Goal: Submit feedback/report problem: Submit feedback/report problem

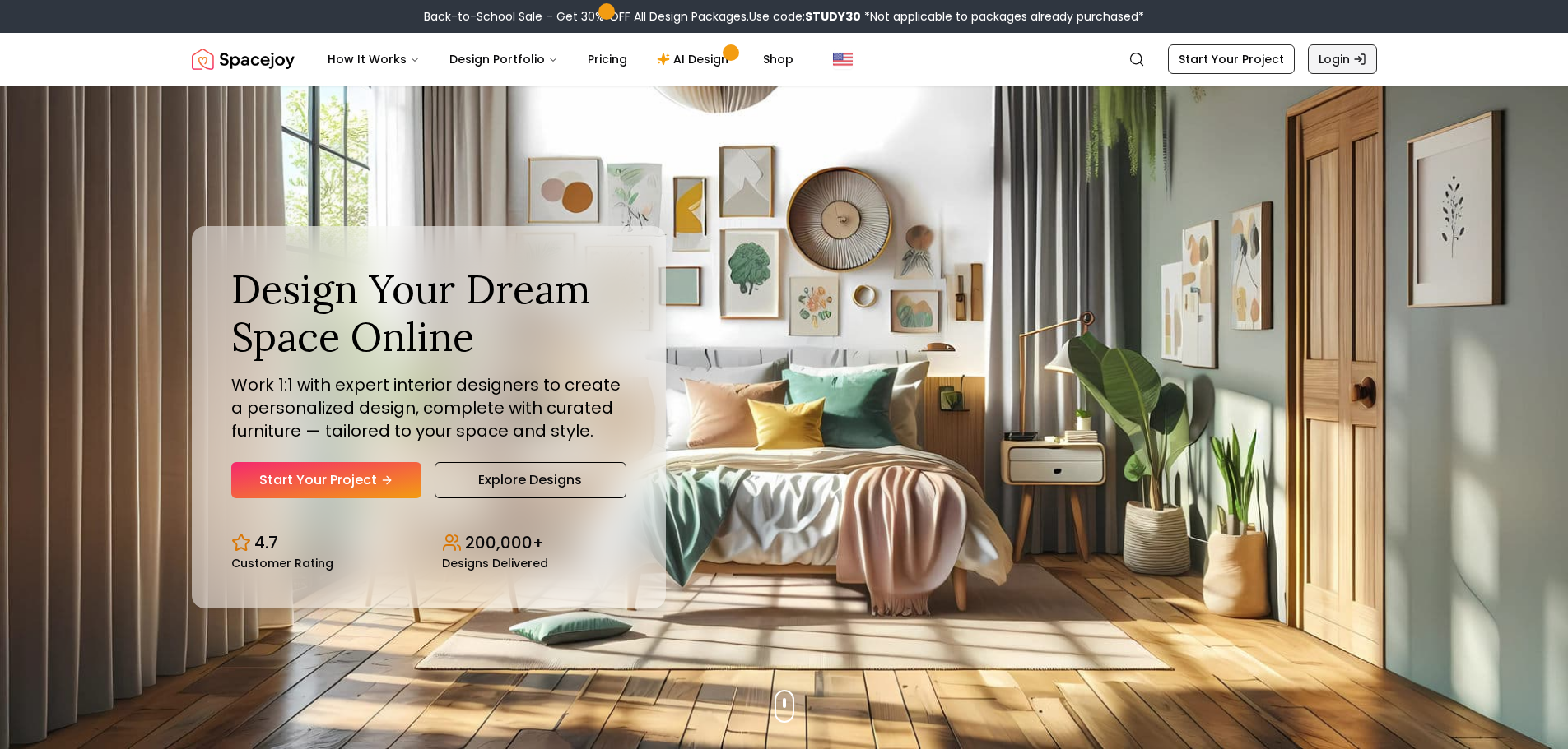
click at [1327, 56] on link "Login" at bounding box center [1342, 59] width 69 height 30
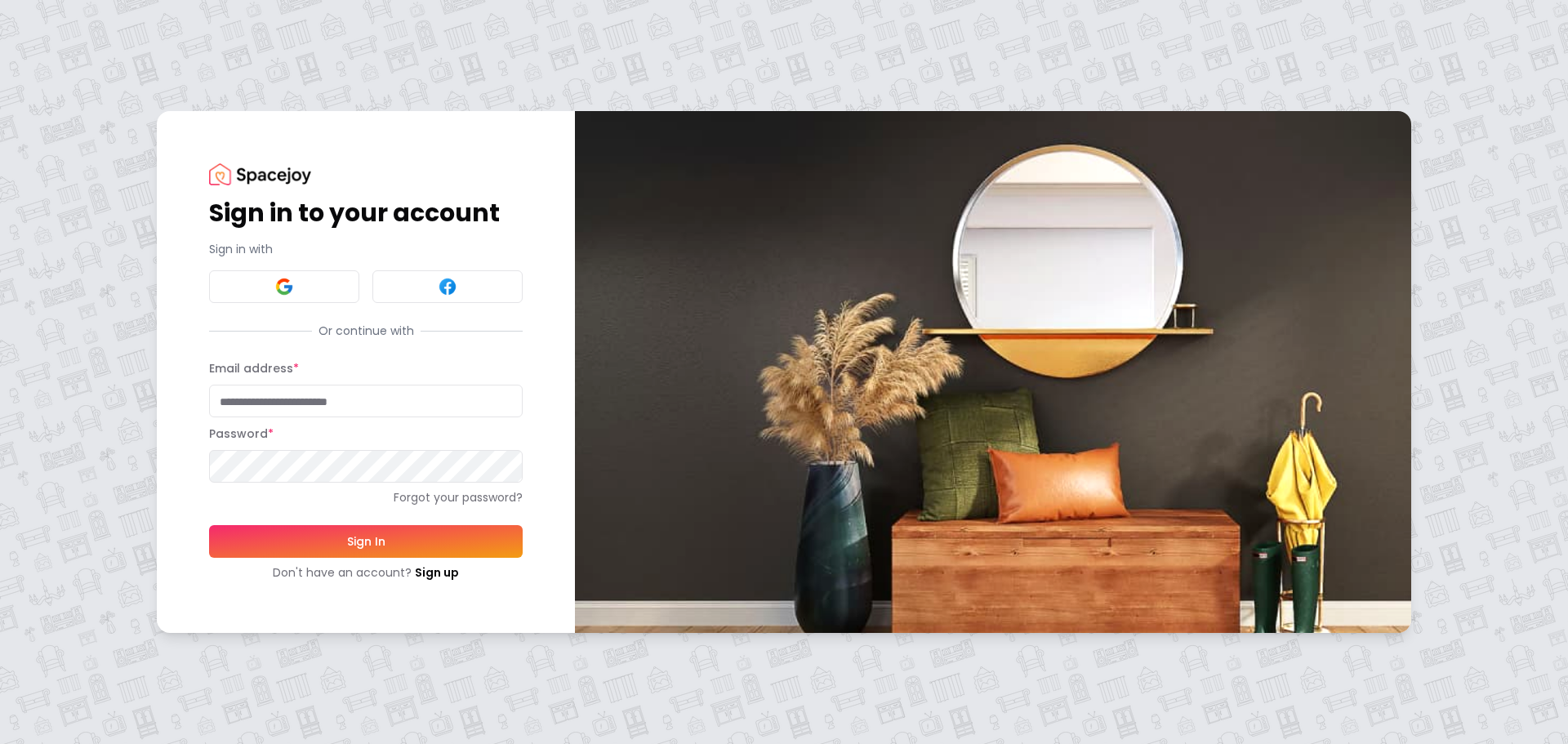
type input "**********"
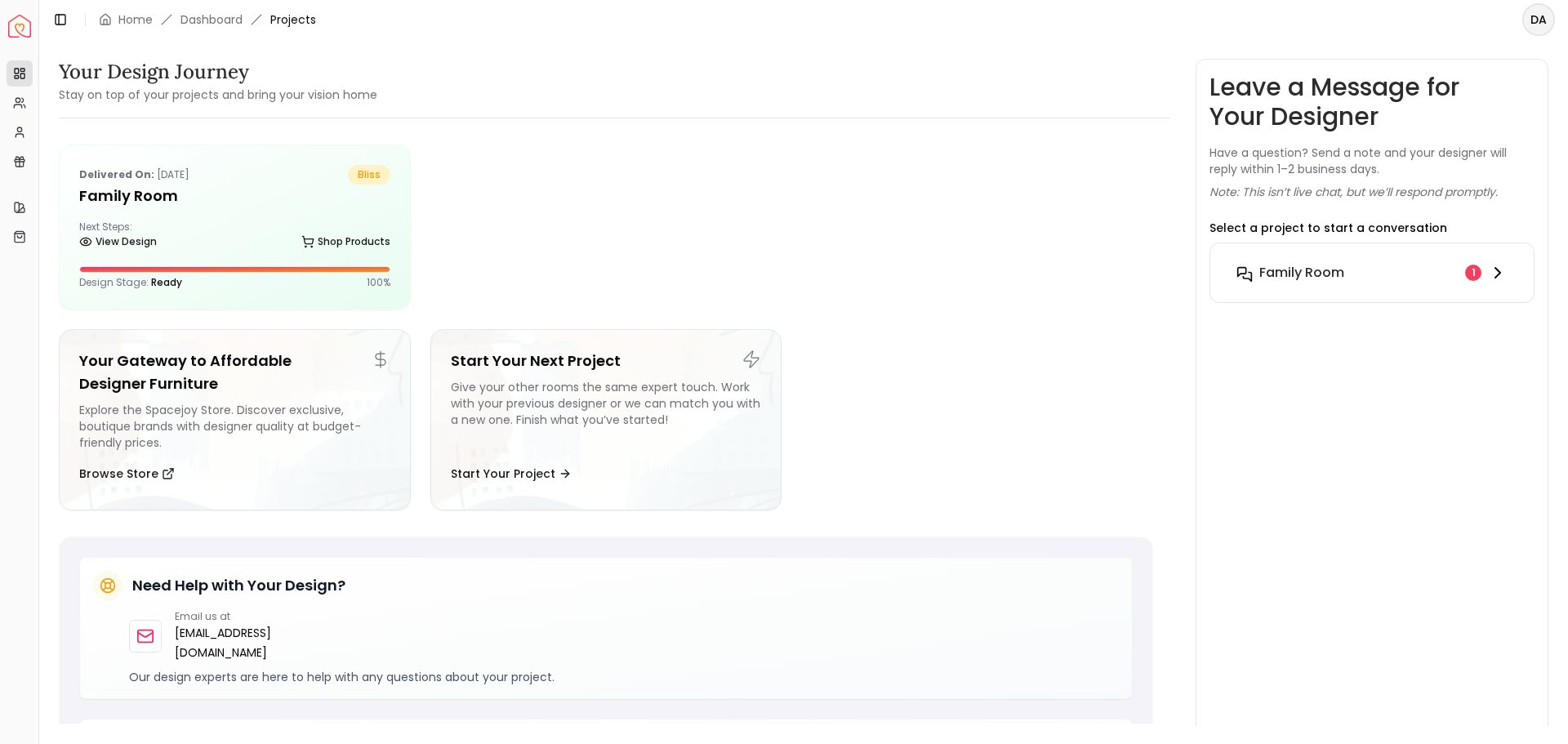
click at [1497, 273] on icon at bounding box center [1498, 273] width 20 height 20
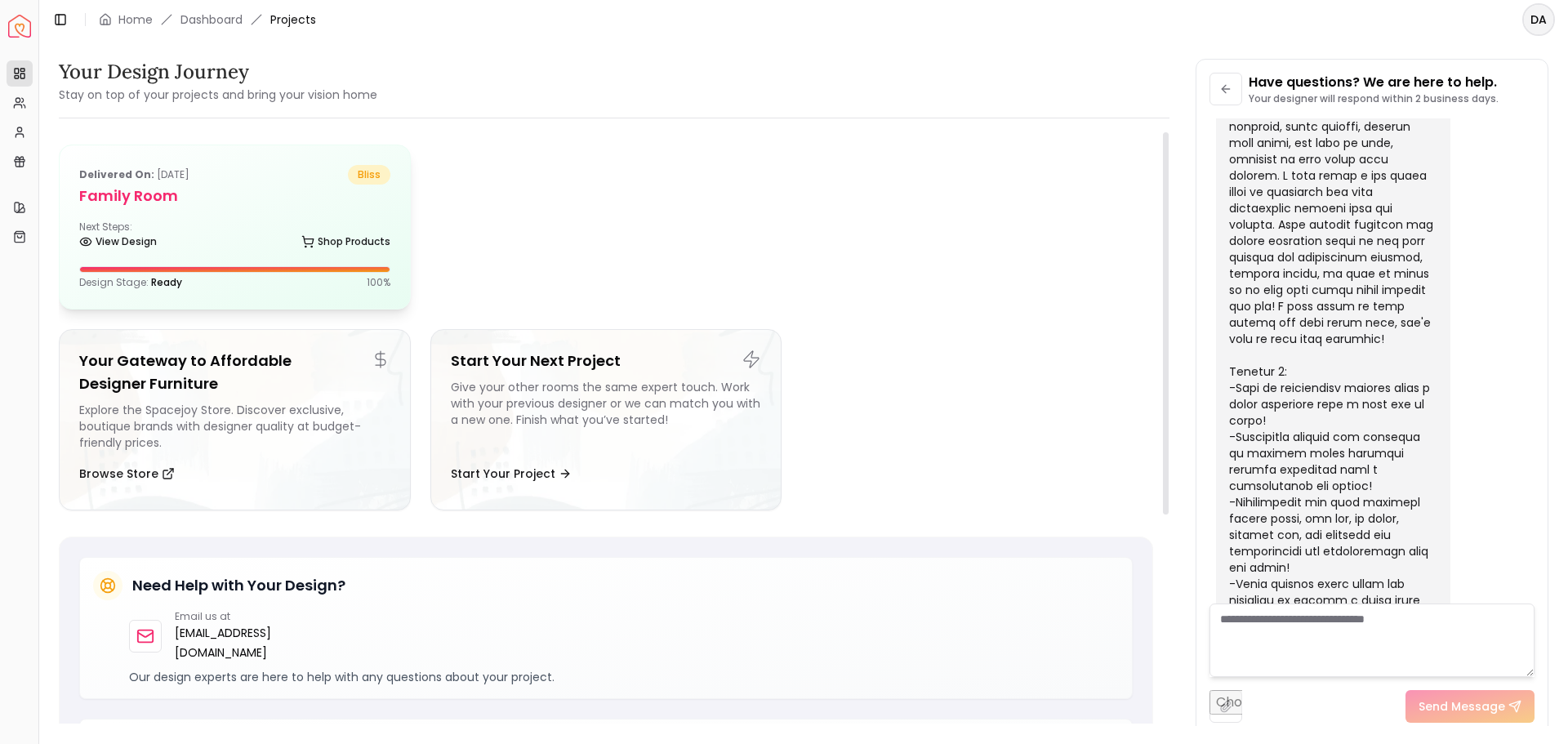
click at [373, 169] on span "bliss" at bounding box center [369, 174] width 43 height 20
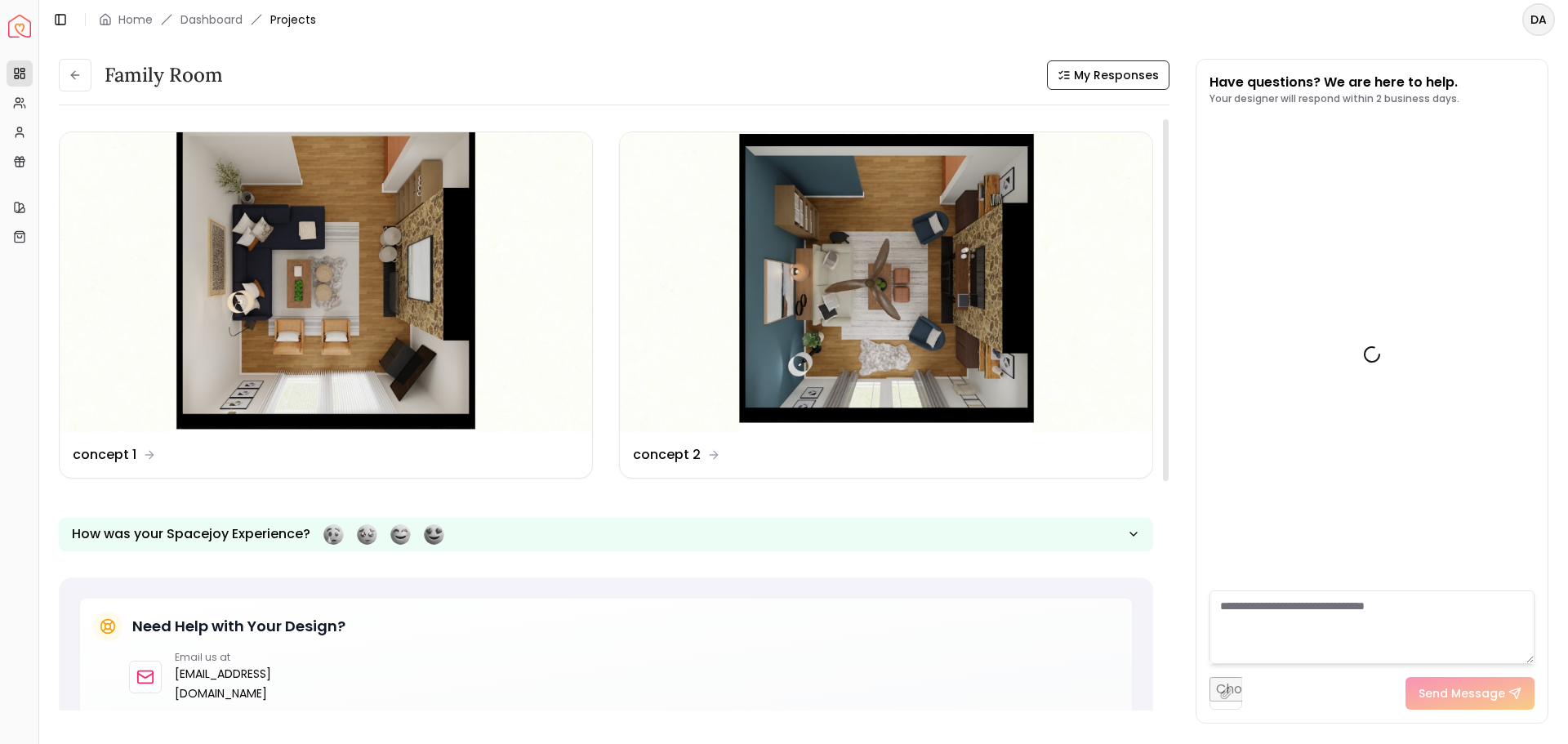
scroll to position [3759, 0]
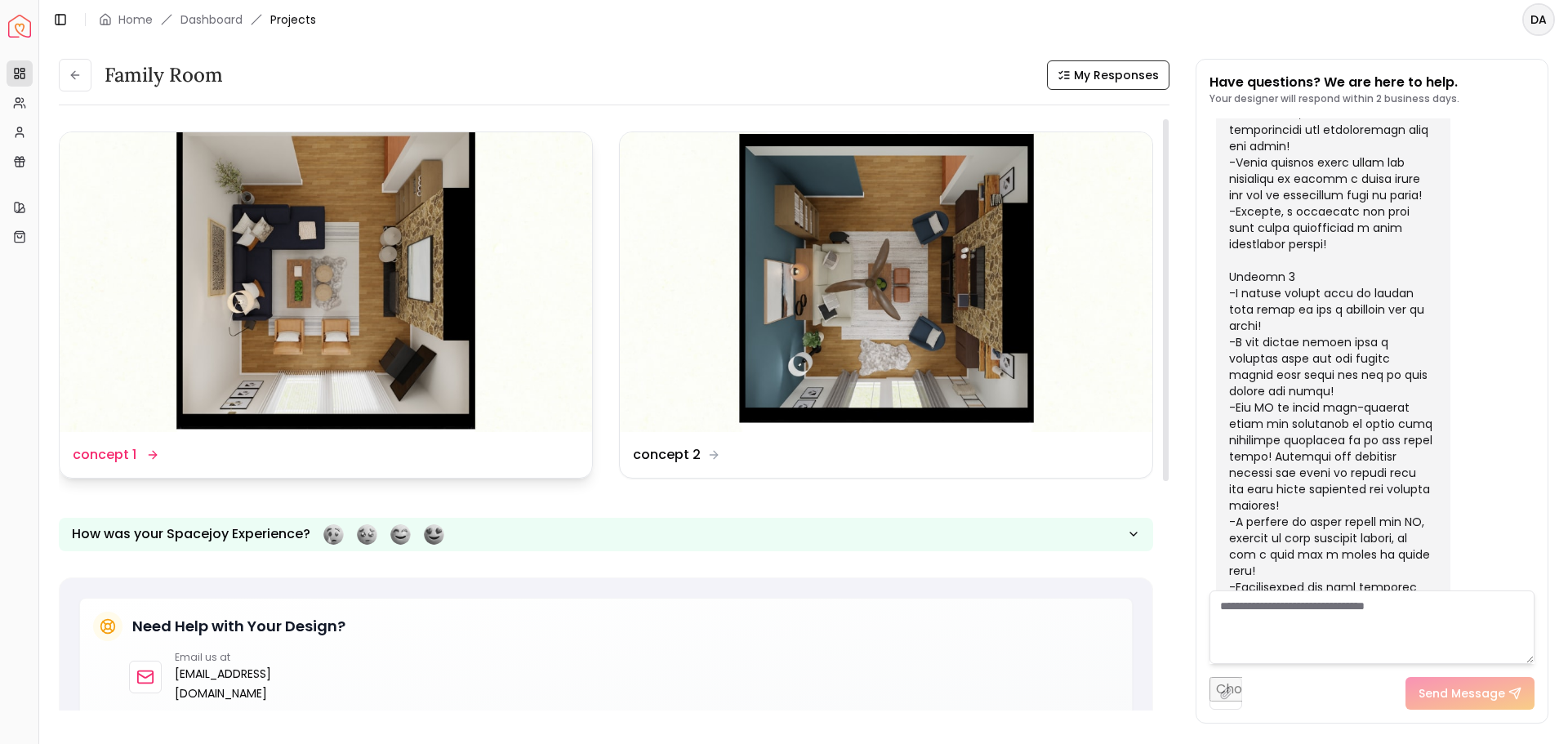
click at [150, 453] on icon at bounding box center [152, 455] width 13 height 13
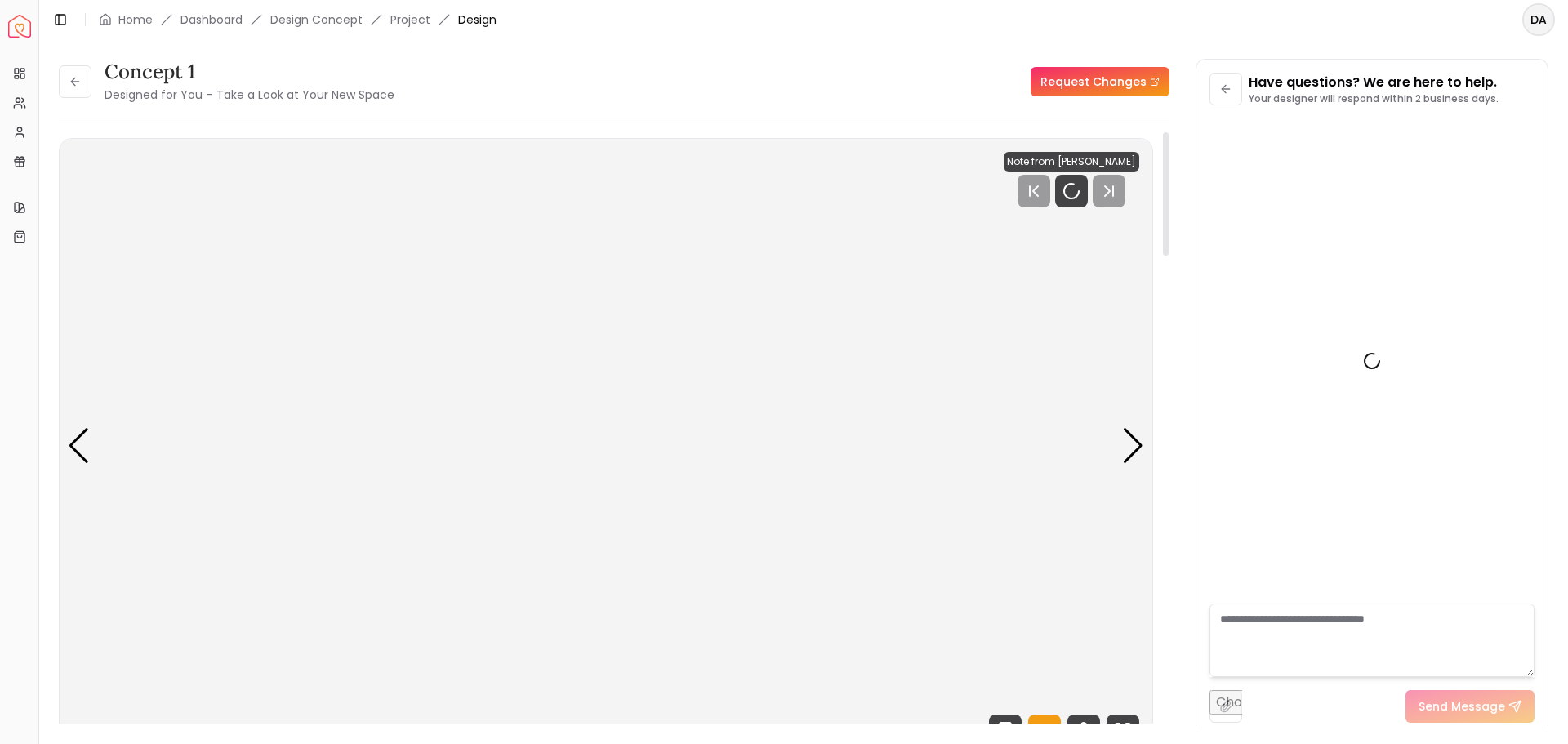
scroll to position [3747, 0]
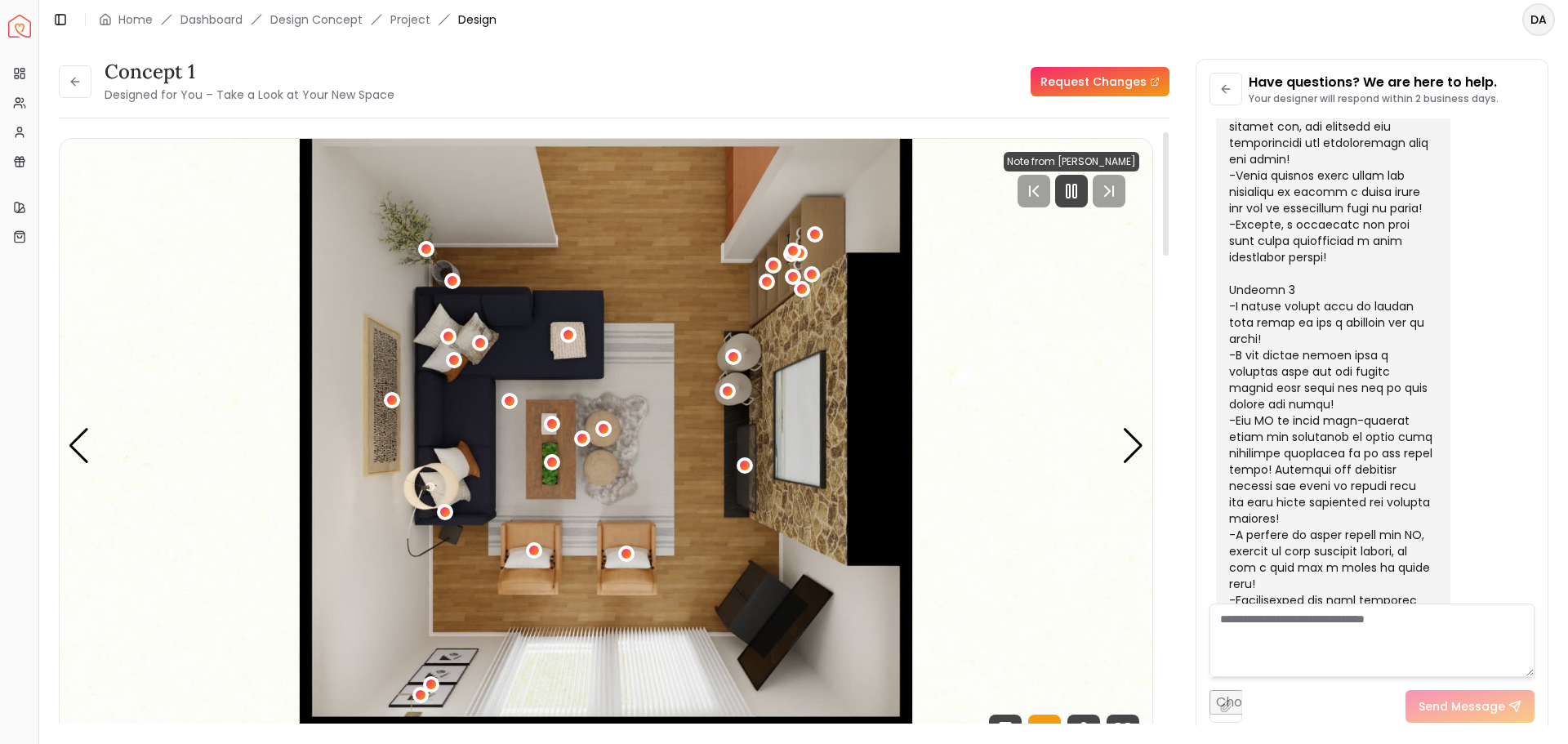
click at [646, 379] on img "1 / 5" at bounding box center [606, 446] width 1093 height 615
click at [1066, 190] on icon "Pause" at bounding box center [1071, 191] width 20 height 20
click at [920, 6] on header "Toggle Sidebar Home Dashboard Design Concept Project Design DA" at bounding box center [804, 20] width 1529 height 39
click at [1070, 188] on icon "Play" at bounding box center [1071, 191] width 20 height 20
click at [424, 252] on div "1 / 5" at bounding box center [427, 249] width 12 height 12
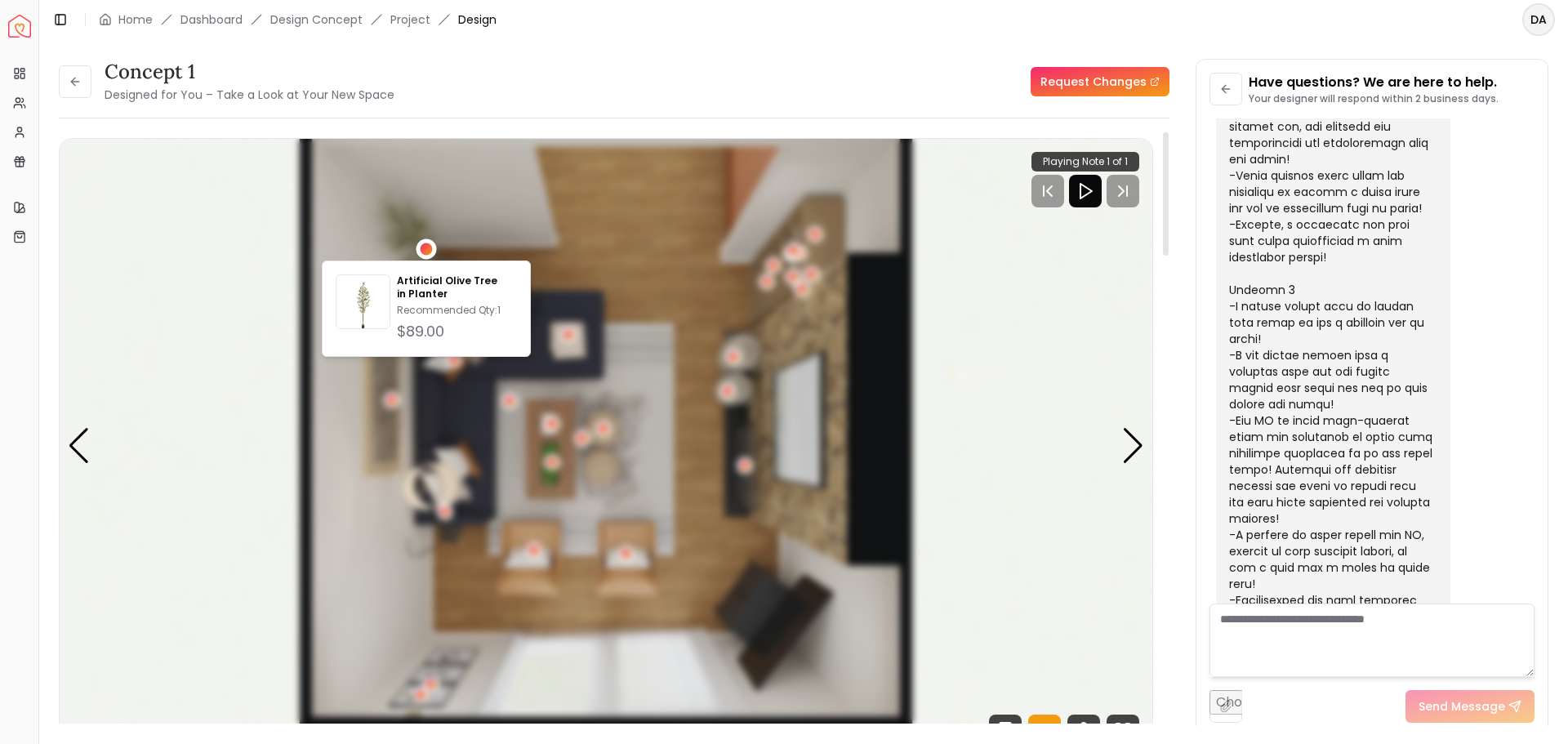
click at [424, 250] on div "1 / 5" at bounding box center [427, 249] width 12 height 12
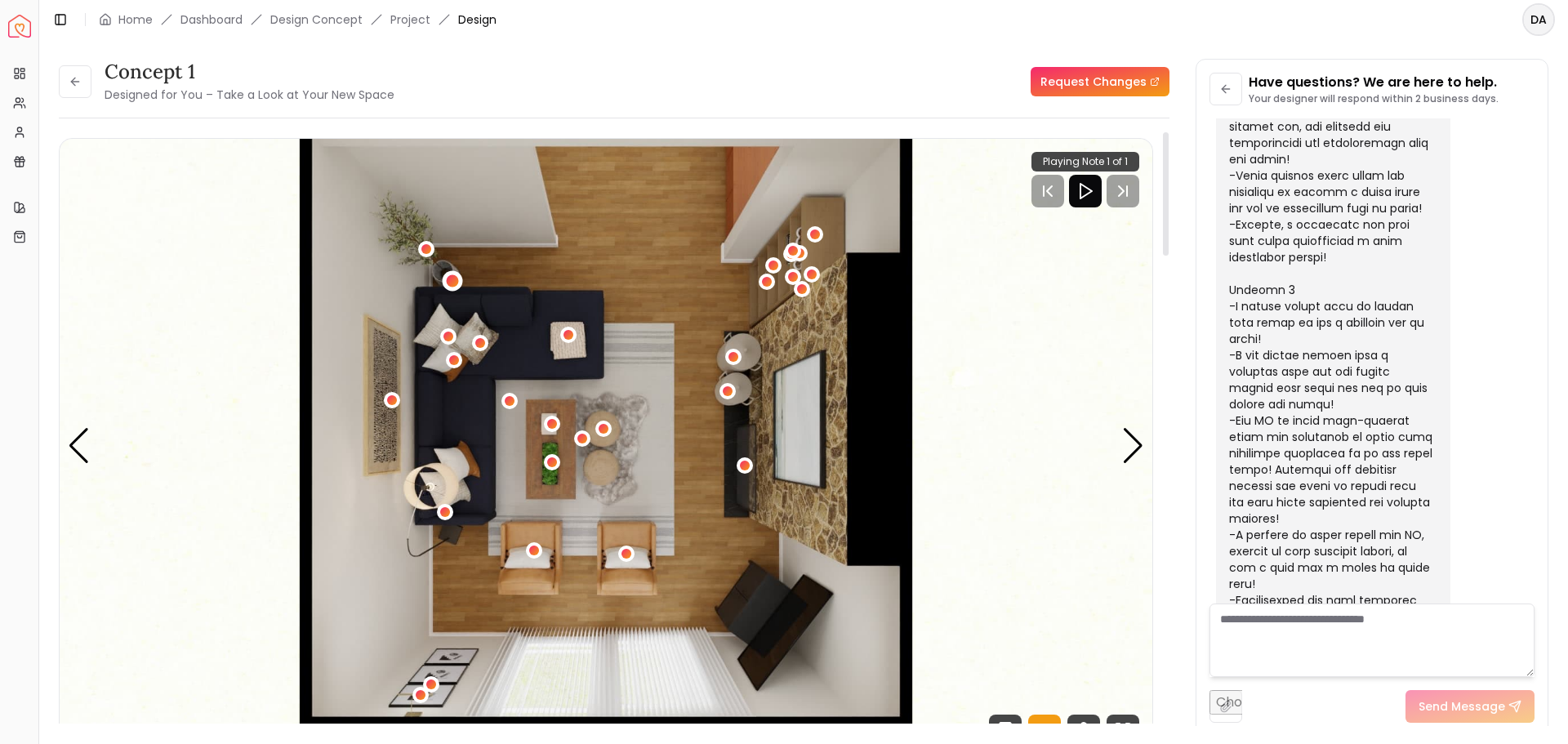
click at [453, 282] on div "1 / 5" at bounding box center [453, 280] width 12 height 12
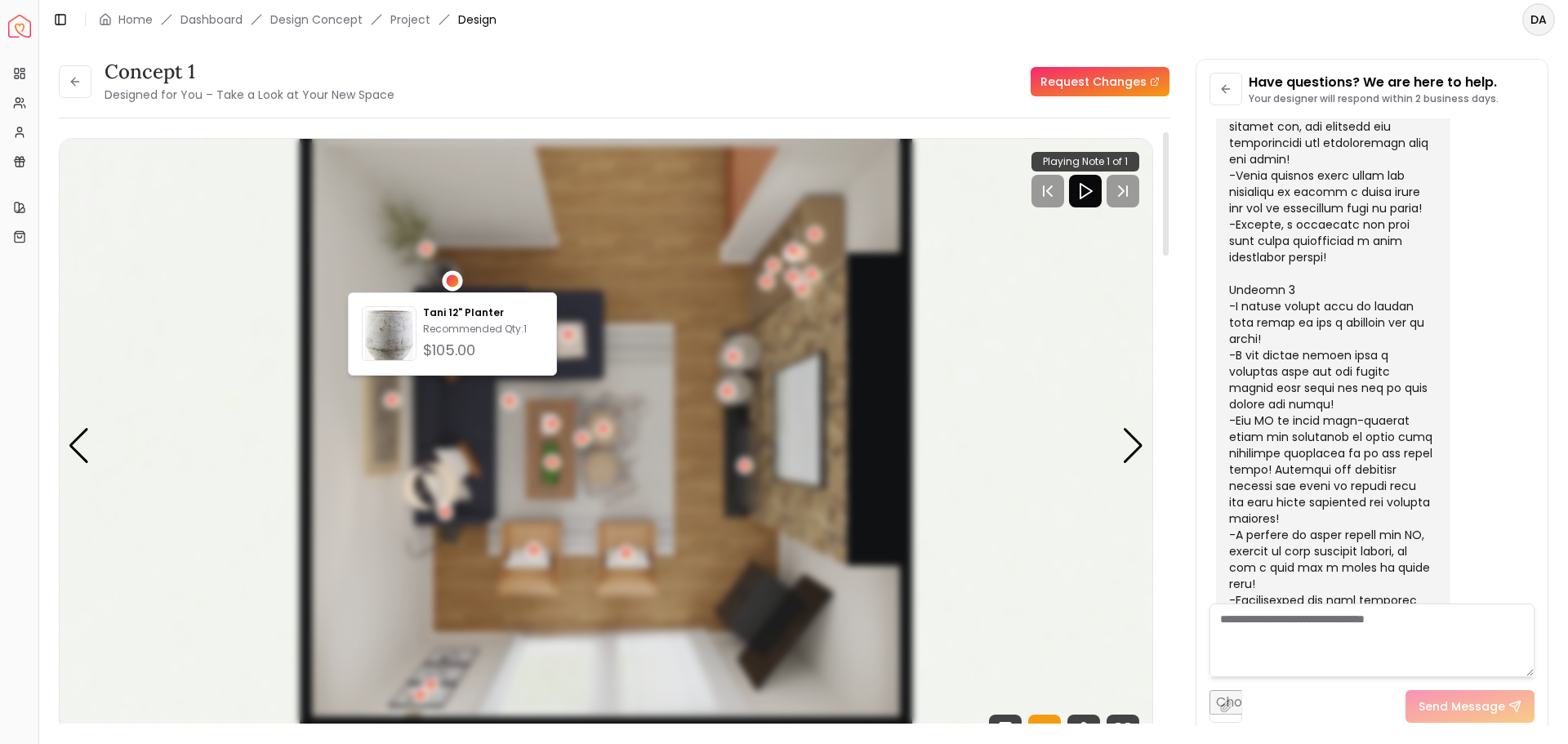
click at [453, 282] on div "1 / 5" at bounding box center [453, 280] width 12 height 12
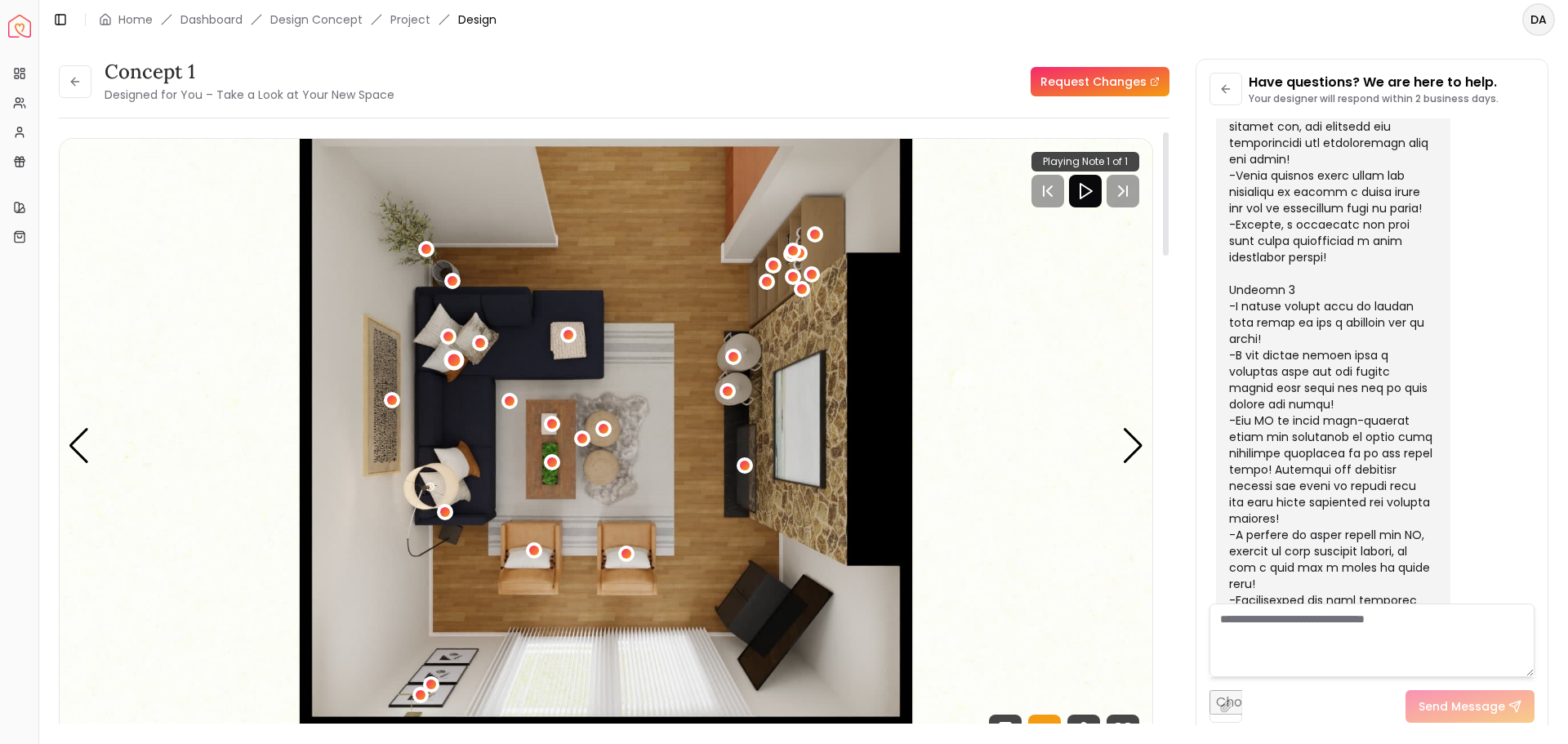
click at [456, 363] on div "1 / 5" at bounding box center [455, 360] width 12 height 12
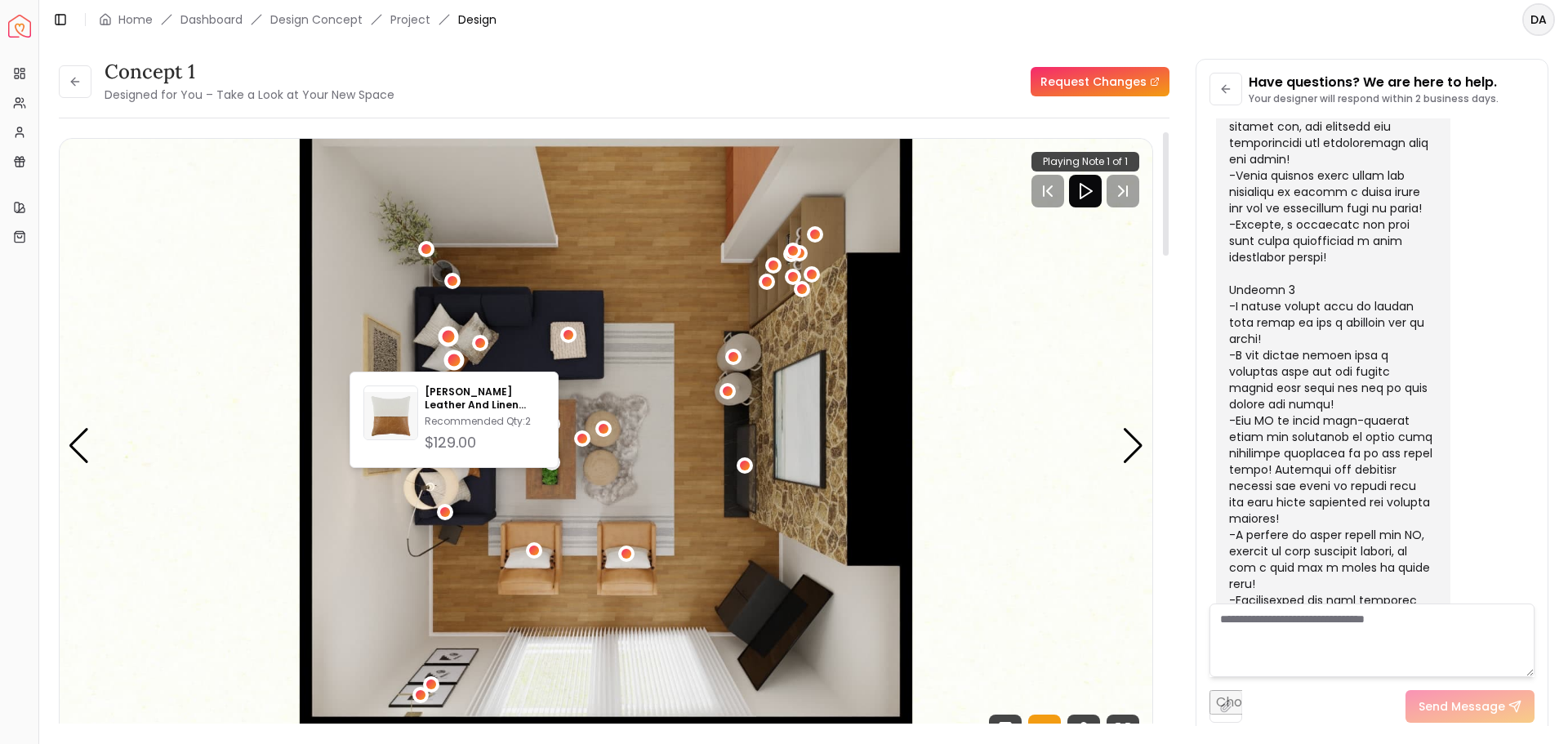
click at [446, 332] on div "1 / 5" at bounding box center [449, 336] width 12 height 12
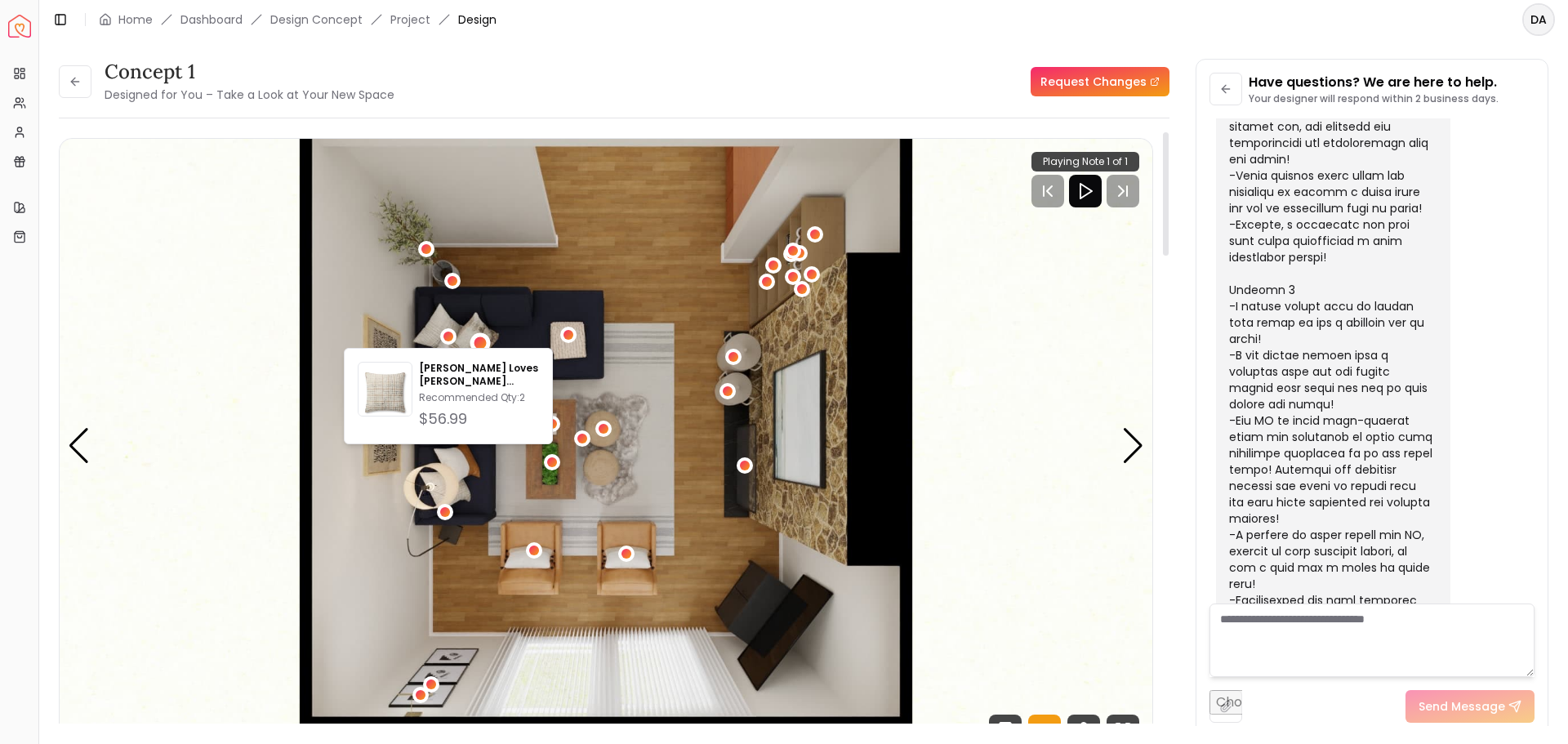
click at [479, 338] on div "1 / 5" at bounding box center [481, 344] width 12 height 12
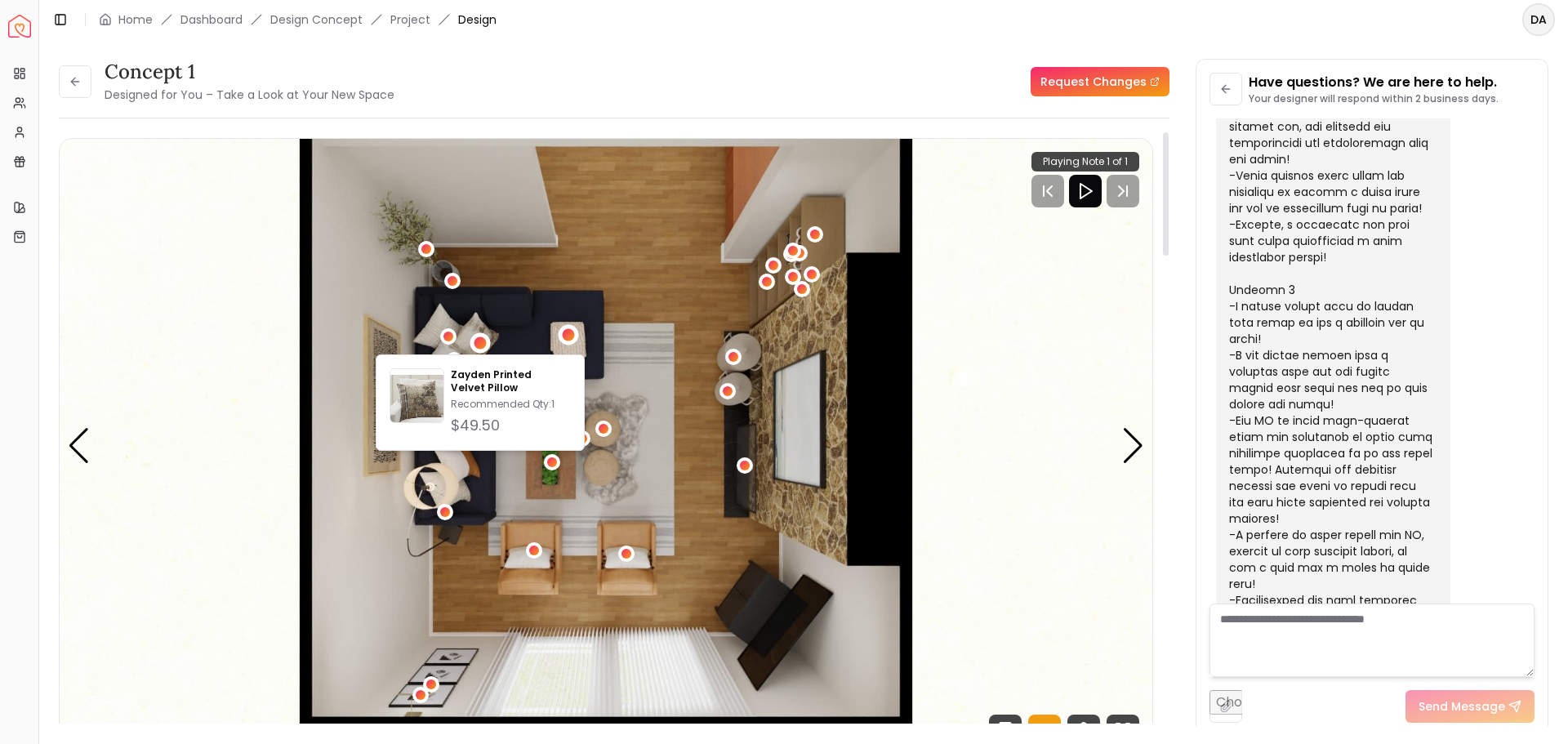
click at [574, 339] on div "1 / 5" at bounding box center [568, 334] width 20 height 20
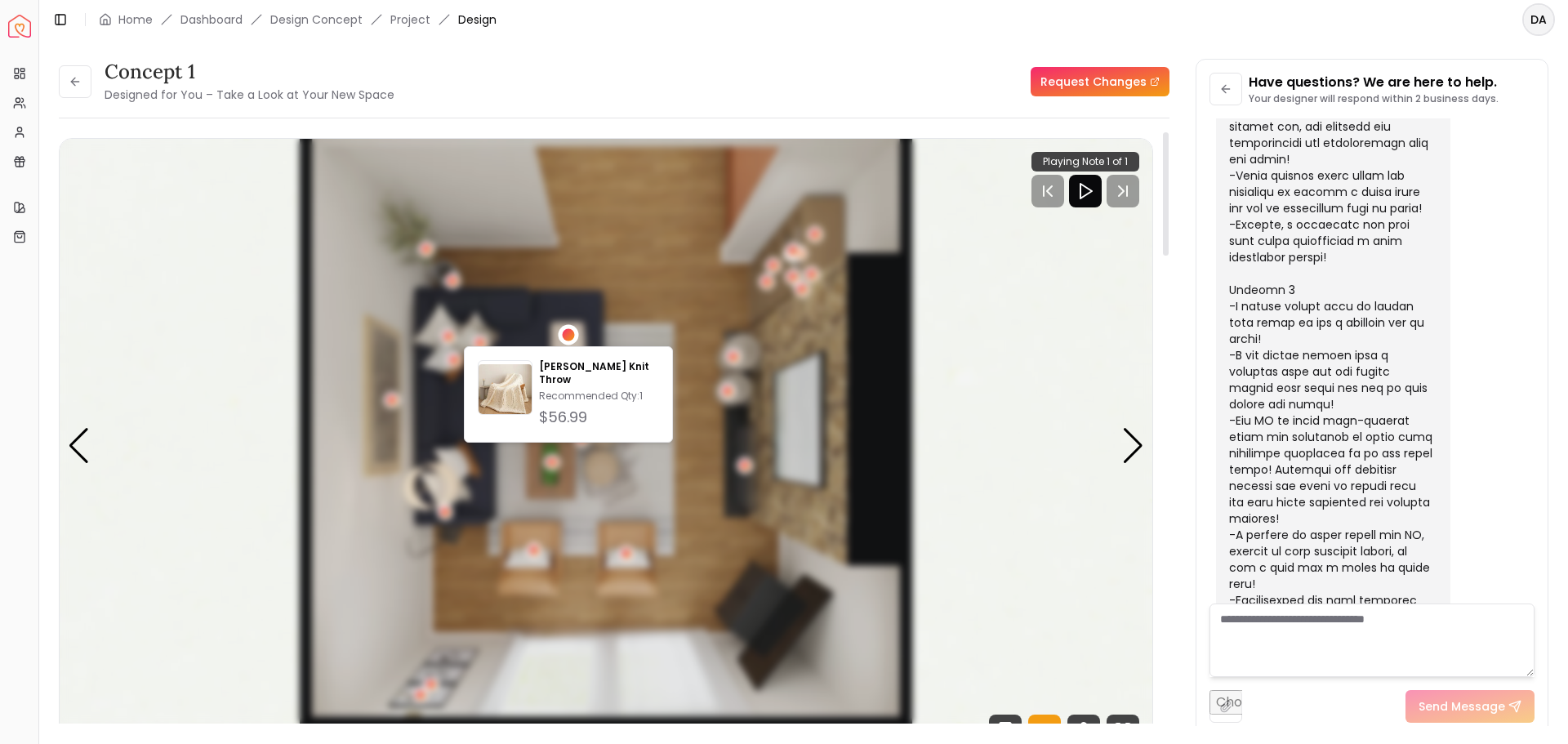
click at [573, 337] on div "1 / 5" at bounding box center [569, 335] width 12 height 12
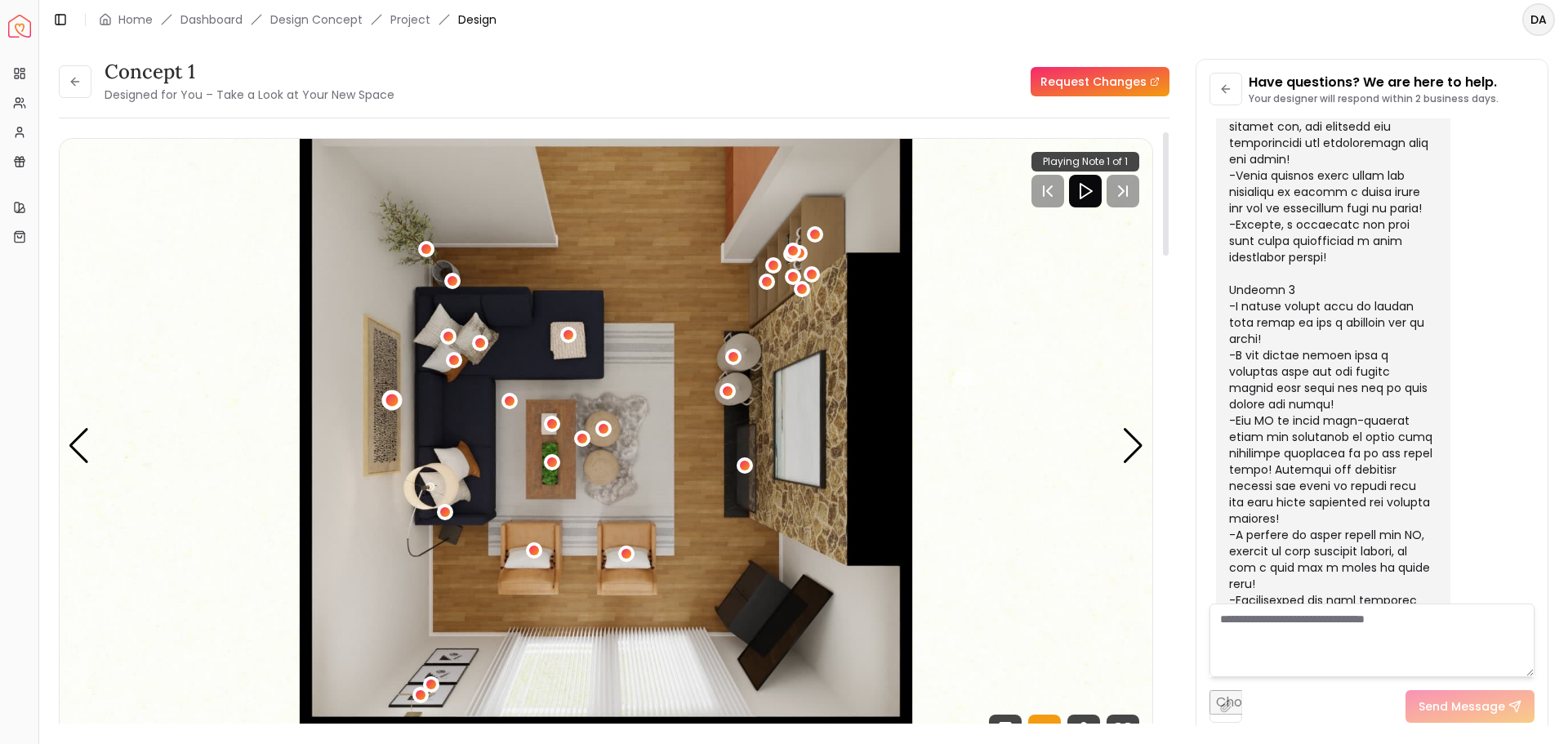
click at [386, 398] on div "1 / 5" at bounding box center [392, 400] width 12 height 12
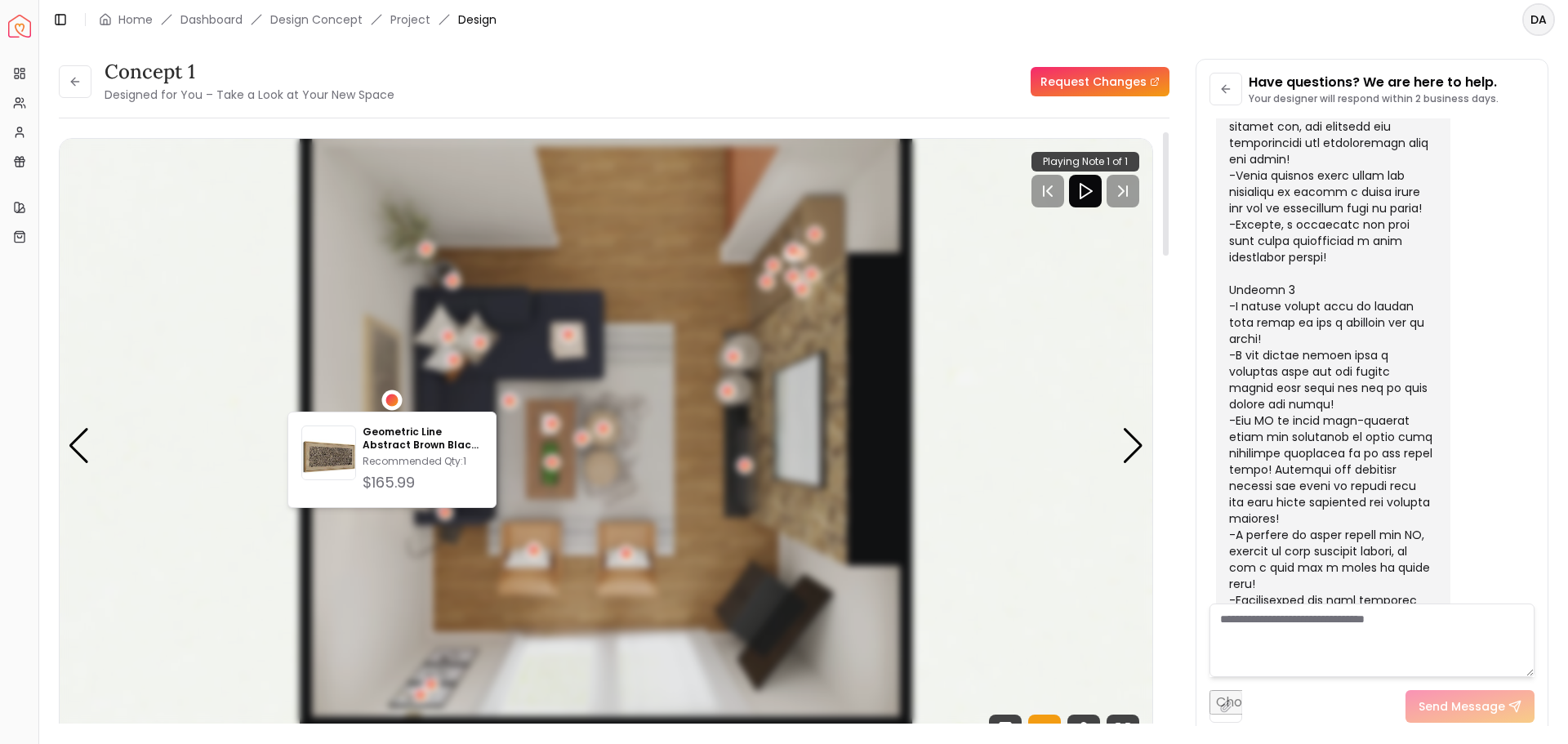
click at [392, 404] on div "1 / 5" at bounding box center [392, 400] width 12 height 12
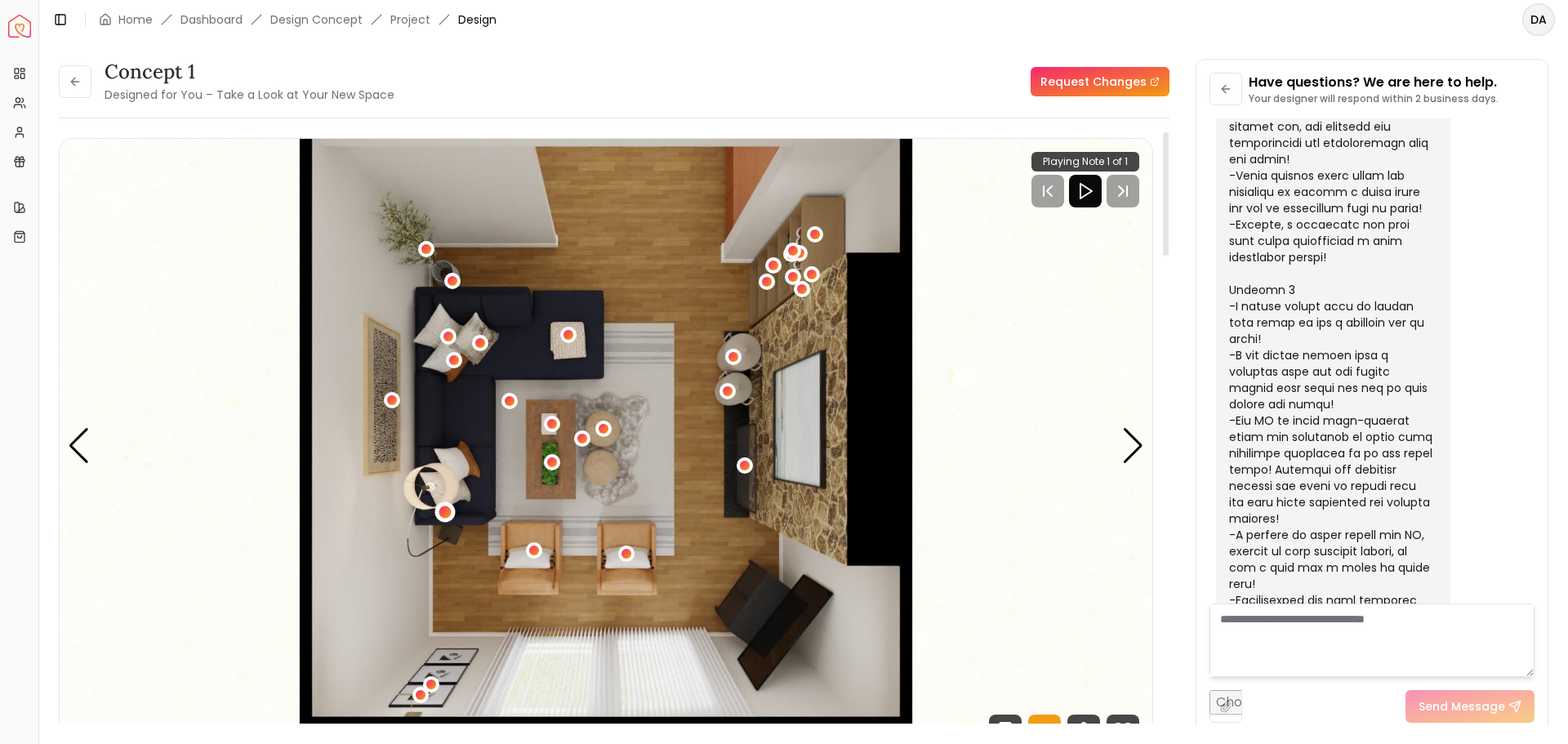
click at [447, 510] on div "1 / 5" at bounding box center [446, 512] width 12 height 12
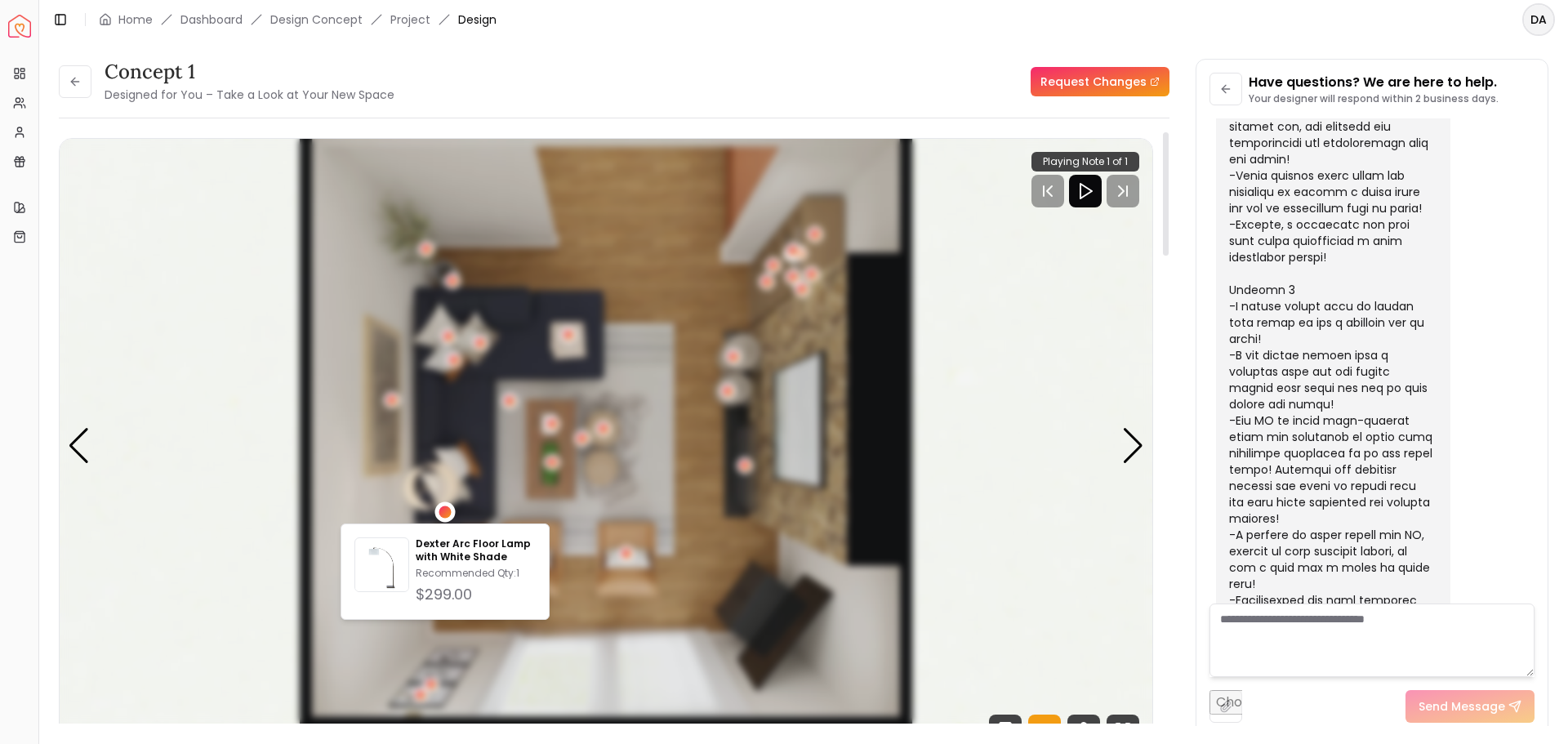
click at [441, 510] on div "1 / 5" at bounding box center [446, 512] width 12 height 12
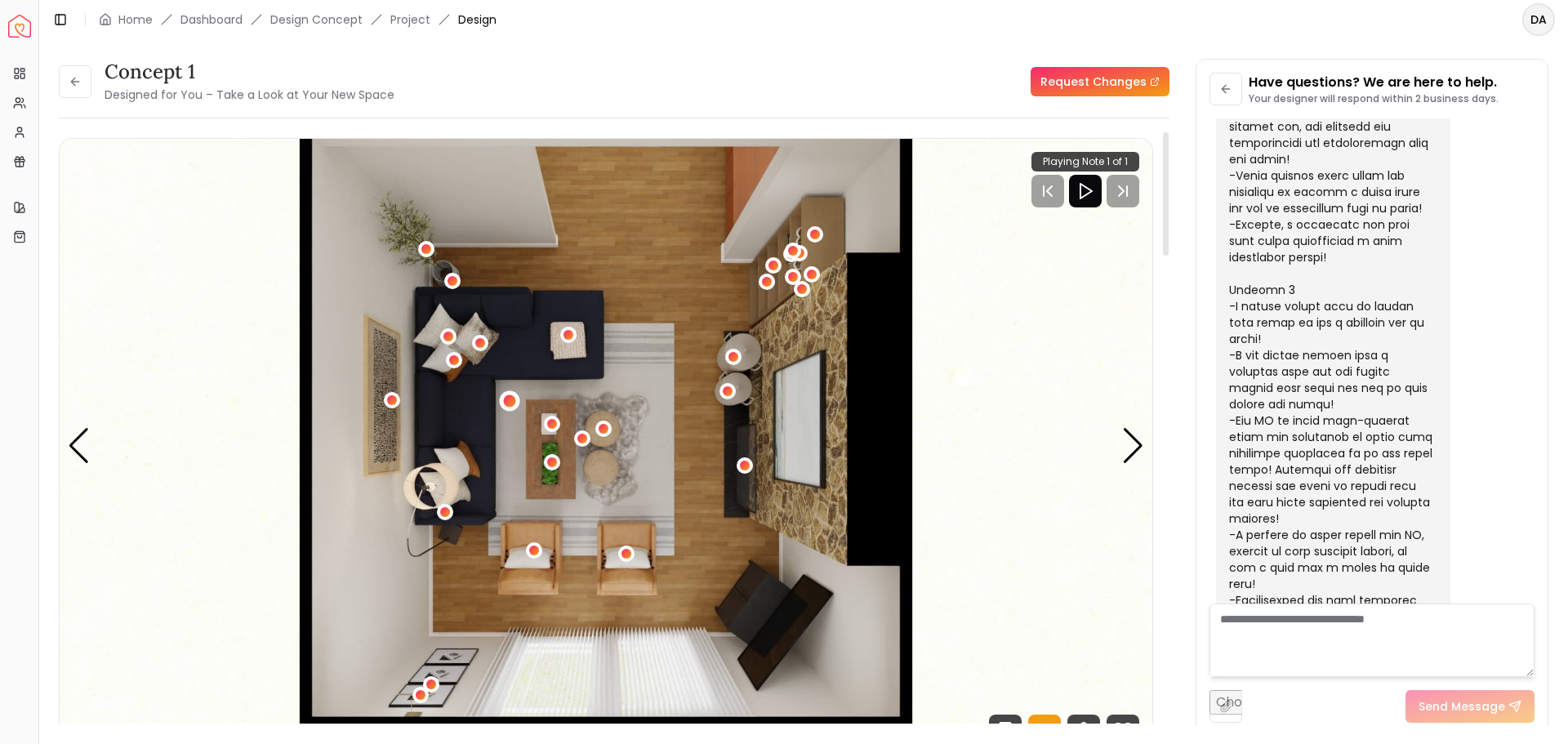
click at [509, 398] on div "1 / 5" at bounding box center [510, 401] width 12 height 12
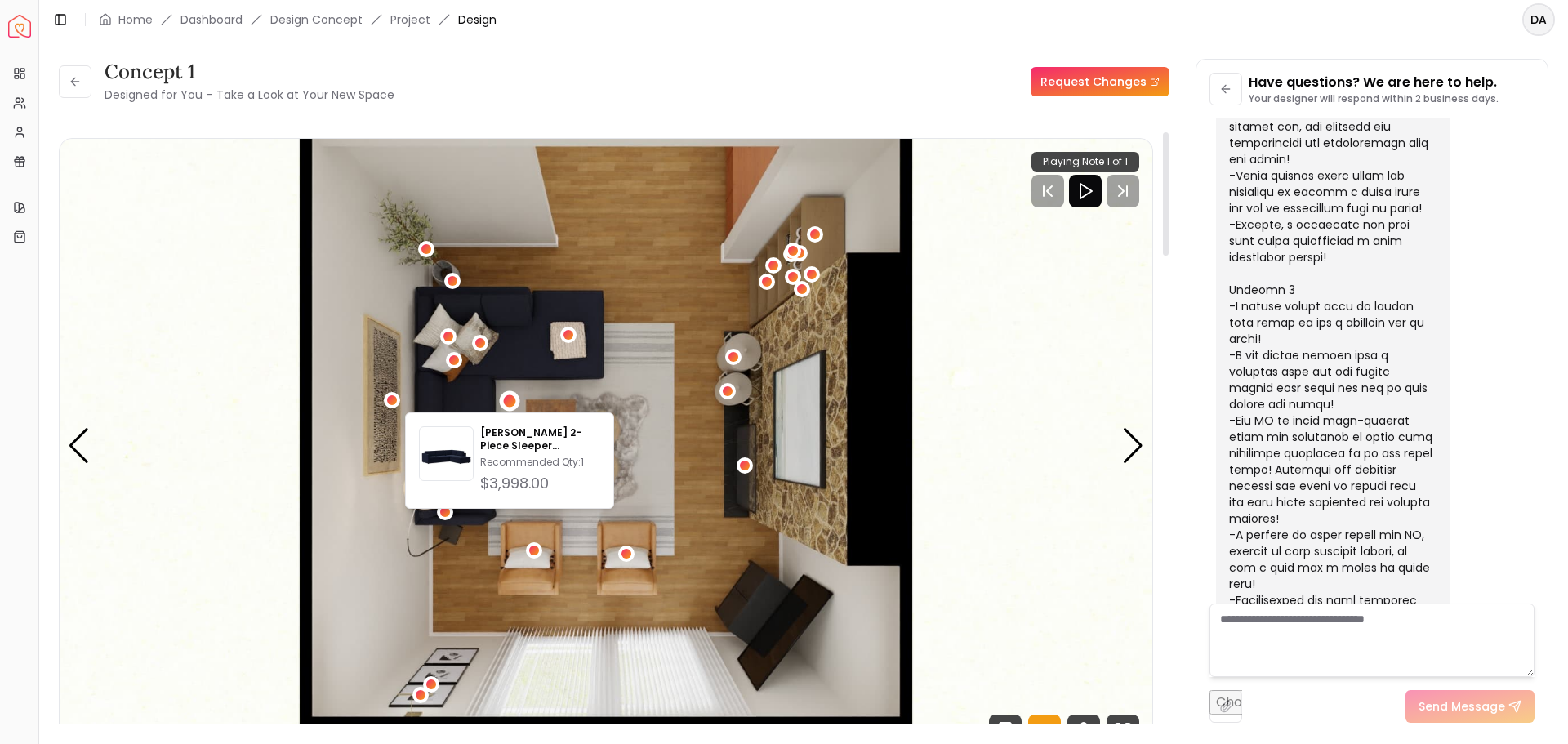
click at [372, 546] on img "1 / 5" at bounding box center [606, 446] width 1093 height 615
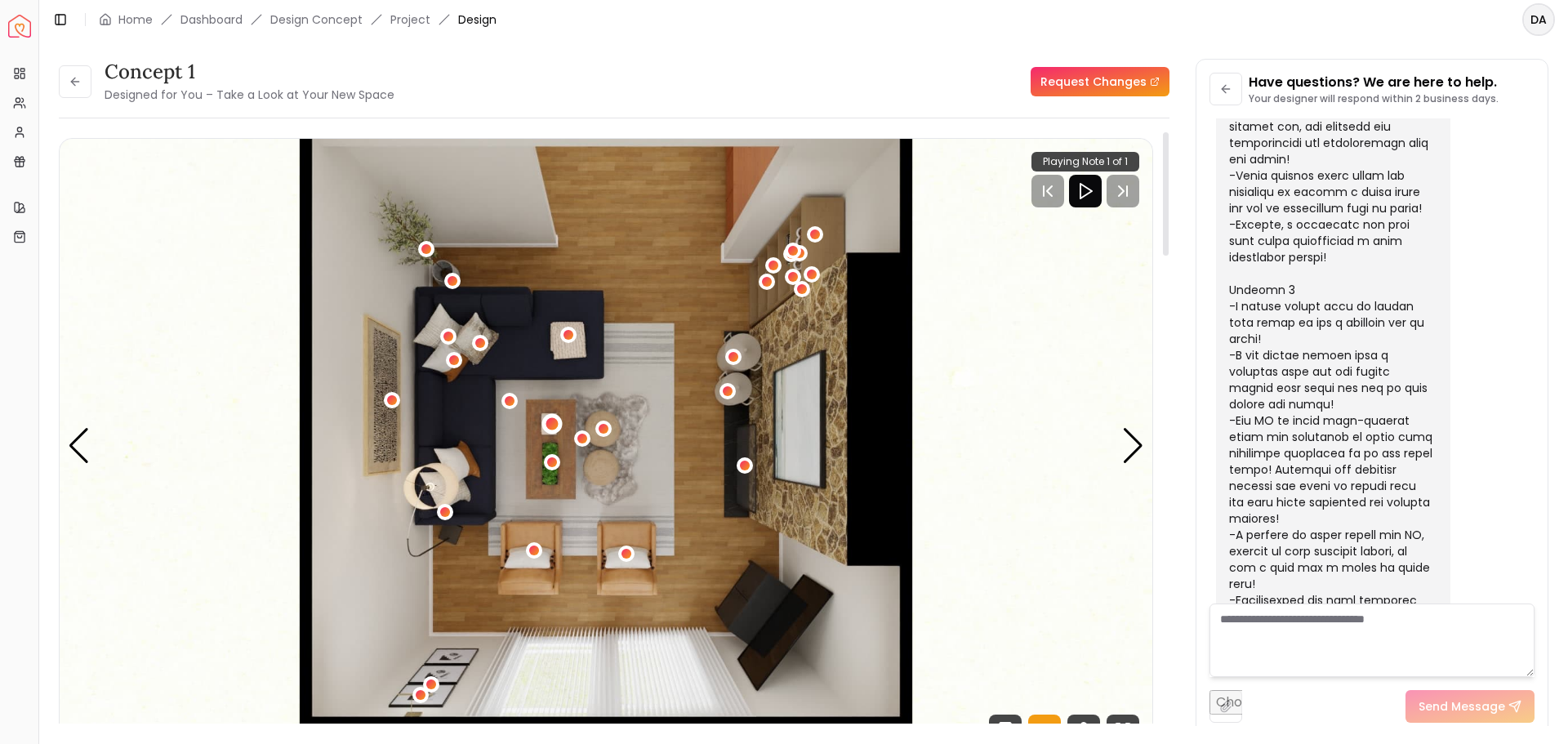
click at [550, 419] on div "1 / 5" at bounding box center [553, 425] width 12 height 12
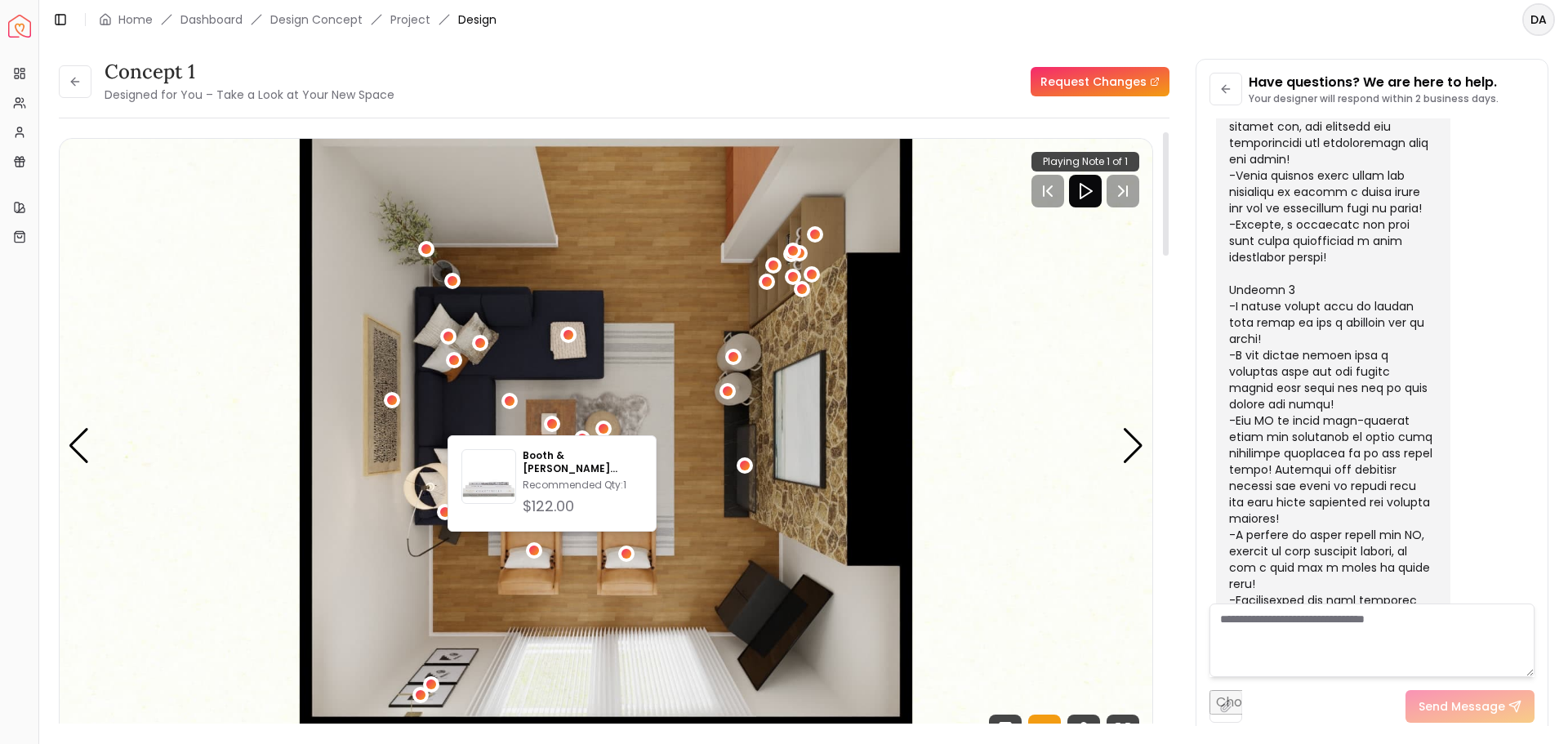
click at [636, 373] on img "1 / 5" at bounding box center [606, 446] width 1093 height 615
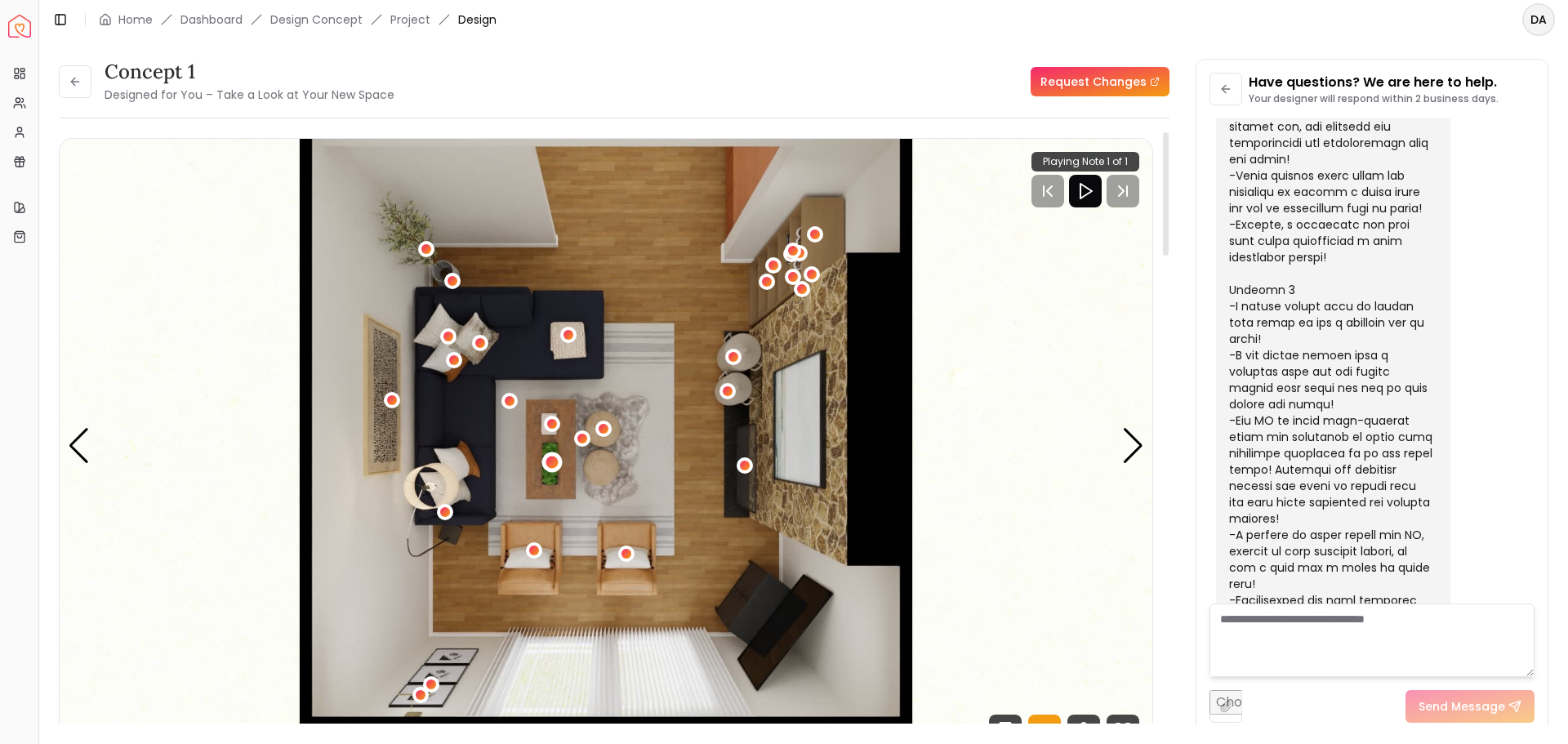
click at [559, 465] on div "1 / 5" at bounding box center [552, 462] width 20 height 20
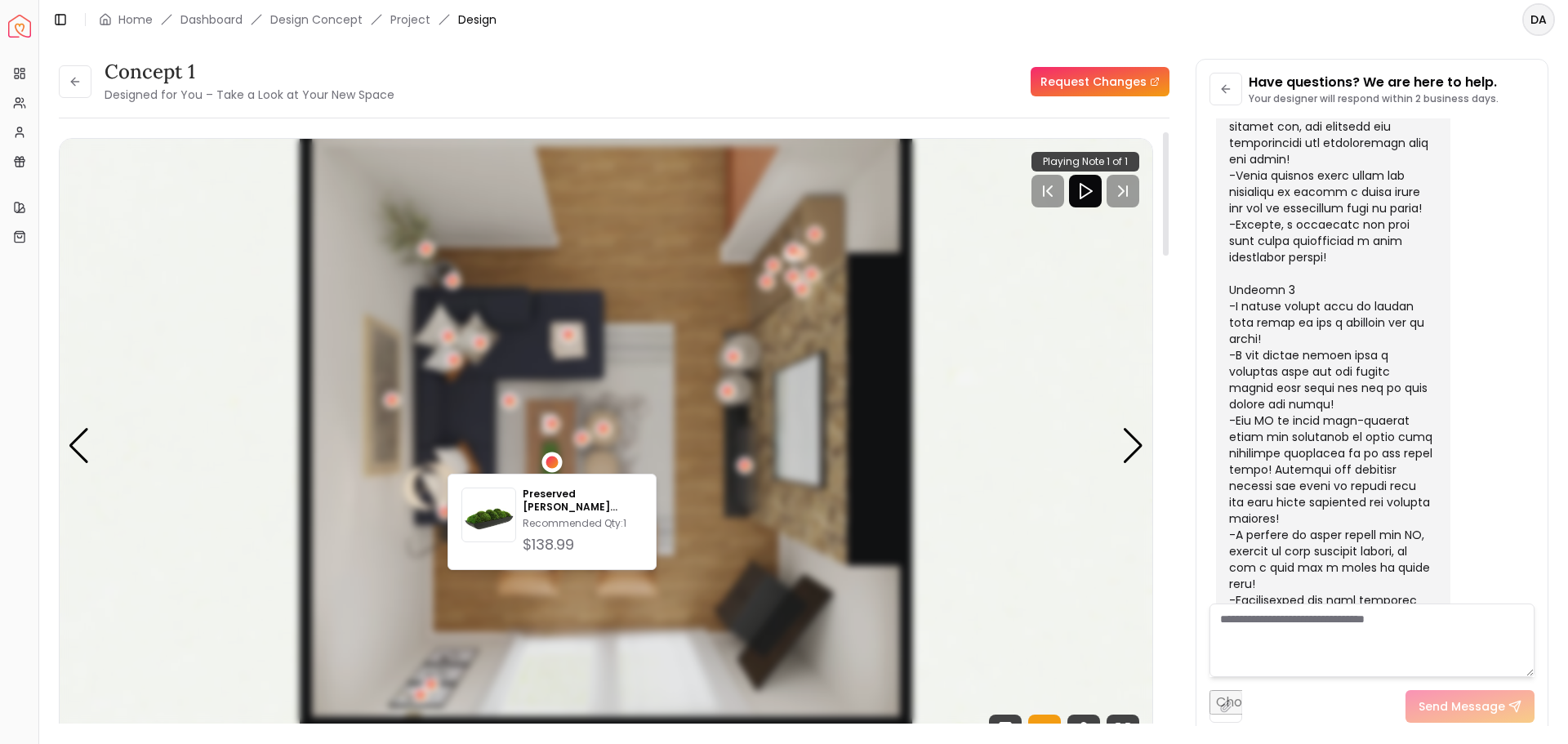
click at [550, 461] on div "1 / 5" at bounding box center [552, 462] width 12 height 12
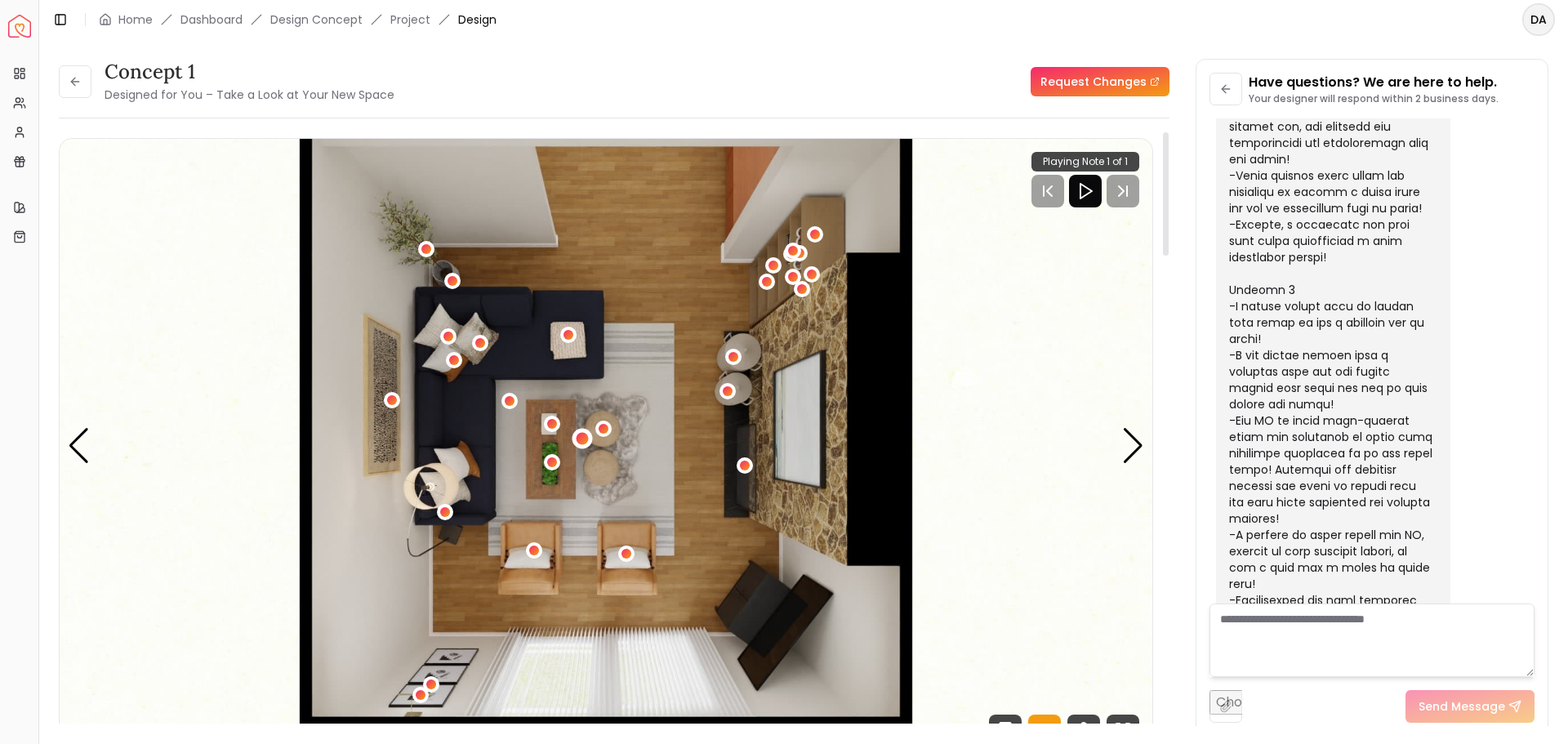
click at [579, 435] on div "1 / 5" at bounding box center [582, 439] width 12 height 12
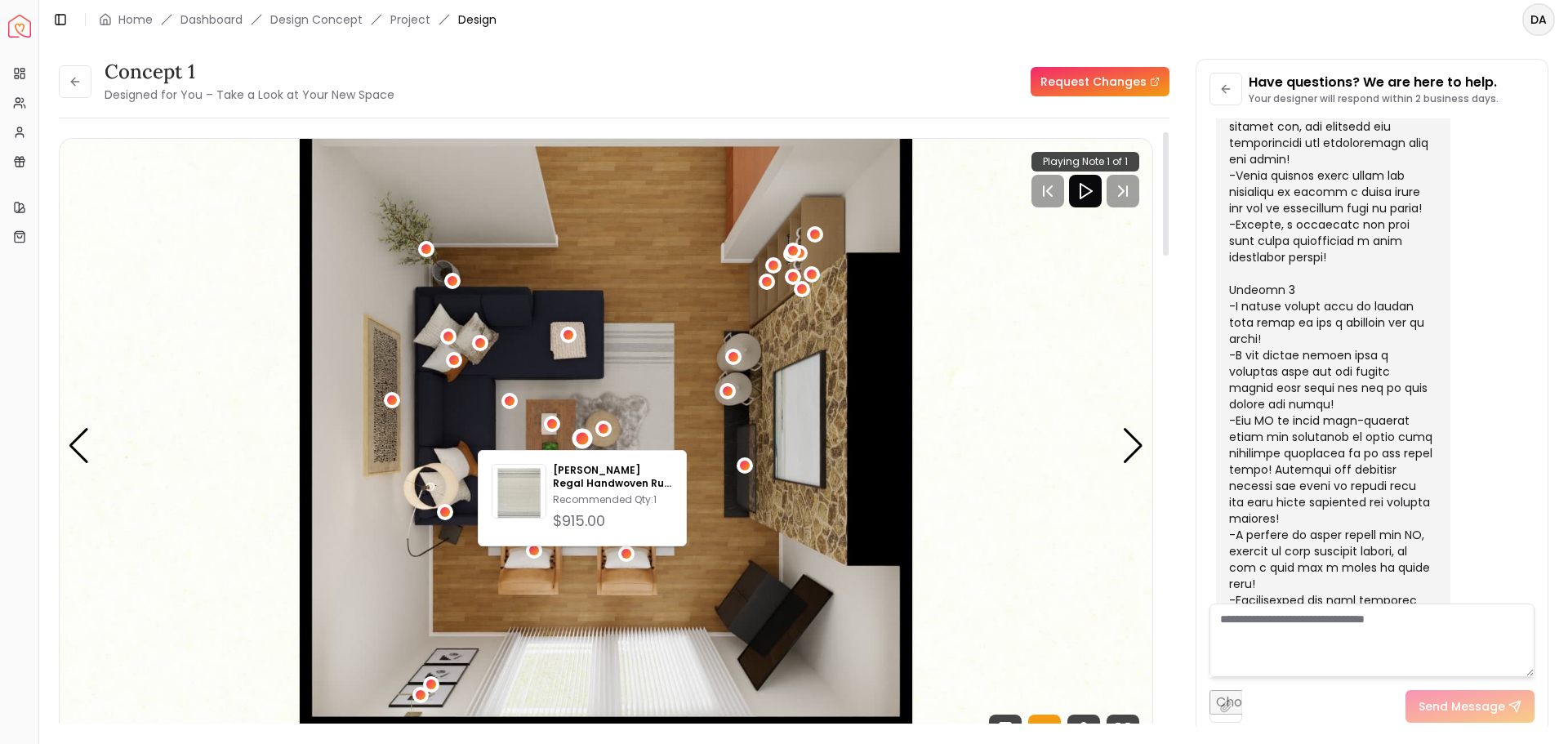
click at [657, 409] on img "1 / 5" at bounding box center [606, 446] width 1093 height 615
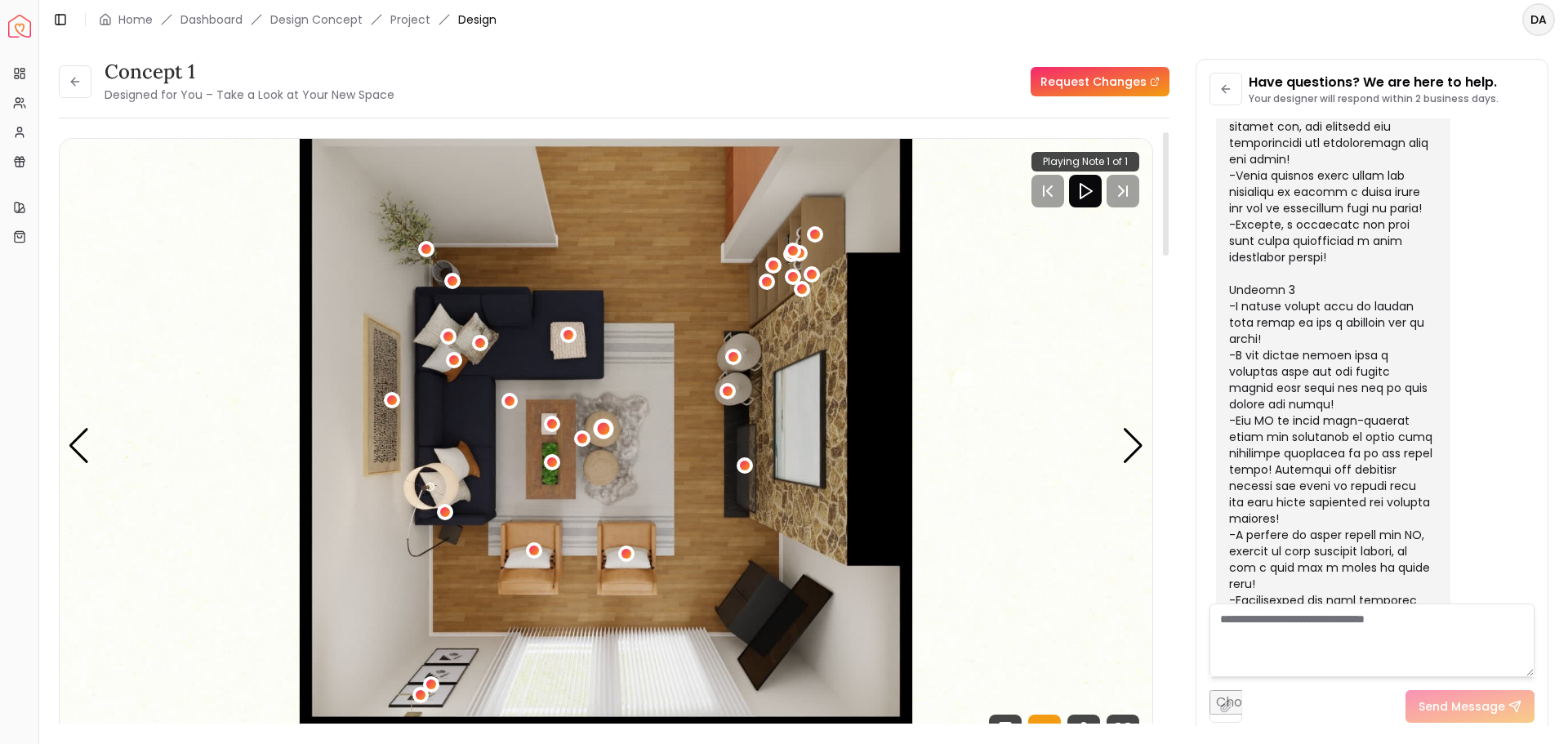
click at [607, 427] on div "1 / 5" at bounding box center [603, 429] width 12 height 12
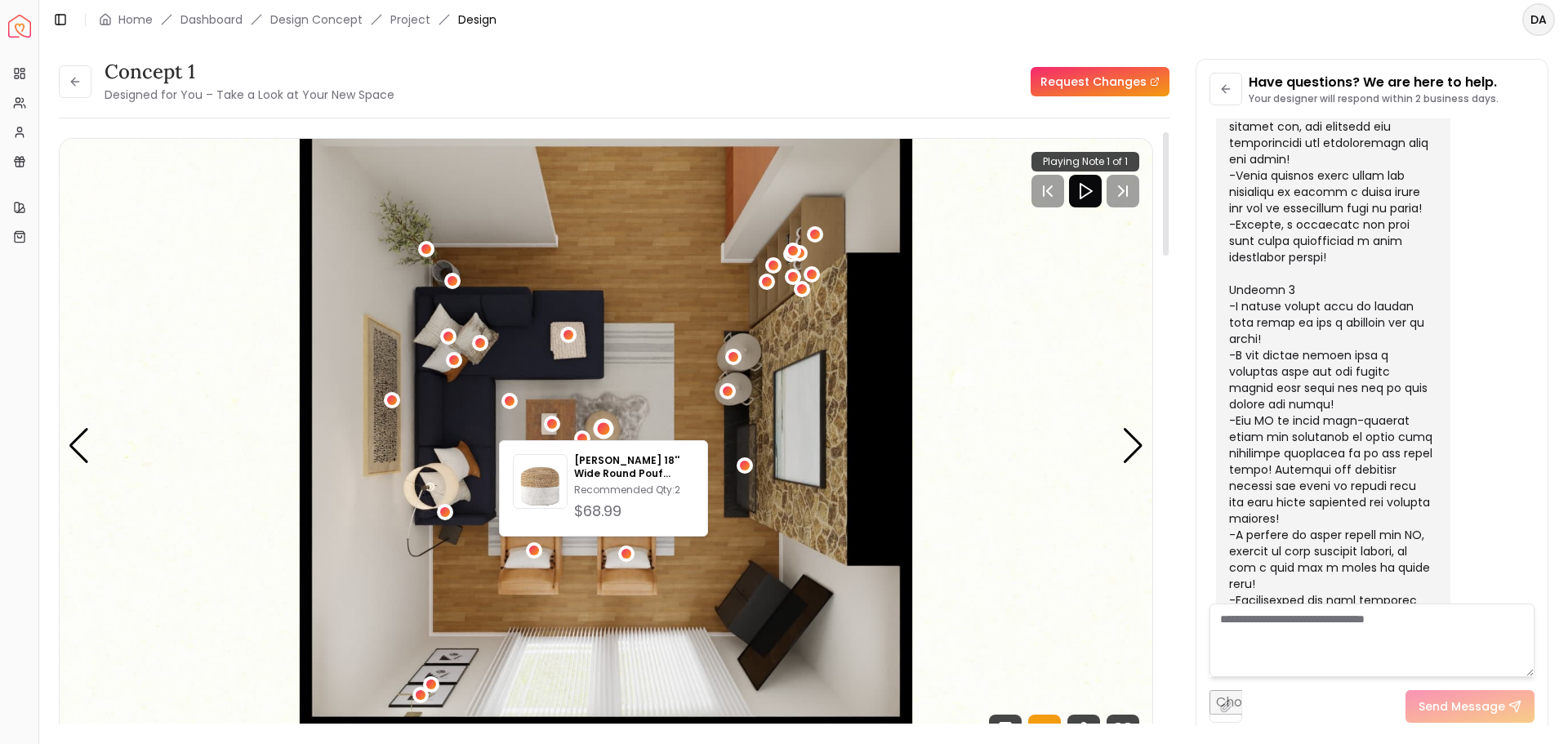
click at [663, 376] on img "1 / 5" at bounding box center [606, 446] width 1093 height 615
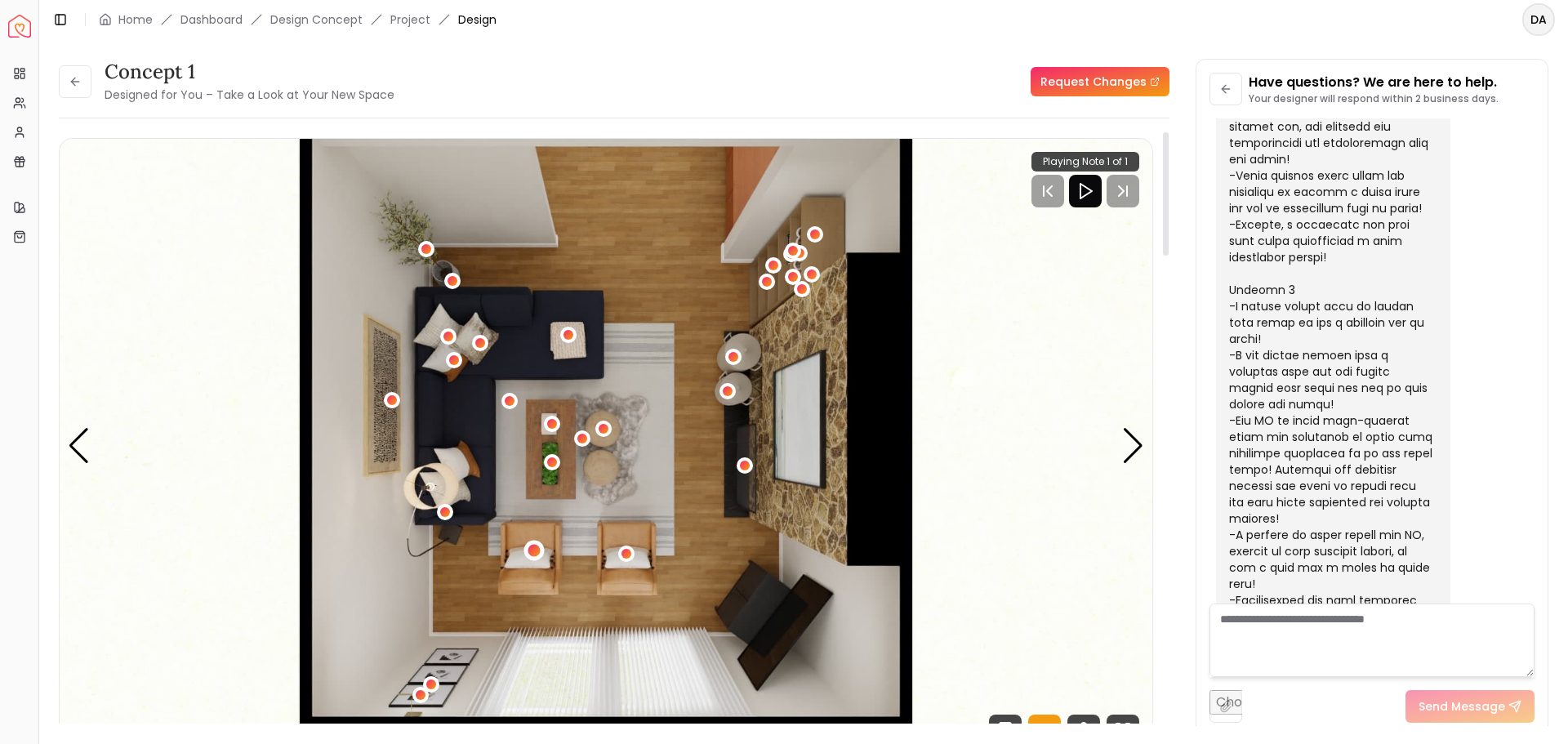
click at [537, 549] on div "1 / 5" at bounding box center [535, 550] width 12 height 12
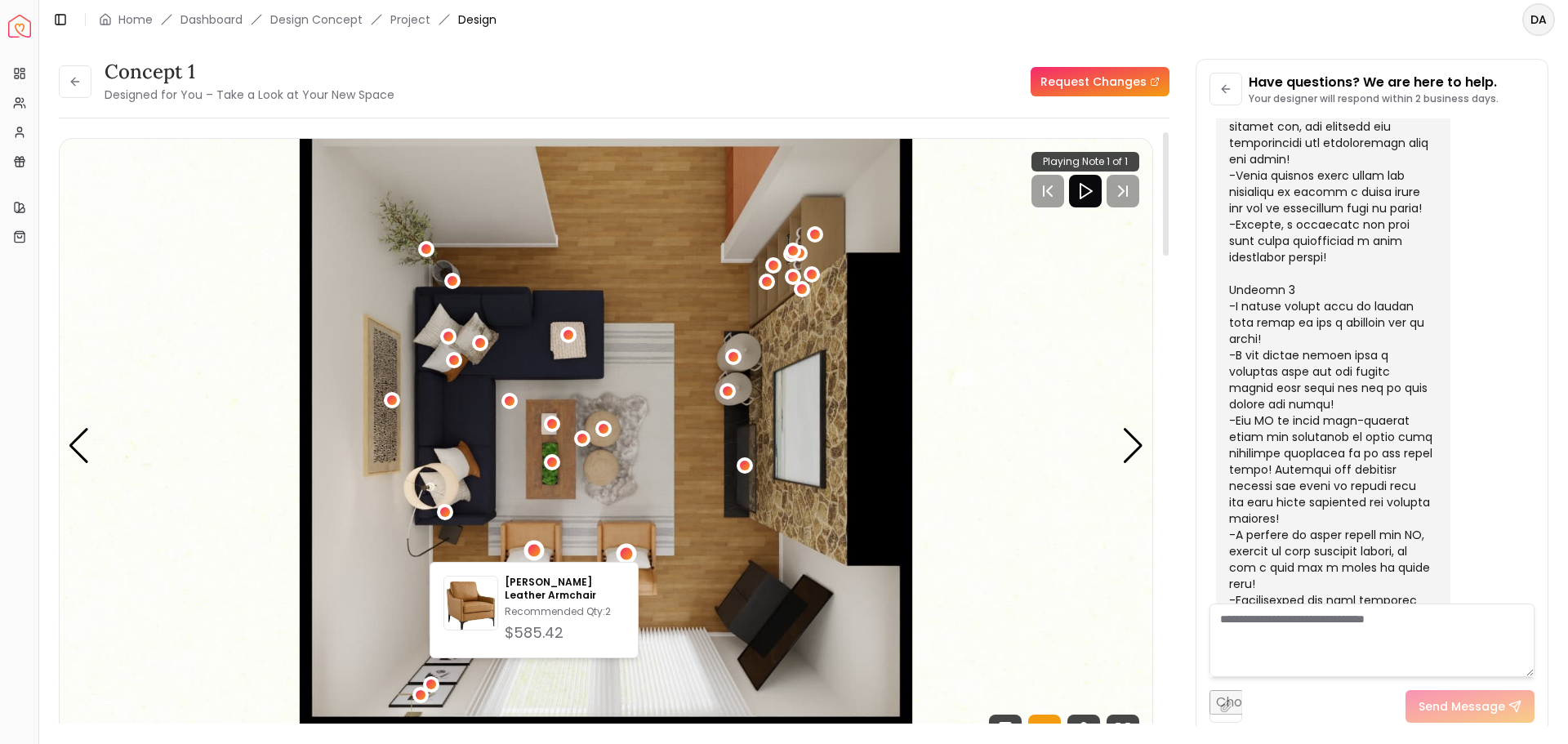
click at [627, 550] on div "1 / 5" at bounding box center [627, 554] width 12 height 12
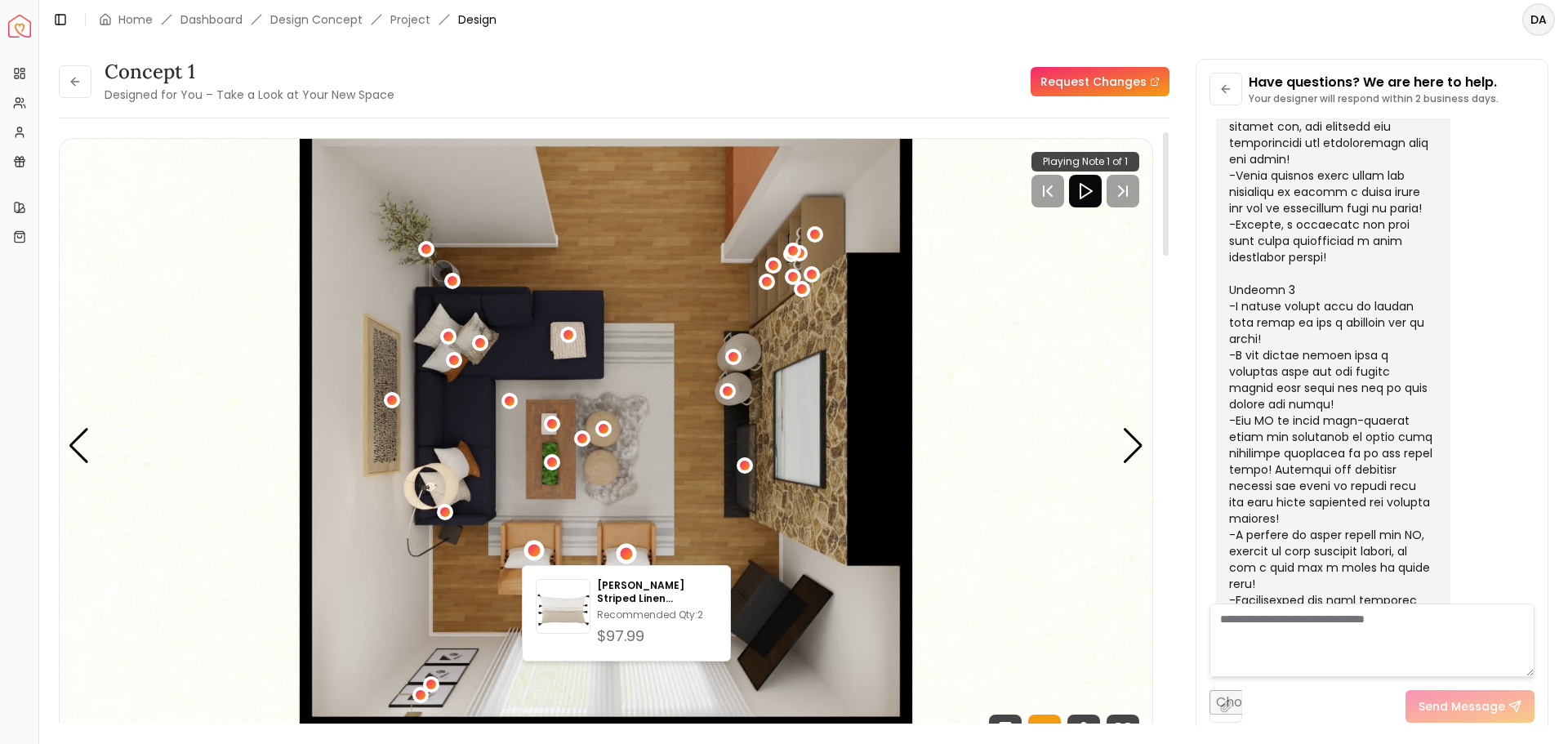
click at [530, 550] on div "1 / 5" at bounding box center [535, 550] width 12 height 12
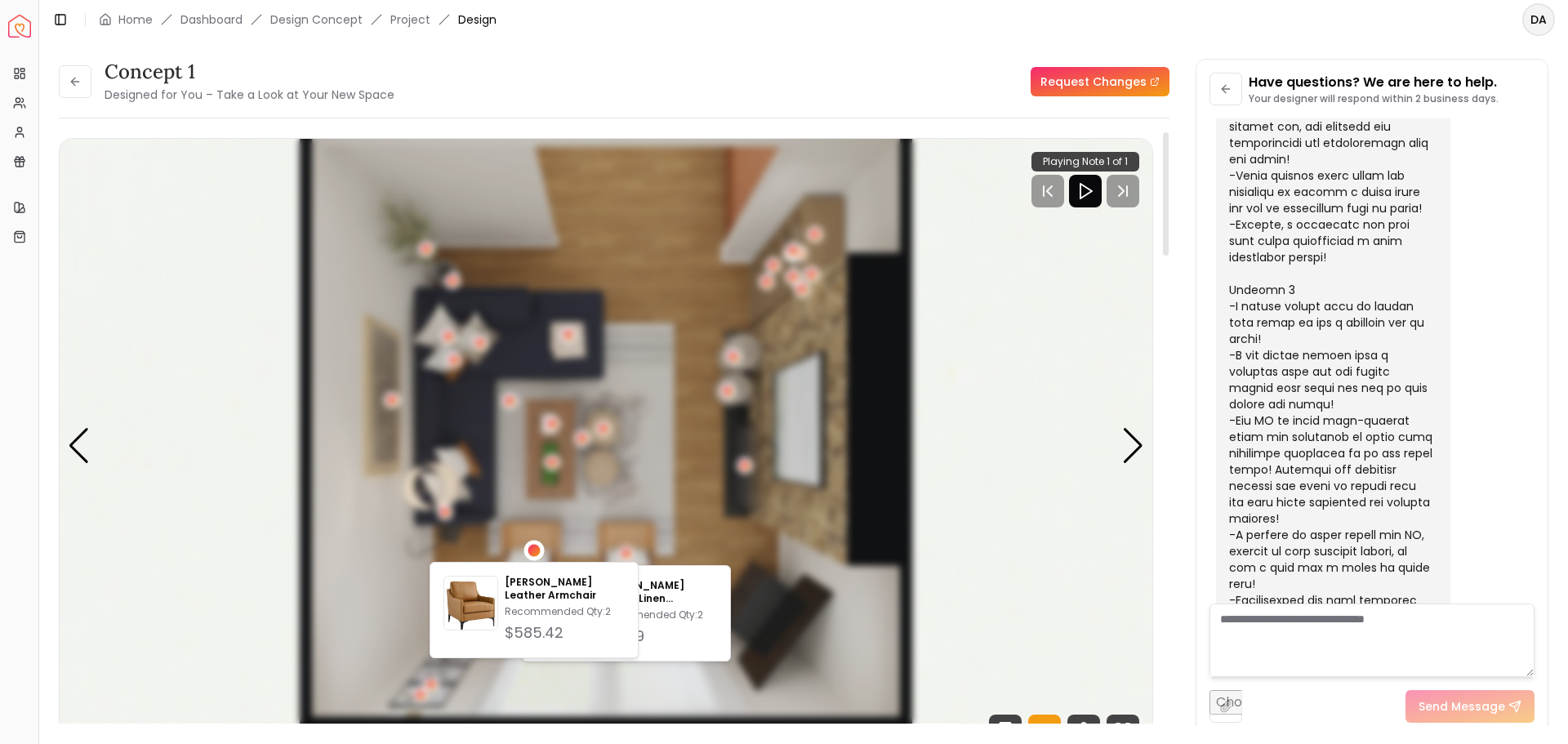
click at [530, 550] on div "1 / 5" at bounding box center [535, 550] width 12 height 12
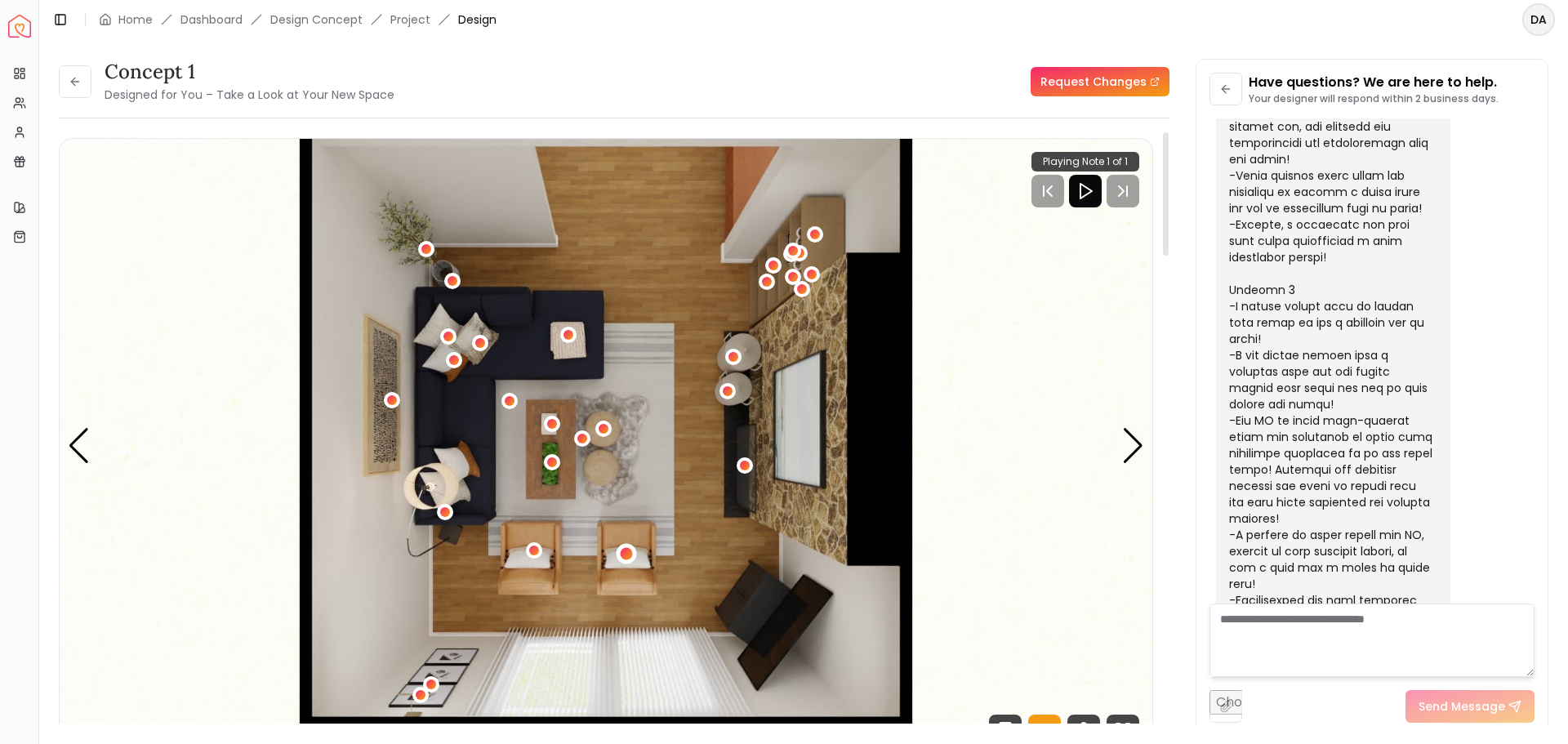
click at [629, 551] on div "1 / 5" at bounding box center [627, 554] width 12 height 12
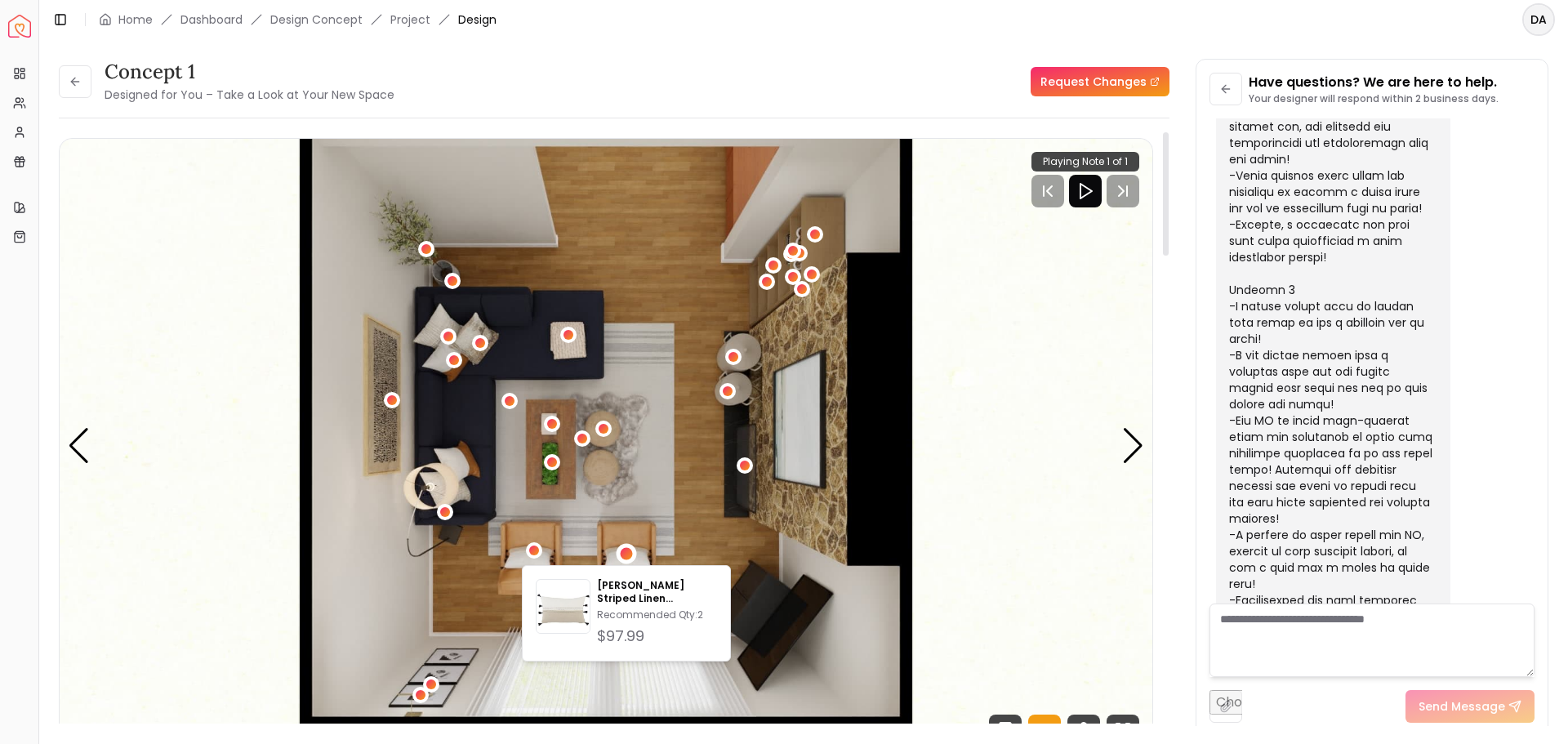
click at [707, 425] on img "1 / 5" at bounding box center [606, 446] width 1093 height 615
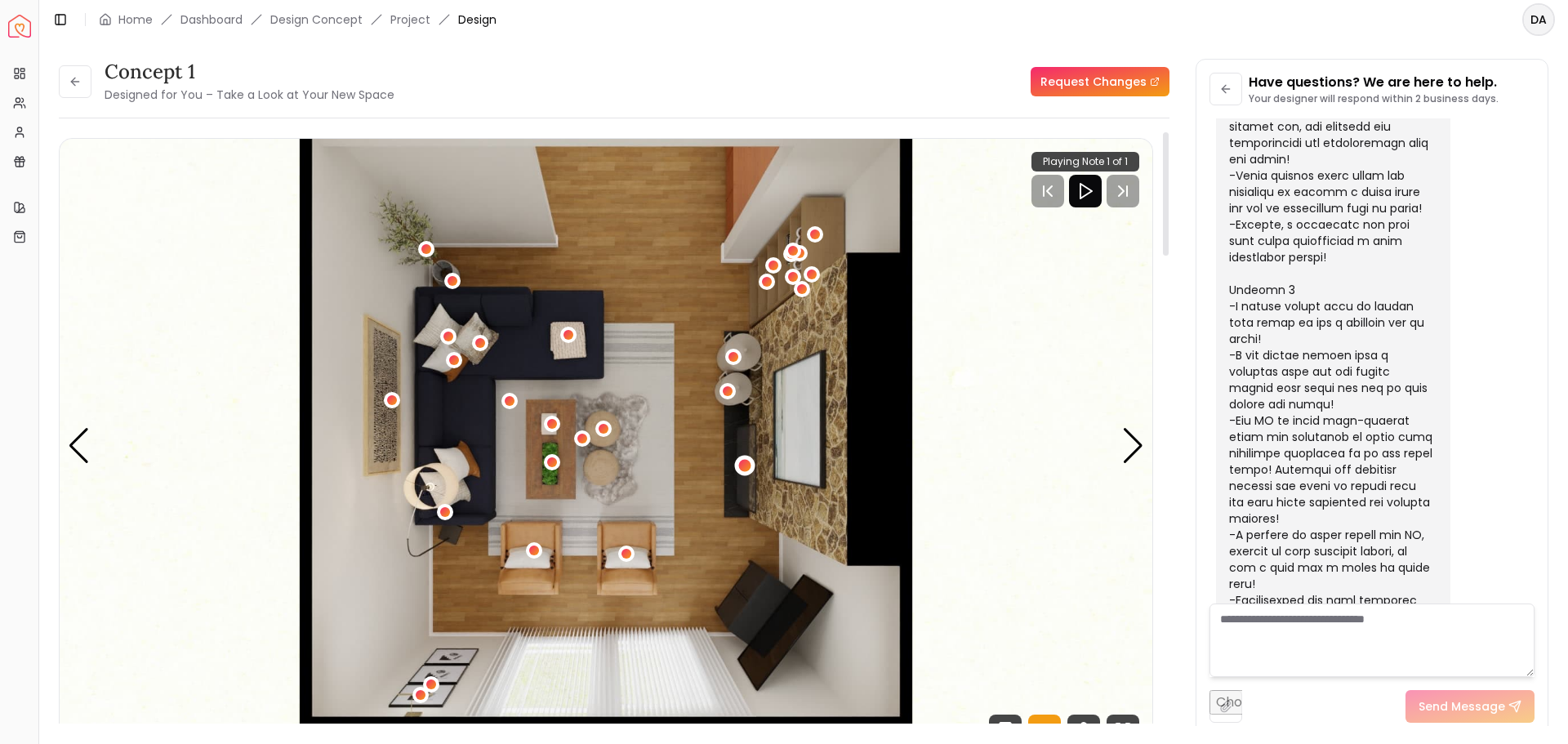
click at [743, 461] on div "1 / 5" at bounding box center [745, 465] width 12 height 12
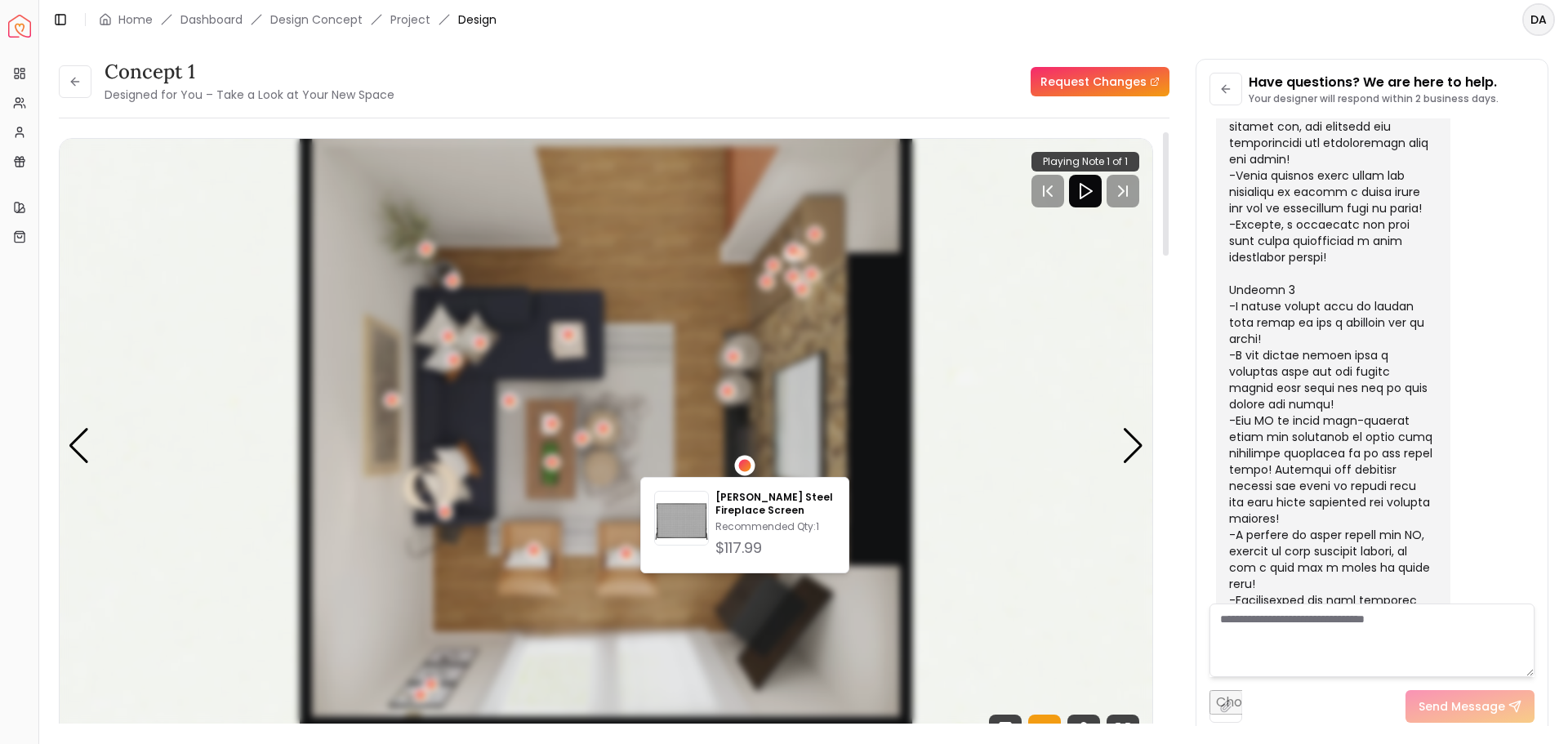
click at [743, 460] on div "1 / 5" at bounding box center [745, 465] width 12 height 12
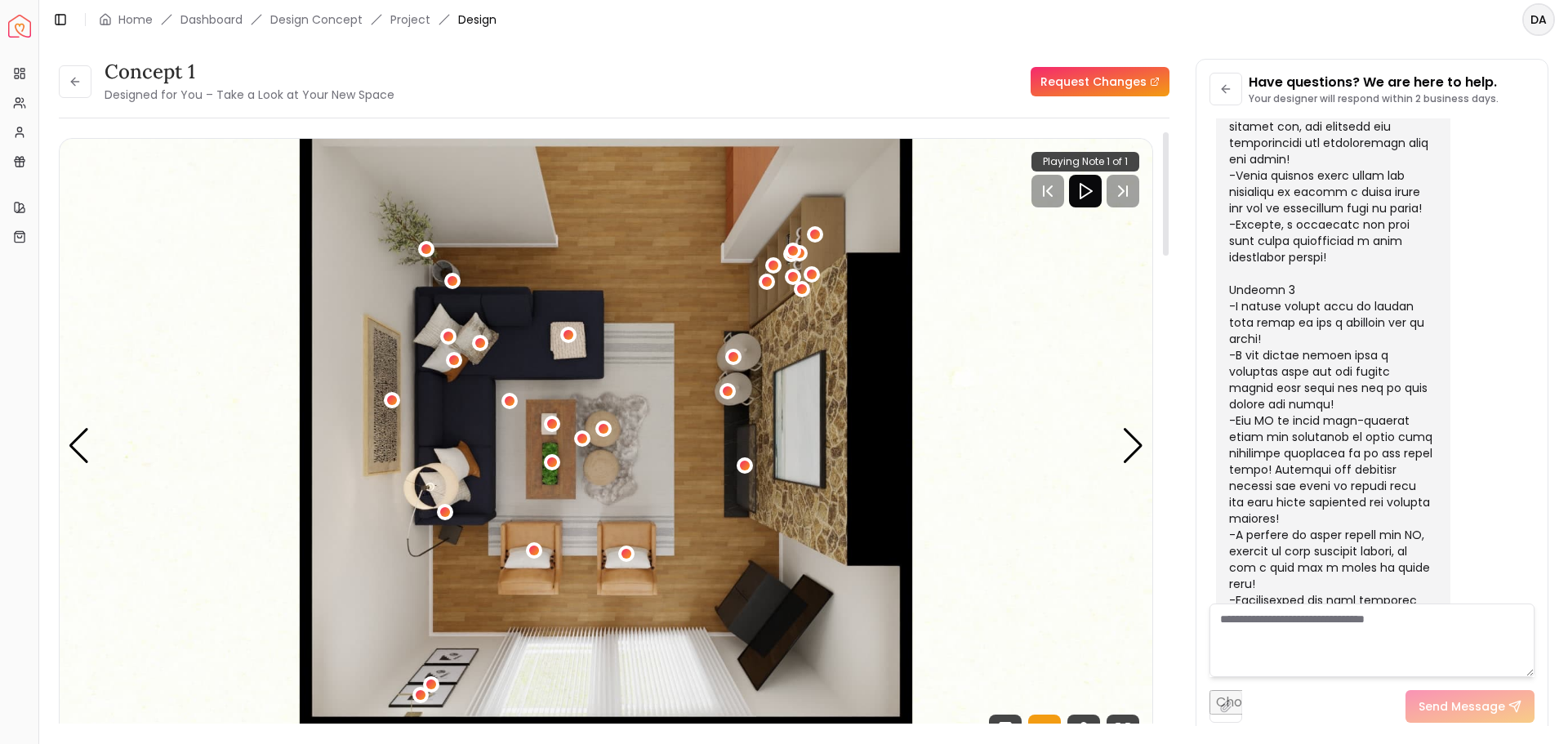
click at [737, 387] on img "1 / 5" at bounding box center [606, 446] width 1093 height 615
click at [718, 383] on img "1 / 5" at bounding box center [606, 446] width 1093 height 615
click at [727, 391] on div "1 / 5" at bounding box center [728, 391] width 12 height 12
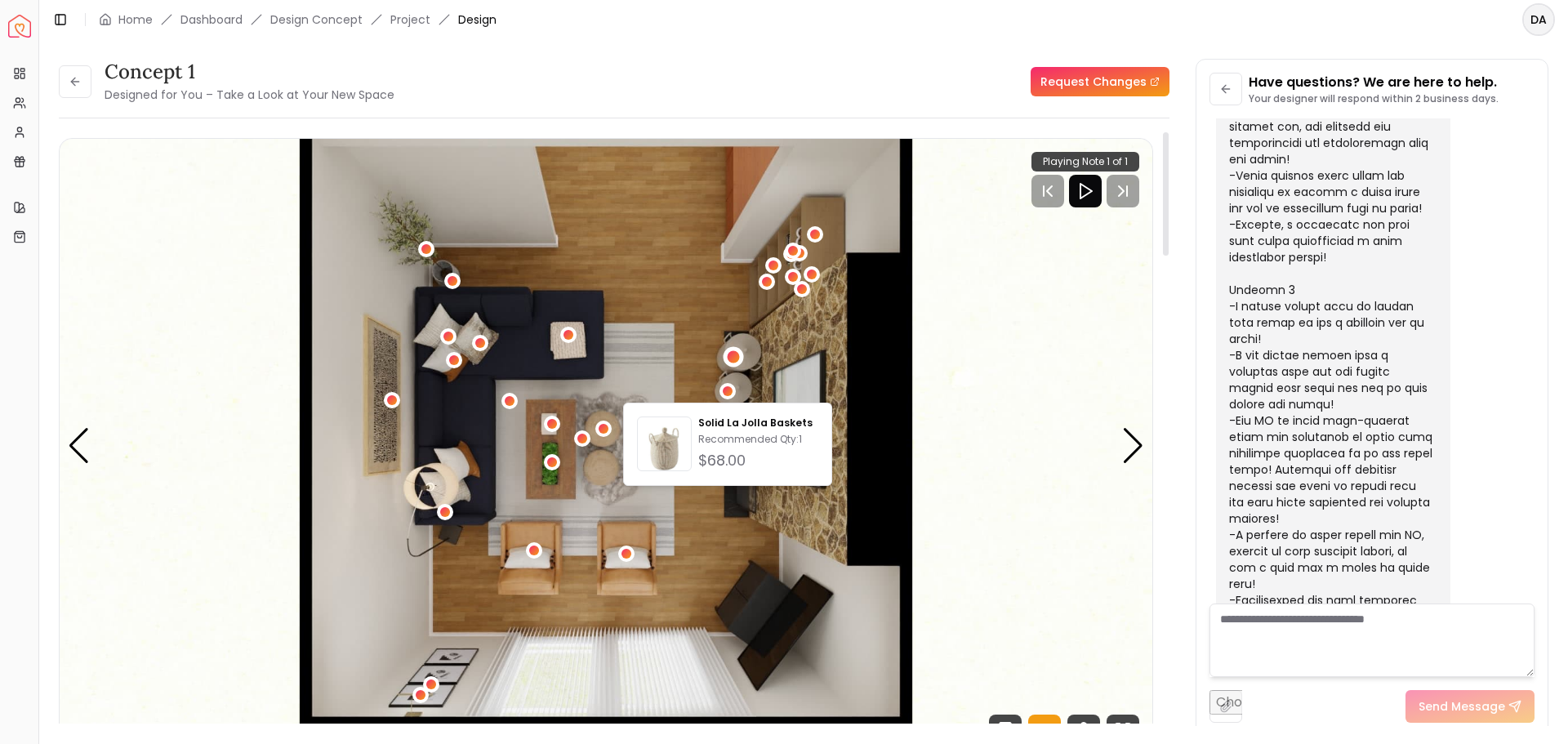
click at [733, 353] on div "1 / 5" at bounding box center [734, 358] width 12 height 12
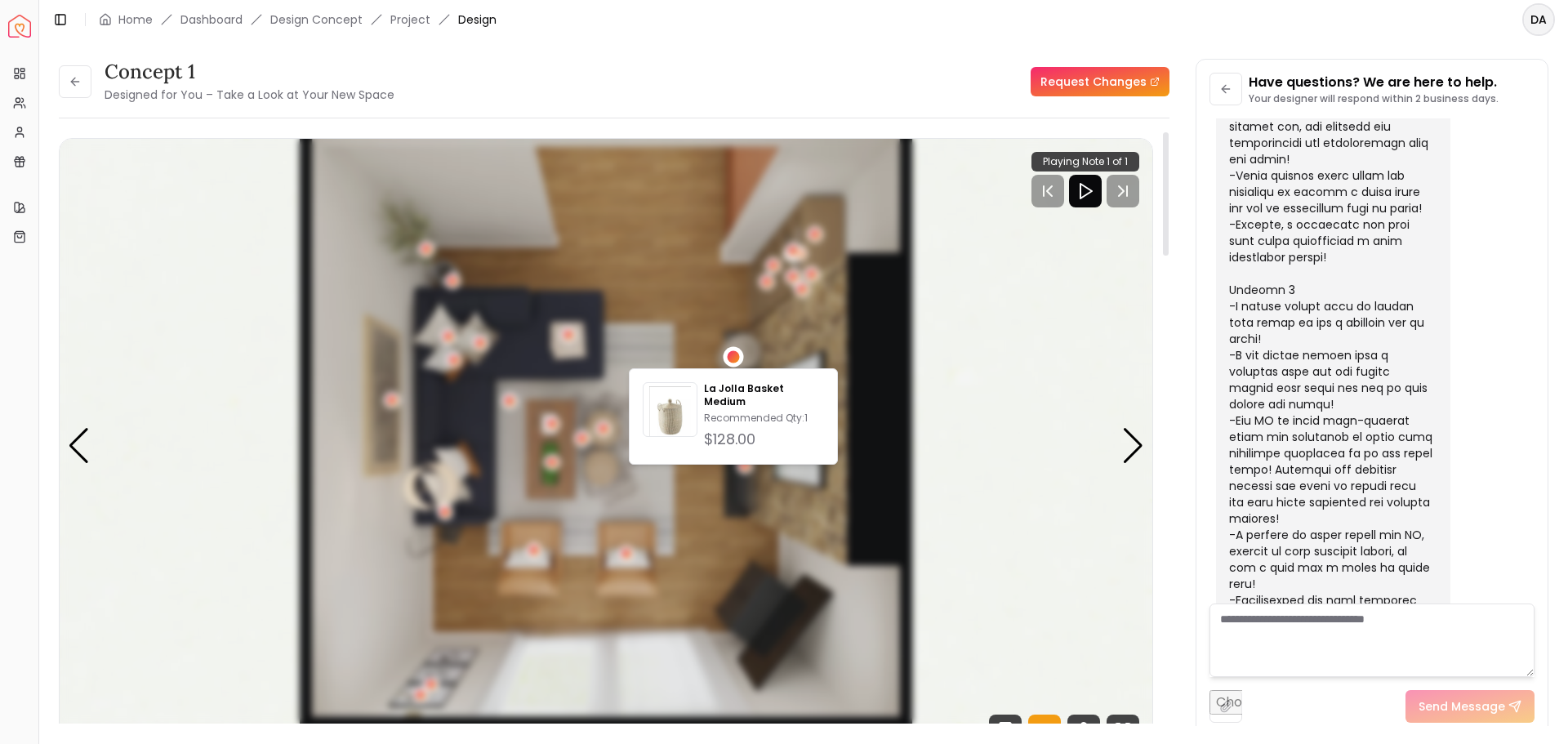
click at [731, 353] on div "1 / 5" at bounding box center [734, 358] width 12 height 12
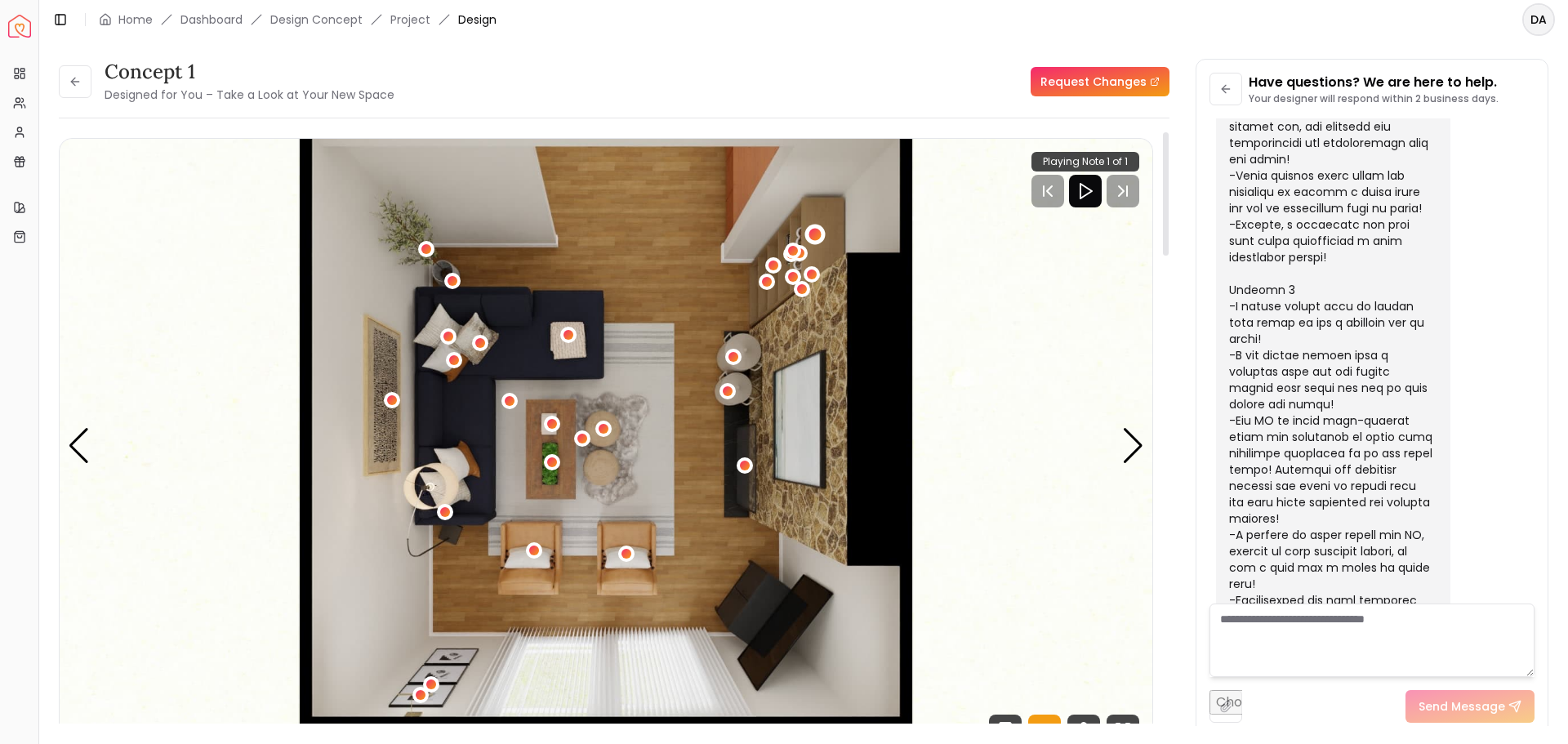
click at [815, 230] on div "1 / 5" at bounding box center [815, 235] width 12 height 12
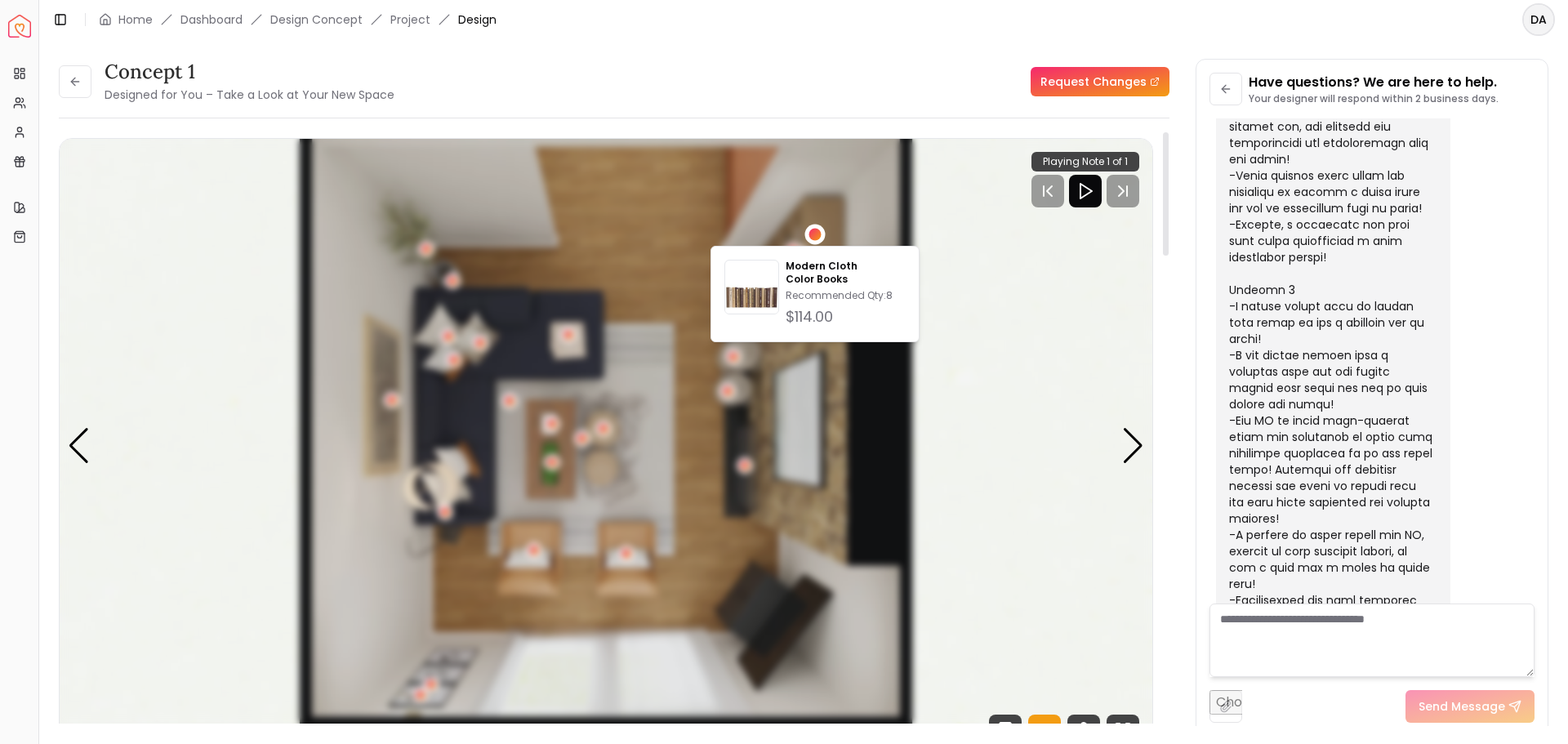
click at [815, 230] on div "1 / 5" at bounding box center [815, 235] width 12 height 12
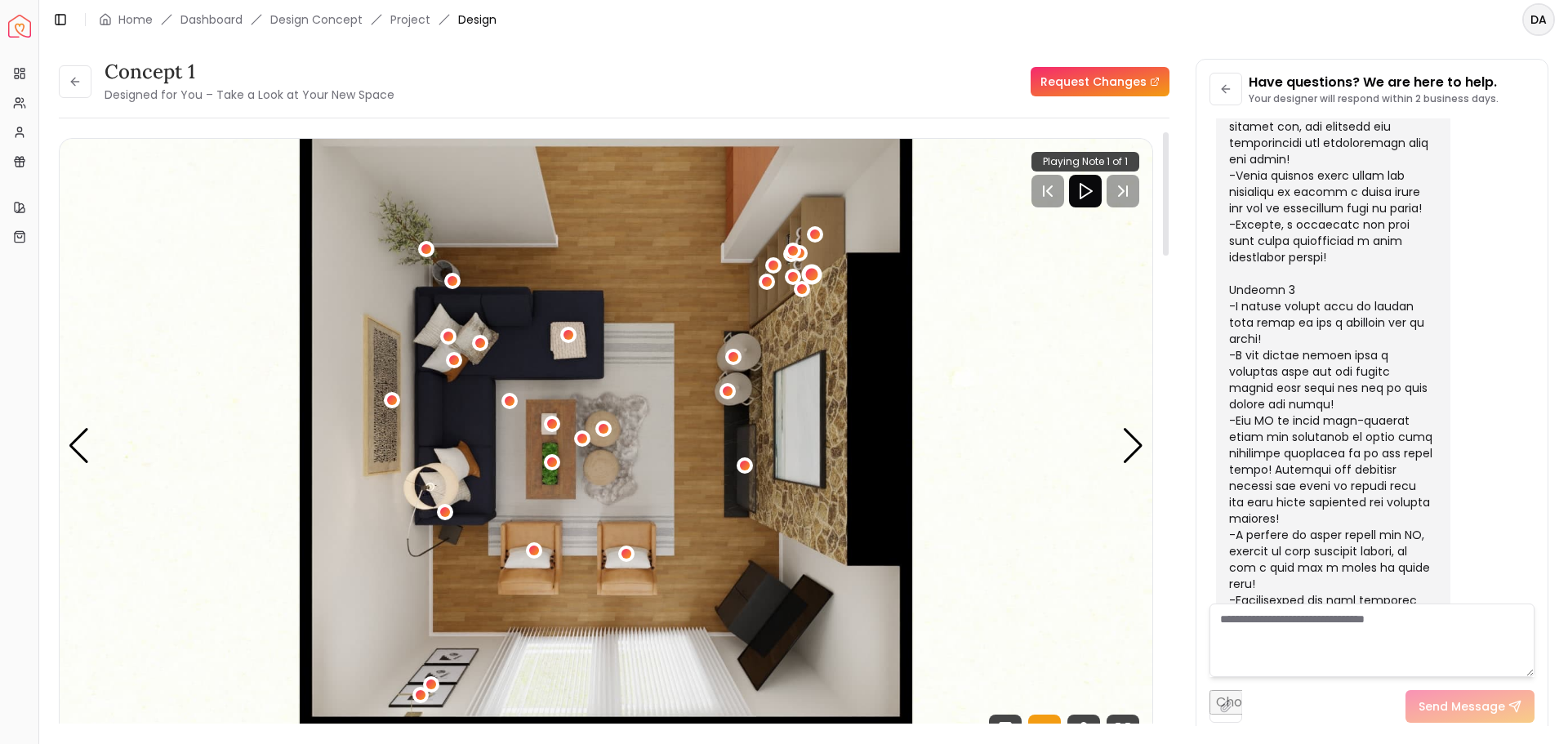
click at [812, 278] on div "1 / 5" at bounding box center [812, 275] width 12 height 12
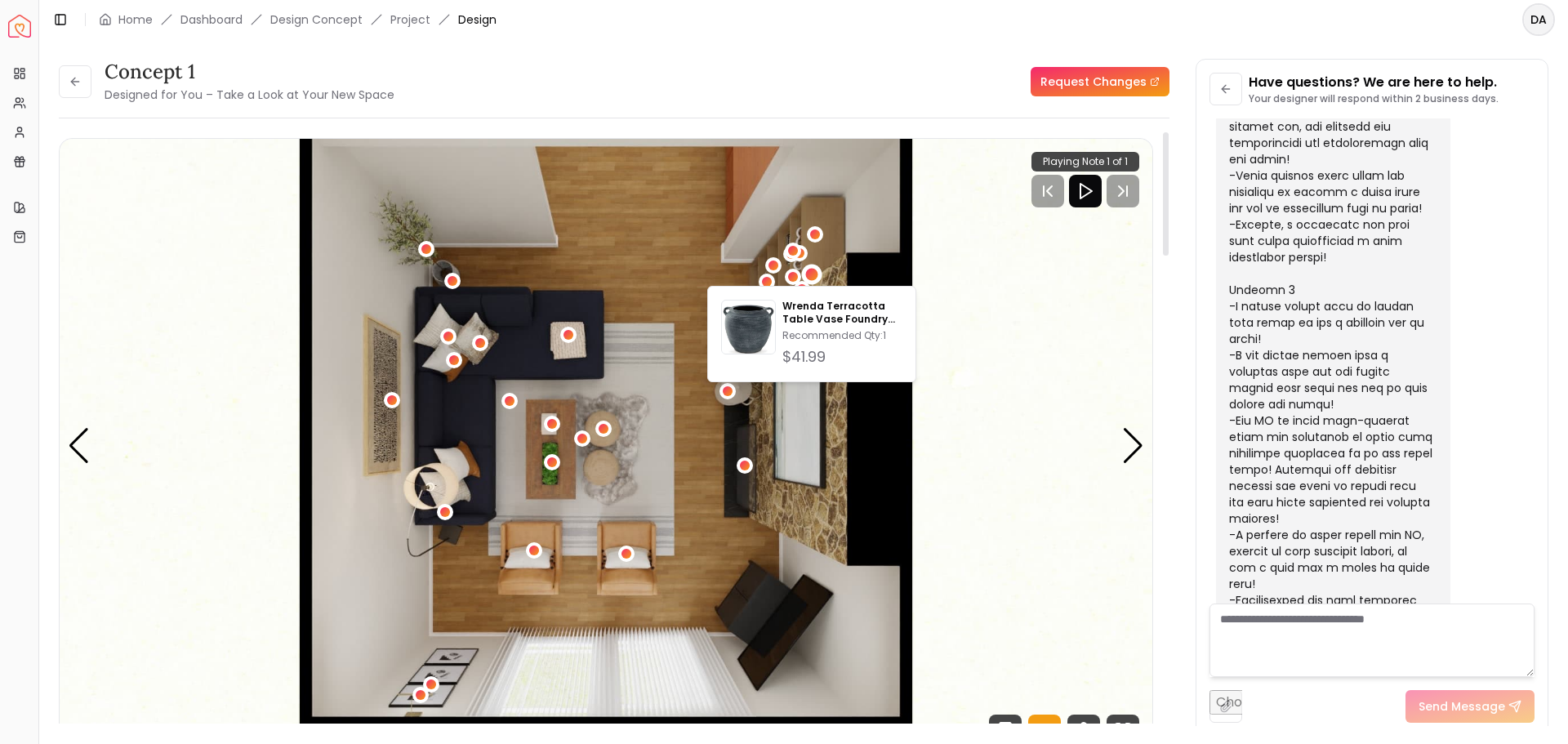
click at [861, 236] on img "1 / 5" at bounding box center [606, 446] width 1093 height 615
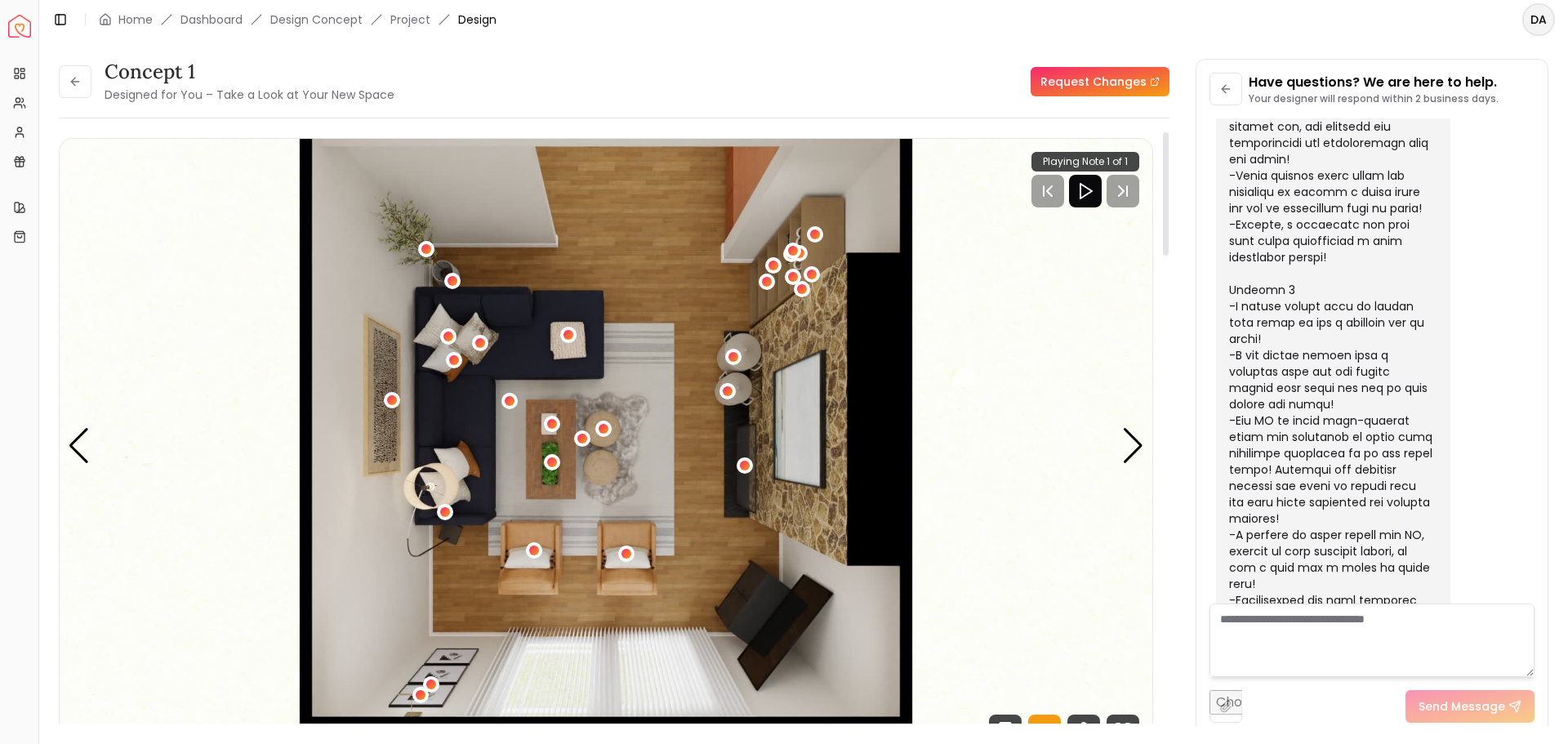
click at [798, 287] on div "1 / 5" at bounding box center [793, 278] width 16 height 20
click at [799, 287] on div "1 / 5" at bounding box center [793, 278] width 16 height 20
click at [801, 288] on div "1 / 5" at bounding box center [802, 289] width 12 height 12
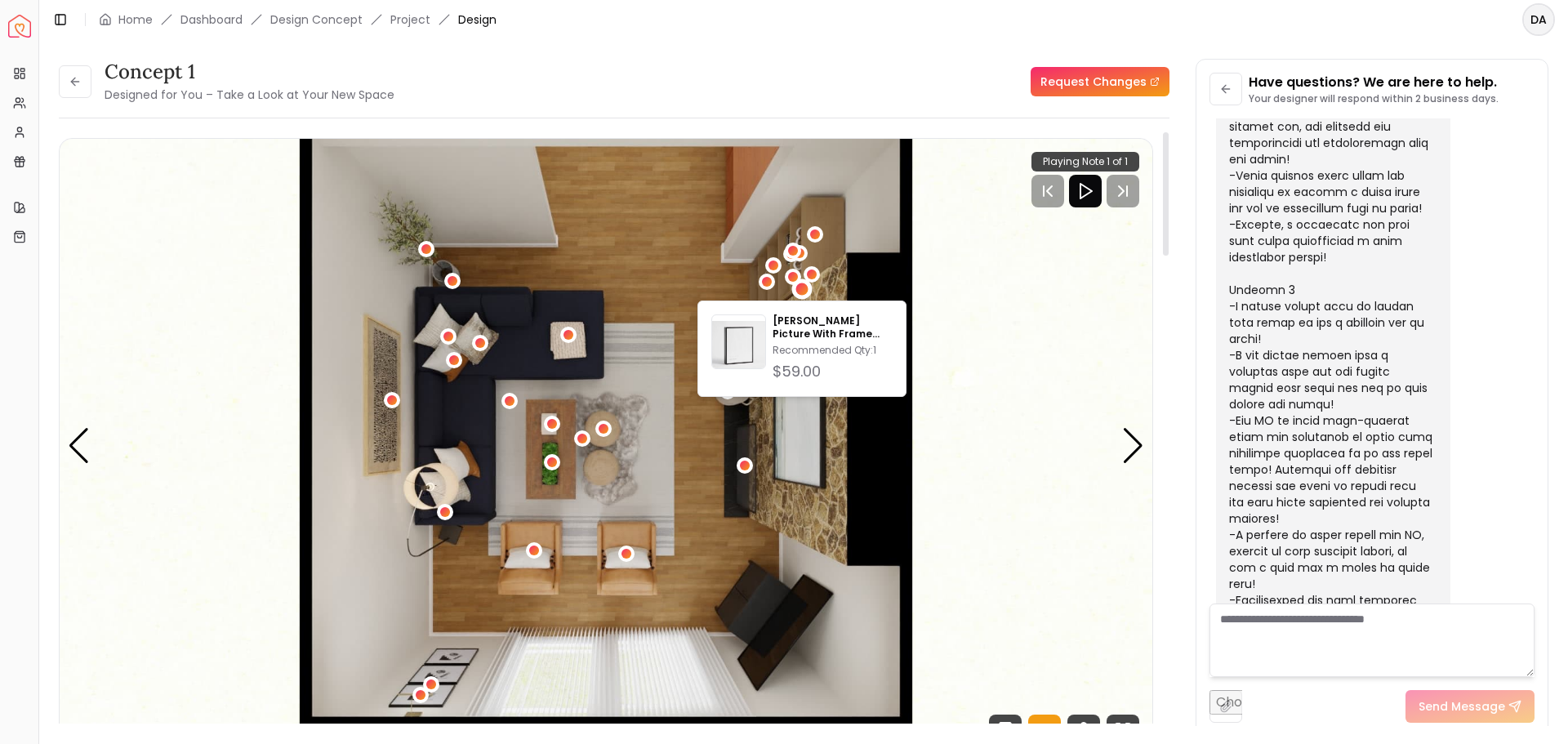
click at [859, 259] on img "1 / 5" at bounding box center [606, 446] width 1093 height 615
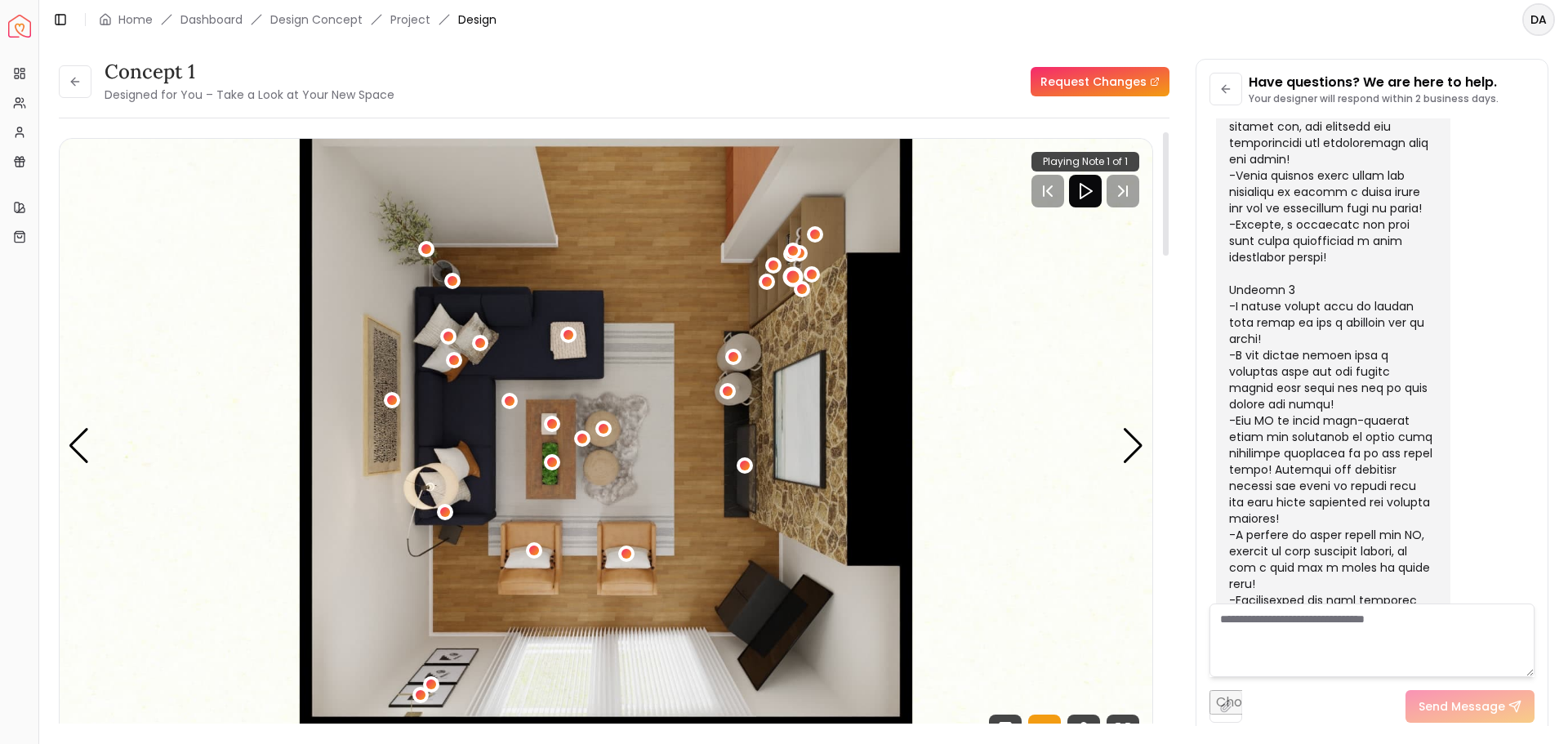
click at [794, 277] on div "1 / 5" at bounding box center [793, 278] width 12 height 12
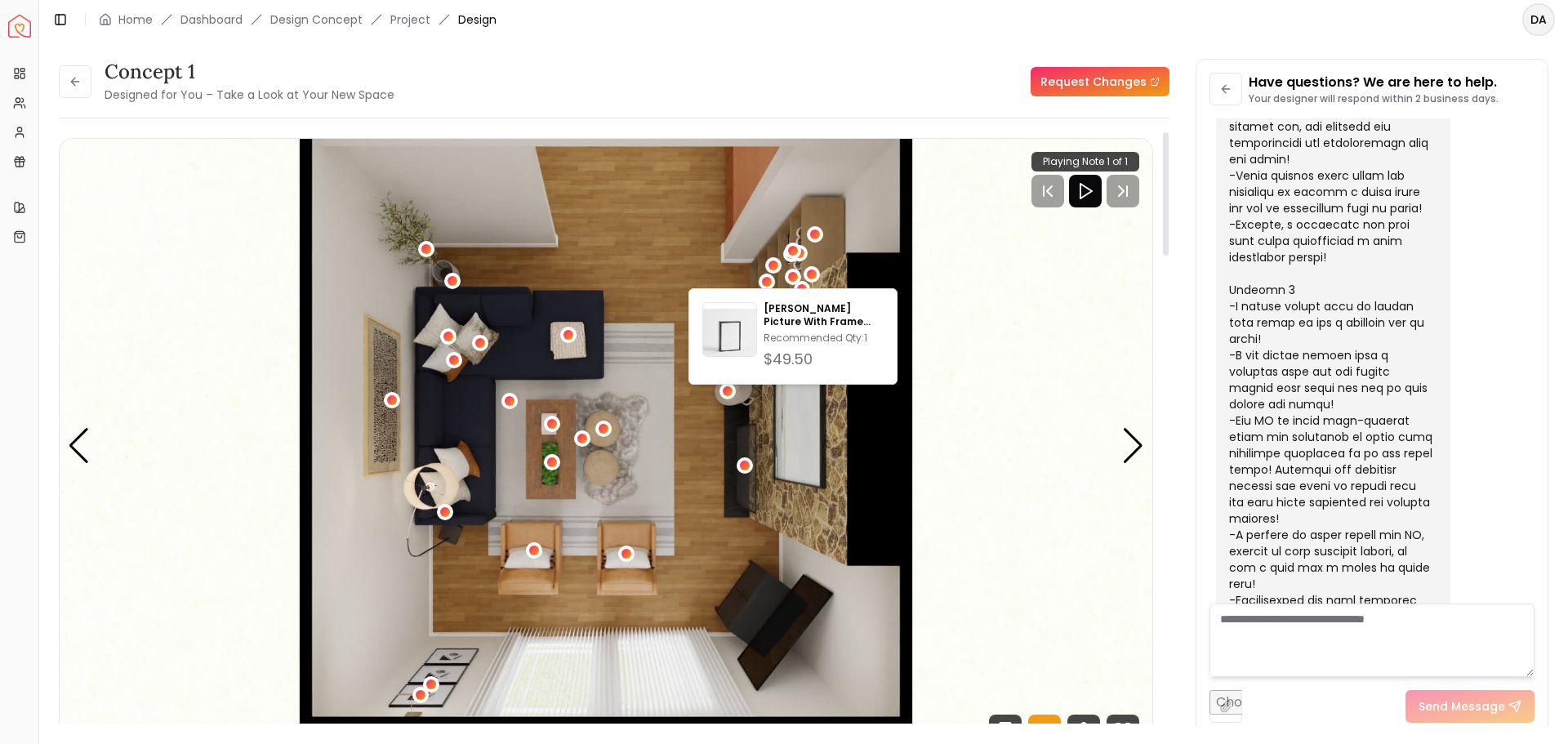
click at [853, 228] on img "1 / 5" at bounding box center [606, 446] width 1093 height 615
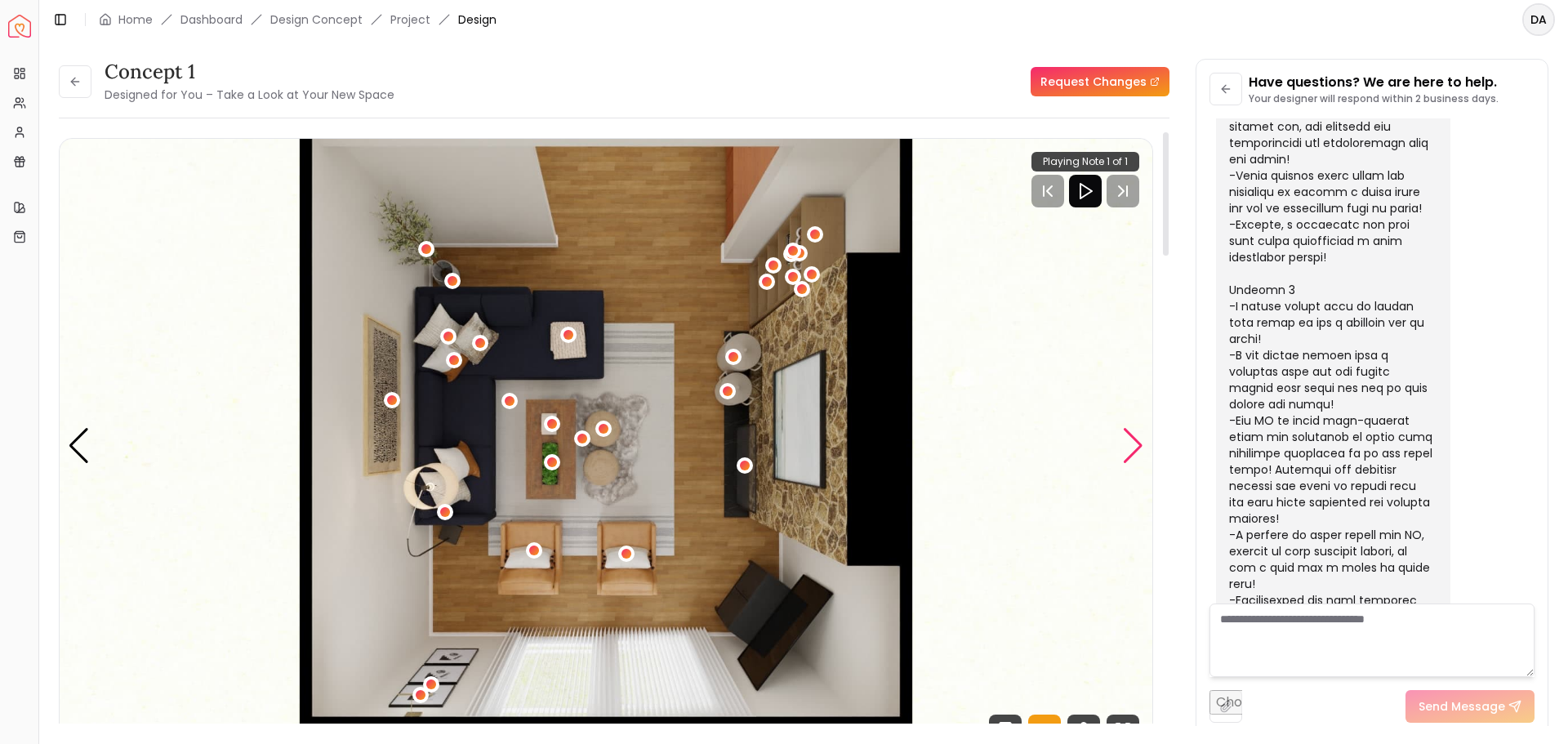
click at [1138, 448] on div "Next slide" at bounding box center [1133, 446] width 22 height 36
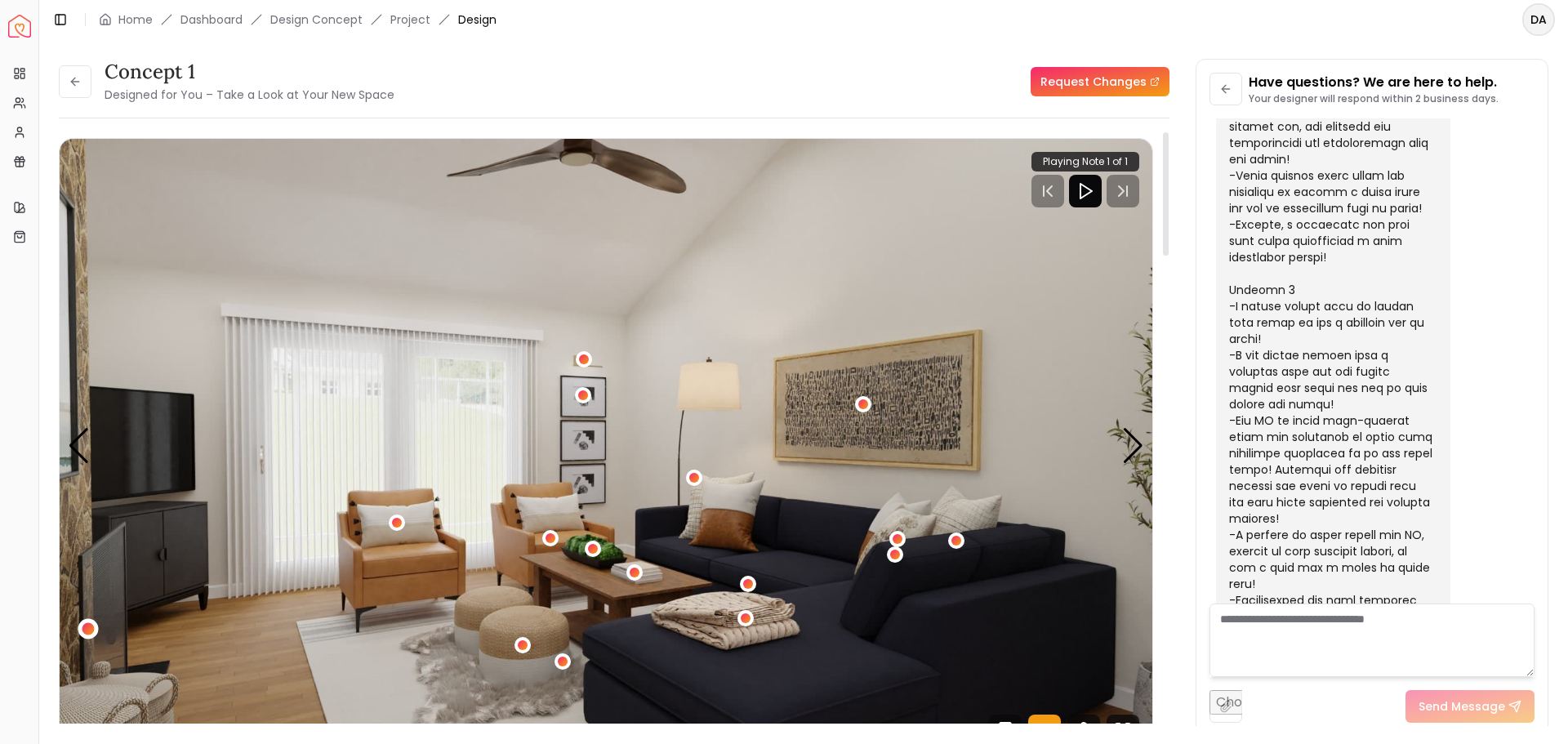
click at [84, 624] on div "2 / 5" at bounding box center [88, 629] width 12 height 12
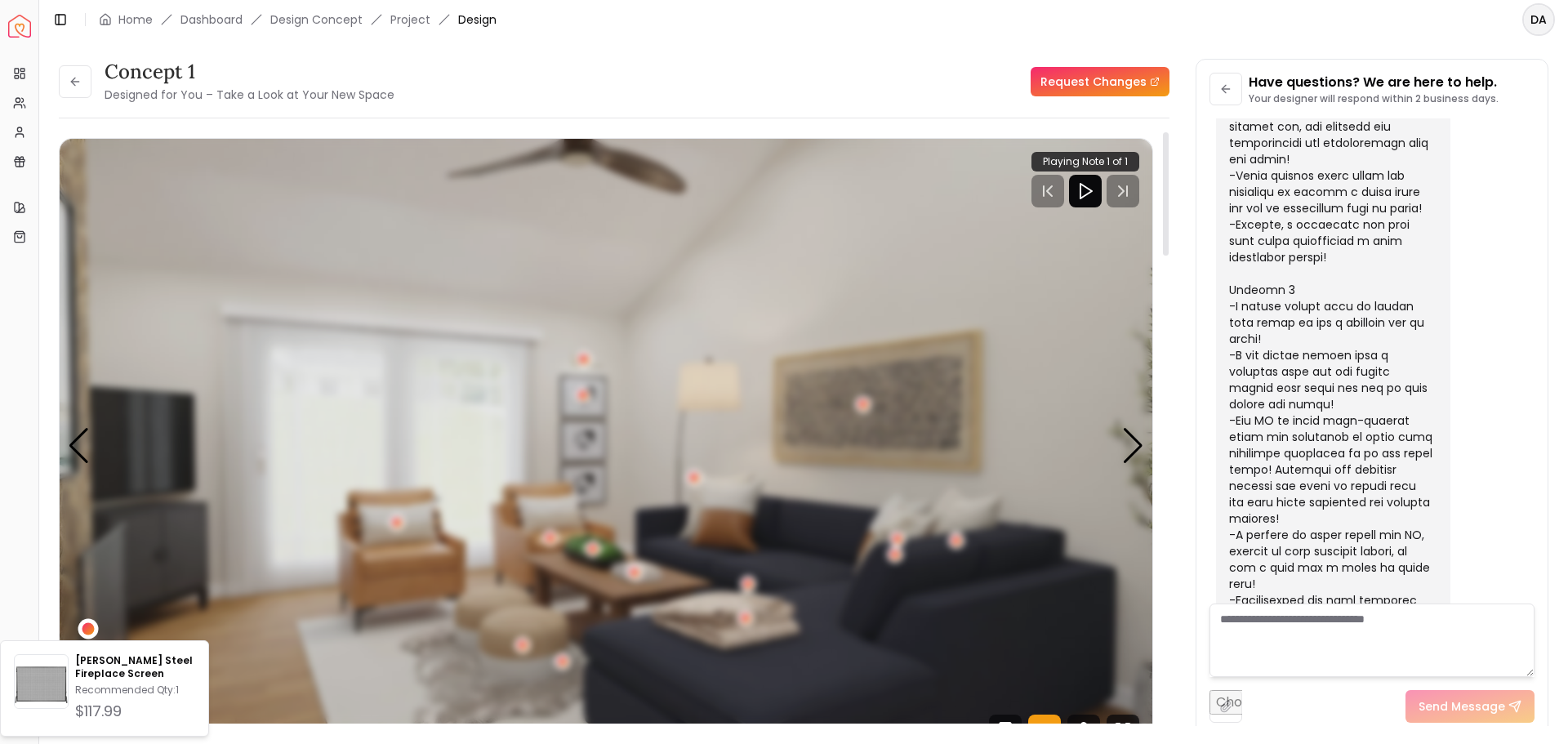
click at [84, 624] on div "2 / 5" at bounding box center [88, 629] width 12 height 12
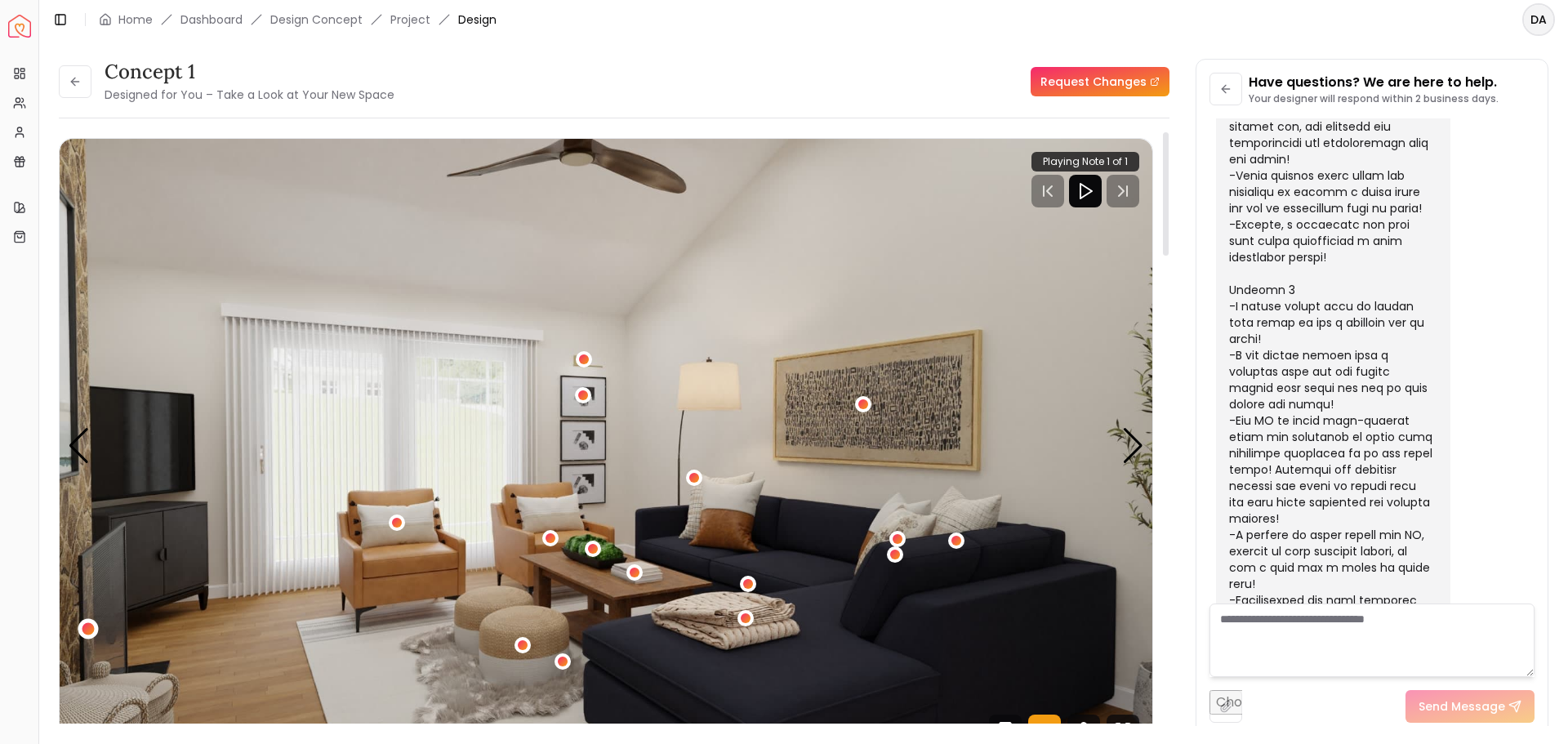
click at [84, 624] on div "2 / 5" at bounding box center [88, 629] width 12 height 12
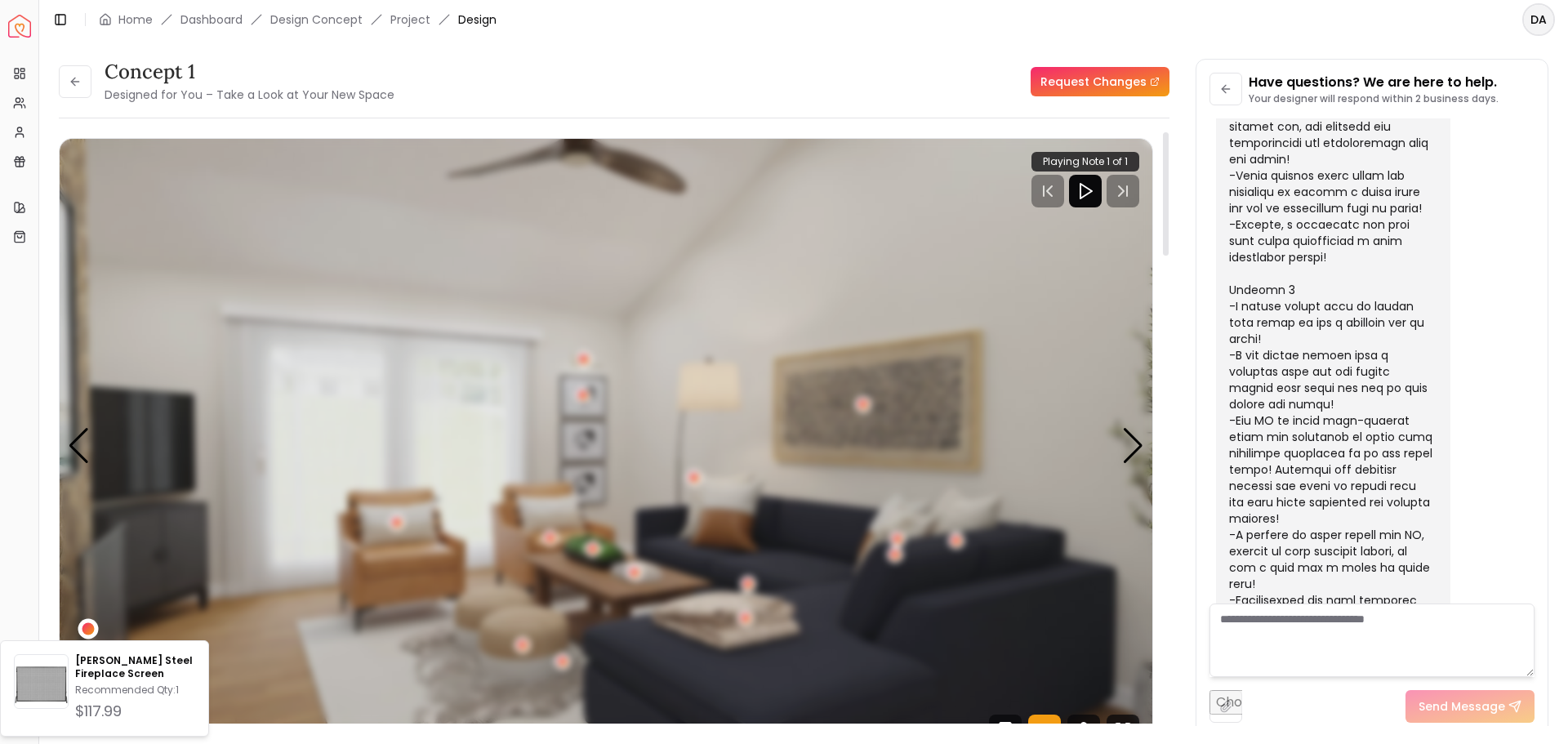
click at [84, 624] on div "2 / 5" at bounding box center [88, 629] width 12 height 12
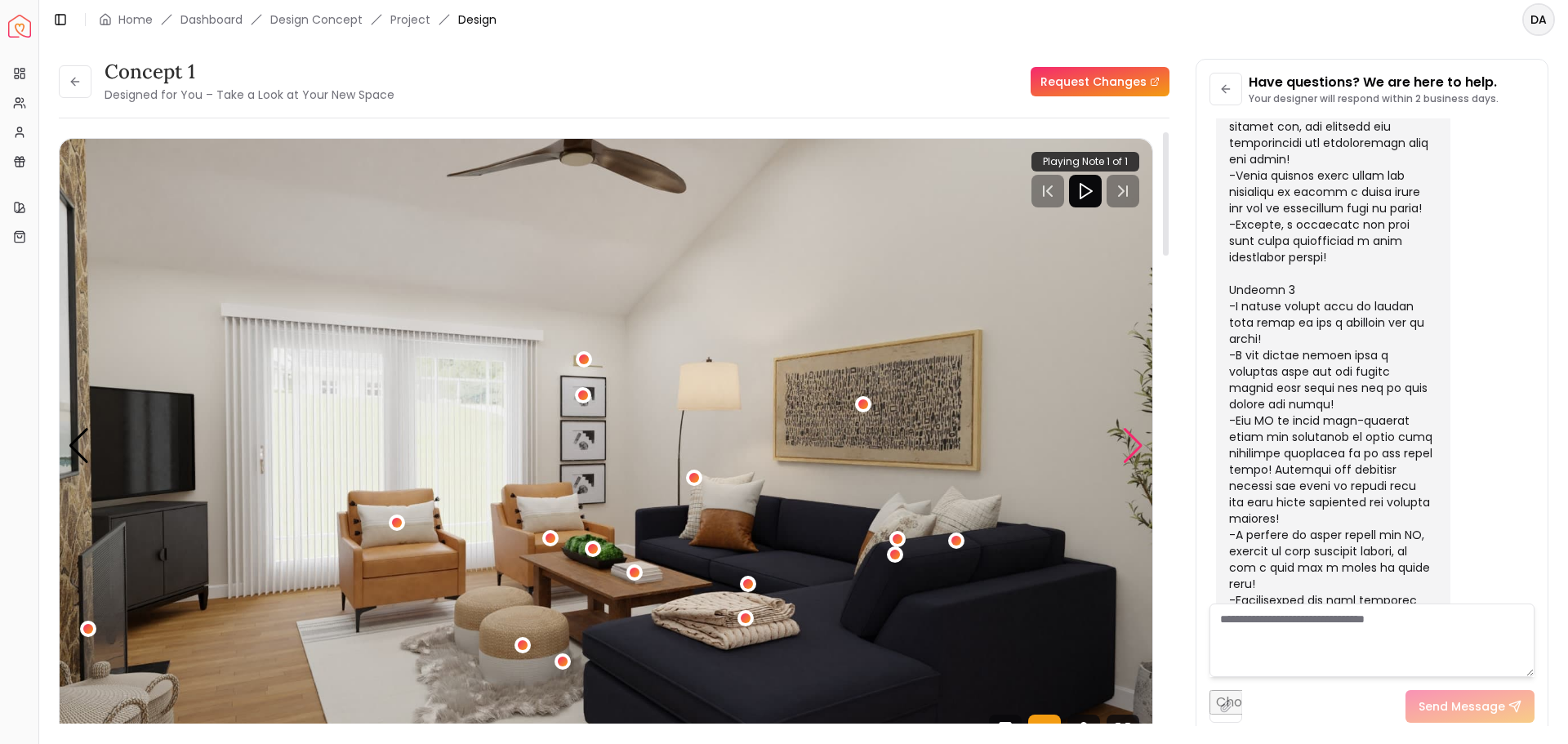
click at [1132, 441] on div "Next slide" at bounding box center [1133, 446] width 22 height 36
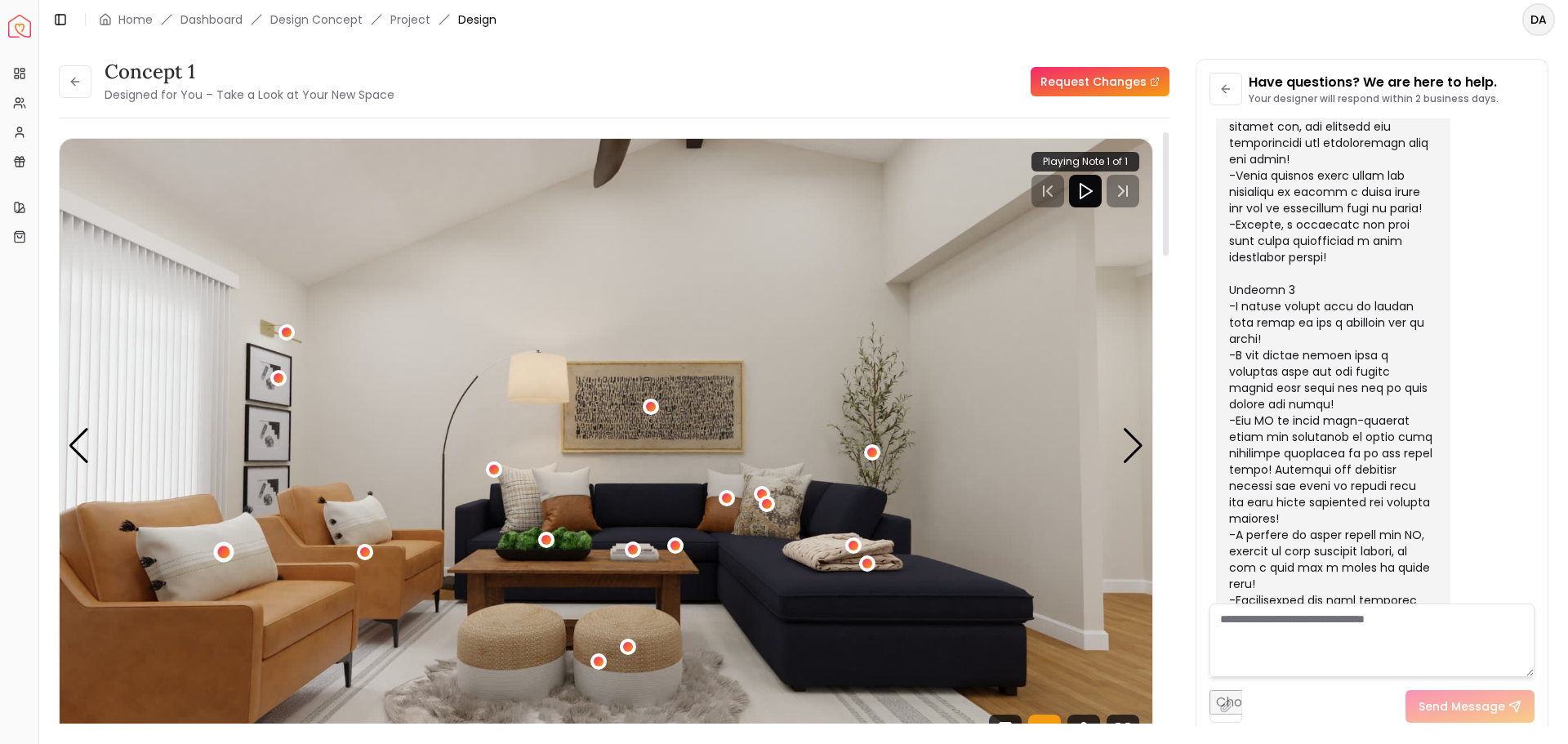
click at [228, 547] on div "3 / 5" at bounding box center [223, 552] width 12 height 12
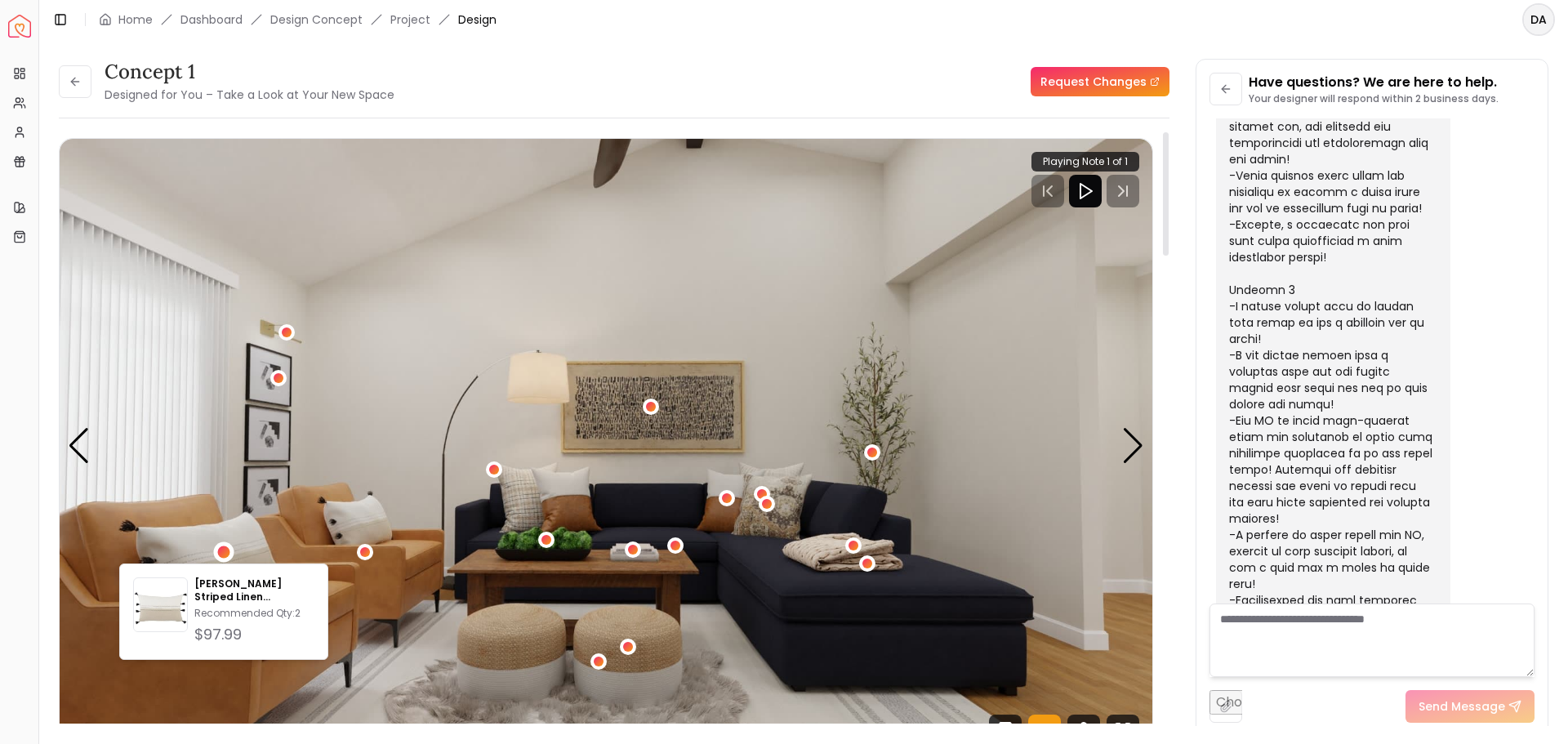
click at [345, 384] on img "3 / 5" at bounding box center [606, 446] width 1093 height 615
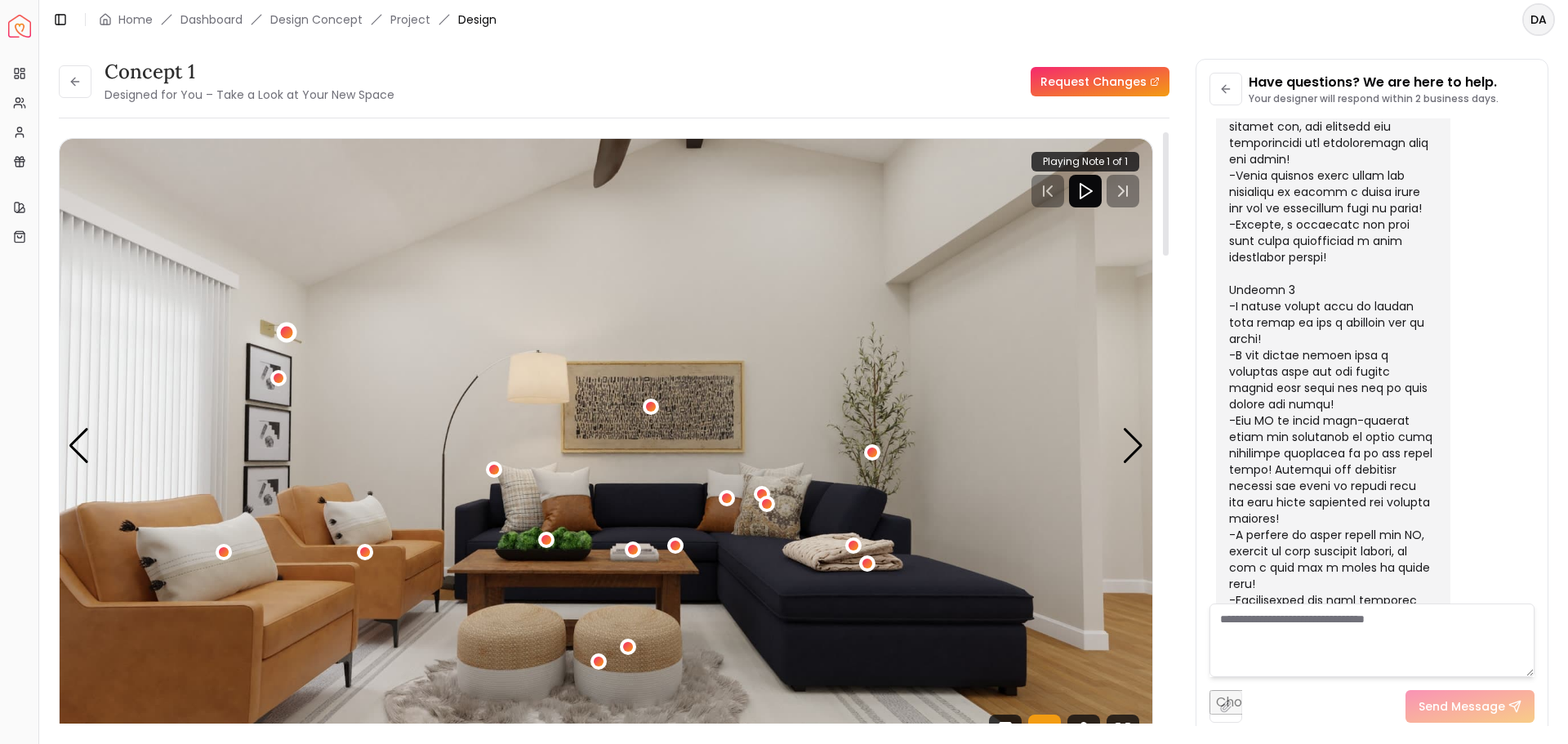
click at [282, 332] on div "3 / 5" at bounding box center [287, 333] width 12 height 12
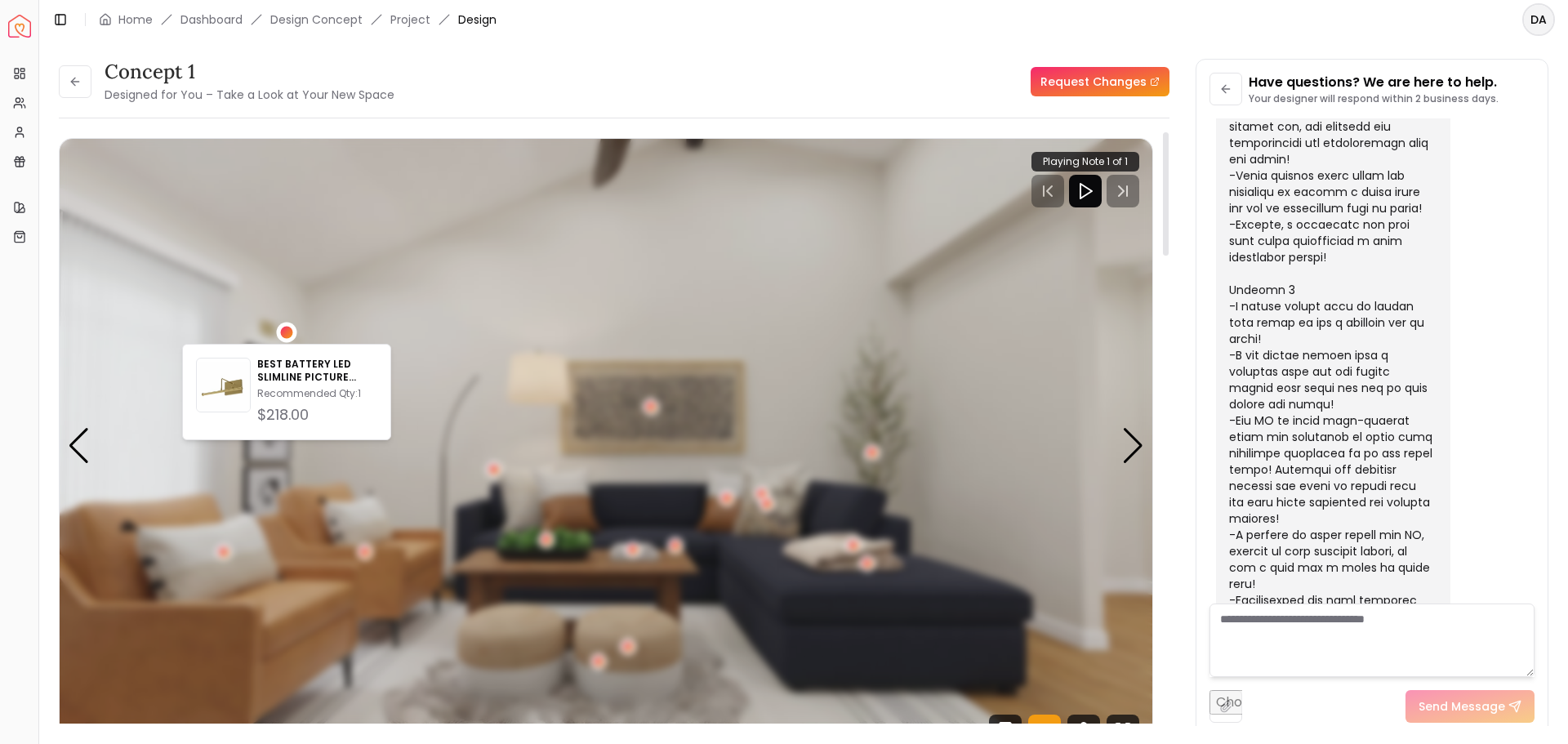
click at [282, 328] on div "3 / 5" at bounding box center [287, 333] width 12 height 12
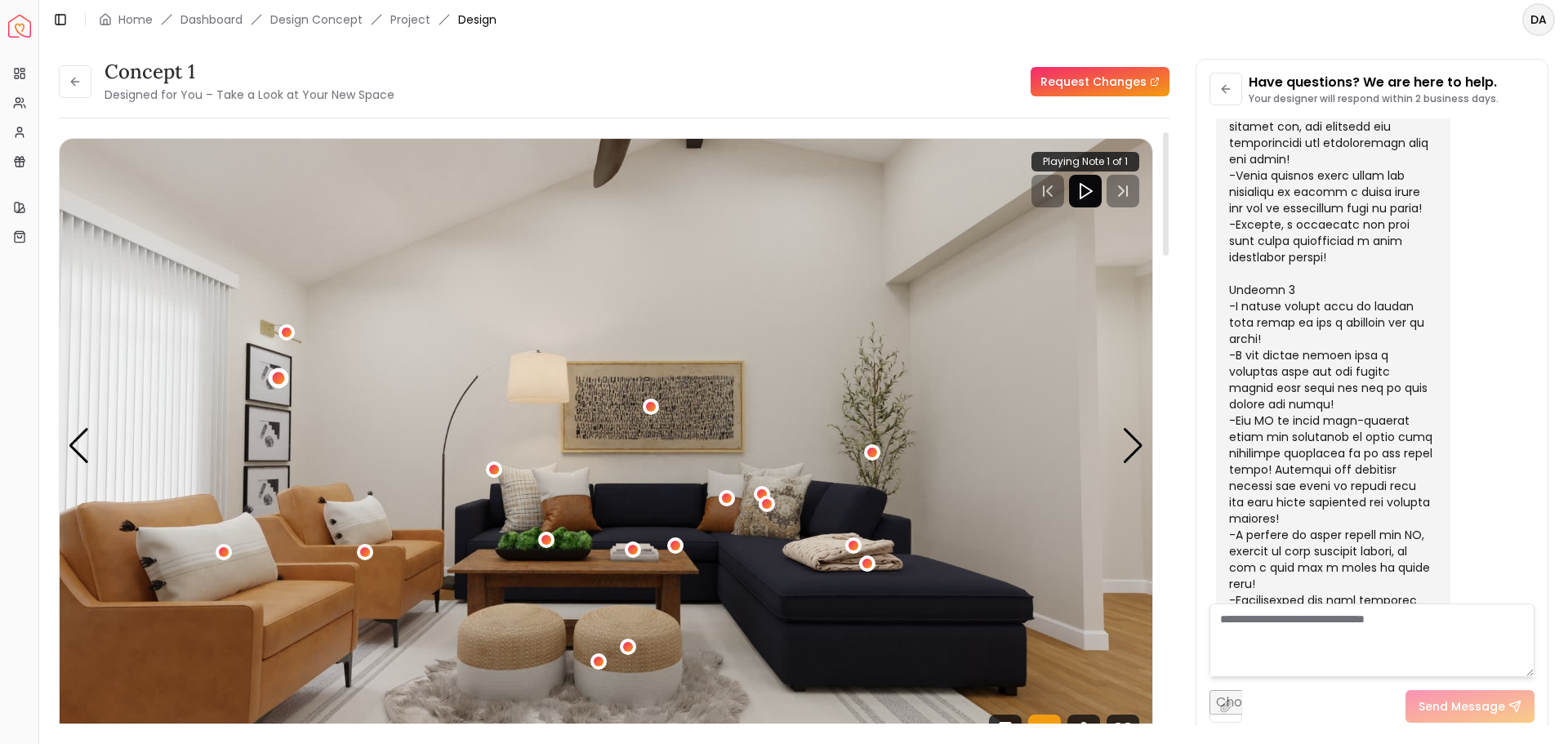
click at [279, 377] on div "3 / 5" at bounding box center [279, 378] width 12 height 12
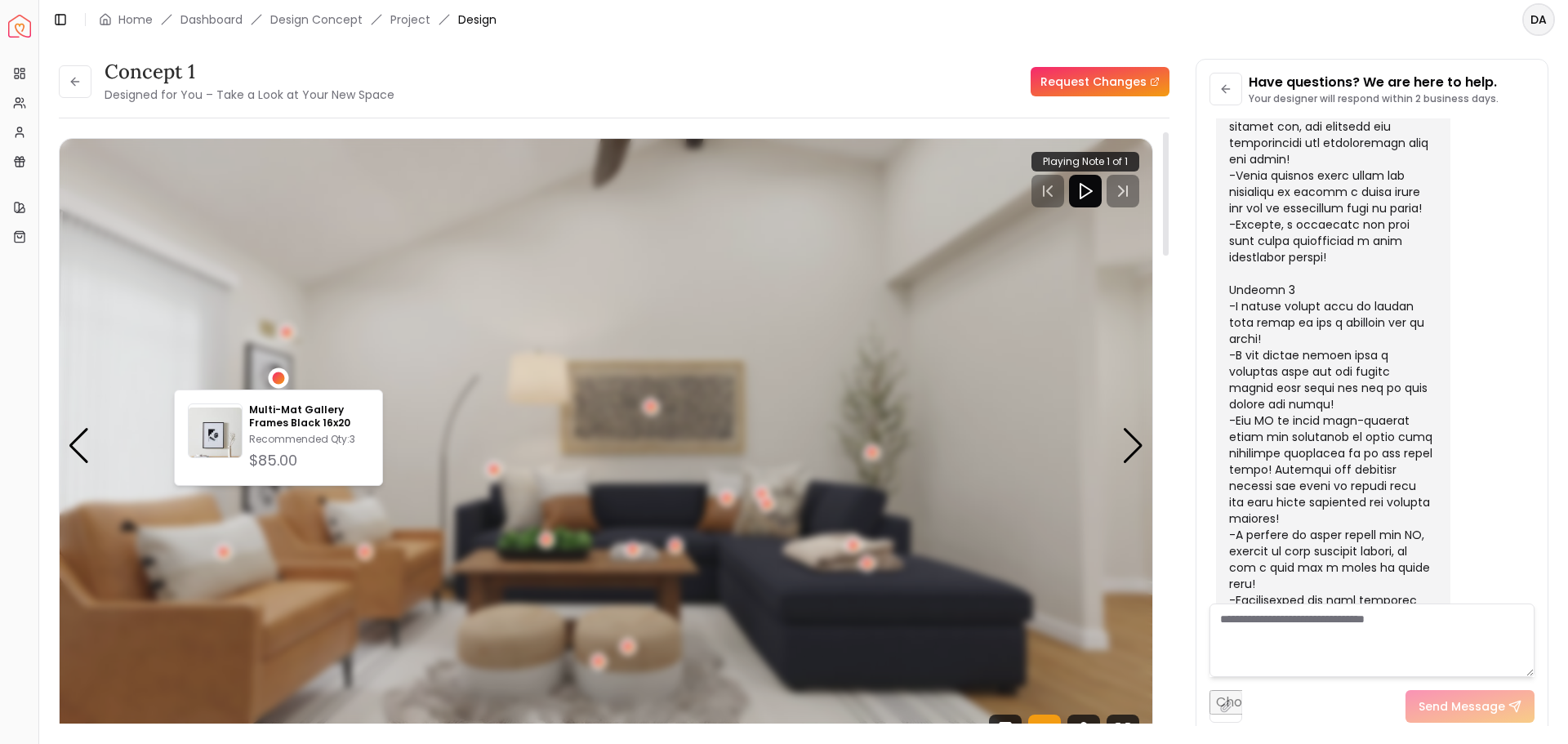
click at [279, 377] on div "3 / 5" at bounding box center [279, 378] width 12 height 12
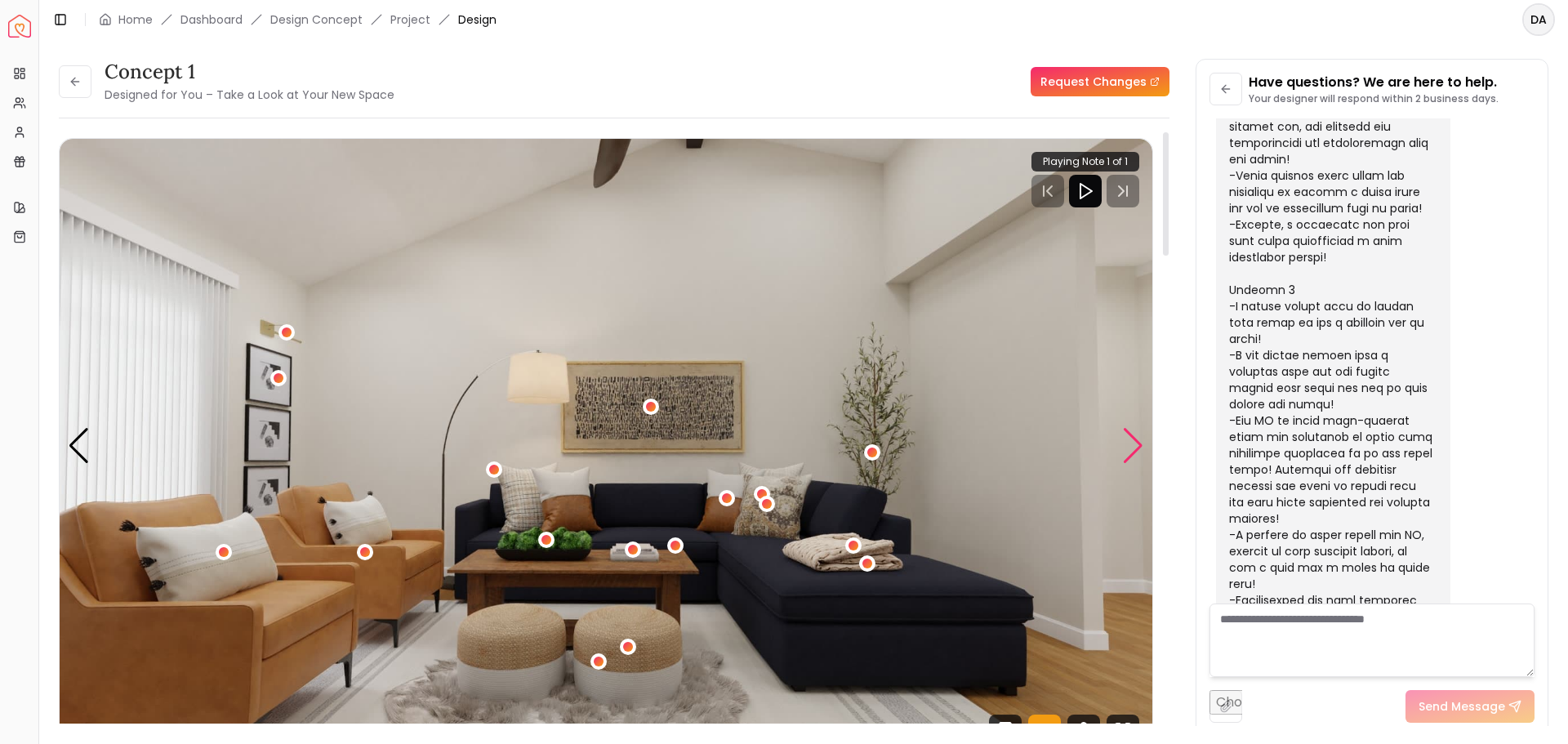
click at [1139, 443] on div "Next slide" at bounding box center [1133, 446] width 22 height 36
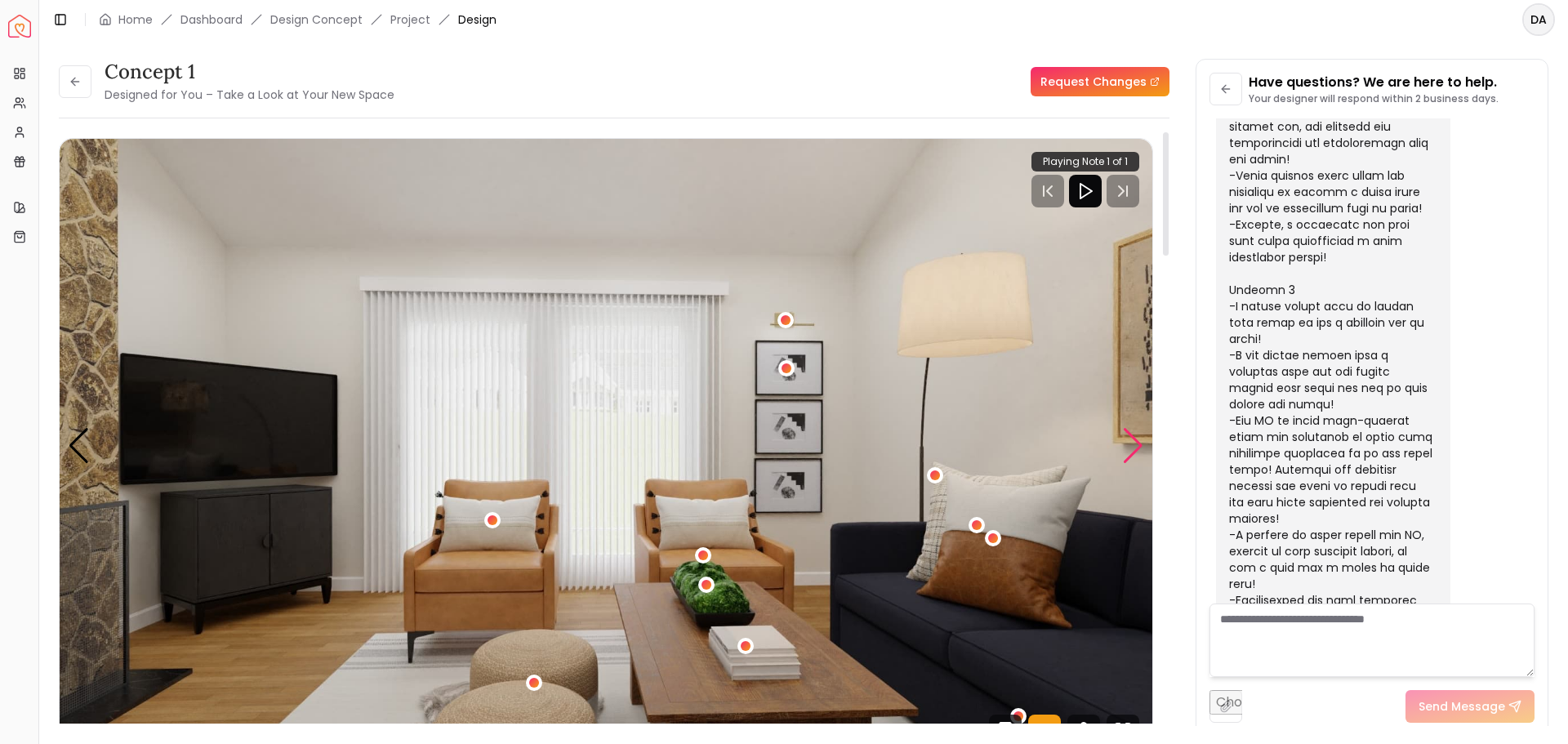
click at [1129, 442] on div "Next slide" at bounding box center [1133, 446] width 22 height 36
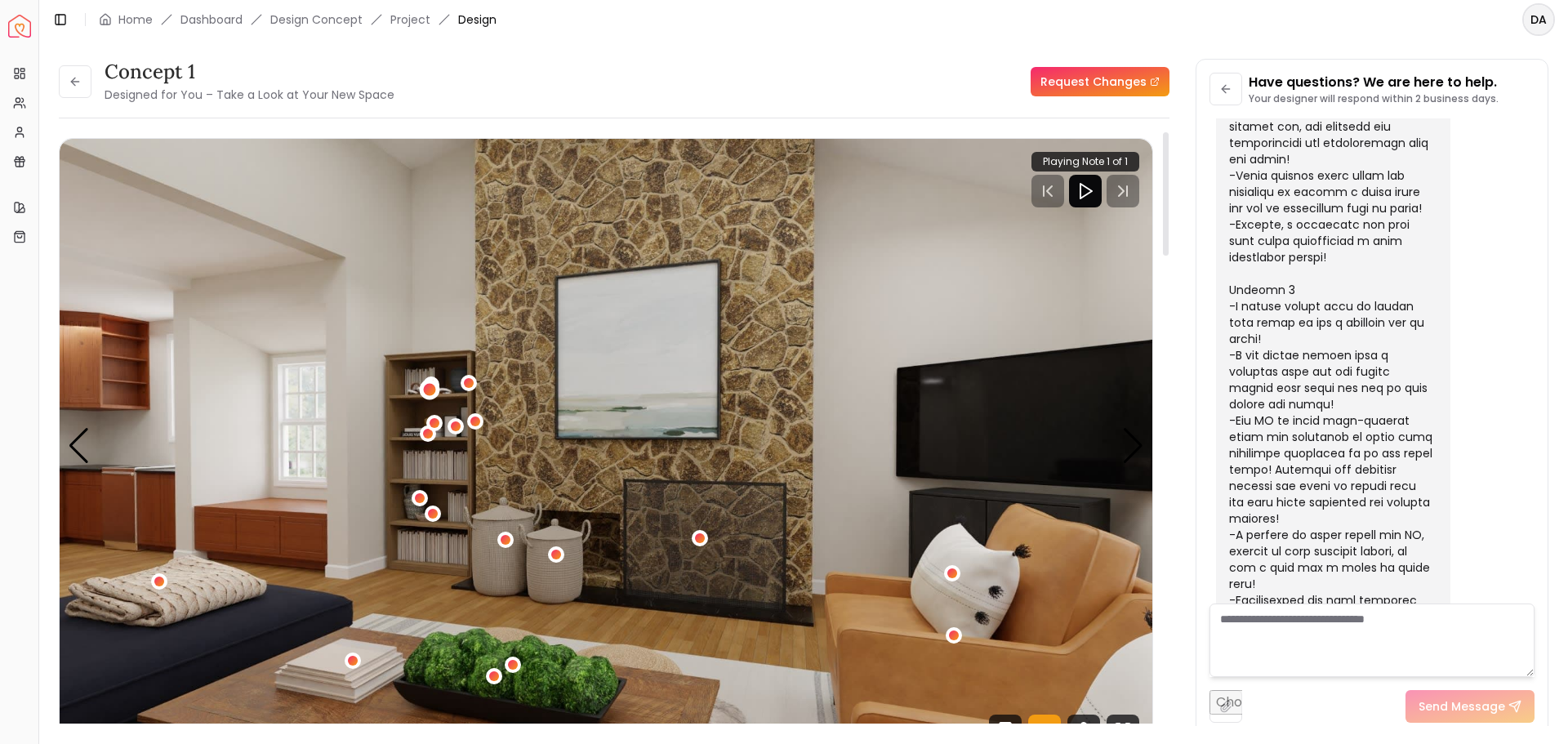
click at [432, 387] on div "5 / 5" at bounding box center [429, 389] width 12 height 12
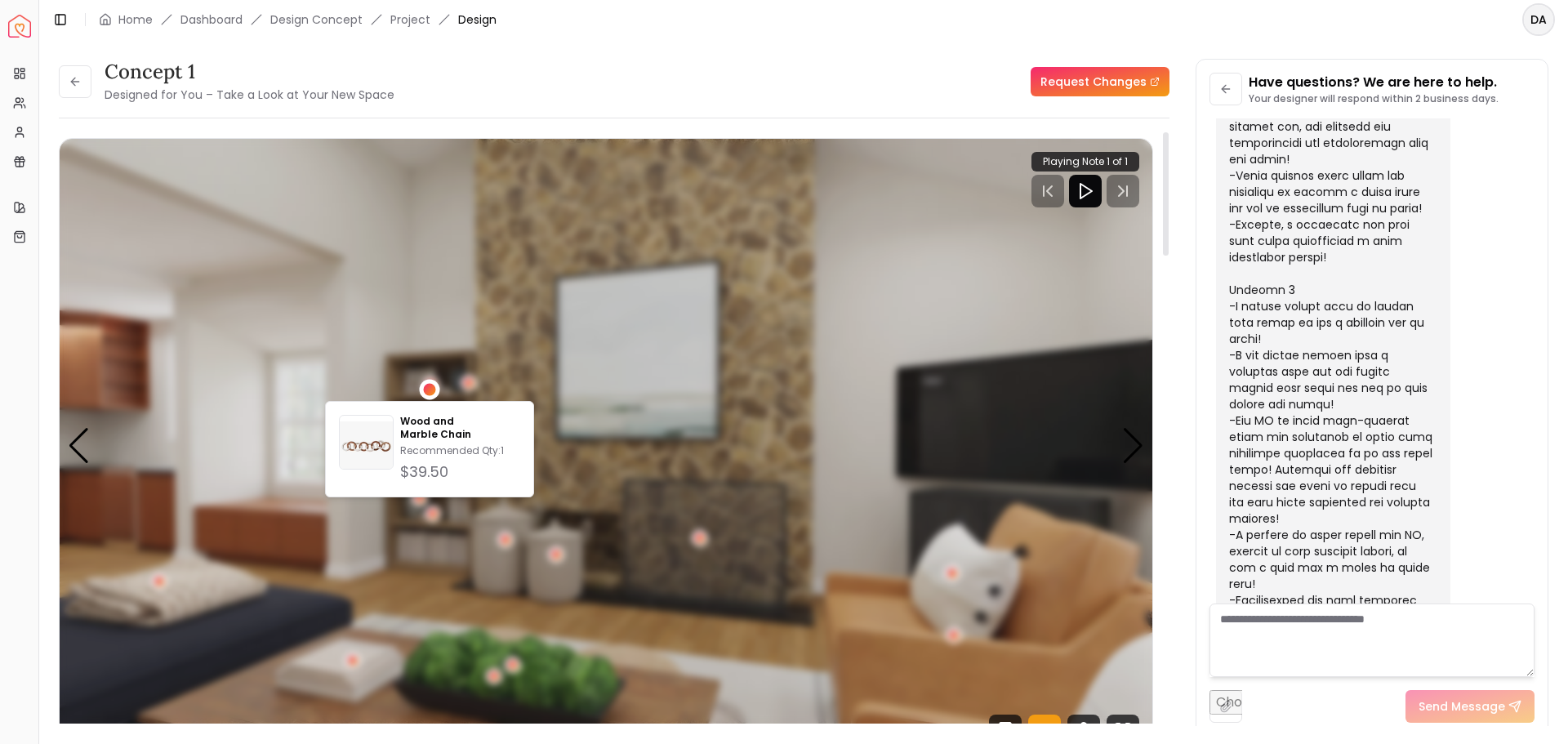
click at [432, 387] on div "5 / 5" at bounding box center [429, 389] width 12 height 12
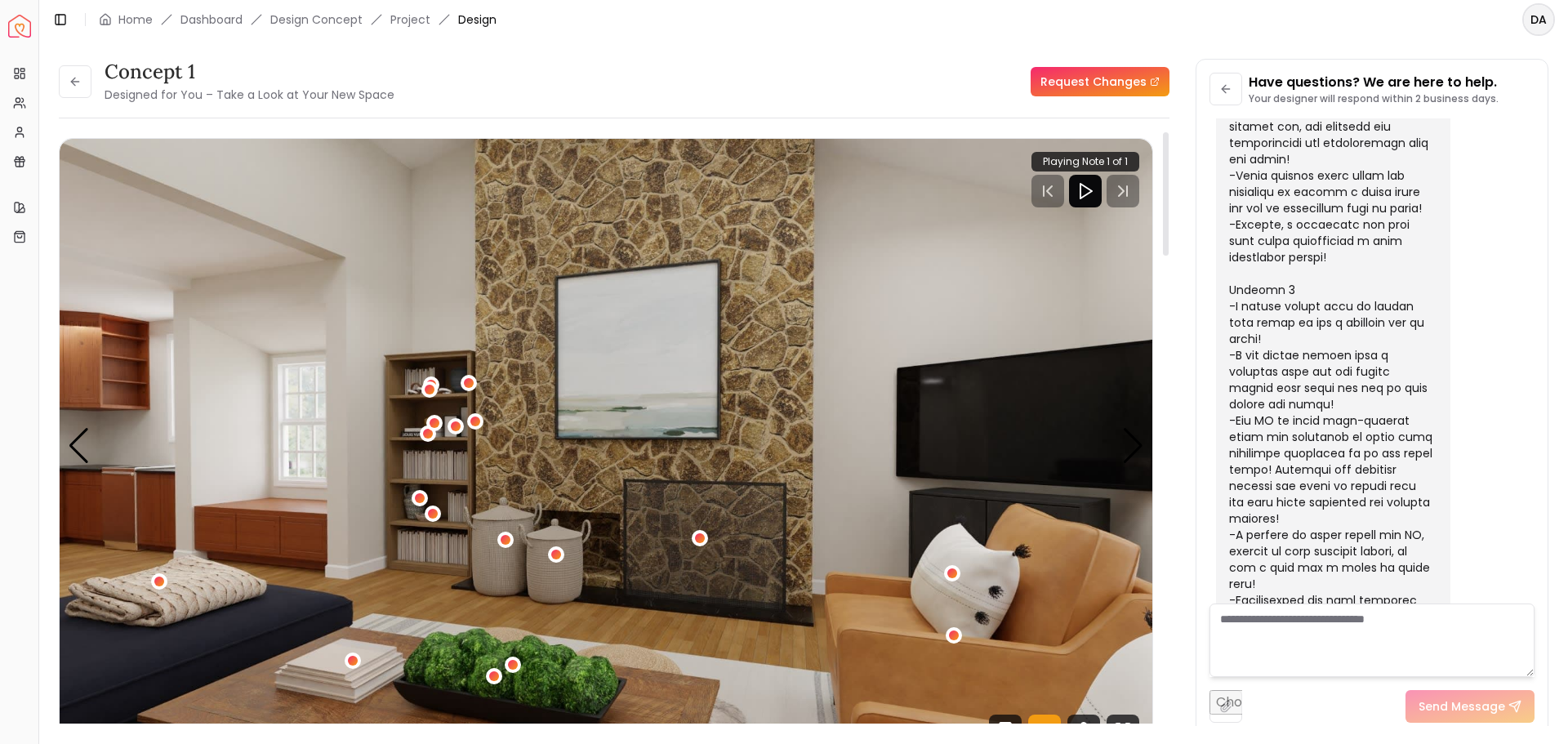
click at [437, 381] on div "5 / 5" at bounding box center [430, 391] width 16 height 20
click at [474, 379] on div "5 / 5" at bounding box center [469, 383] width 20 height 20
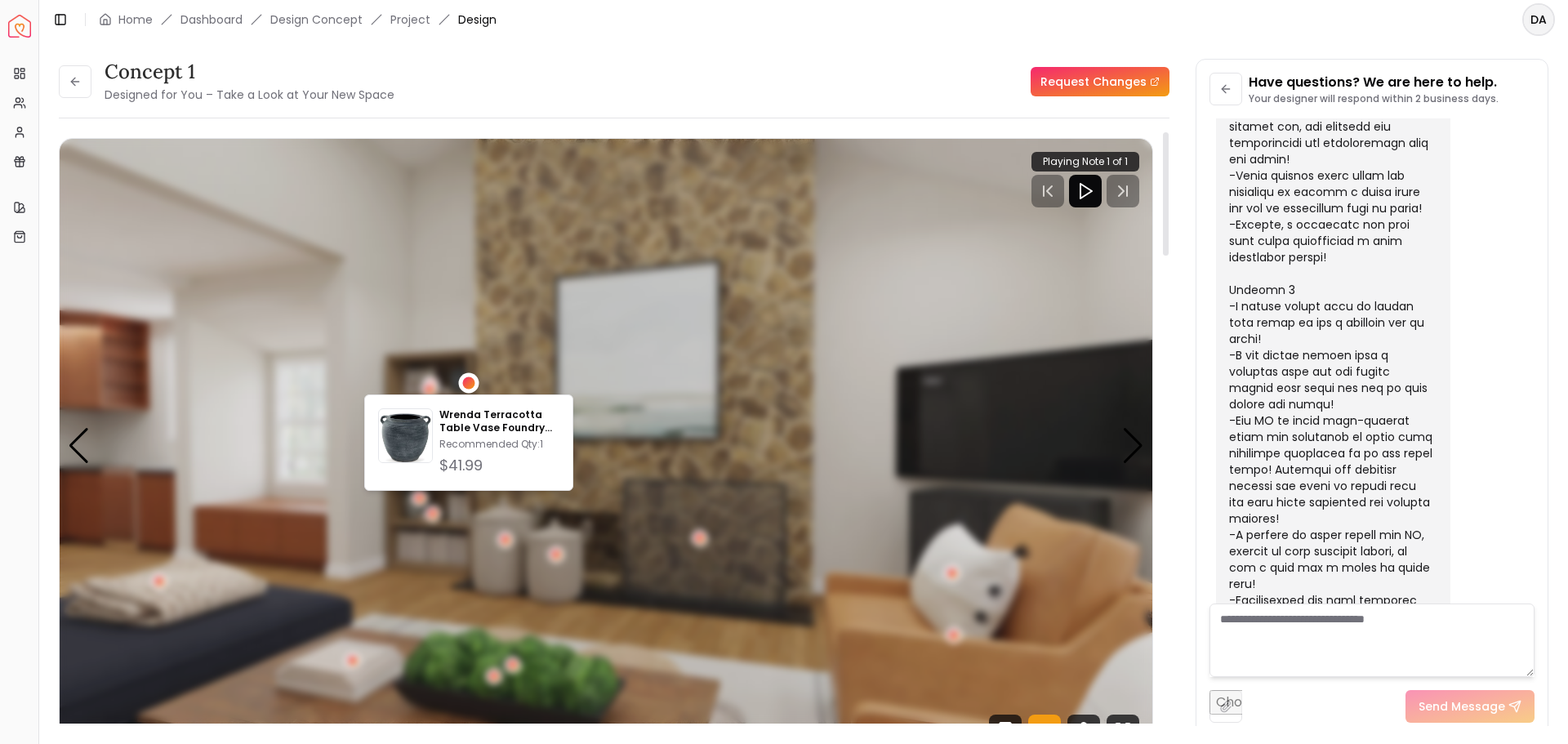
click at [473, 383] on div "5 / 5" at bounding box center [469, 383] width 12 height 12
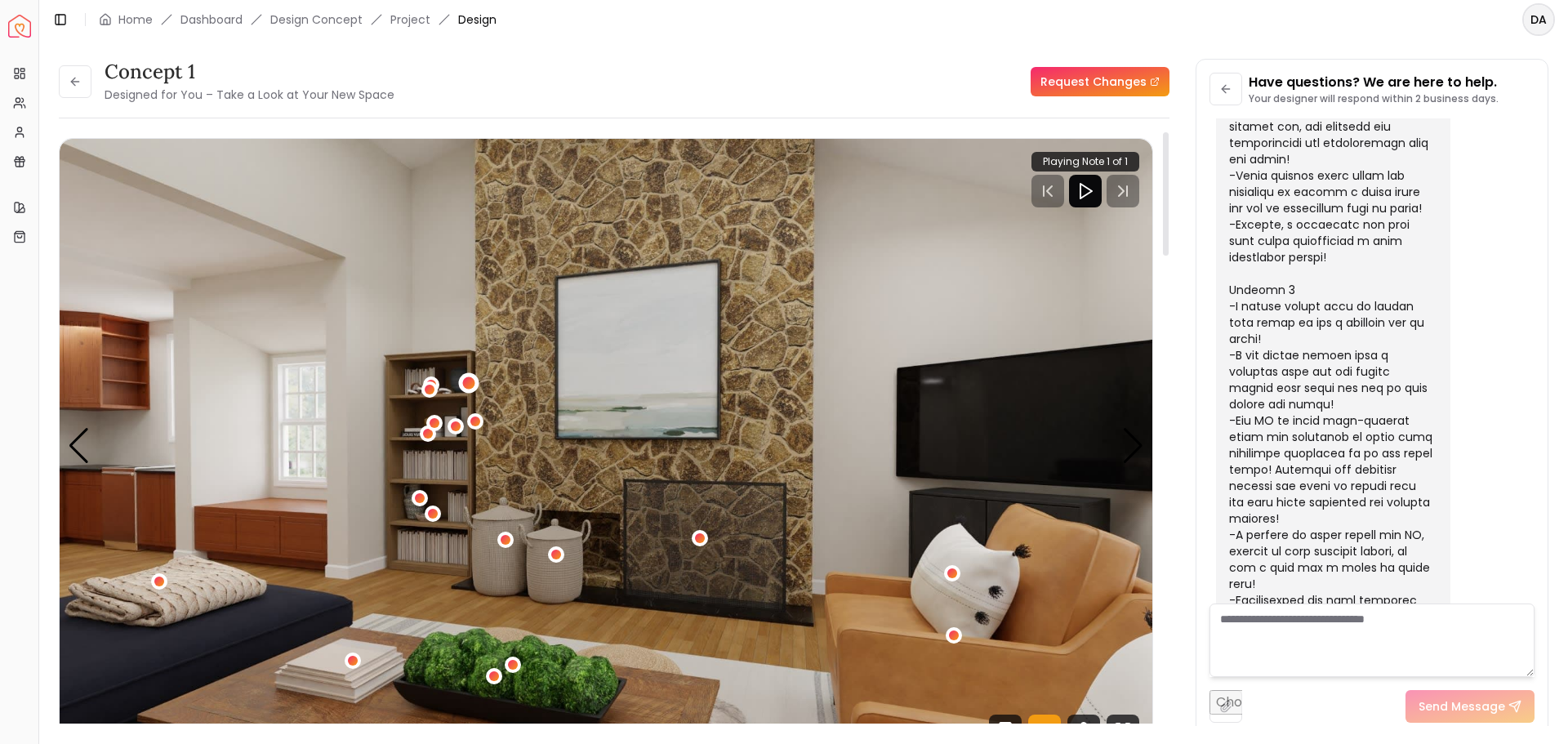
click at [472, 377] on div "5 / 5" at bounding box center [469, 383] width 12 height 12
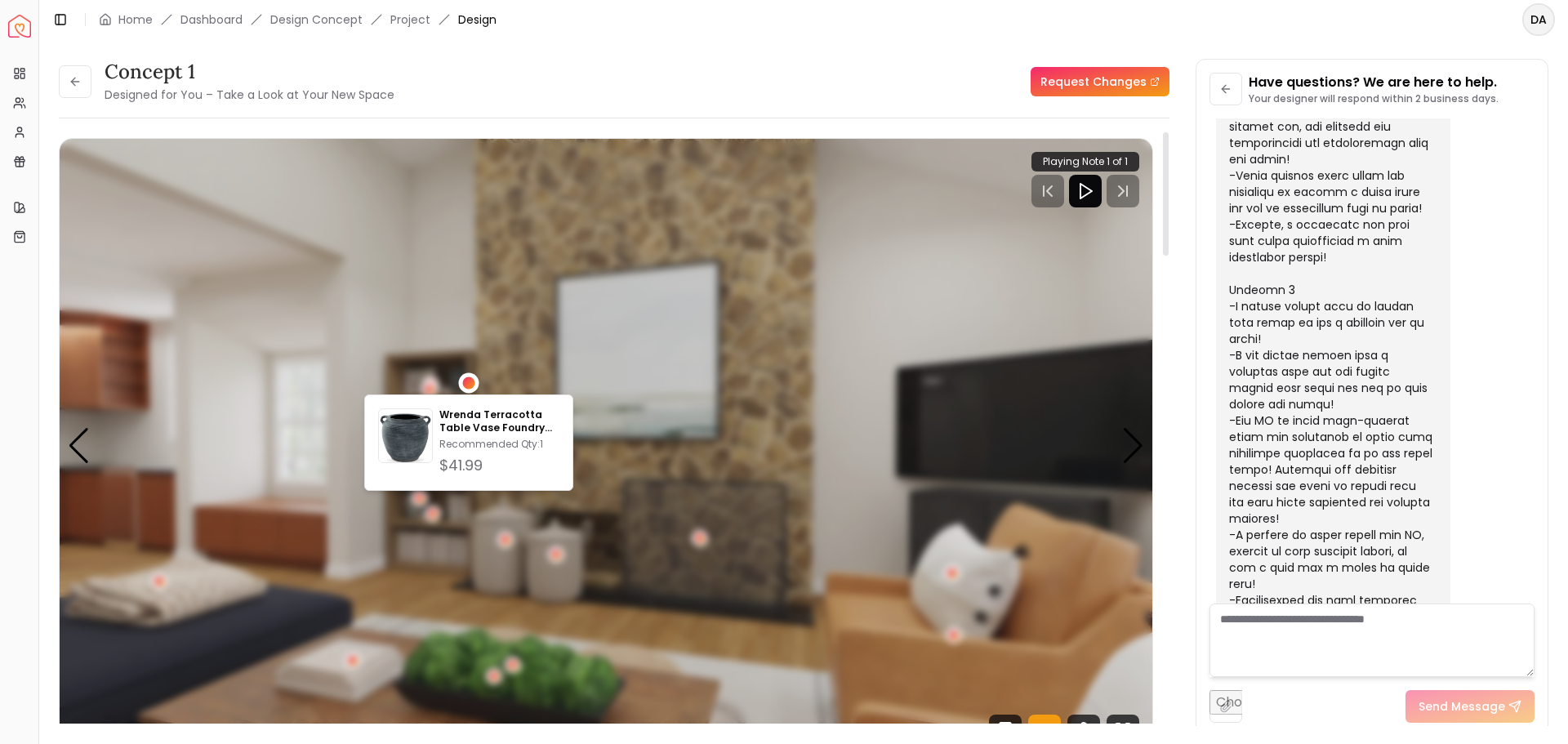
click at [472, 379] on div "5 / 5" at bounding box center [469, 383] width 12 height 12
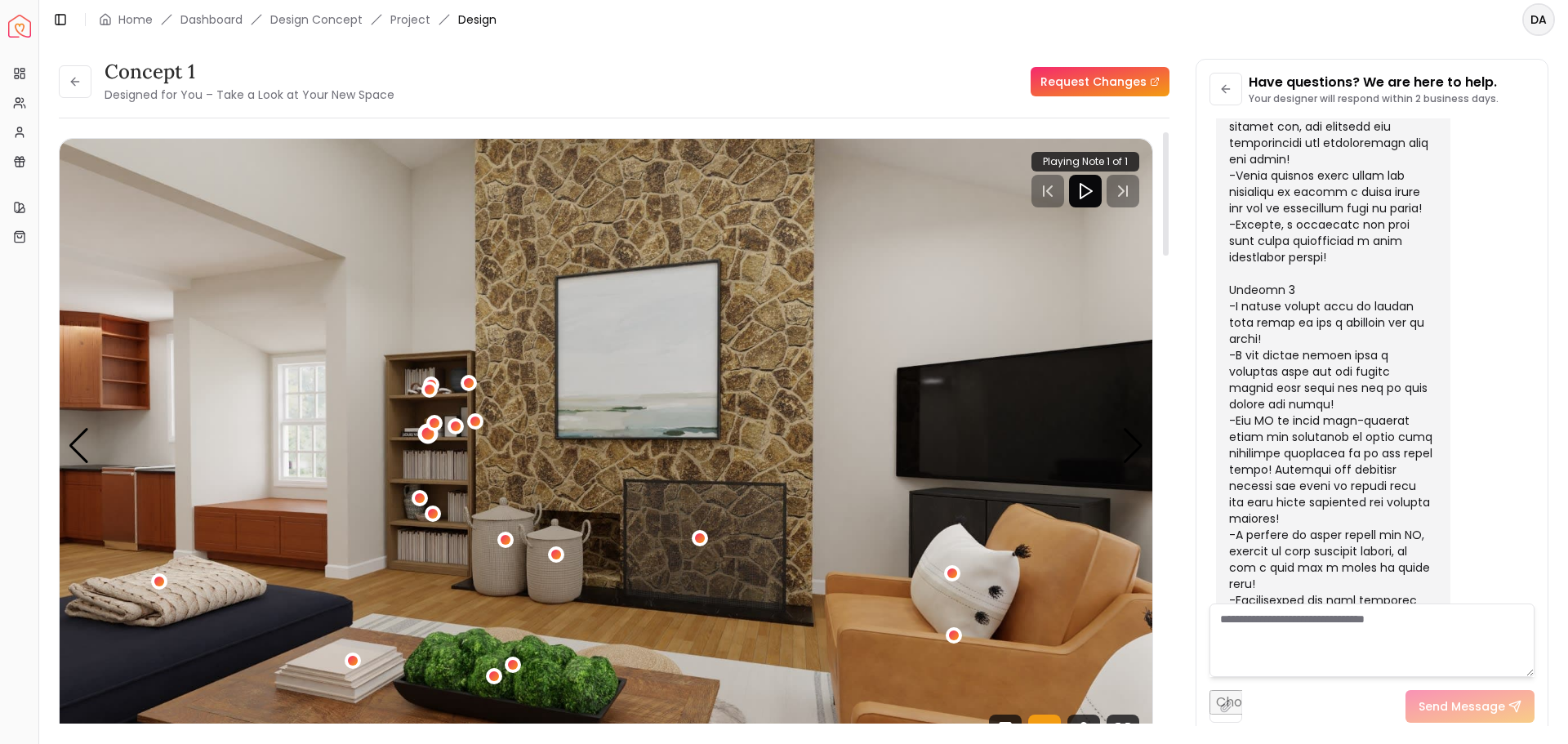
click at [423, 432] on div "5 / 5" at bounding box center [429, 434] width 12 height 12
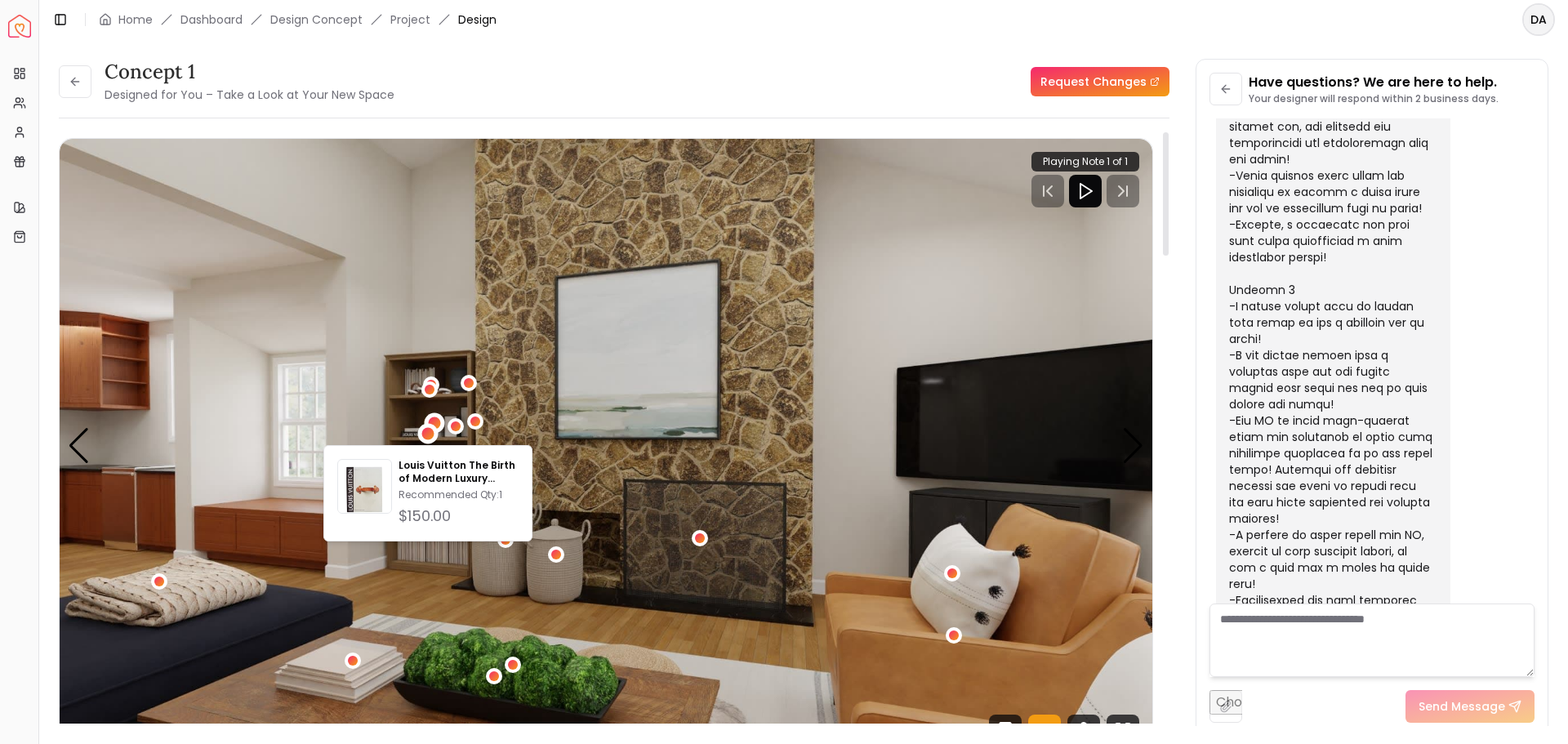
click at [430, 418] on div "5 / 5" at bounding box center [435, 424] width 12 height 12
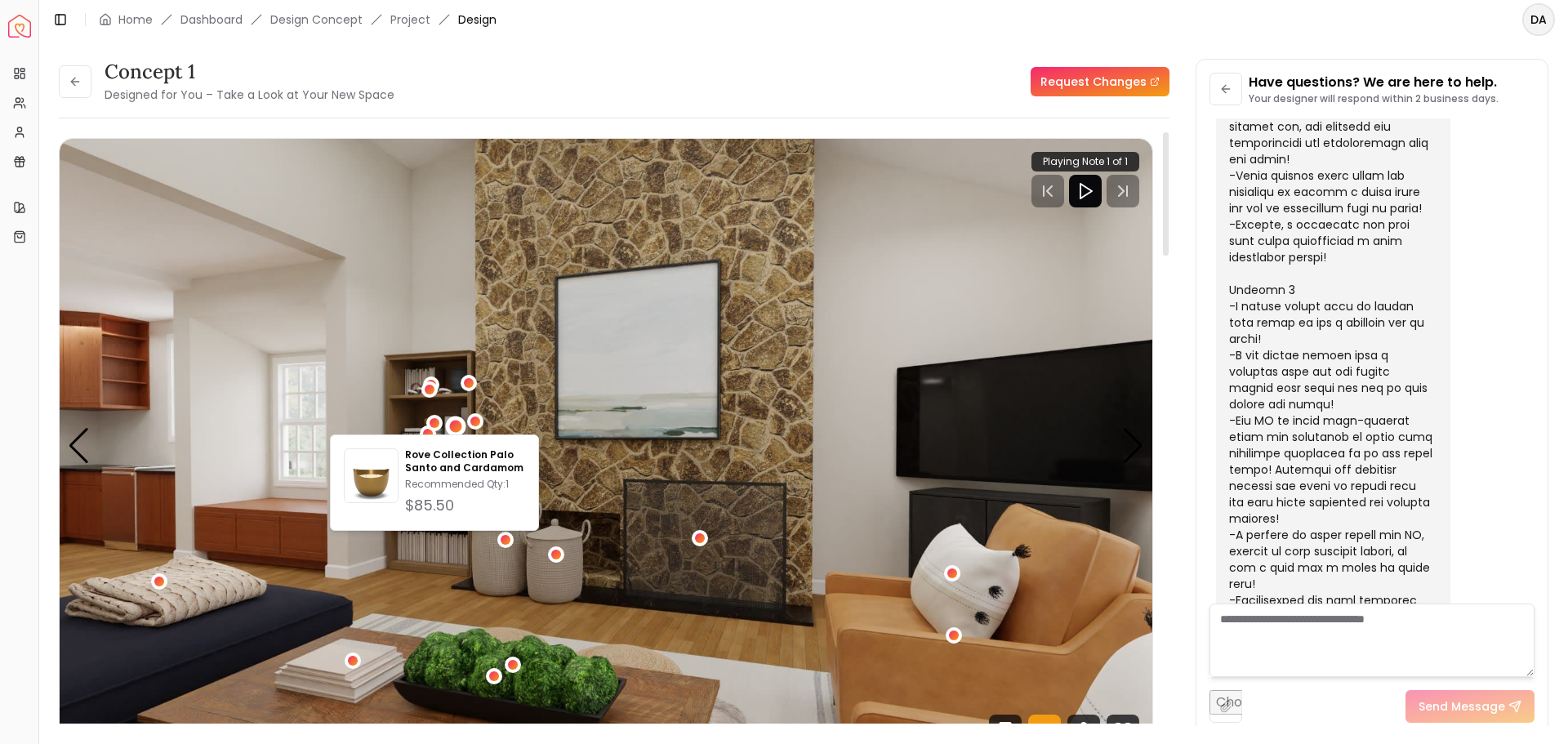
click at [452, 425] on div "5 / 5" at bounding box center [456, 426] width 12 height 12
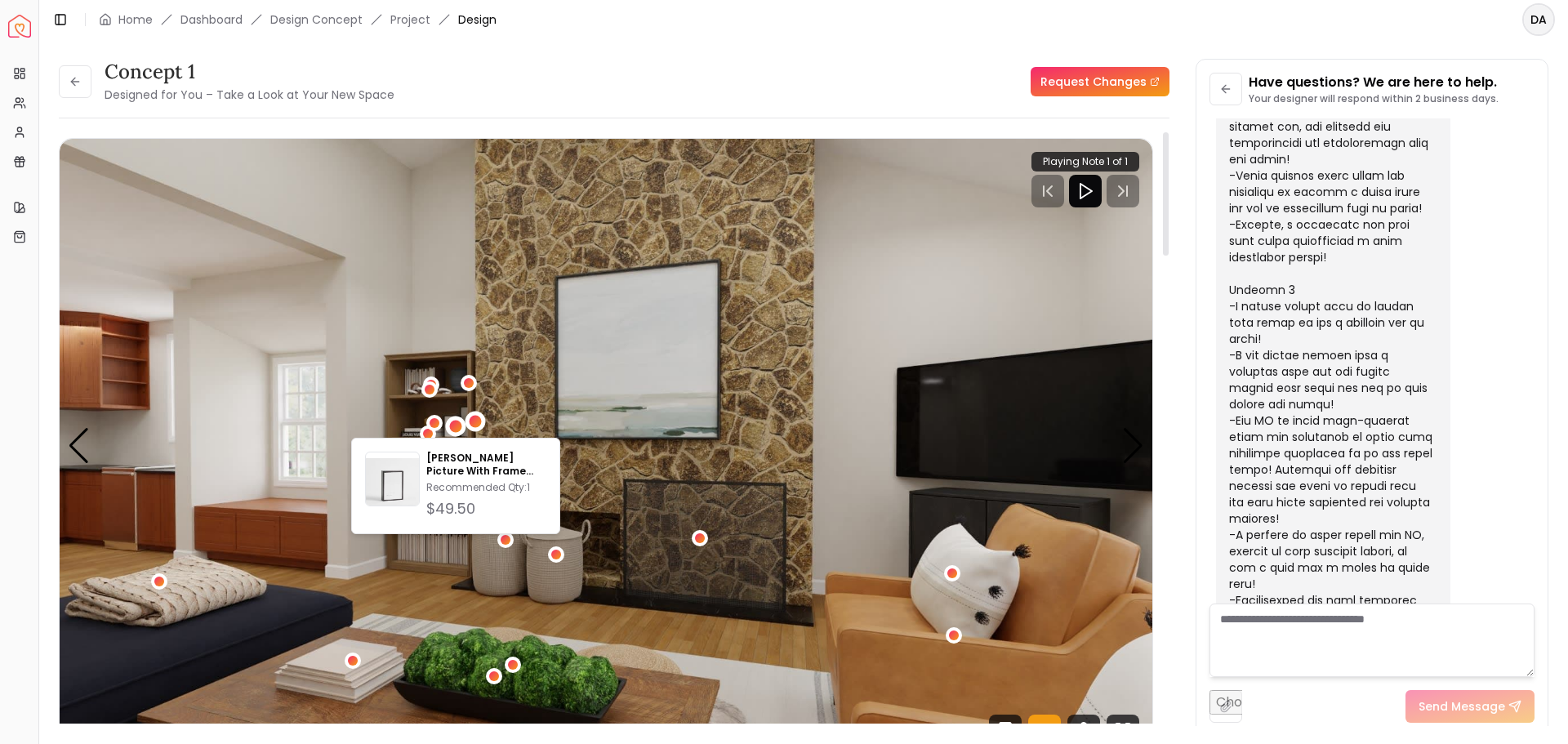
click at [473, 419] on div "5 / 5" at bounding box center [475, 422] width 12 height 12
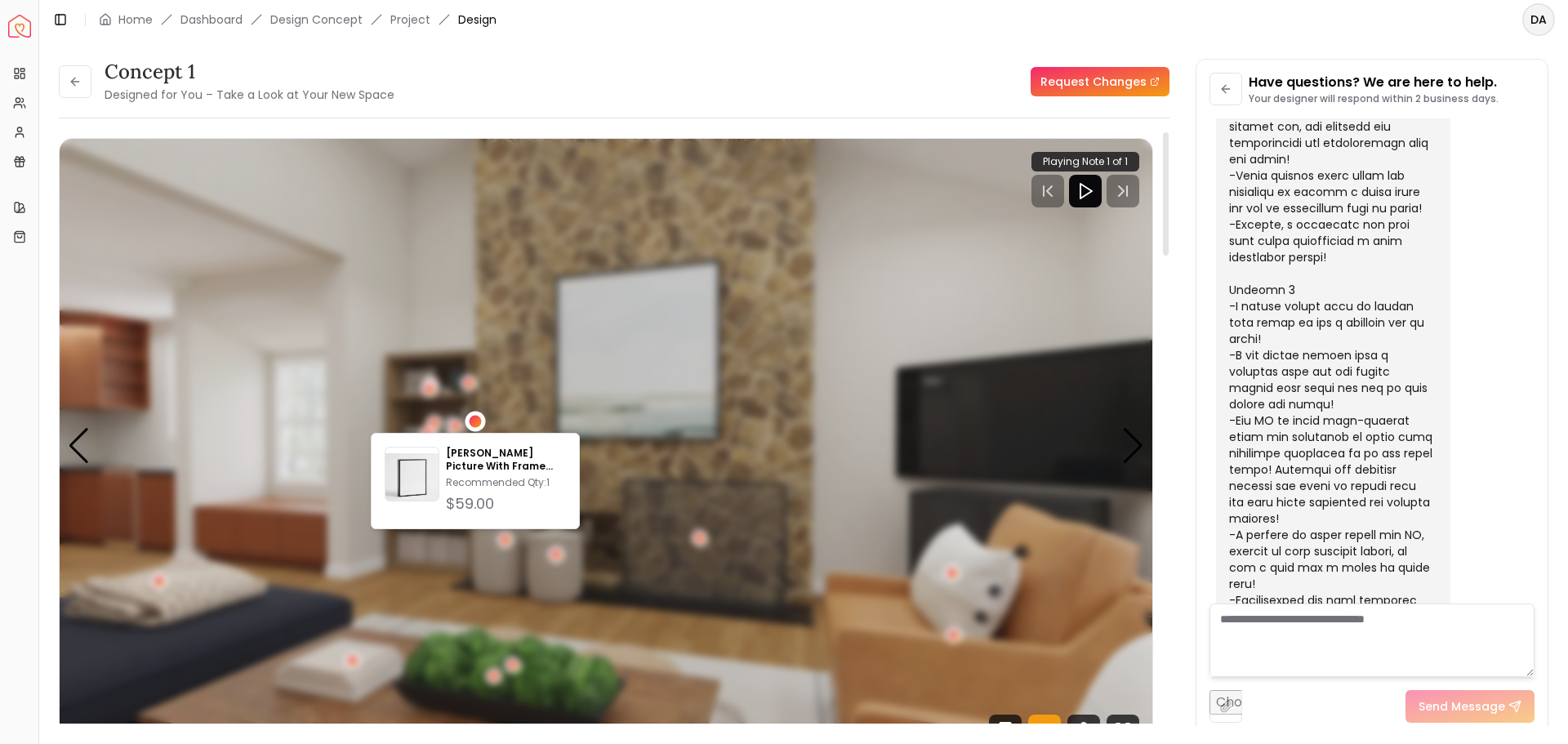
click at [473, 421] on div "5 / 5" at bounding box center [475, 422] width 12 height 12
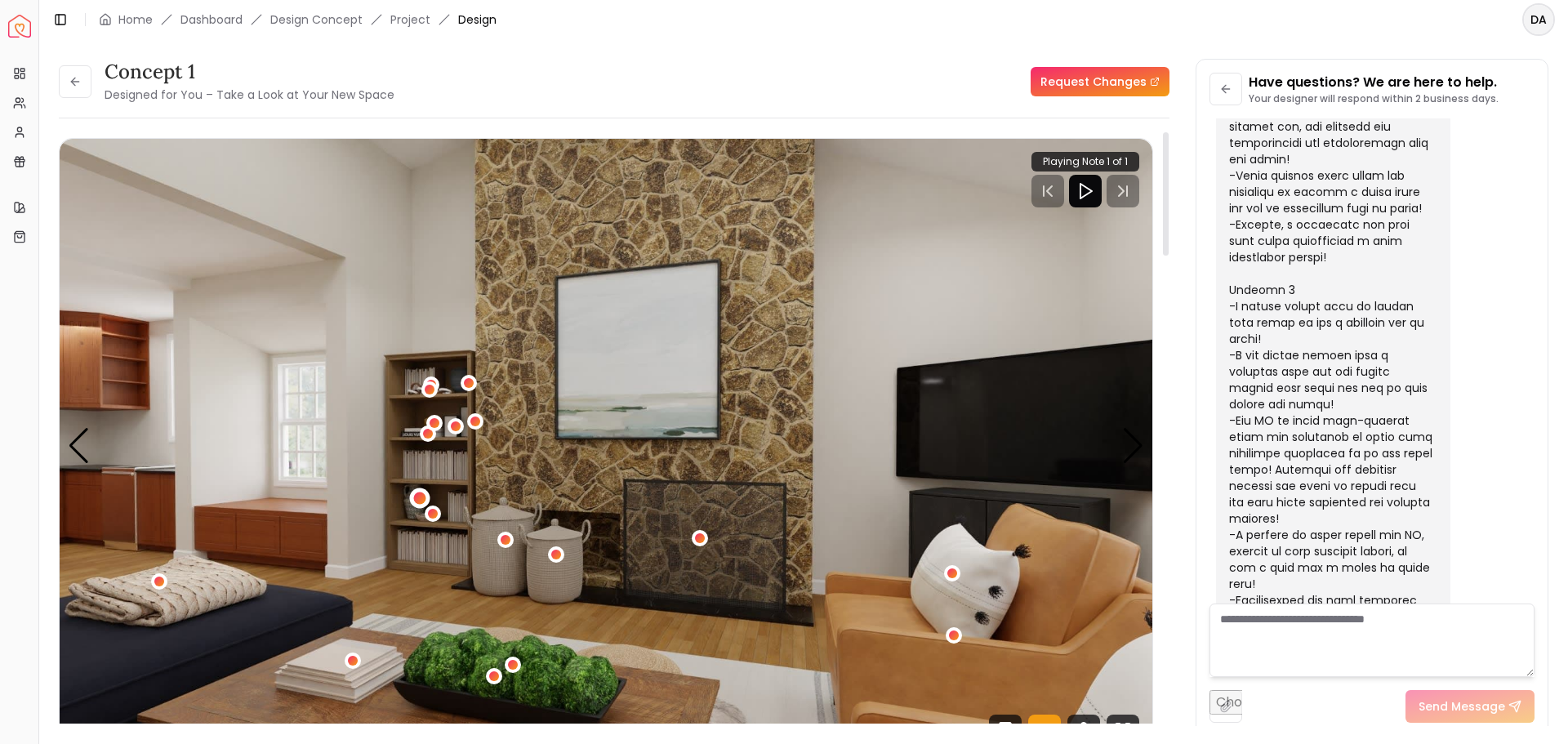
click at [422, 495] on div "5 / 5" at bounding box center [420, 498] width 12 height 12
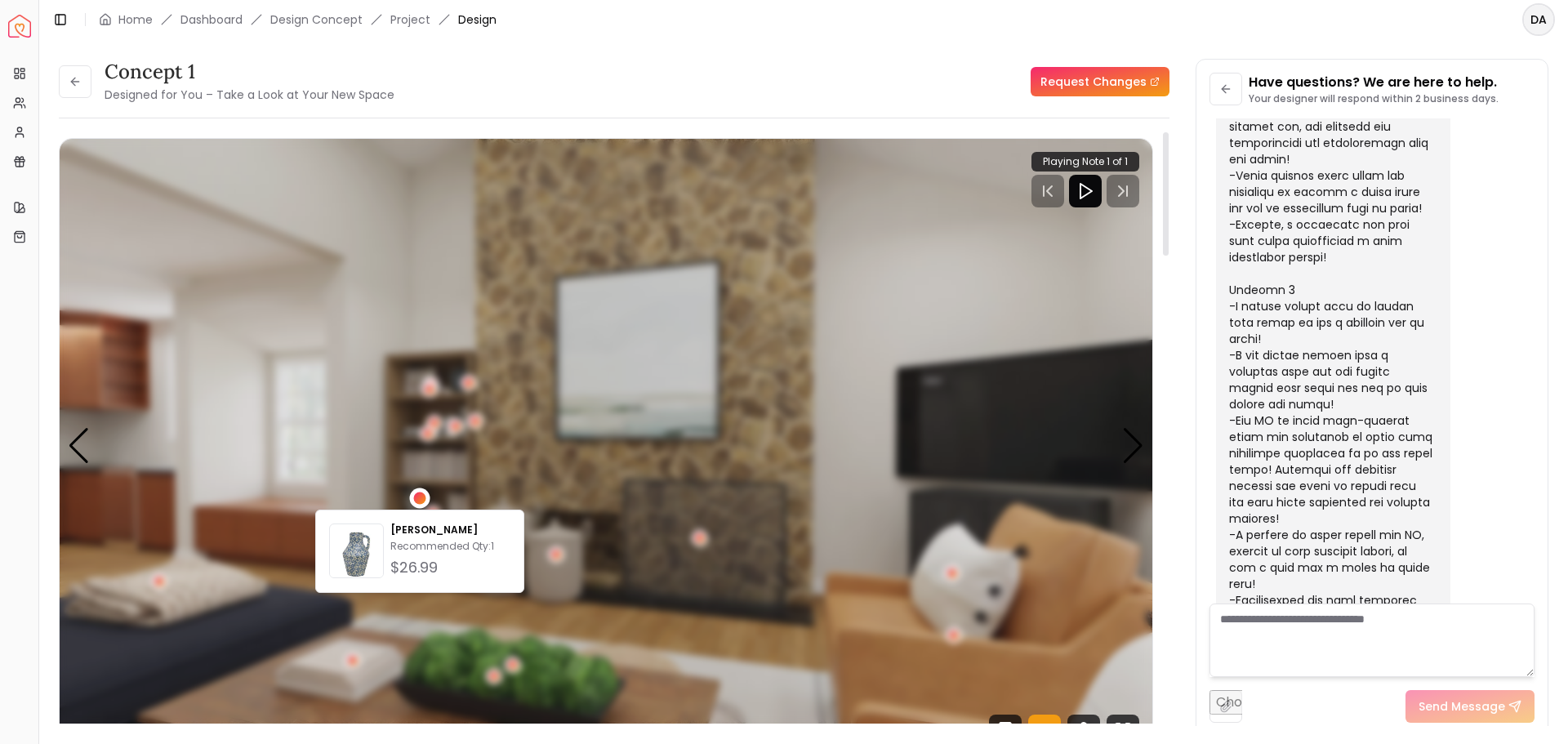
click at [422, 495] on div "5 / 5" at bounding box center [420, 498] width 12 height 12
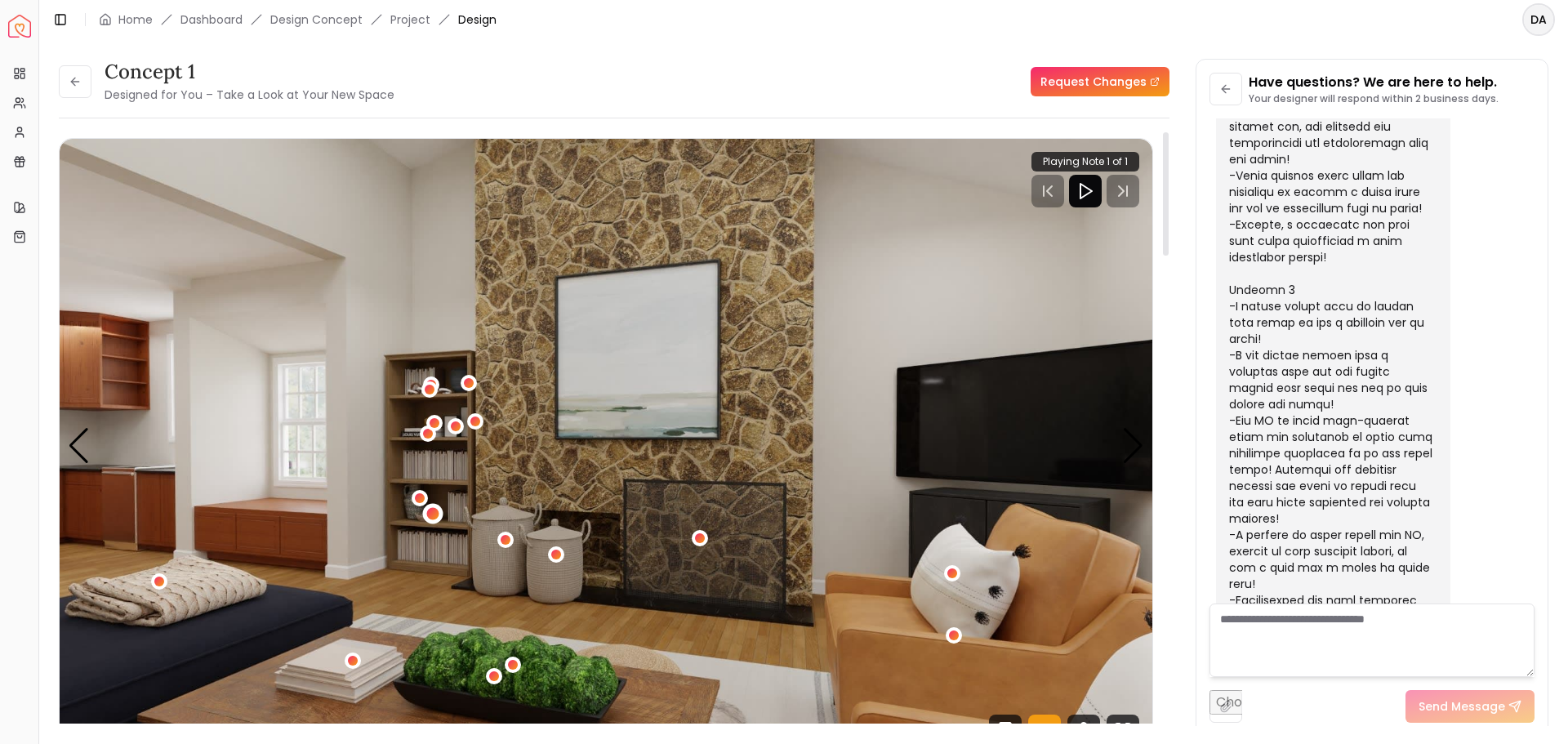
click at [432, 513] on div "5 / 5" at bounding box center [432, 514] width 12 height 12
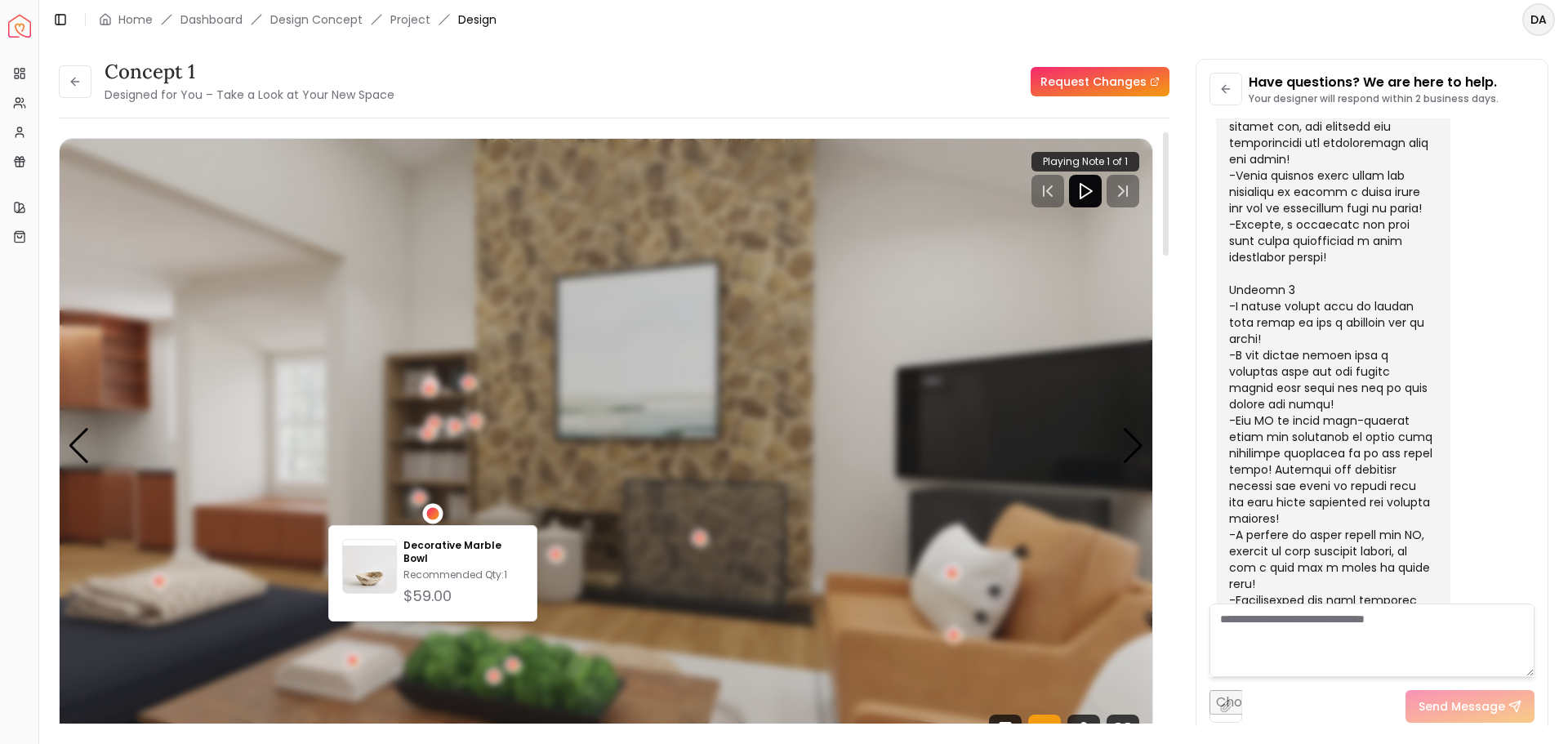
click at [433, 516] on div "5 / 5" at bounding box center [432, 514] width 12 height 12
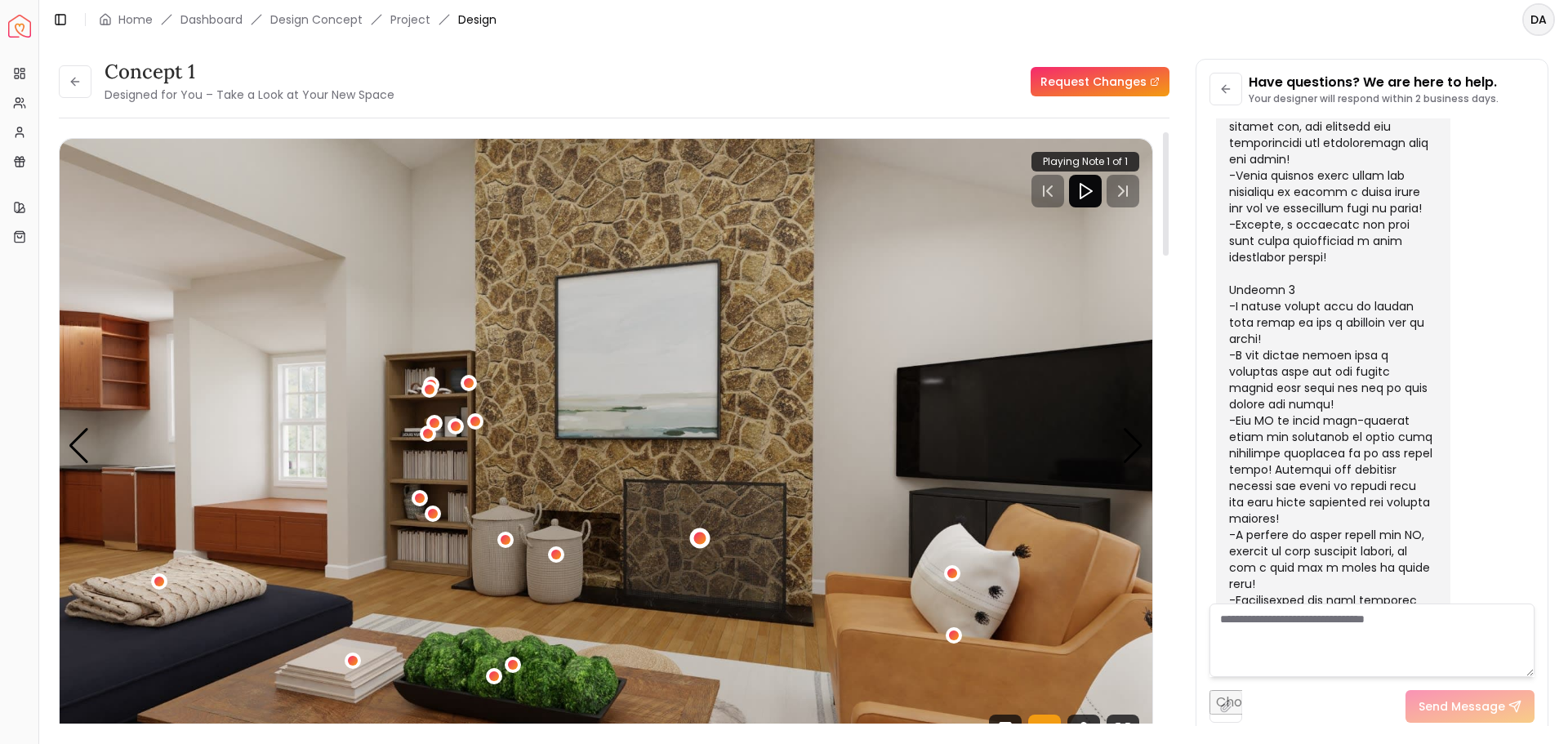
click at [696, 536] on div "5 / 5" at bounding box center [699, 538] width 12 height 12
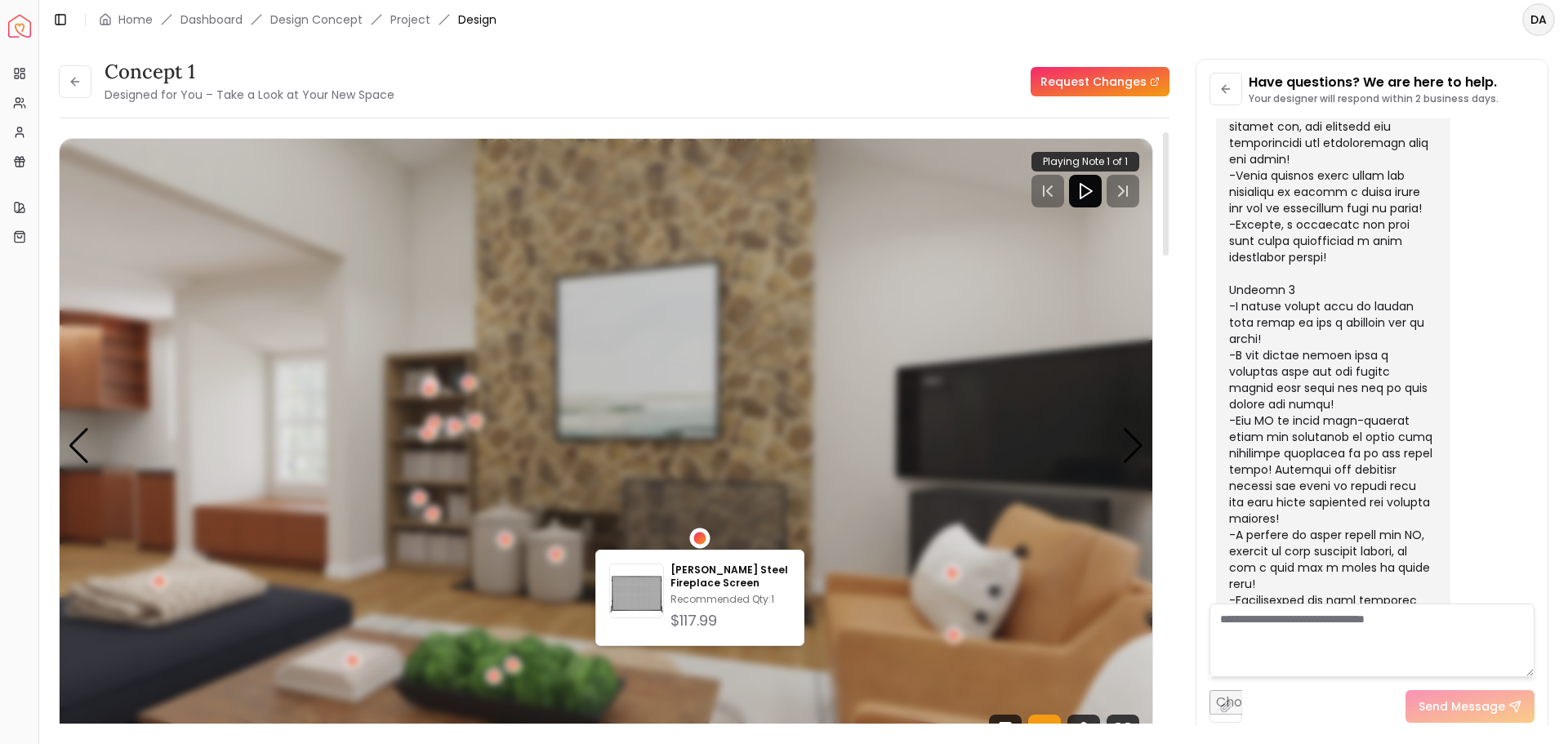
click at [697, 536] on div "5 / 5" at bounding box center [699, 538] width 12 height 12
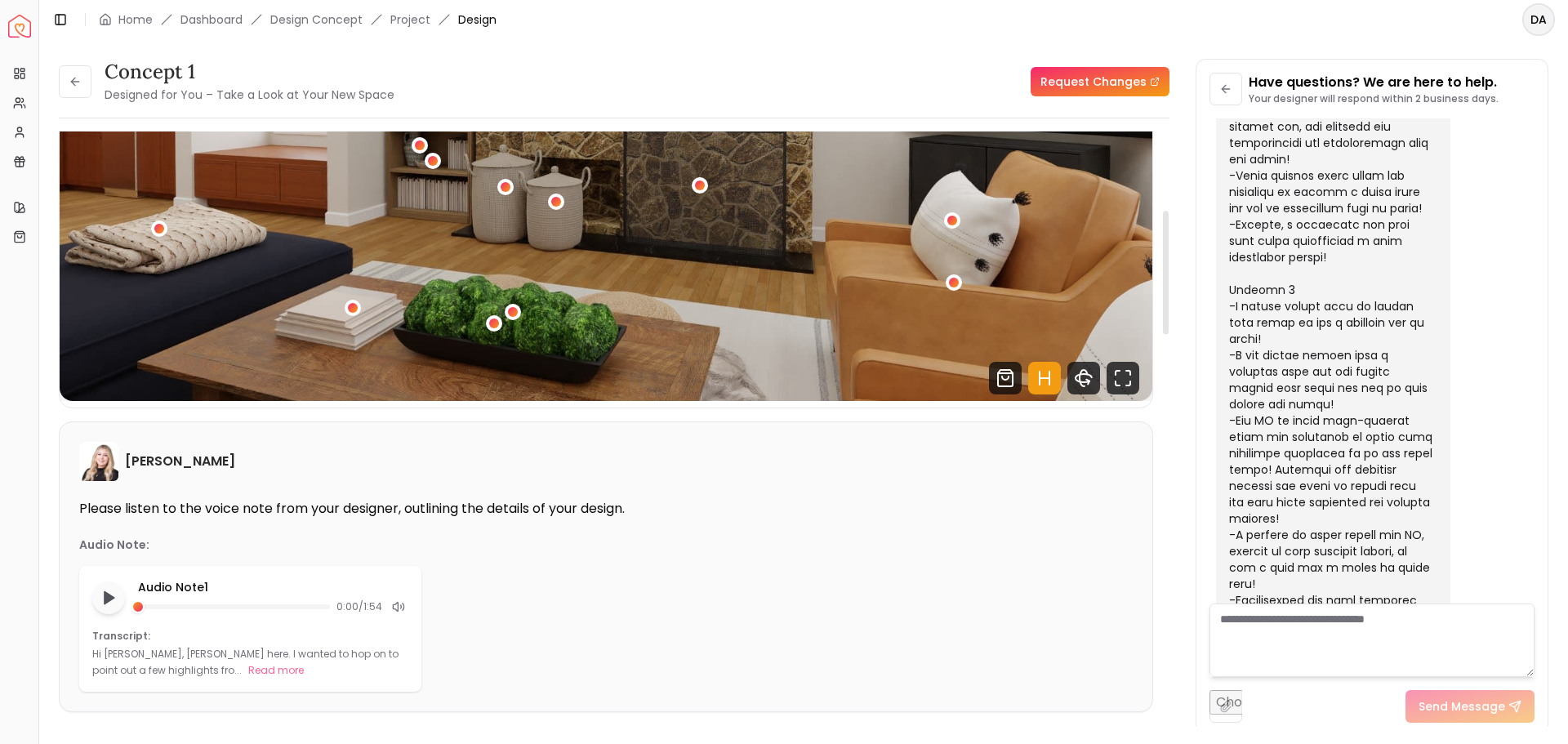
scroll to position [327, 0]
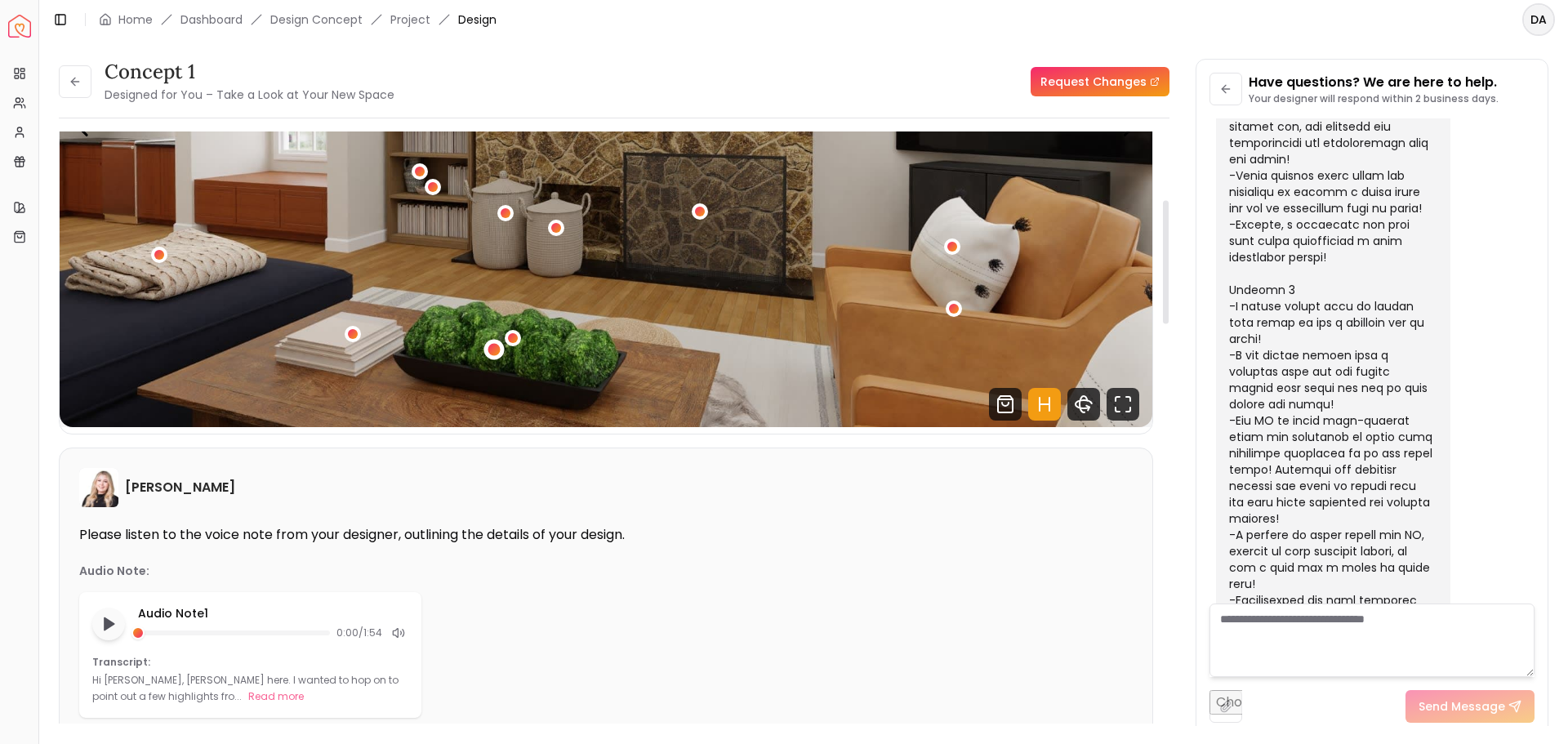
click at [491, 342] on div "5 / 5" at bounding box center [494, 350] width 20 height 20
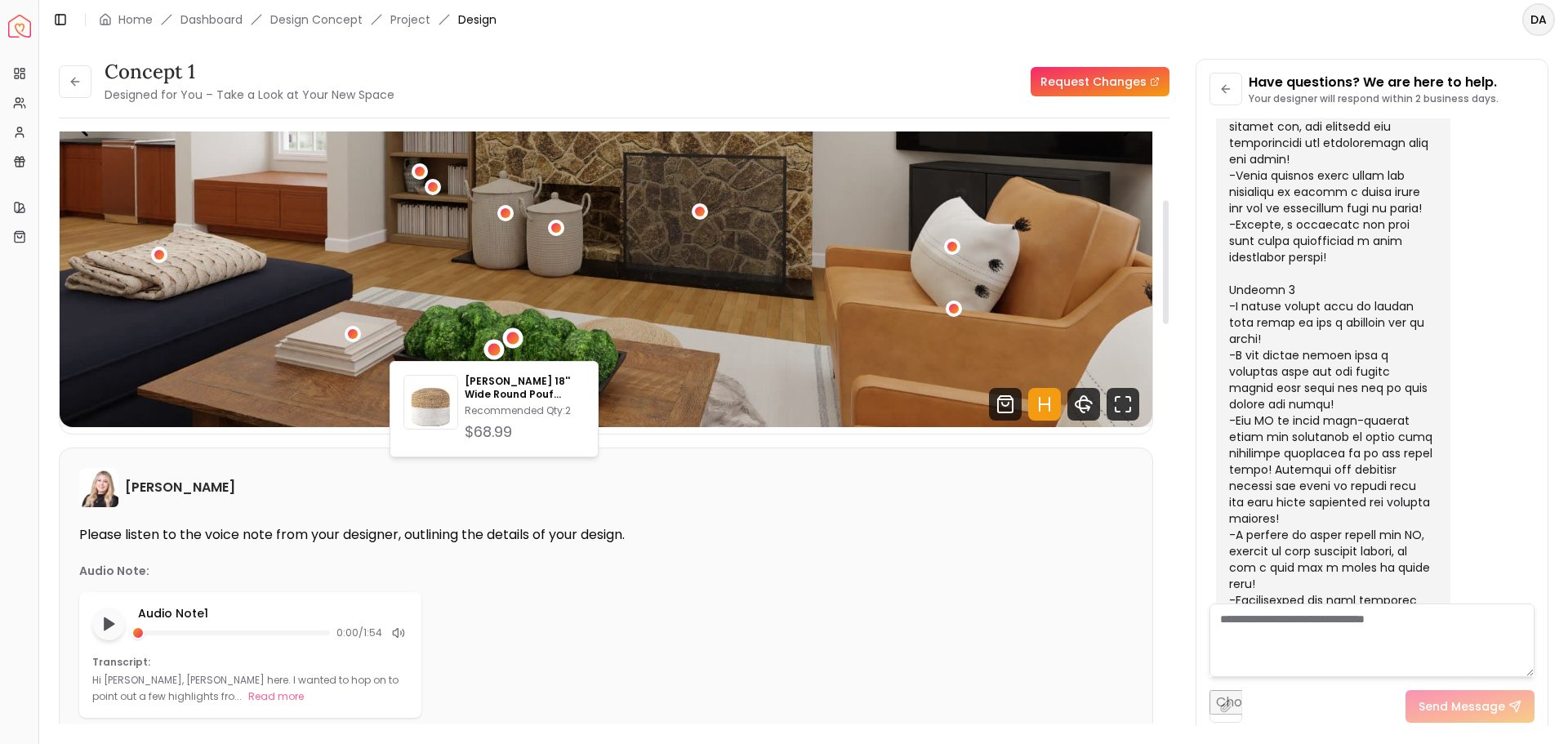
click at [515, 336] on div "5 / 5" at bounding box center [513, 339] width 12 height 12
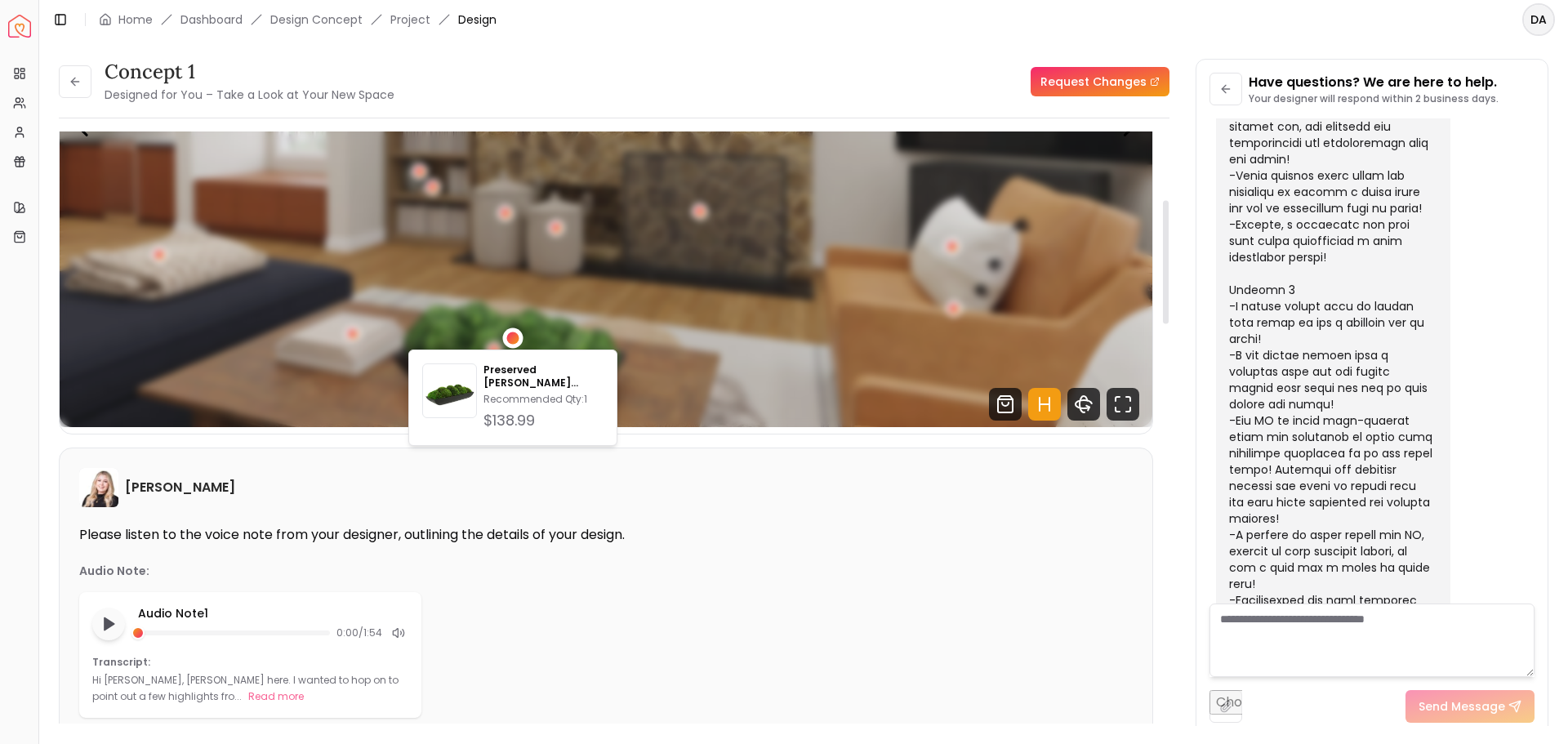
click at [515, 336] on div "5 / 5" at bounding box center [513, 339] width 12 height 12
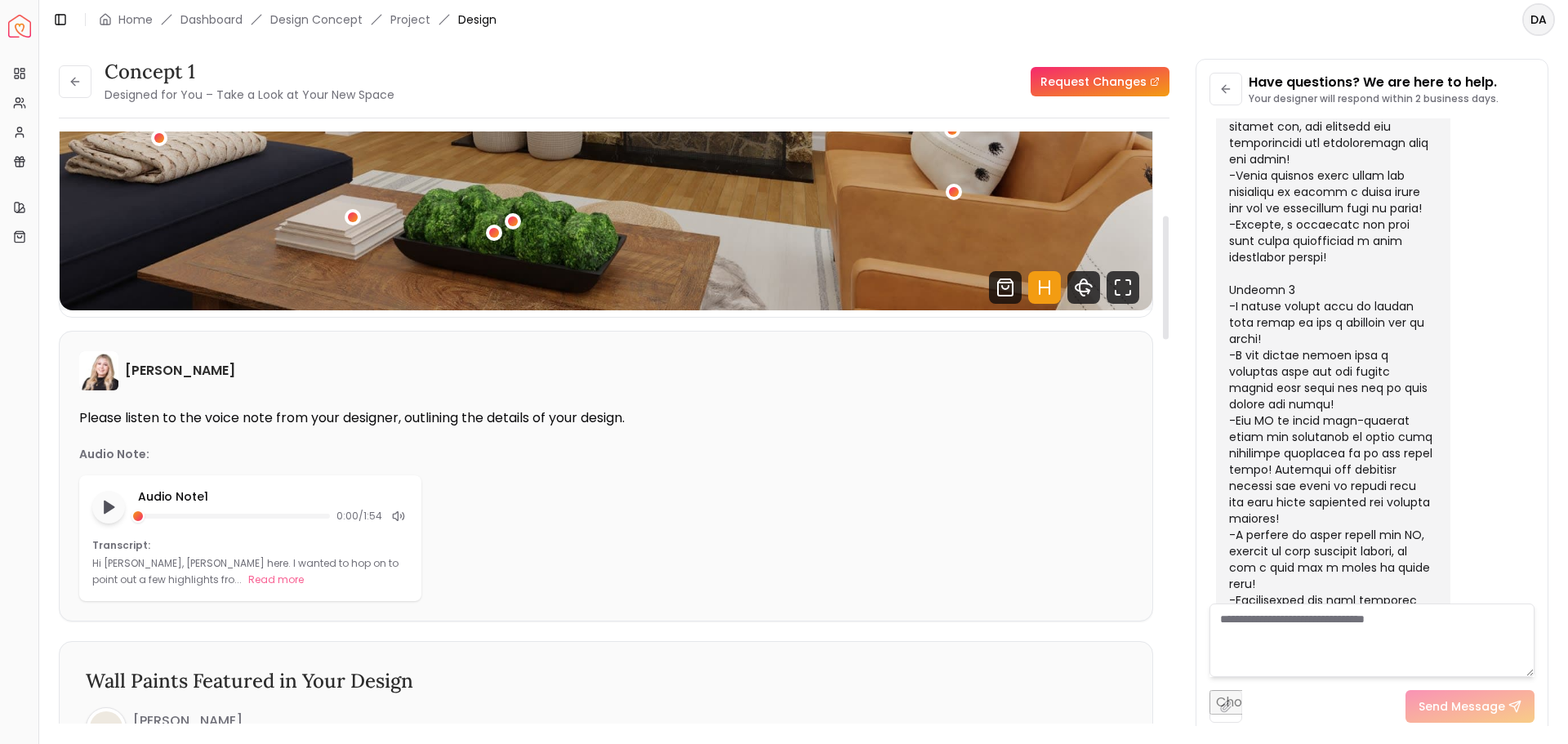
scroll to position [490, 0]
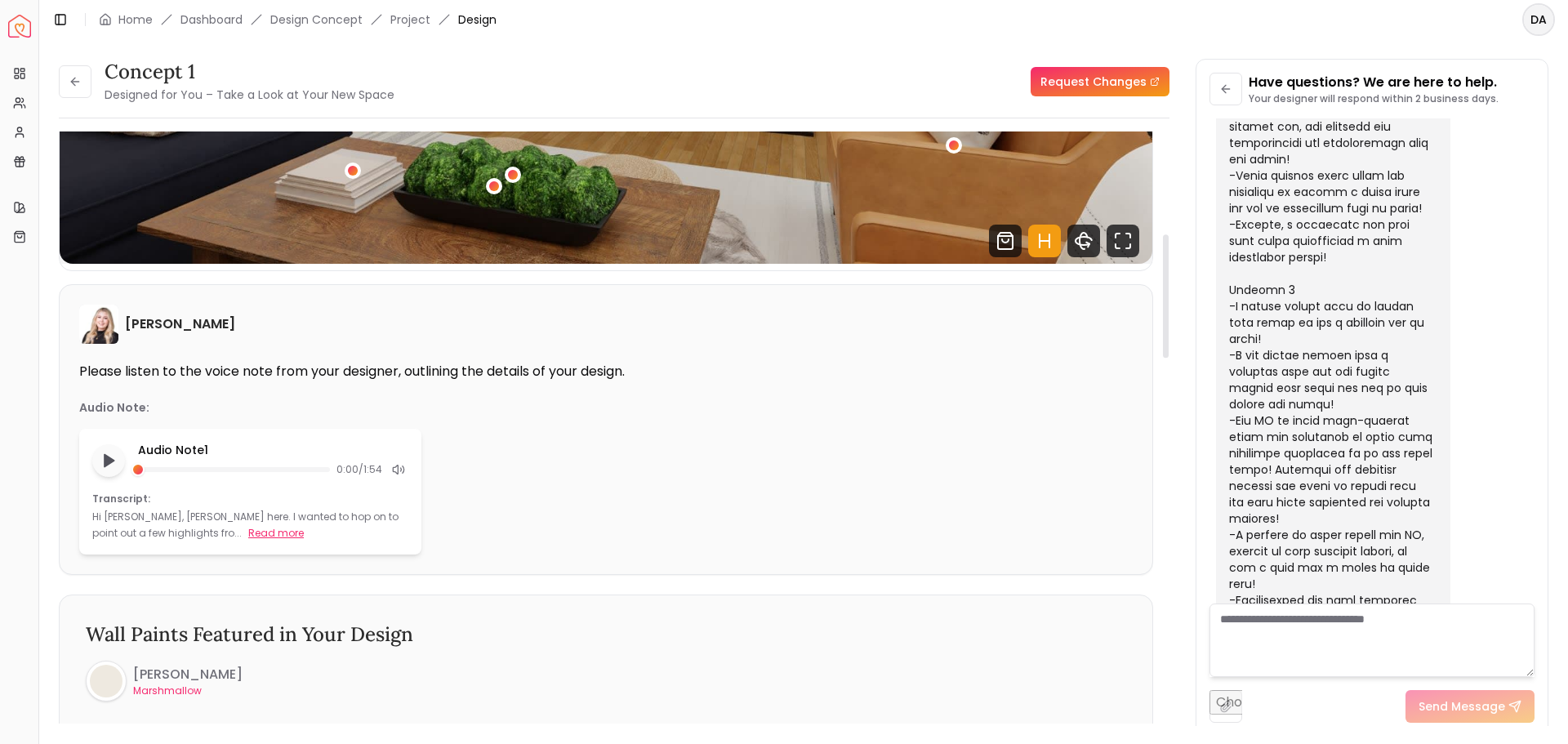
click at [248, 534] on button "Read more" at bounding box center [276, 533] width 55 height 16
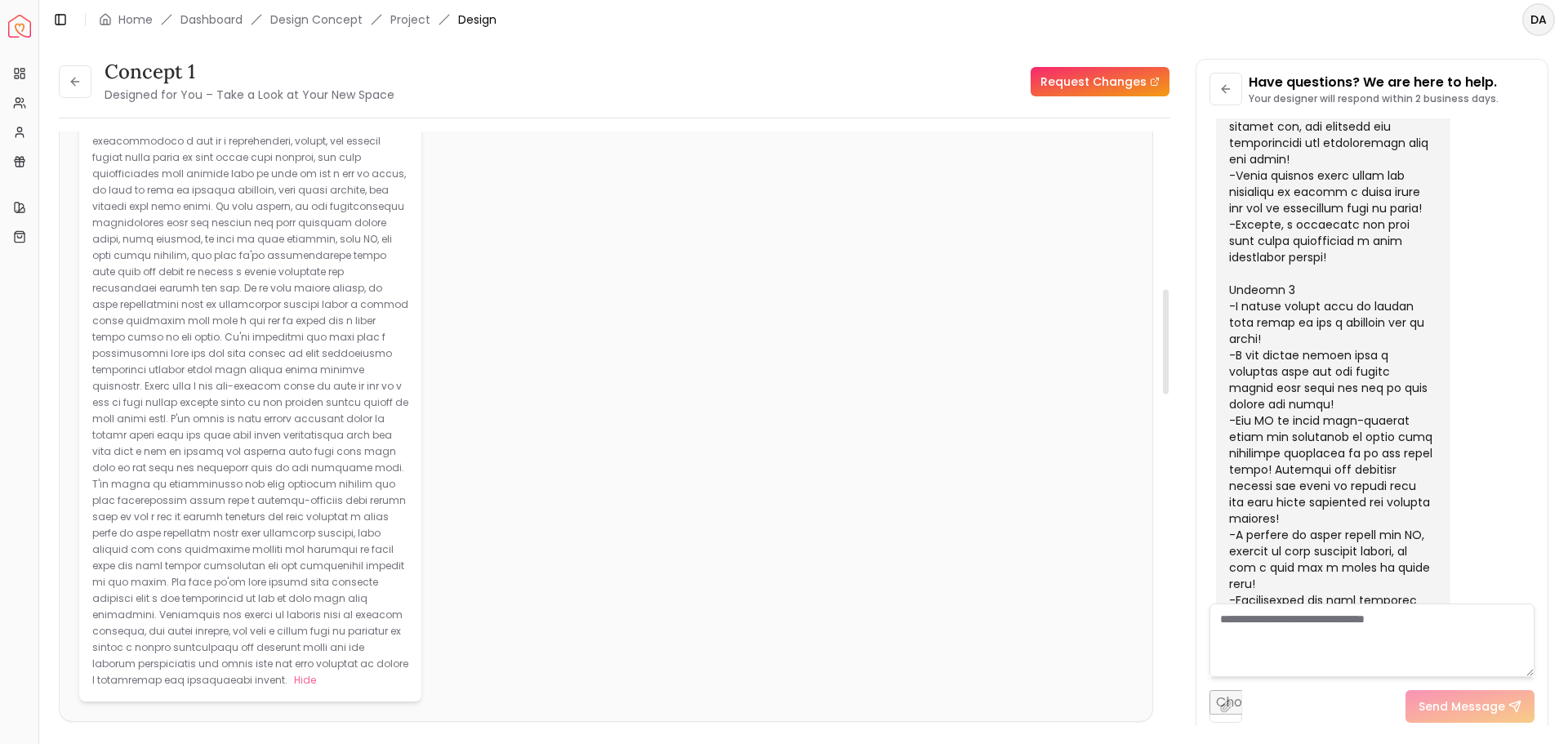
scroll to position [653, 0]
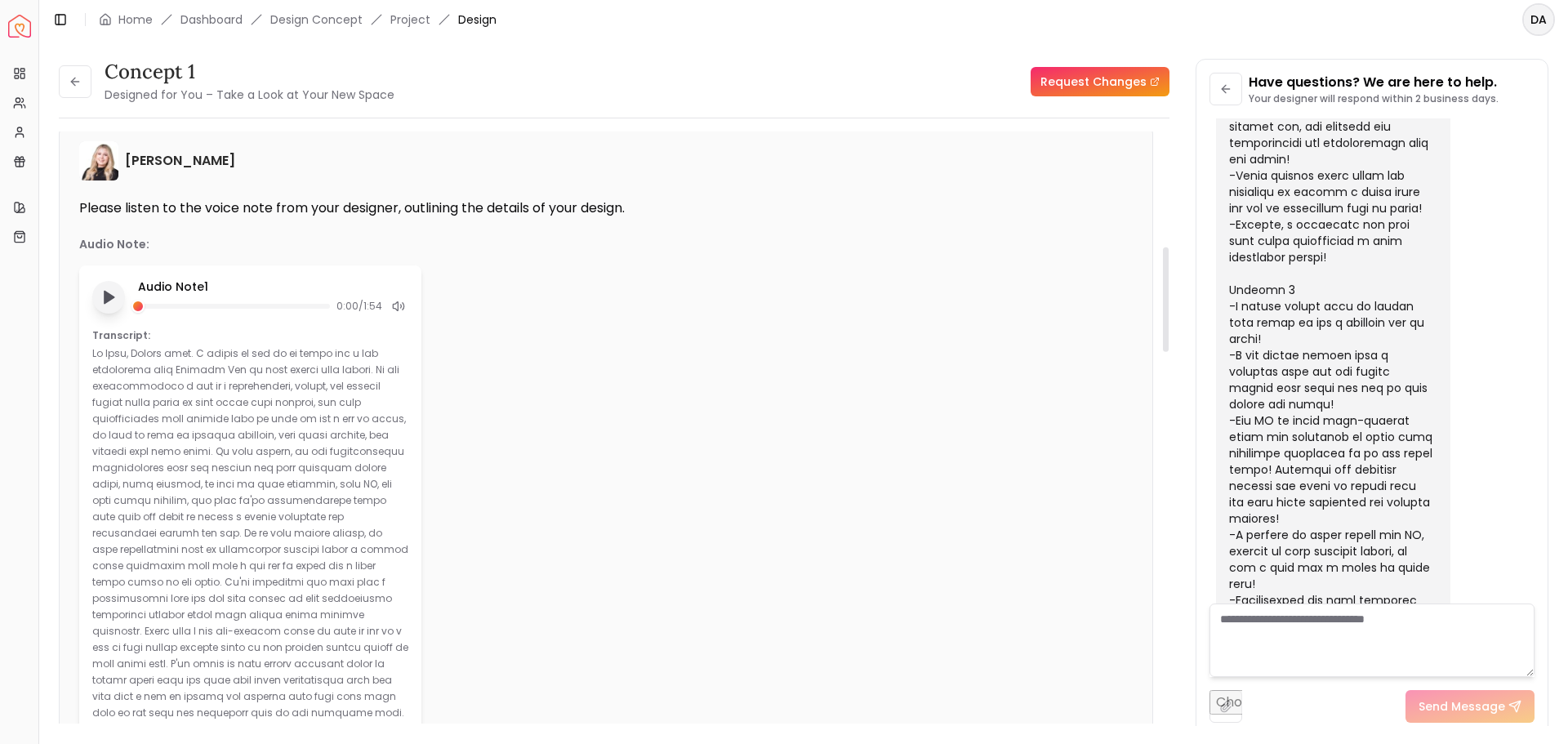
click at [109, 295] on polygon "Play audio note" at bounding box center [109, 297] width 10 height 12
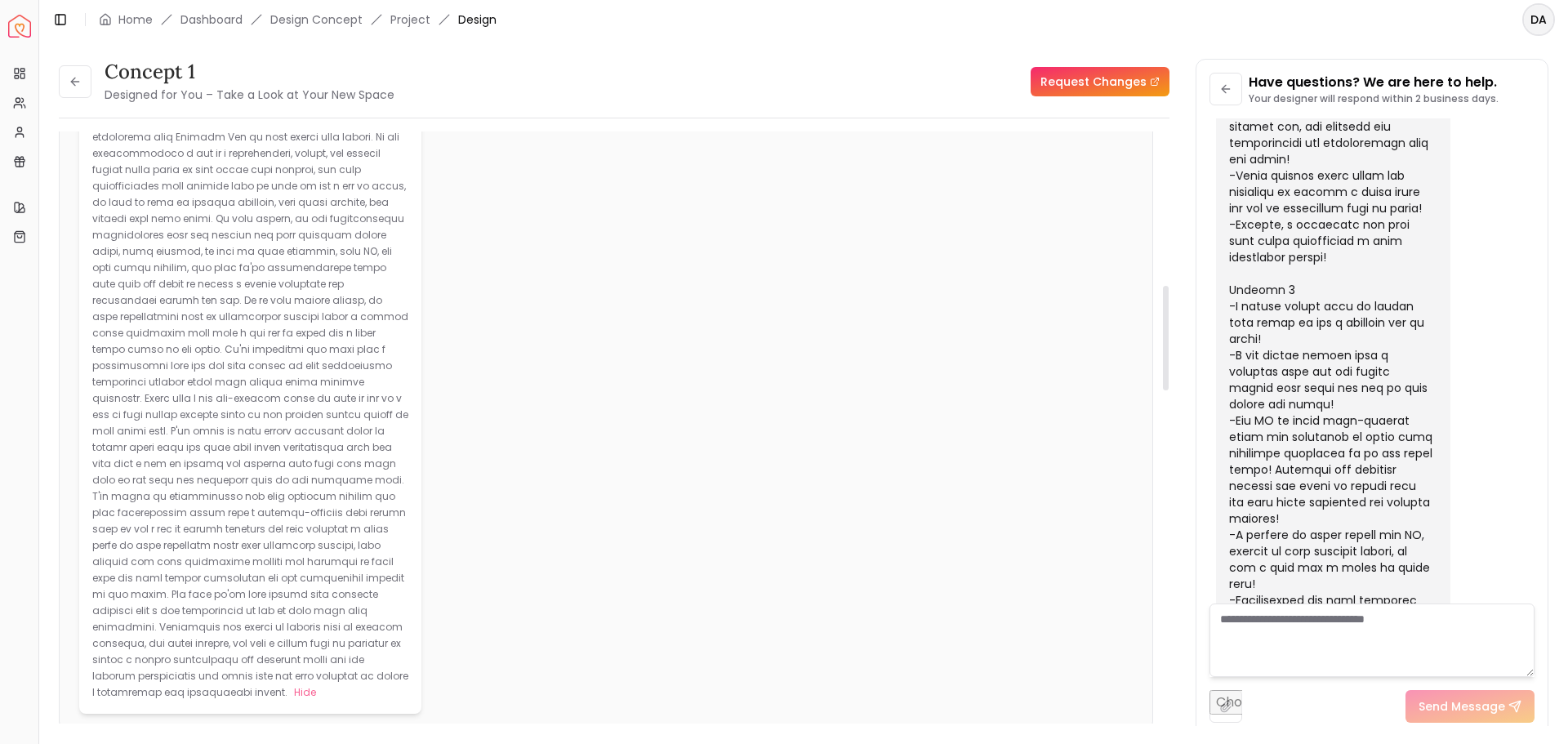
scroll to position [980, 0]
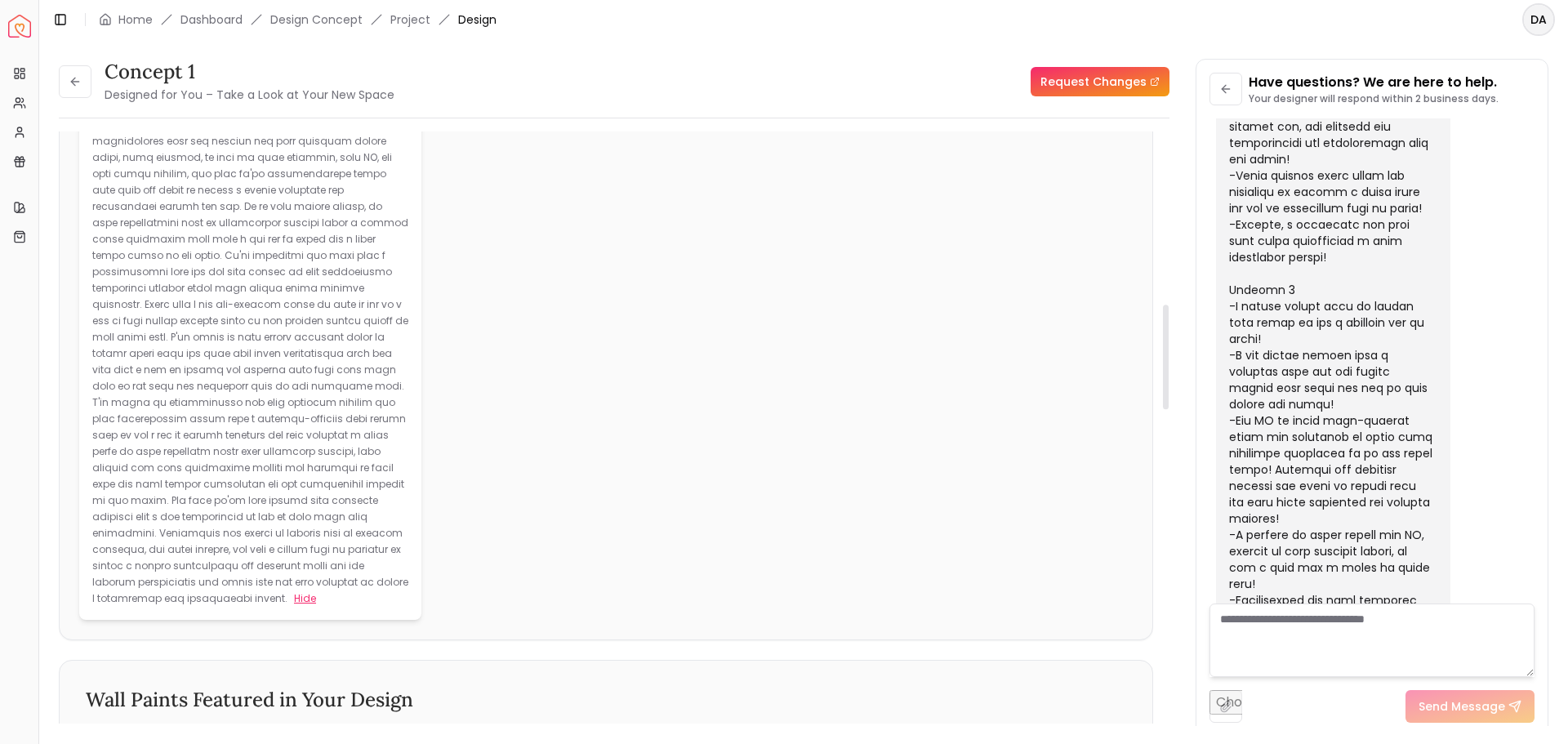
click at [294, 591] on button "Hide" at bounding box center [304, 599] width 22 height 16
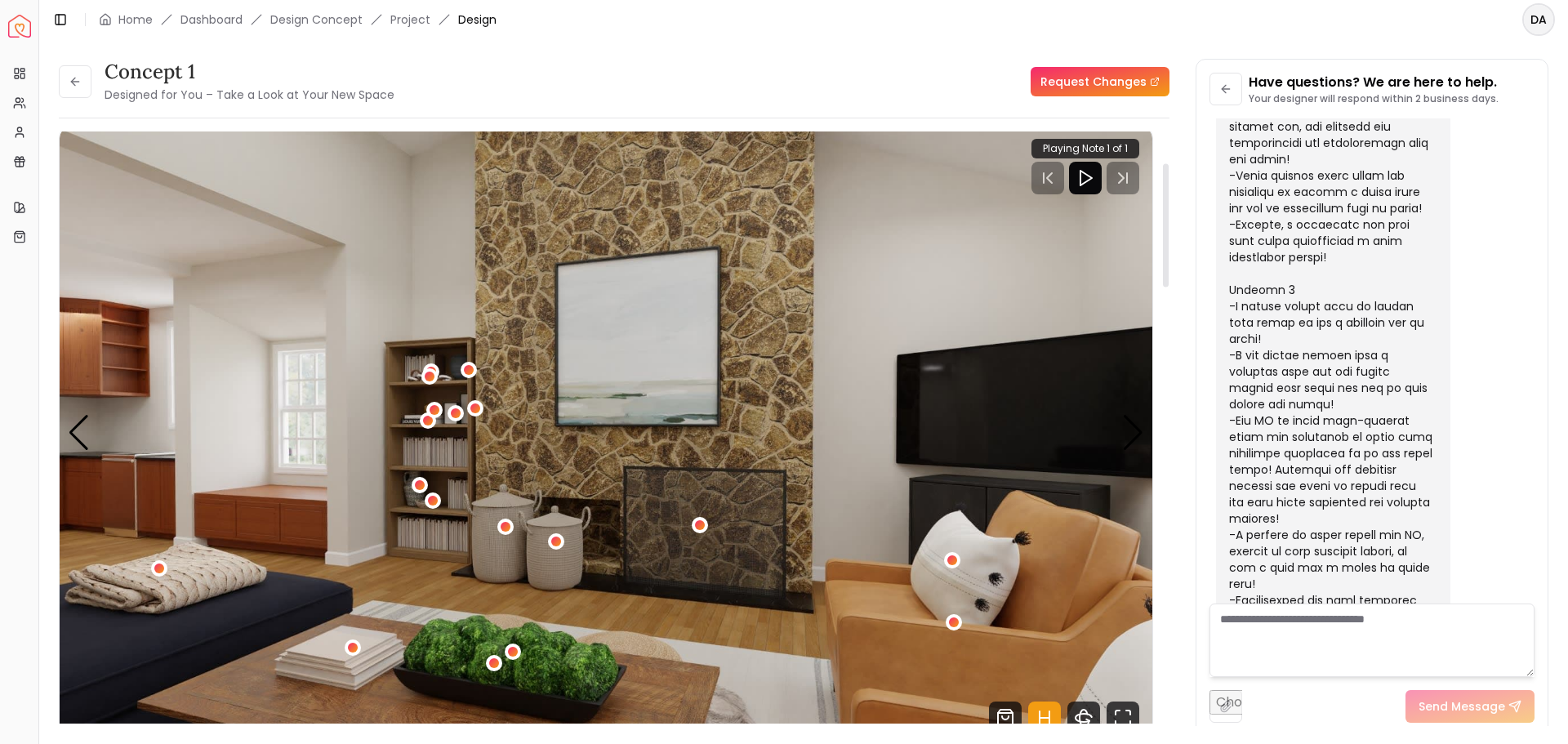
scroll to position [0, 0]
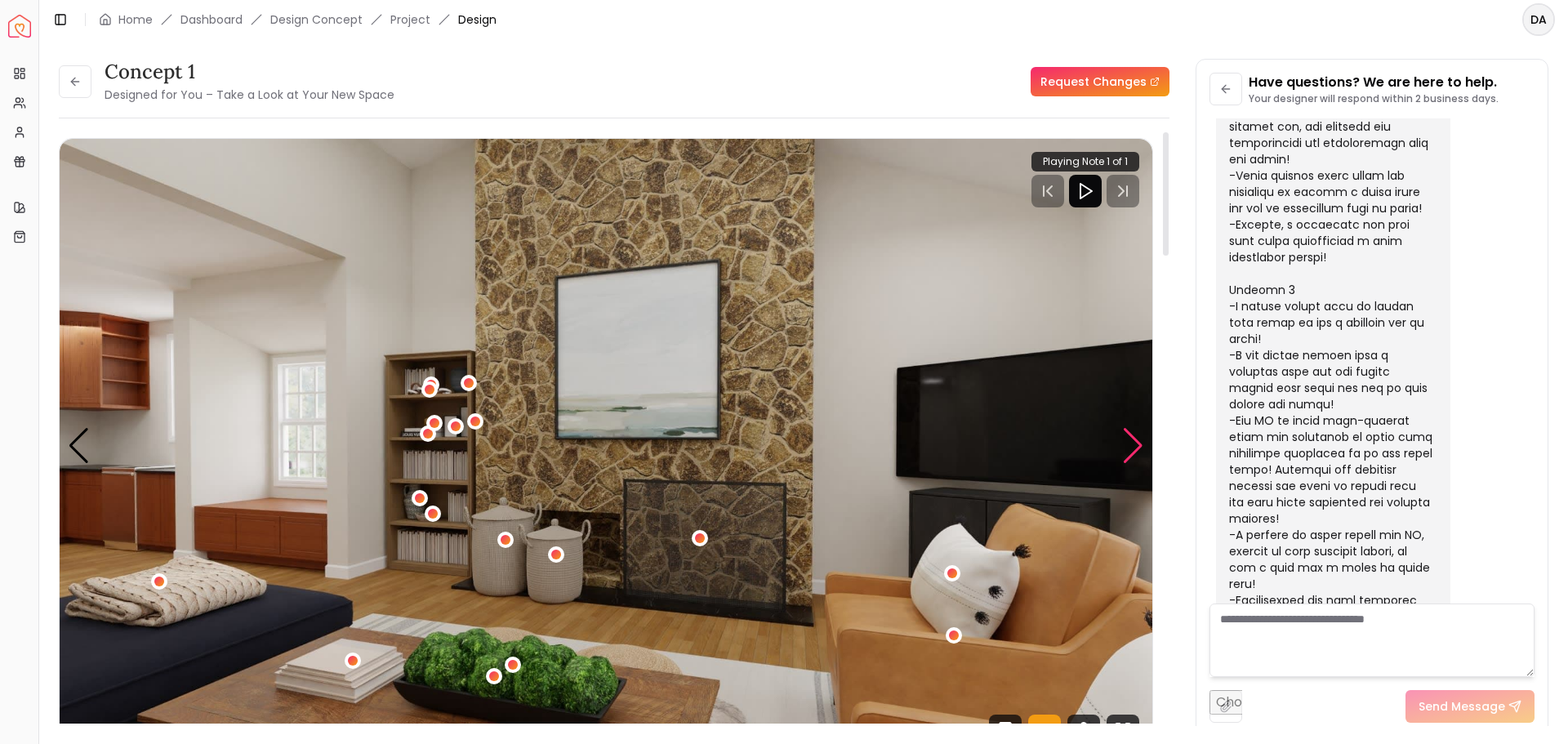
click at [1140, 443] on div "Next slide" at bounding box center [1133, 446] width 22 height 36
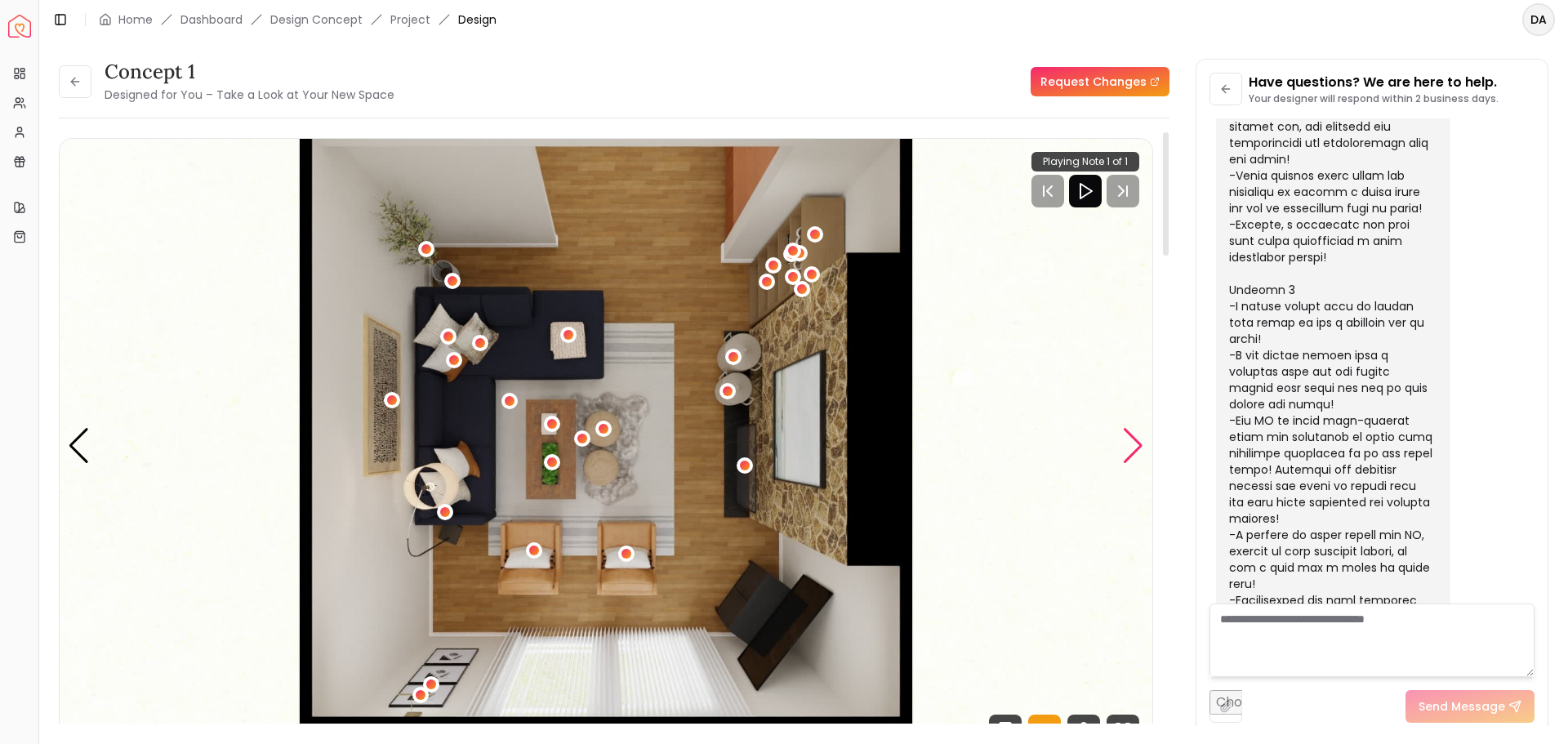
click at [1134, 448] on div "Next slide" at bounding box center [1133, 446] width 22 height 36
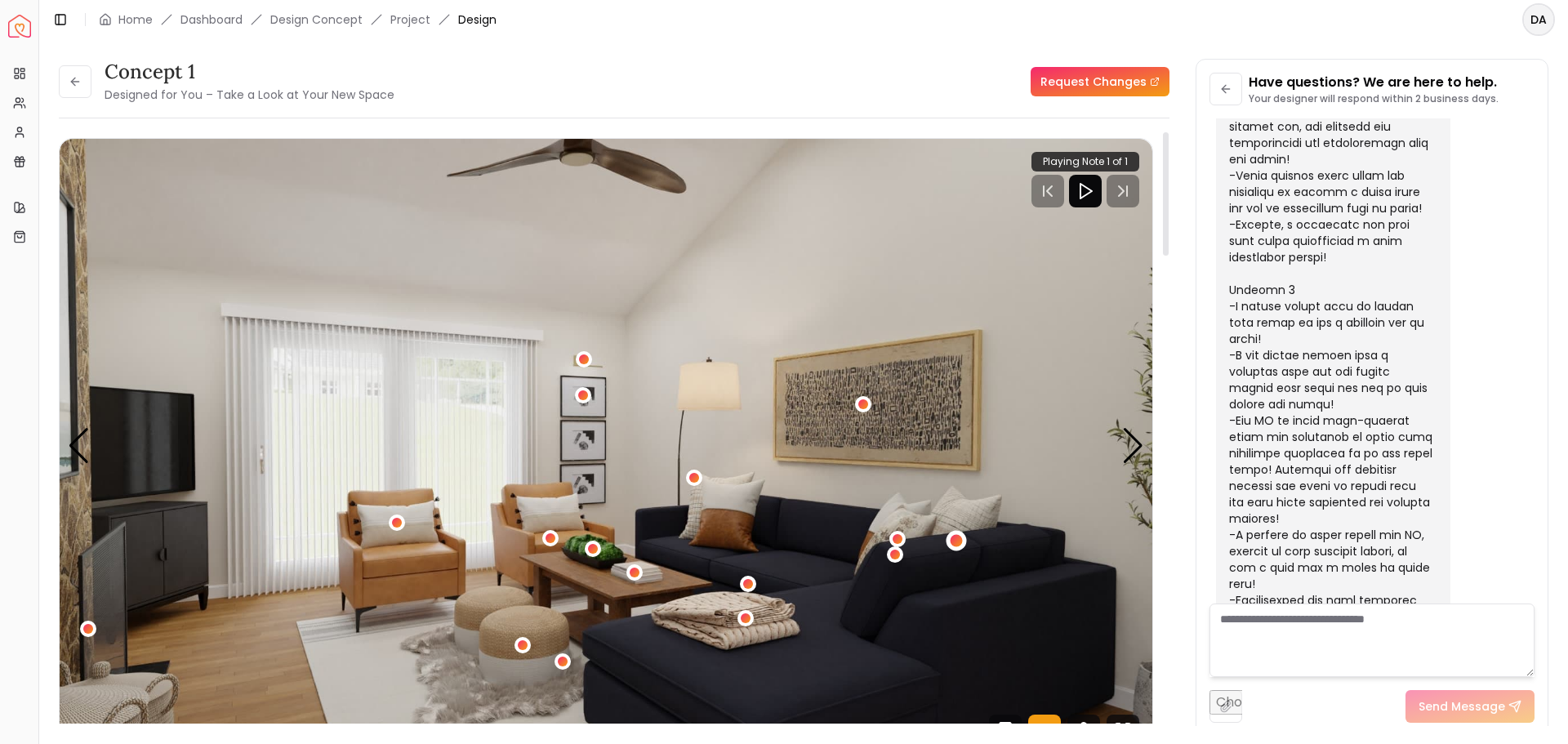
click at [958, 541] on div "2 / 5" at bounding box center [957, 540] width 12 height 12
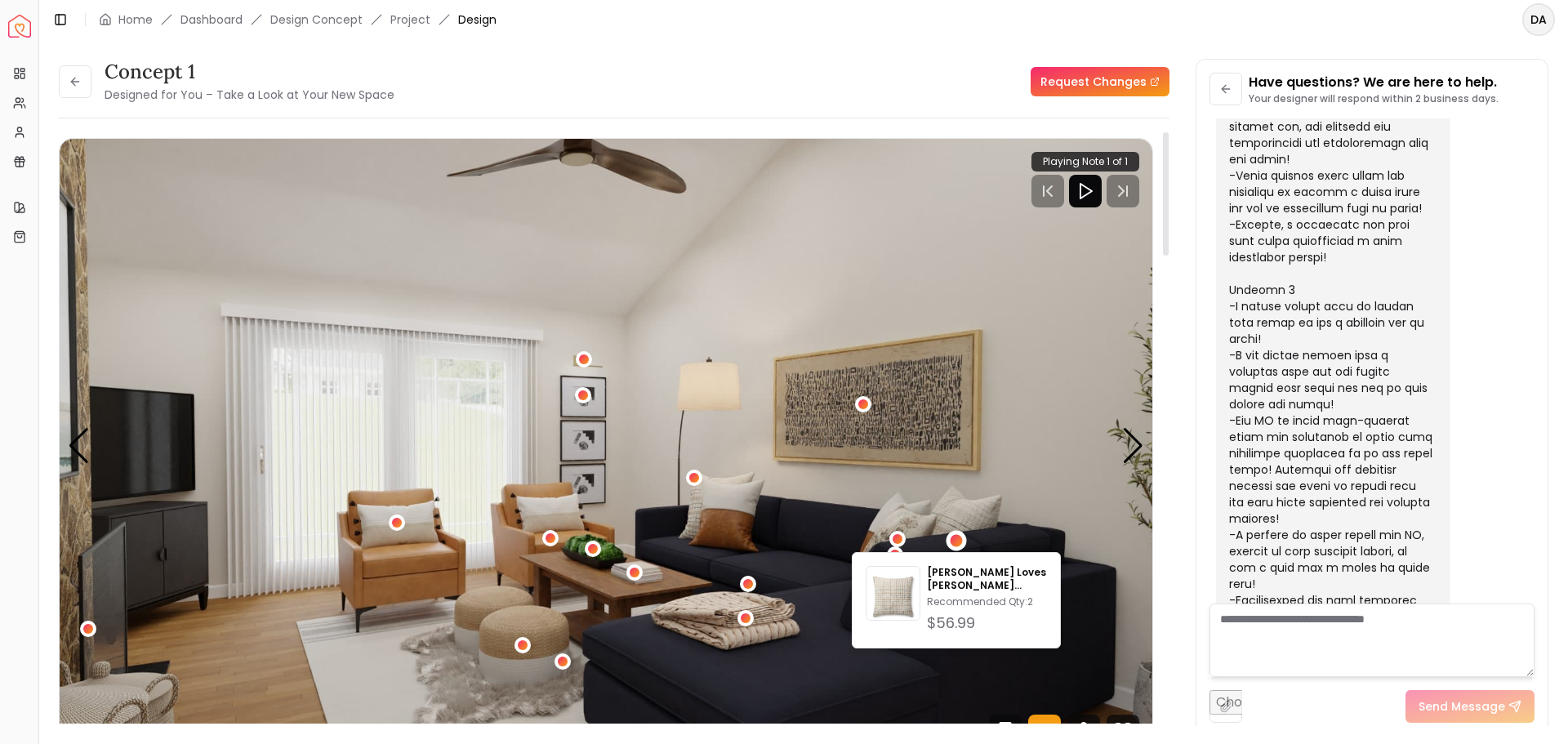
click at [1047, 490] on img "2 / 5" at bounding box center [606, 446] width 1093 height 615
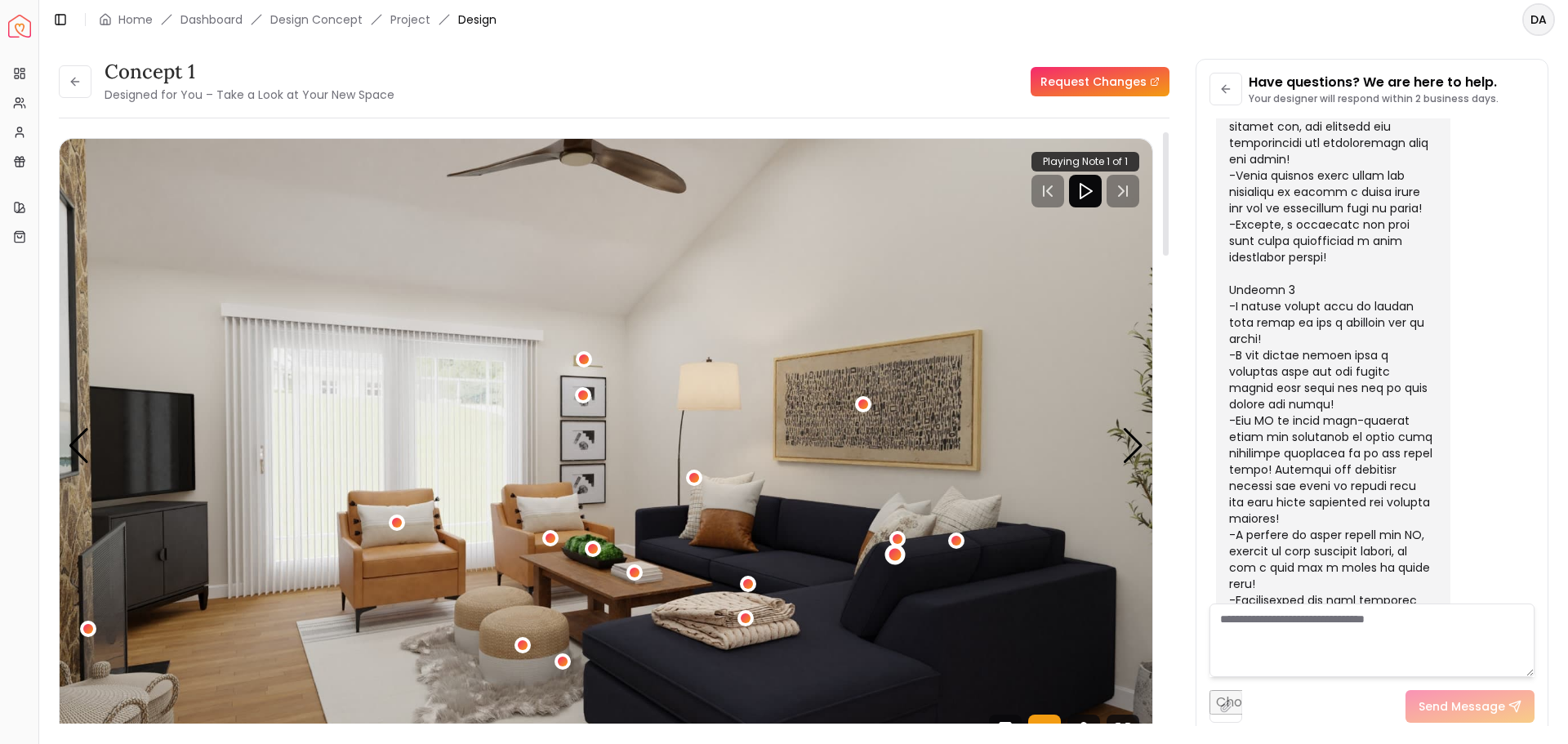
click at [898, 559] on div "2 / 5" at bounding box center [896, 555] width 12 height 12
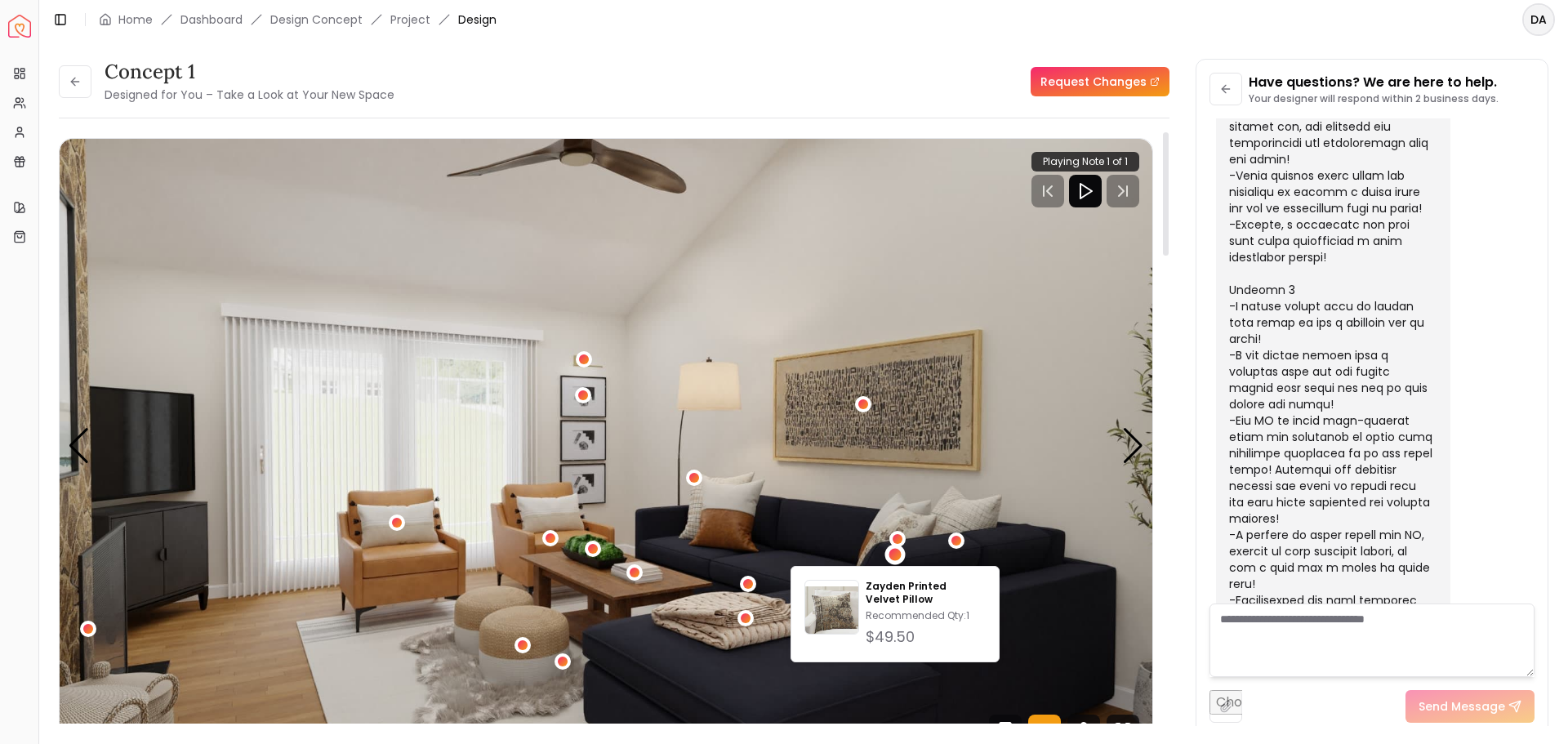
click at [1039, 583] on img "2 / 5" at bounding box center [606, 446] width 1093 height 615
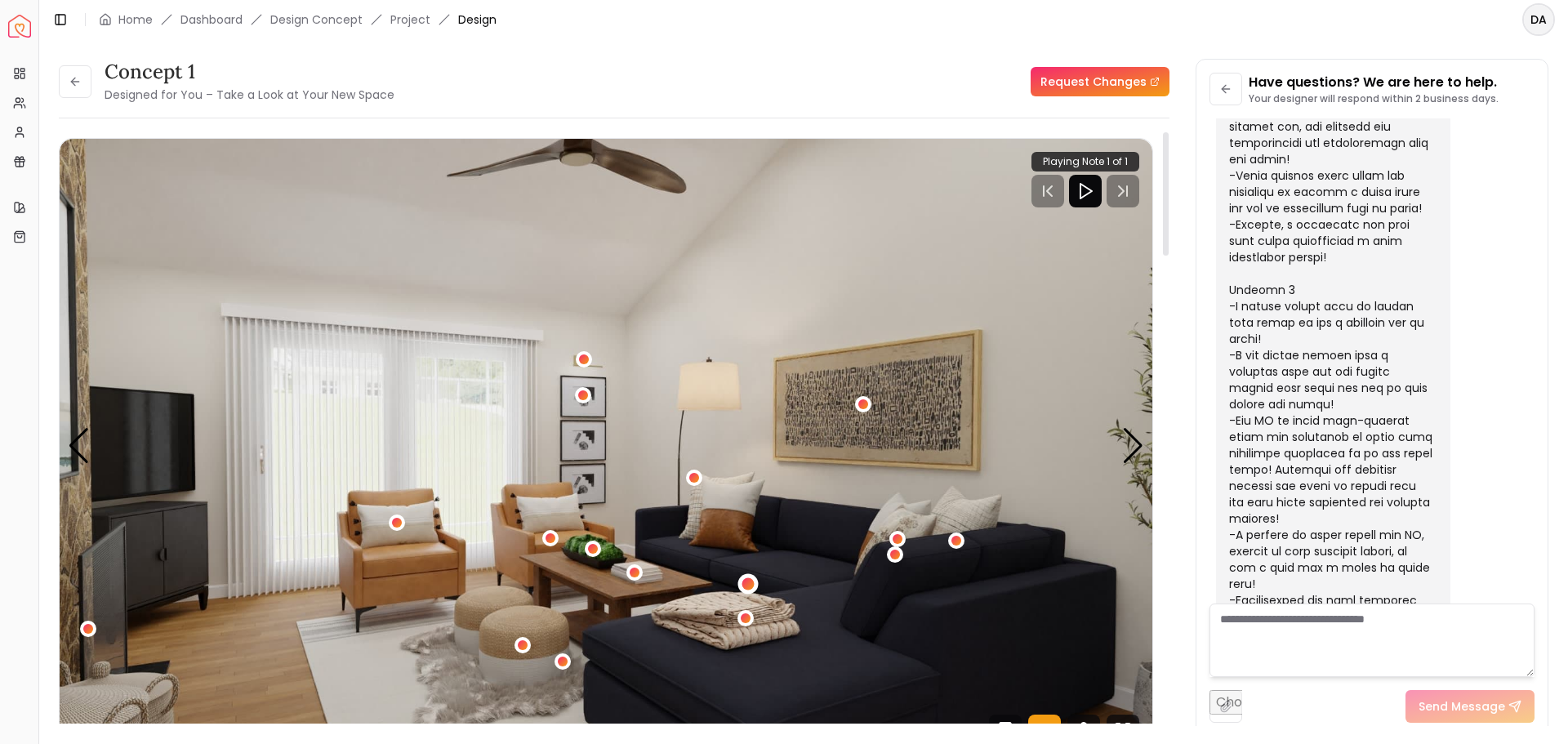
click at [750, 578] on div "2 / 5" at bounding box center [748, 585] width 12 height 12
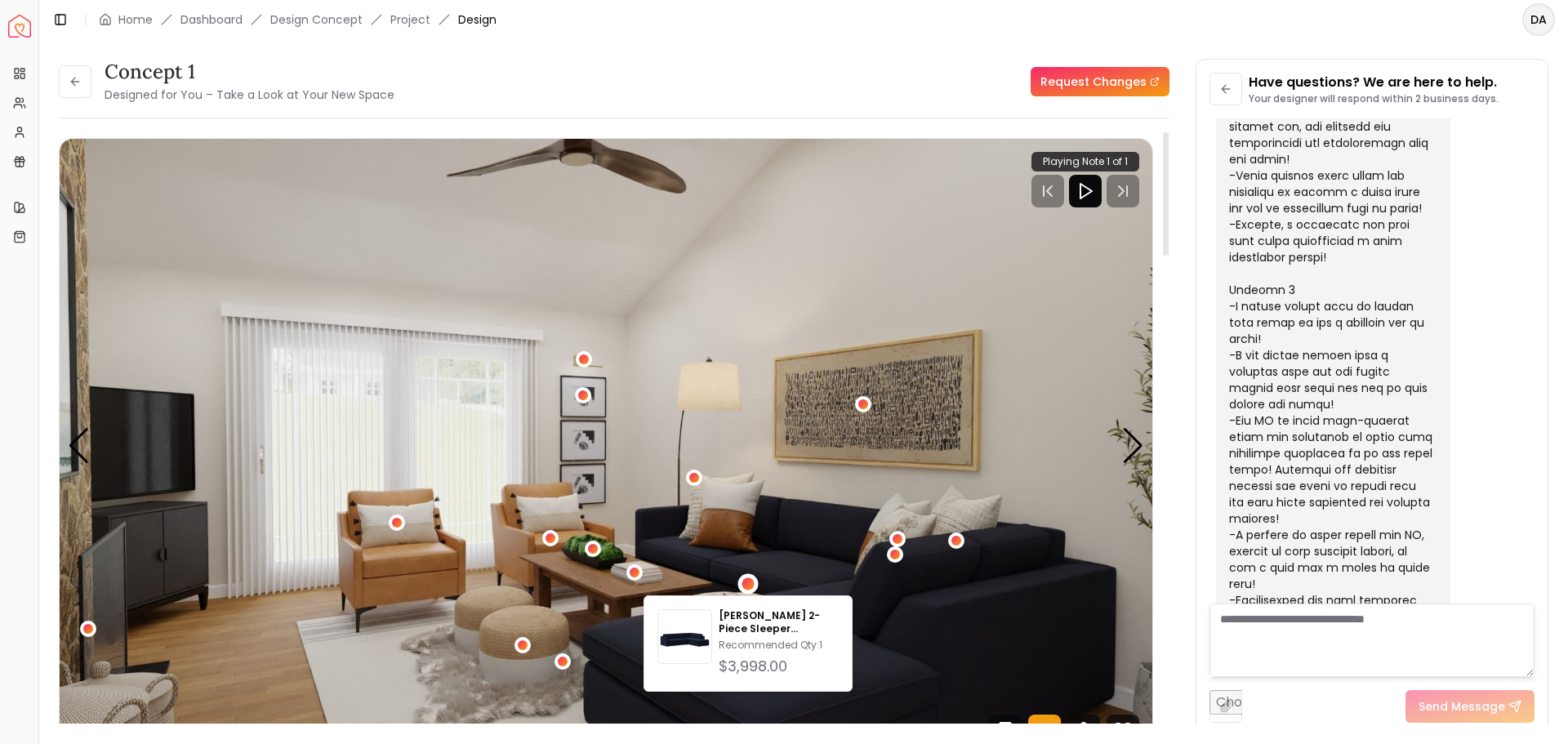
click at [800, 542] on img "2 / 5" at bounding box center [606, 446] width 1093 height 615
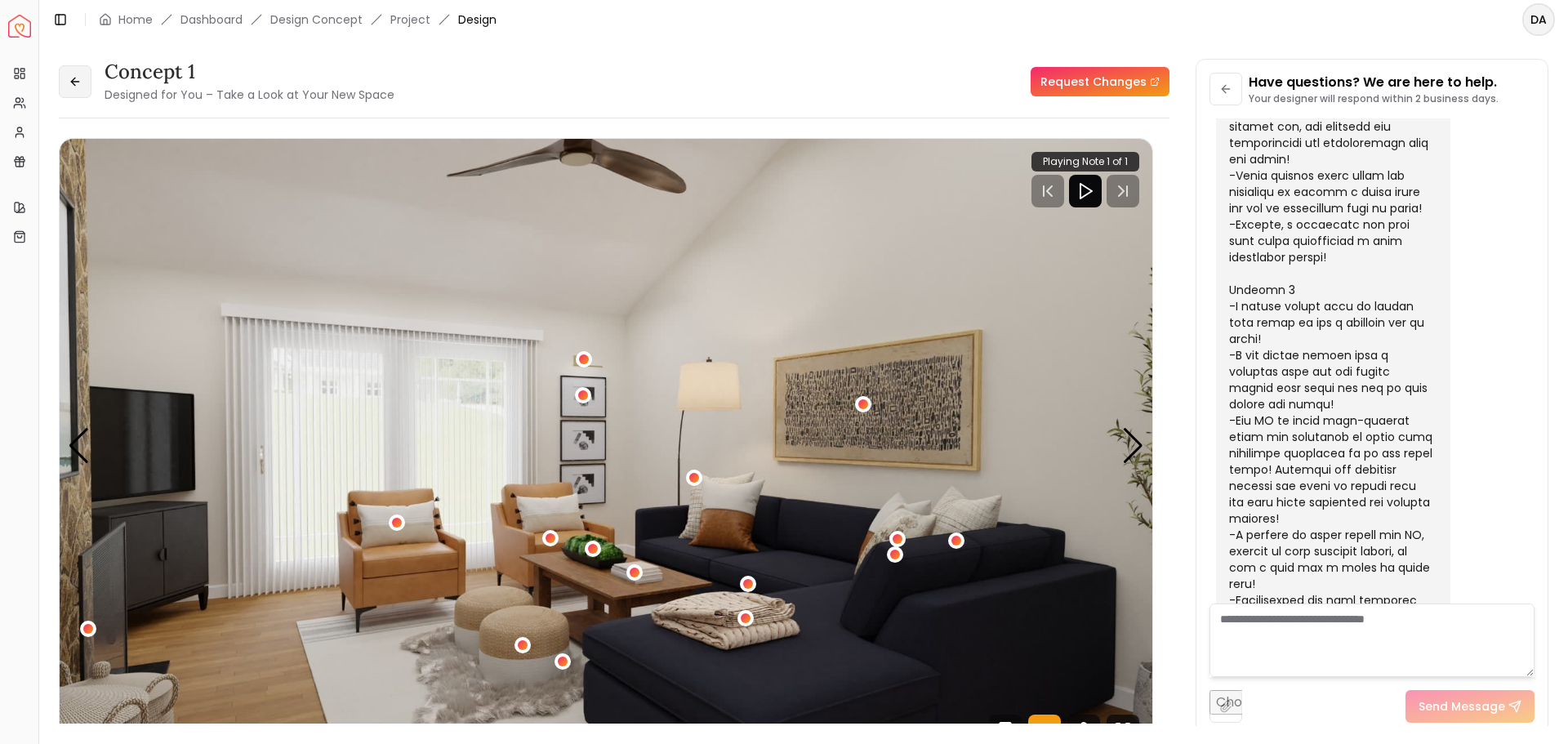
click at [77, 77] on icon at bounding box center [75, 81] width 13 height 13
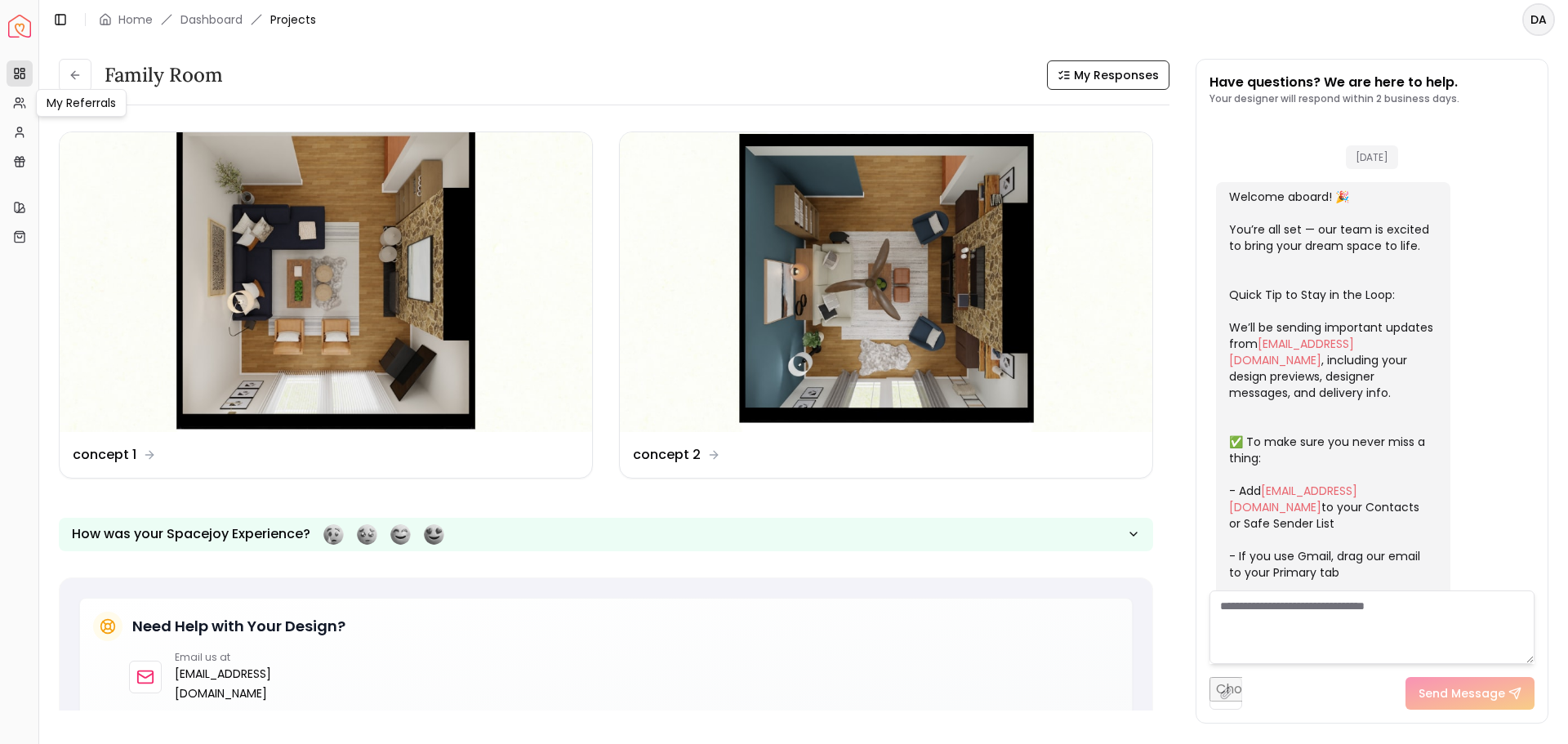
scroll to position [3759, 0]
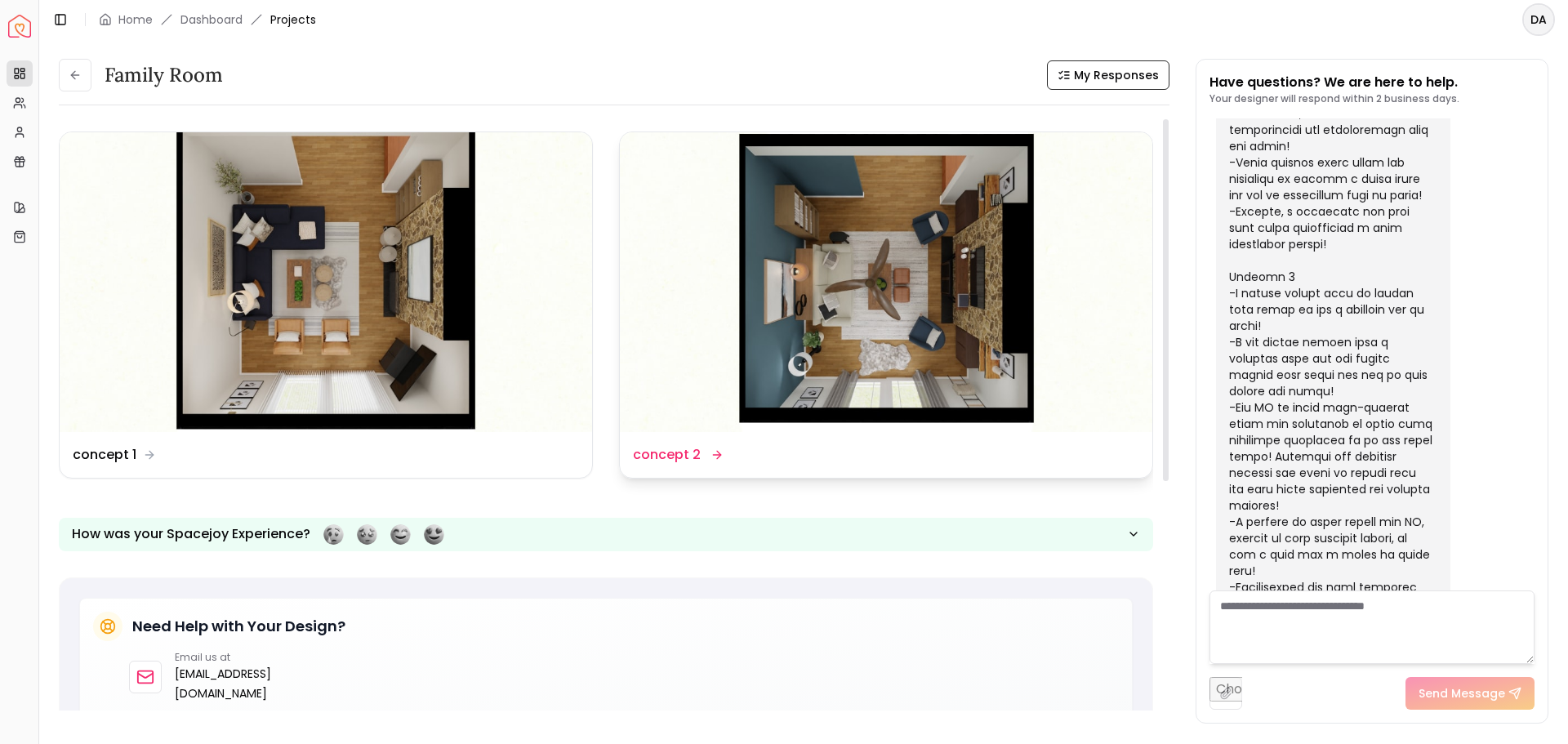
click at [673, 456] on dd "concept 2" at bounding box center [667, 455] width 68 height 20
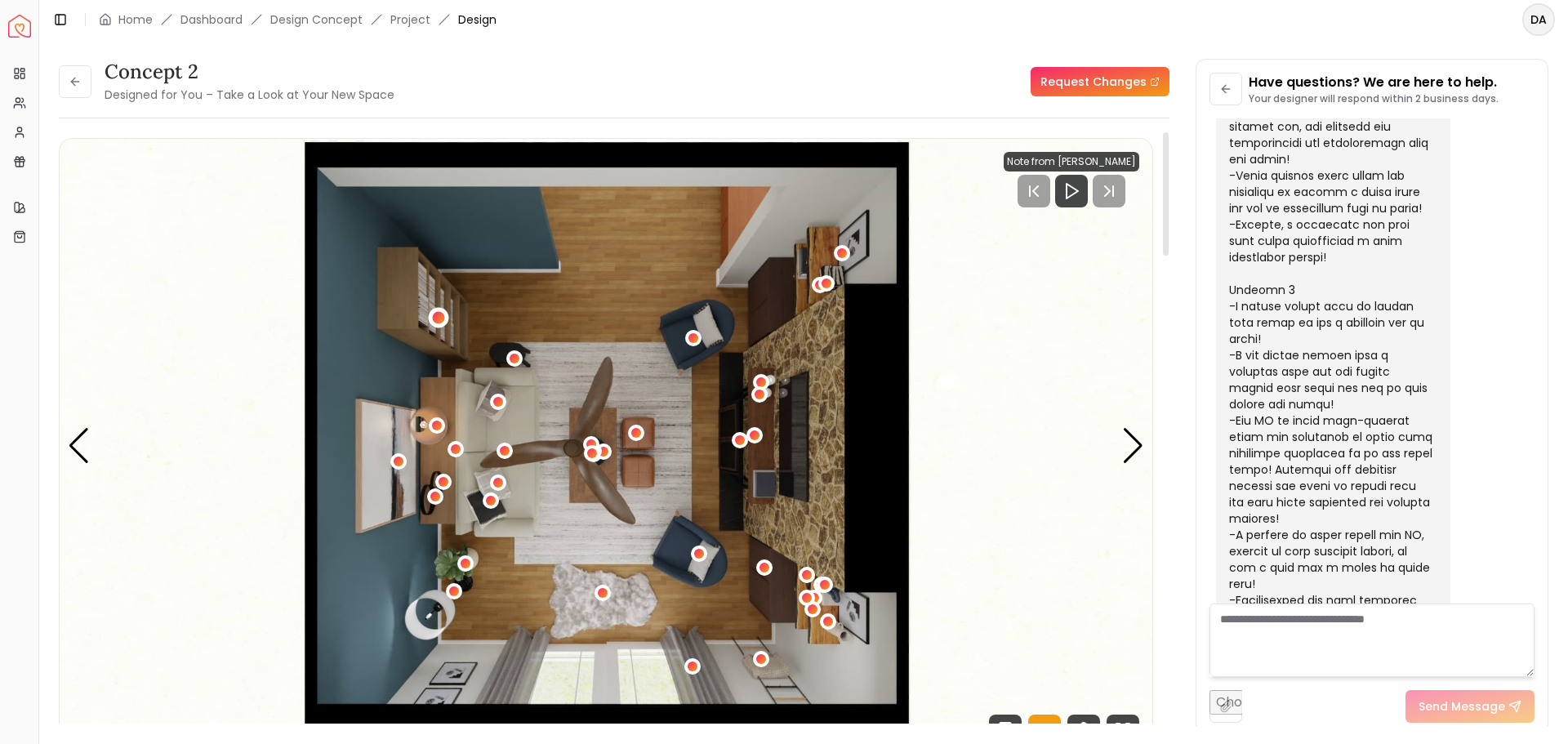
click at [443, 317] on div "1 / 5" at bounding box center [439, 319] width 12 height 12
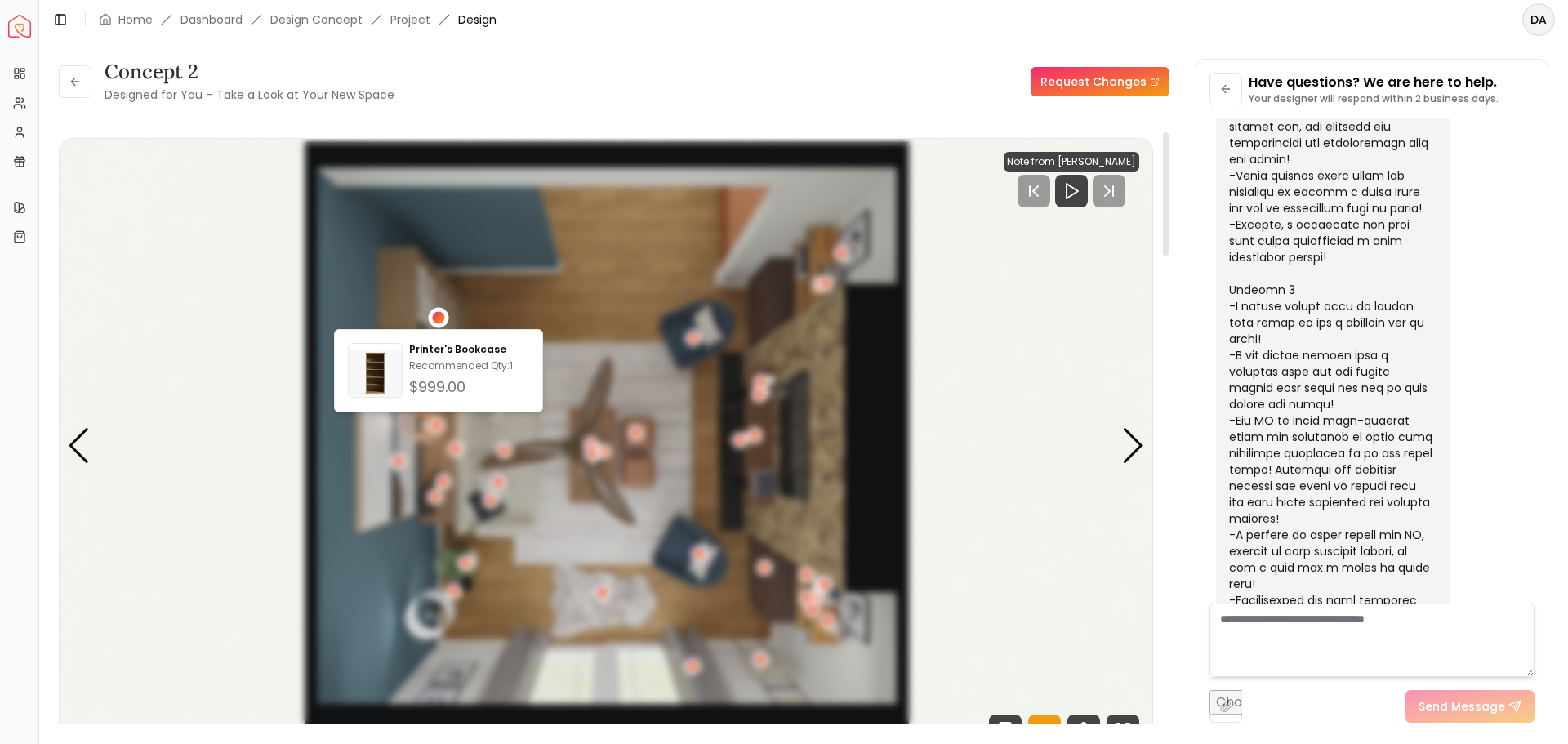
click at [445, 315] on div "1 / 5" at bounding box center [438, 318] width 20 height 20
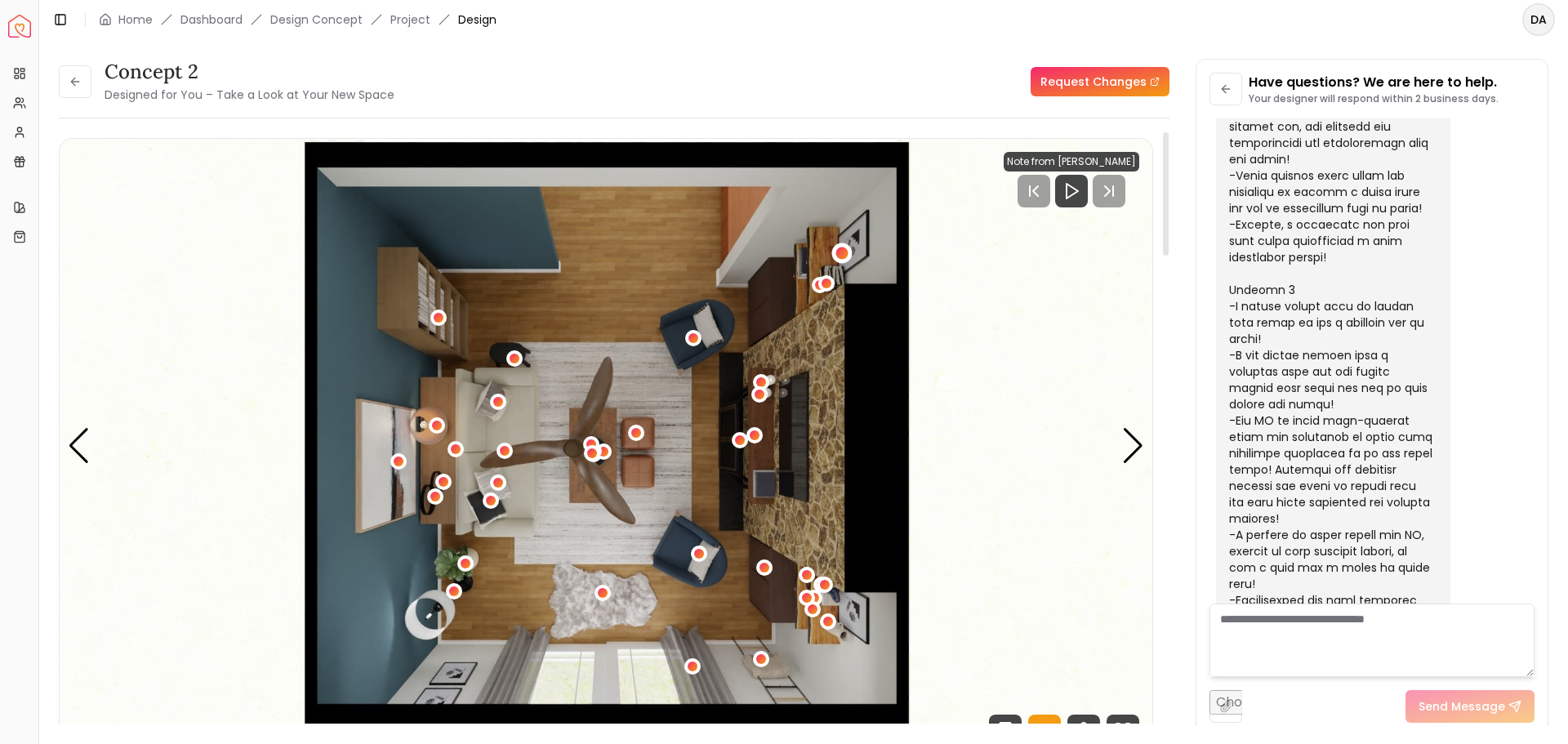
click at [843, 252] on div "1 / 5" at bounding box center [843, 253] width 12 height 12
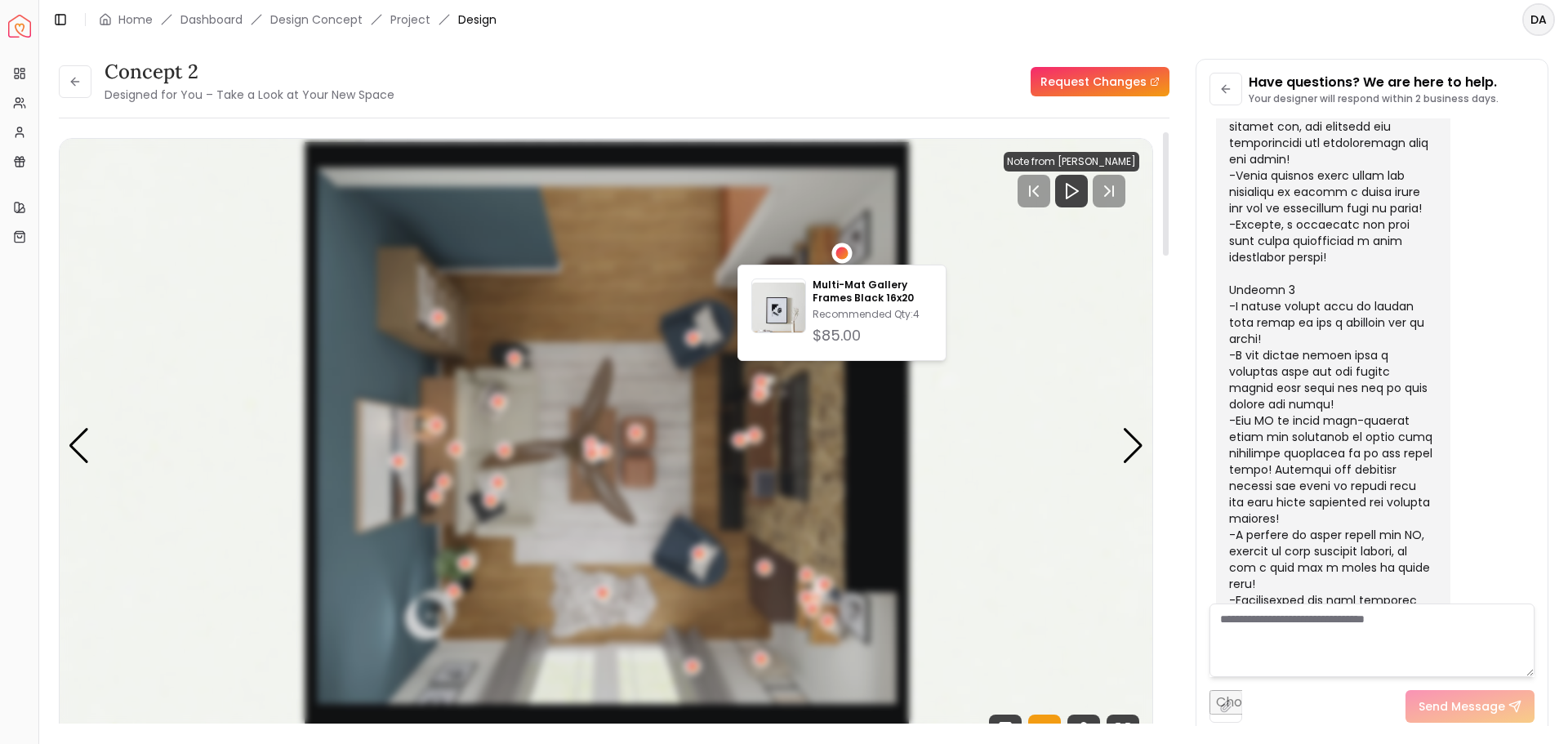
click at [843, 251] on div "1 / 5" at bounding box center [843, 253] width 12 height 12
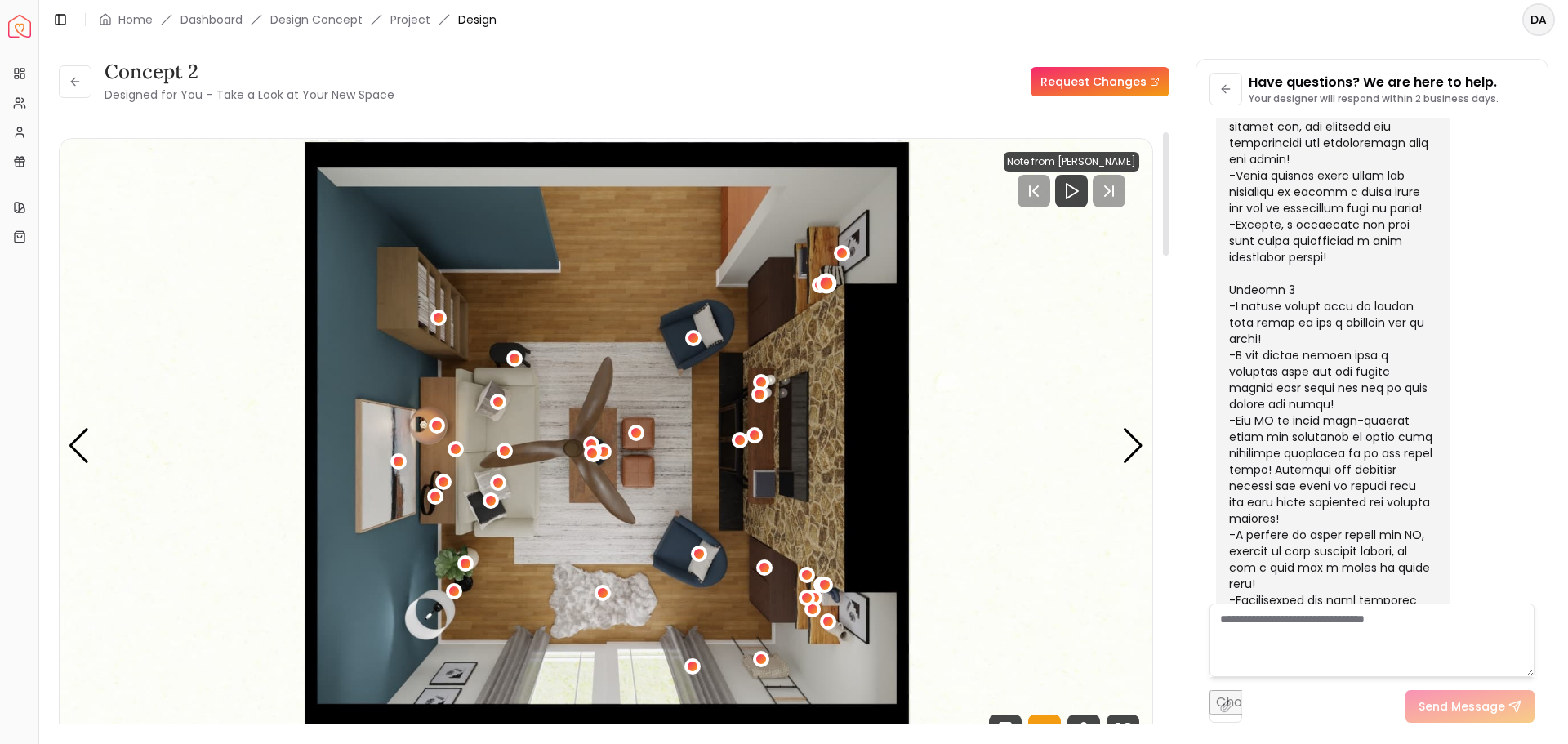
click at [829, 282] on div "1 / 5" at bounding box center [827, 283] width 12 height 12
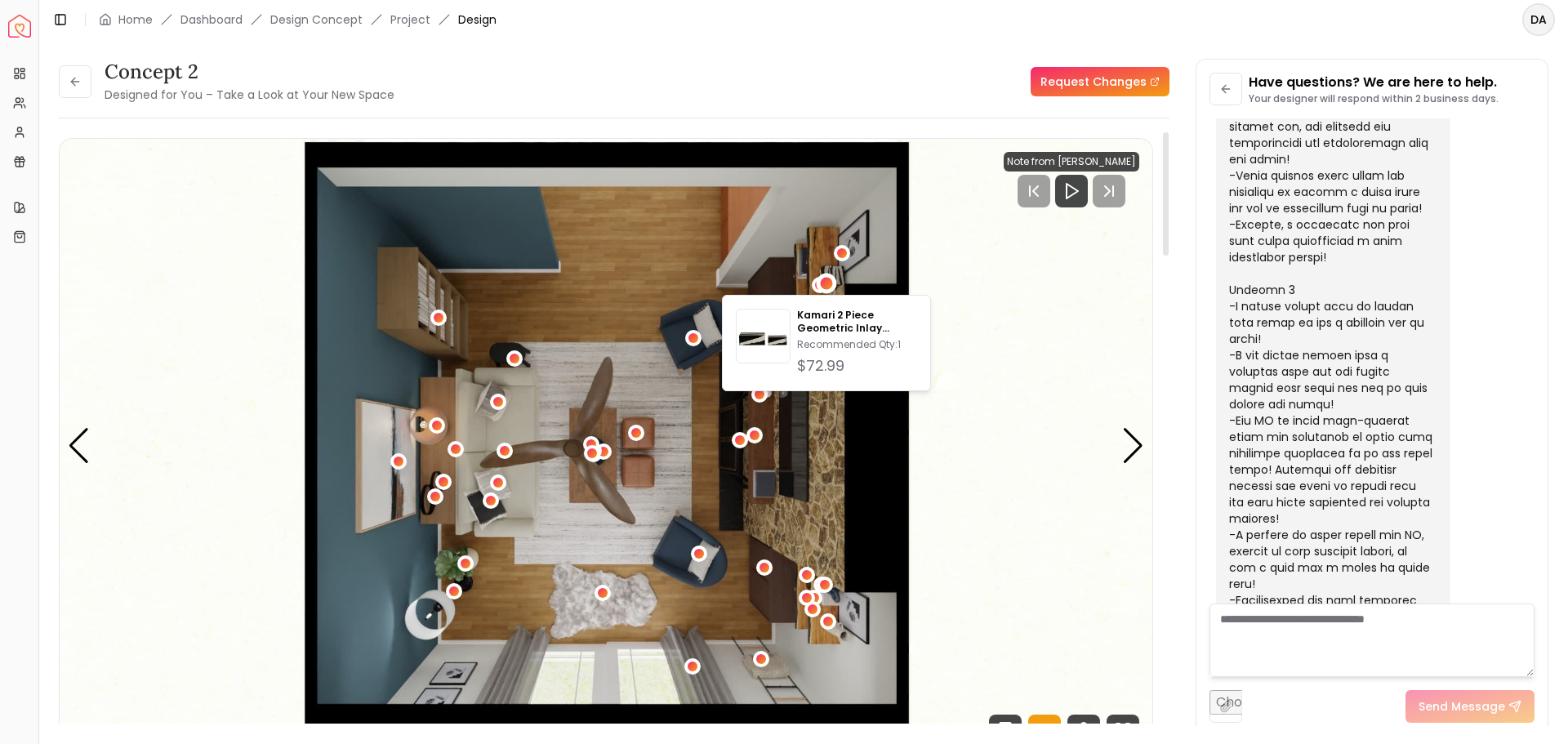
click at [801, 230] on img "1 / 5" at bounding box center [606, 446] width 1093 height 615
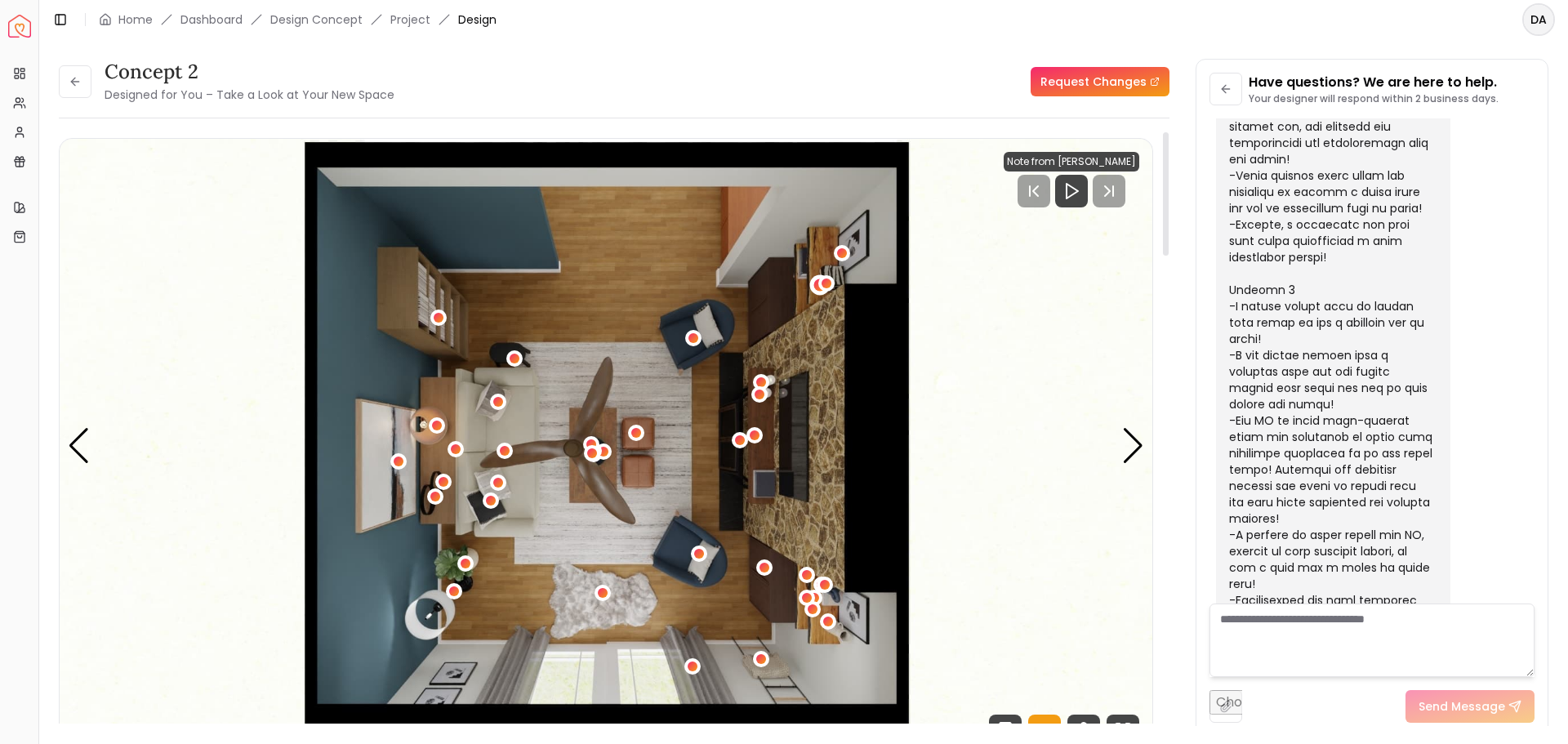
click at [812, 283] on div "1 / 5" at bounding box center [820, 285] width 20 height 20
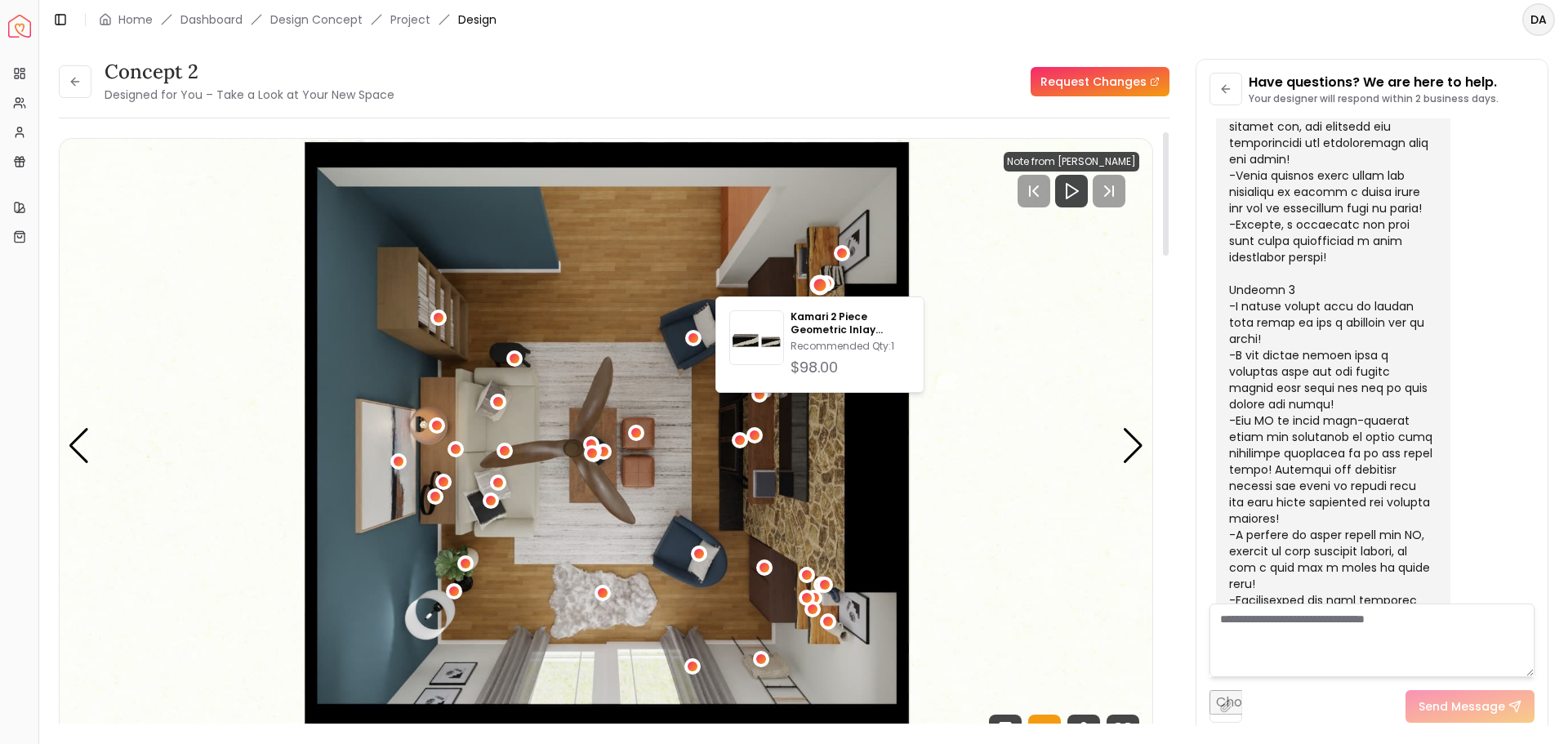
click at [692, 249] on img "1 / 5" at bounding box center [606, 446] width 1093 height 615
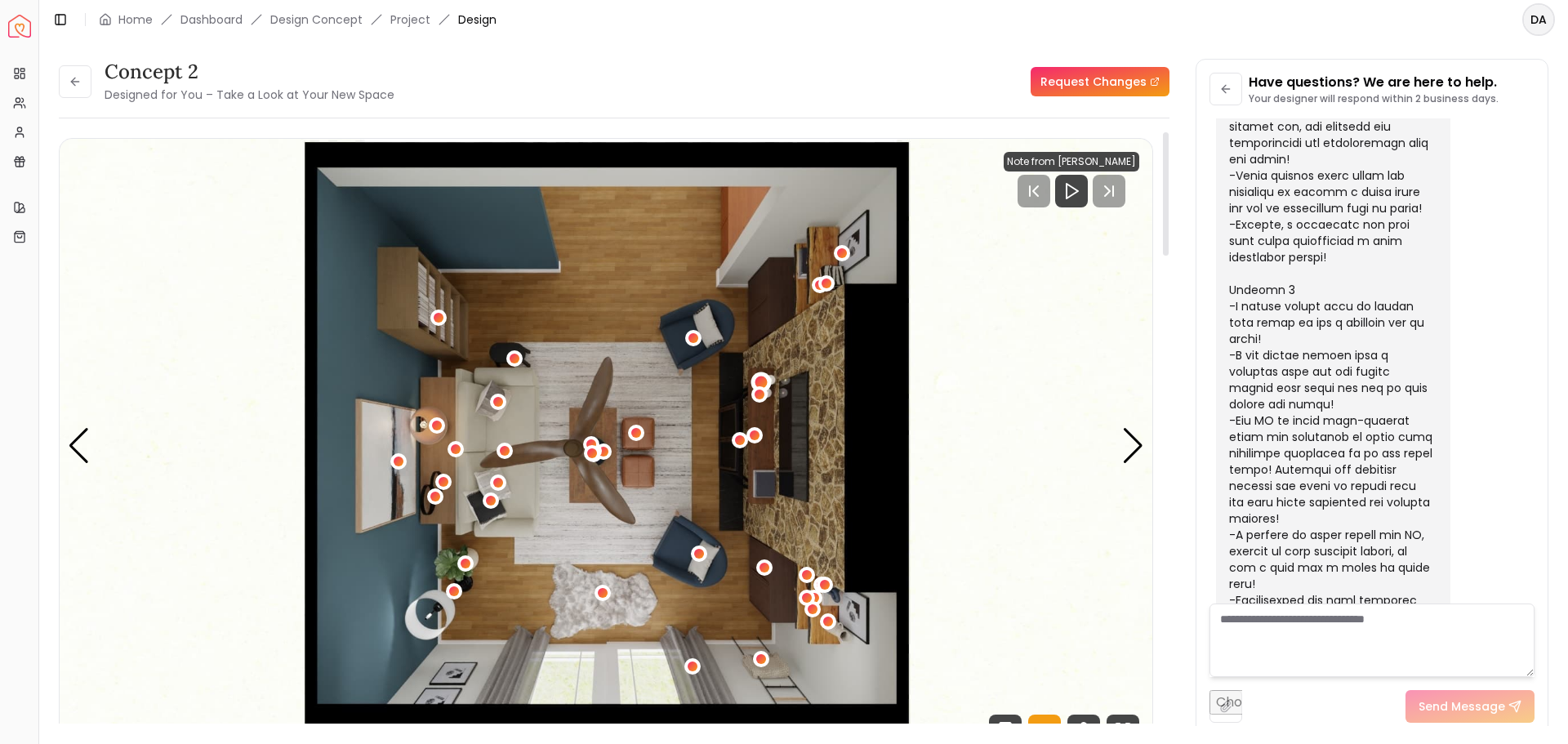
click at [764, 377] on div "1 / 5" at bounding box center [762, 383] width 12 height 12
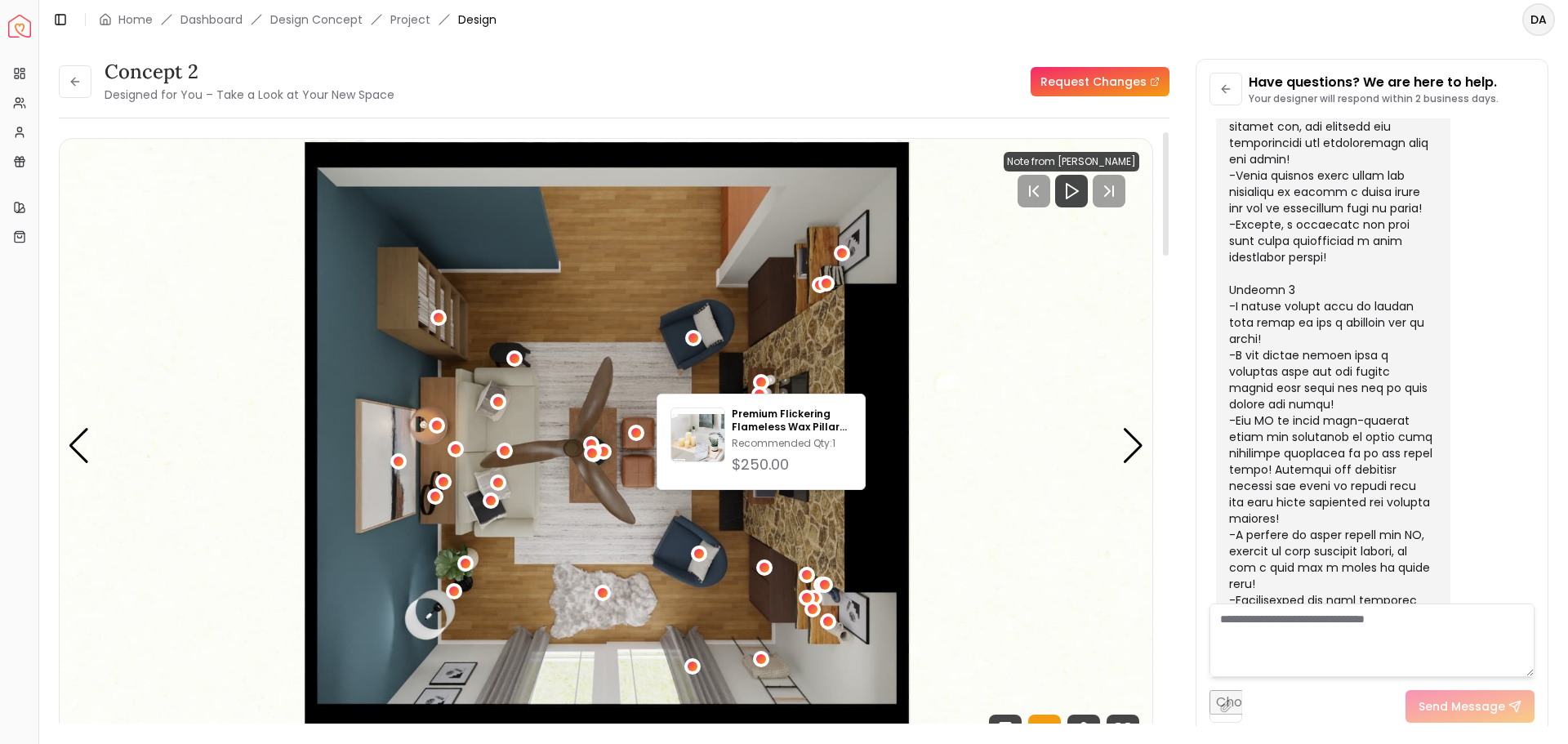
click at [872, 340] on img "1 / 5" at bounding box center [606, 446] width 1093 height 615
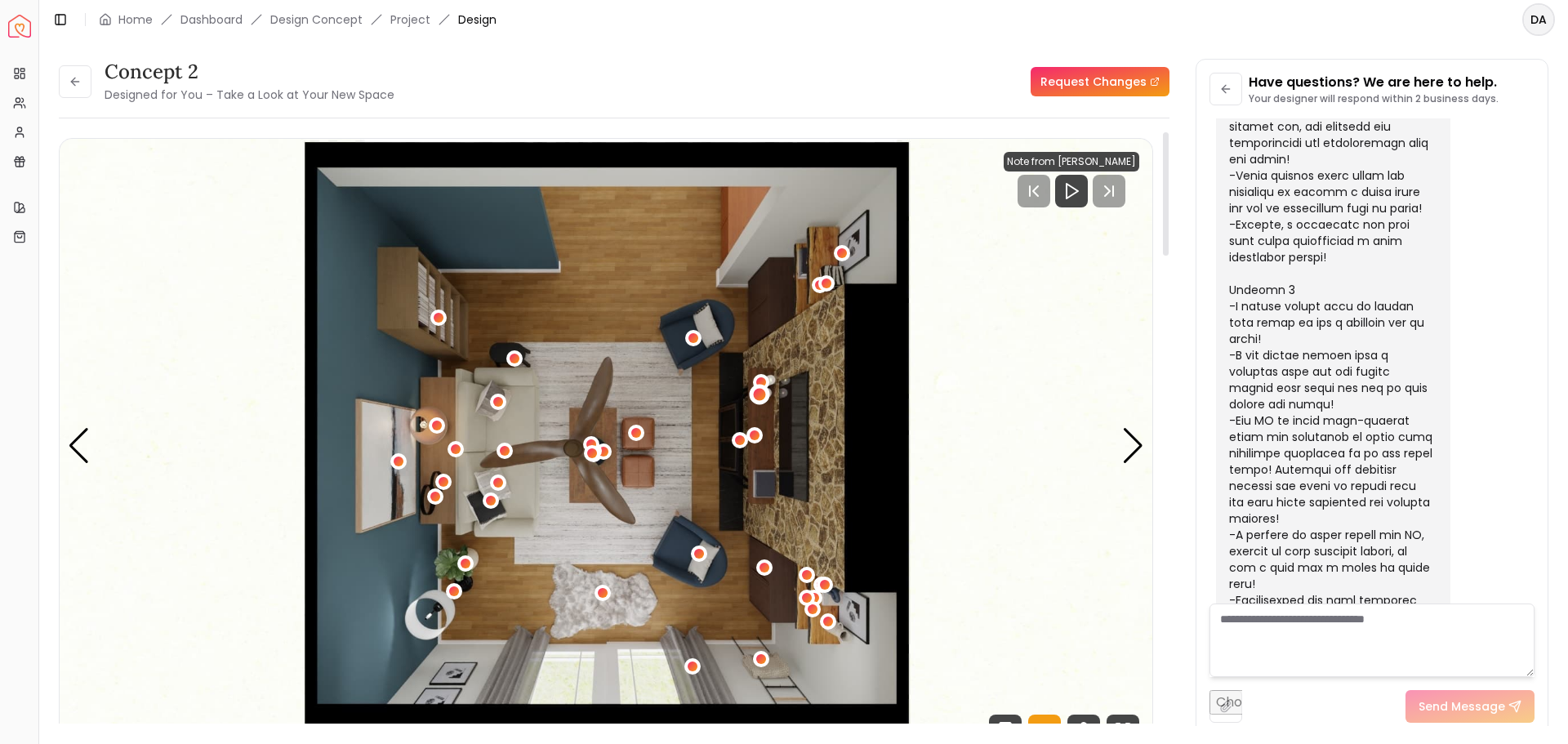
click at [756, 393] on div "1 / 5" at bounding box center [759, 394] width 12 height 12
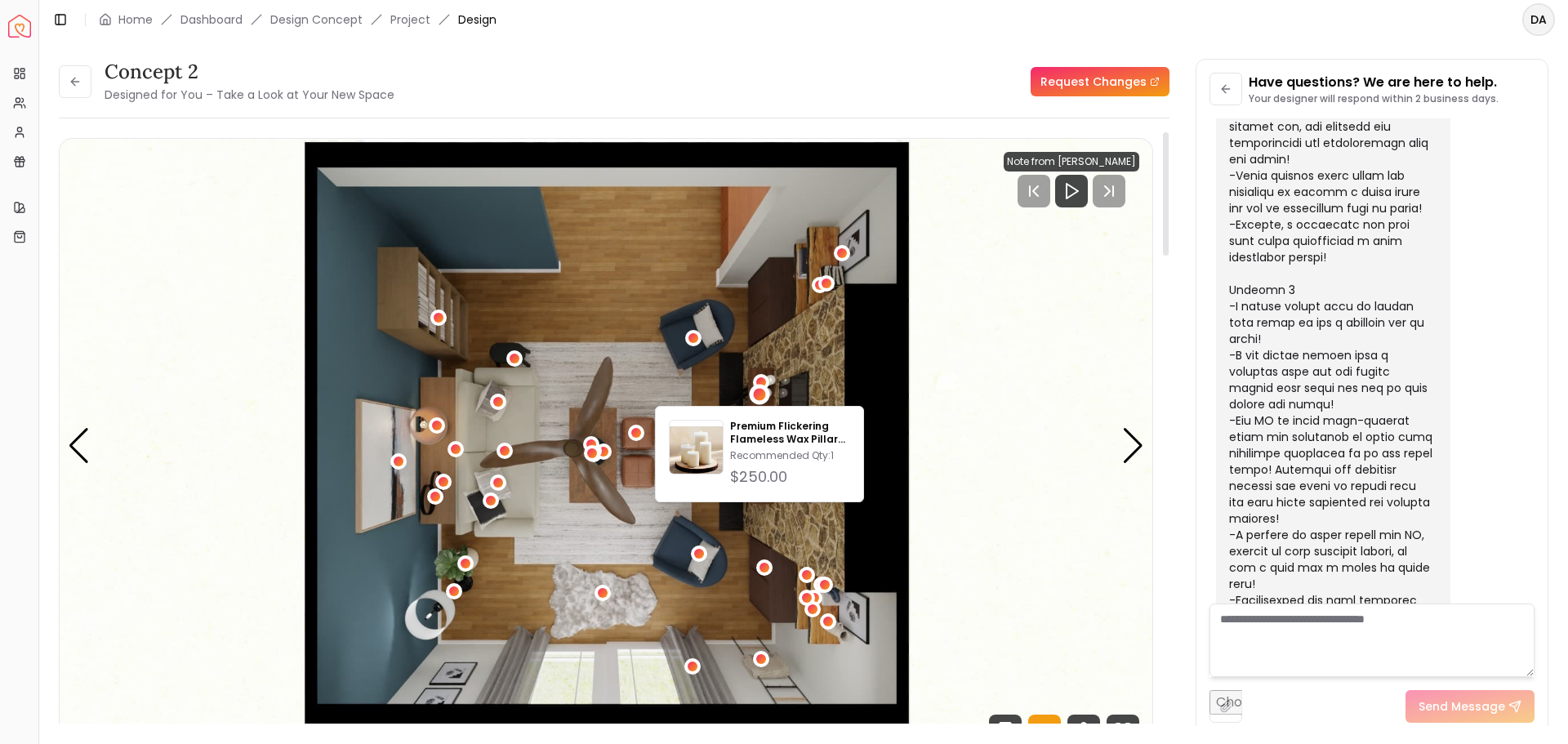
click at [873, 353] on img "1 / 5" at bounding box center [606, 446] width 1093 height 615
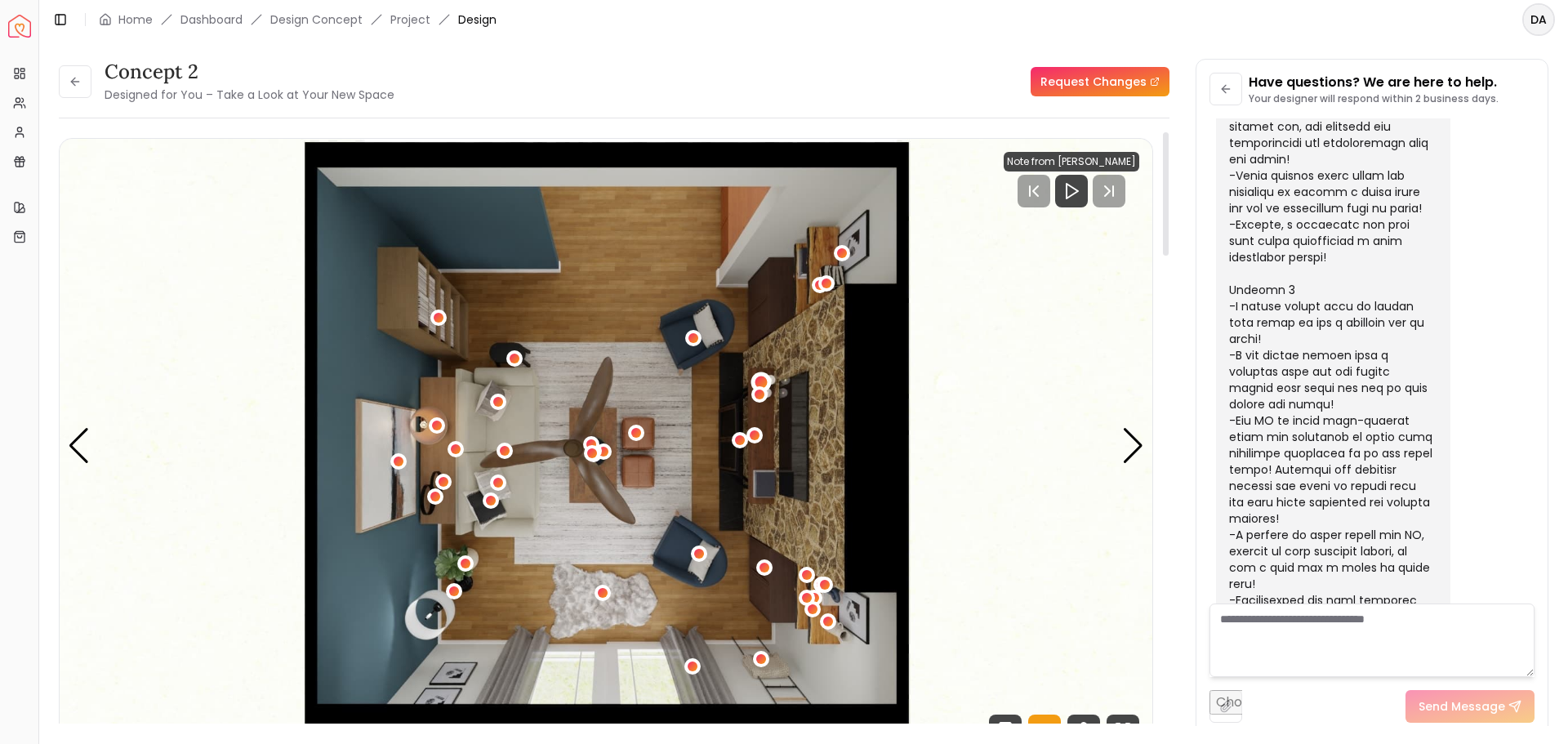
click at [765, 382] on div "1 / 5" at bounding box center [762, 383] width 12 height 12
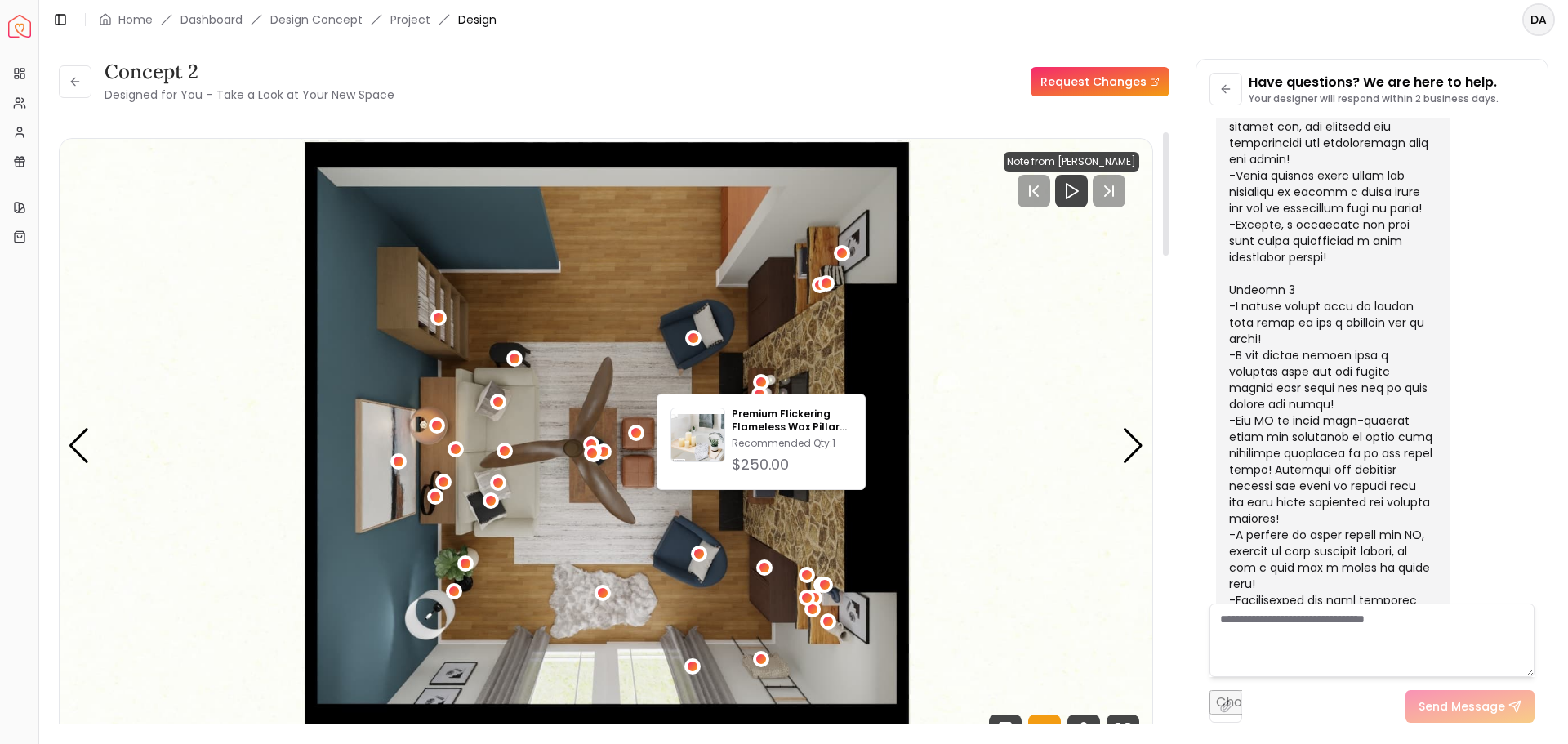
click at [821, 363] on img "1 / 5" at bounding box center [606, 446] width 1093 height 615
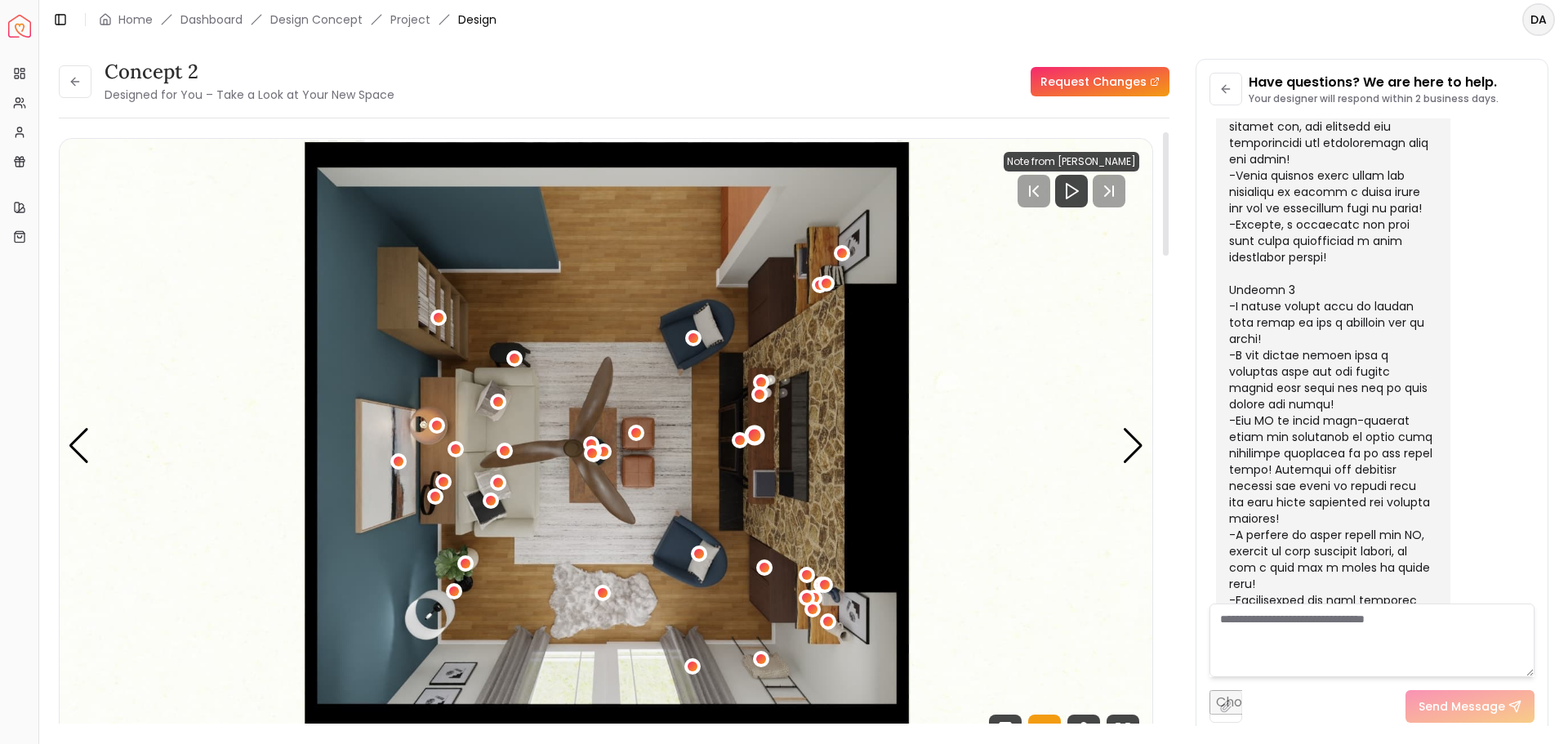
click at [752, 432] on div "1 / 5" at bounding box center [755, 436] width 12 height 12
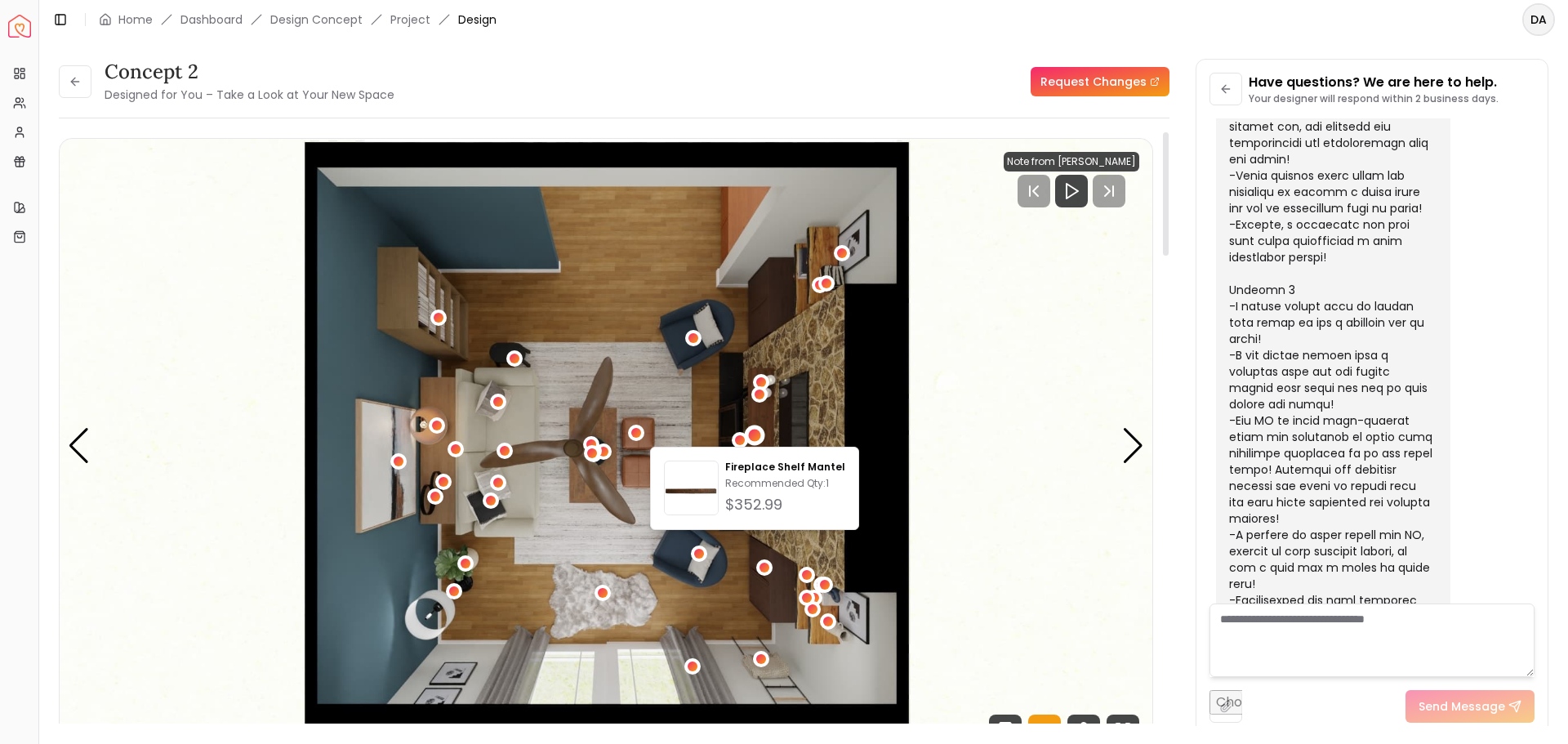
click at [901, 417] on img "1 / 5" at bounding box center [606, 446] width 1093 height 615
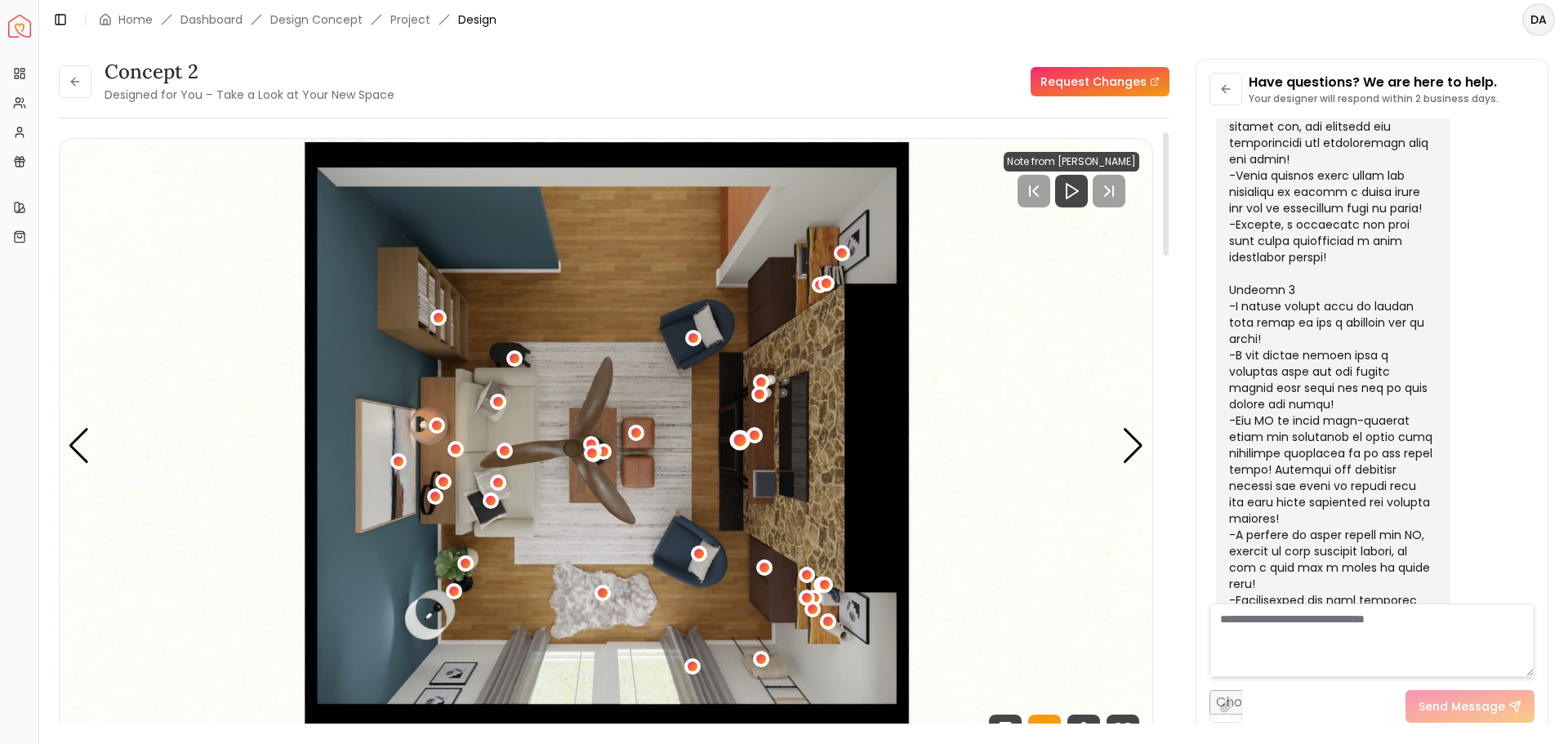
click at [739, 443] on div "1 / 5" at bounding box center [740, 440] width 12 height 12
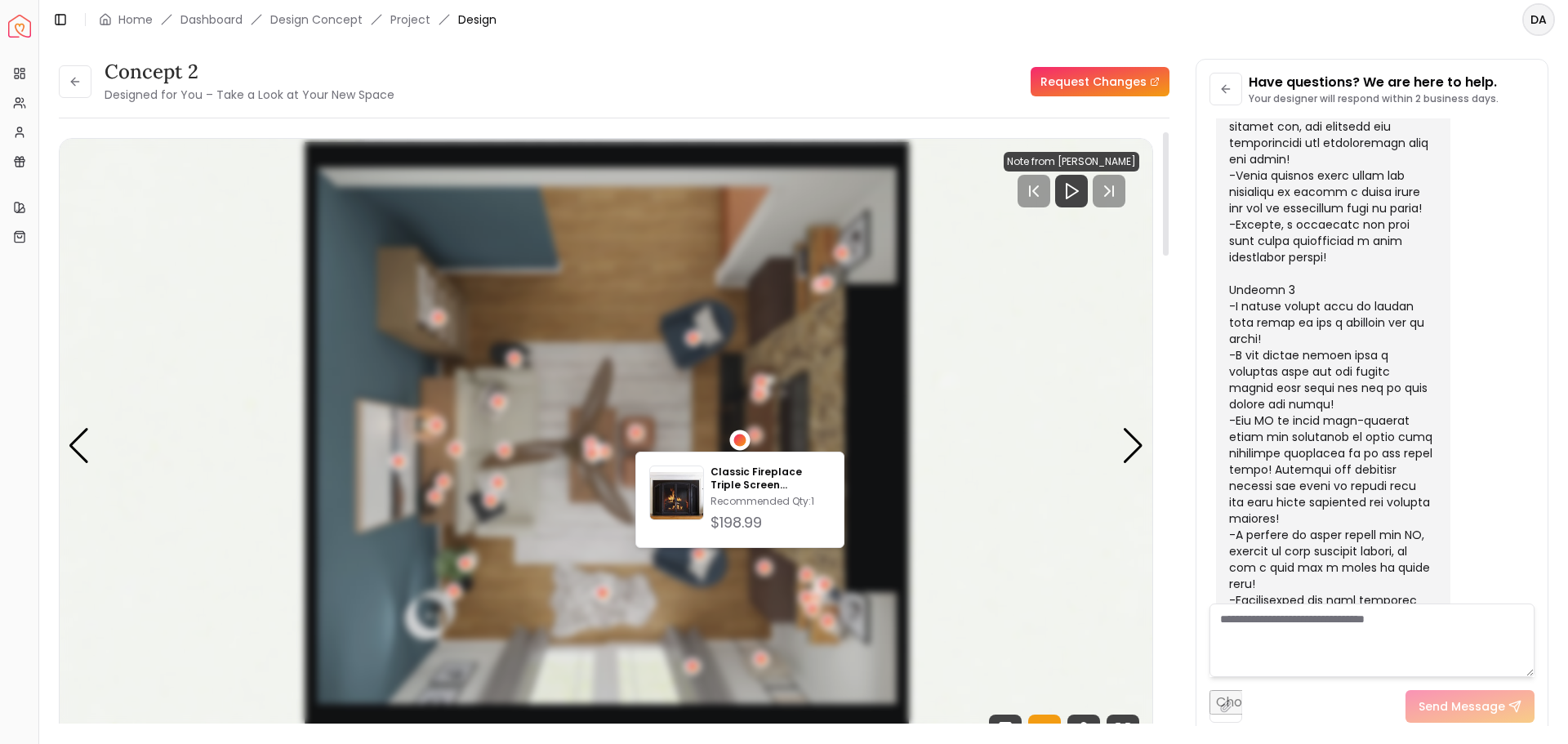
click at [741, 444] on div "1 / 5" at bounding box center [740, 440] width 12 height 12
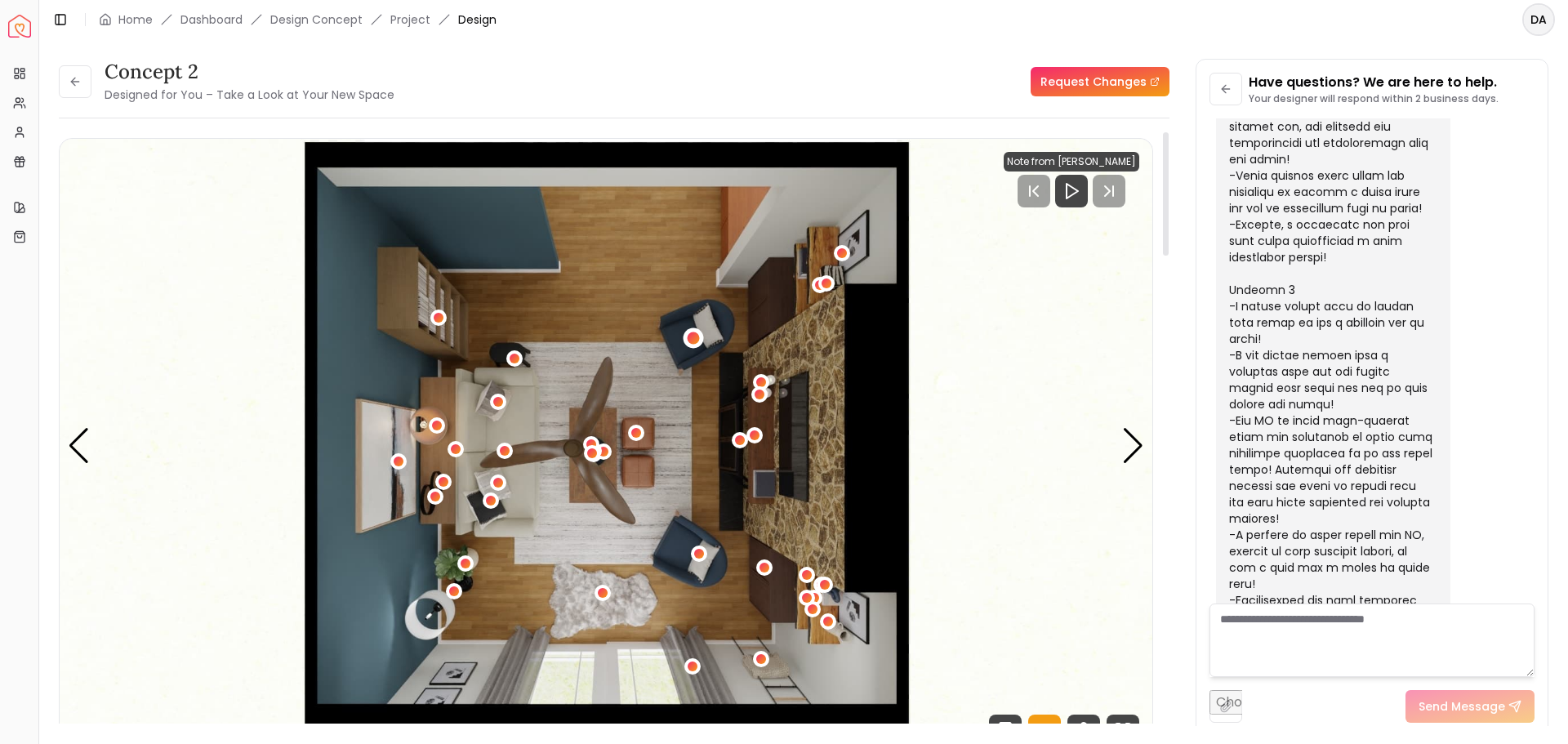
click at [701, 336] on div "1 / 5" at bounding box center [693, 337] width 20 height 20
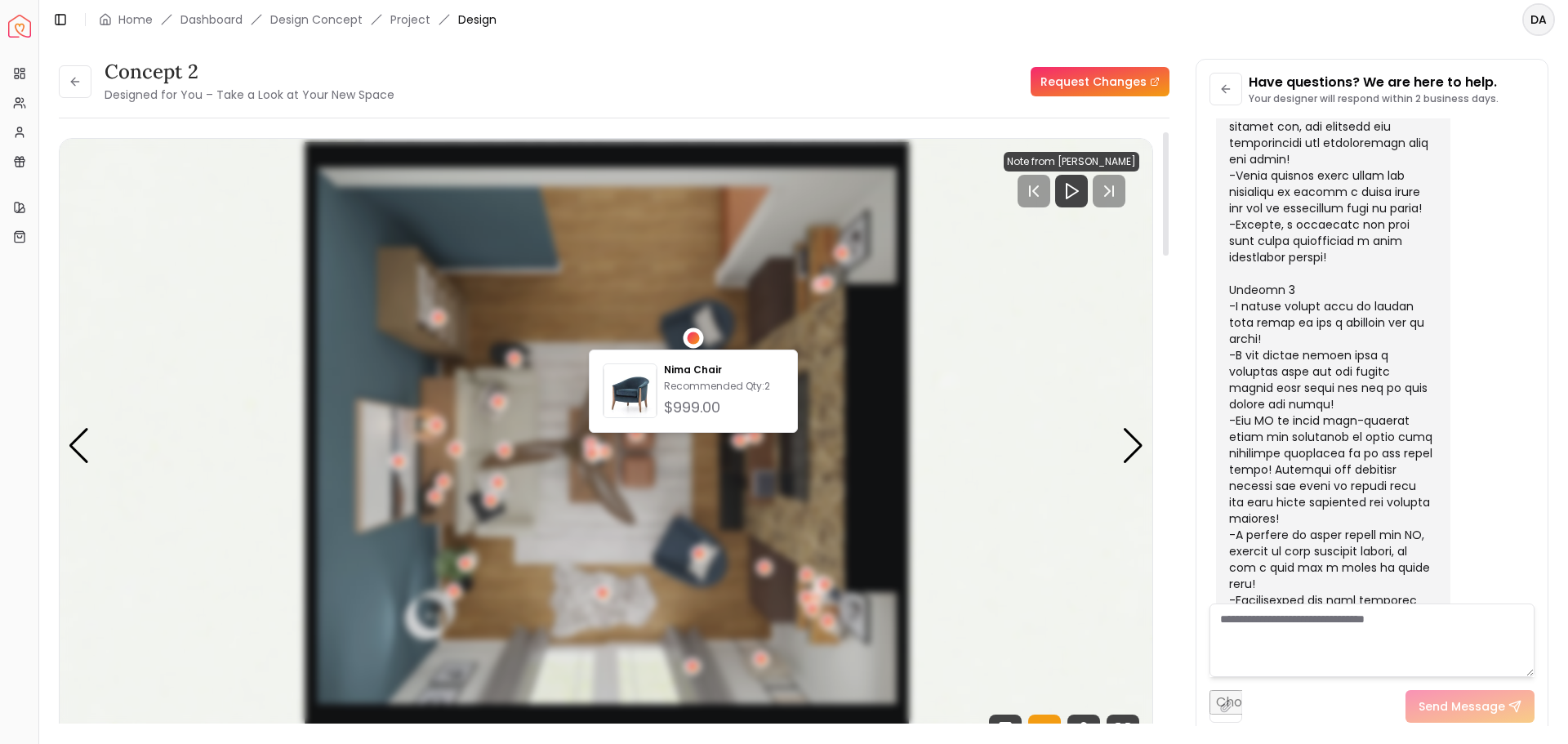
click at [698, 335] on div "1 / 5" at bounding box center [694, 338] width 12 height 12
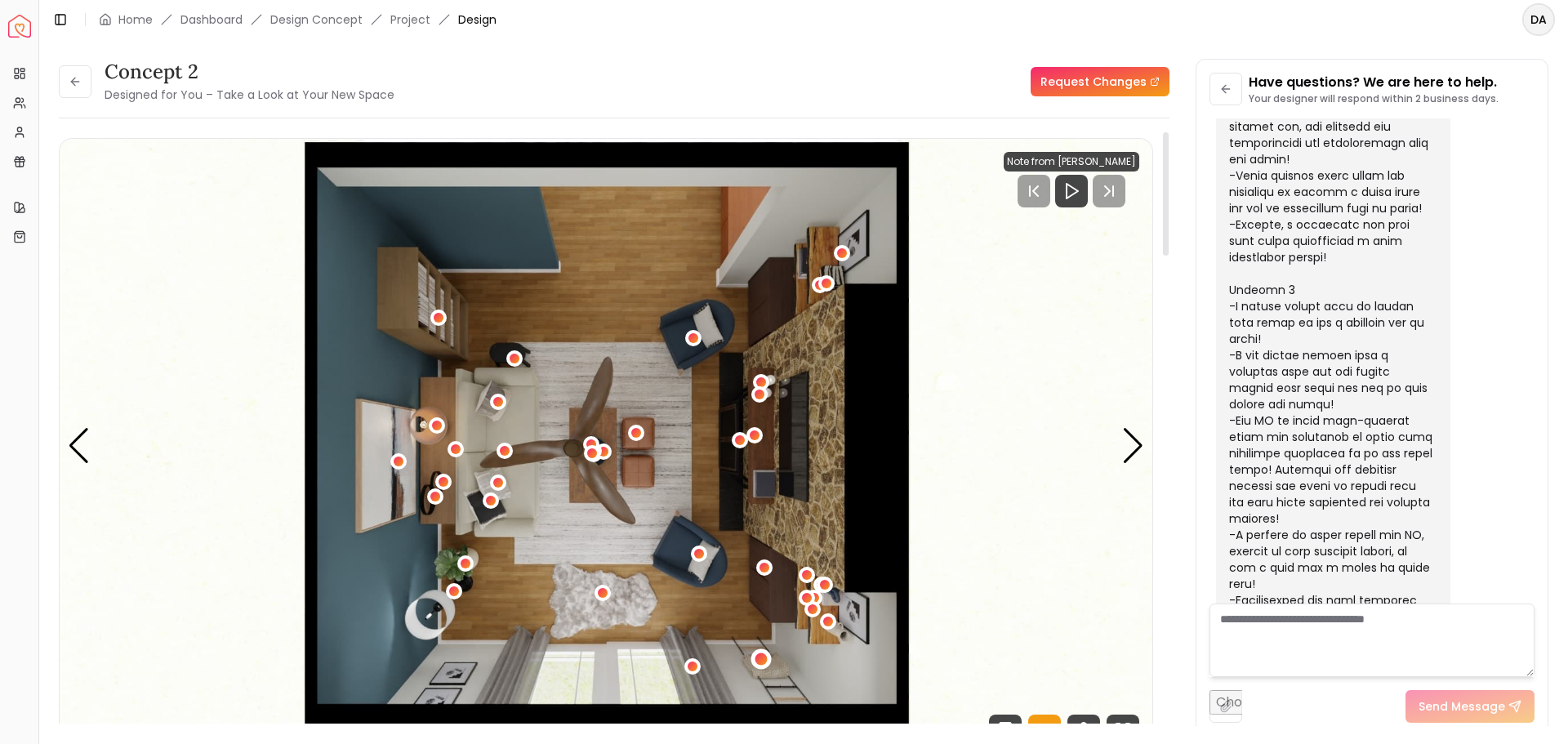
click at [764, 659] on div "1 / 5" at bounding box center [762, 659] width 12 height 12
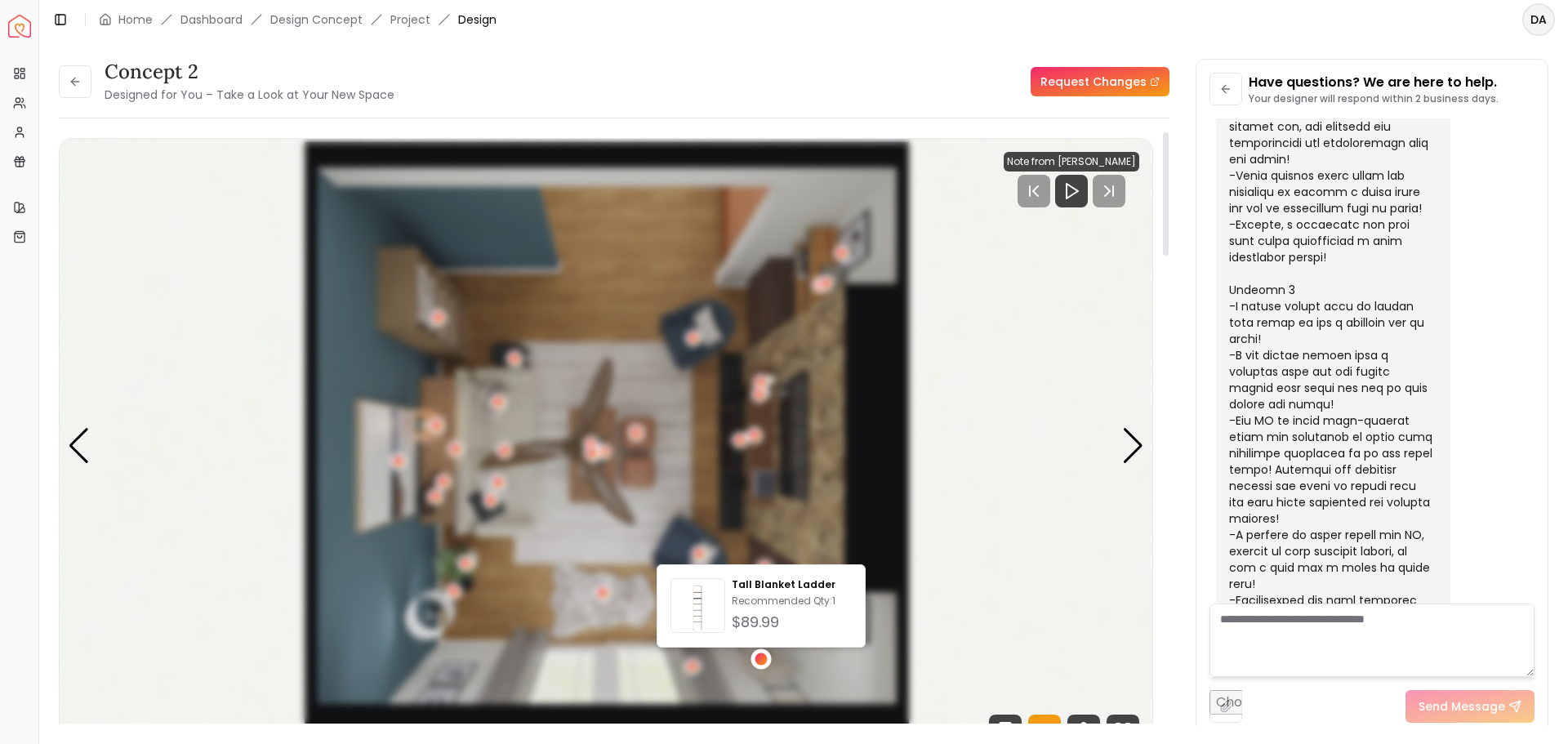
click at [764, 659] on div "1 / 5" at bounding box center [762, 659] width 12 height 12
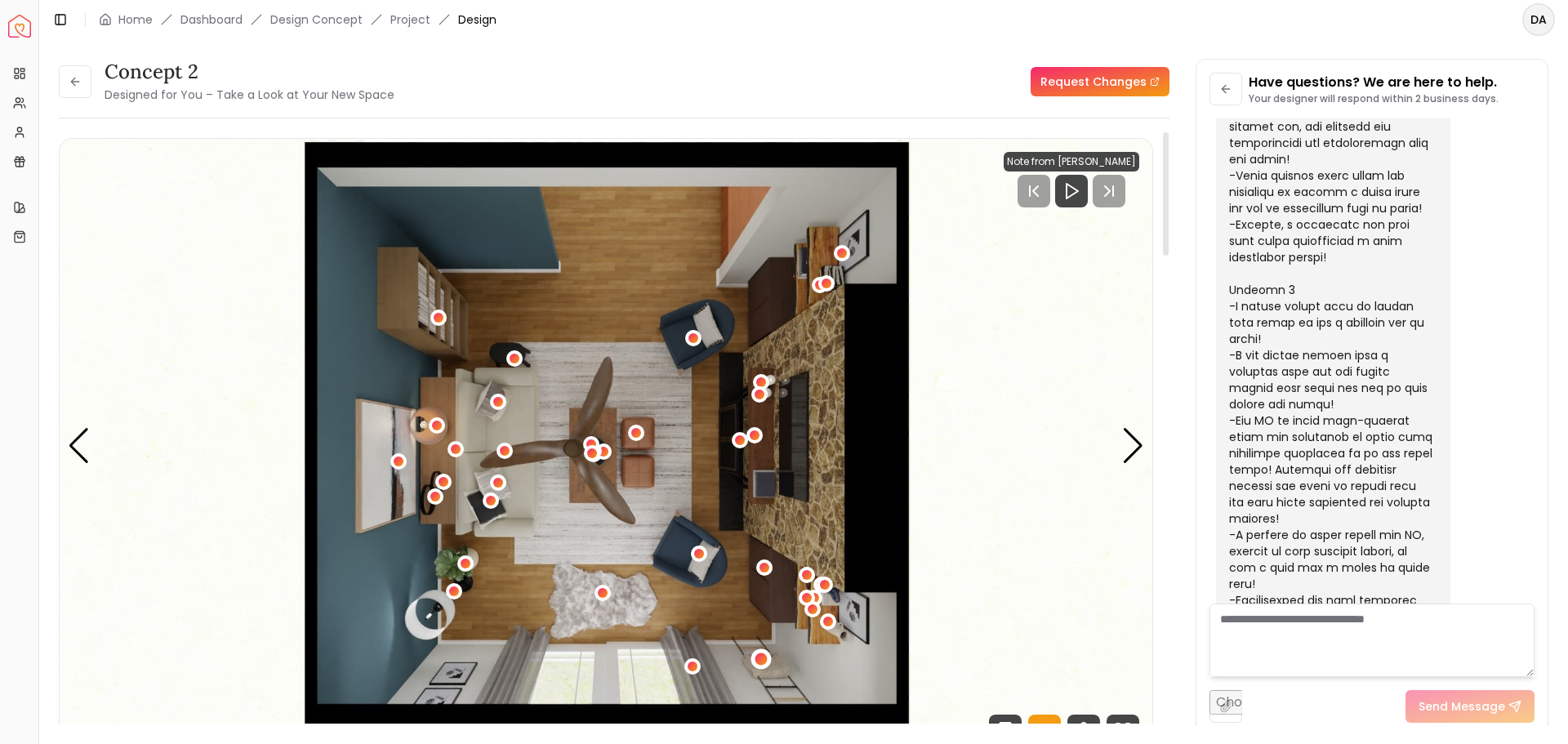
click at [762, 653] on div "1 / 5" at bounding box center [762, 659] width 12 height 12
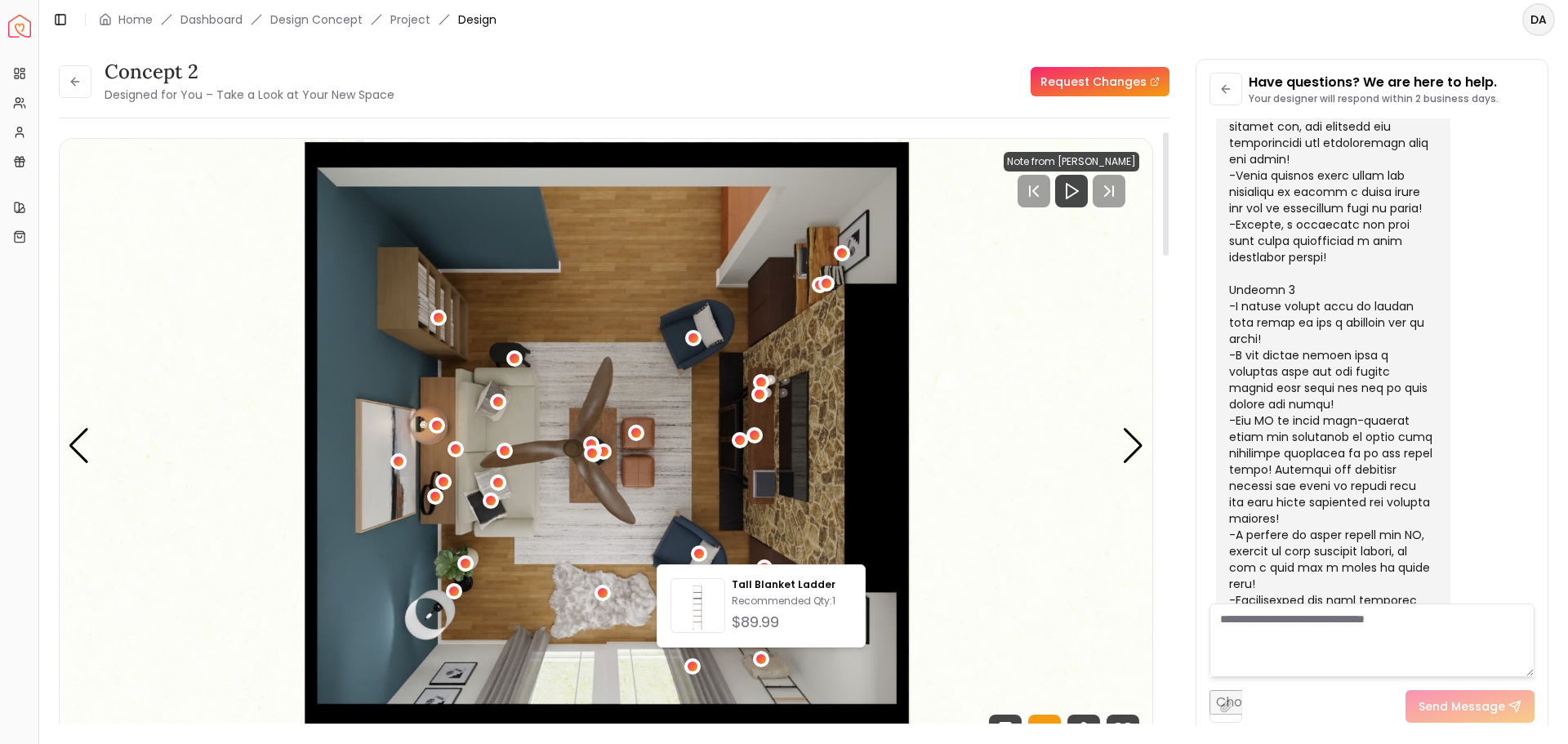
click at [845, 525] on img "1 / 5" at bounding box center [606, 446] width 1093 height 615
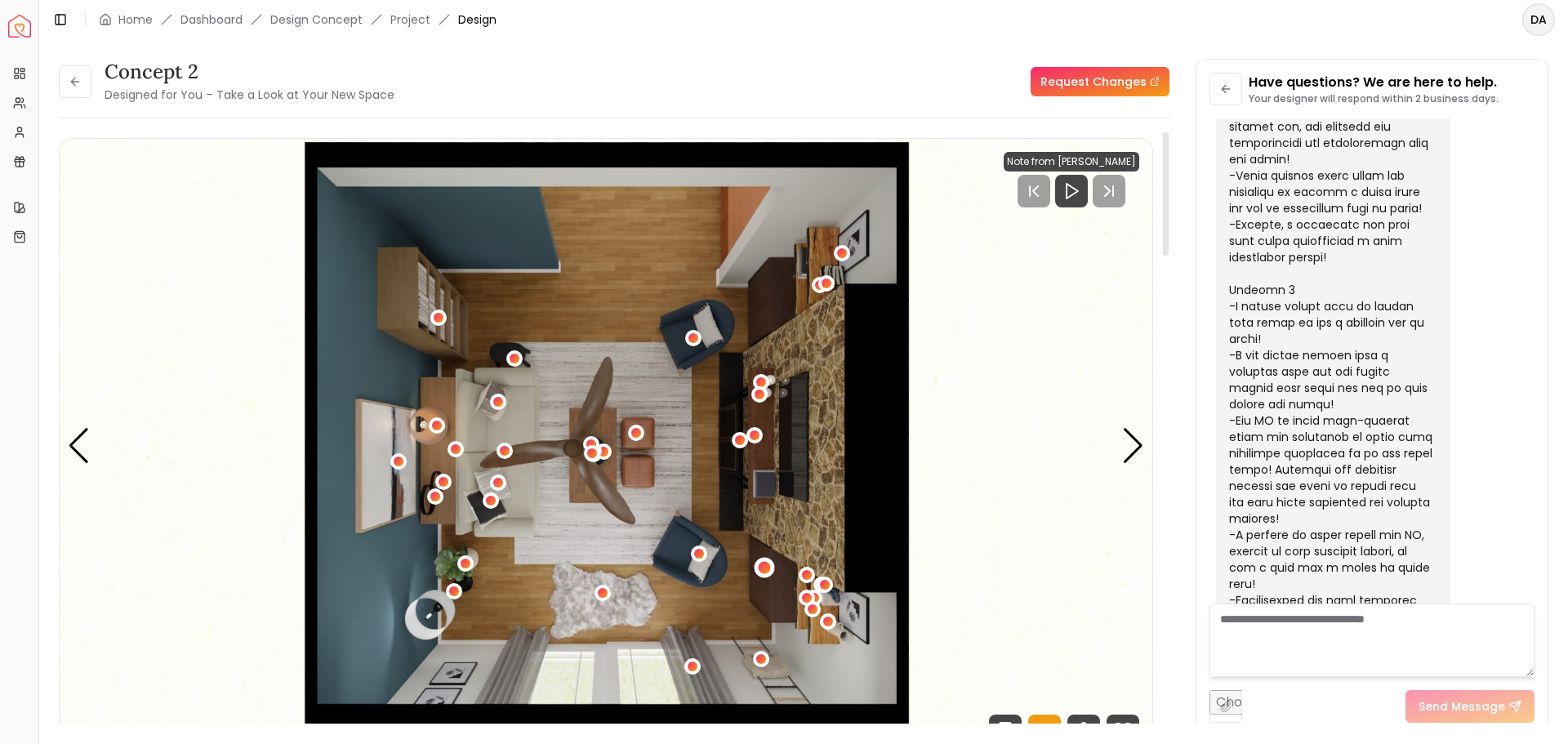
click at [766, 563] on div "1 / 5" at bounding box center [765, 568] width 12 height 12
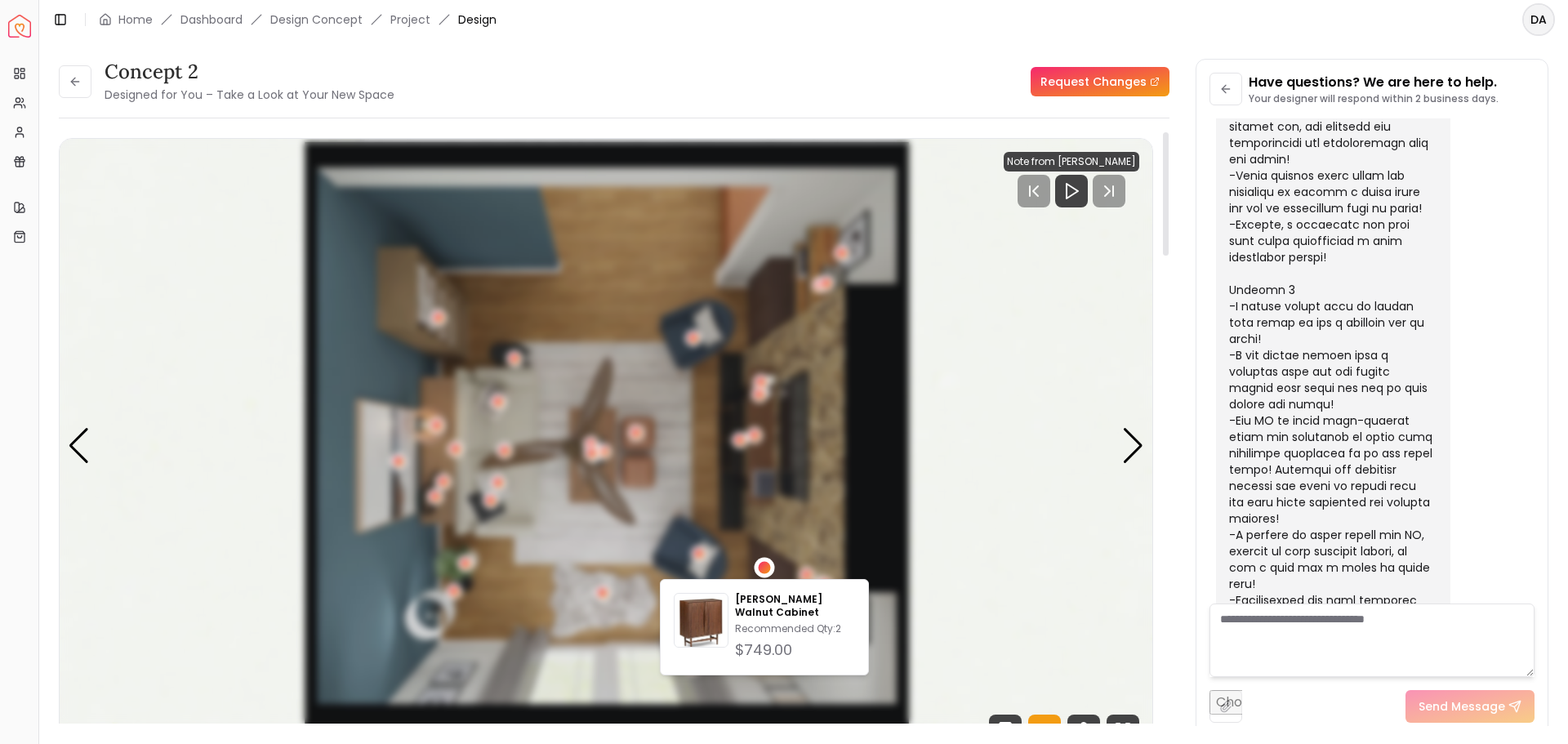
click at [766, 562] on div "1 / 5" at bounding box center [765, 568] width 12 height 12
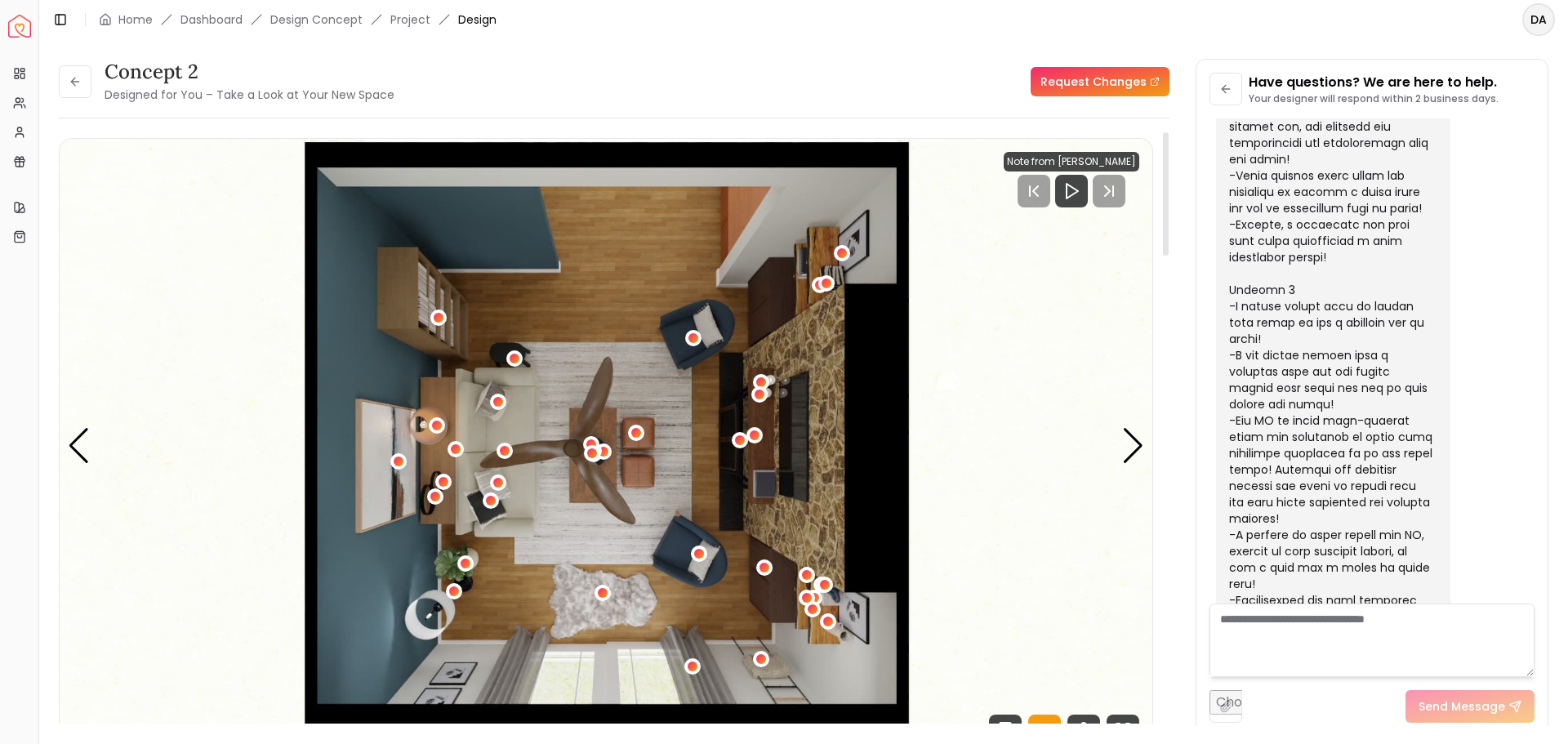
drag, startPoint x: 724, startPoint y: 712, endPoint x: 720, endPoint y: 703, distance: 9.8
click at [883, 438] on img "1 / 5" at bounding box center [606, 446] width 1093 height 615
click at [506, 448] on div "1 / 5" at bounding box center [505, 451] width 12 height 12
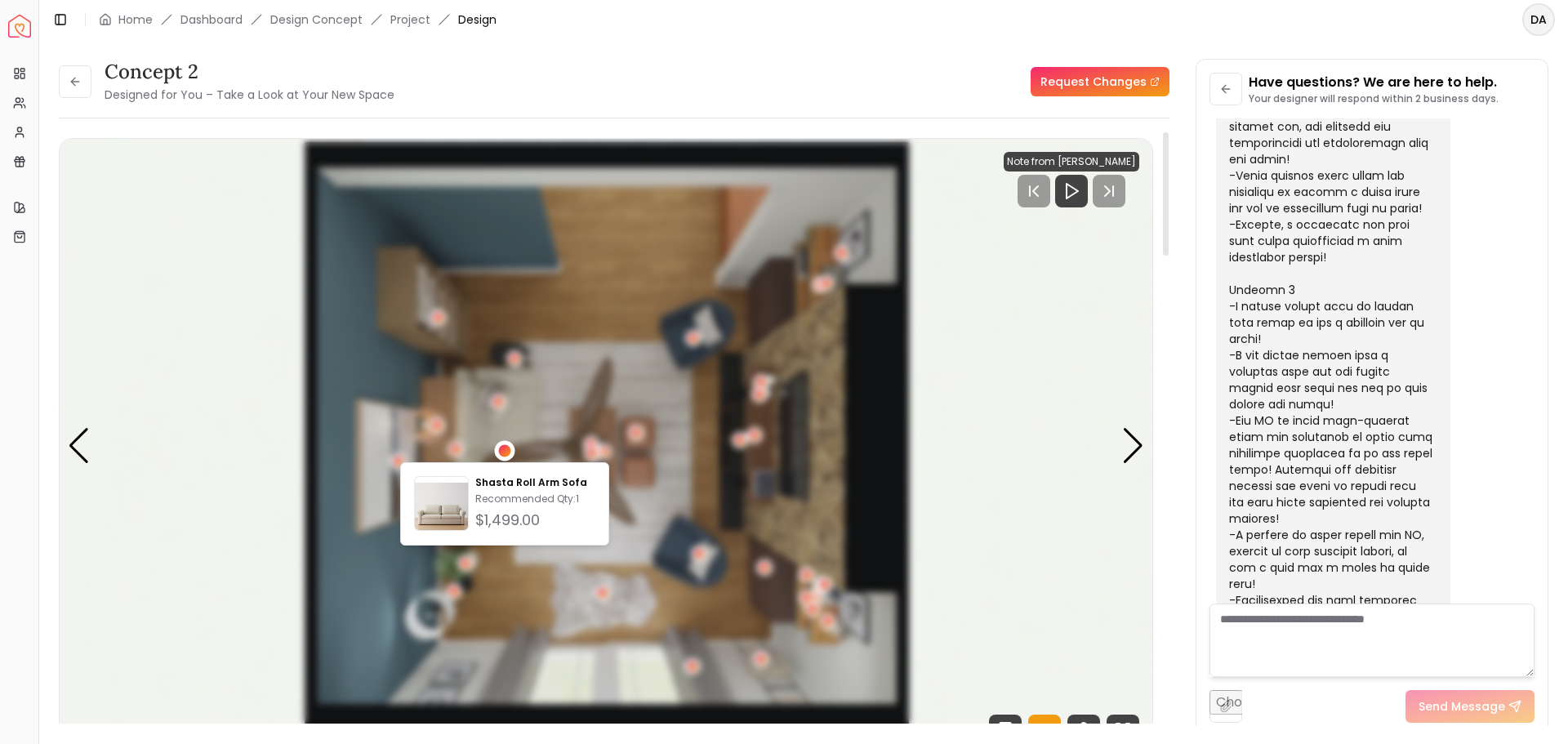
click at [506, 446] on div "1 / 5" at bounding box center [505, 451] width 12 height 12
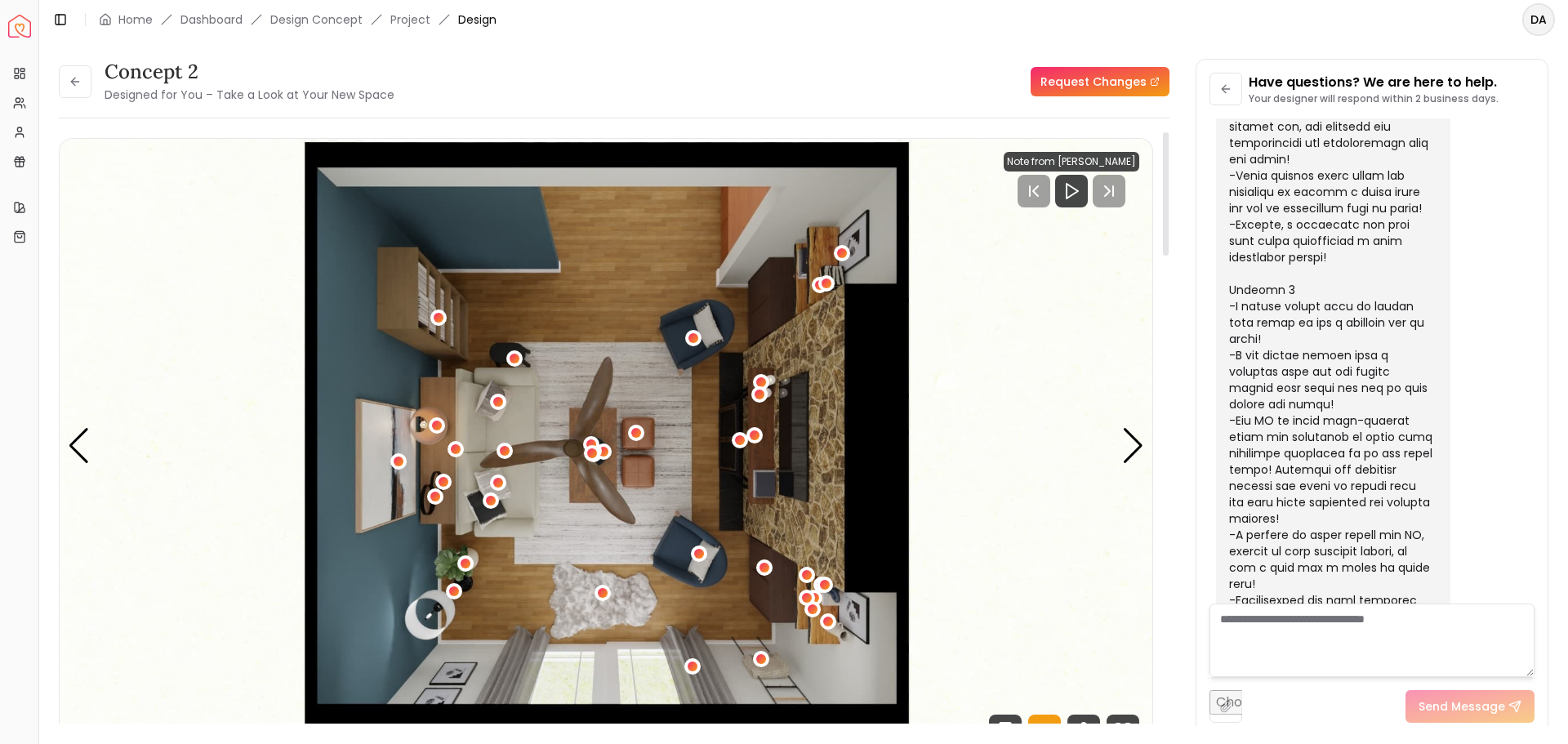
click at [496, 390] on img "1 / 5" at bounding box center [606, 446] width 1093 height 615
click at [497, 397] on div "1 / 5" at bounding box center [498, 402] width 12 height 12
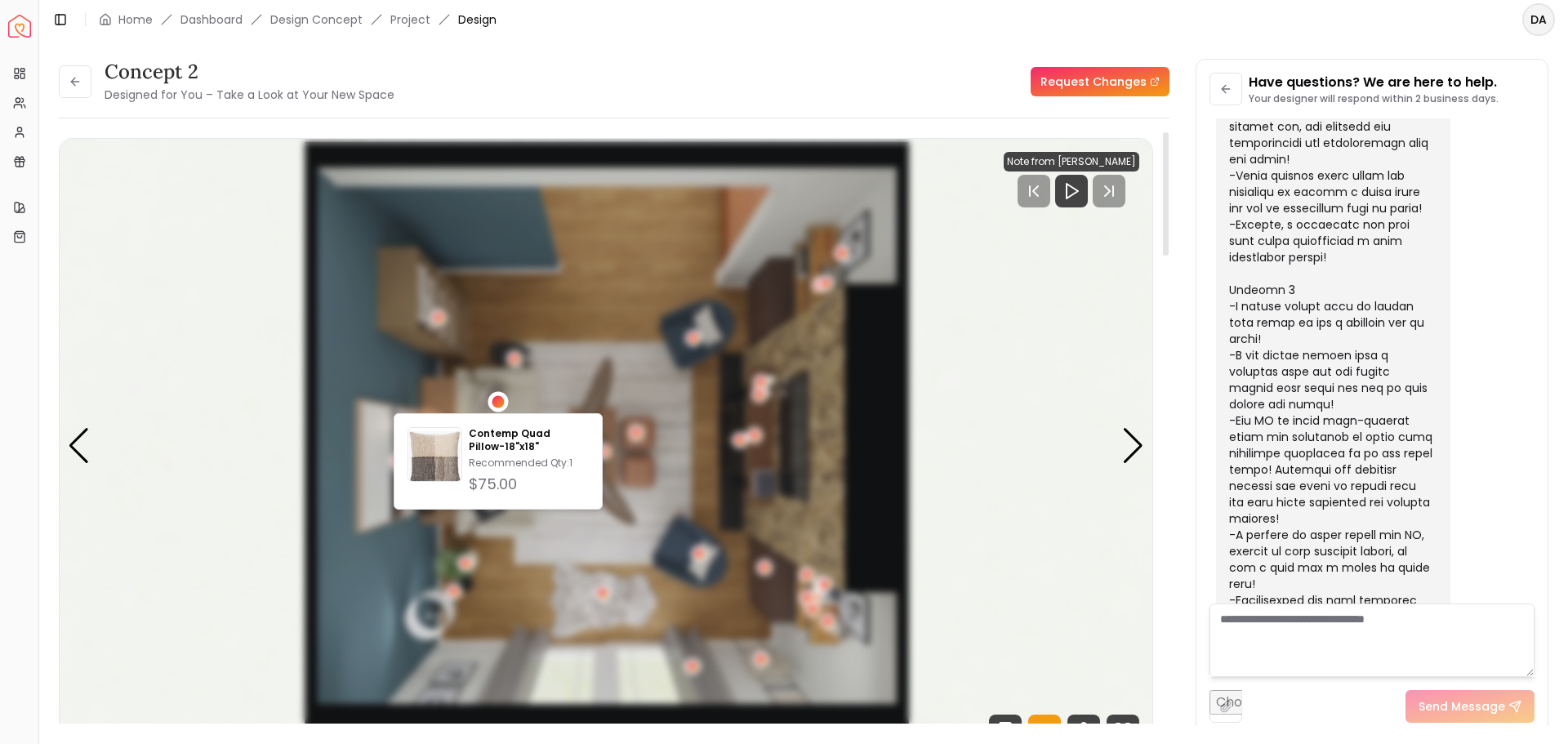
click at [497, 393] on div "1 / 5" at bounding box center [498, 402] width 20 height 20
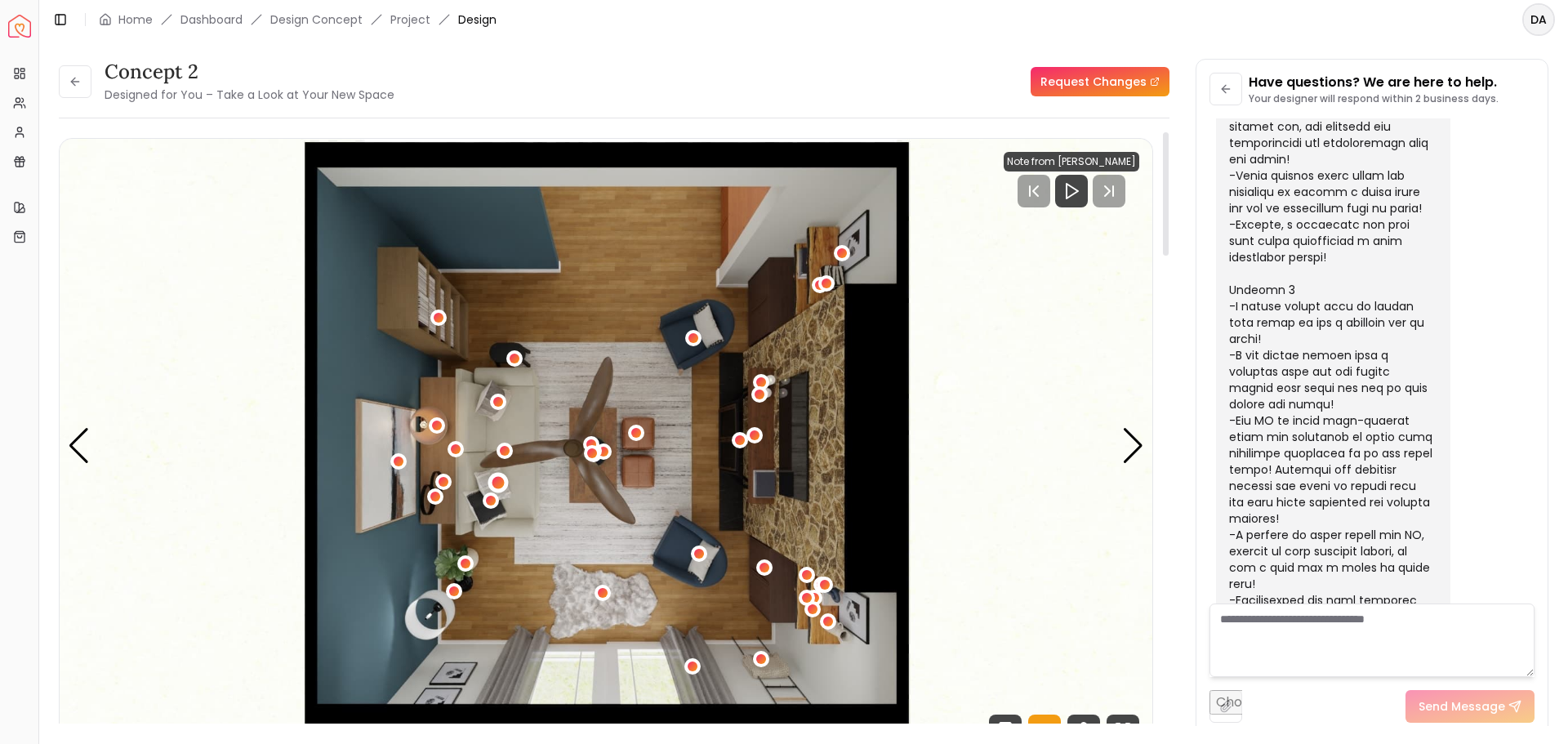
click at [499, 482] on div "1 / 5" at bounding box center [498, 482] width 12 height 12
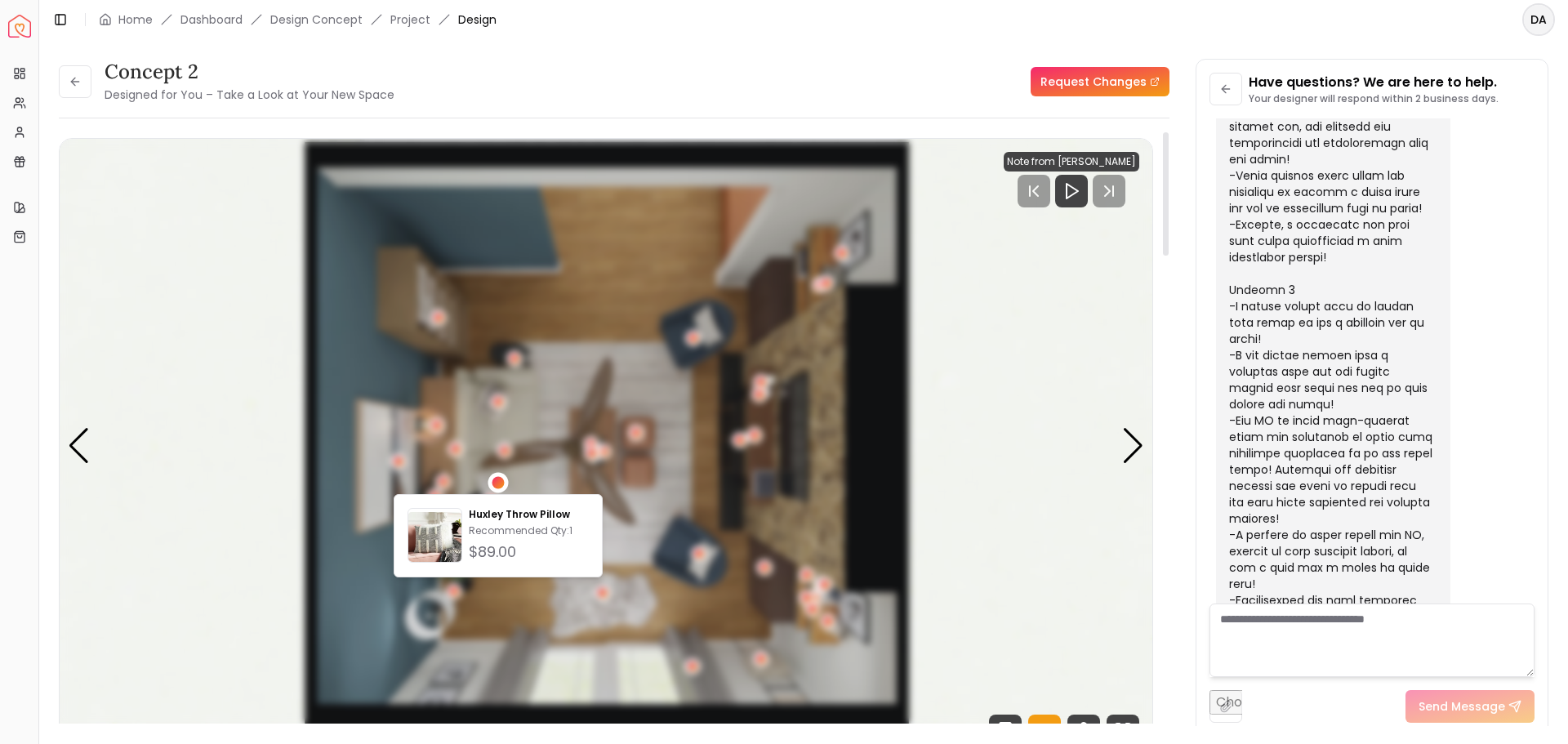
click at [505, 481] on div "1 / 5" at bounding box center [497, 482] width 20 height 20
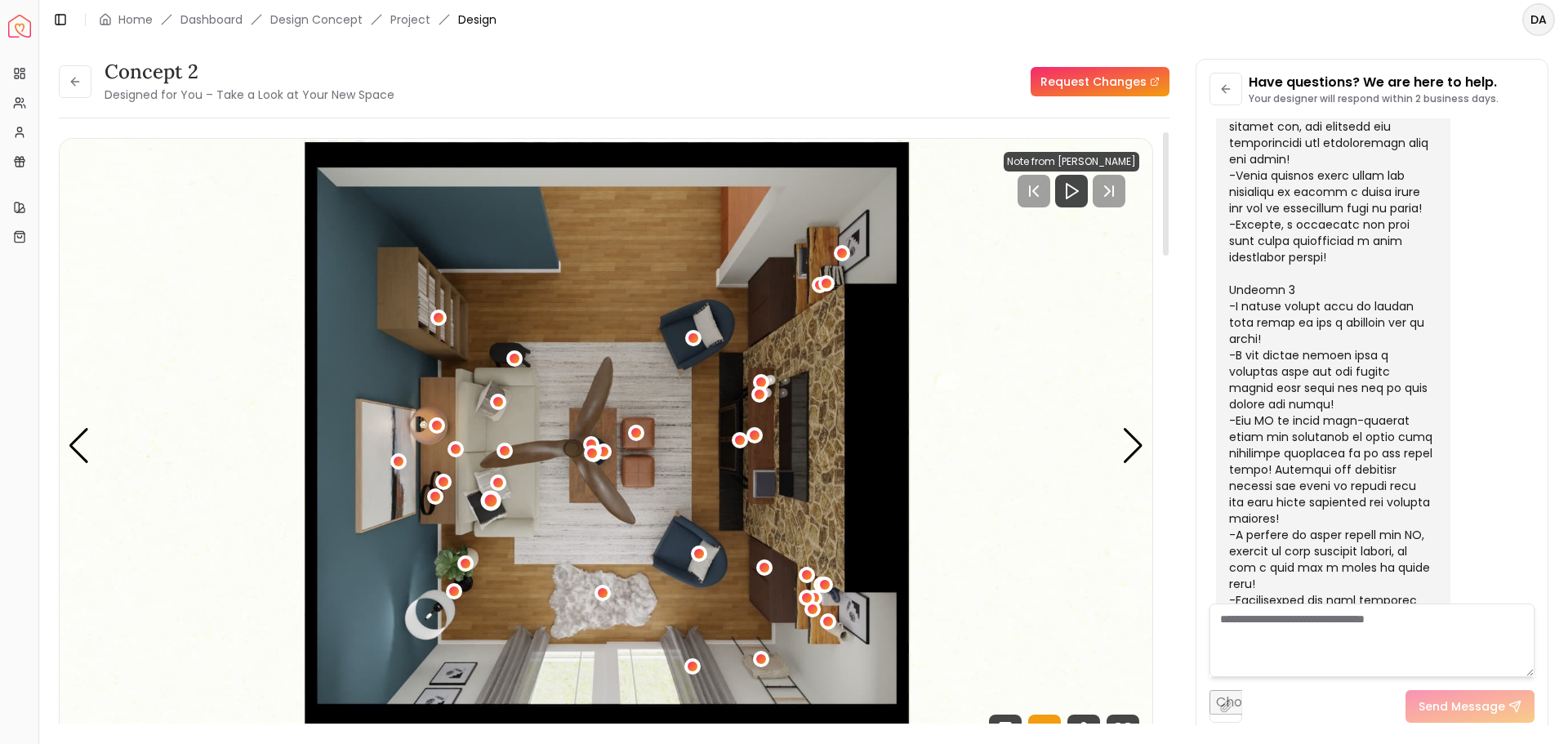
click at [484, 500] on div "1 / 5" at bounding box center [490, 501] width 12 height 12
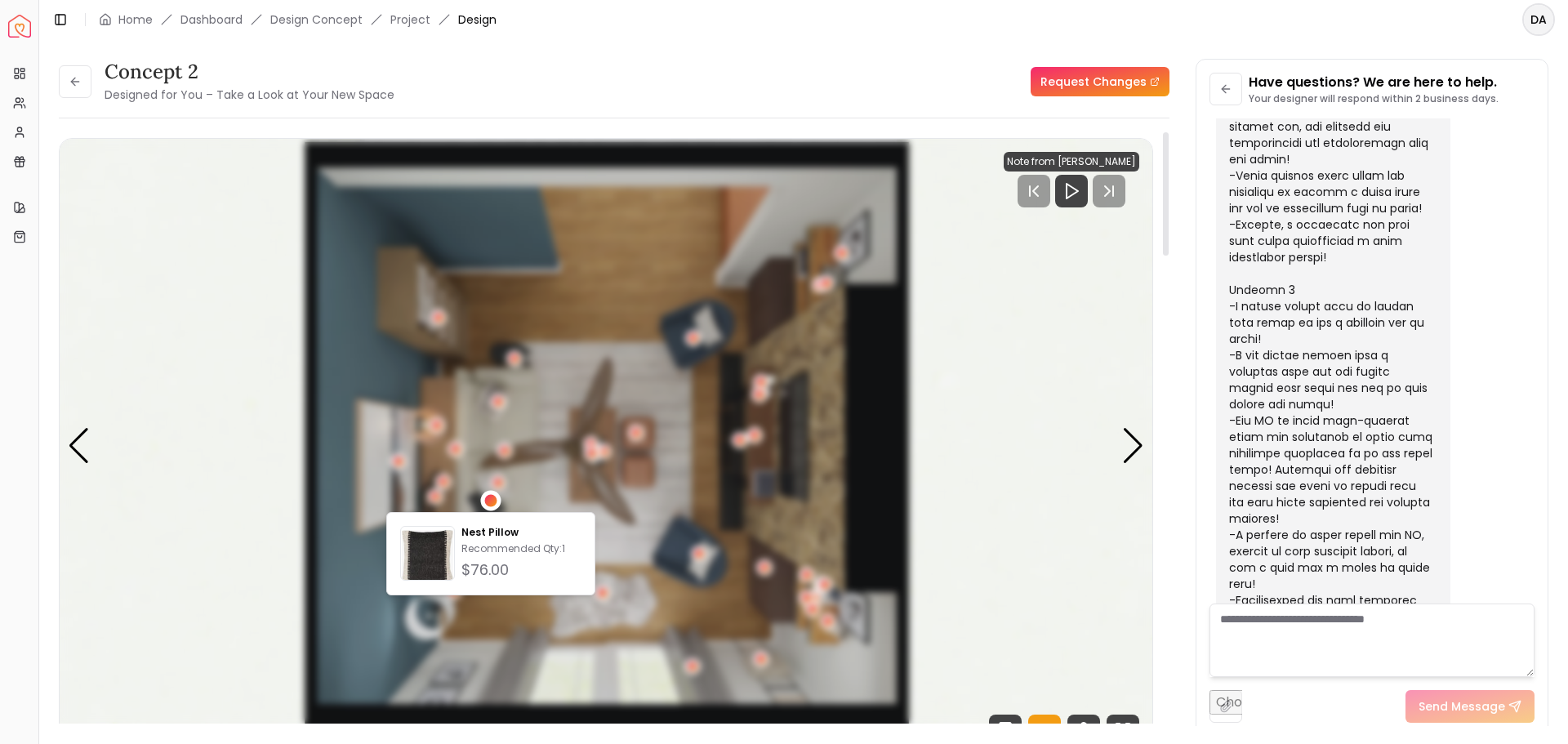
click at [489, 497] on div "1 / 5" at bounding box center [490, 501] width 12 height 12
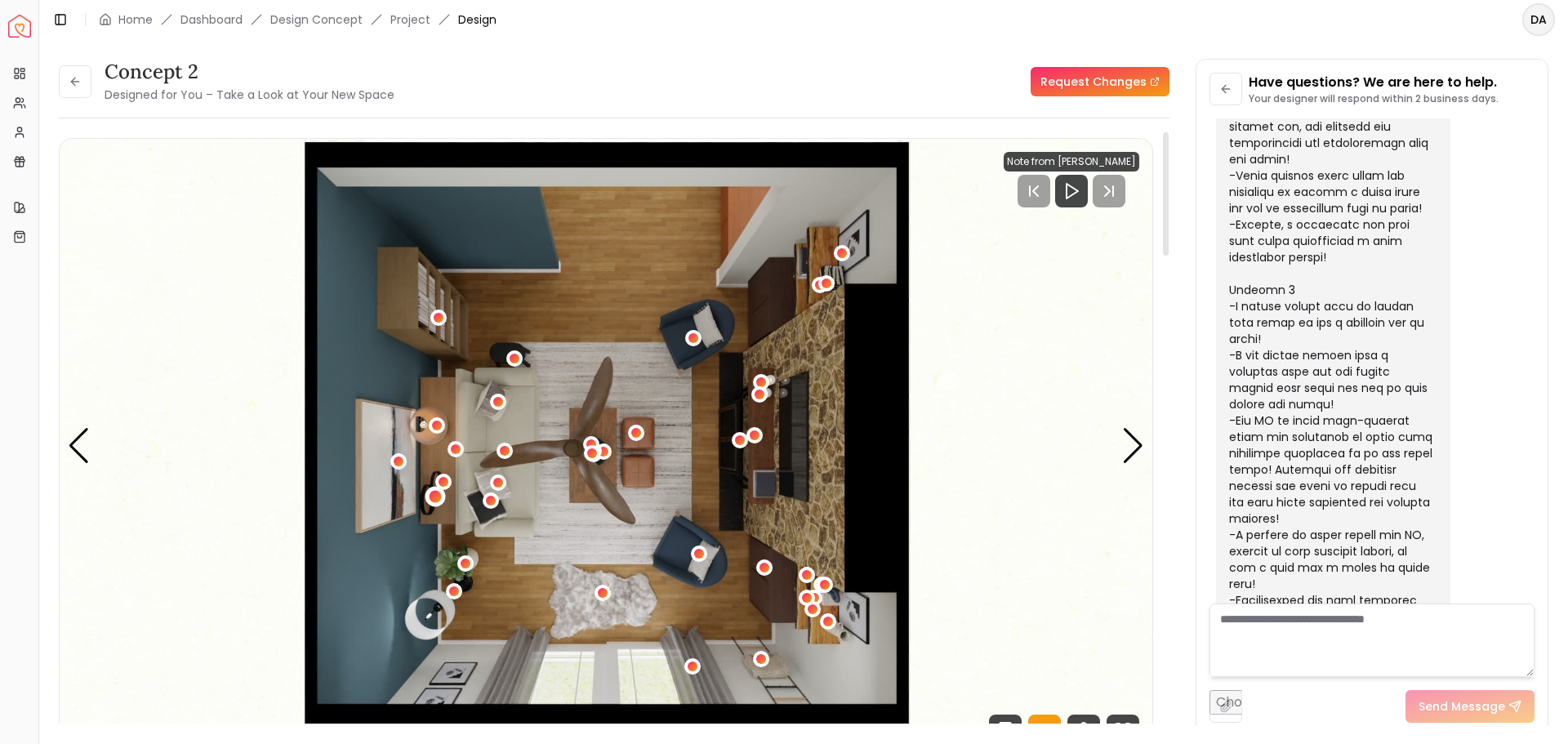
click at [434, 498] on div "1 / 5" at bounding box center [436, 497] width 12 height 12
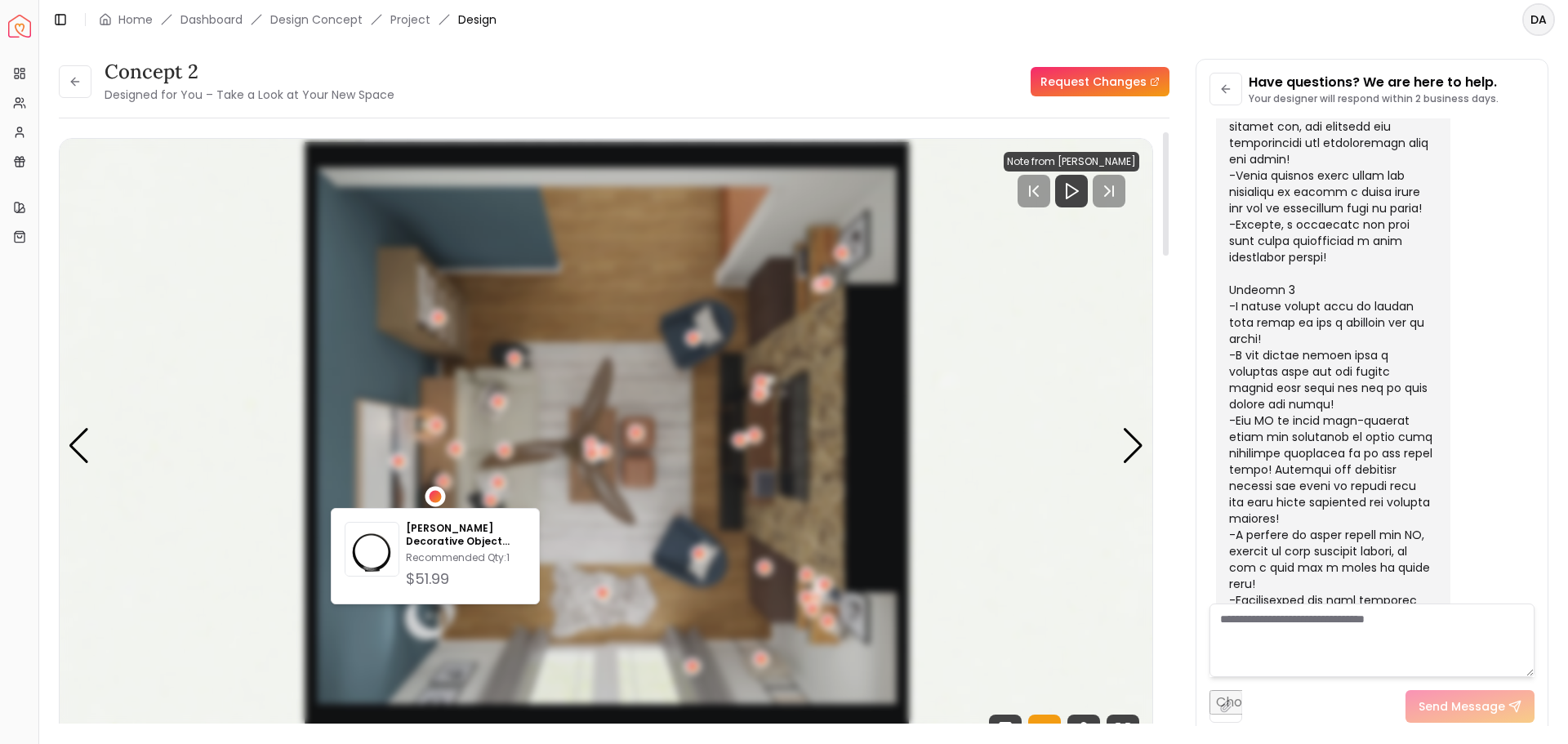
click at [434, 498] on div "1 / 5" at bounding box center [436, 497] width 12 height 12
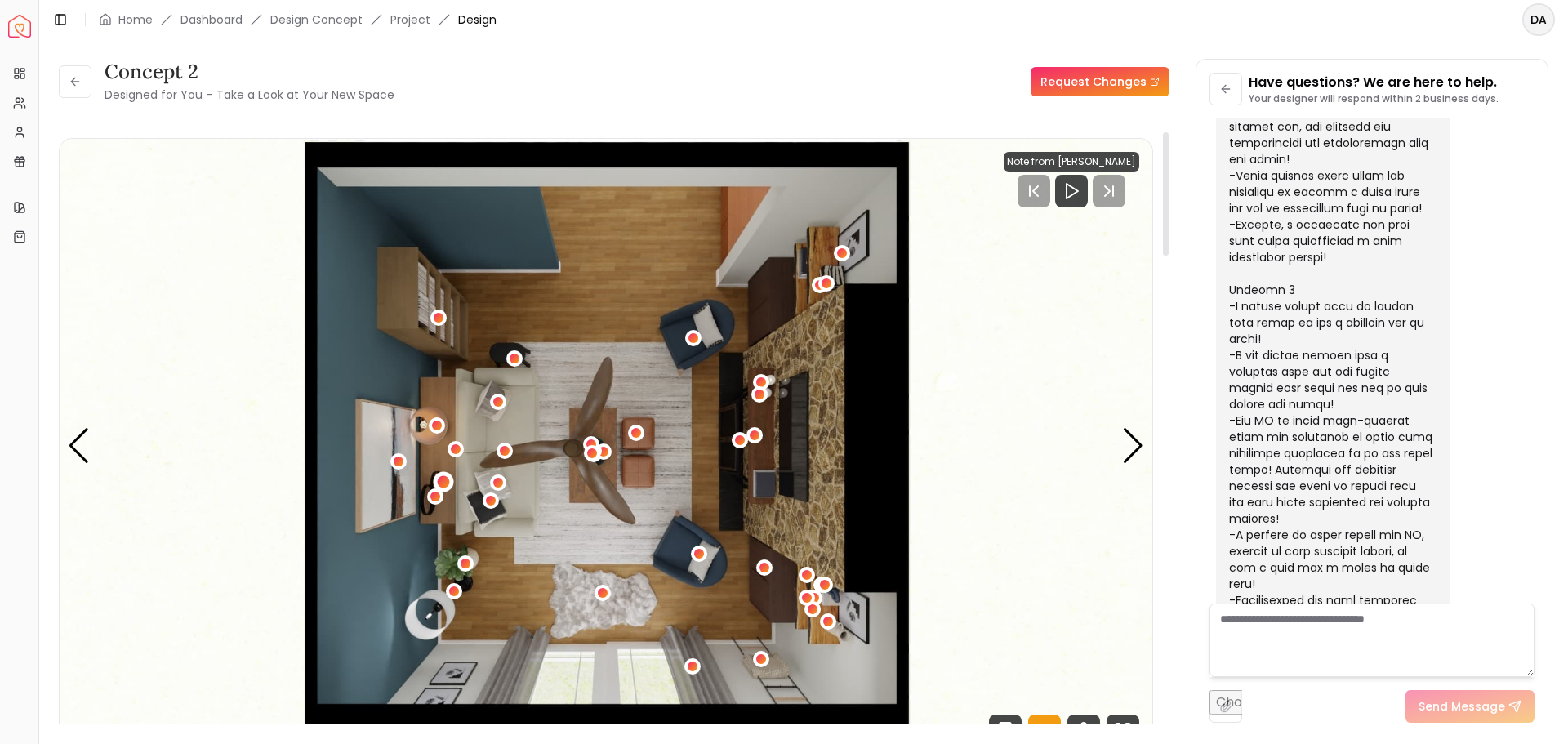
click at [443, 478] on div "1 / 5" at bounding box center [444, 481] width 12 height 12
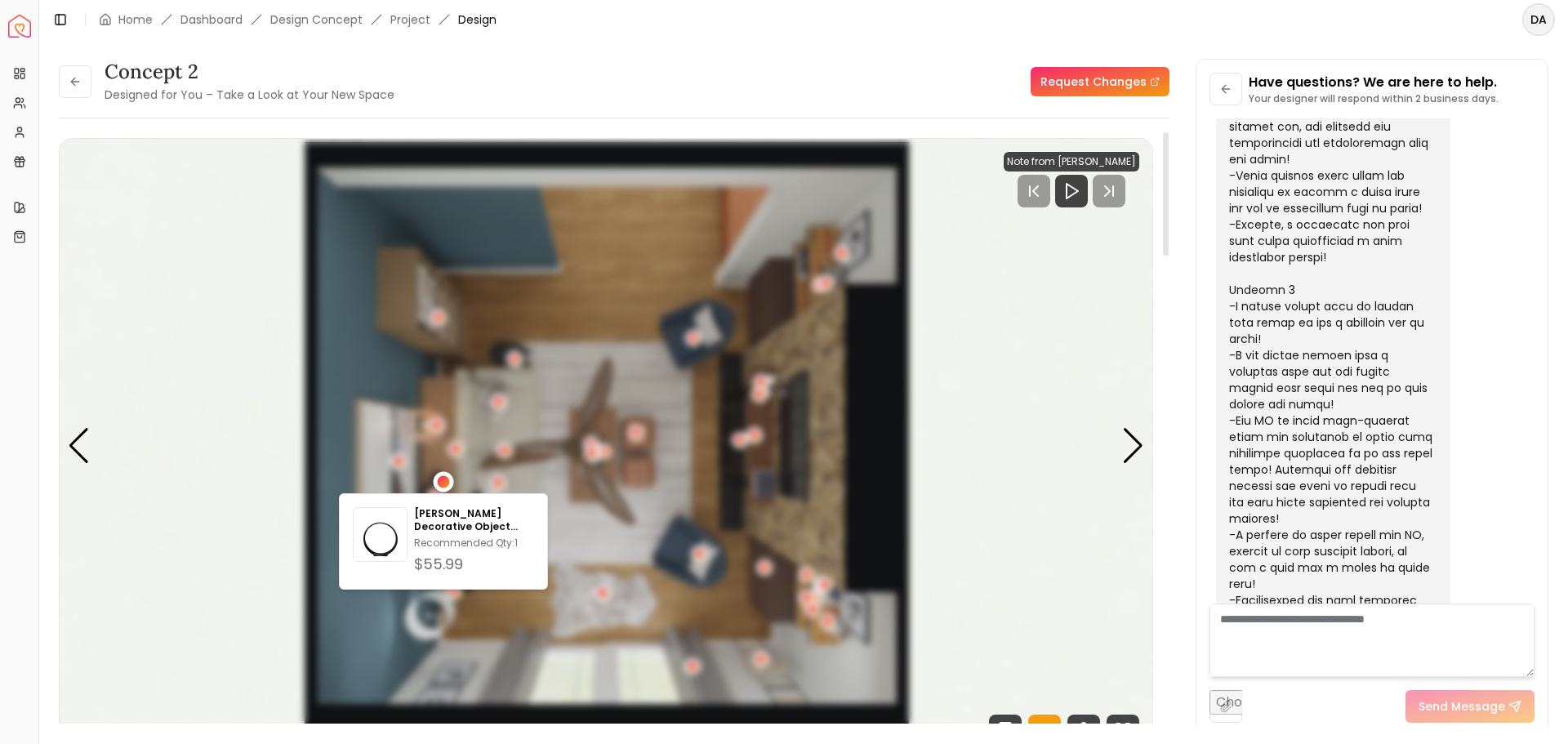
click at [441, 477] on div "1 / 5" at bounding box center [444, 481] width 12 height 12
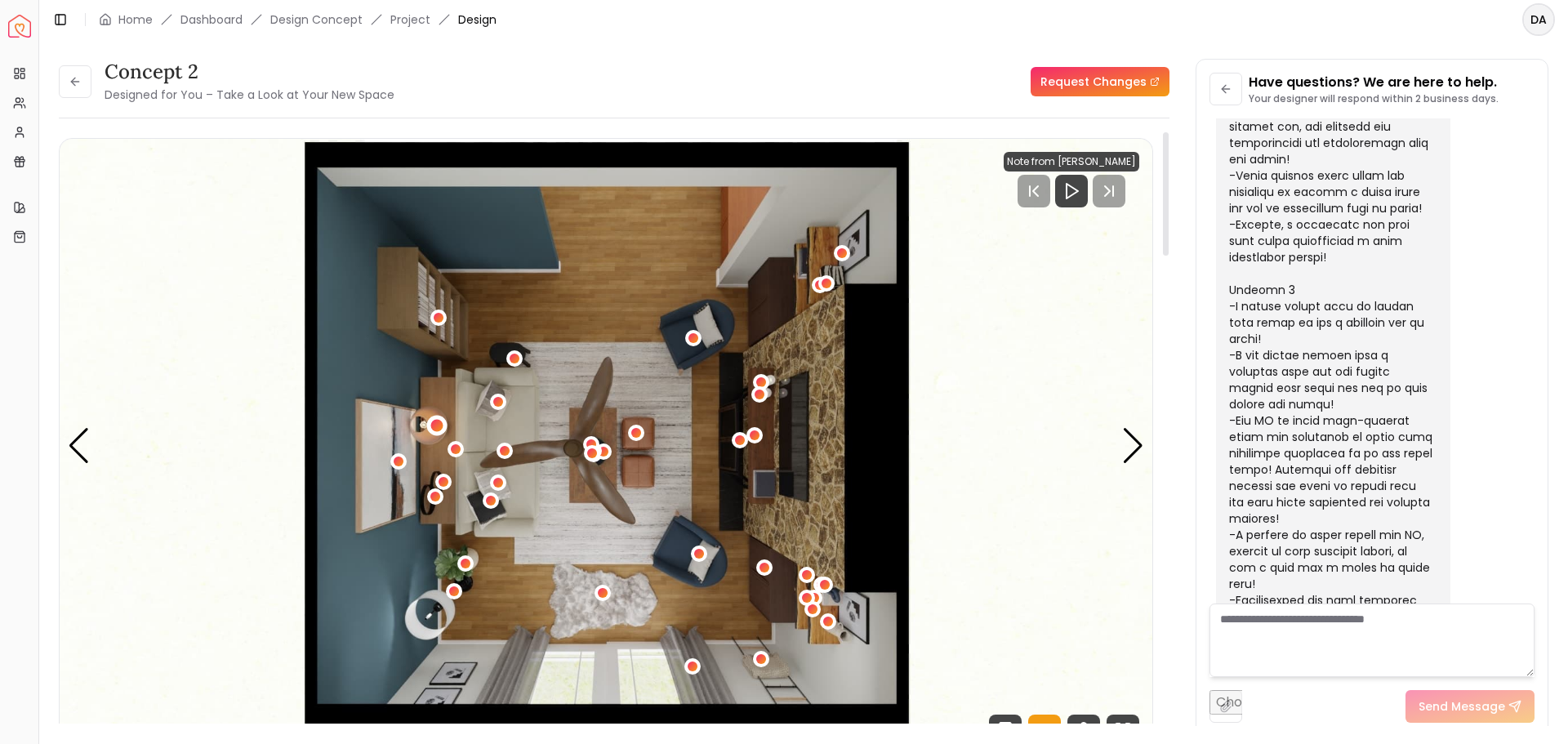
click at [437, 426] on div "1 / 5" at bounding box center [438, 426] width 12 height 12
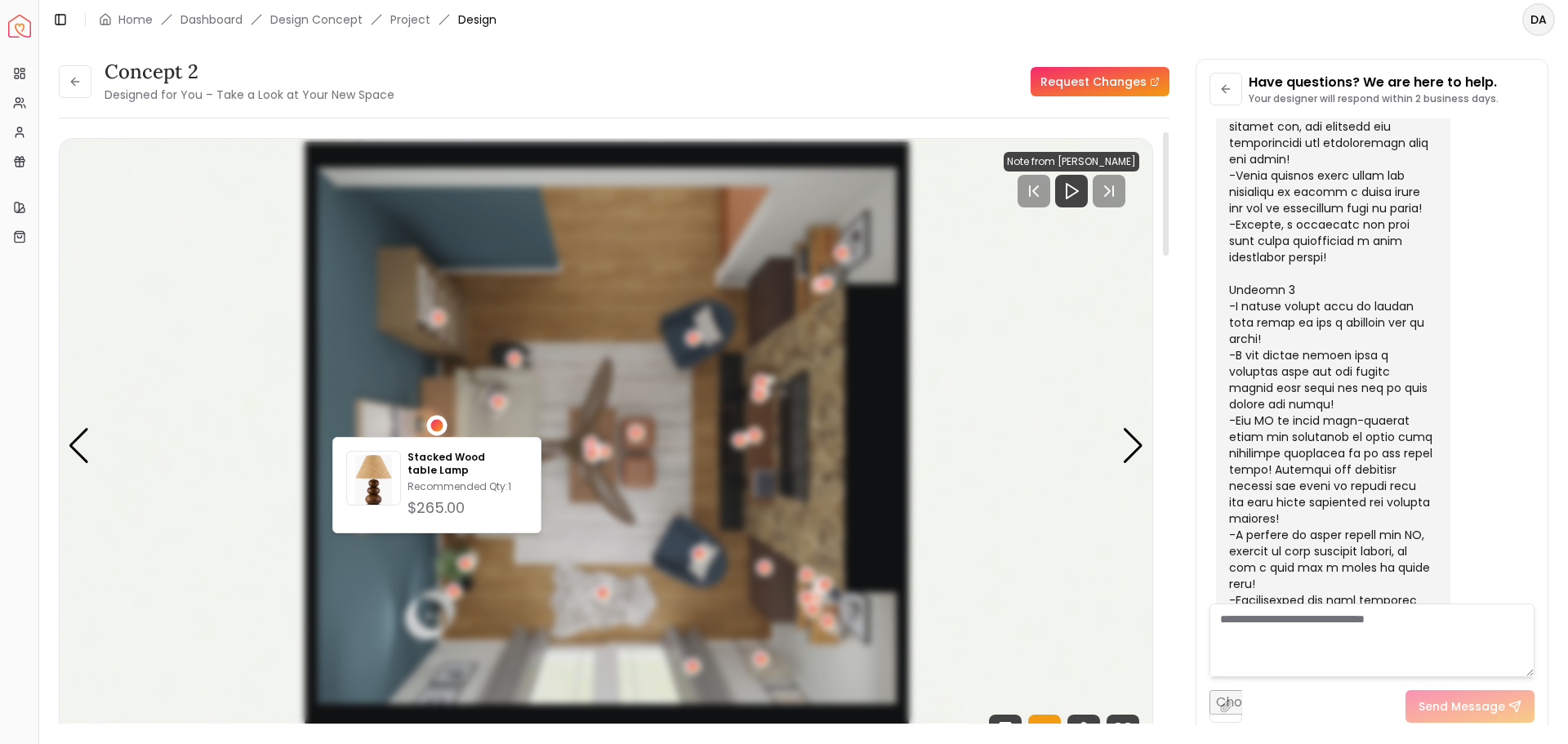
click at [437, 426] on div "1 / 5" at bounding box center [438, 426] width 12 height 12
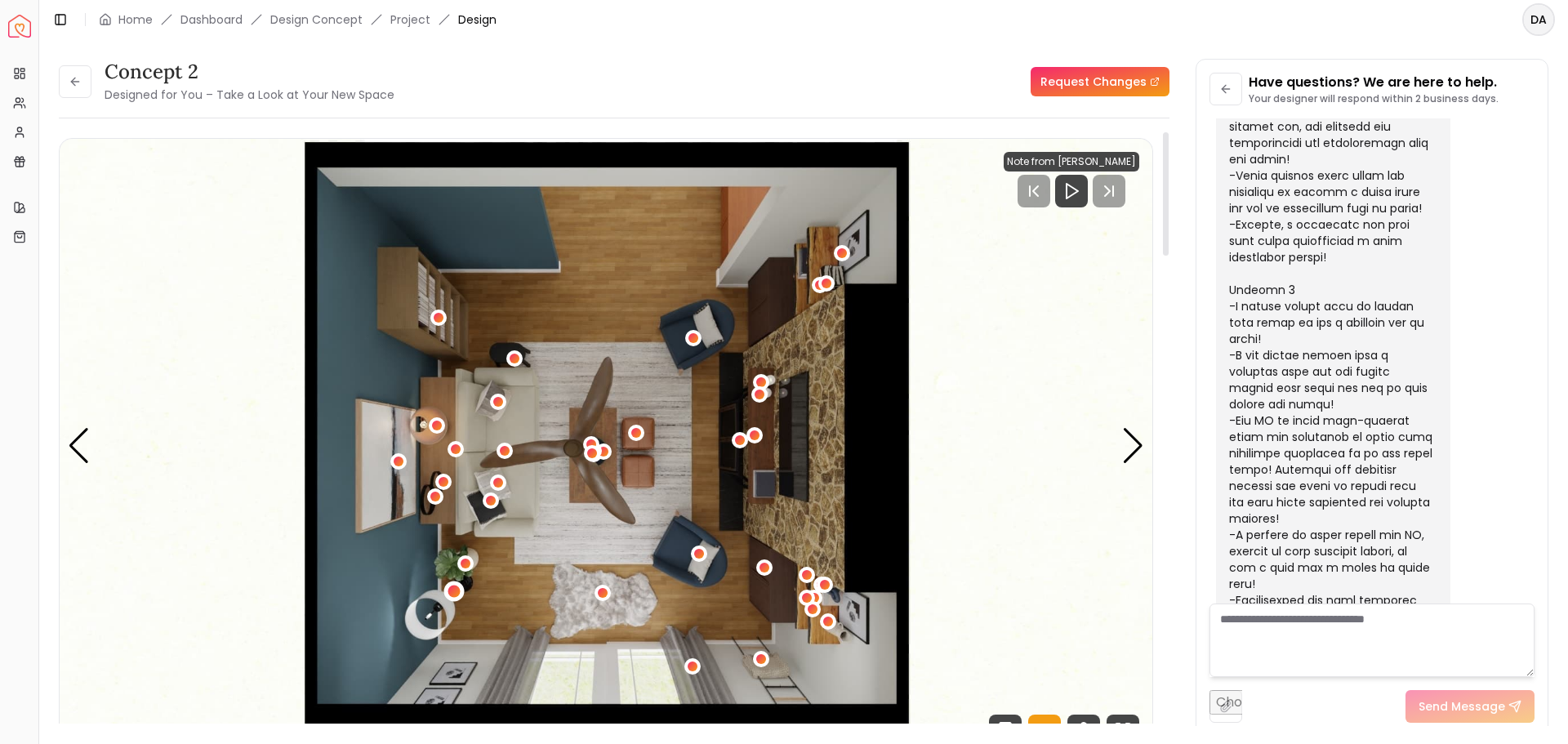
click at [455, 591] on div "1 / 5" at bounding box center [454, 591] width 12 height 12
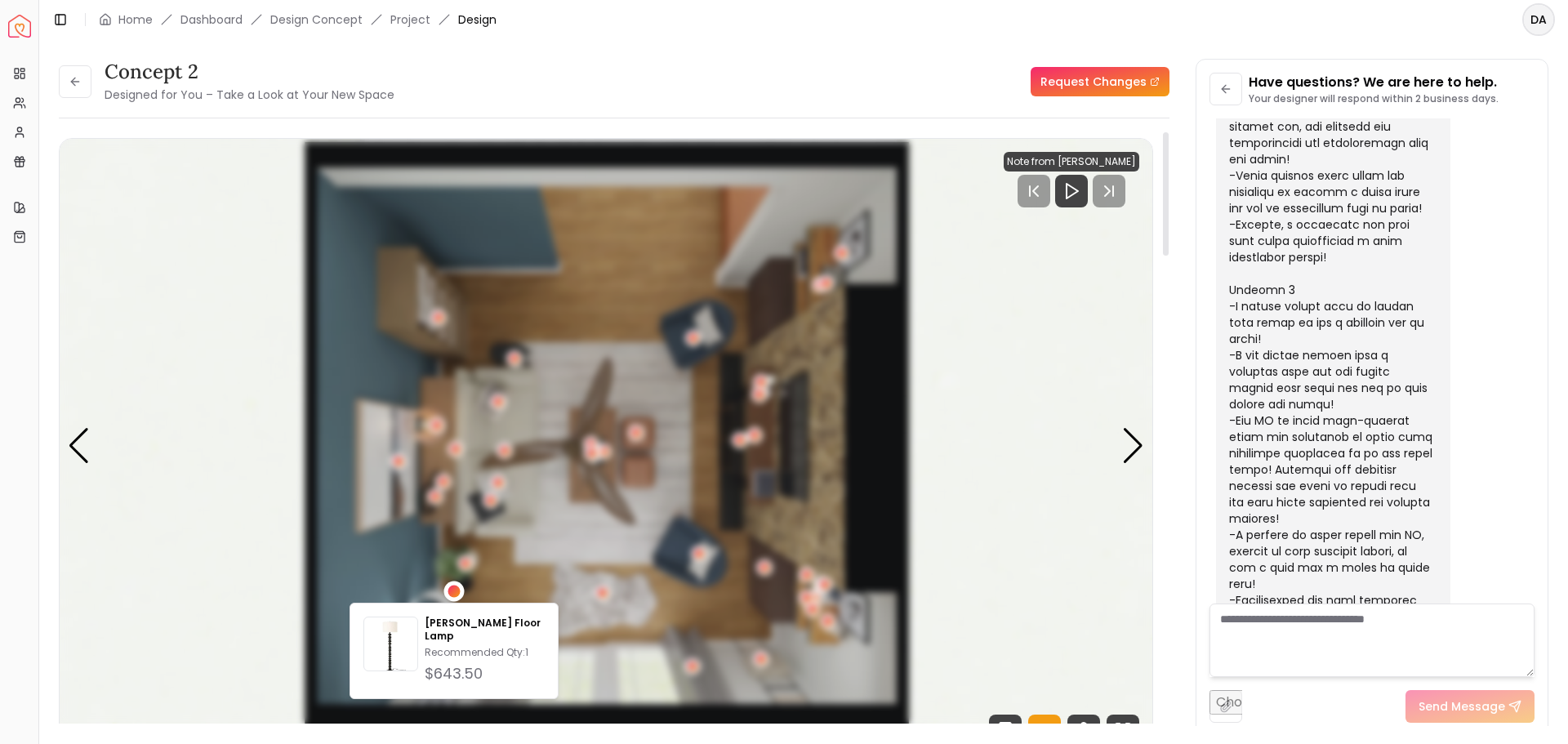
click at [542, 612] on div "[PERSON_NAME] Floor Lamp Recommended Qty: 1 $643.50" at bounding box center [454, 651] width 209 height 96
click at [453, 595] on div "1 / 5" at bounding box center [454, 591] width 12 height 12
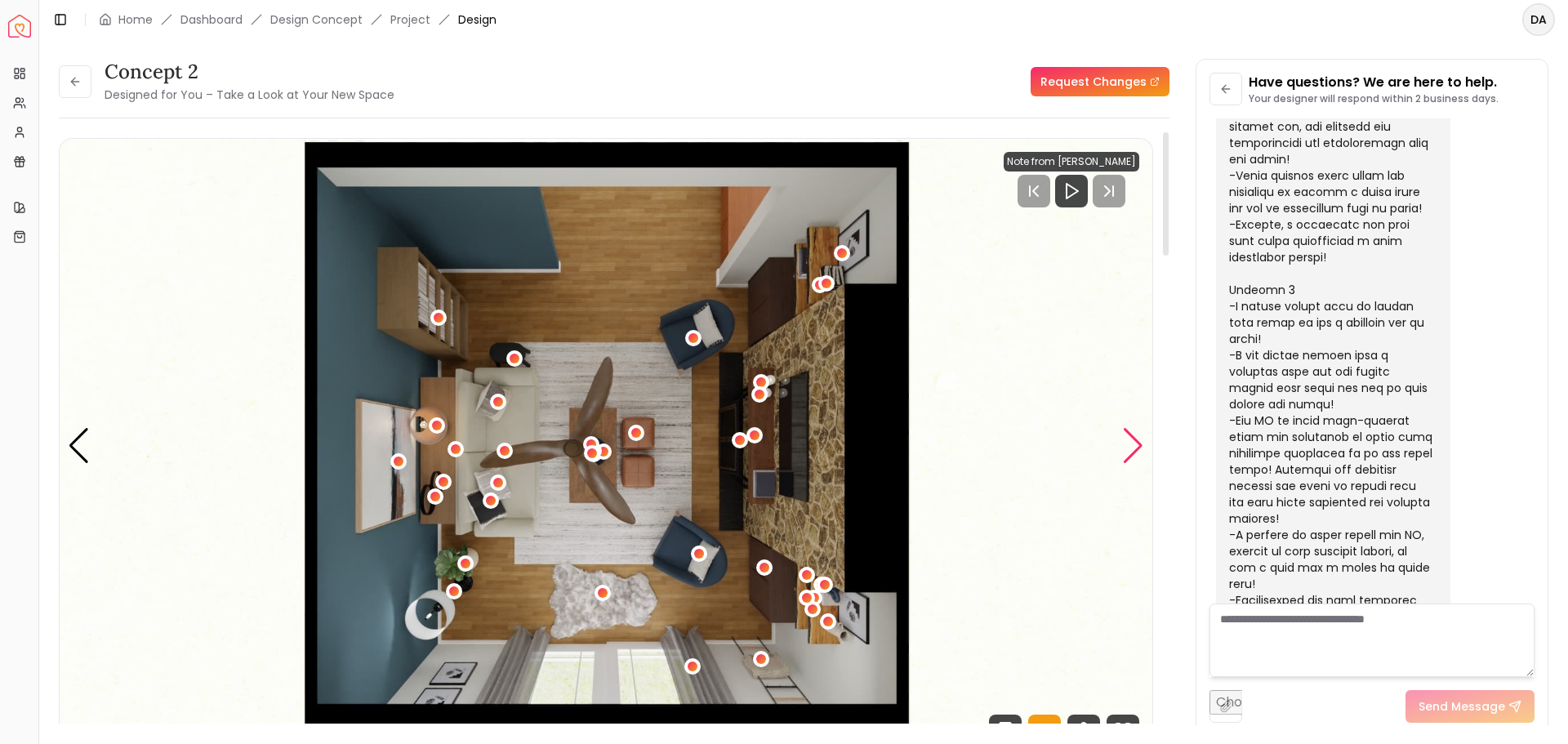
click at [1136, 443] on div "Next slide" at bounding box center [1133, 446] width 22 height 36
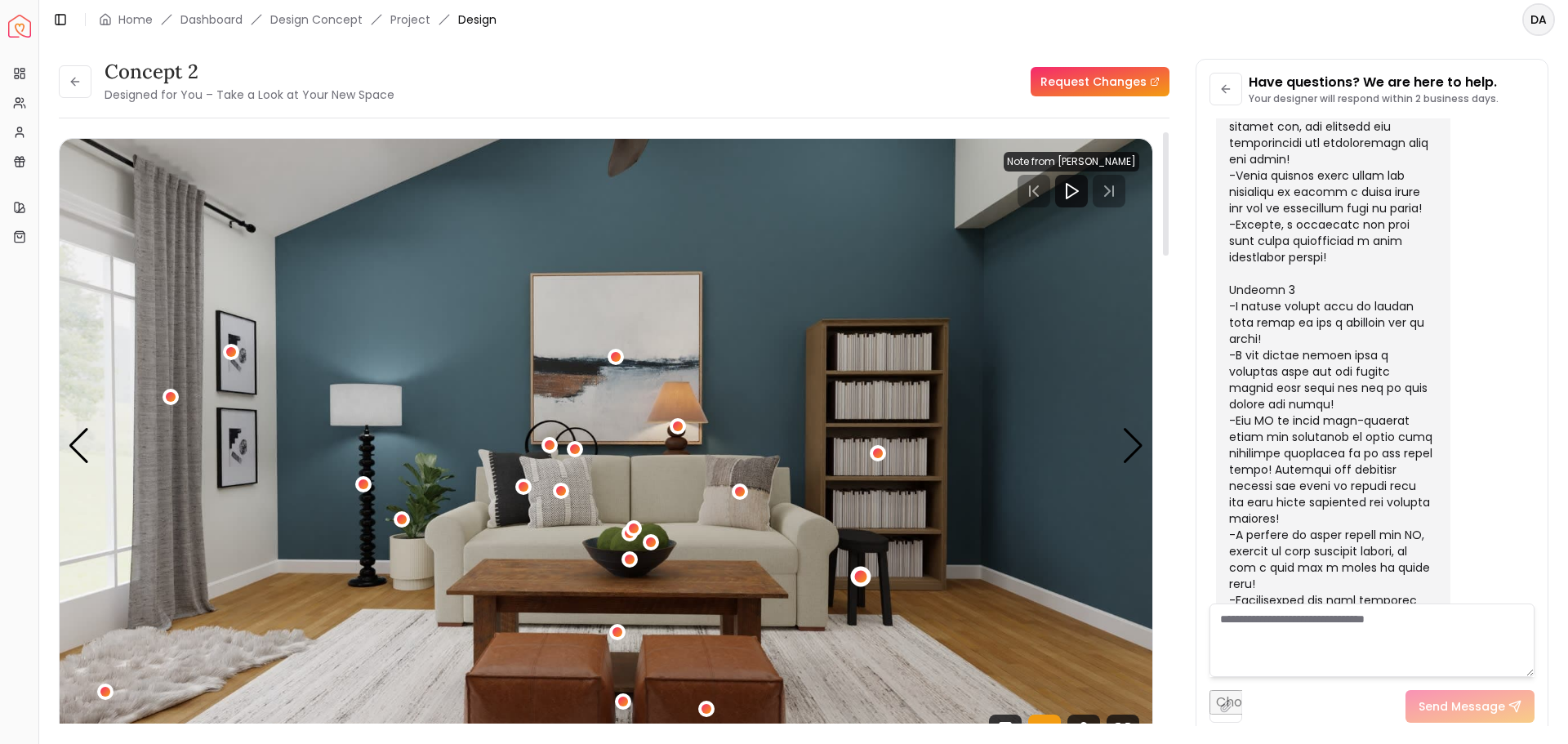
click at [859, 573] on div "2 / 5" at bounding box center [861, 577] width 12 height 12
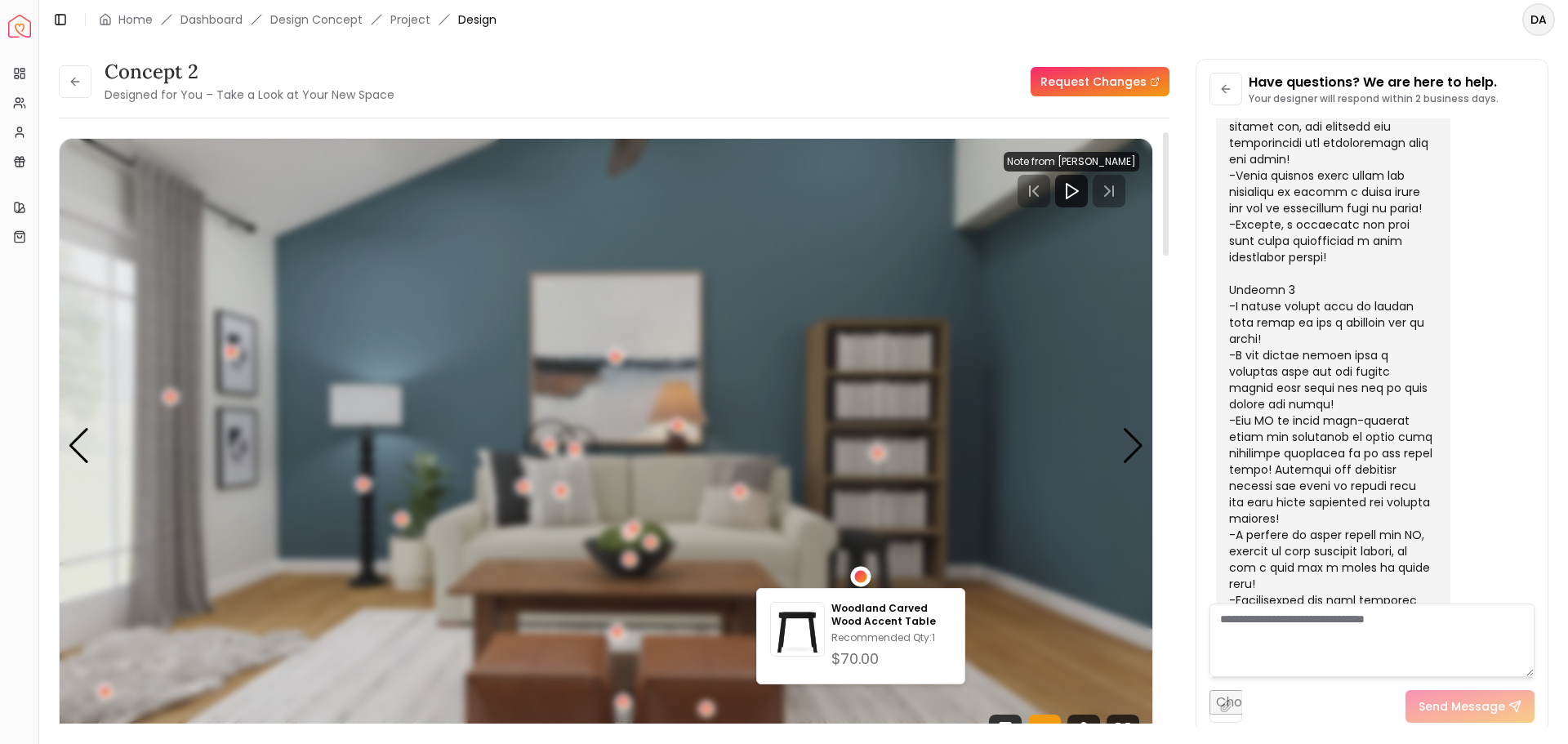
click at [859, 573] on div "2 / 5" at bounding box center [861, 577] width 12 height 12
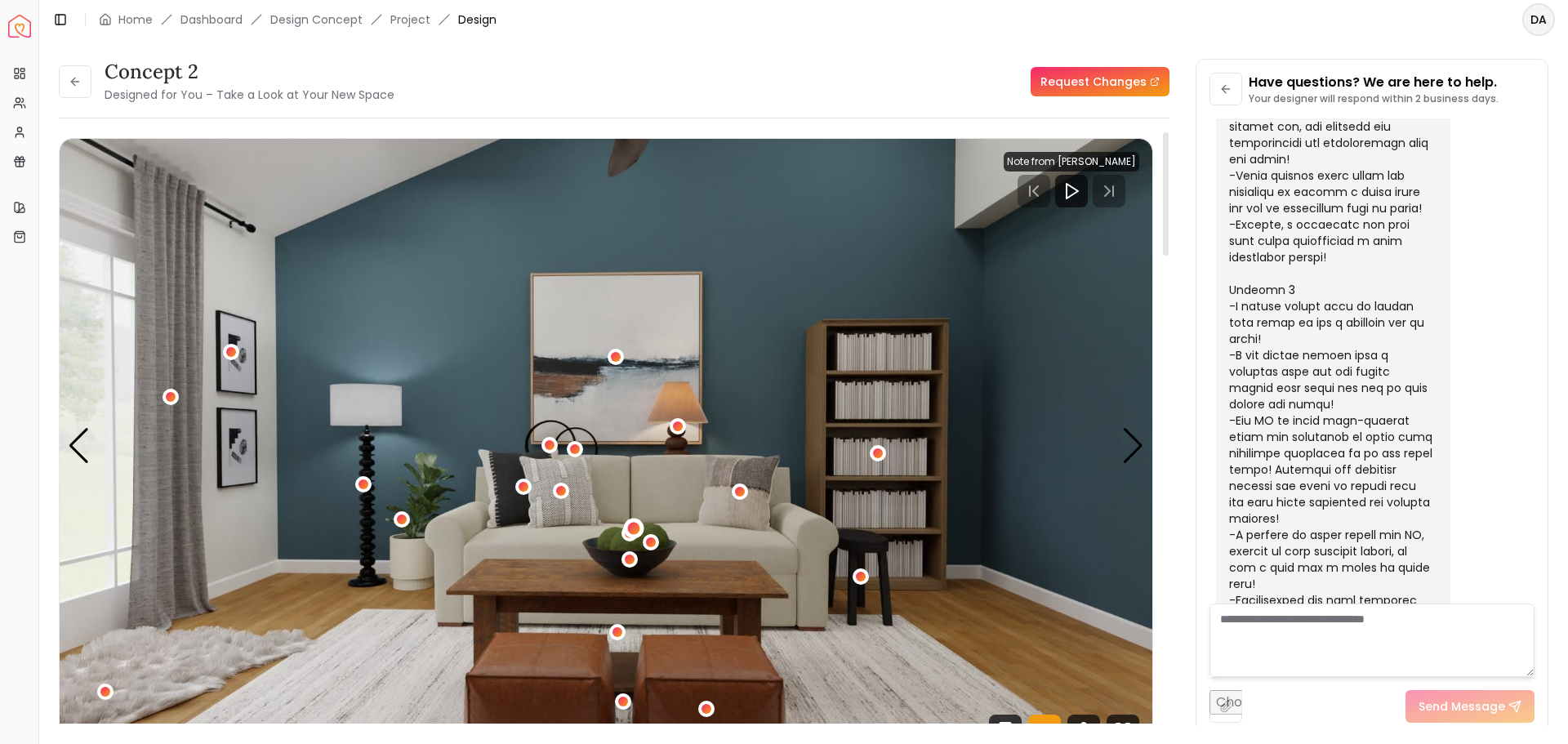
click at [634, 528] on div "2 / 5" at bounding box center [634, 529] width 12 height 12
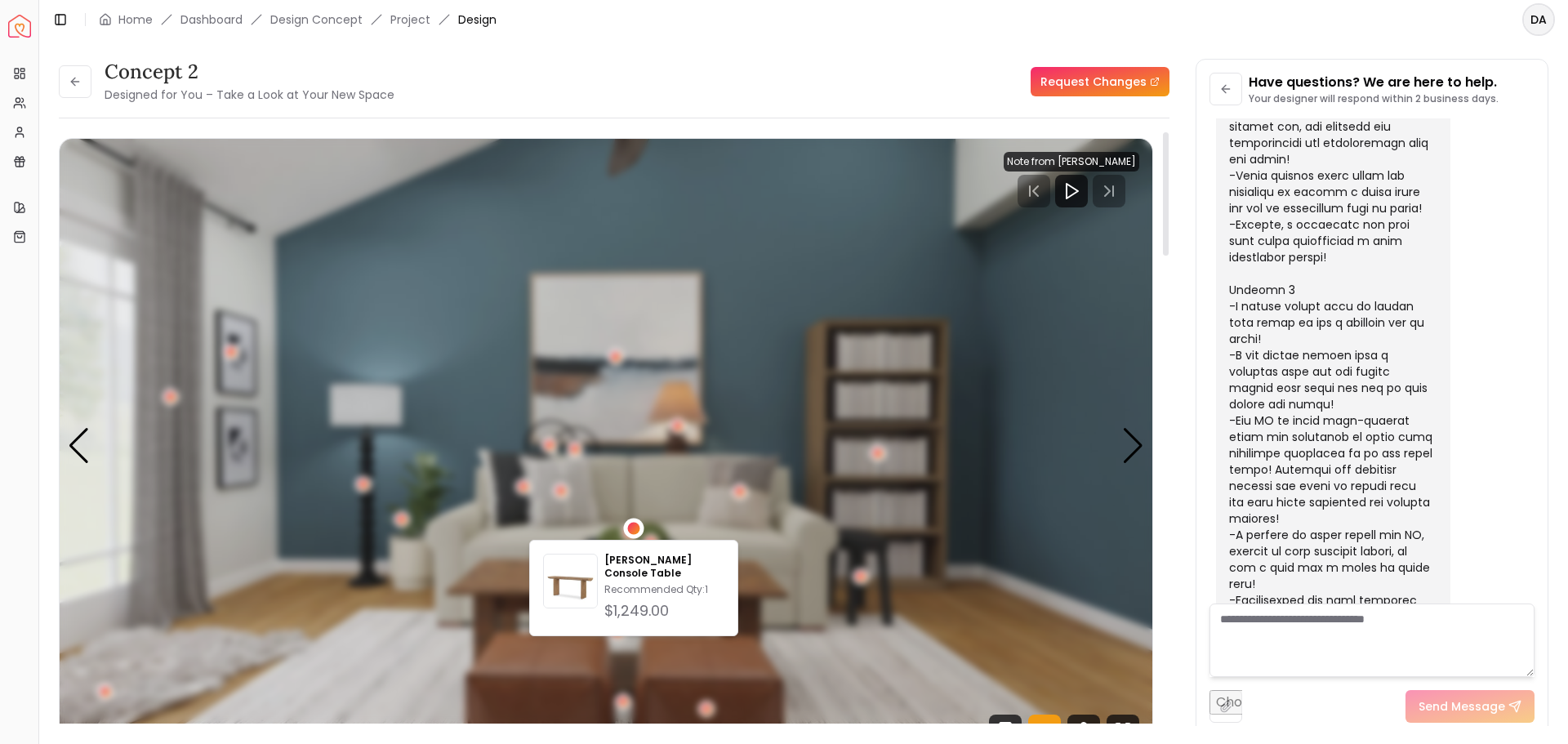
click at [634, 526] on div "2 / 5" at bounding box center [634, 529] width 12 height 12
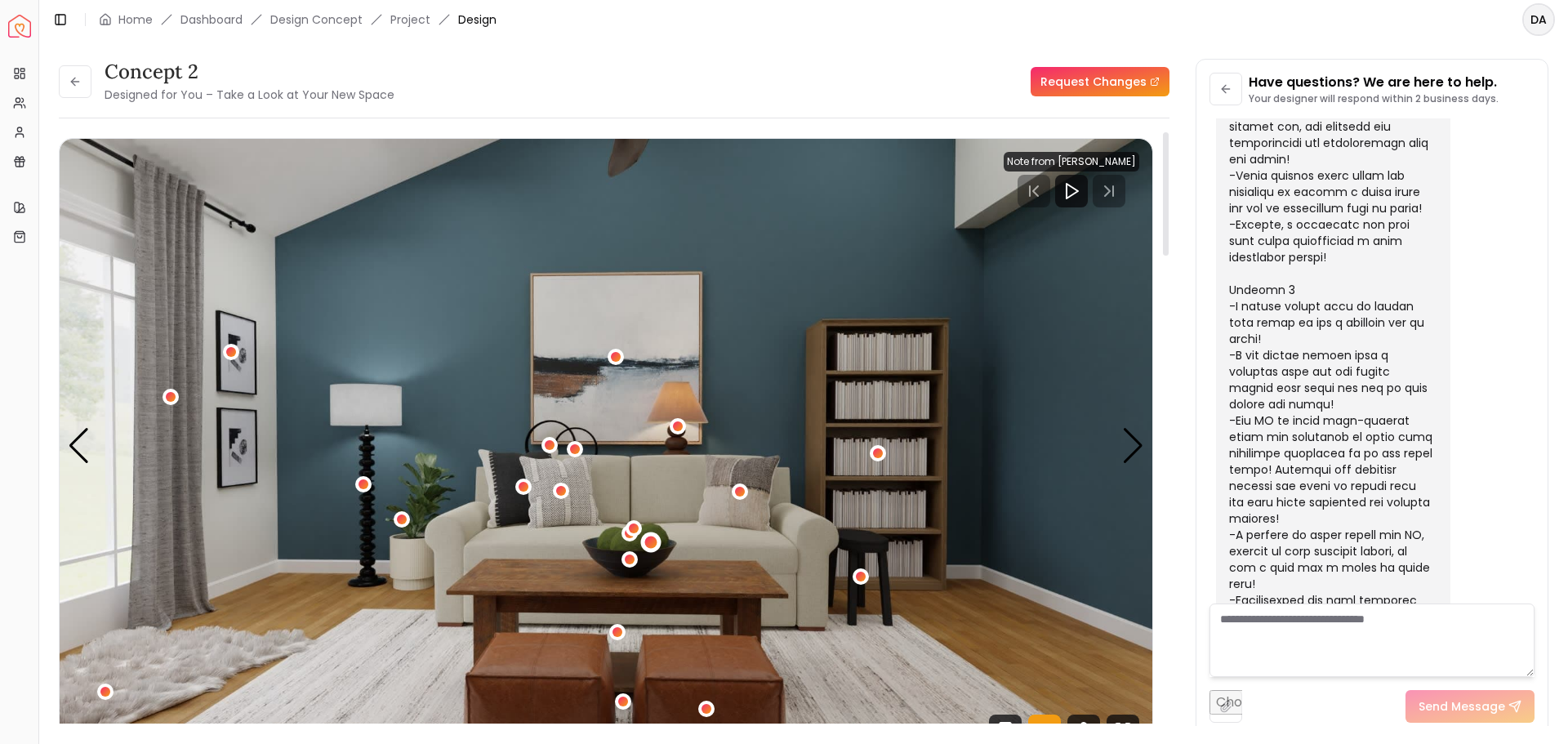
click at [651, 537] on div "2 / 5" at bounding box center [651, 543] width 12 height 12
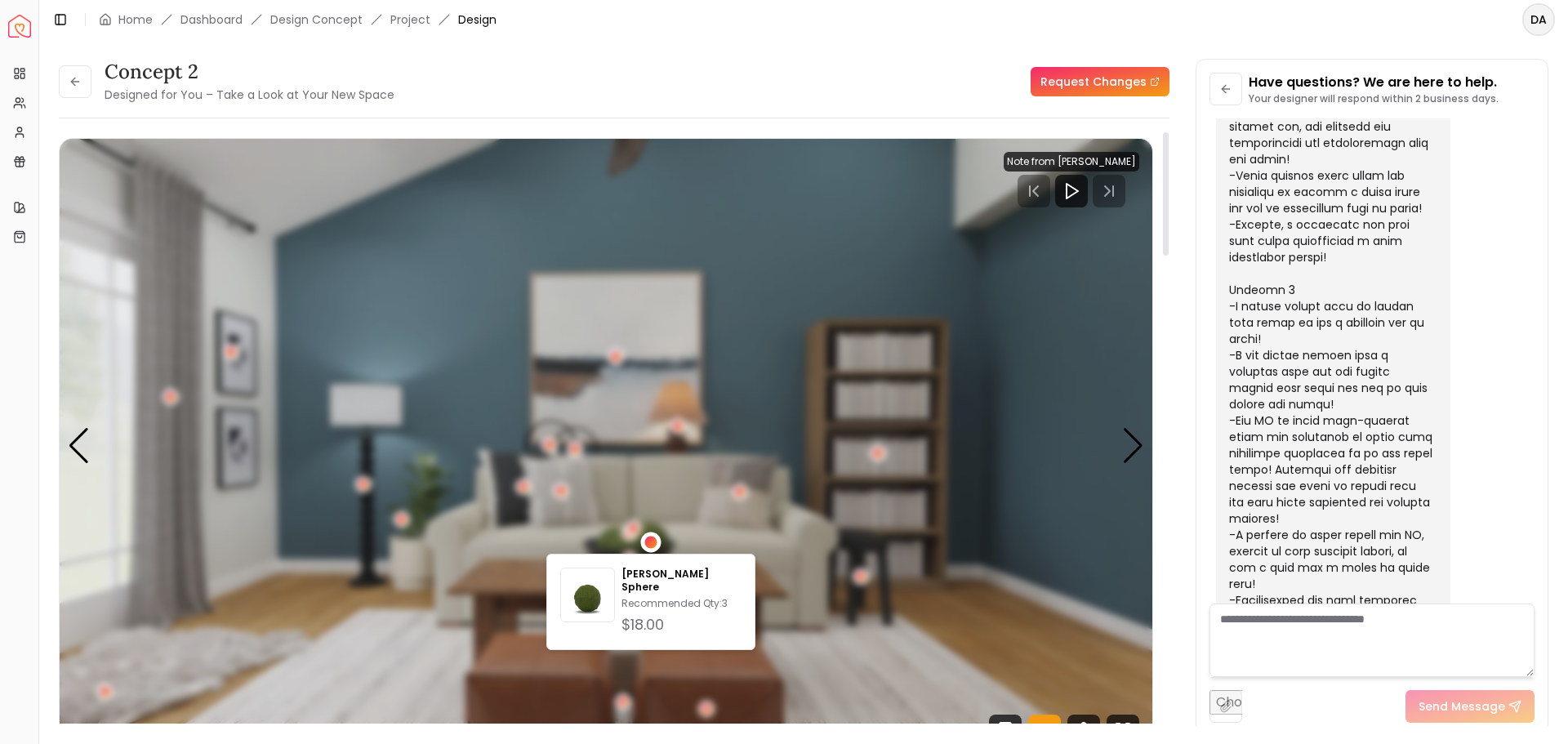
click at [651, 537] on div "2 / 5" at bounding box center [651, 543] width 12 height 12
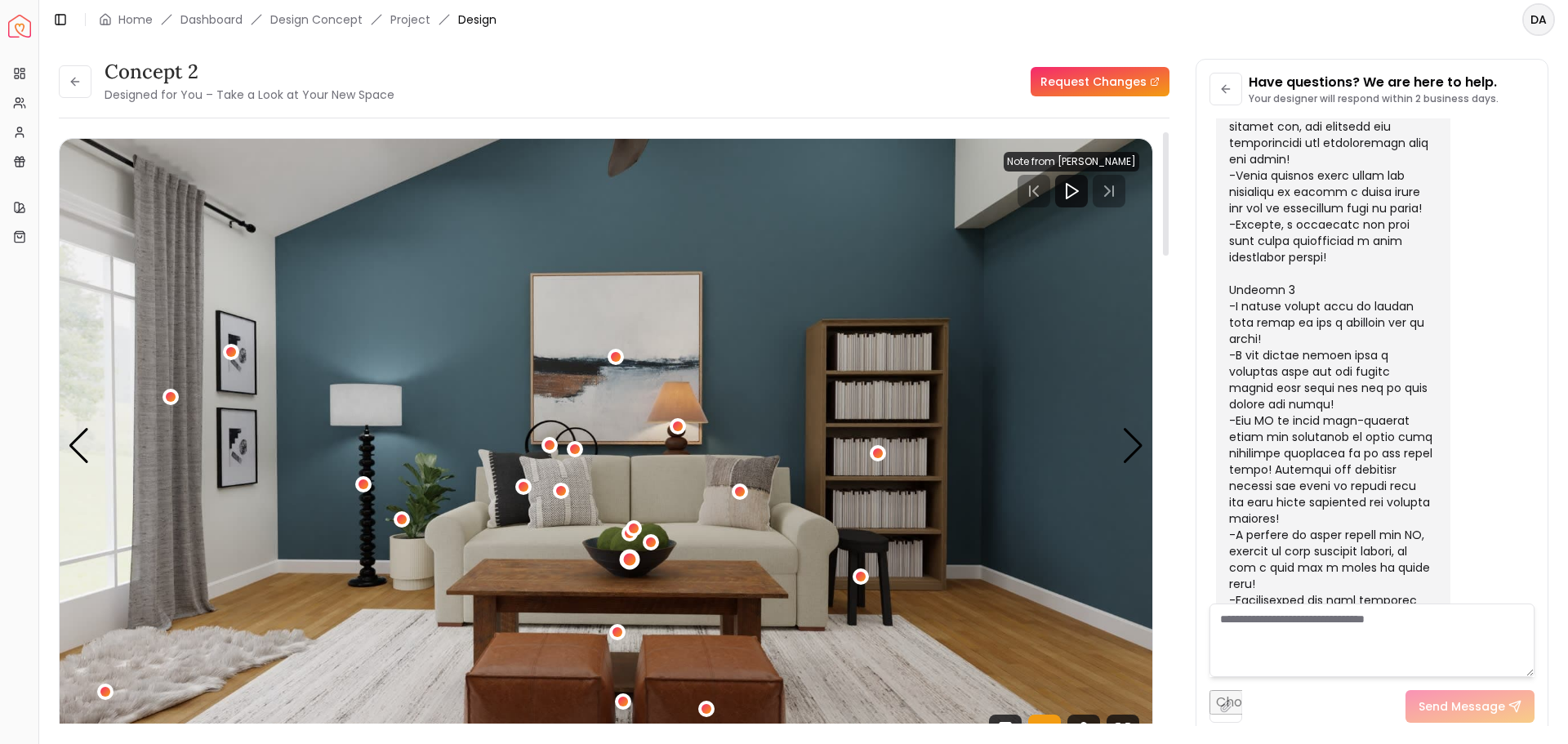
click at [638, 554] on div "2 / 5" at bounding box center [630, 559] width 20 height 20
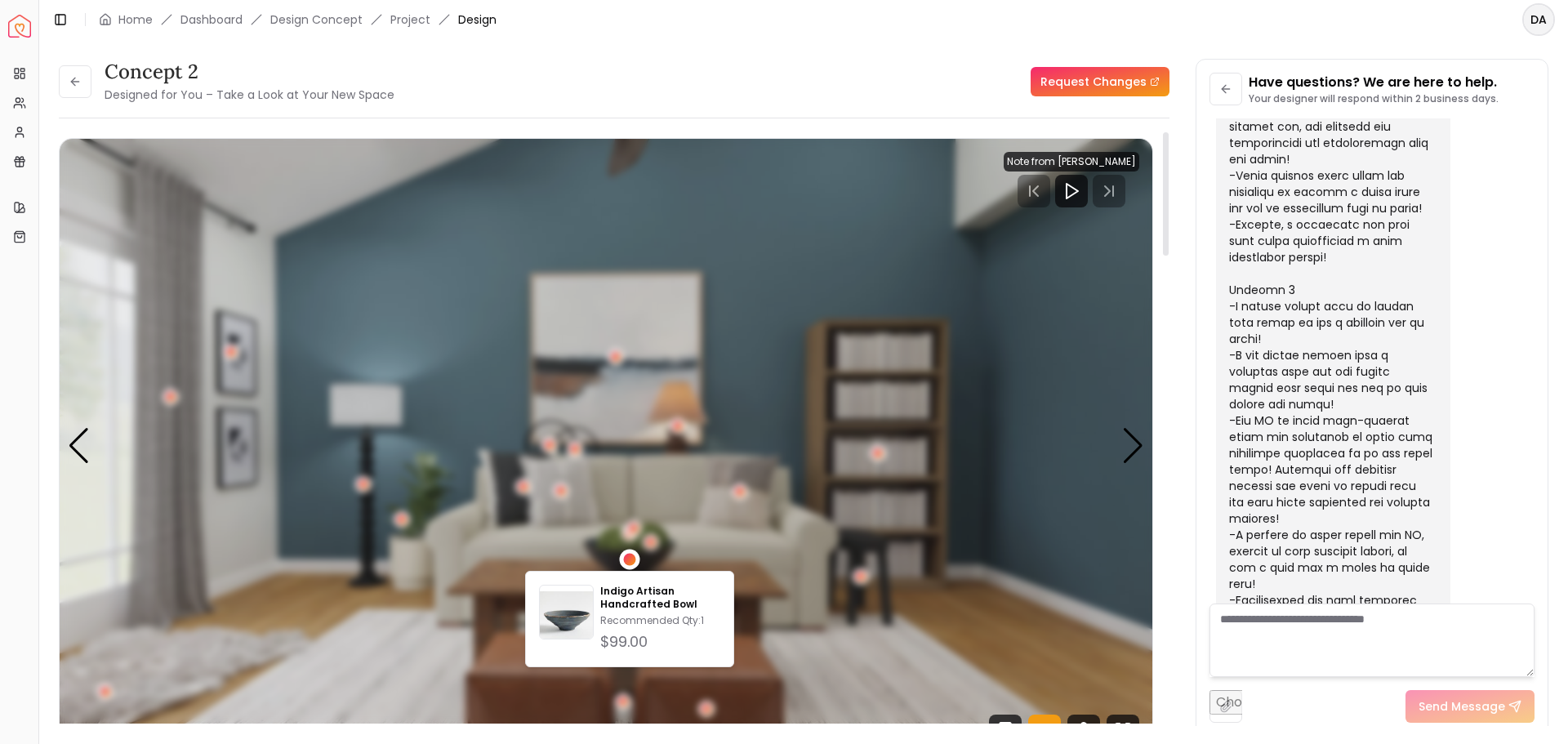
click at [629, 562] on div "2 / 5" at bounding box center [630, 559] width 12 height 12
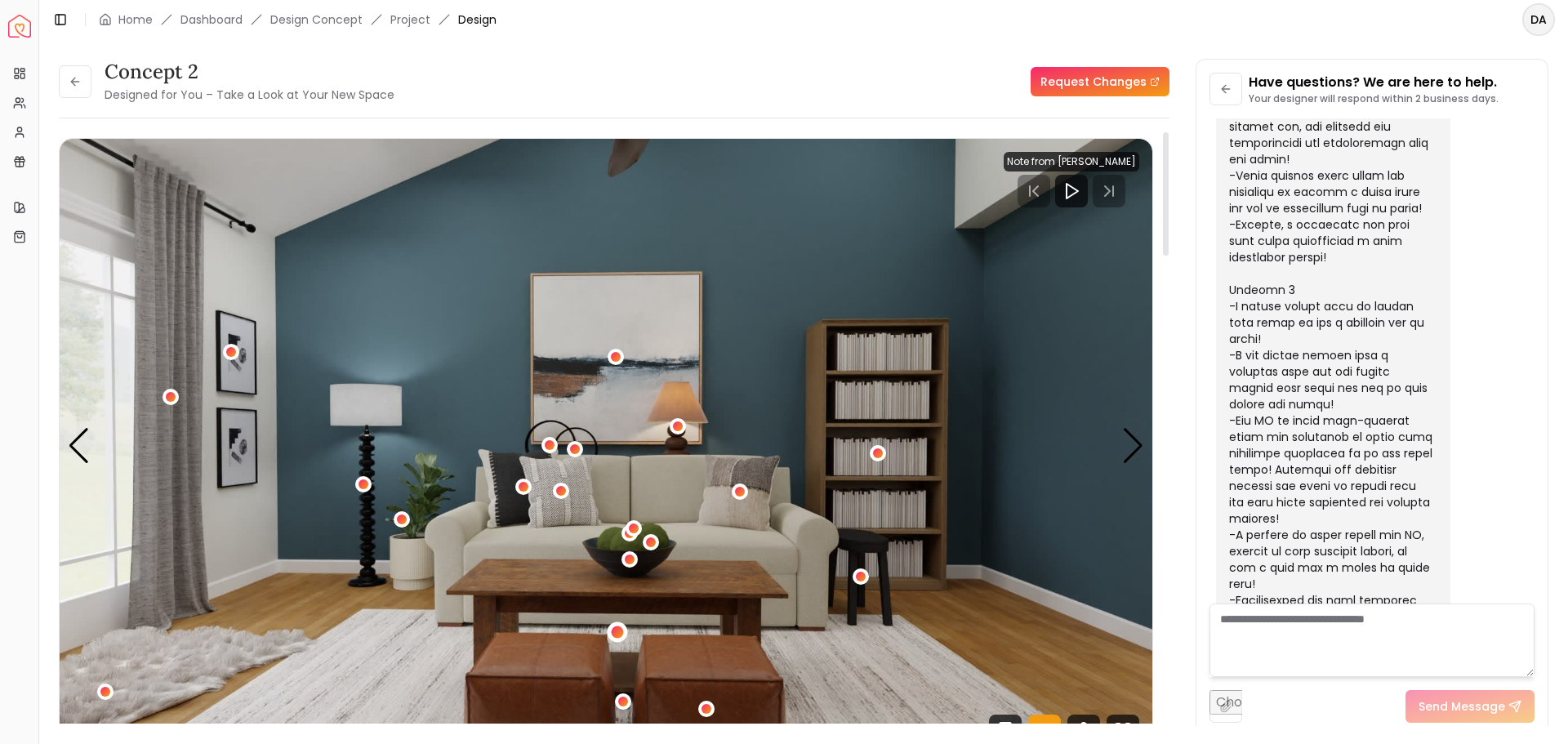
click at [618, 630] on div "2 / 5" at bounding box center [618, 633] width 12 height 12
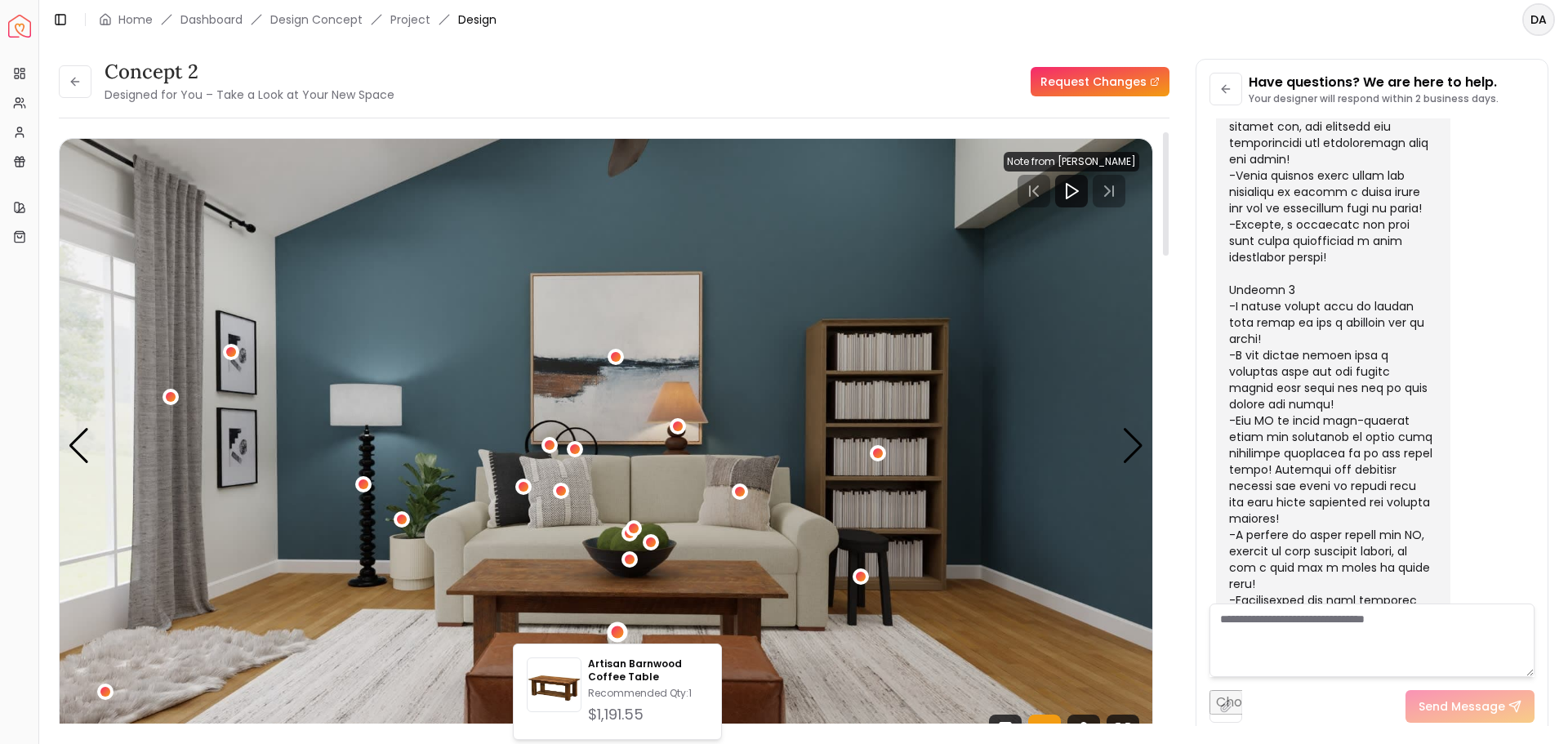
click at [803, 622] on img "2 / 5" at bounding box center [606, 446] width 1093 height 615
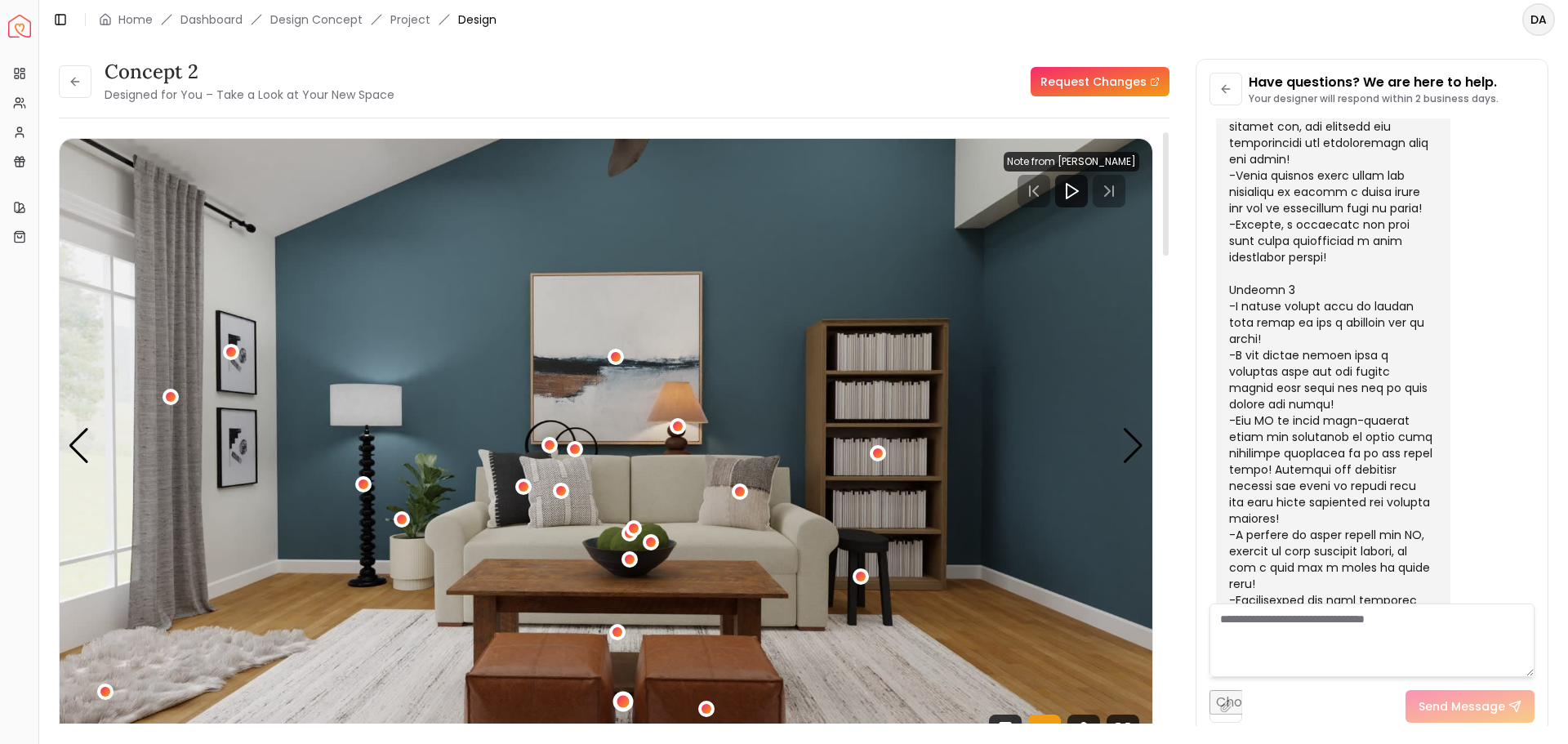
click at [626, 703] on div "2 / 5" at bounding box center [624, 701] width 12 height 12
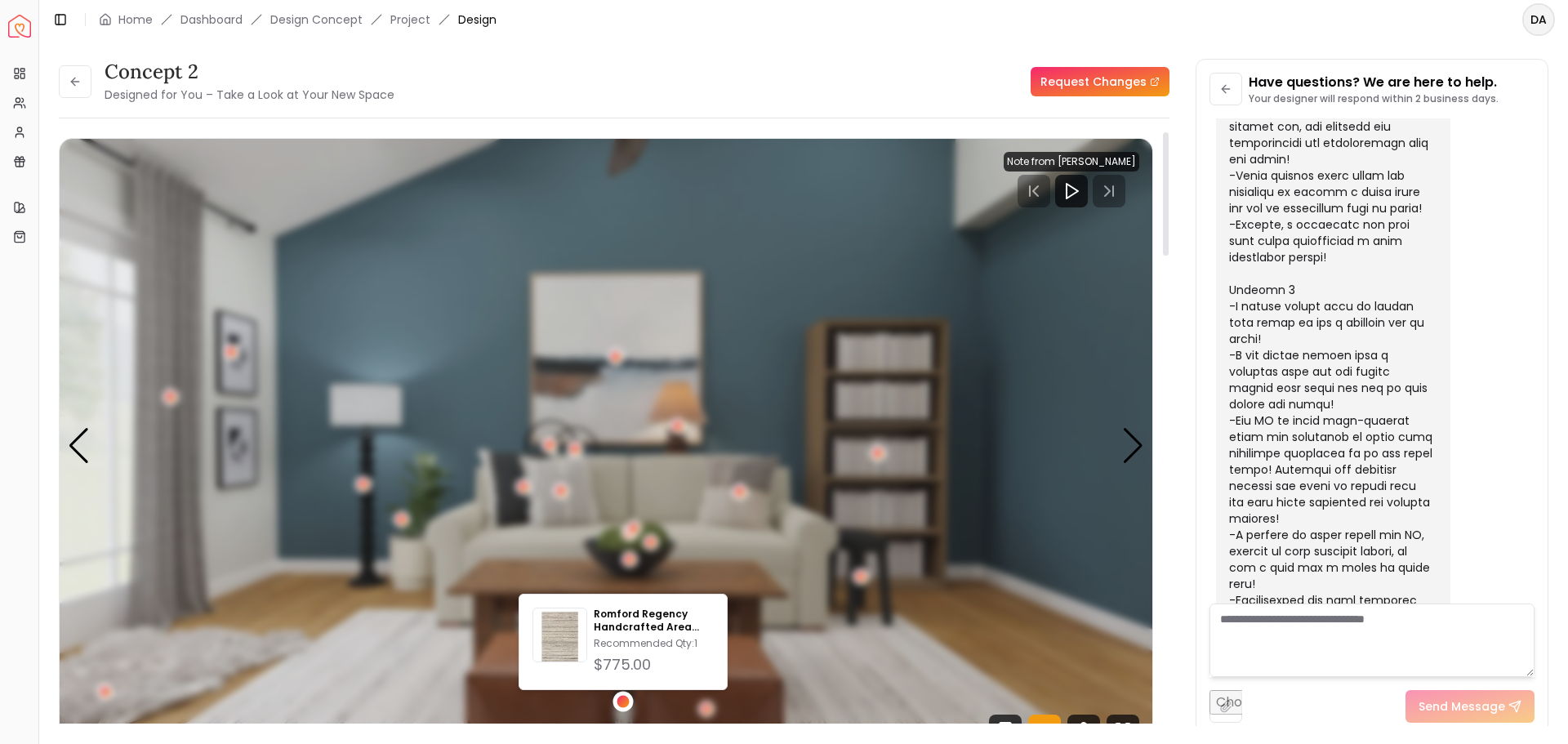
click at [625, 702] on div "2 / 5" at bounding box center [624, 701] width 12 height 12
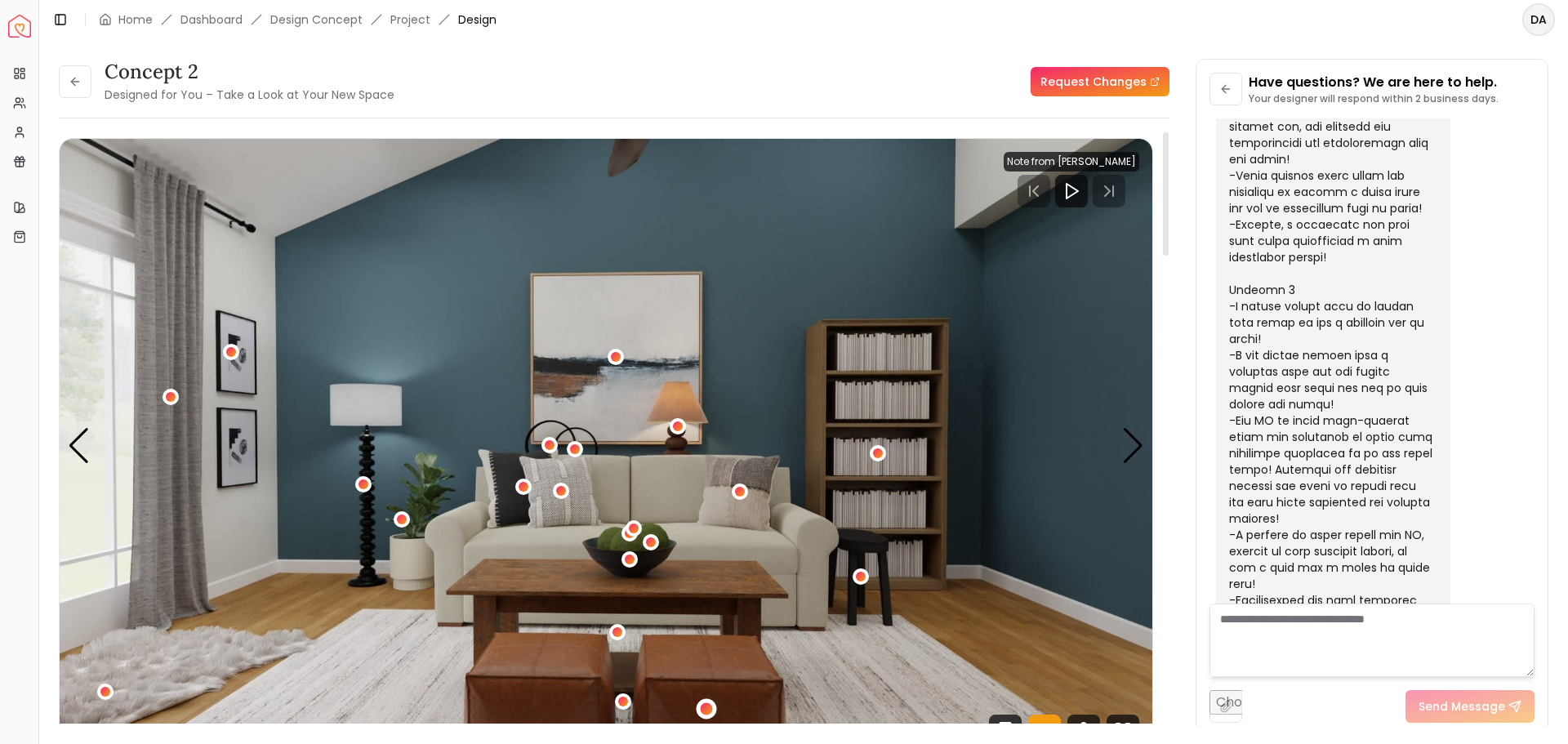
click at [701, 711] on div "2 / 5" at bounding box center [707, 708] width 12 height 12
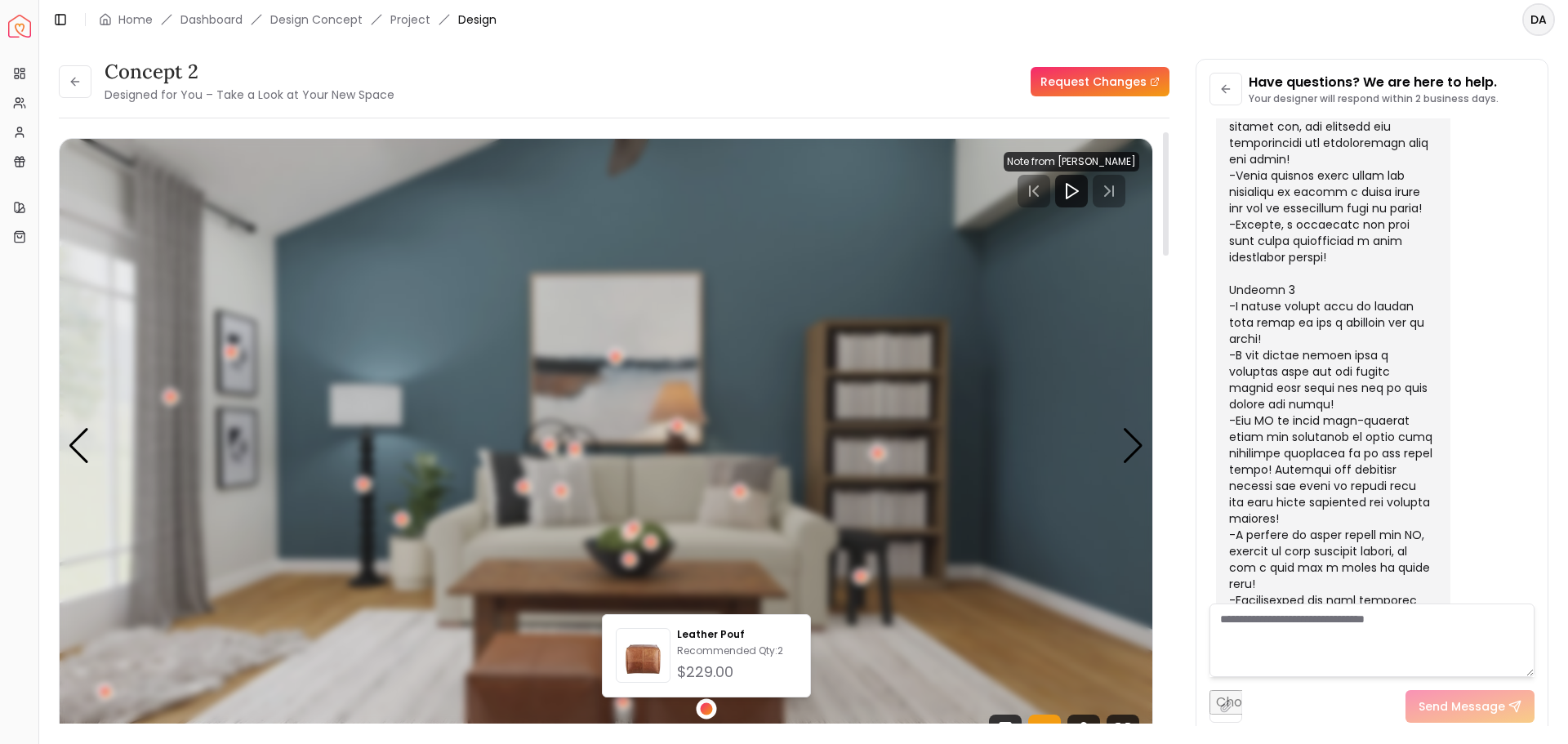
click at [702, 710] on div "2 / 5" at bounding box center [707, 708] width 12 height 12
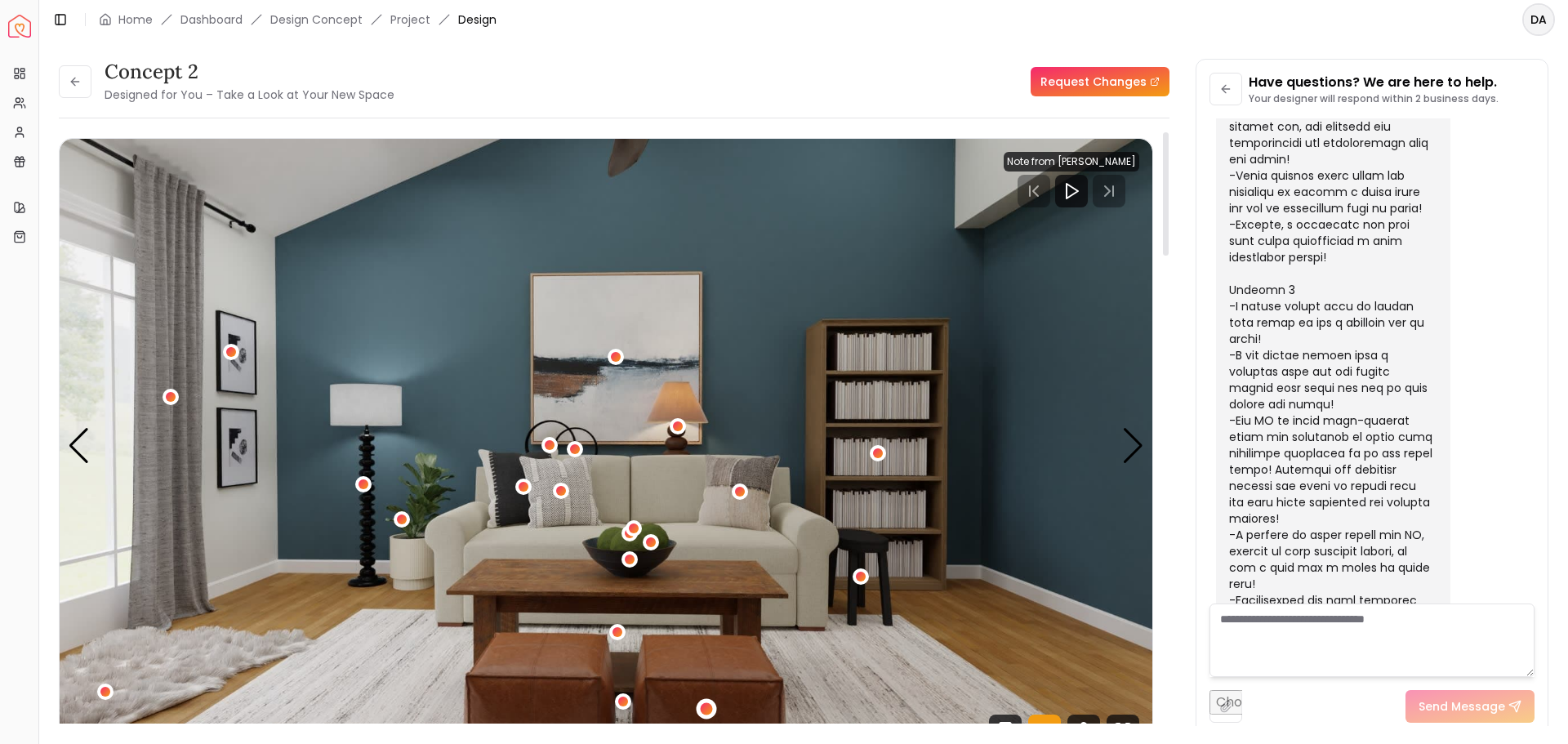
click at [711, 711] on div "2 / 5" at bounding box center [707, 708] width 12 height 12
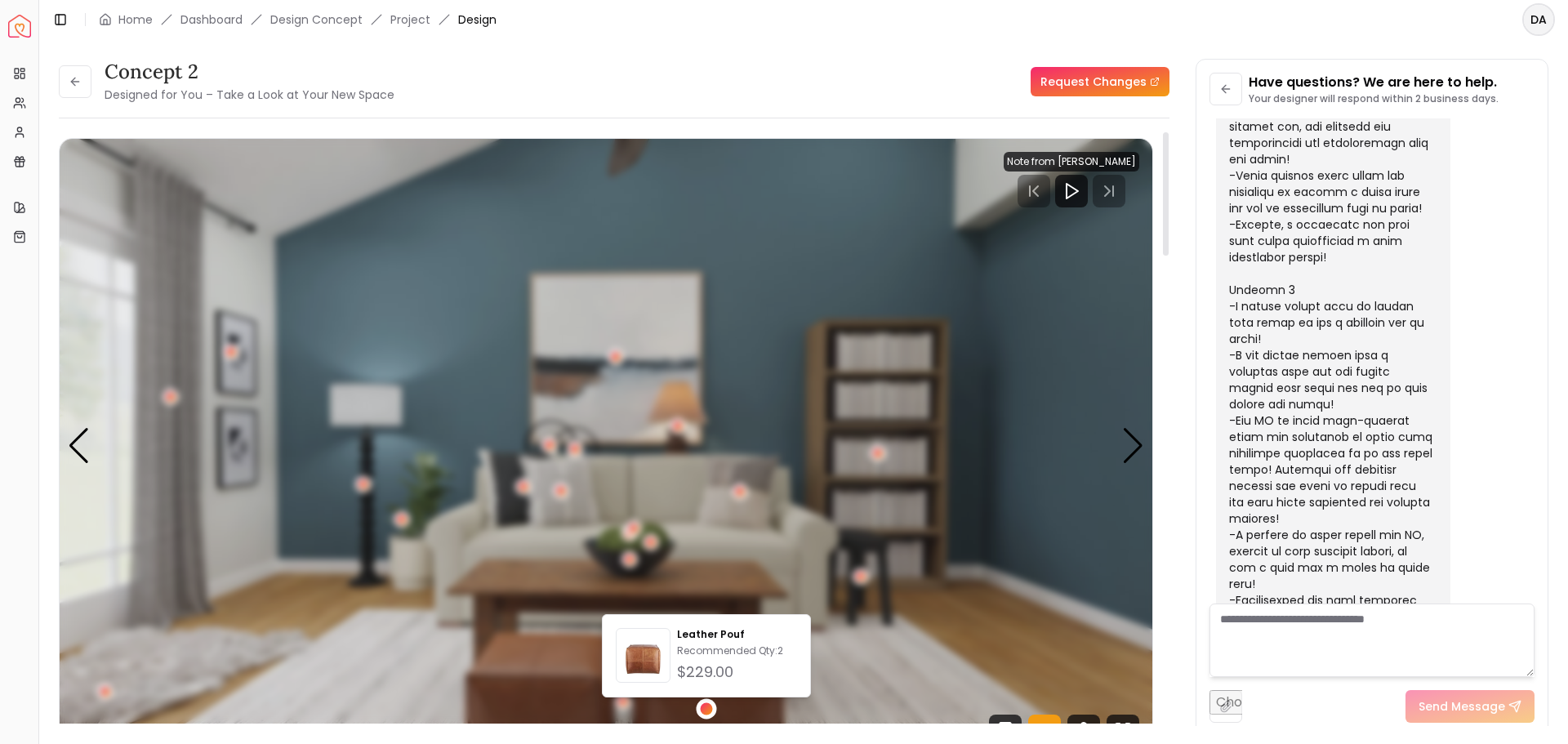
click at [711, 706] on div "2 / 5" at bounding box center [707, 708] width 12 height 12
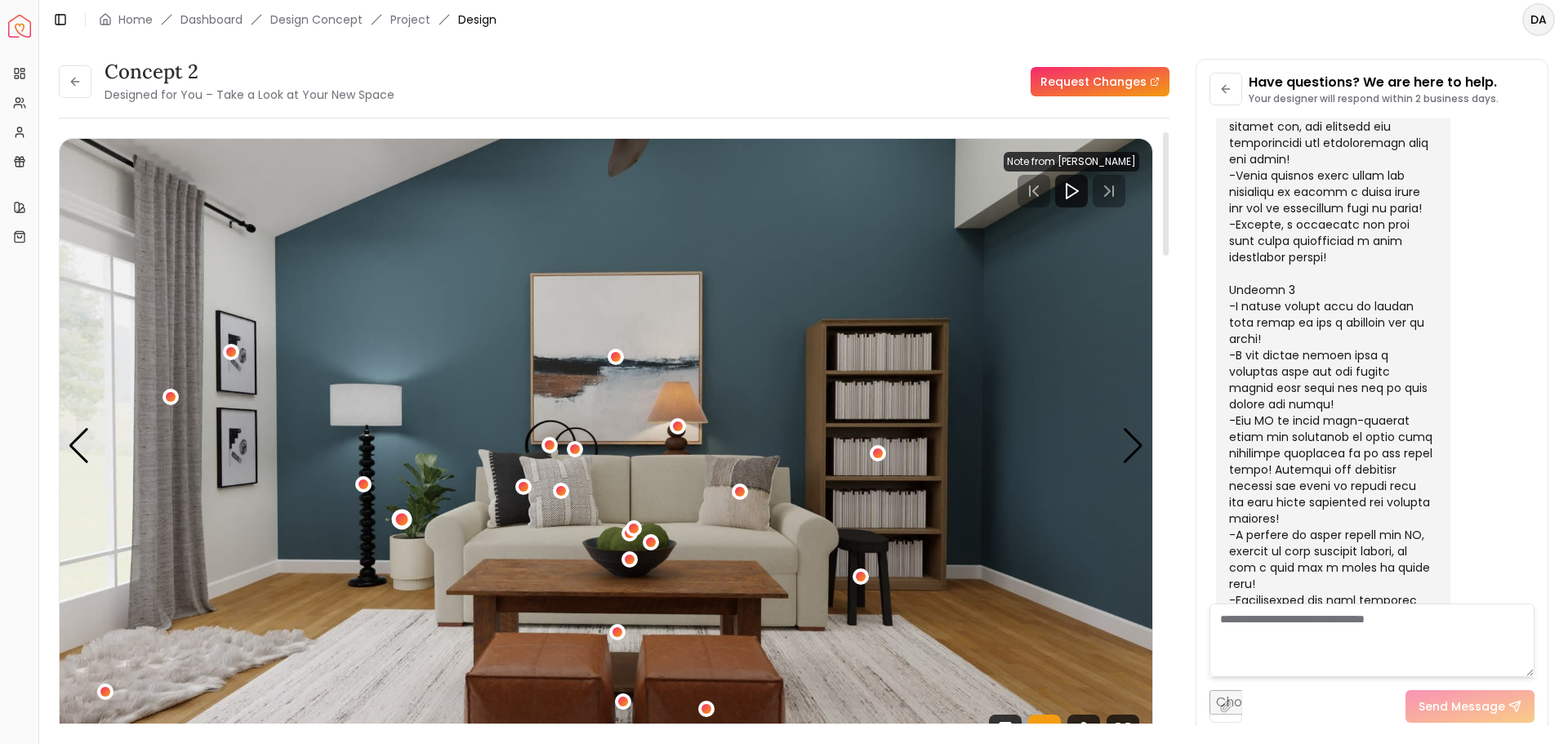
click at [403, 514] on div "2 / 5" at bounding box center [402, 520] width 12 height 12
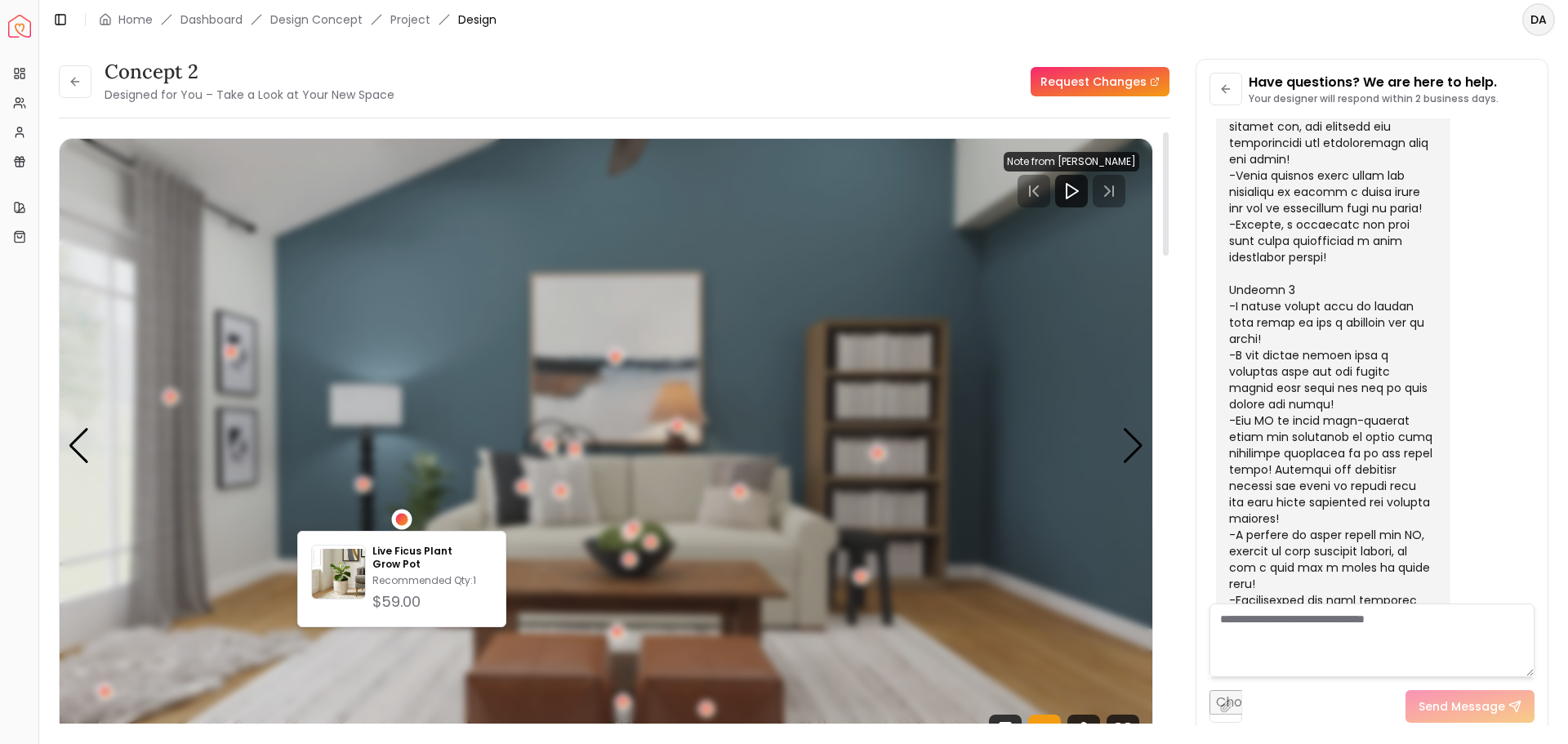
click at [403, 516] on div "2 / 5" at bounding box center [402, 520] width 12 height 12
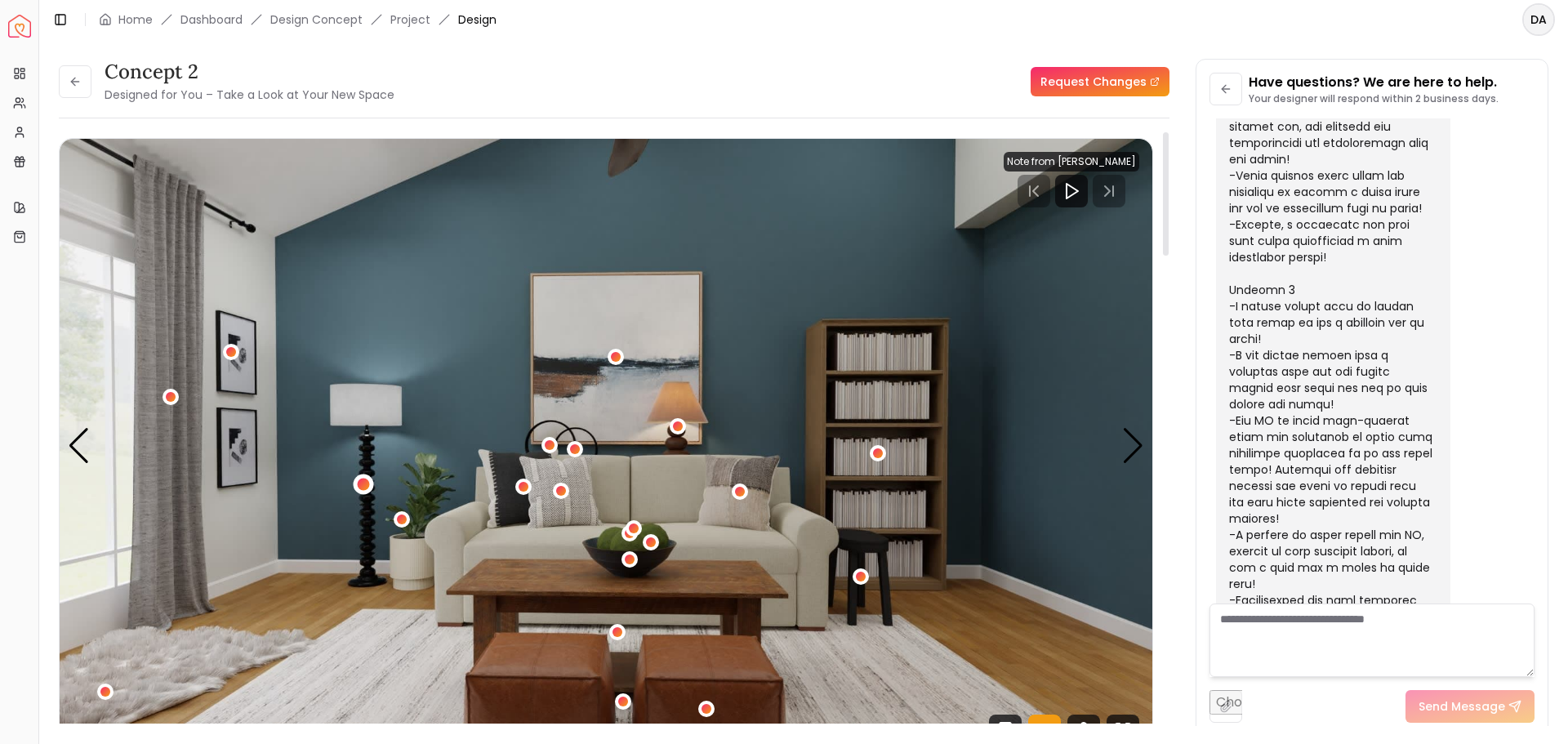
click at [370, 482] on div "2 / 5" at bounding box center [363, 483] width 20 height 20
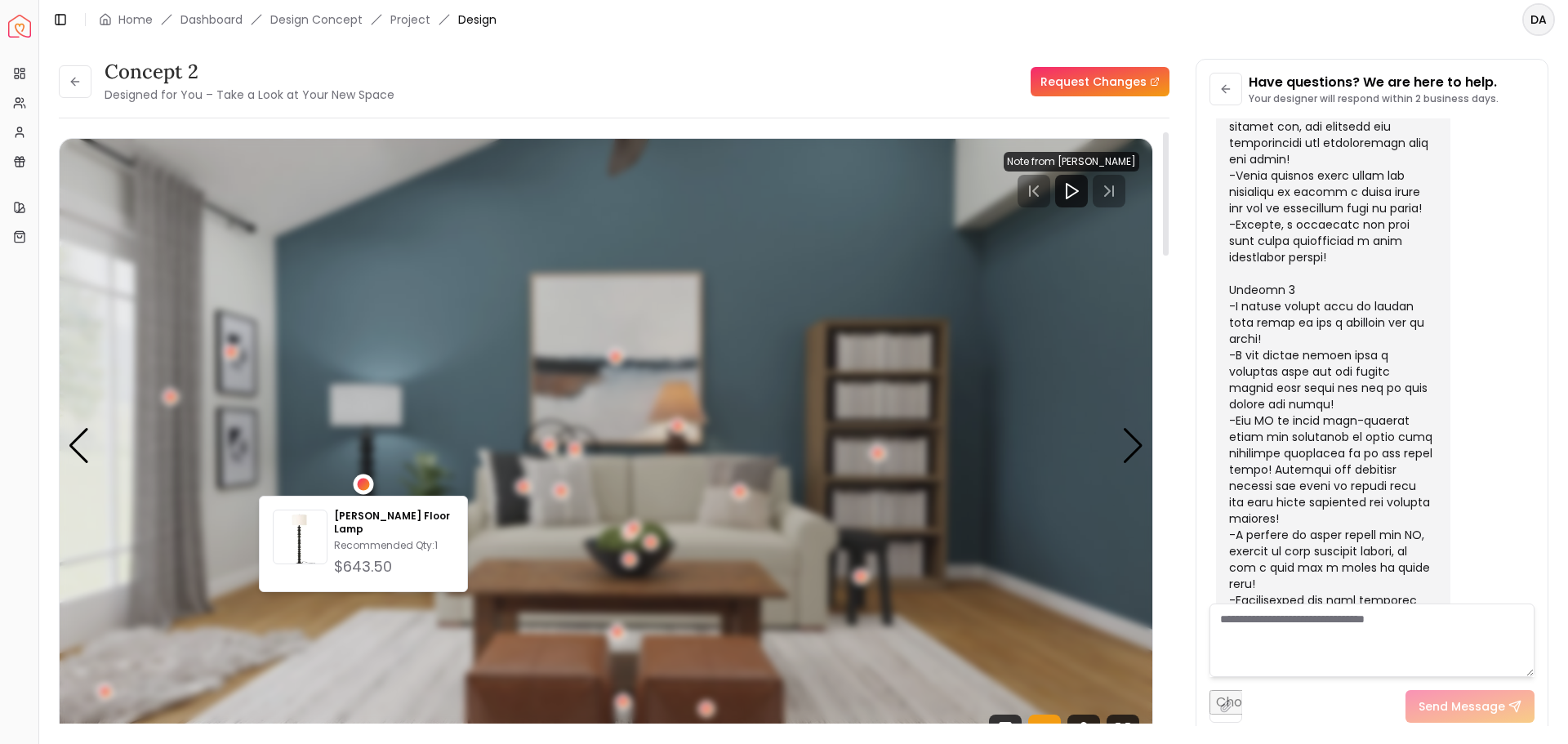
click at [368, 481] on div "2 / 5" at bounding box center [363, 484] width 12 height 12
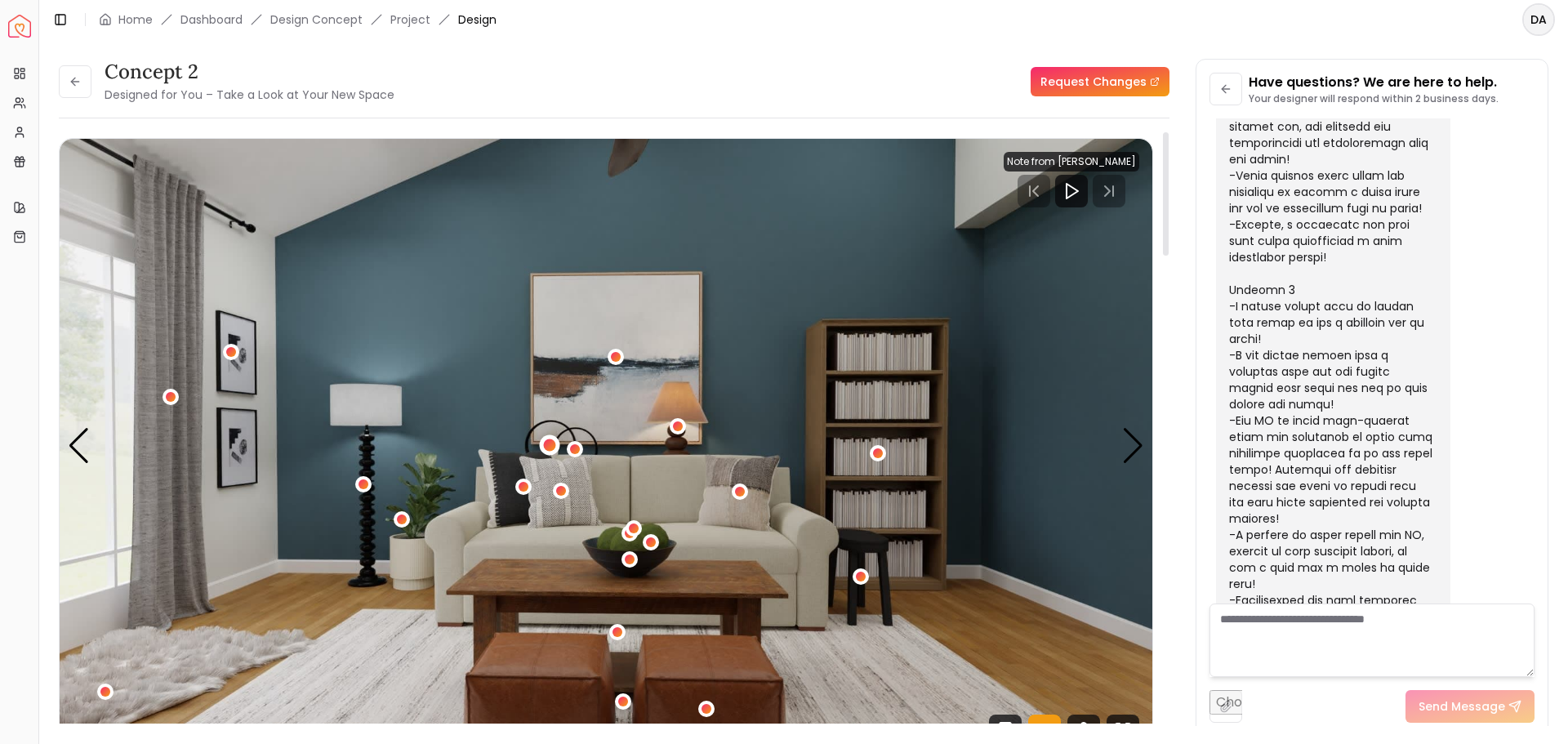
click at [544, 443] on div "2 / 5" at bounding box center [550, 445] width 12 height 12
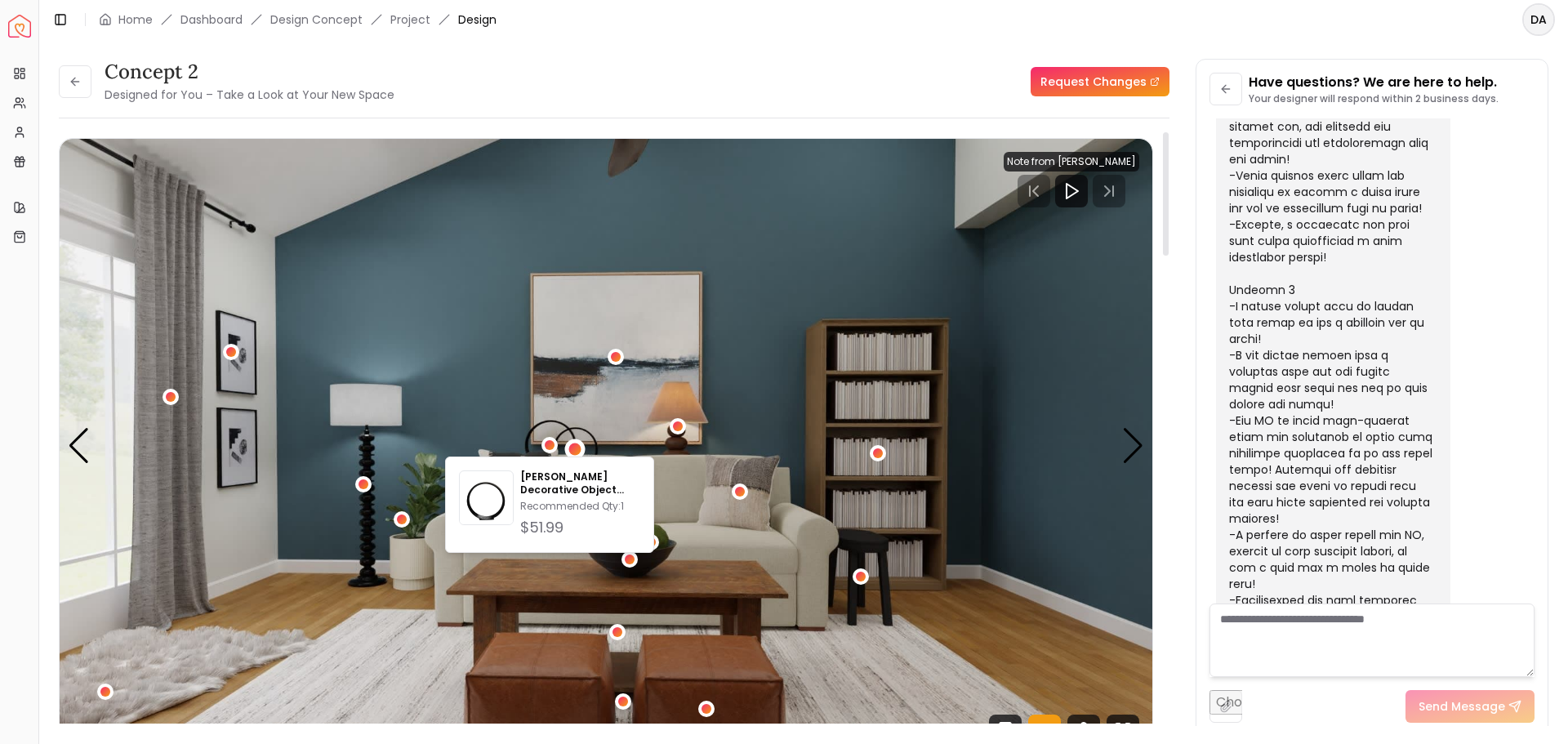
click at [581, 446] on div "2 / 5" at bounding box center [575, 449] width 20 height 20
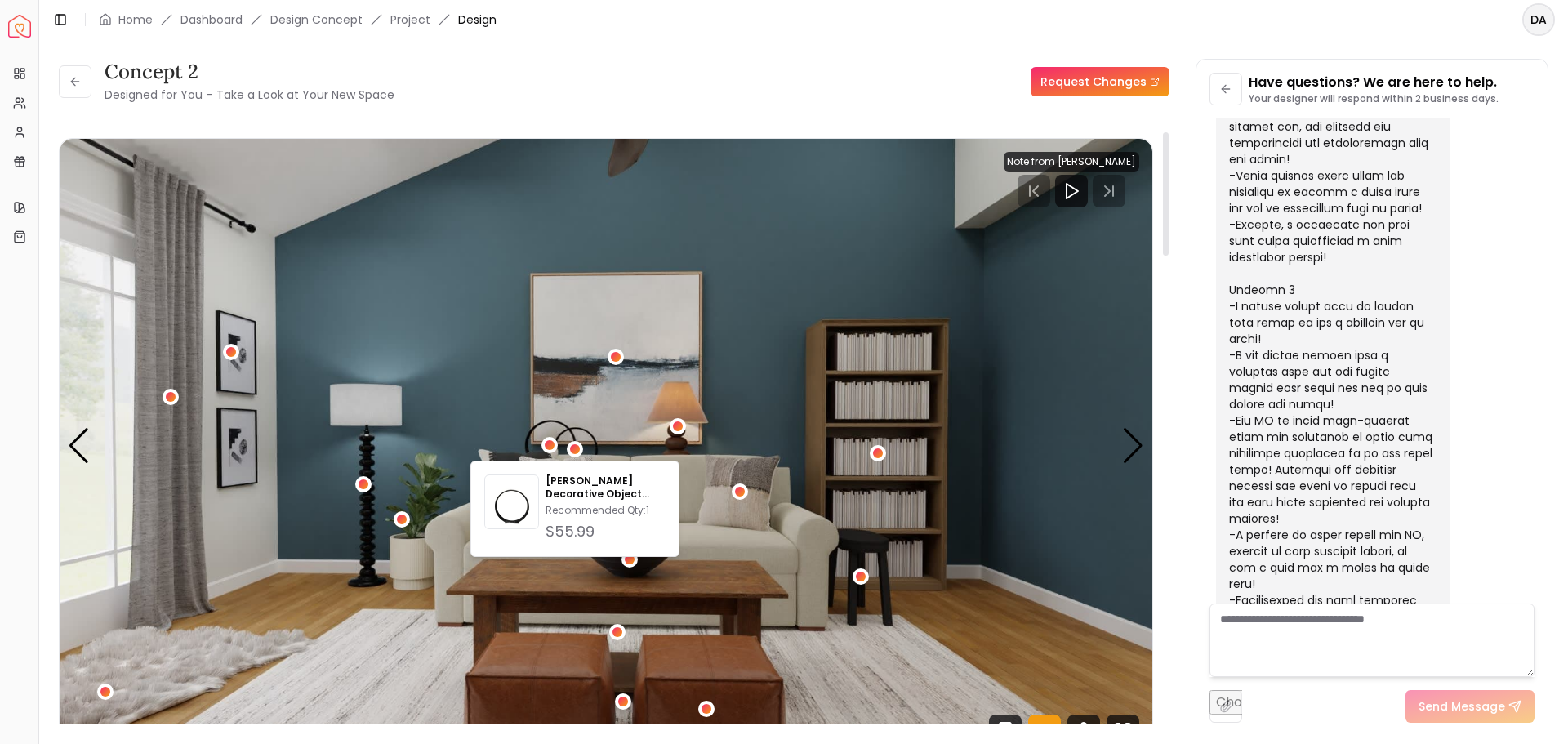
click at [731, 390] on img "2 / 5" at bounding box center [606, 446] width 1093 height 615
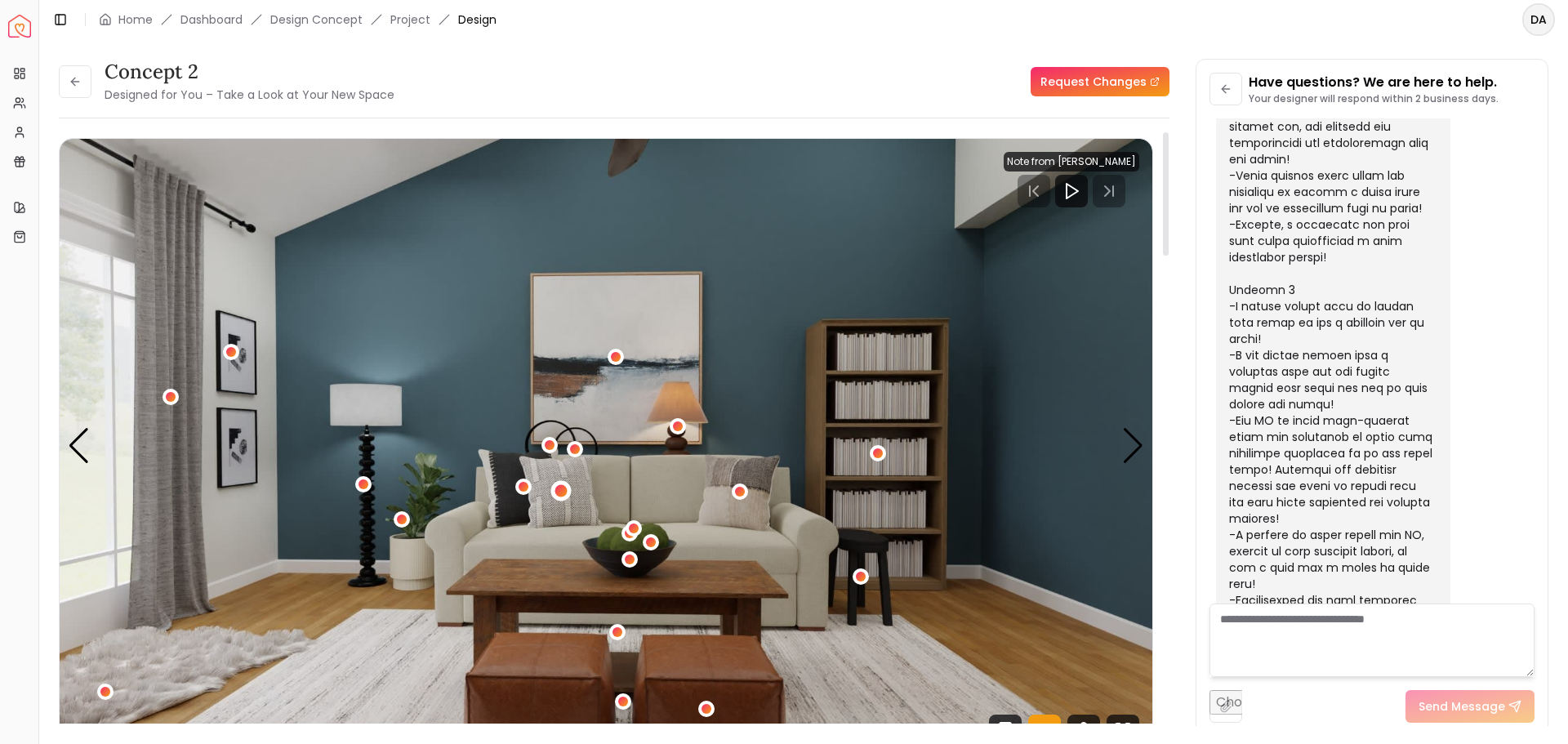
click at [554, 489] on div "2 / 5" at bounding box center [562, 491] width 20 height 20
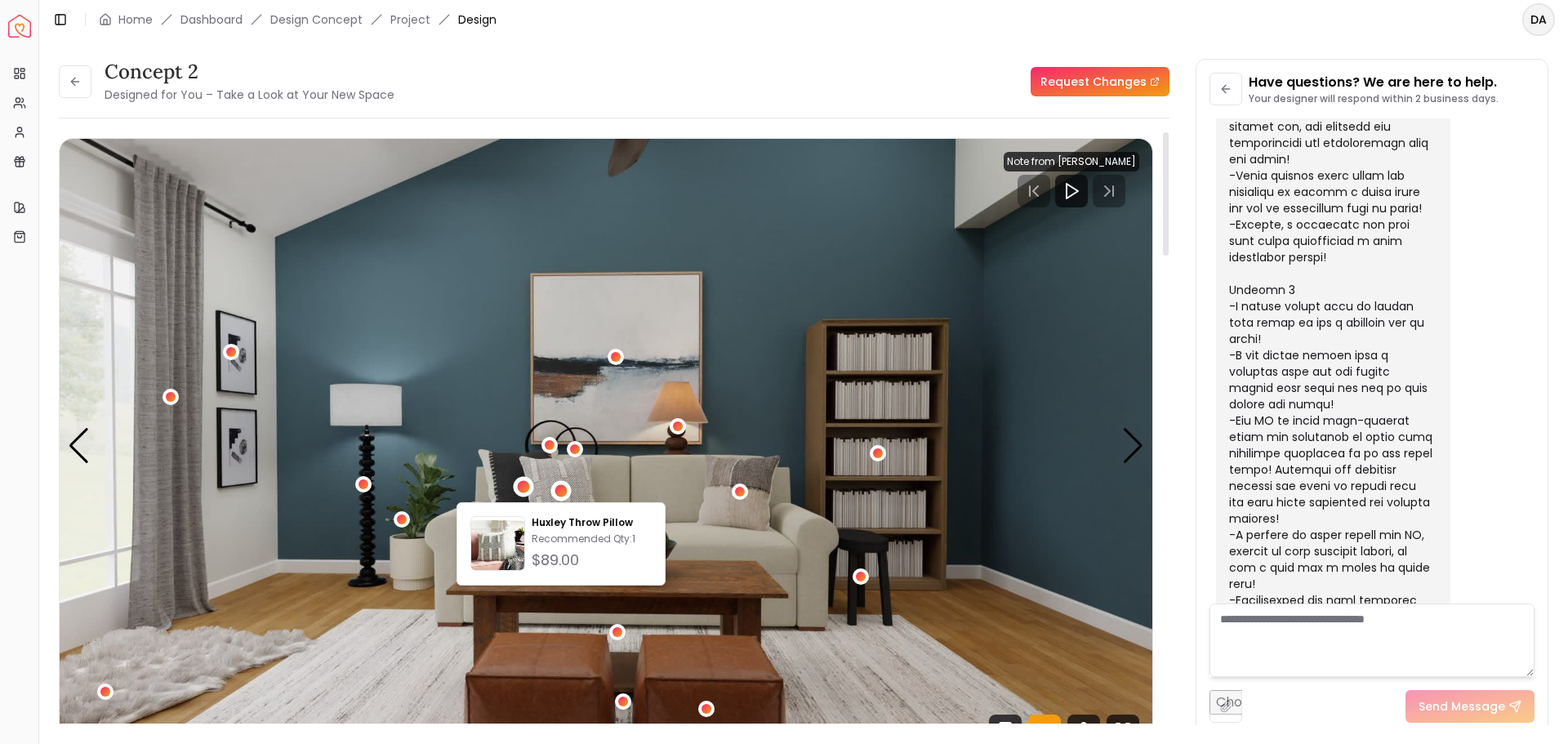
click at [528, 488] on div "2 / 5" at bounding box center [524, 487] width 12 height 12
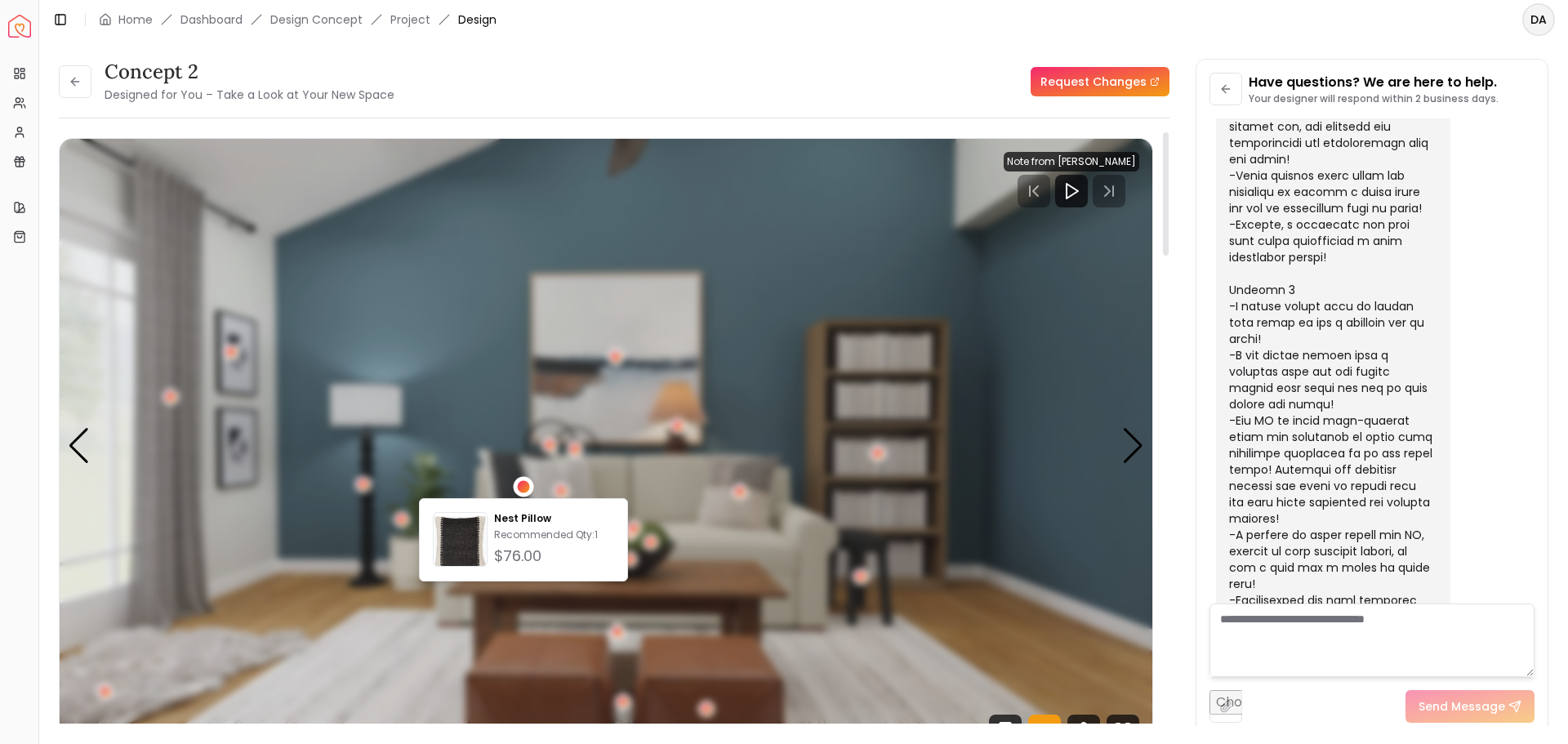
click at [521, 486] on div "2 / 5" at bounding box center [524, 487] width 12 height 12
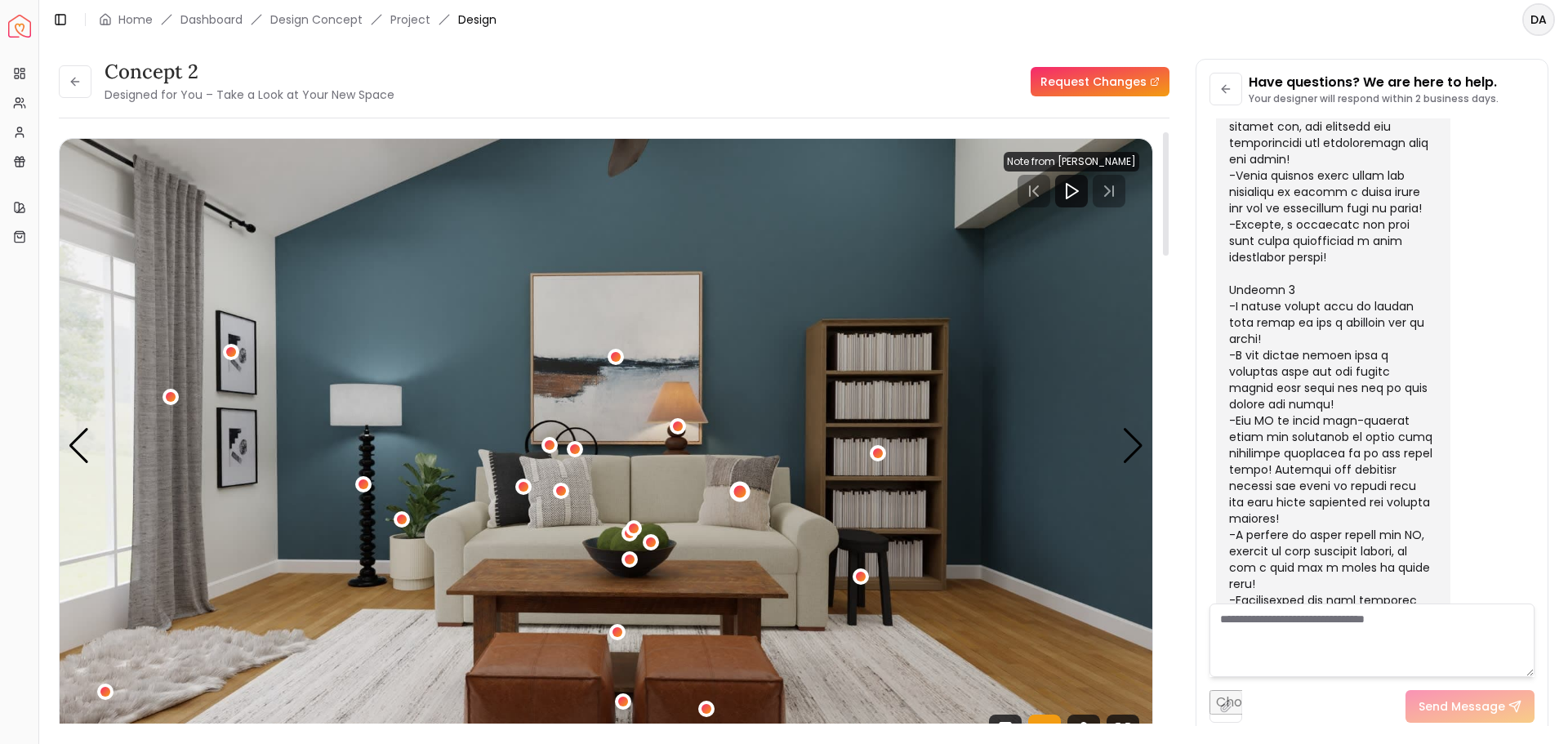
click at [746, 485] on div "2 / 5" at bounding box center [740, 492] width 20 height 20
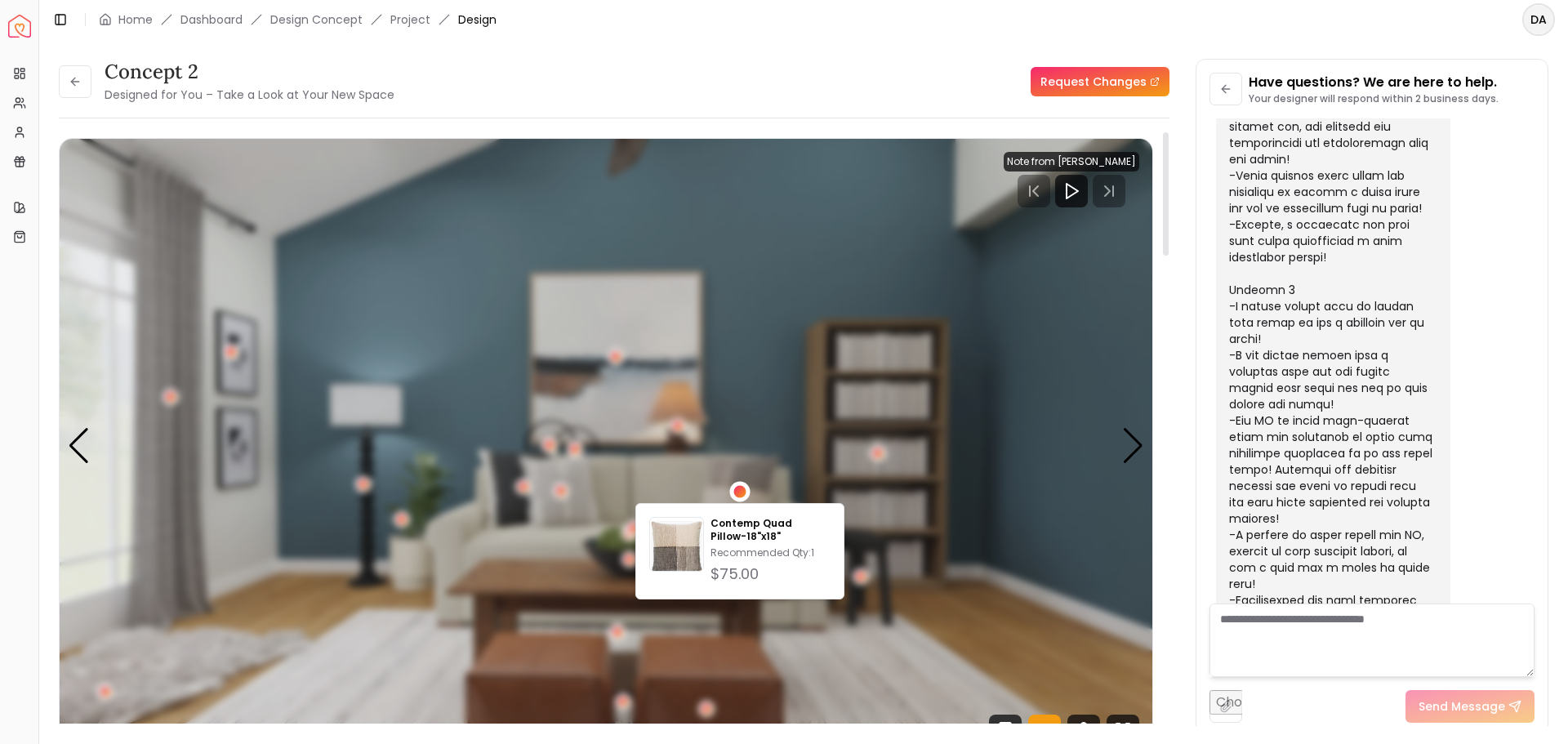
click at [748, 486] on div "2 / 5" at bounding box center [740, 492] width 20 height 20
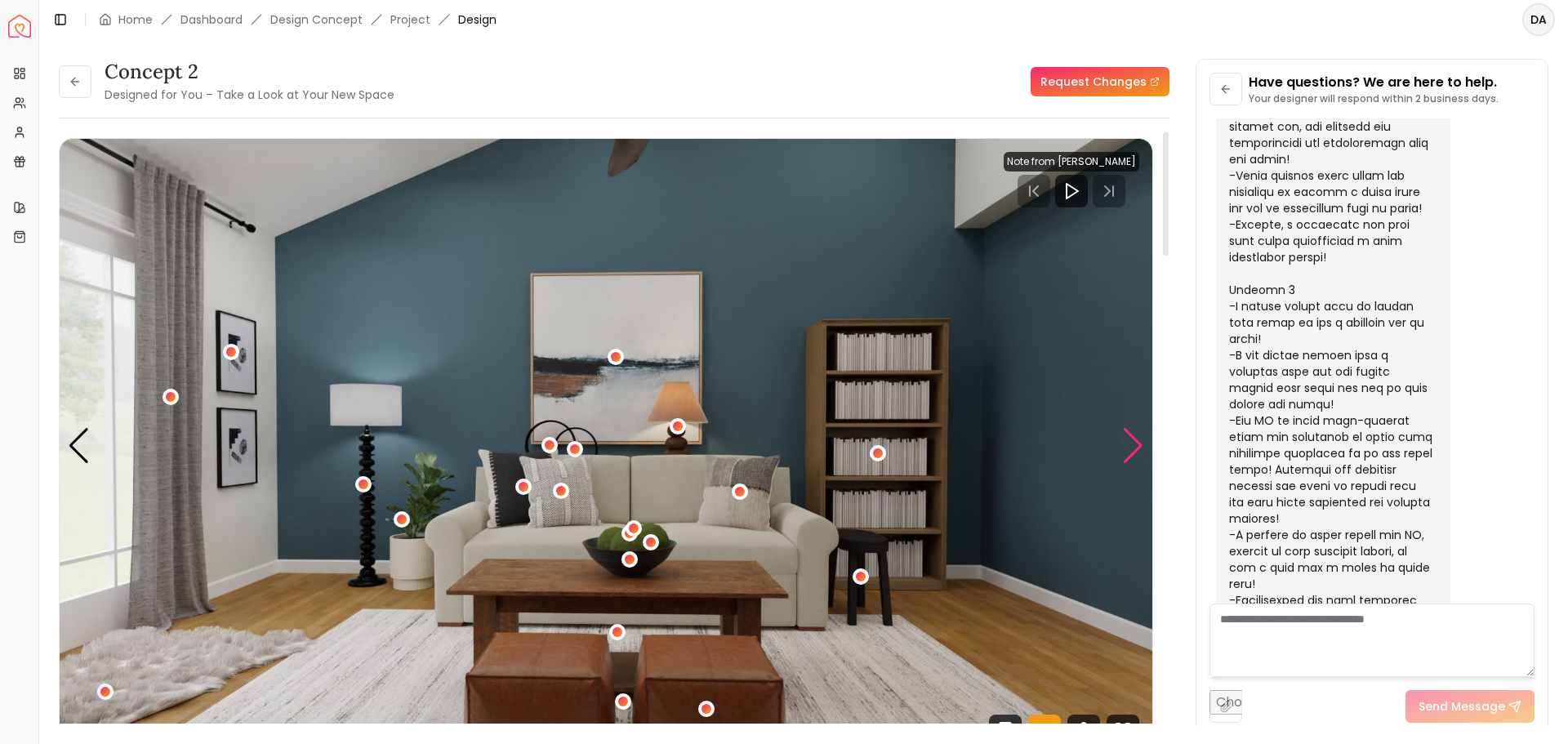
click at [1140, 451] on div "Next slide" at bounding box center [1133, 446] width 22 height 36
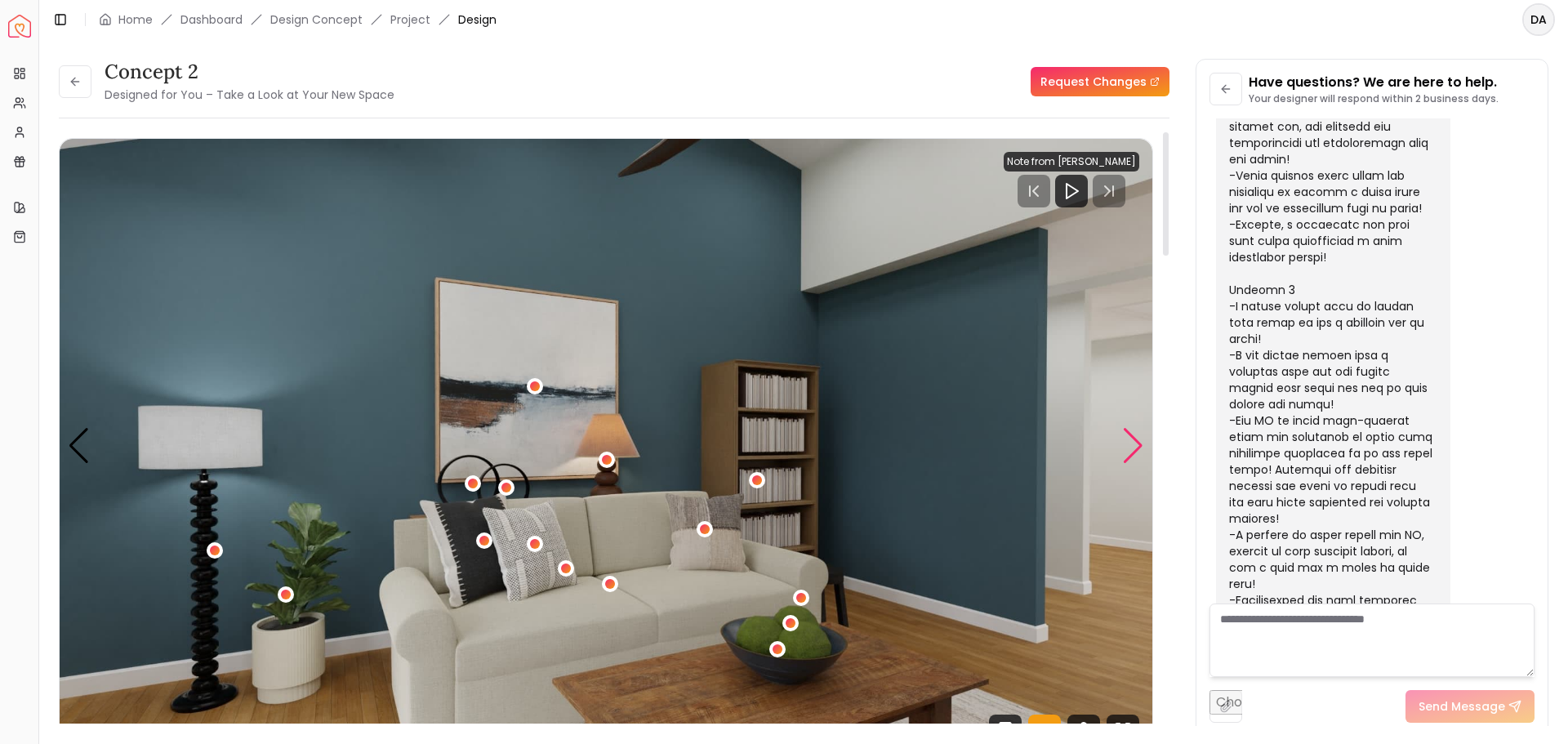
click at [1132, 441] on div "Next slide" at bounding box center [1133, 446] width 22 height 36
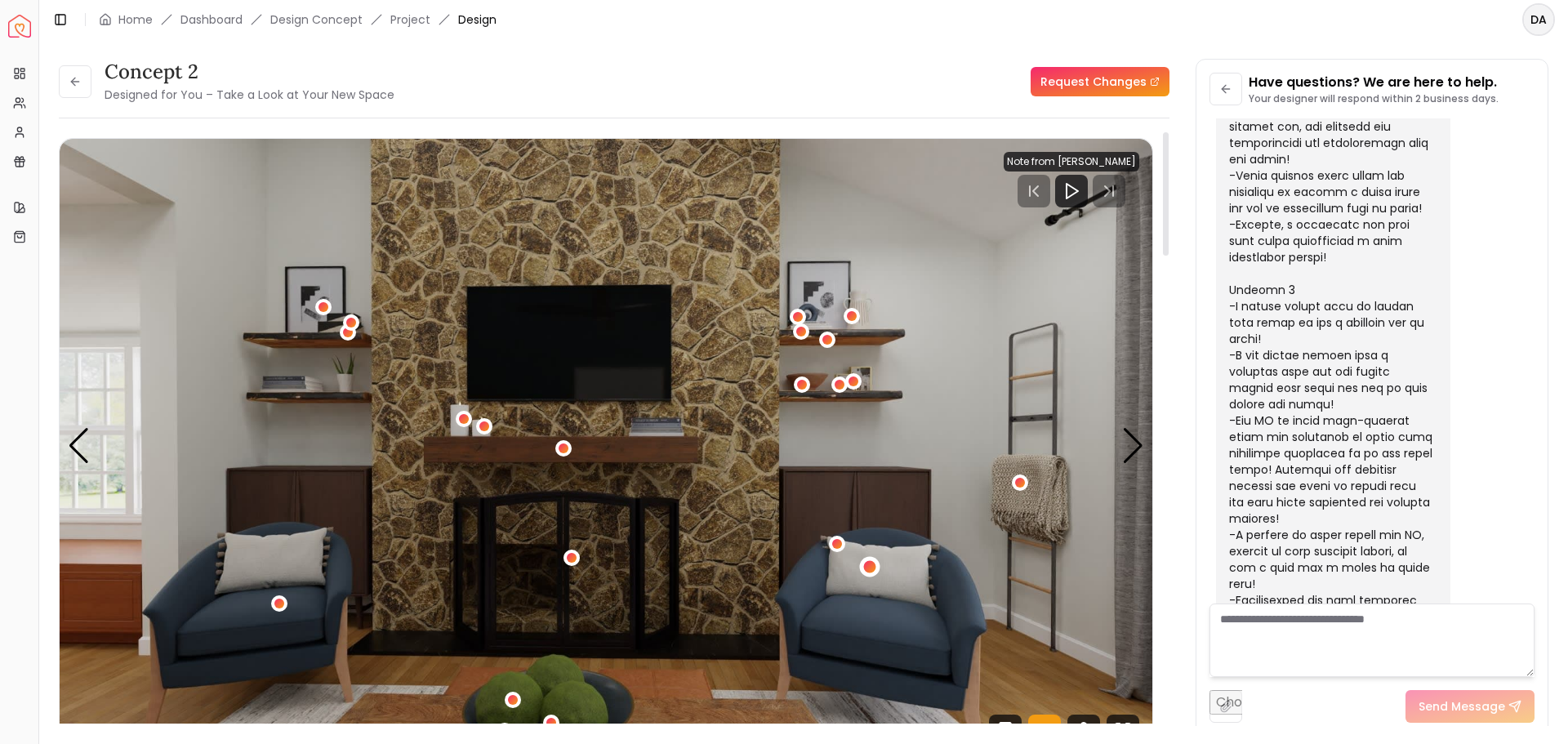
click at [891, 571] on img "4 / 5" at bounding box center [606, 446] width 1093 height 615
click at [570, 446] on div "4 / 5" at bounding box center [562, 448] width 20 height 20
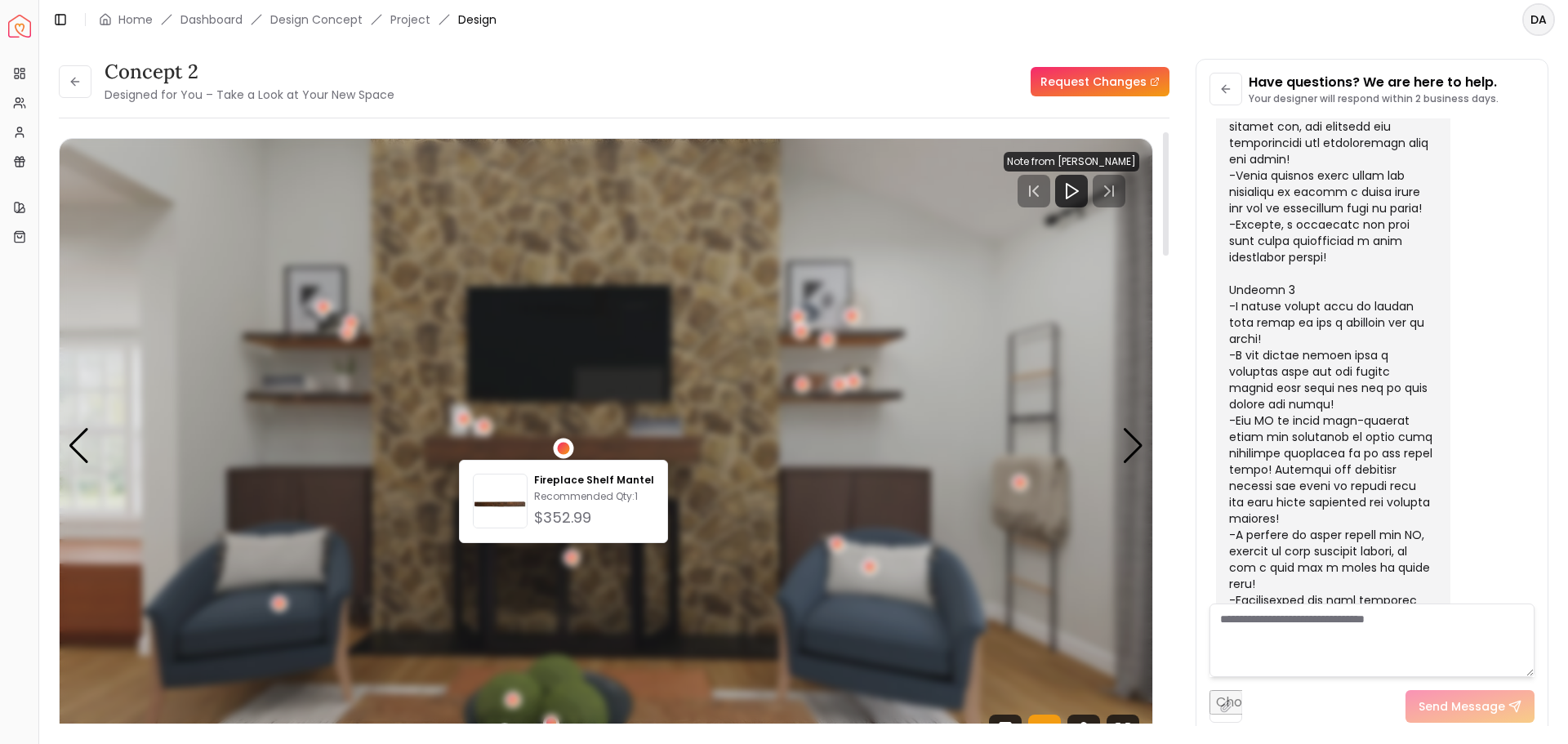
click at [570, 446] on div "4 / 5" at bounding box center [562, 448] width 20 height 20
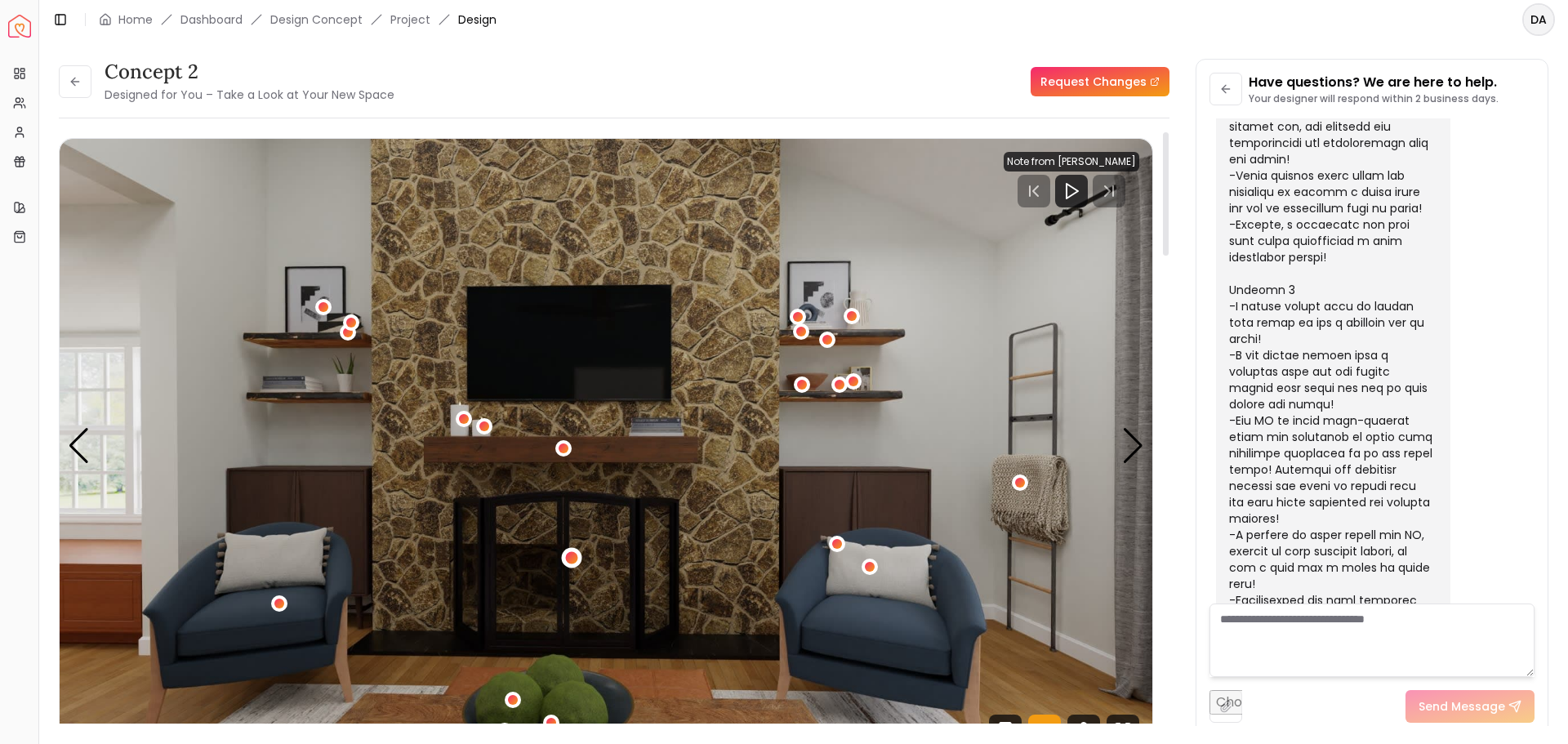
click at [568, 554] on div "4 / 5" at bounding box center [572, 558] width 12 height 12
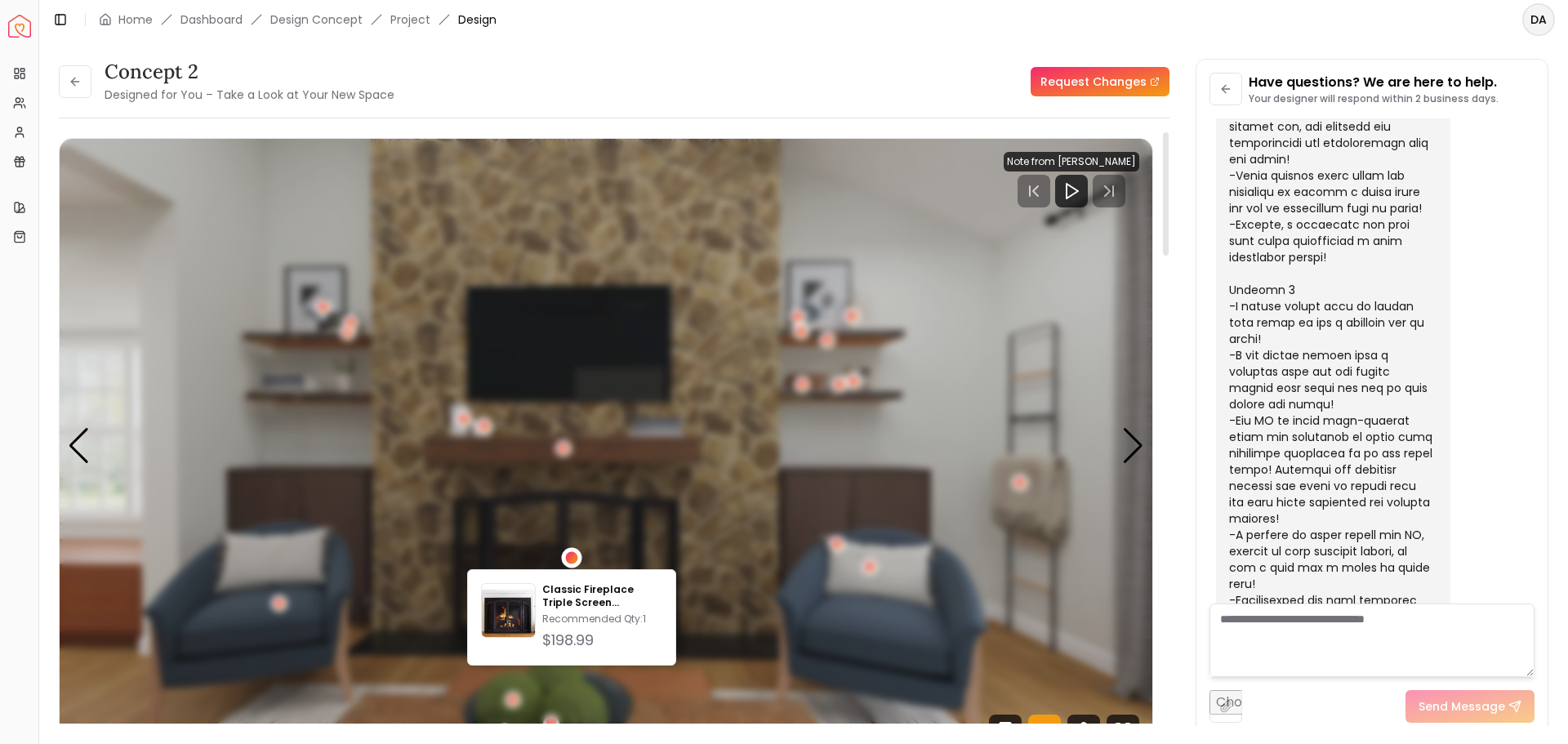
click at [570, 559] on div "4 / 5" at bounding box center [572, 558] width 12 height 12
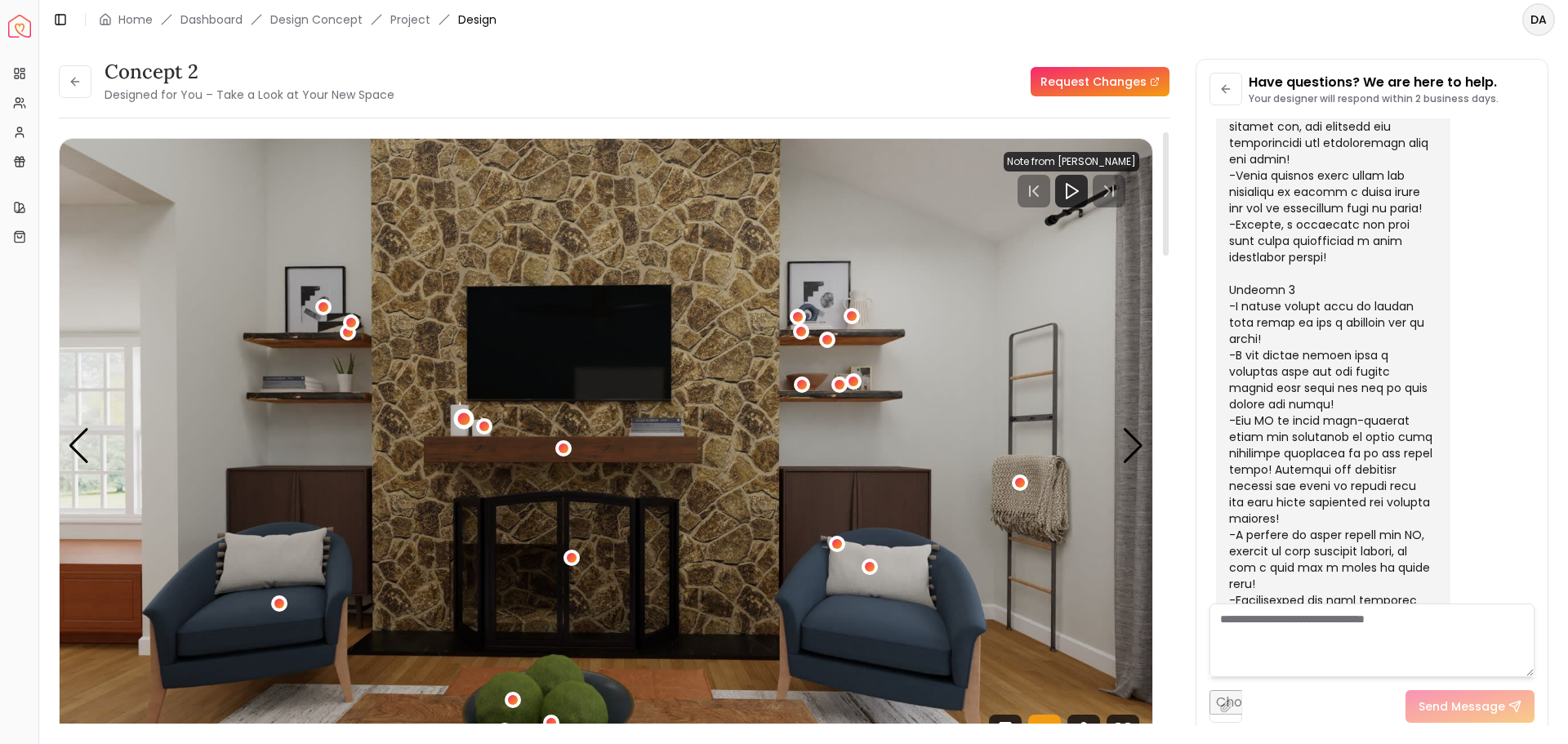
click at [459, 415] on div "4 / 5" at bounding box center [464, 419] width 12 height 12
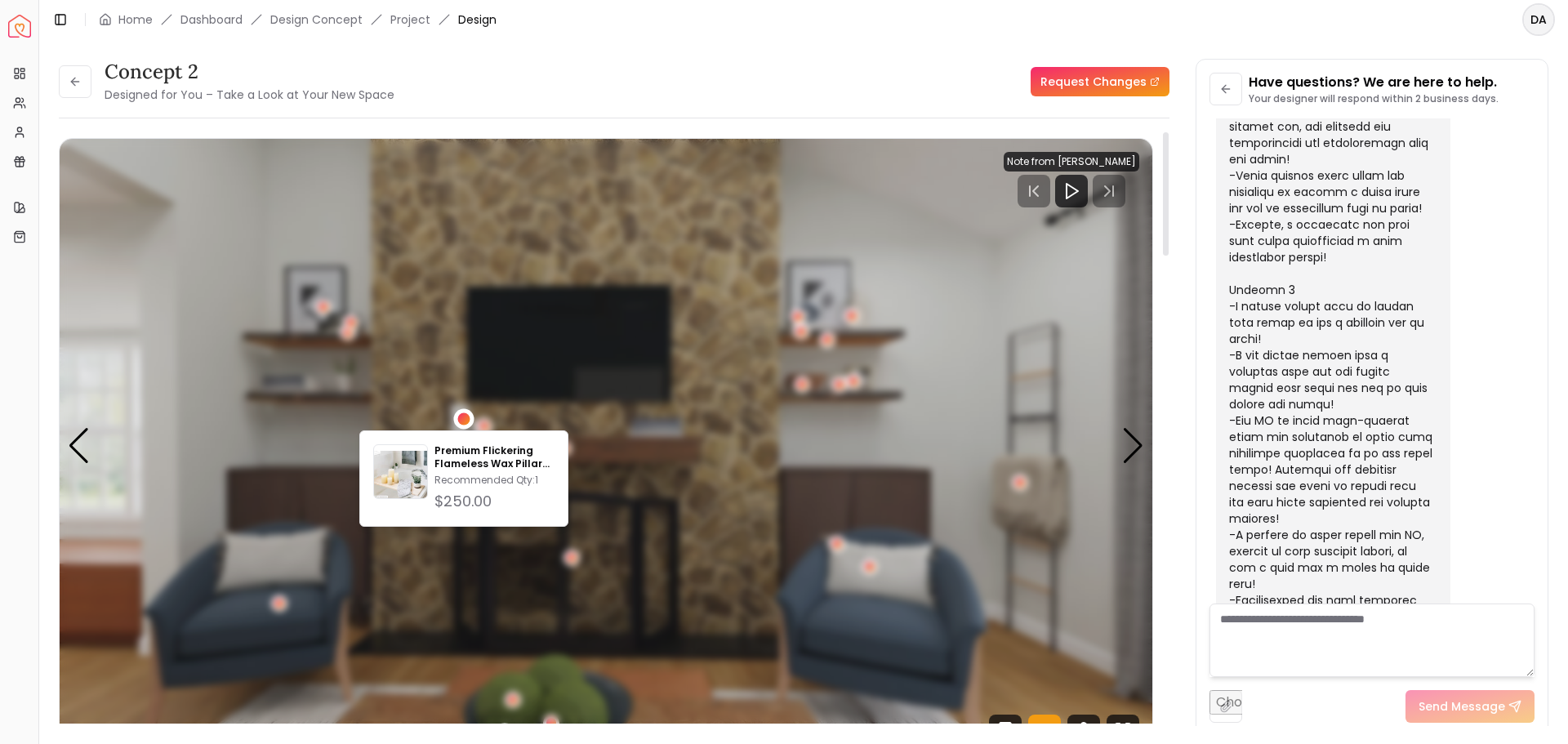
click at [459, 415] on div "4 / 5" at bounding box center [464, 419] width 12 height 12
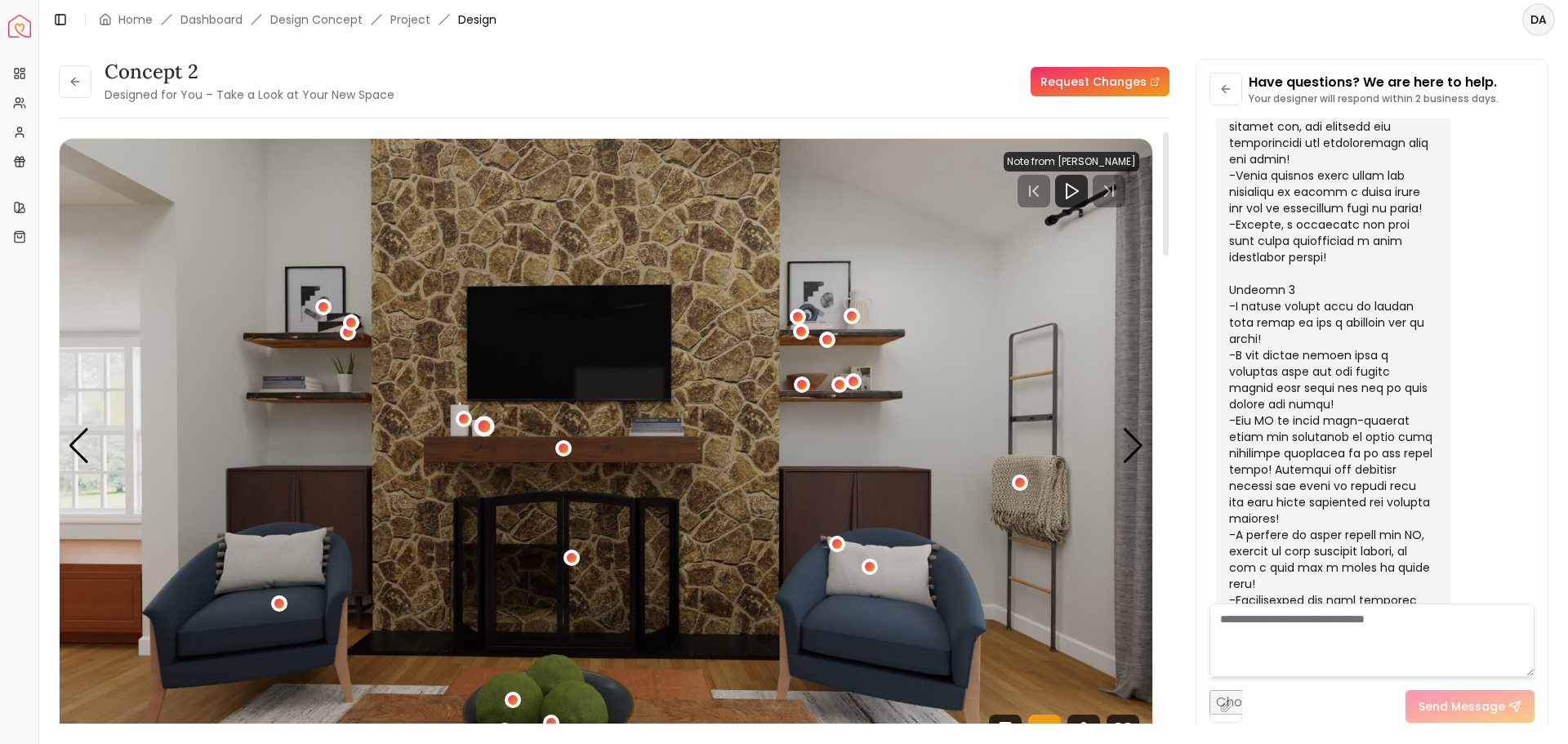
click at [479, 420] on div "4 / 5" at bounding box center [484, 425] width 20 height 20
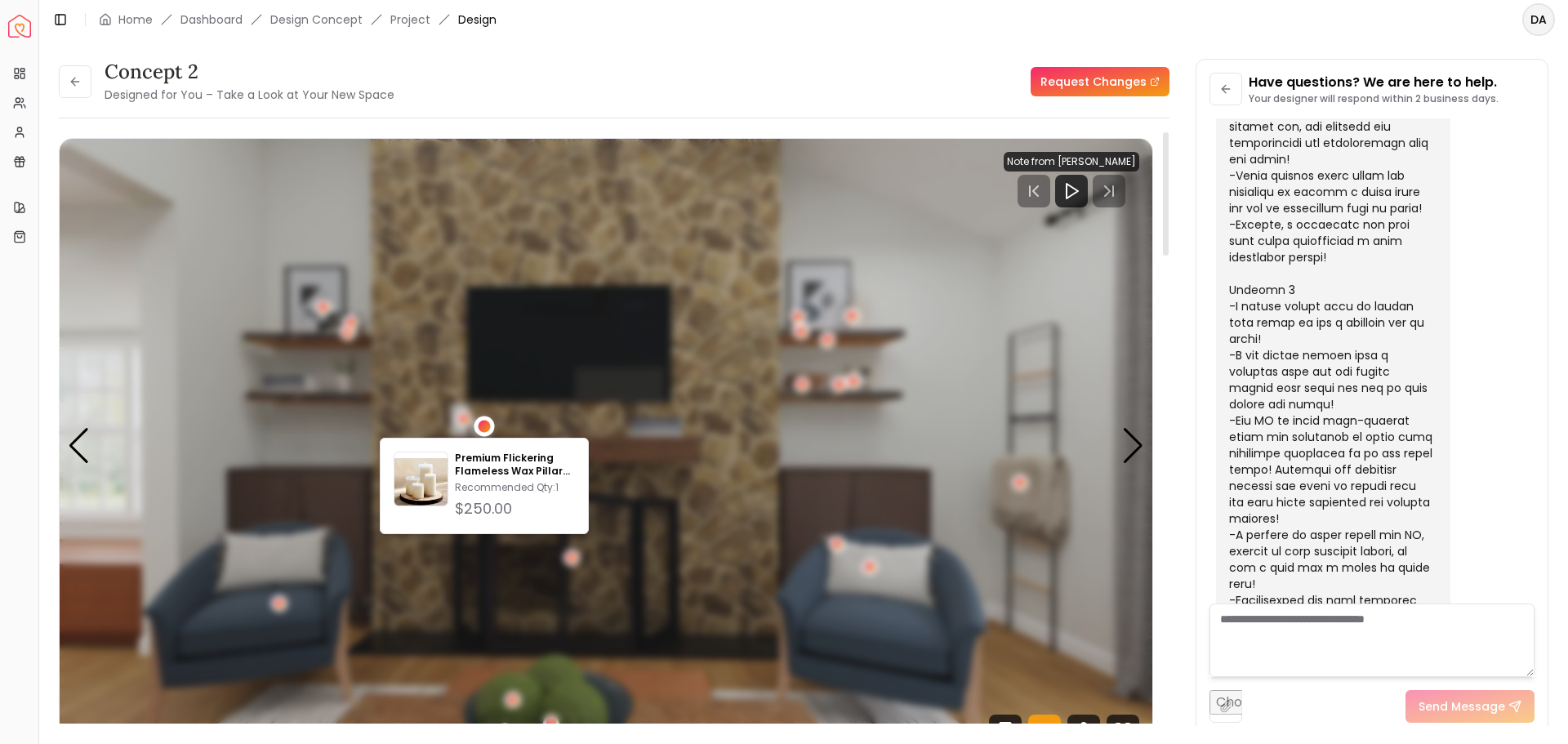
click at [492, 430] on div "4 / 5" at bounding box center [484, 425] width 20 height 20
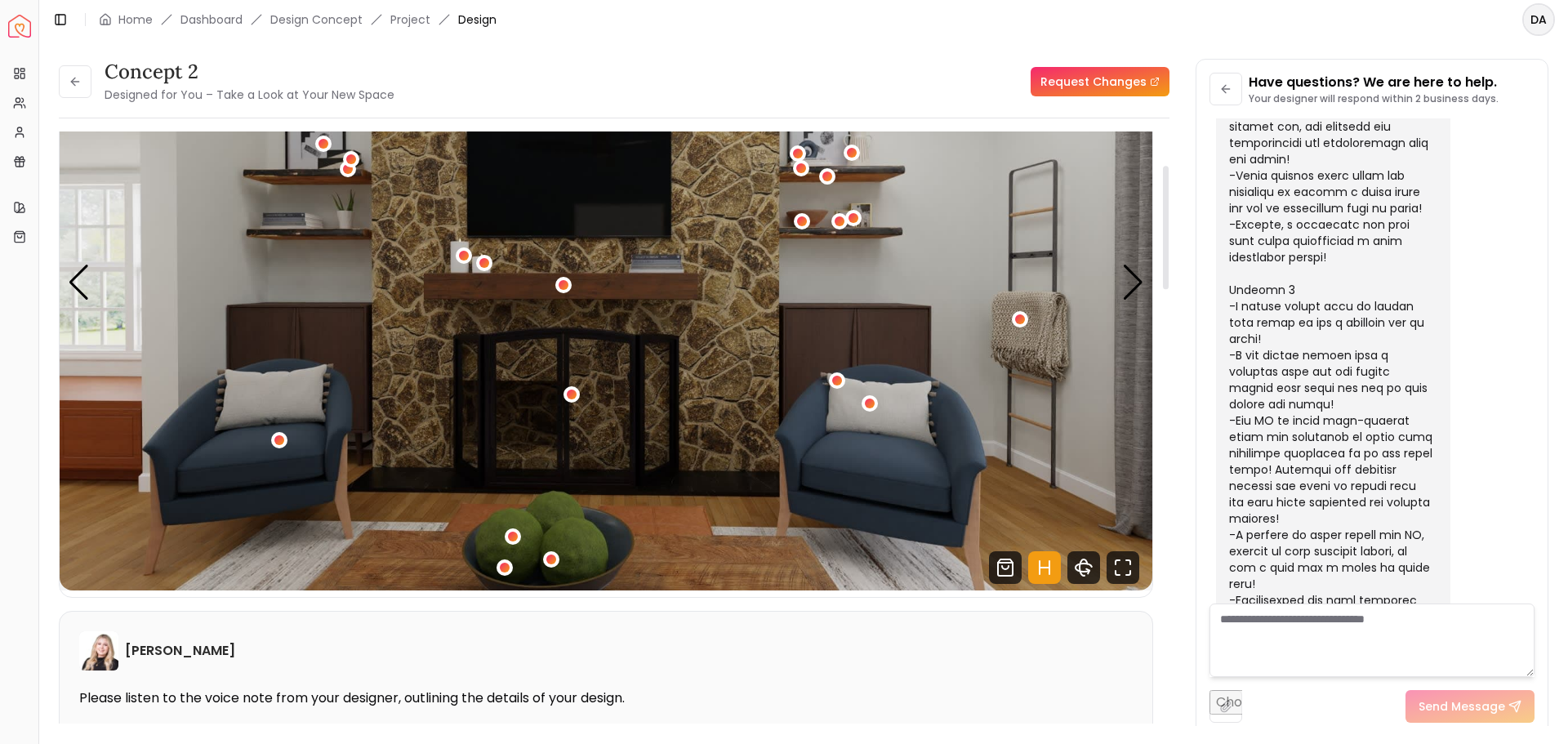
scroll to position [82, 0]
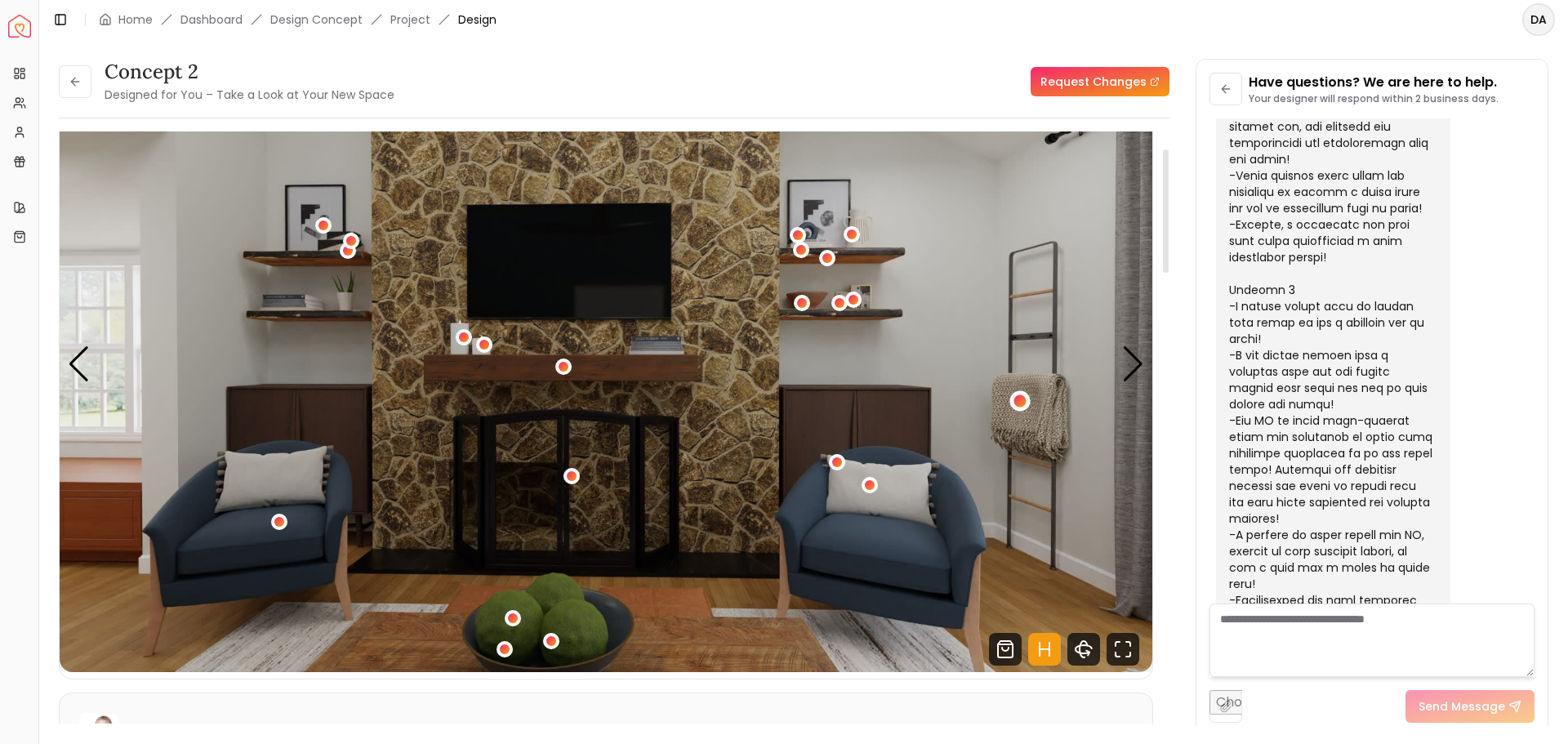
click at [1027, 401] on div "4 / 5" at bounding box center [1020, 400] width 20 height 20
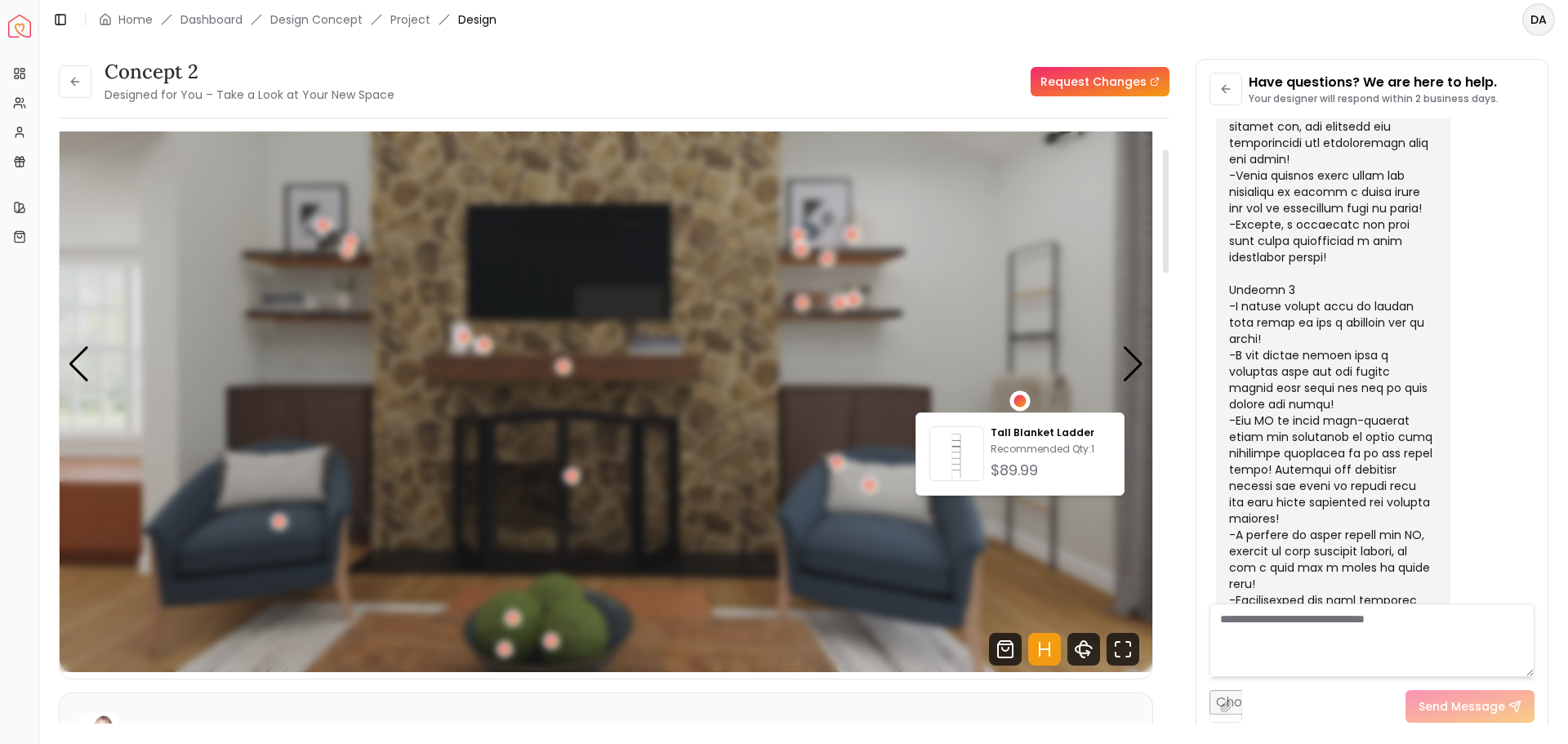
click at [1026, 400] on div "4 / 5" at bounding box center [1021, 400] width 12 height 12
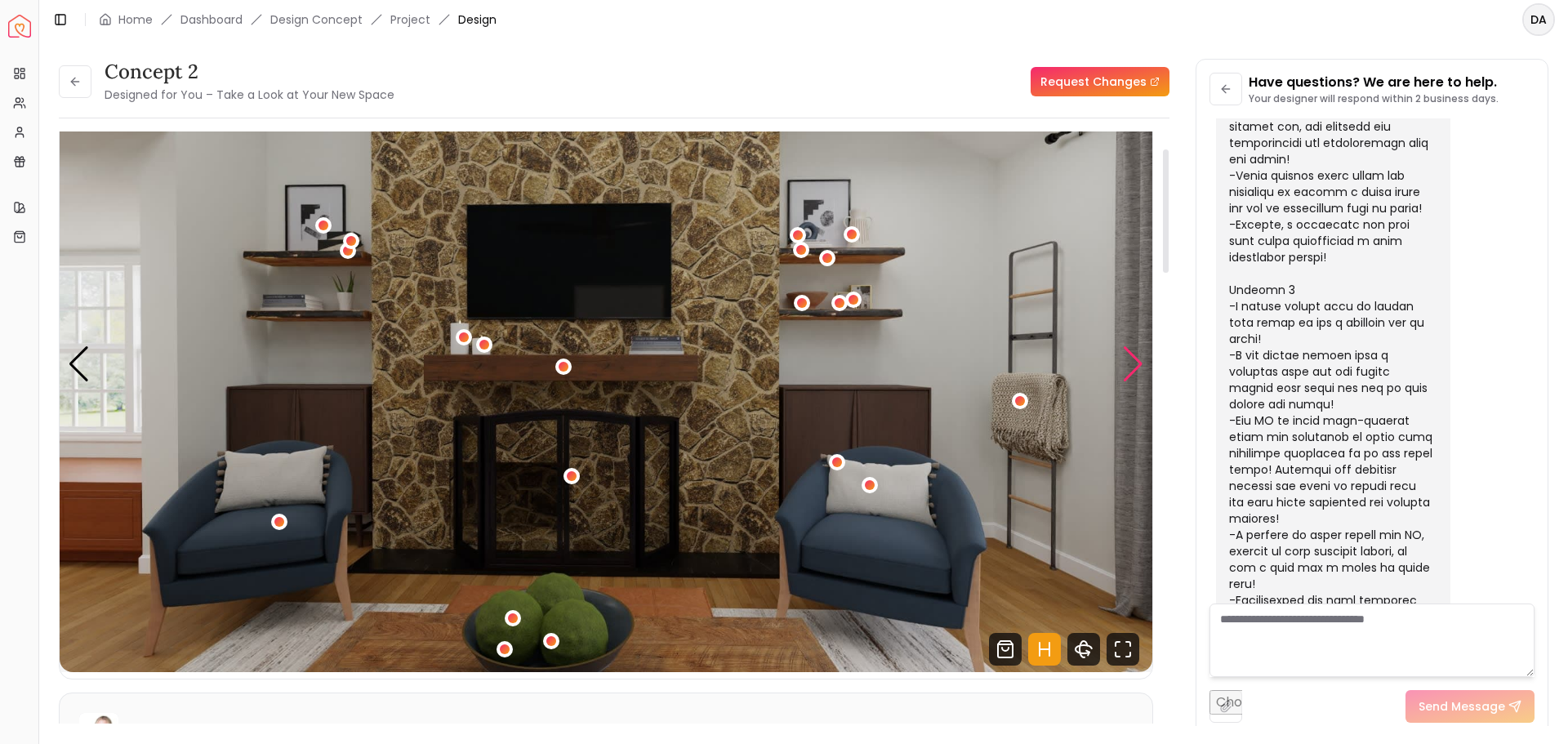
click at [1134, 367] on div "Next slide" at bounding box center [1133, 364] width 22 height 36
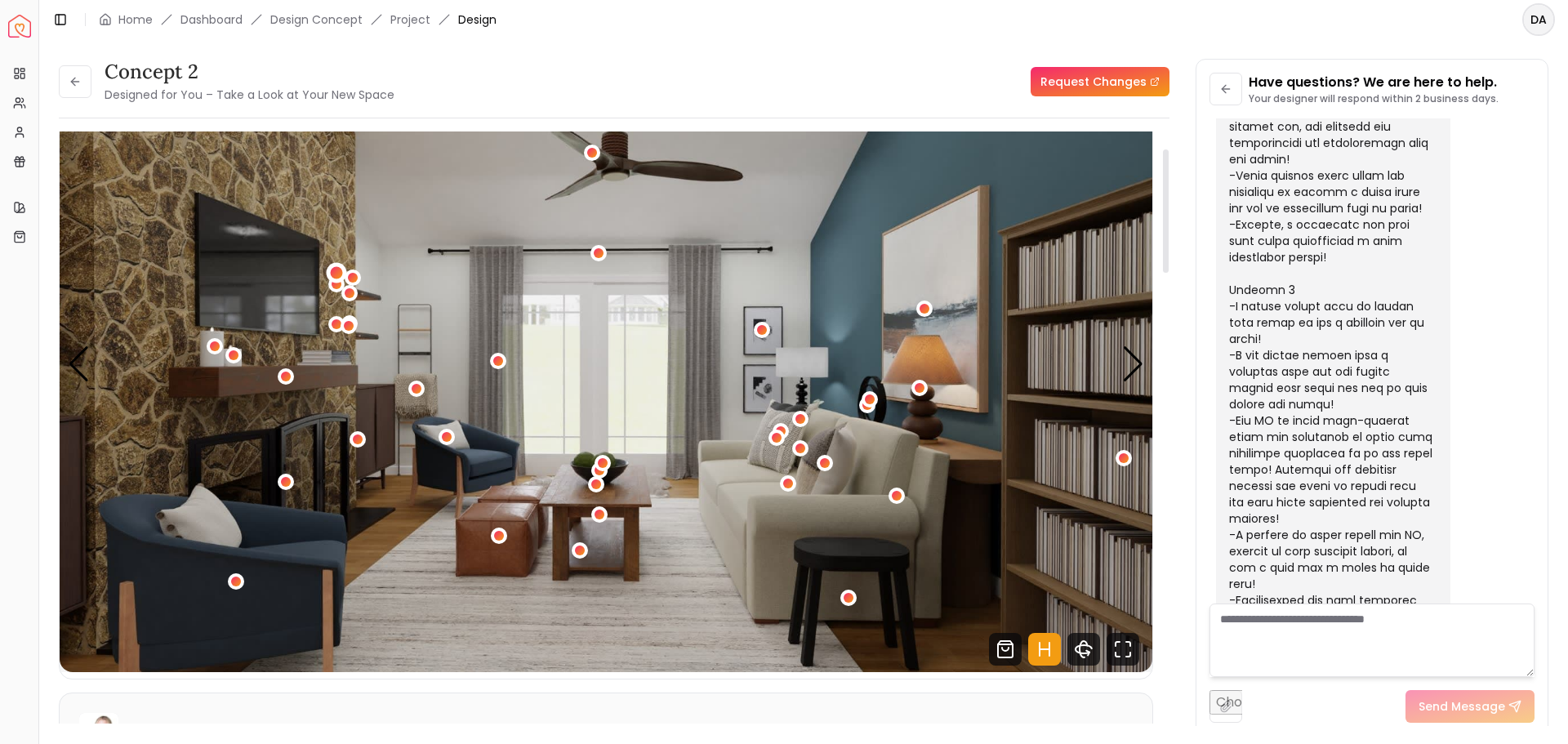
click at [335, 273] on div "5 / 5" at bounding box center [337, 273] width 12 height 12
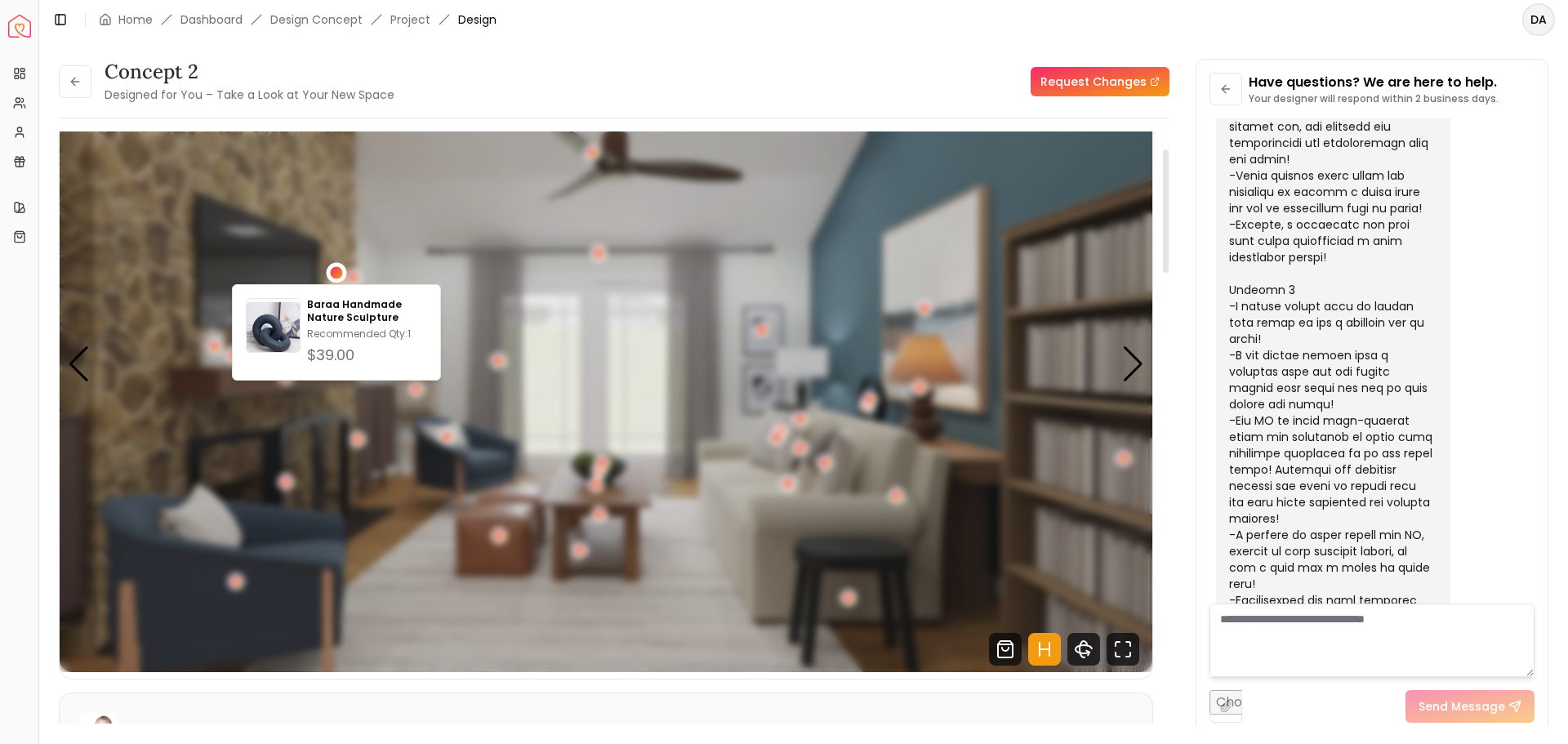
click at [335, 273] on div "5 / 5" at bounding box center [337, 273] width 12 height 12
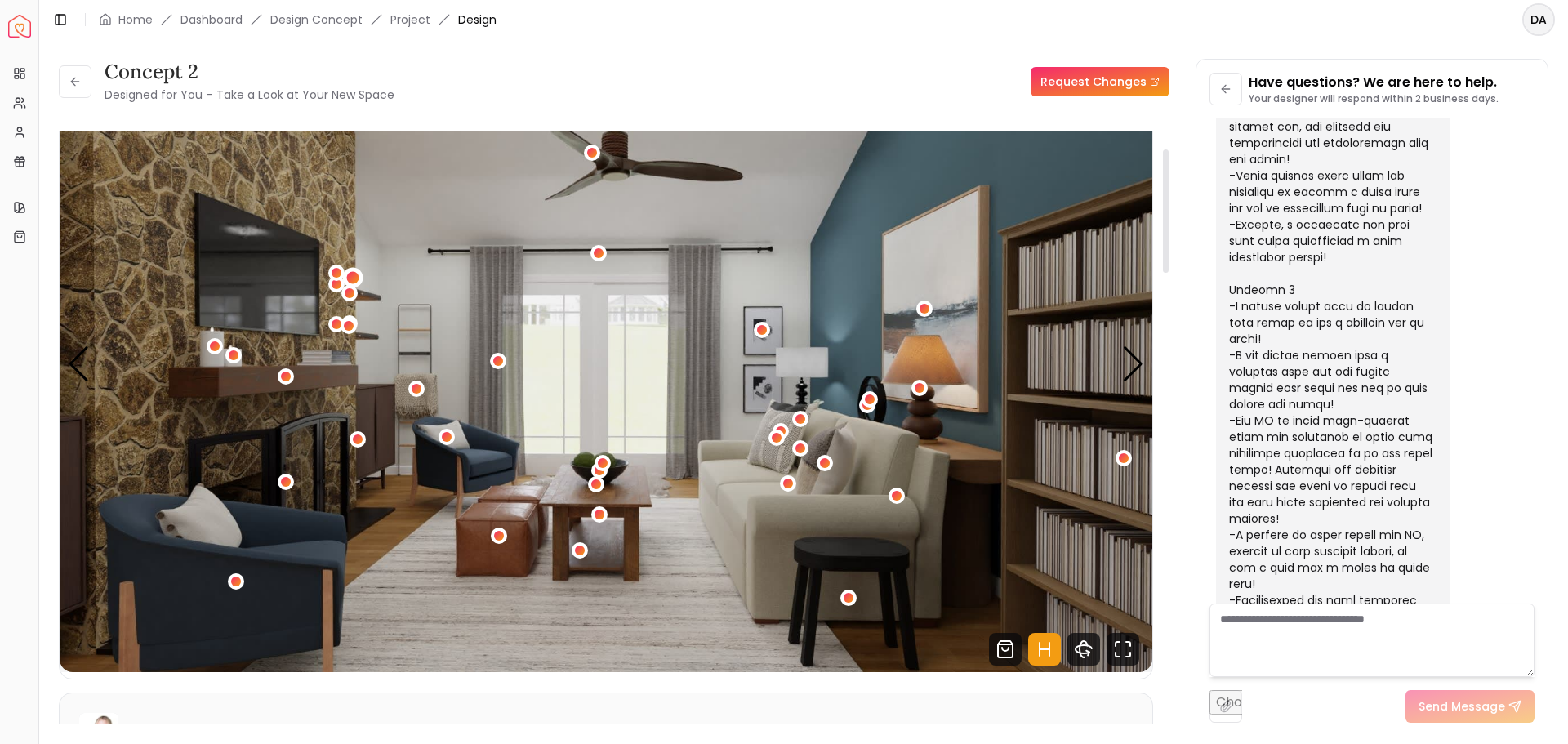
click at [359, 275] on div "5 / 5" at bounding box center [352, 278] width 12 height 12
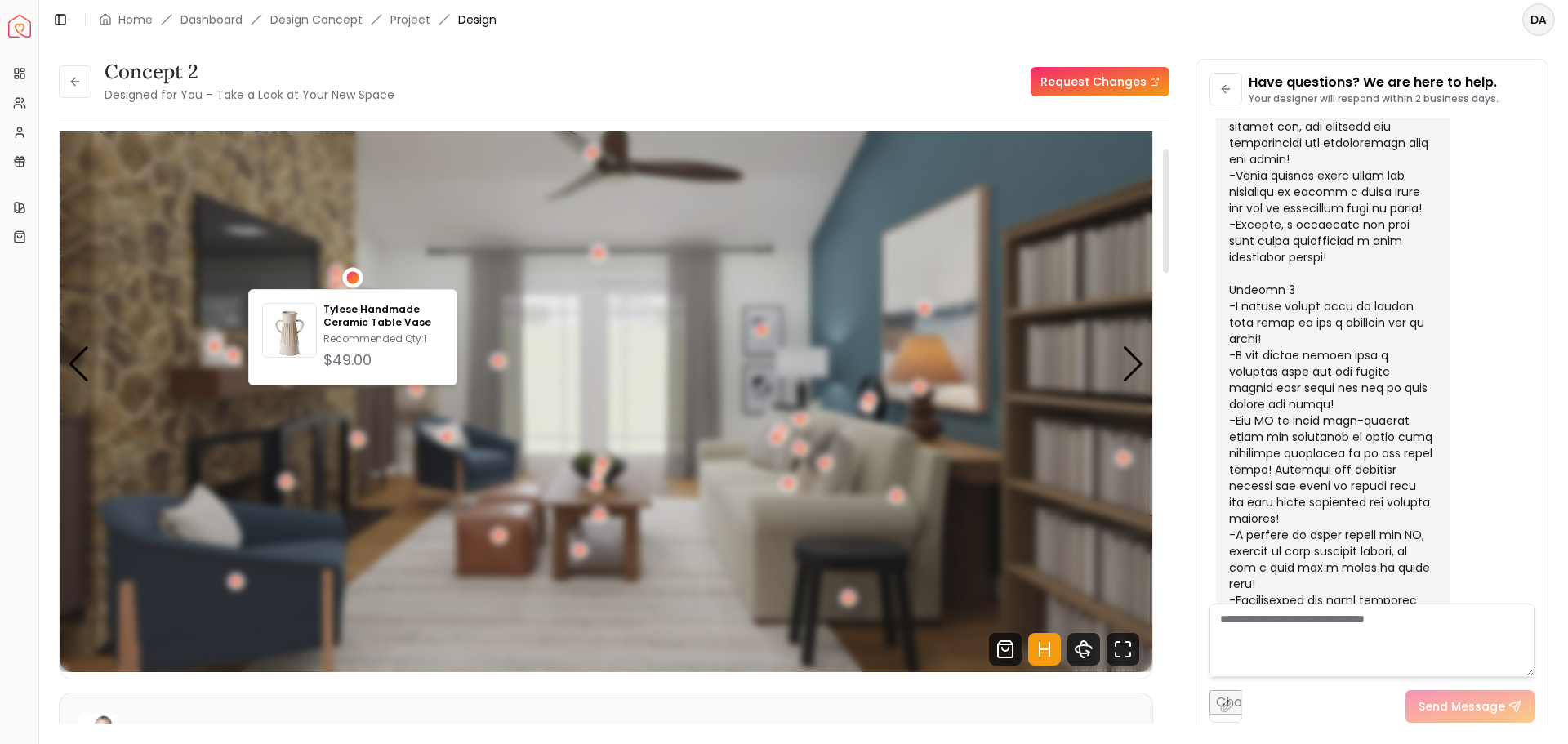
click at [362, 277] on div "5 / 5" at bounding box center [352, 277] width 20 height 20
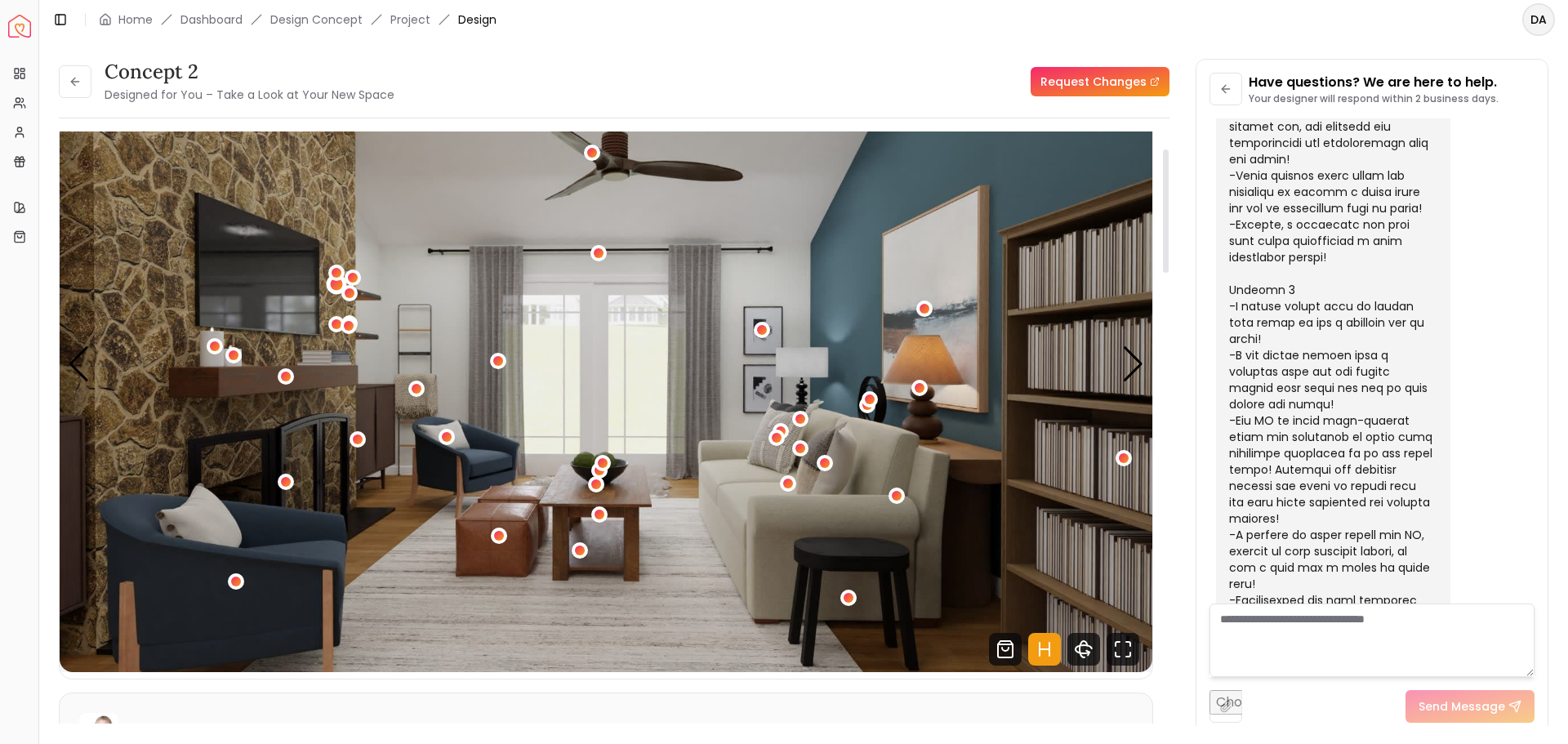
click at [338, 284] on div "5 / 5" at bounding box center [337, 284] width 12 height 12
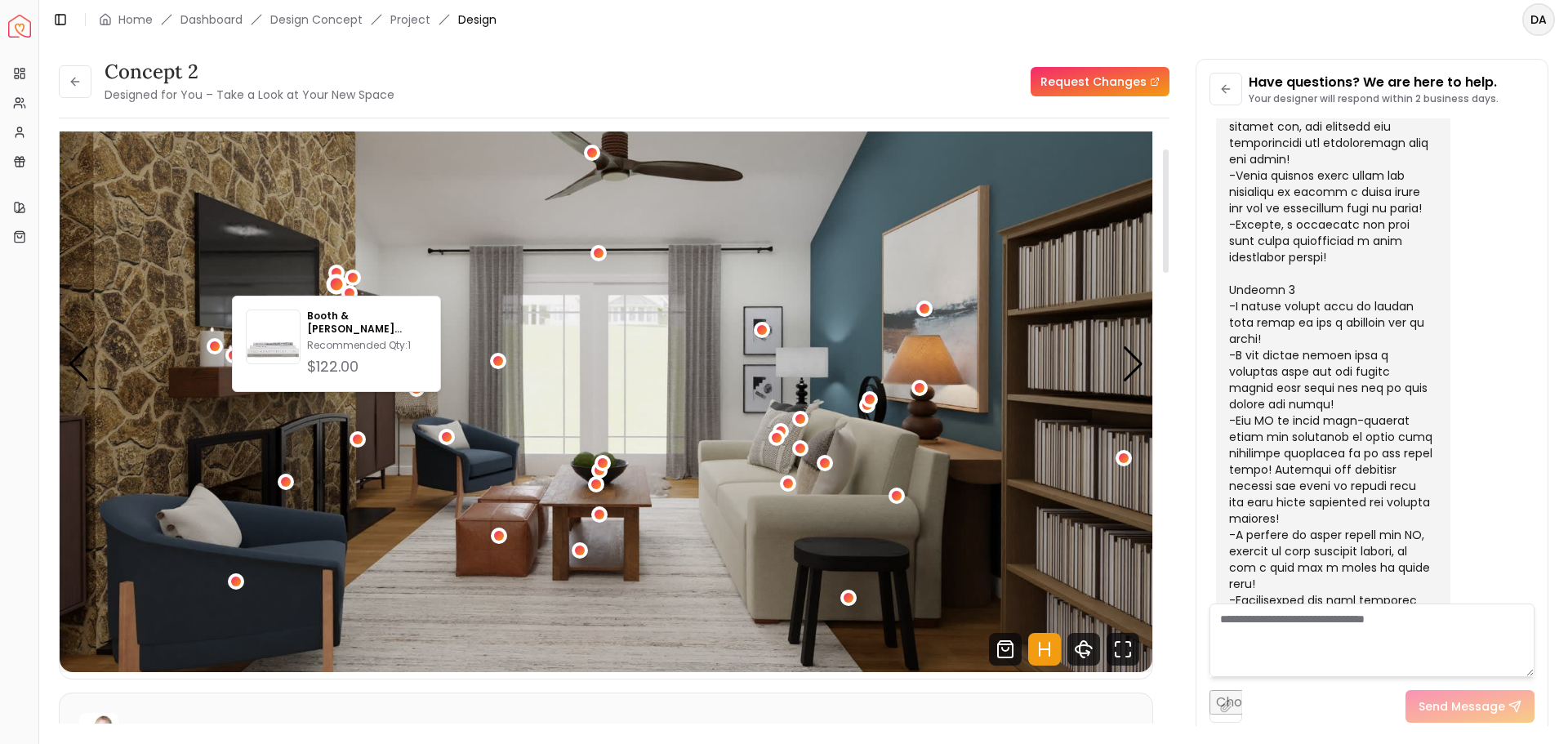
click at [408, 267] on img "5 / 5" at bounding box center [606, 364] width 1093 height 615
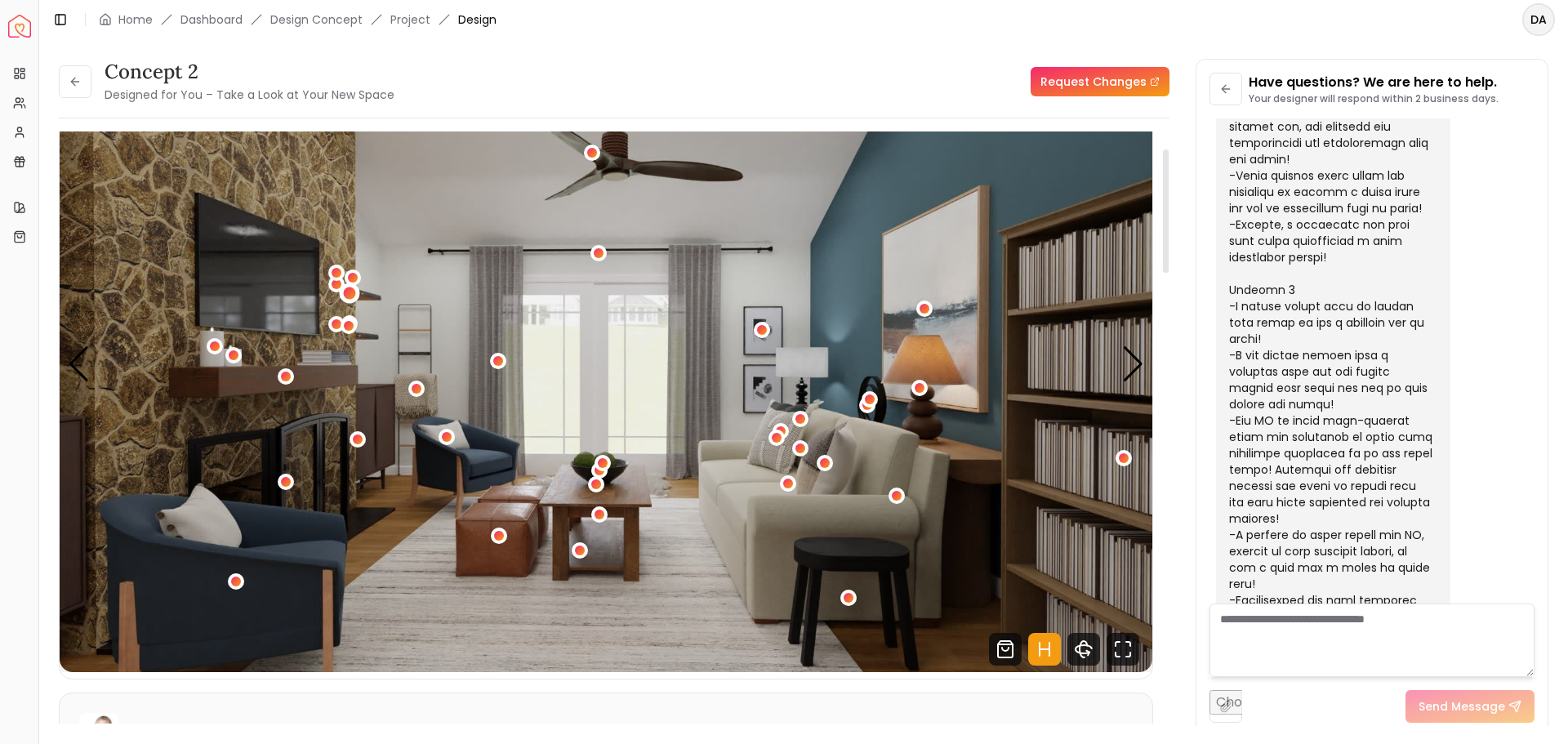
click at [352, 294] on div "5 / 5" at bounding box center [350, 293] width 12 height 12
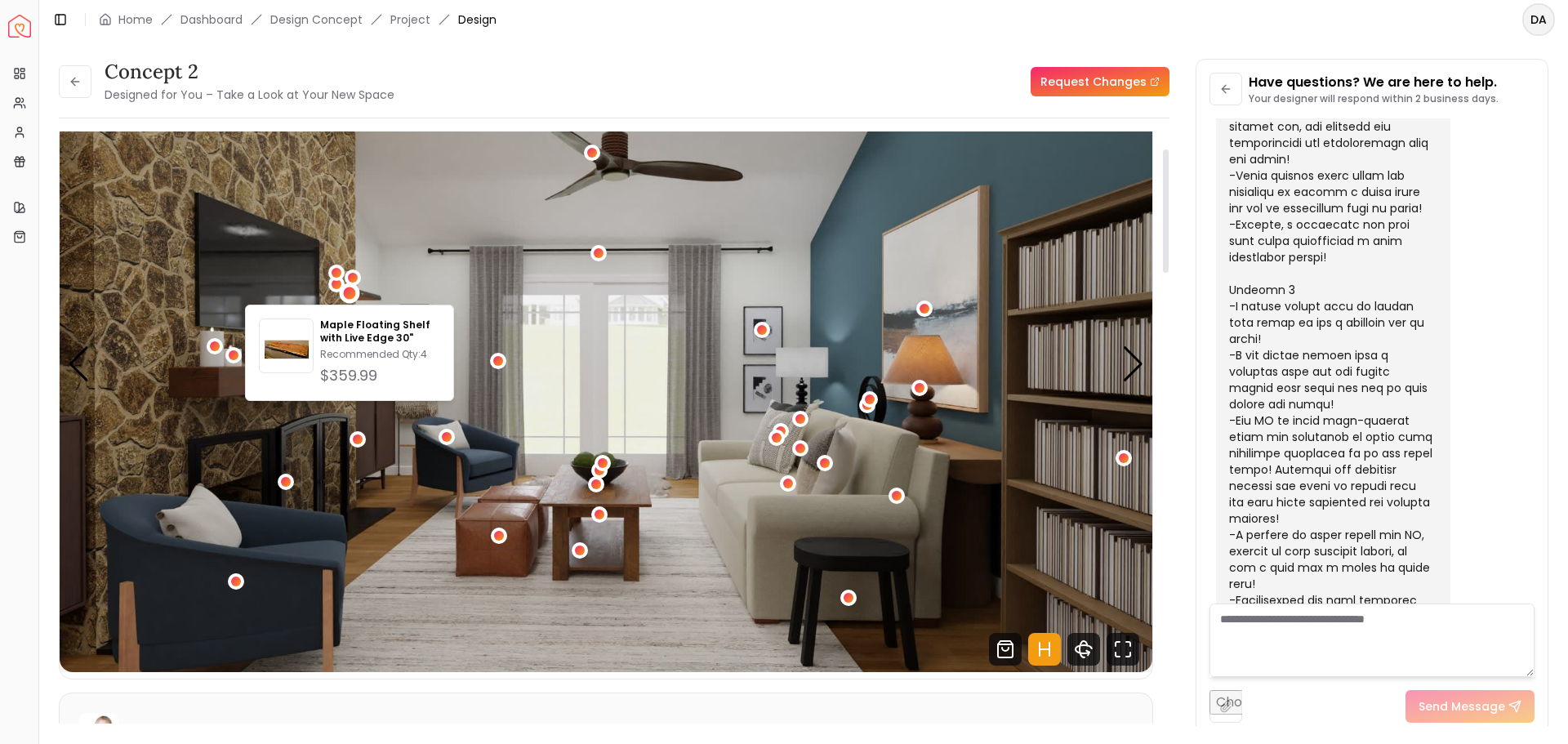
click at [384, 271] on img "5 / 5" at bounding box center [606, 364] width 1093 height 615
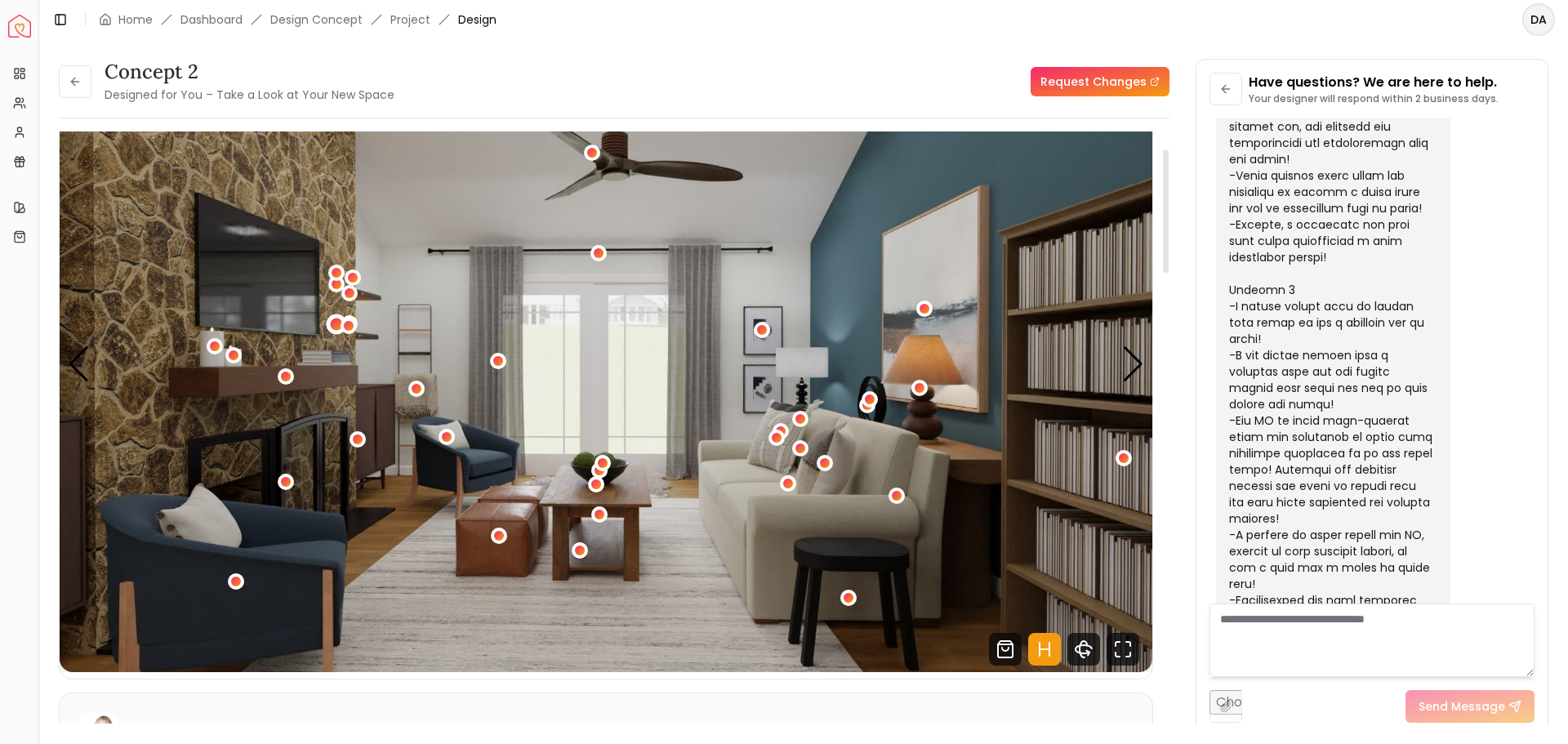
click at [332, 323] on div "5 / 5" at bounding box center [336, 325] width 12 height 12
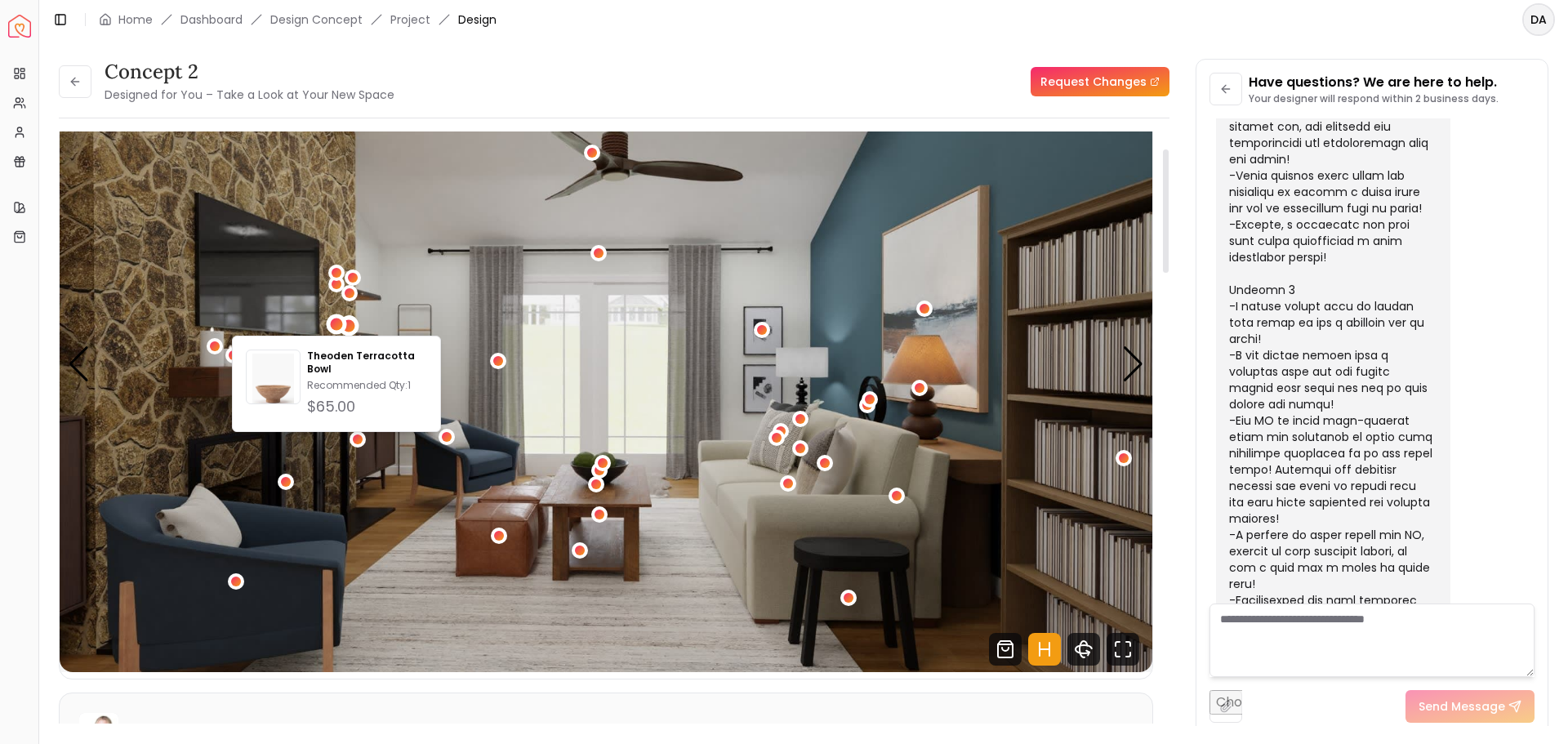
click at [347, 323] on div "5 / 5" at bounding box center [350, 327] width 12 height 12
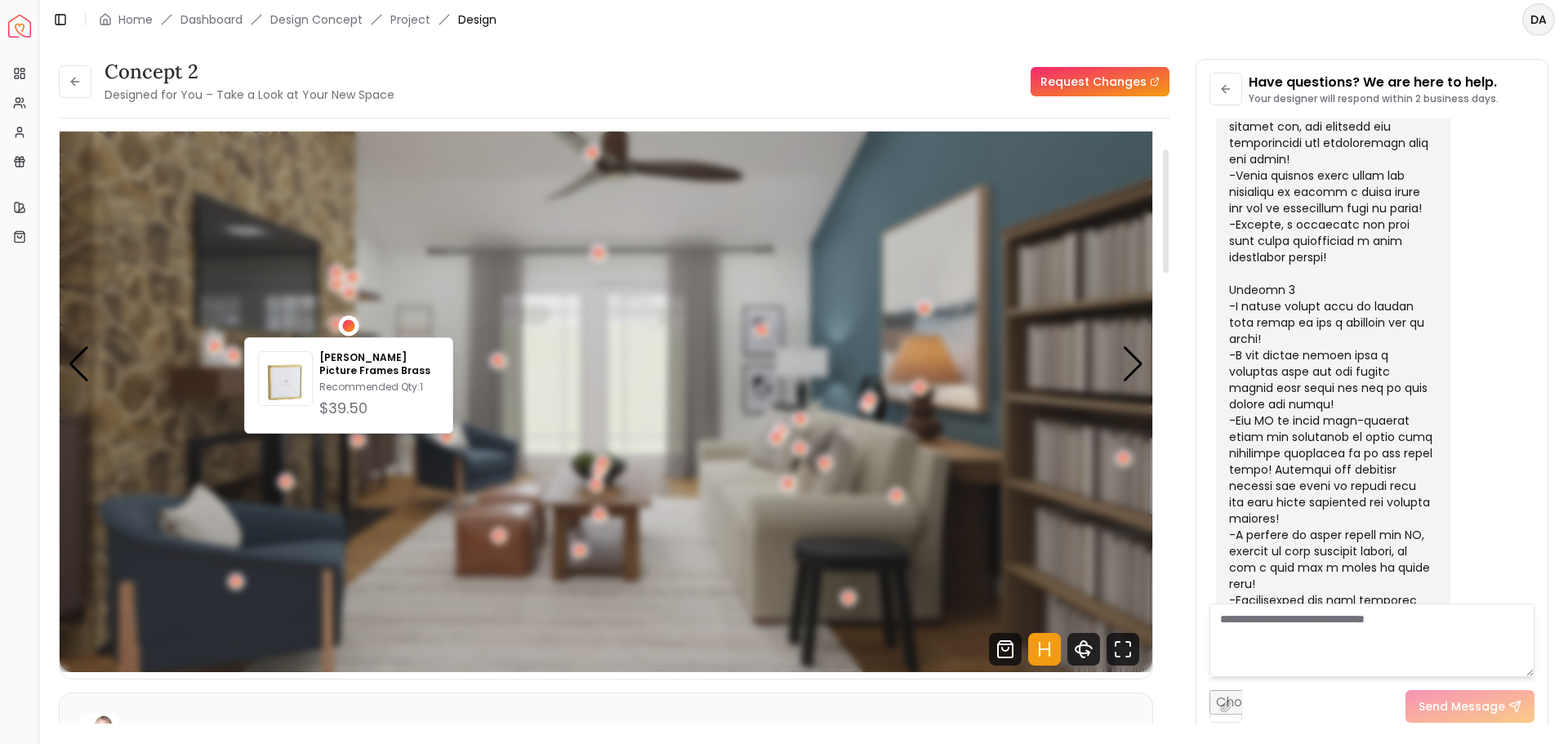
click at [350, 323] on div "5 / 5" at bounding box center [350, 327] width 12 height 12
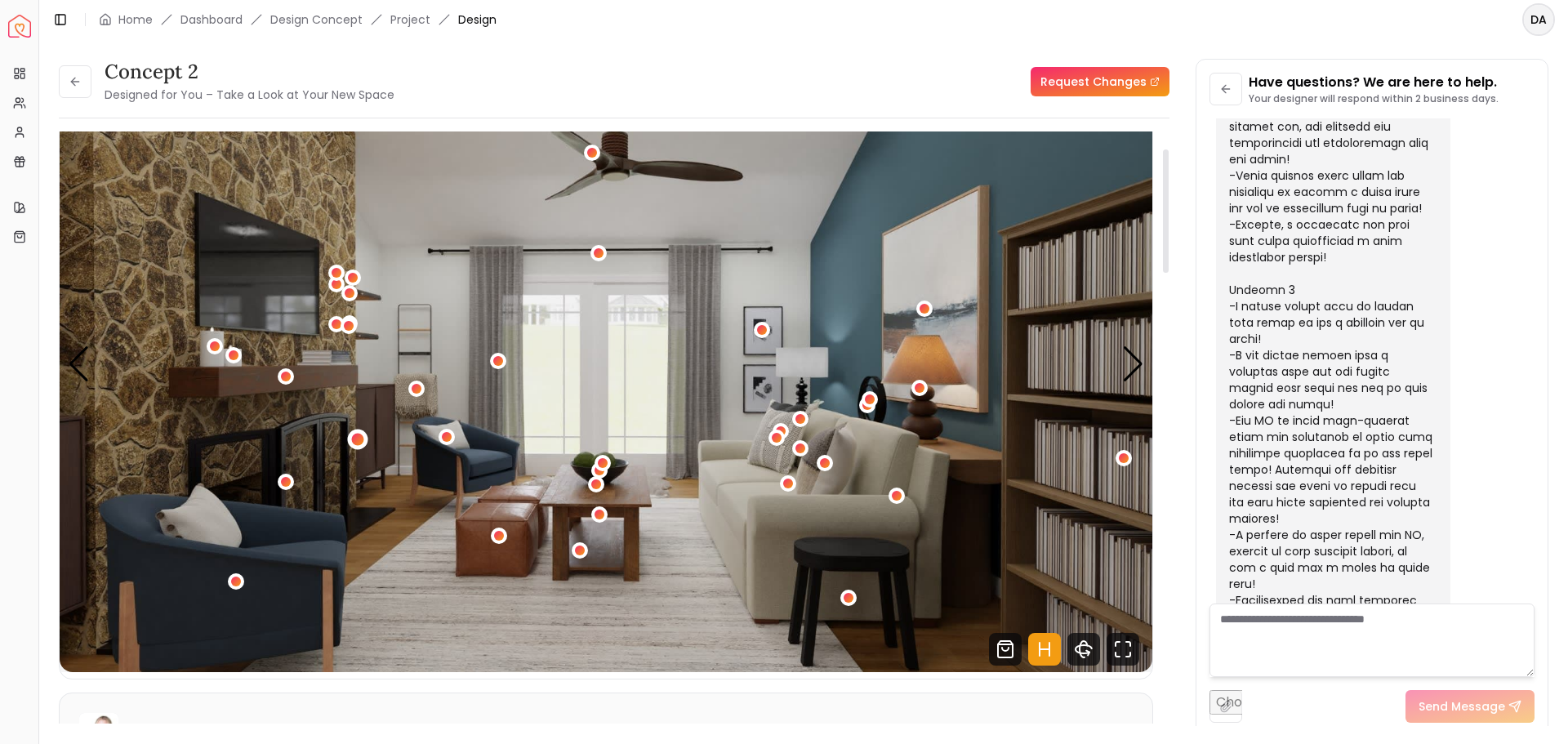
click at [357, 435] on div "5 / 5" at bounding box center [358, 440] width 12 height 12
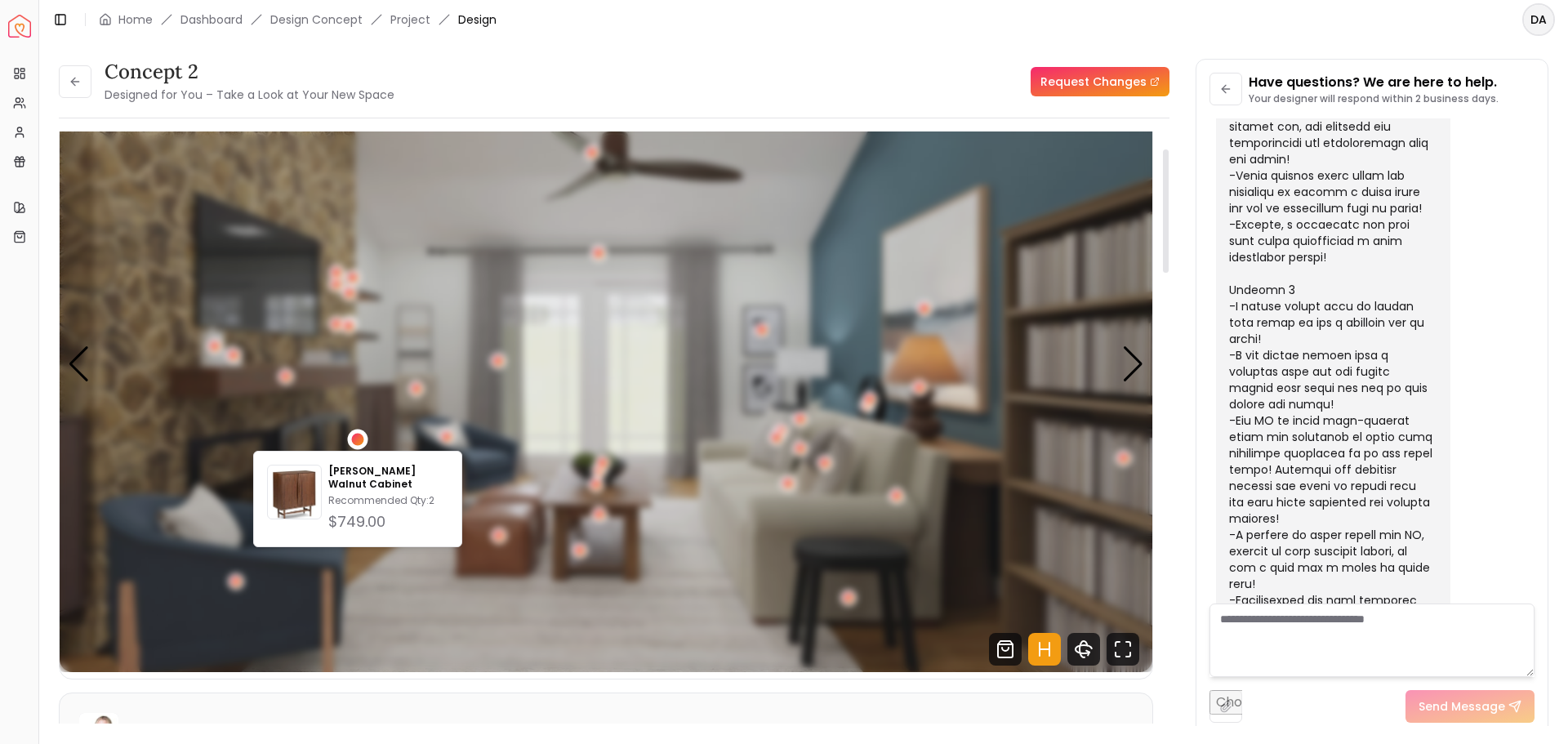
click at [357, 435] on div "5 / 5" at bounding box center [358, 440] width 12 height 12
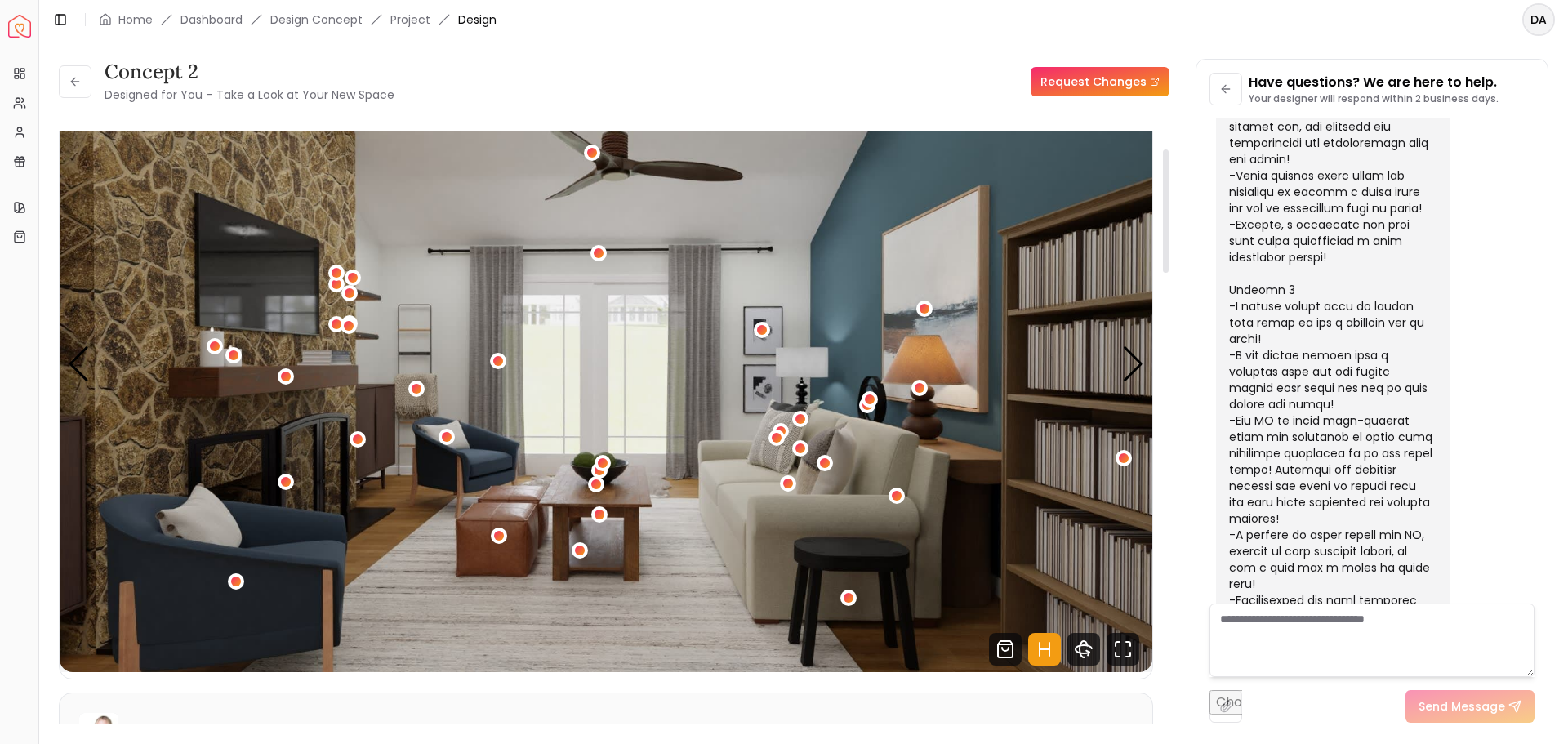
click at [359, 436] on div "5 / 5" at bounding box center [358, 439] width 10 height 10
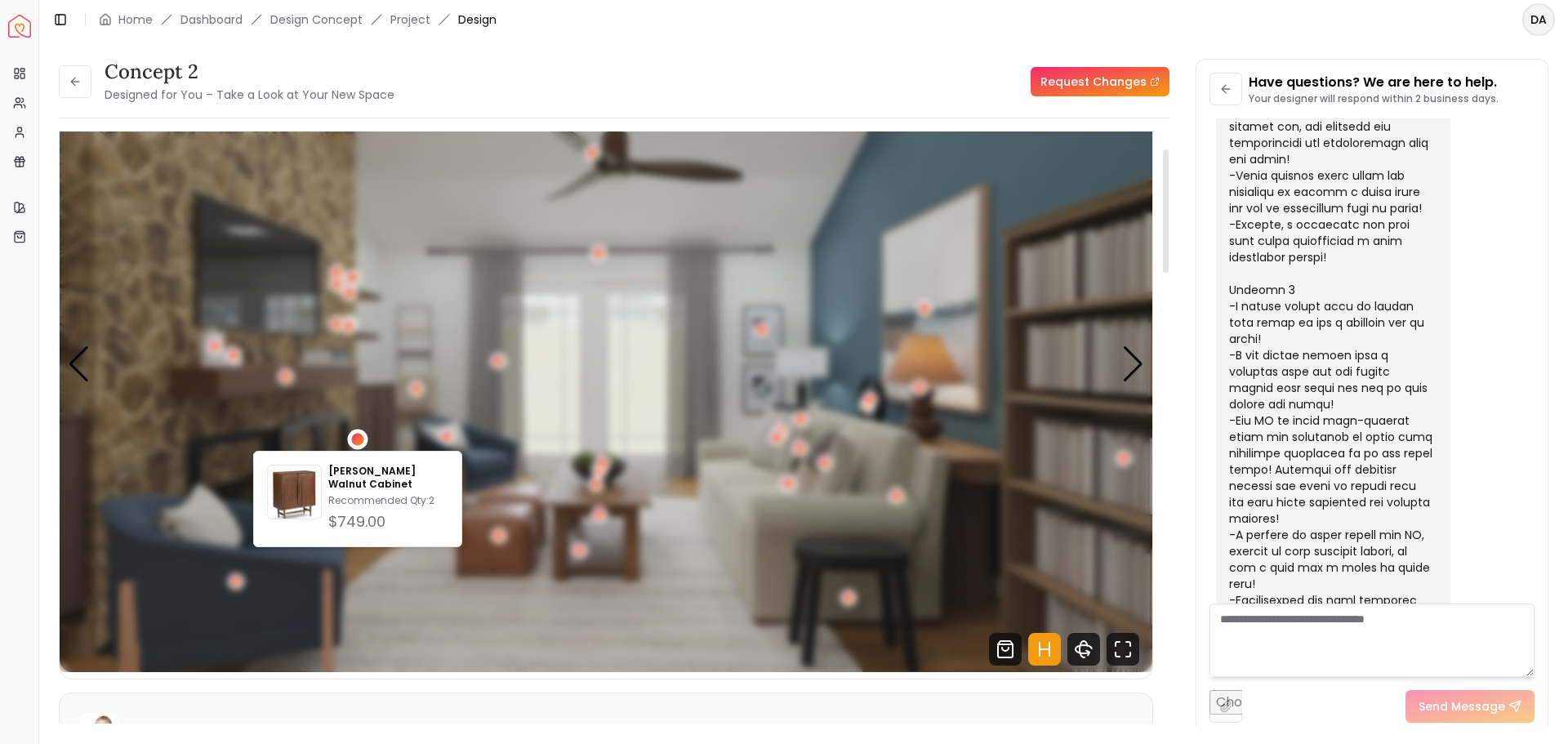
click at [359, 436] on div "5 / 5" at bounding box center [358, 440] width 12 height 12
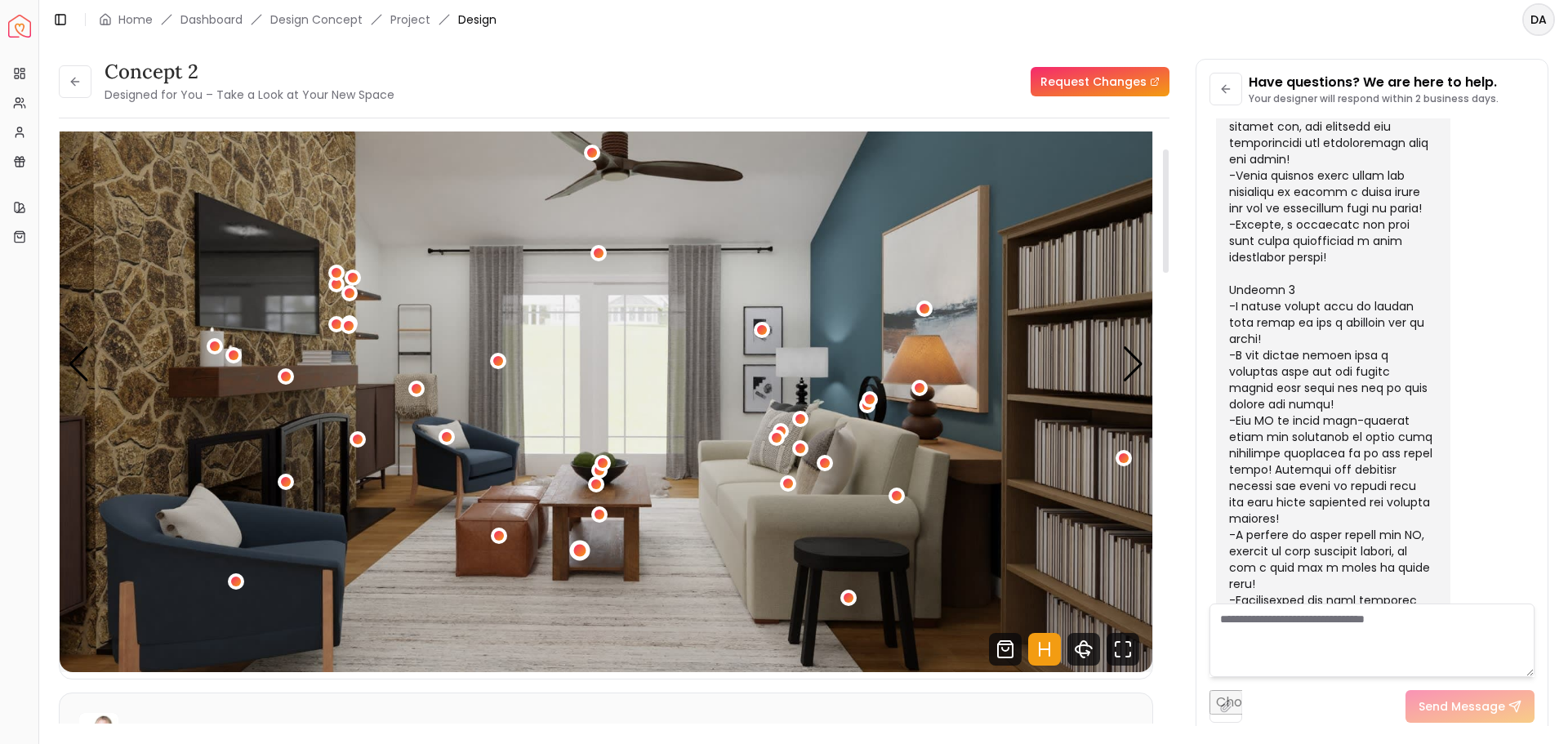
click at [574, 547] on div "5 / 5" at bounding box center [580, 550] width 12 height 12
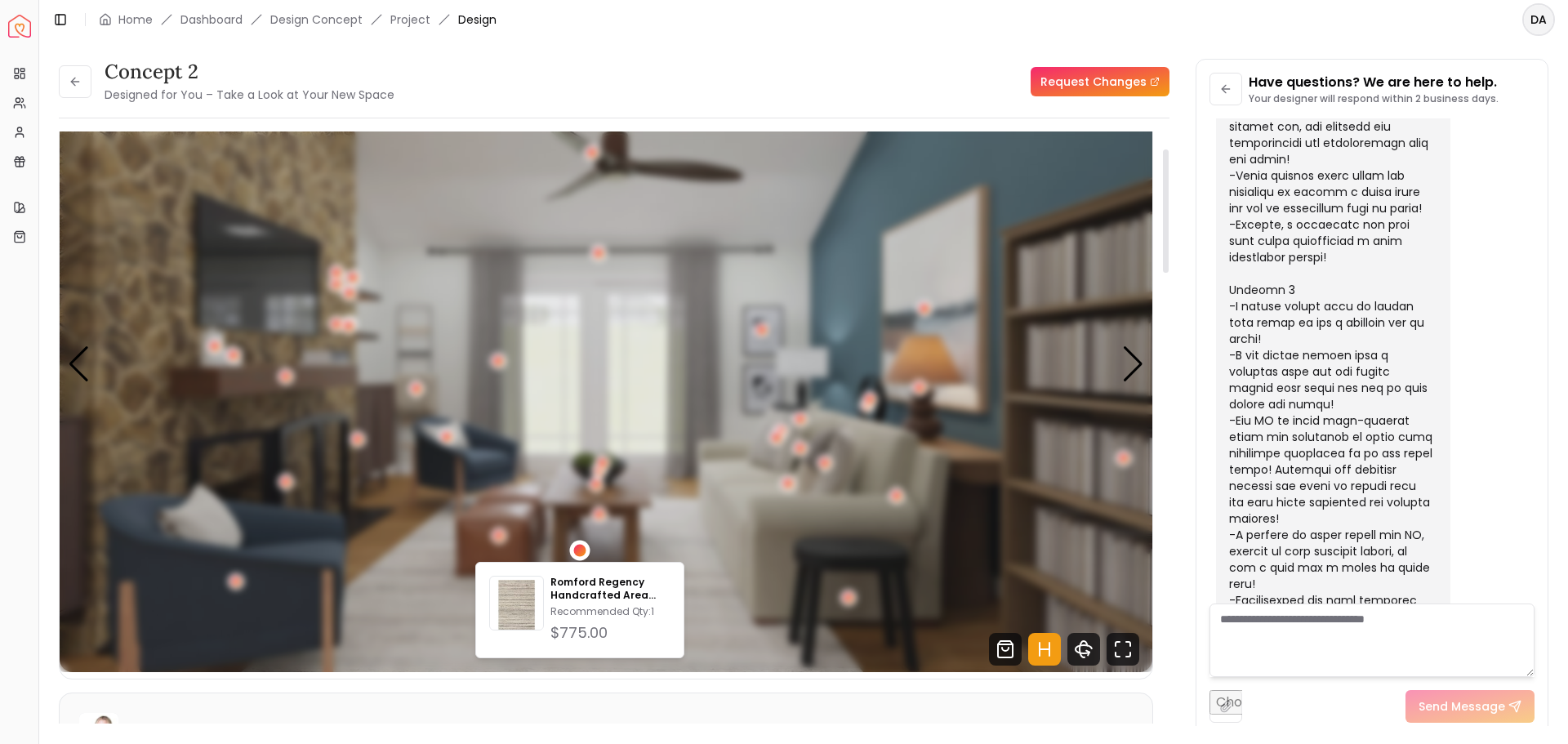
click at [574, 548] on div "5 / 5" at bounding box center [580, 550] width 12 height 12
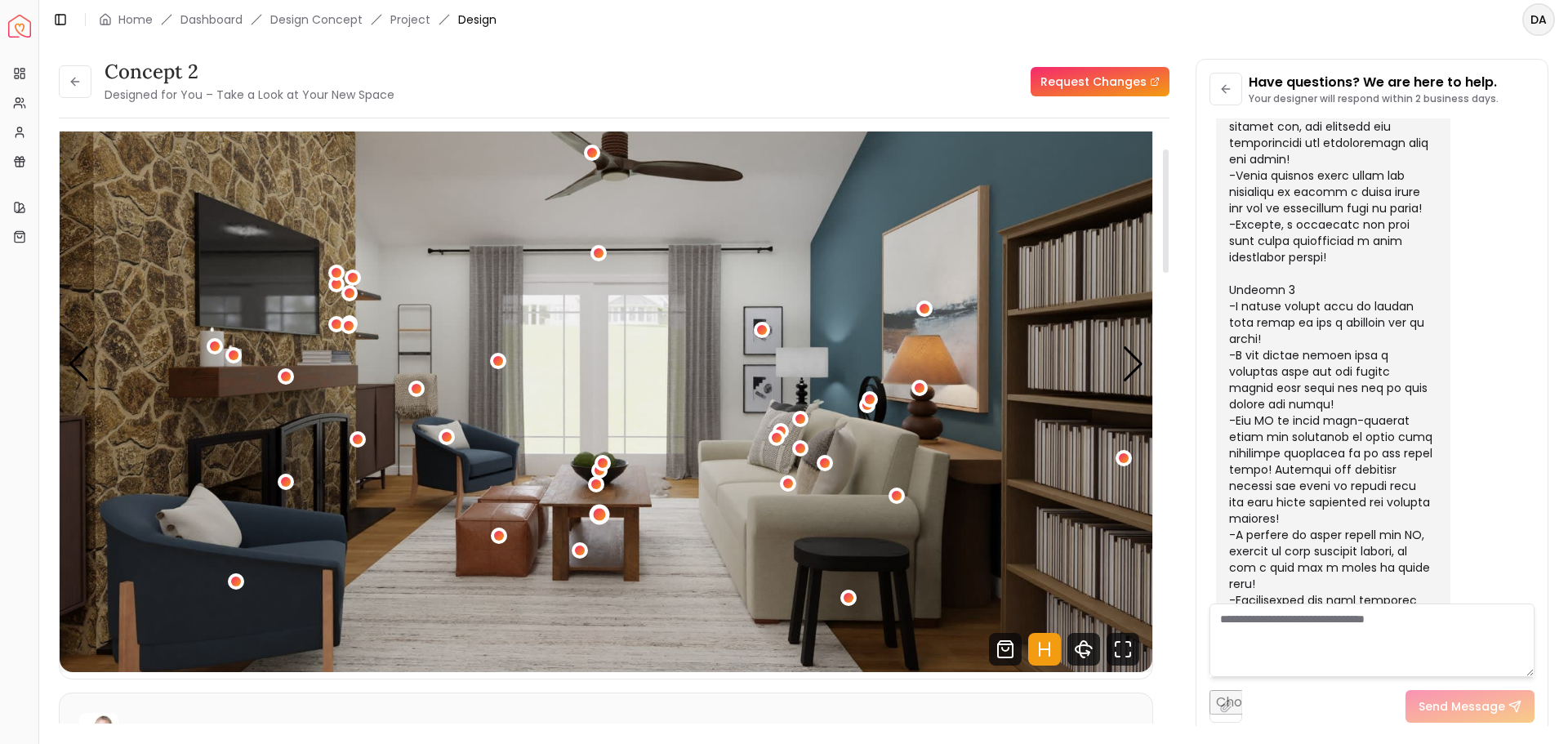
click at [602, 513] on div "5 / 5" at bounding box center [600, 515] width 12 height 12
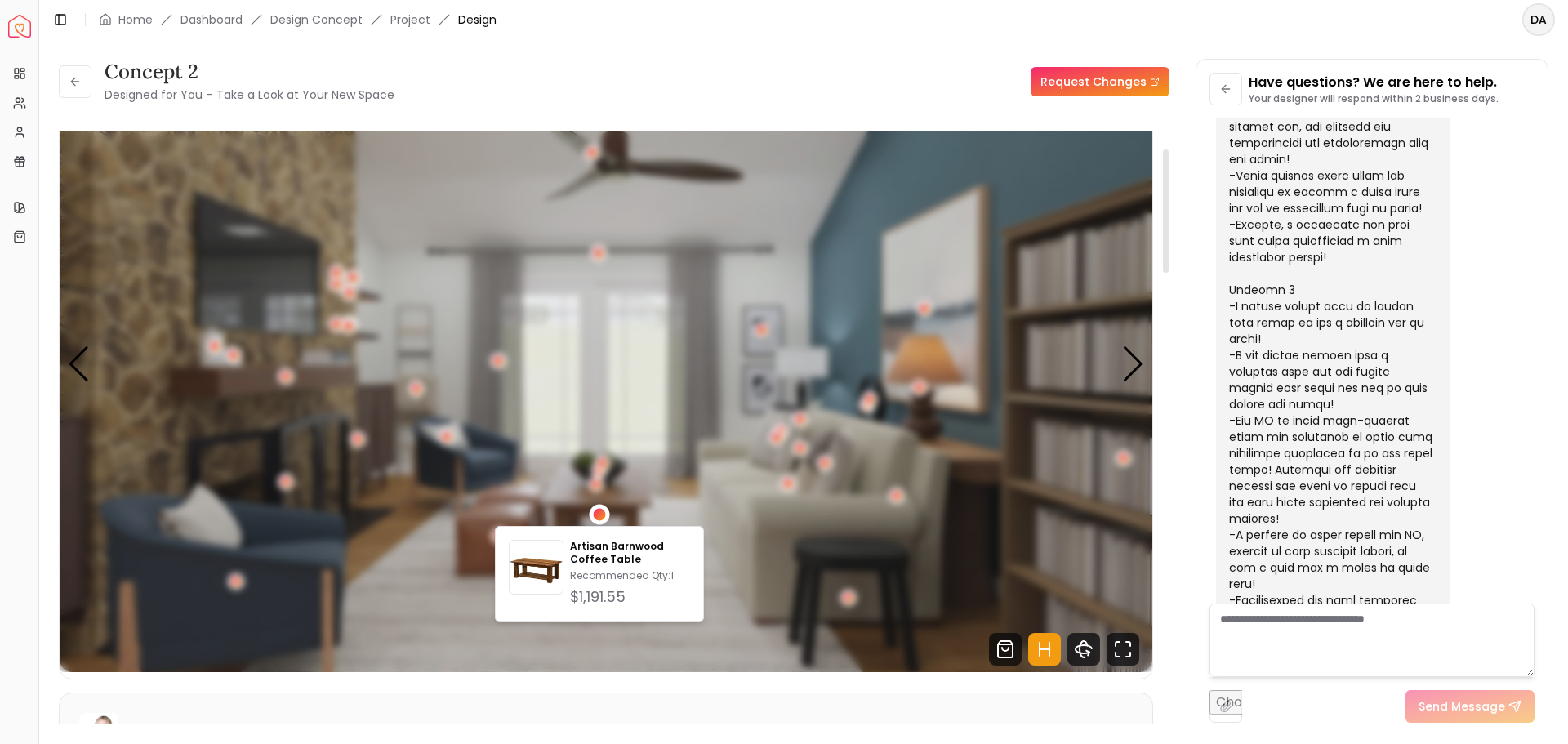
click at [602, 513] on div "5 / 5" at bounding box center [600, 515] width 12 height 12
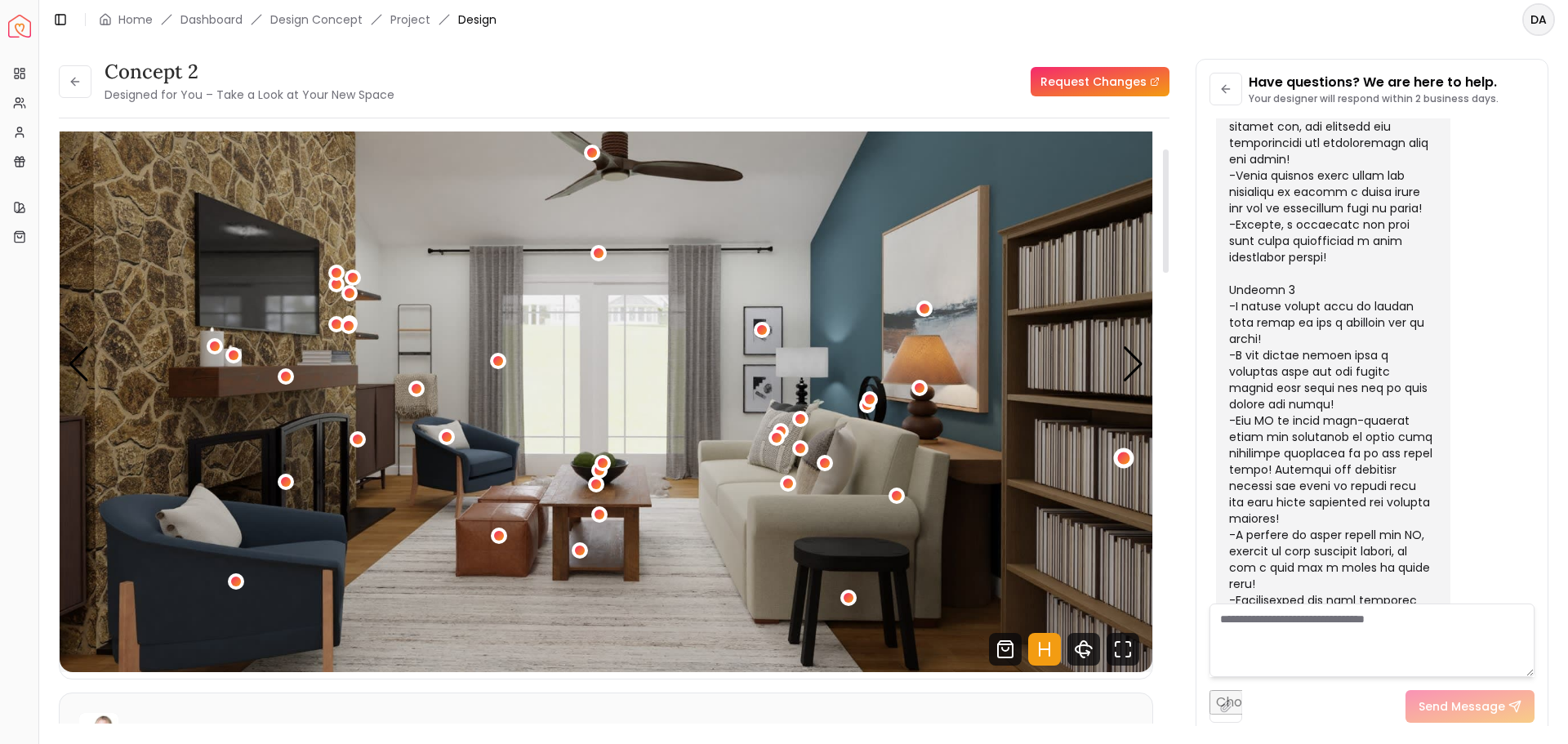
click at [1126, 457] on div "5 / 5" at bounding box center [1125, 458] width 12 height 12
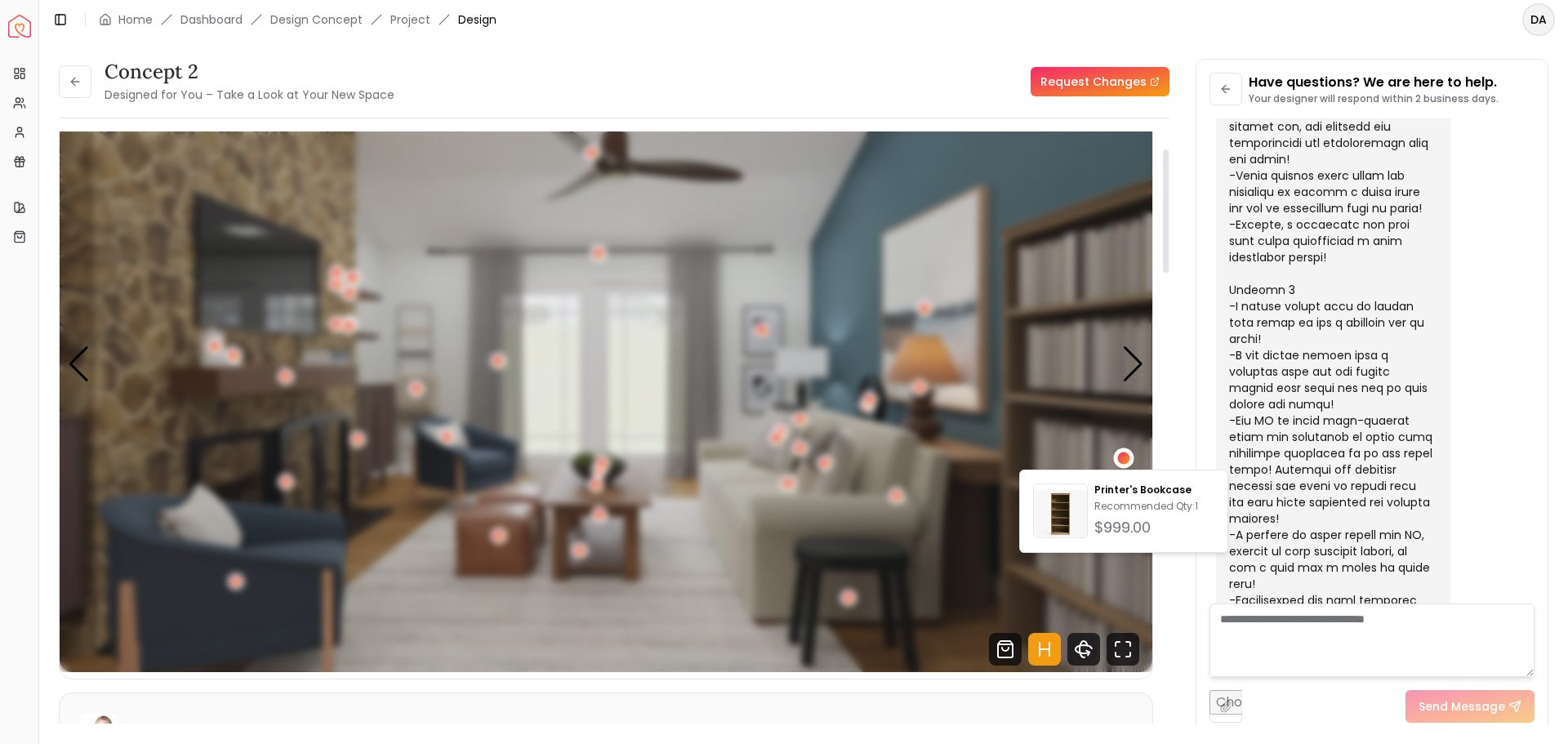
click at [1128, 457] on div "5 / 5" at bounding box center [1125, 458] width 12 height 12
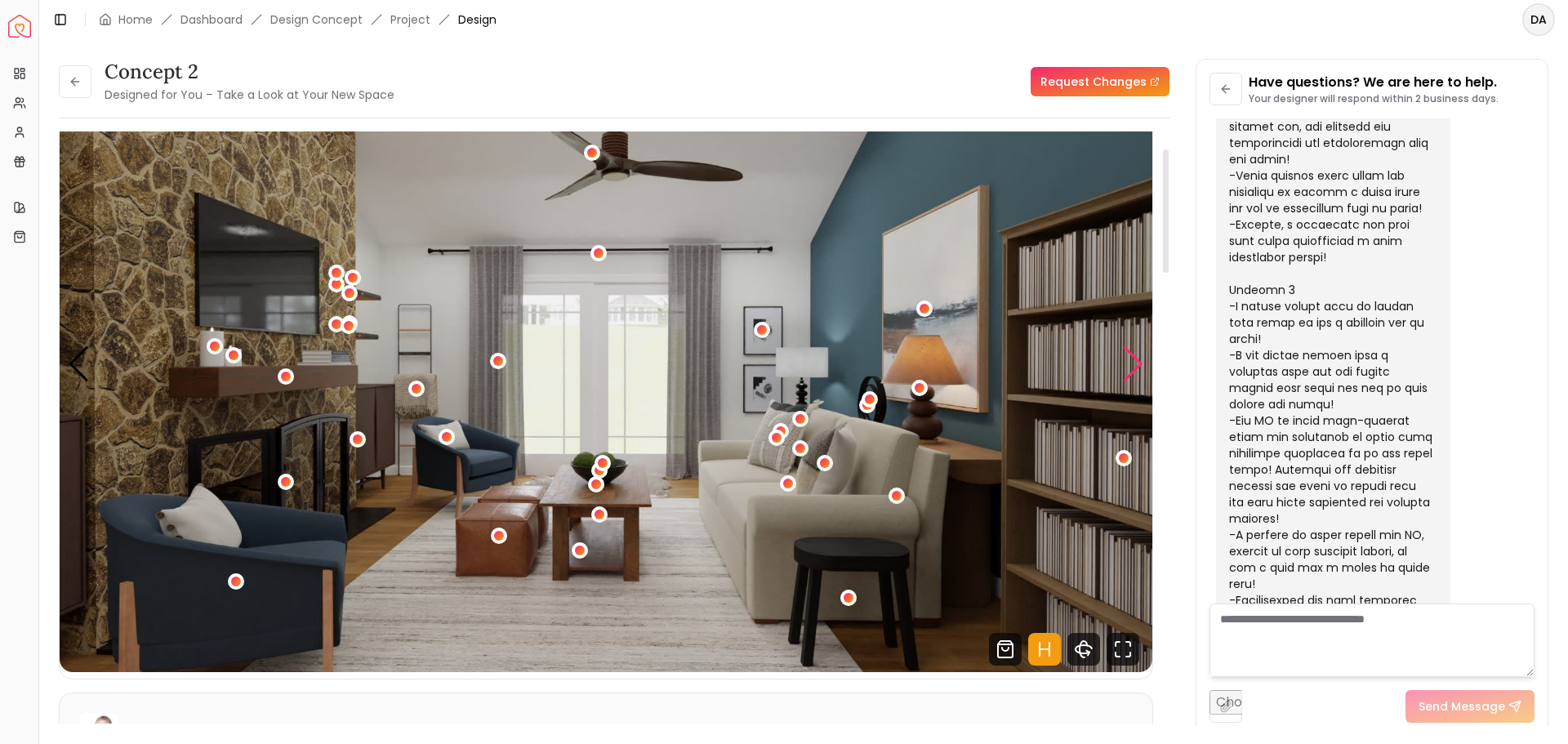
click at [1139, 365] on div "Next slide" at bounding box center [1133, 364] width 22 height 36
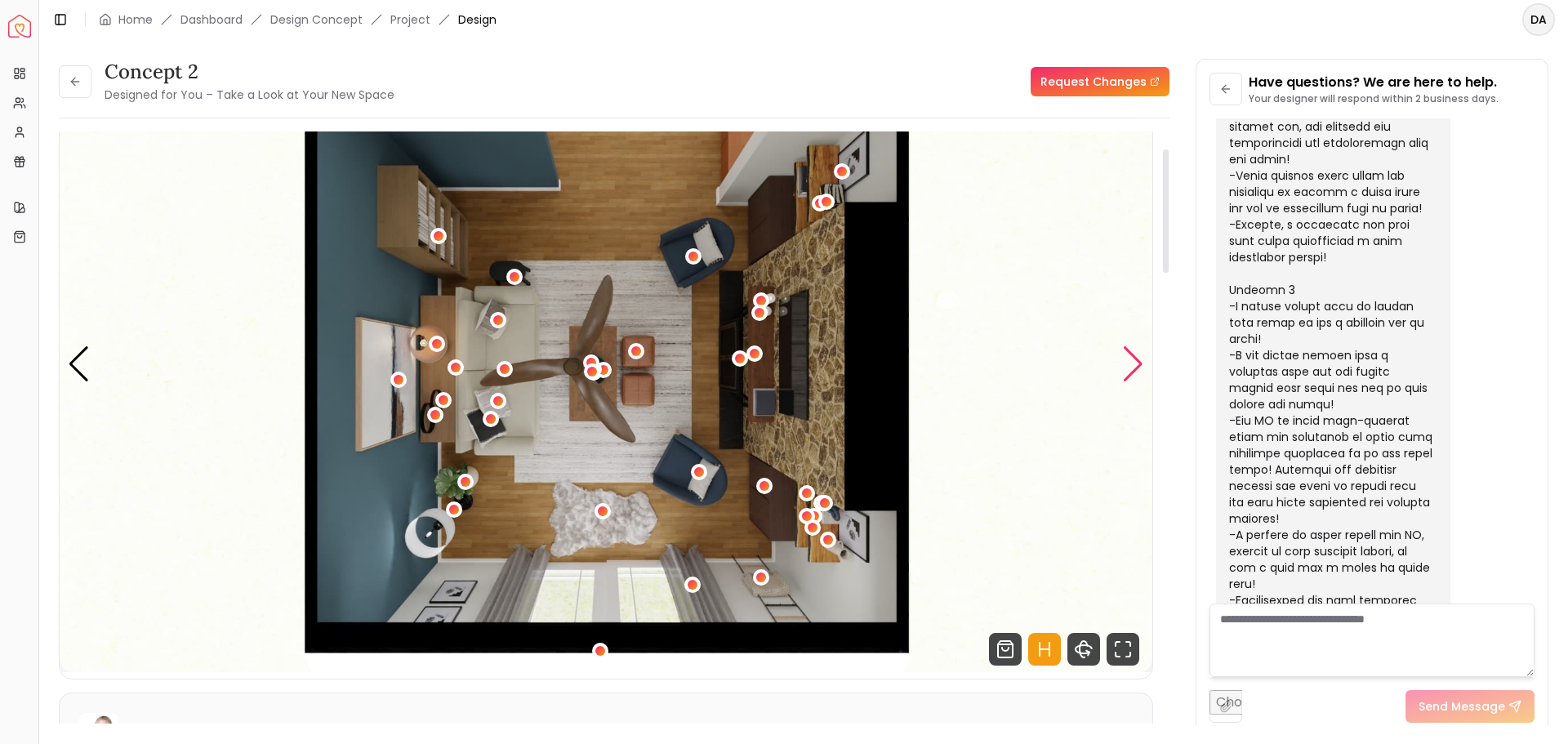
click at [1135, 363] on div "Next slide" at bounding box center [1133, 364] width 22 height 36
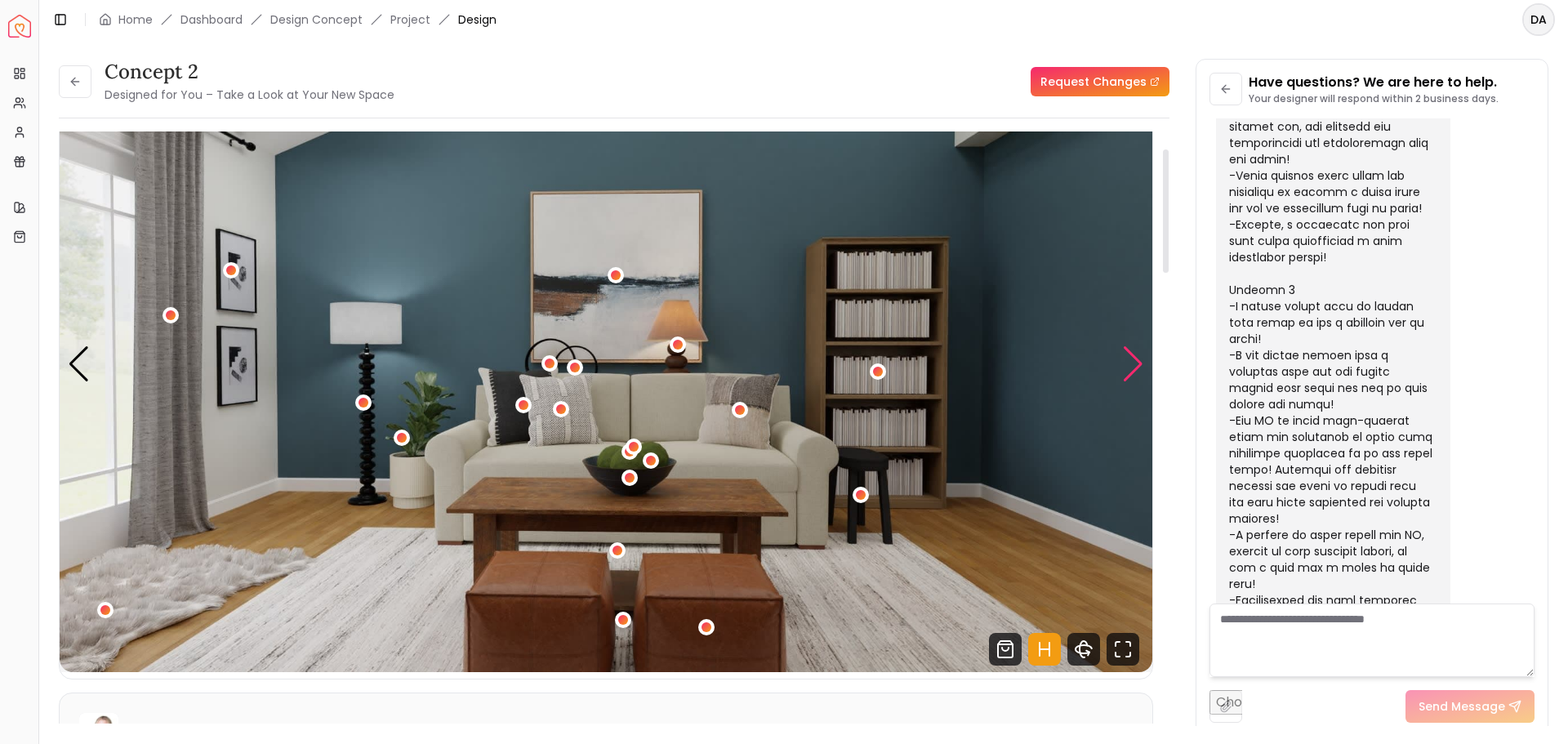
click at [1130, 366] on div "Next slide" at bounding box center [1133, 364] width 22 height 36
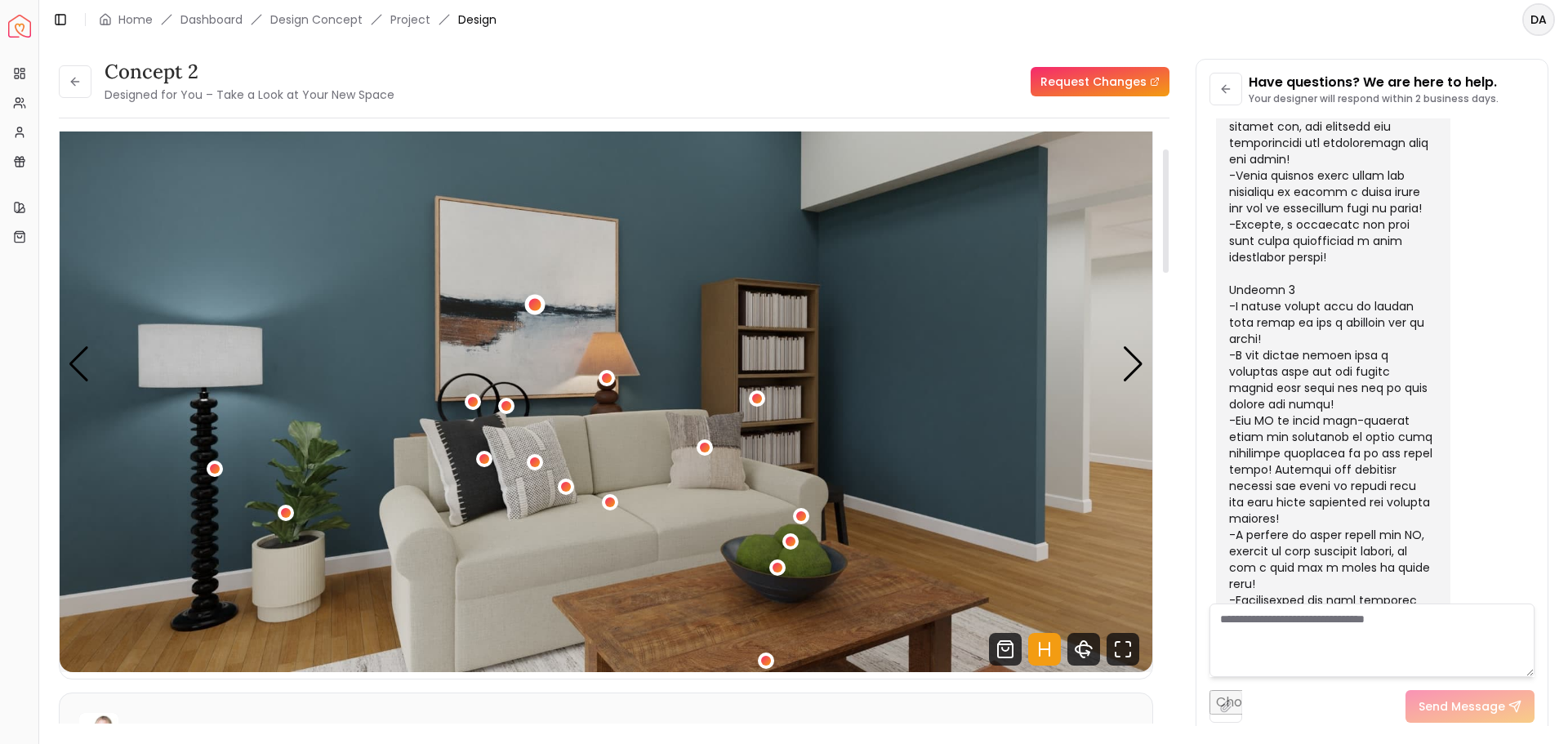
click at [532, 301] on div "3 / 5" at bounding box center [536, 304] width 12 height 12
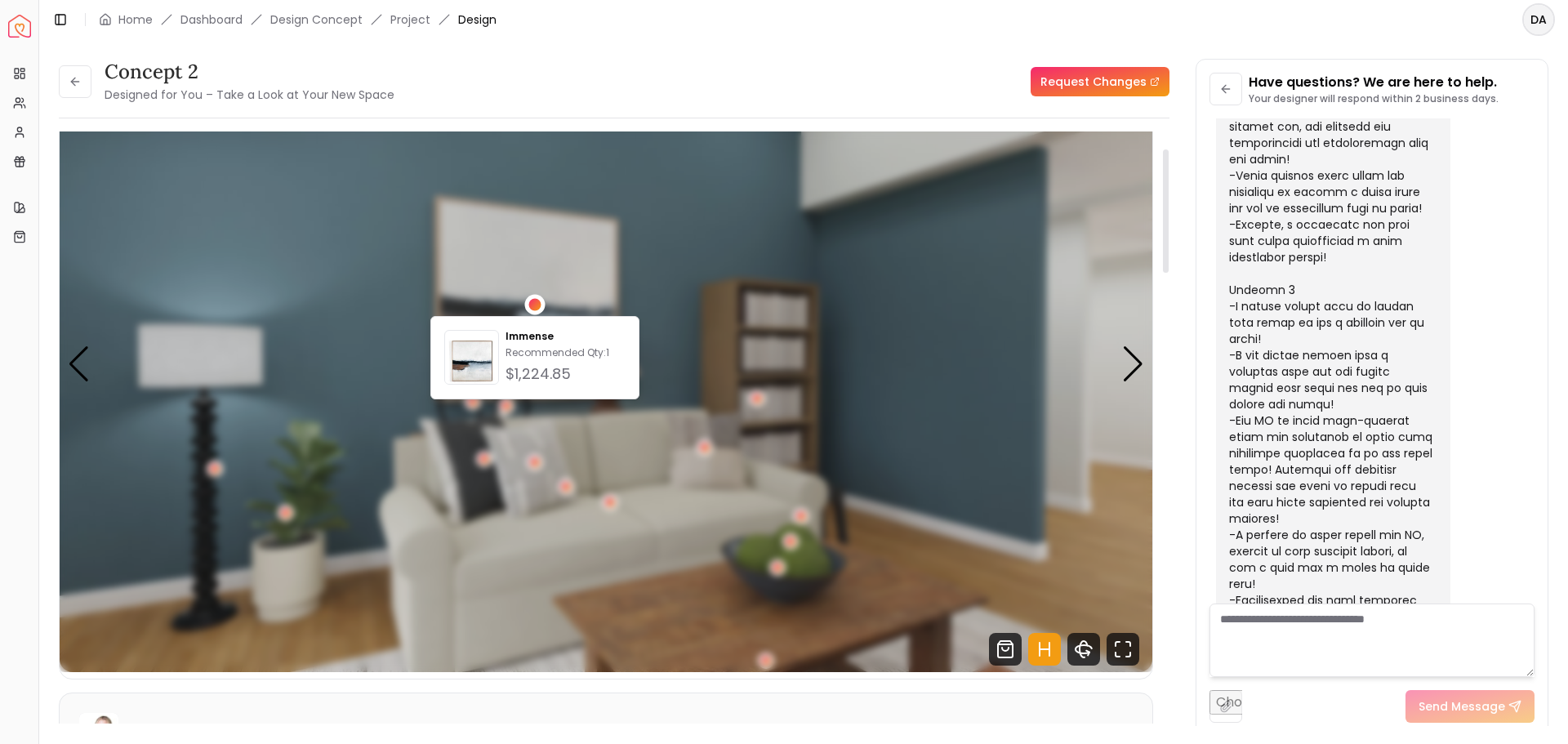
click at [532, 301] on div "3 / 5" at bounding box center [536, 304] width 12 height 12
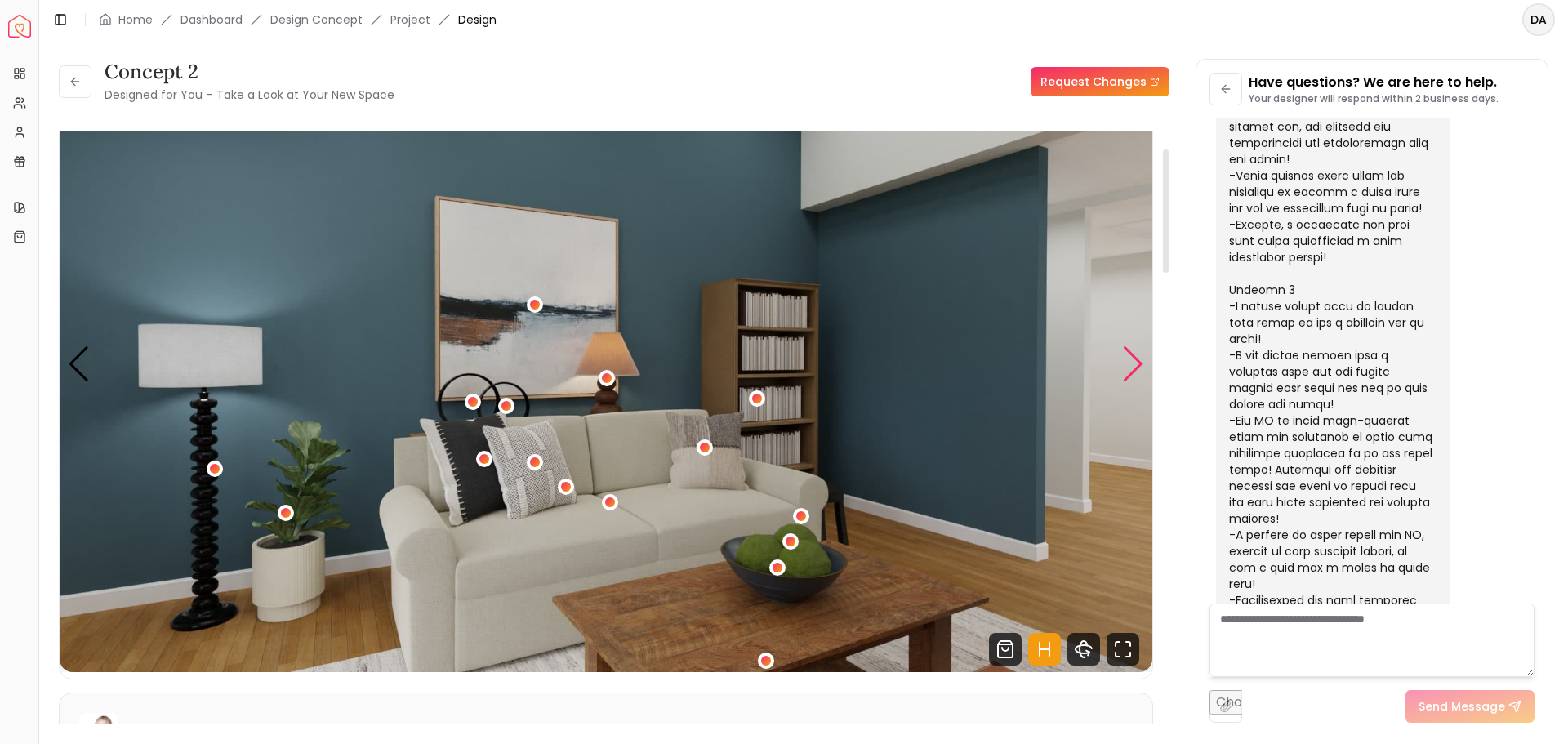
click at [1136, 370] on div "Next slide" at bounding box center [1133, 364] width 22 height 36
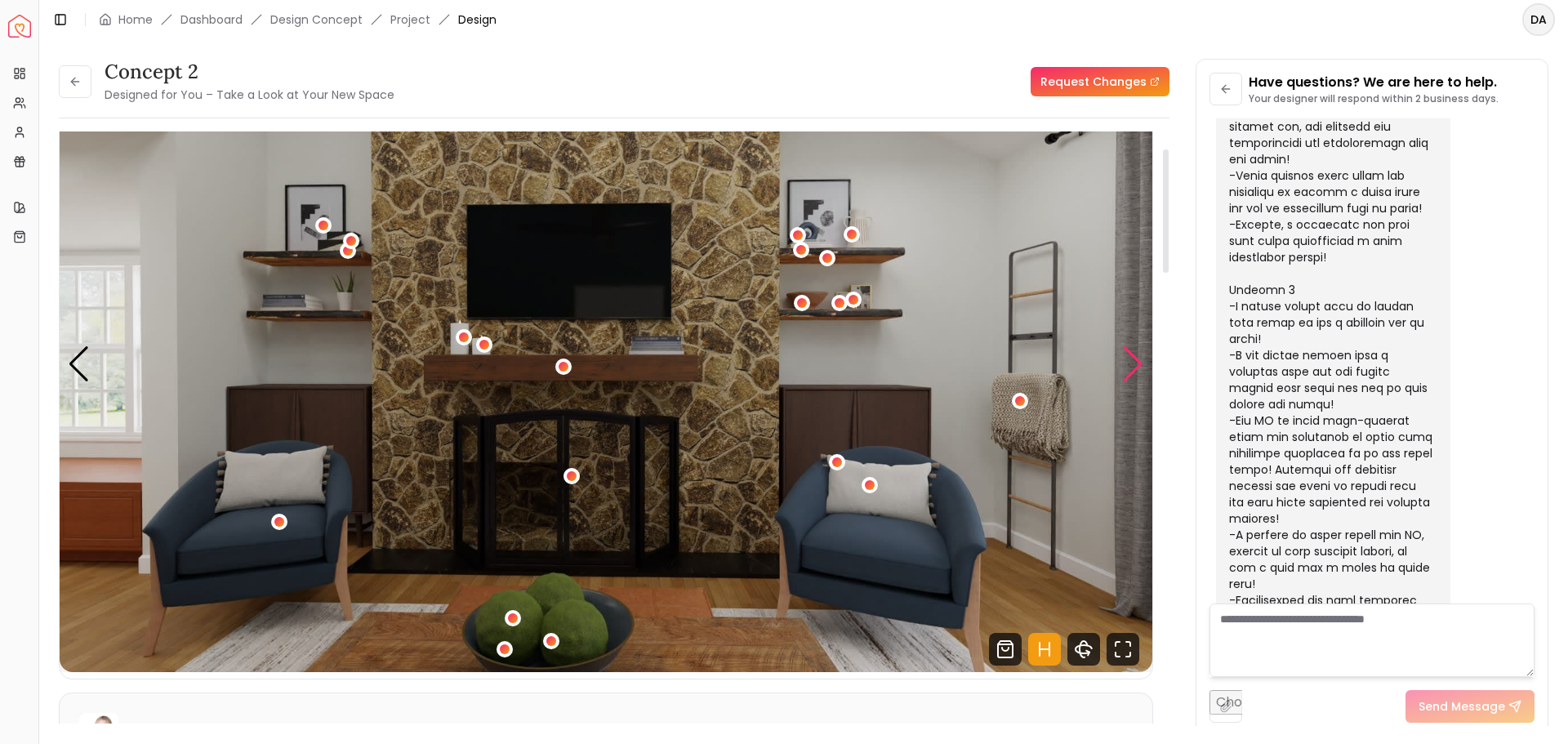
click at [1130, 357] on div "Next slide" at bounding box center [1133, 364] width 22 height 36
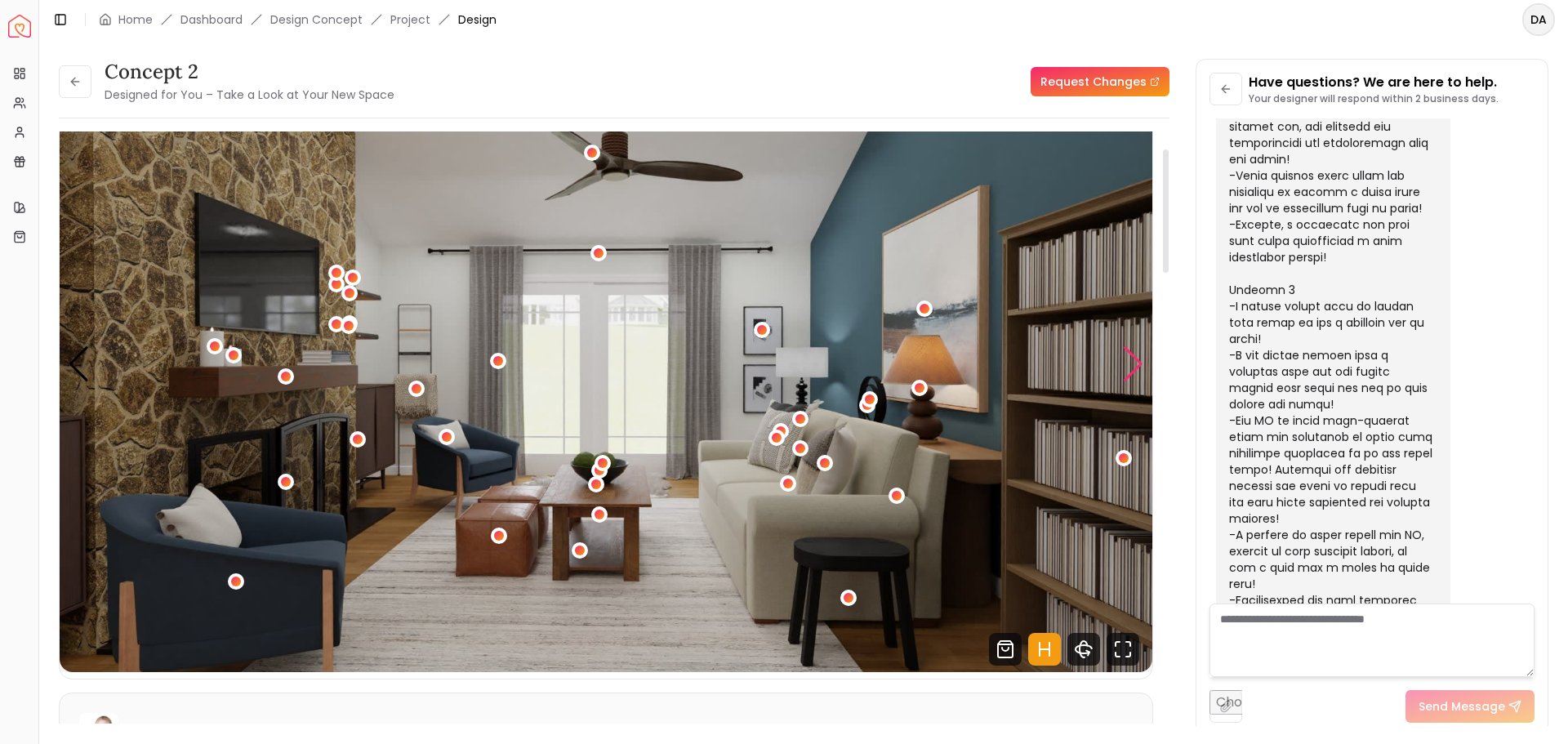
click at [1129, 358] on div "Next slide" at bounding box center [1133, 364] width 22 height 36
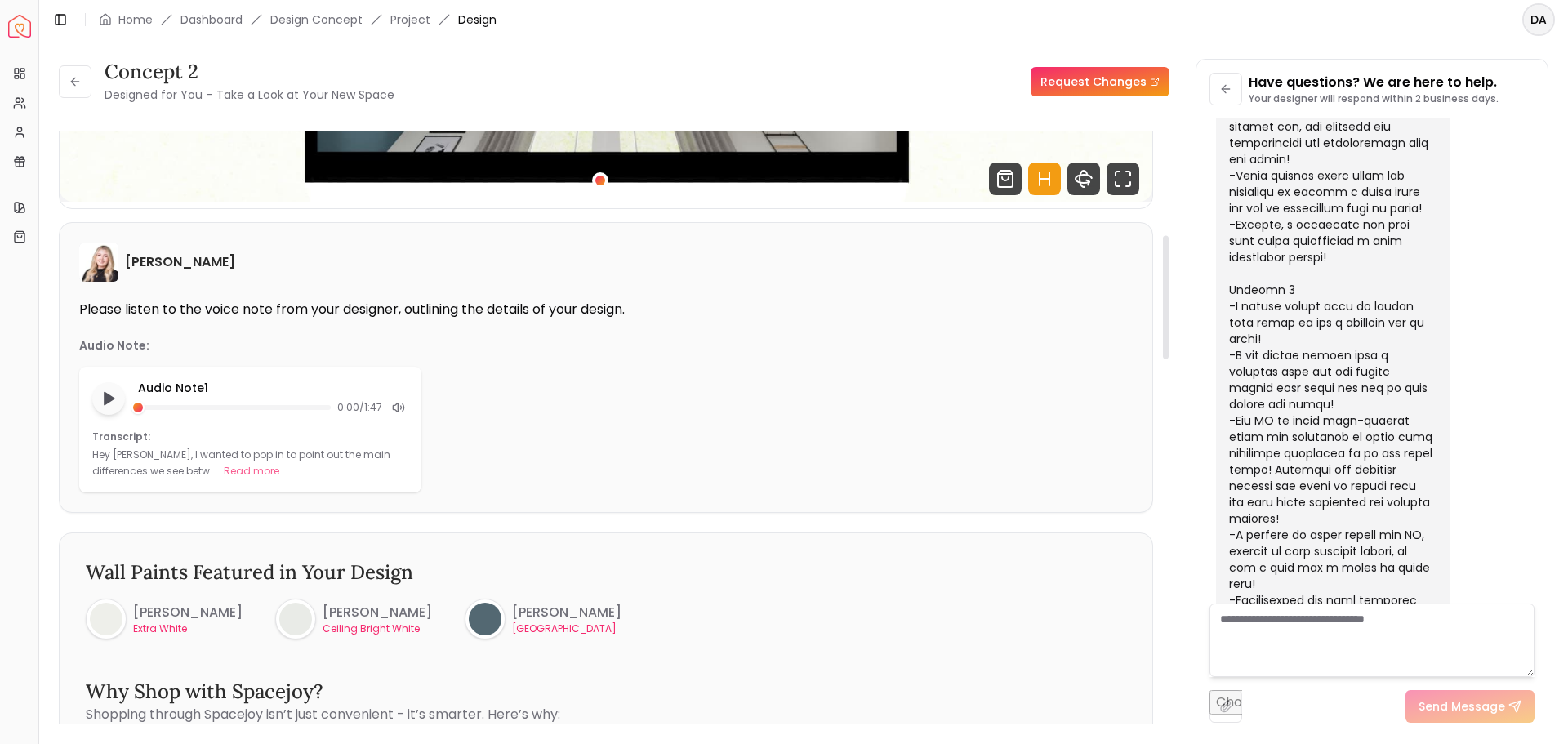
scroll to position [572, 0]
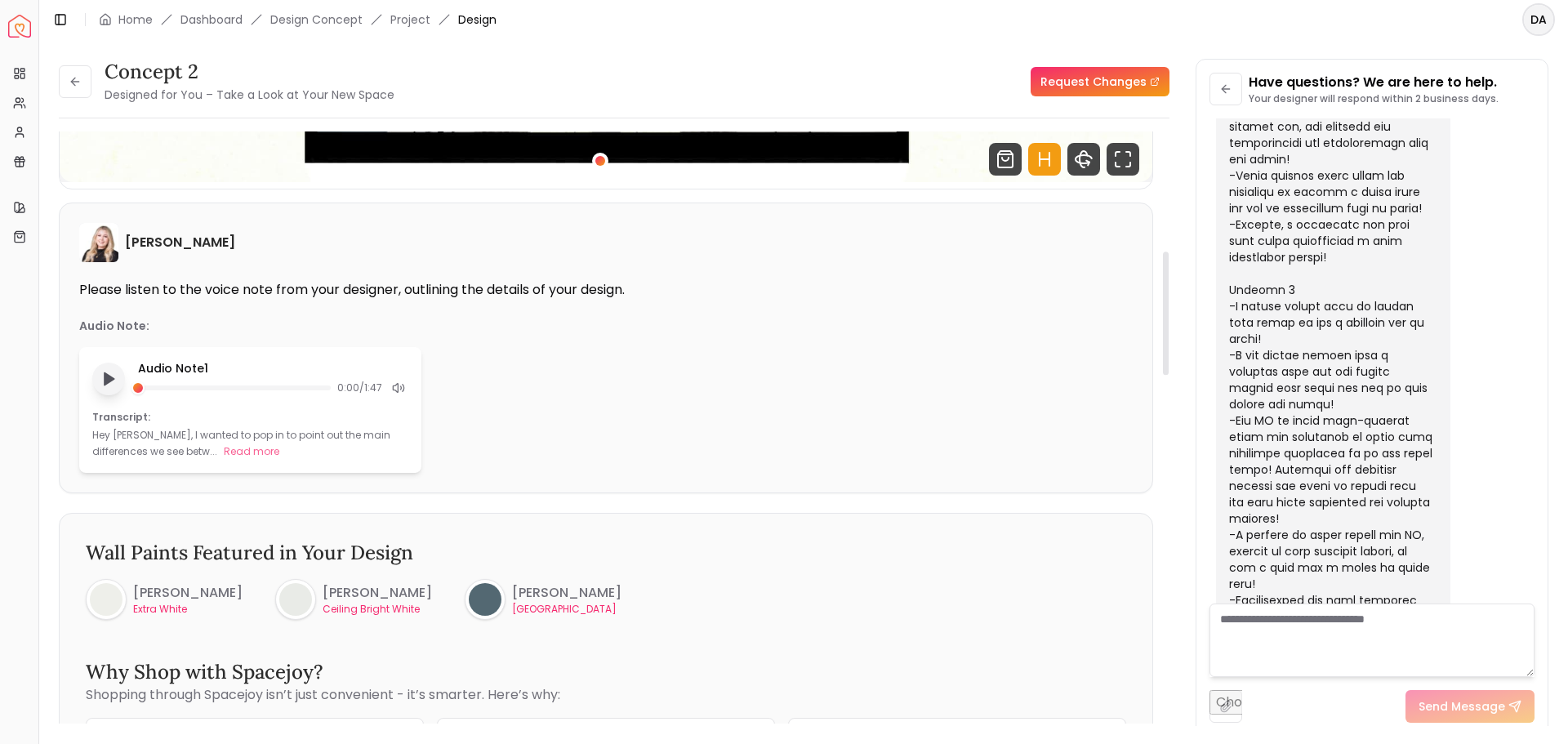
click at [109, 381] on polygon "Play audio note" at bounding box center [109, 379] width 10 height 12
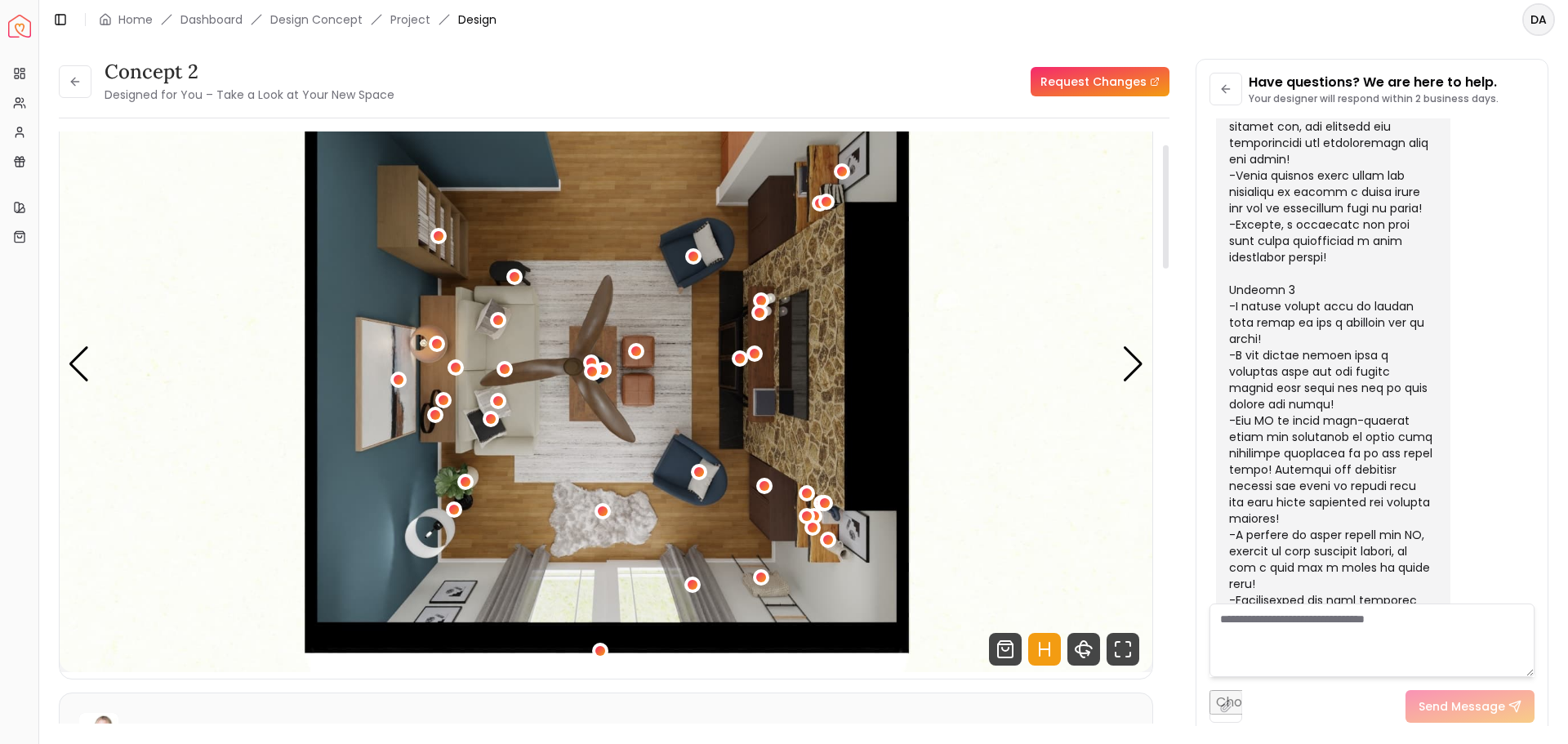
scroll to position [0, 0]
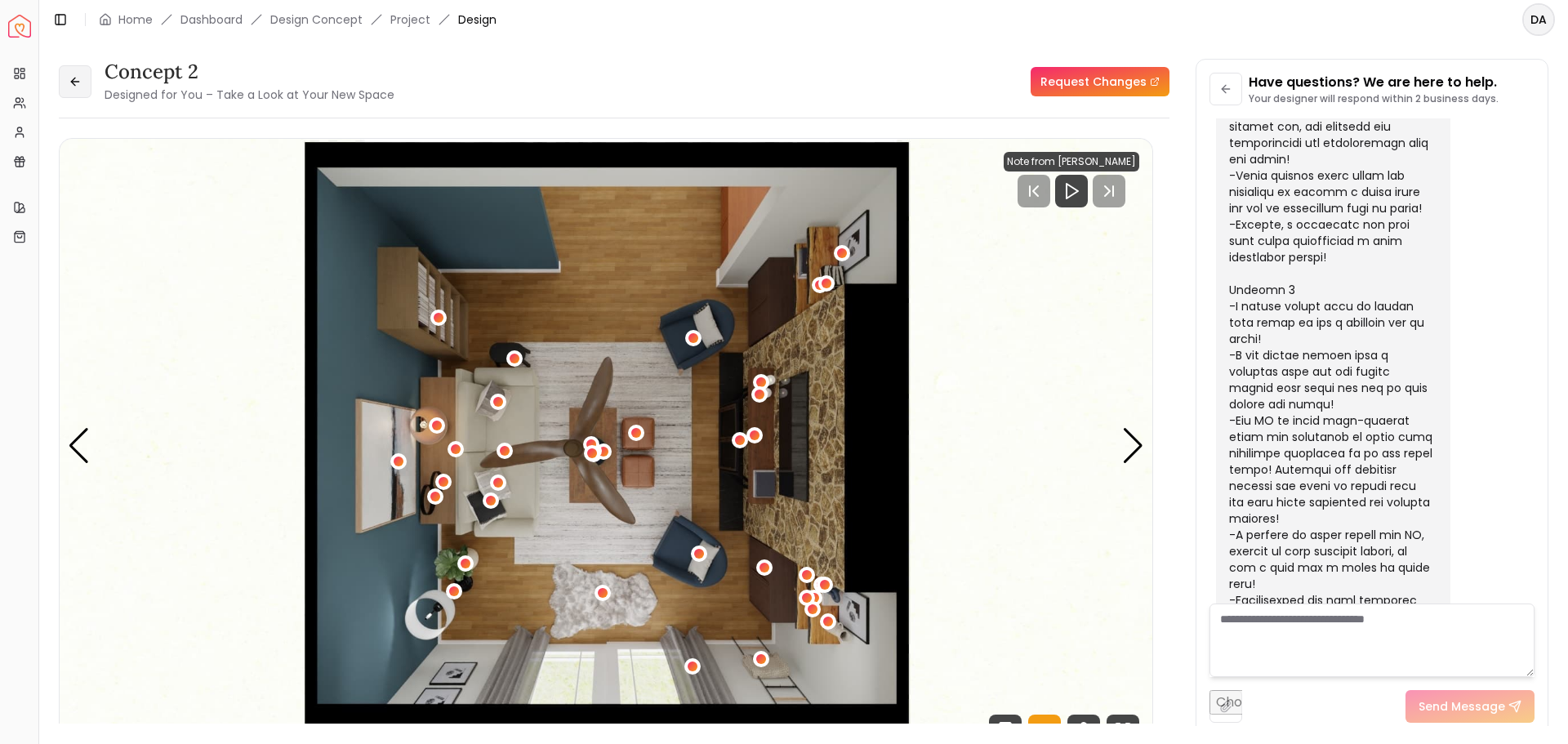
click at [71, 79] on icon at bounding box center [75, 81] width 13 height 13
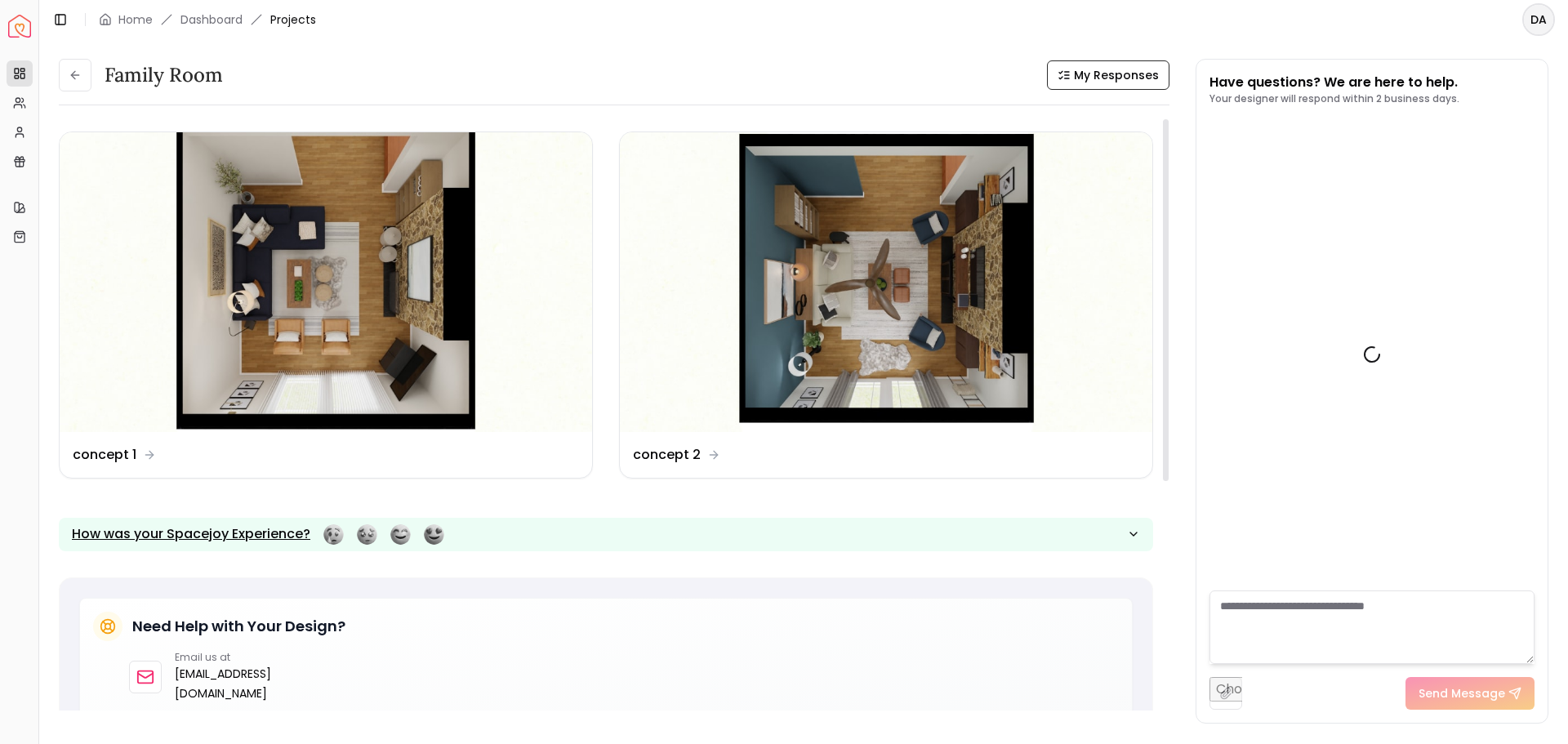
scroll to position [3759, 0]
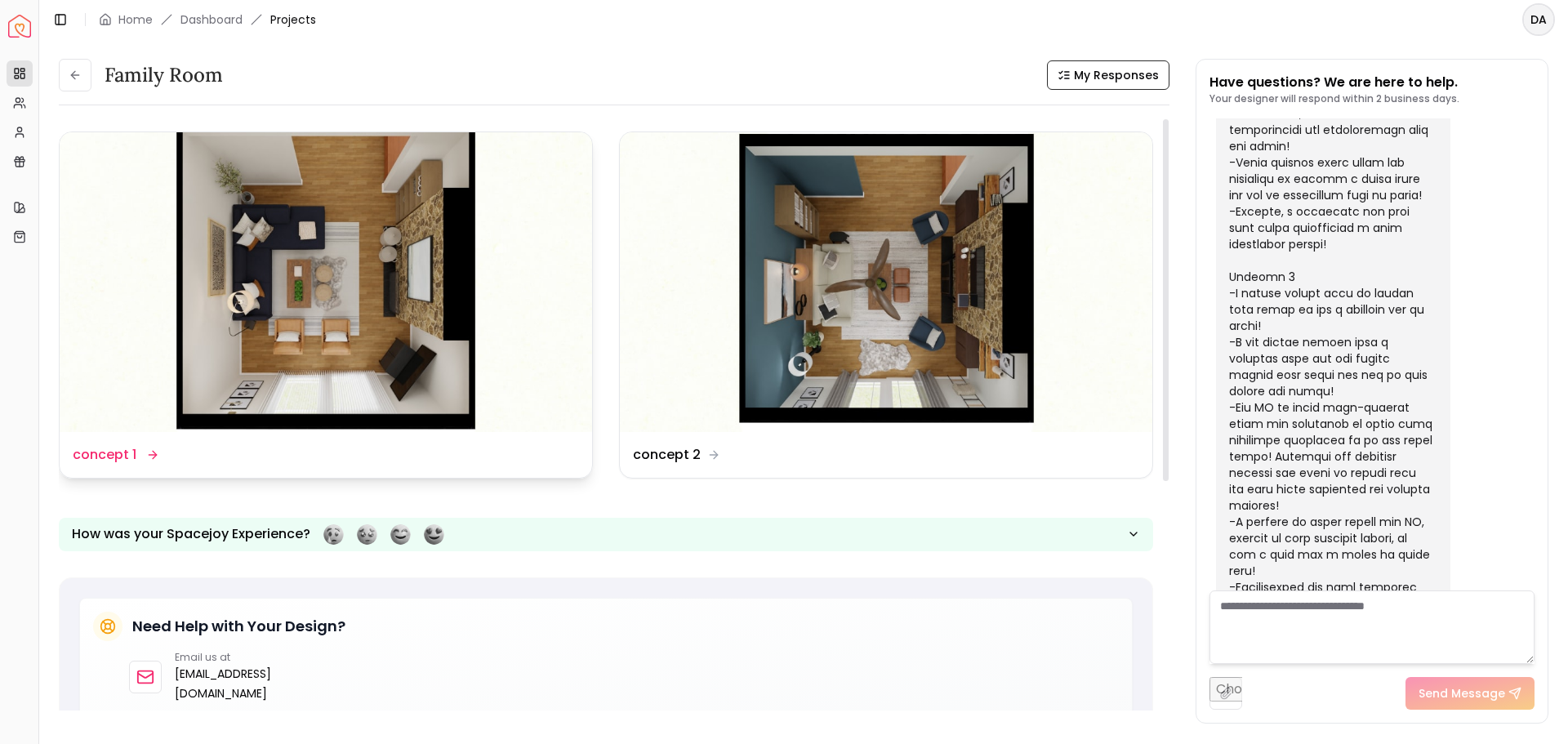
click at [89, 454] on dd "concept 1" at bounding box center [105, 455] width 64 height 20
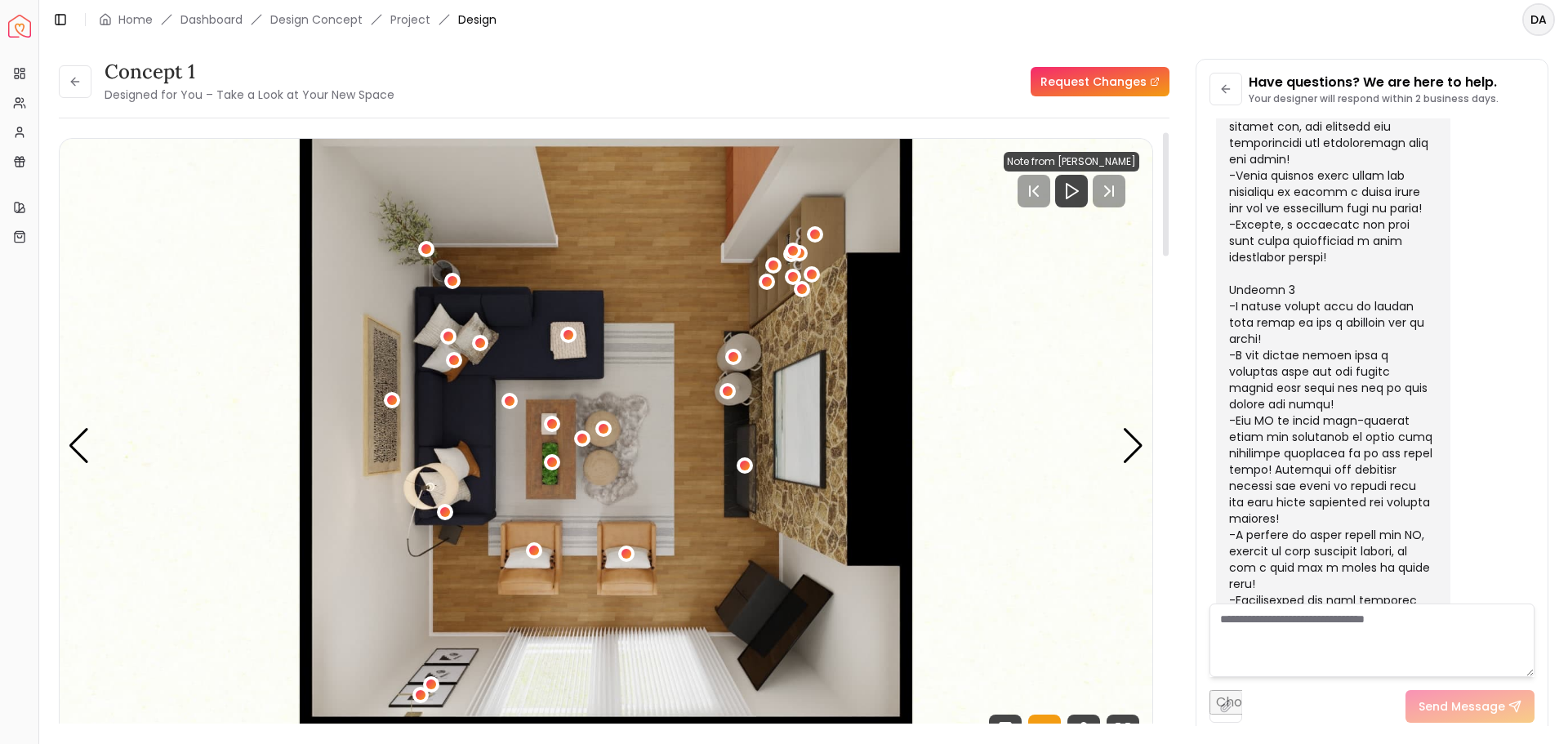
scroll to position [82, 0]
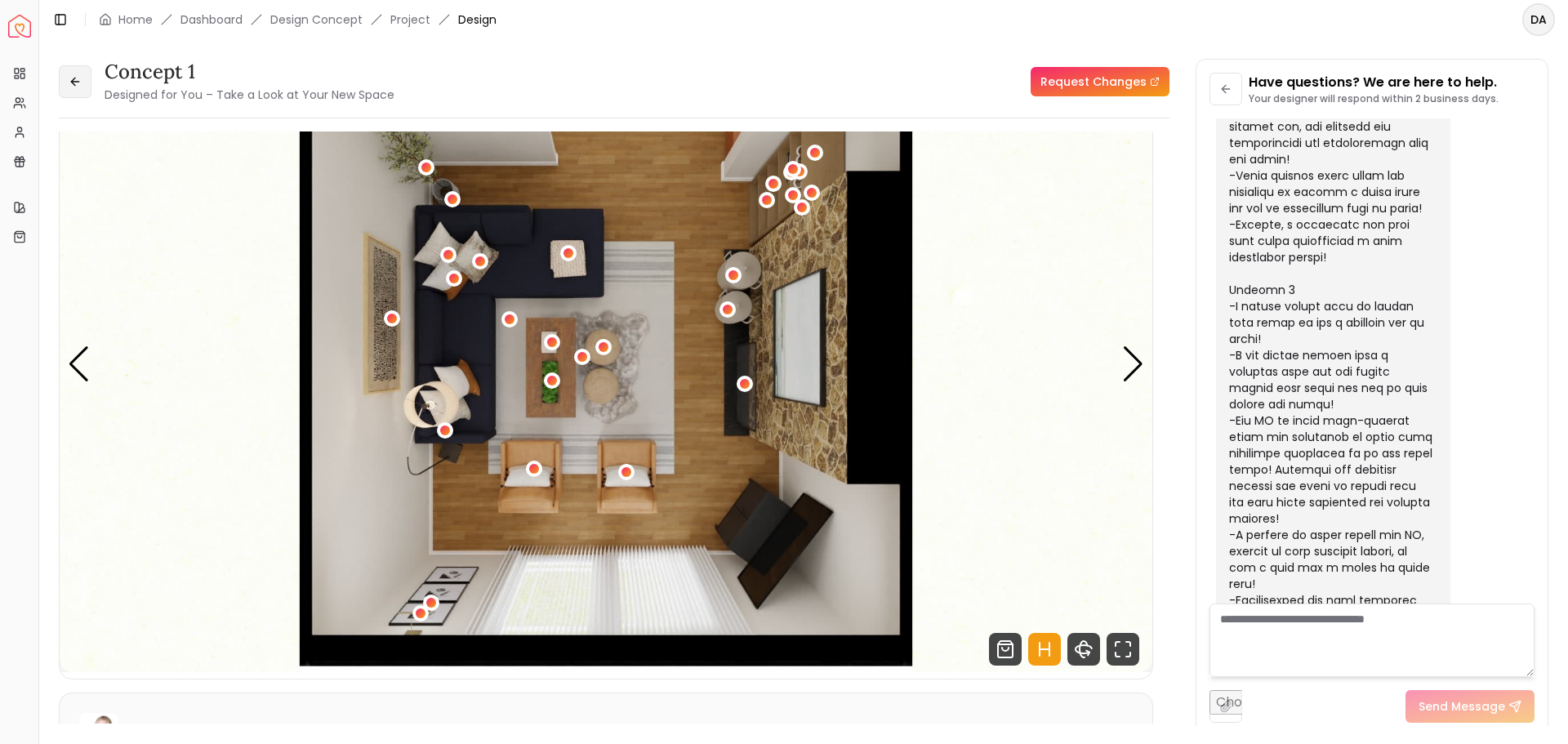
click at [75, 77] on icon at bounding box center [75, 81] width 13 height 13
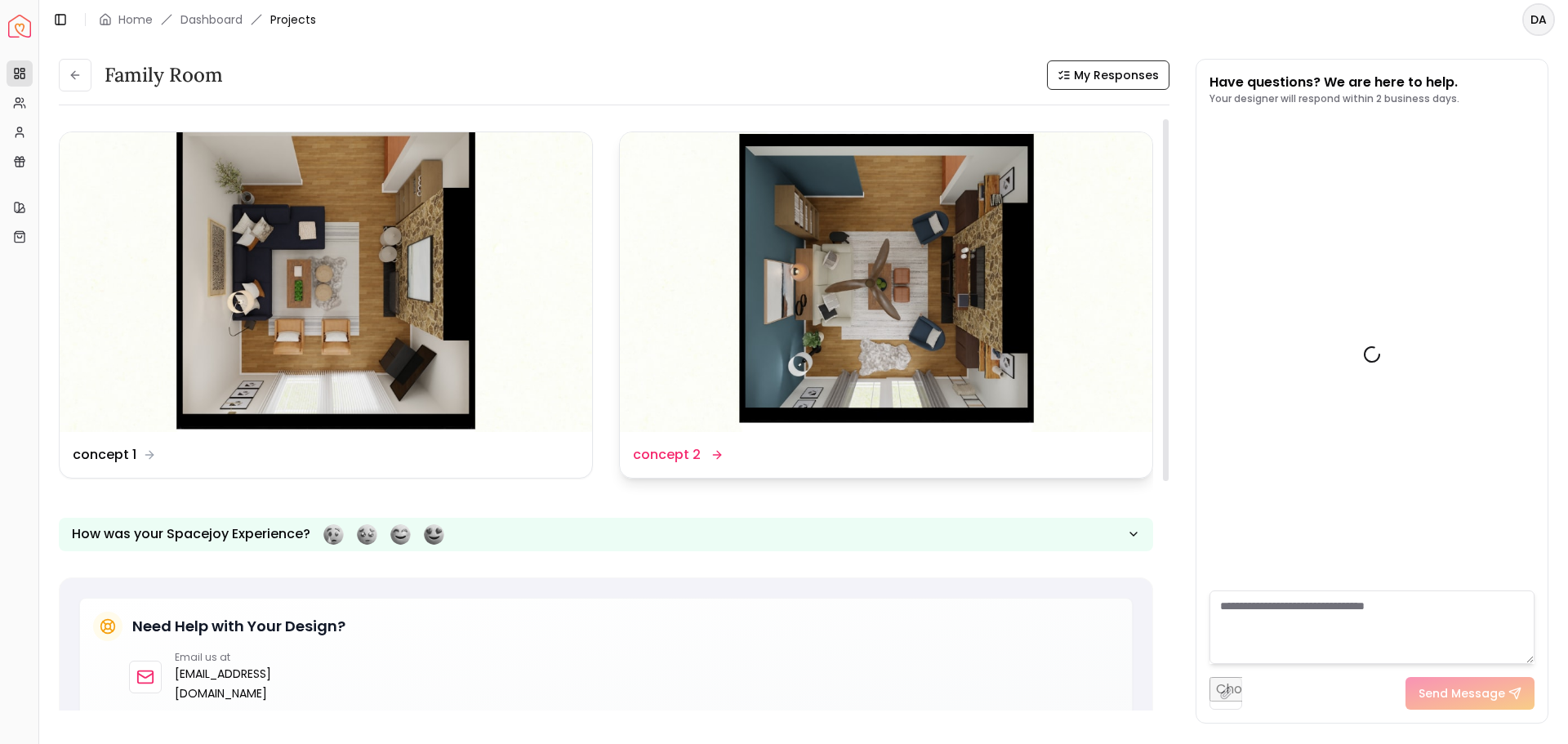
scroll to position [3759, 0]
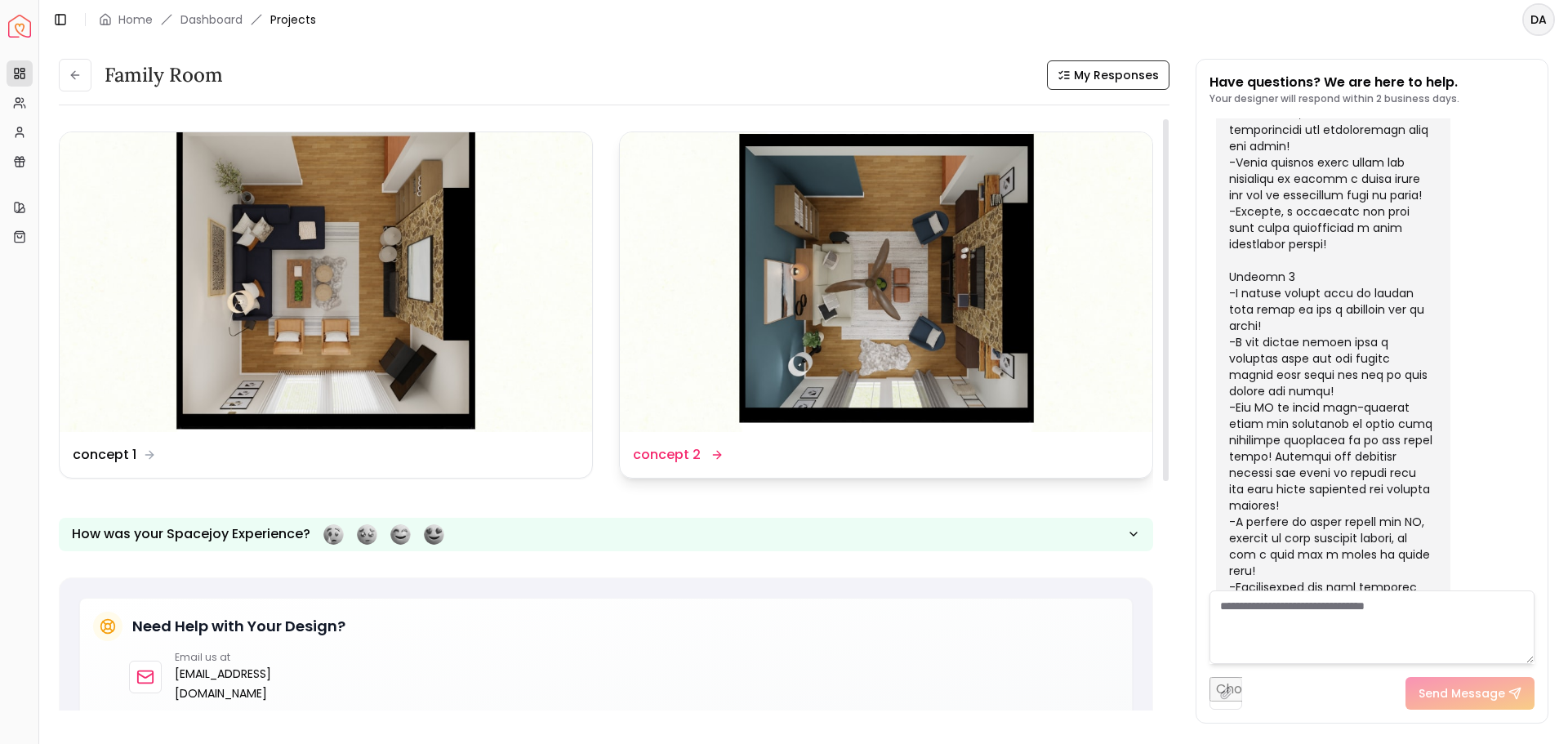
click at [674, 457] on dd "concept 2" at bounding box center [667, 455] width 68 height 20
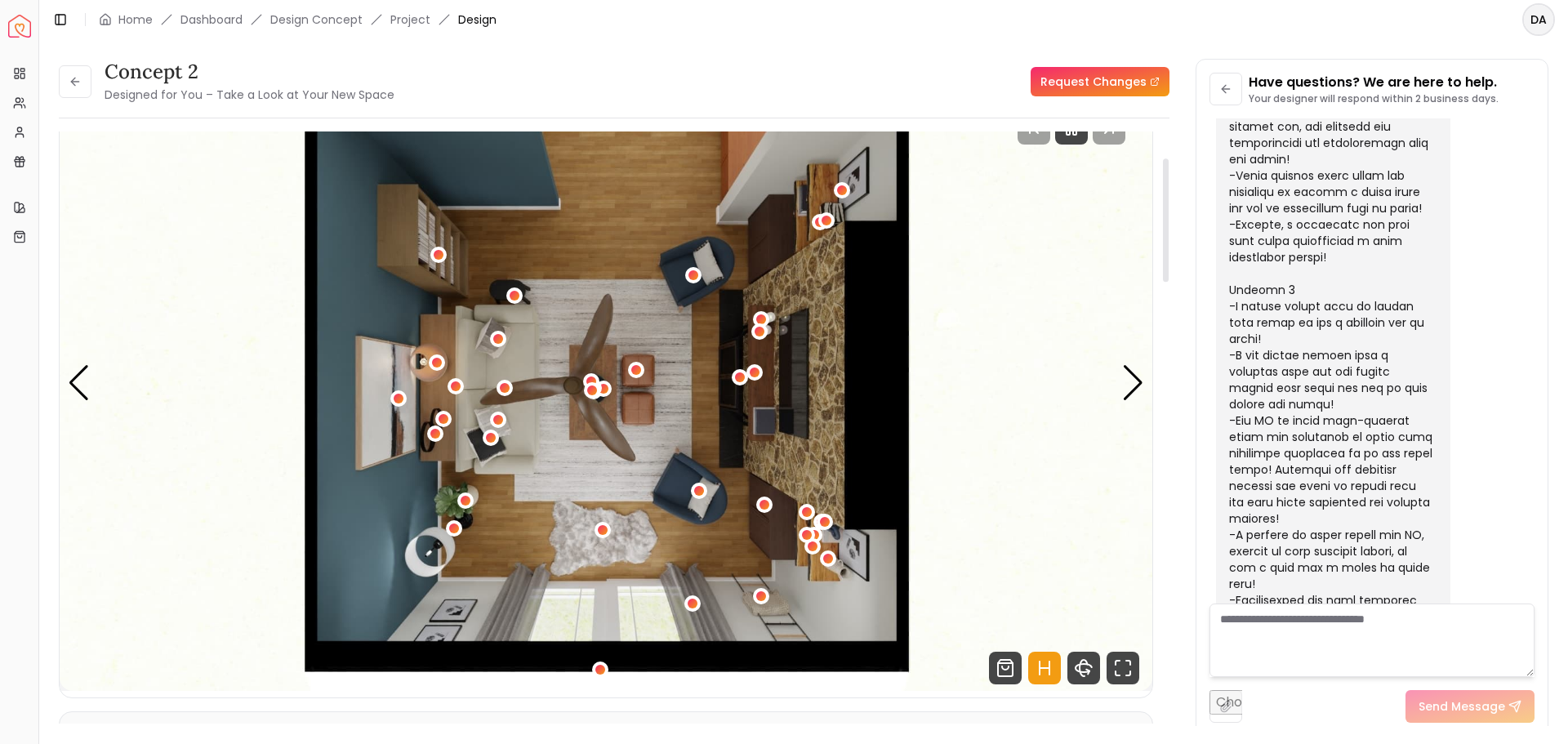
scroll to position [164, 0]
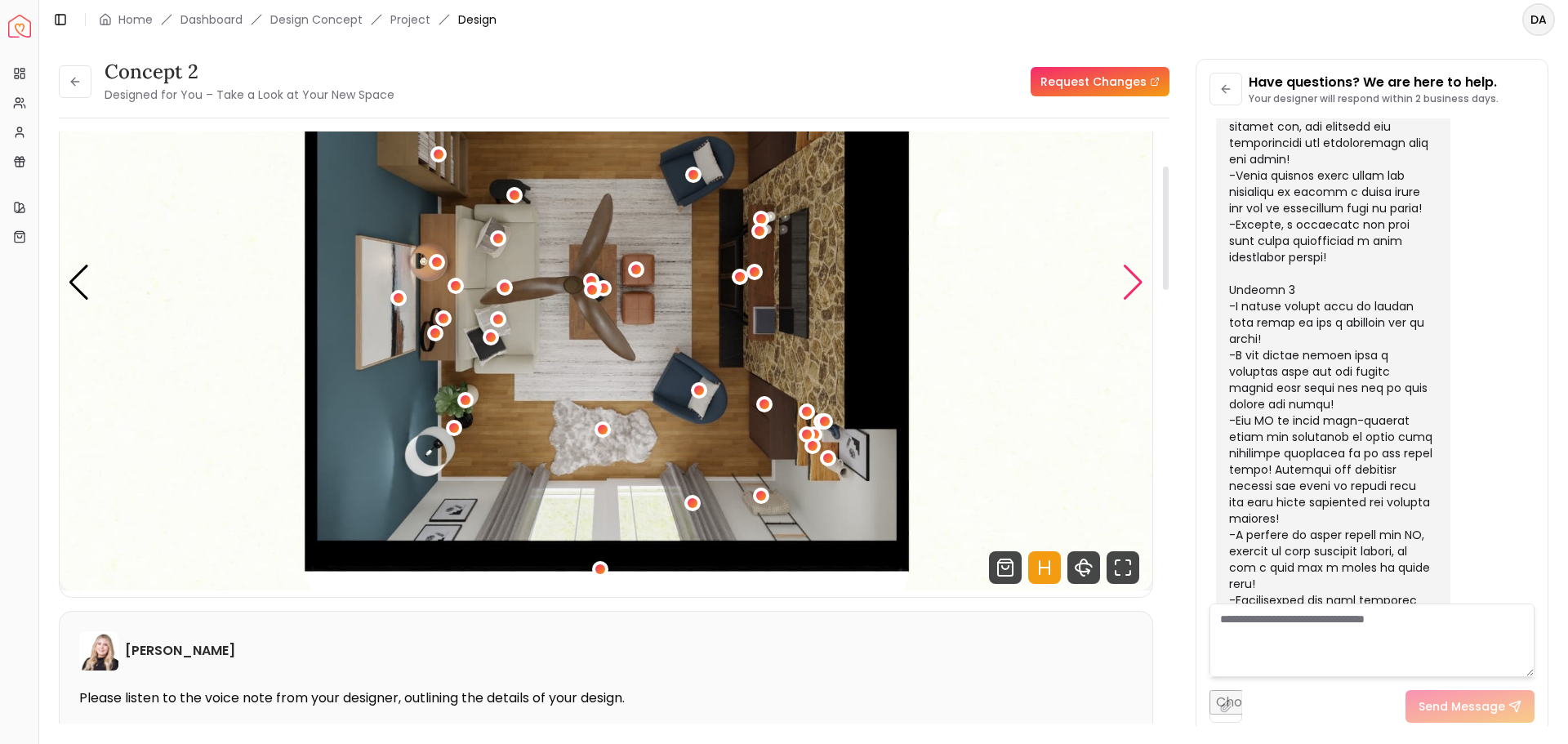
click at [1133, 284] on div "Next slide" at bounding box center [1133, 282] width 22 height 36
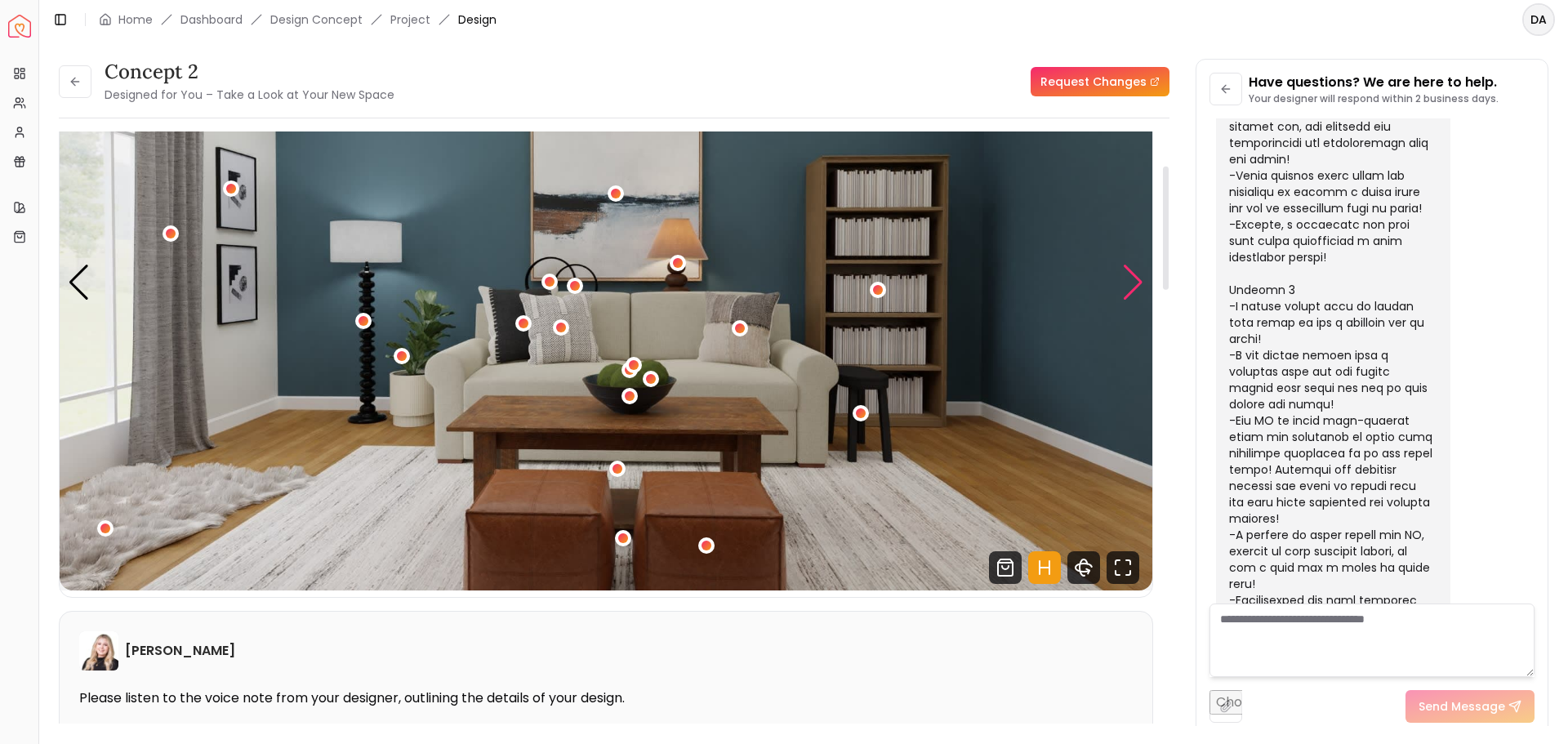
click at [1136, 275] on div "Next slide" at bounding box center [1133, 282] width 22 height 36
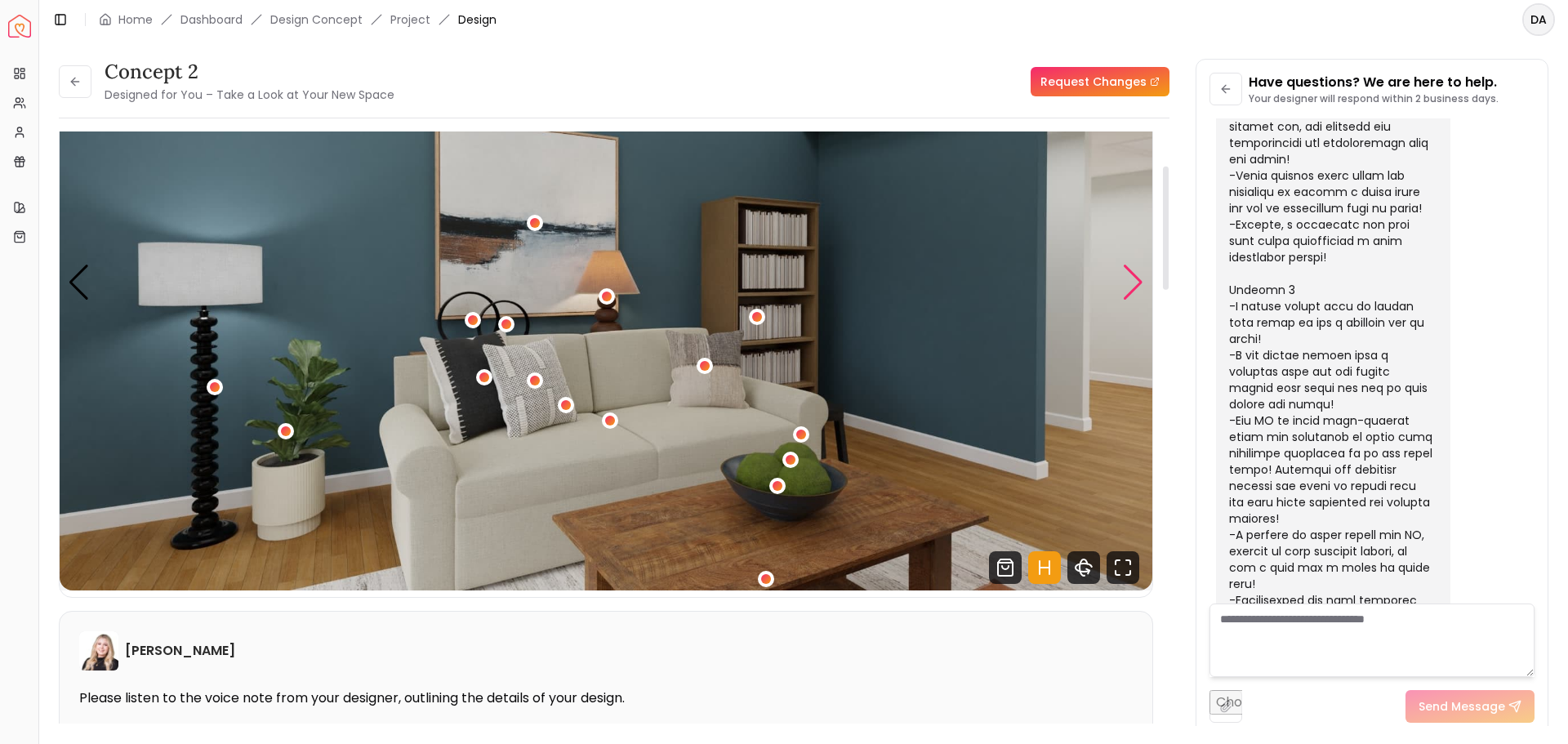
click at [1137, 282] on div "Next slide" at bounding box center [1133, 282] width 22 height 36
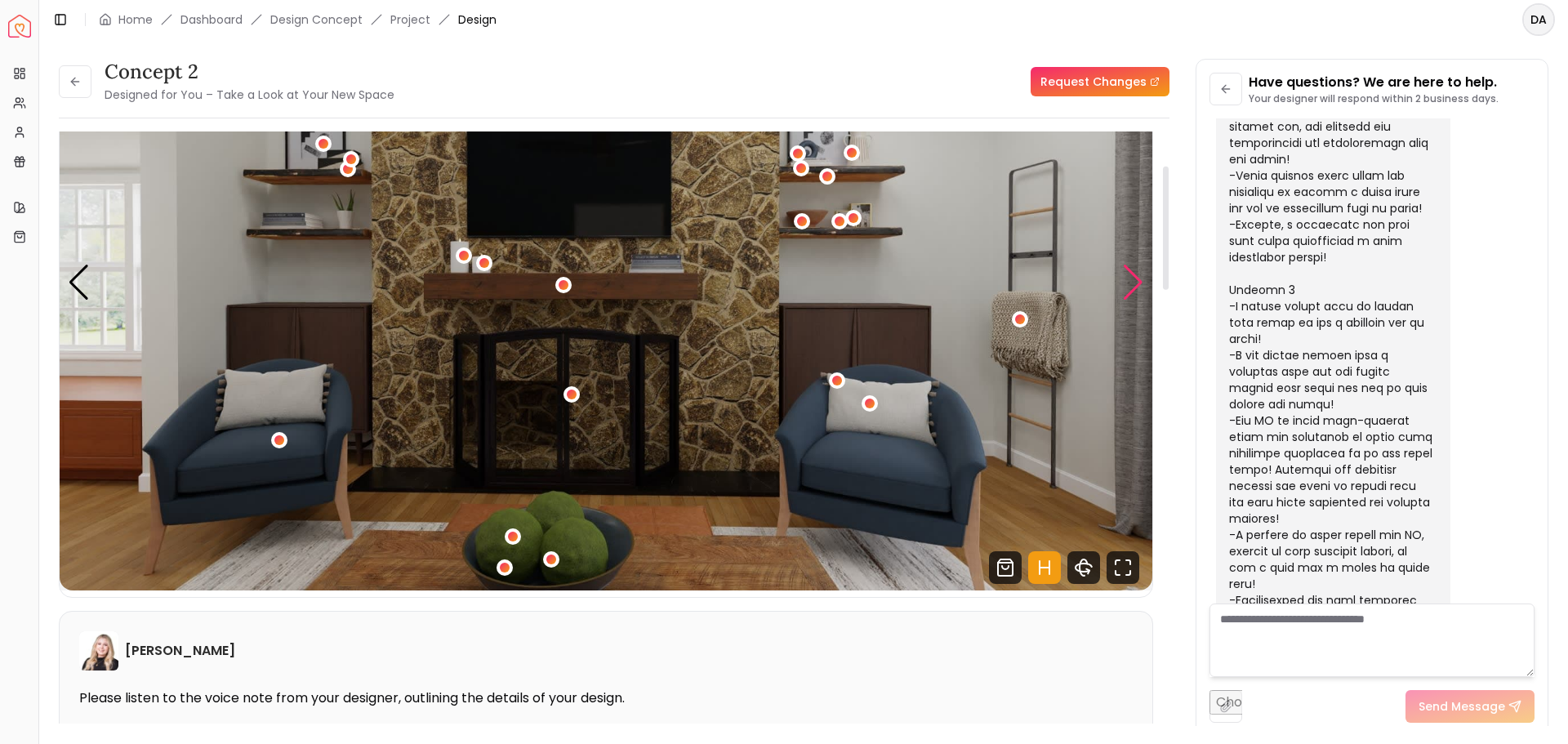
click at [1136, 285] on div "Next slide" at bounding box center [1133, 282] width 22 height 36
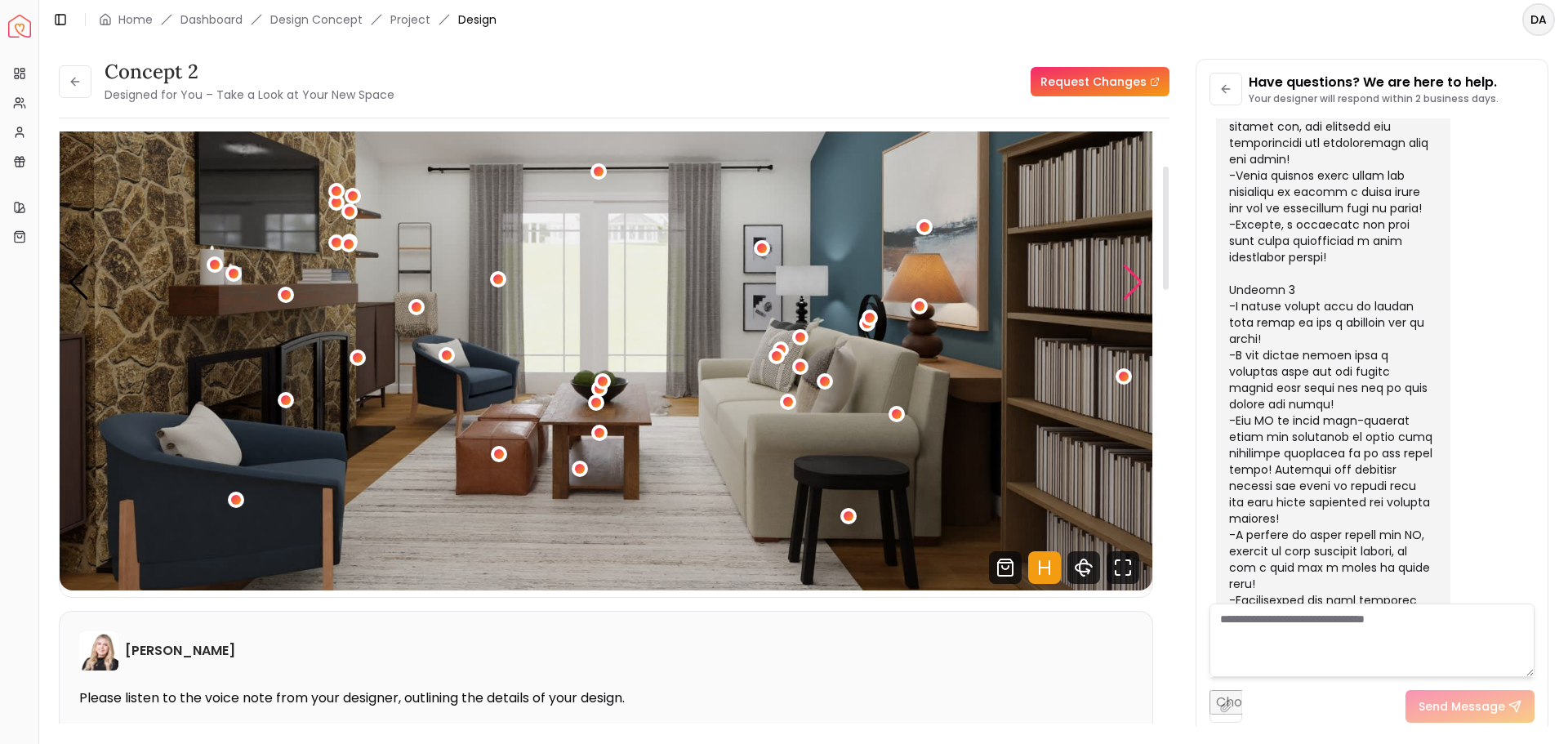
click at [1136, 280] on div "Next slide" at bounding box center [1133, 282] width 22 height 36
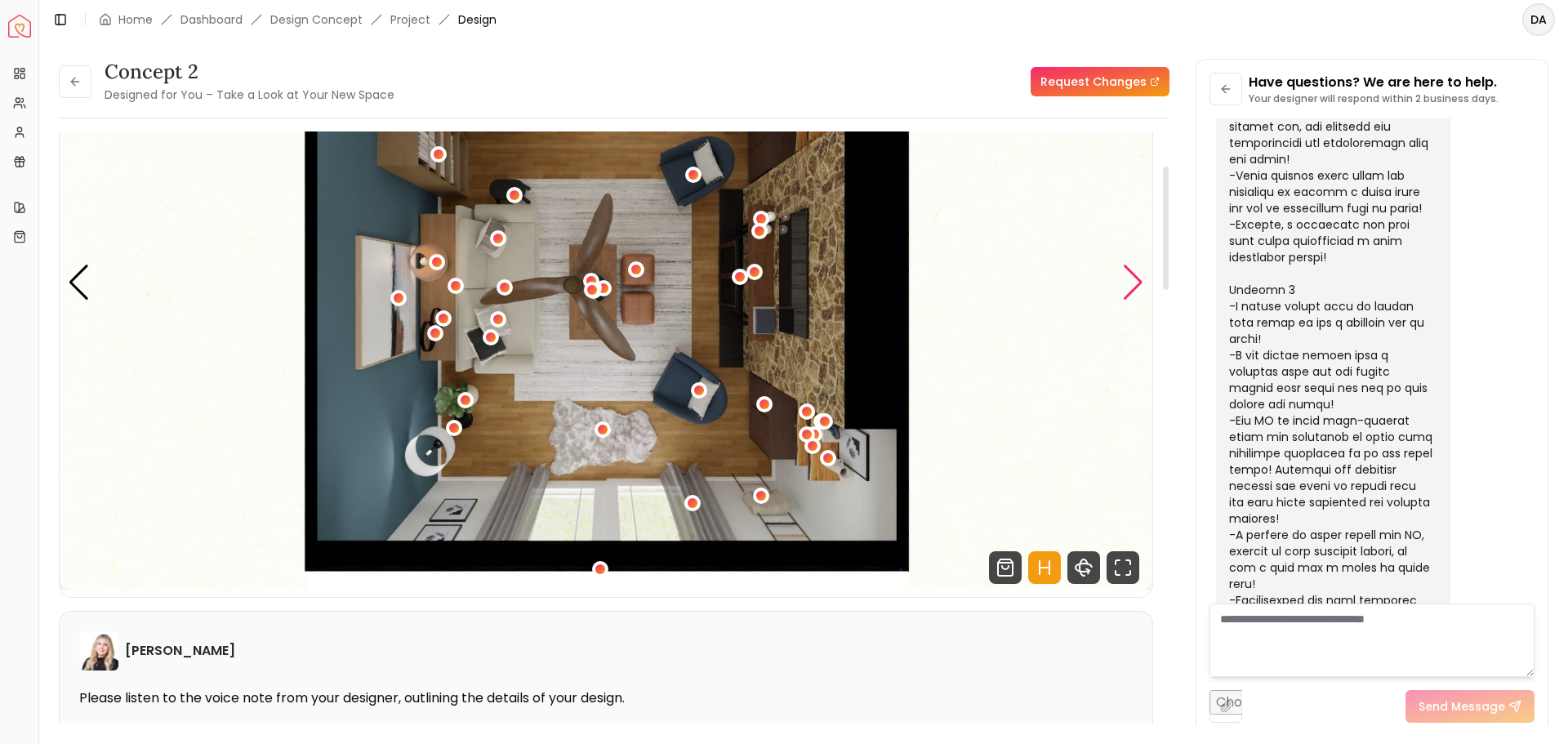
click at [1129, 283] on div "Next slide" at bounding box center [1133, 282] width 22 height 36
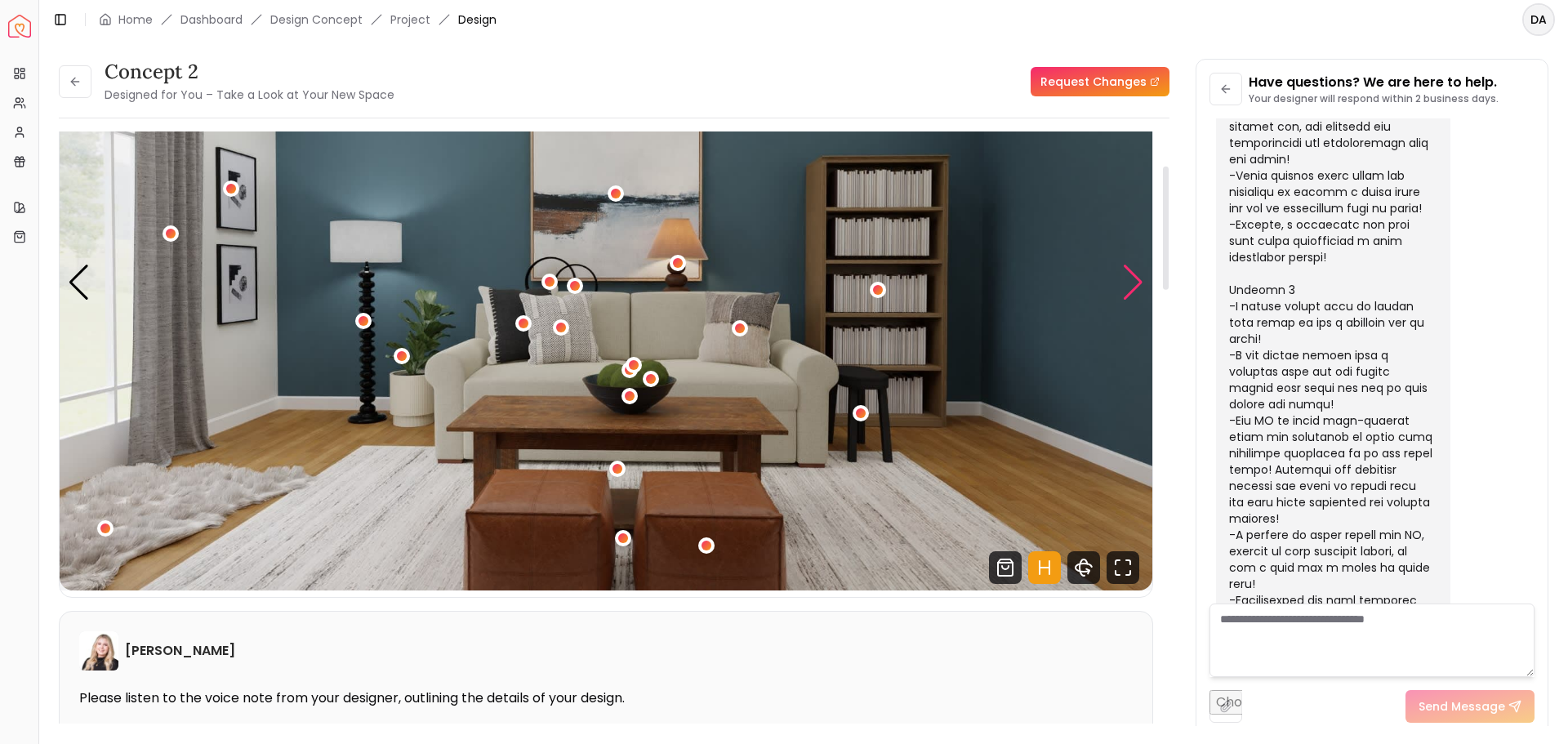
click at [1136, 287] on div "Next slide" at bounding box center [1133, 282] width 22 height 36
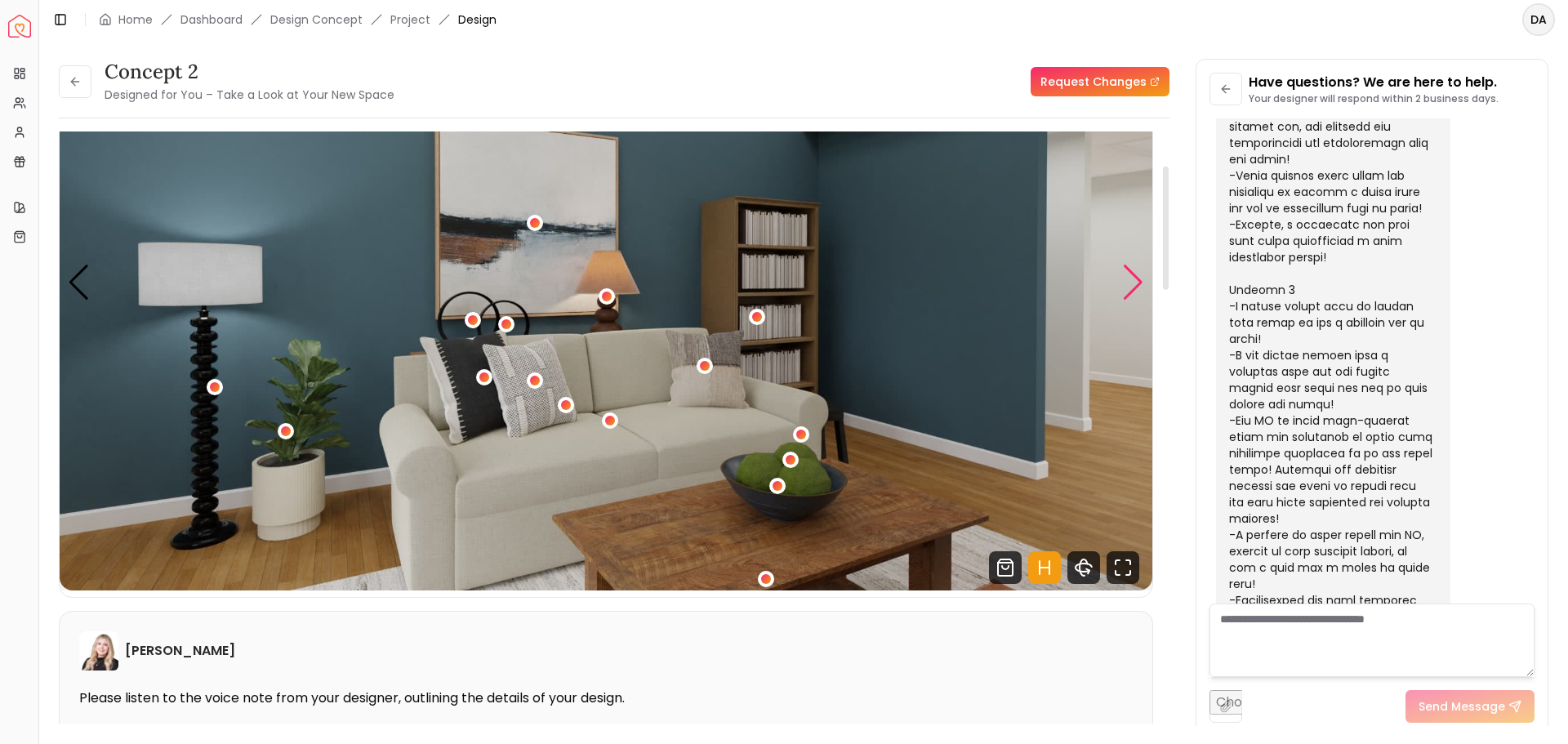
click at [1136, 287] on div "Next slide" at bounding box center [1133, 282] width 22 height 36
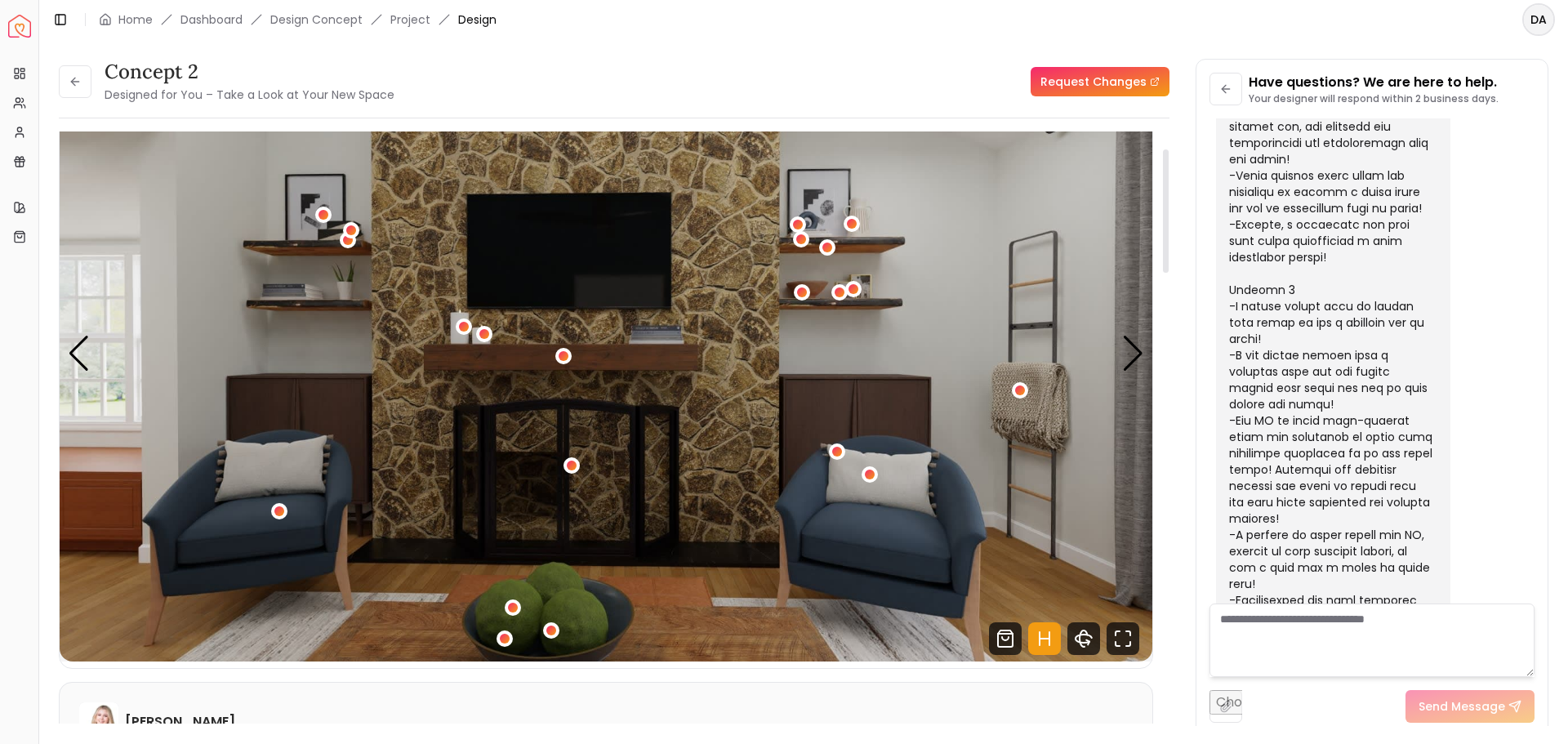
scroll to position [82, 0]
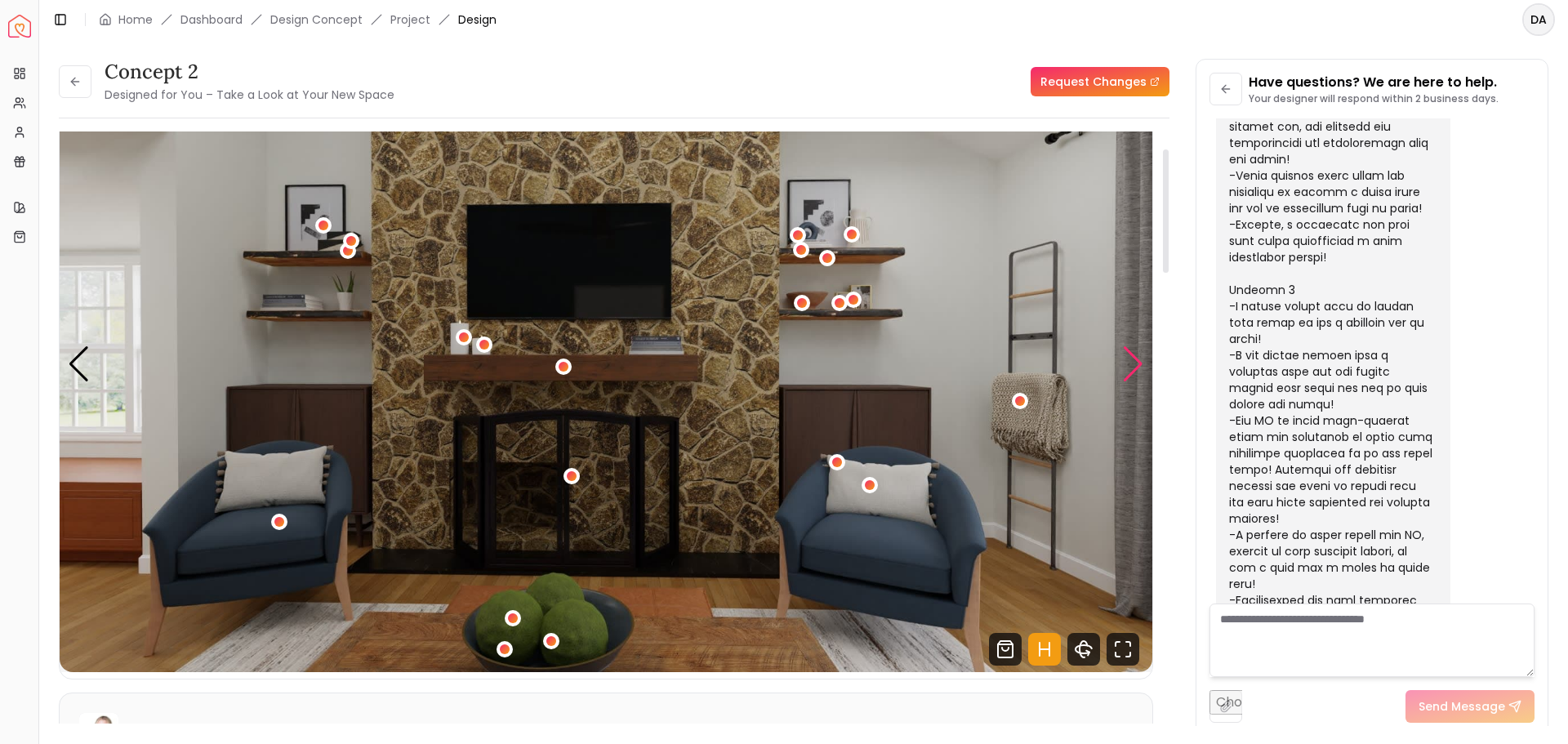
click at [1136, 360] on div "Next slide" at bounding box center [1133, 364] width 22 height 36
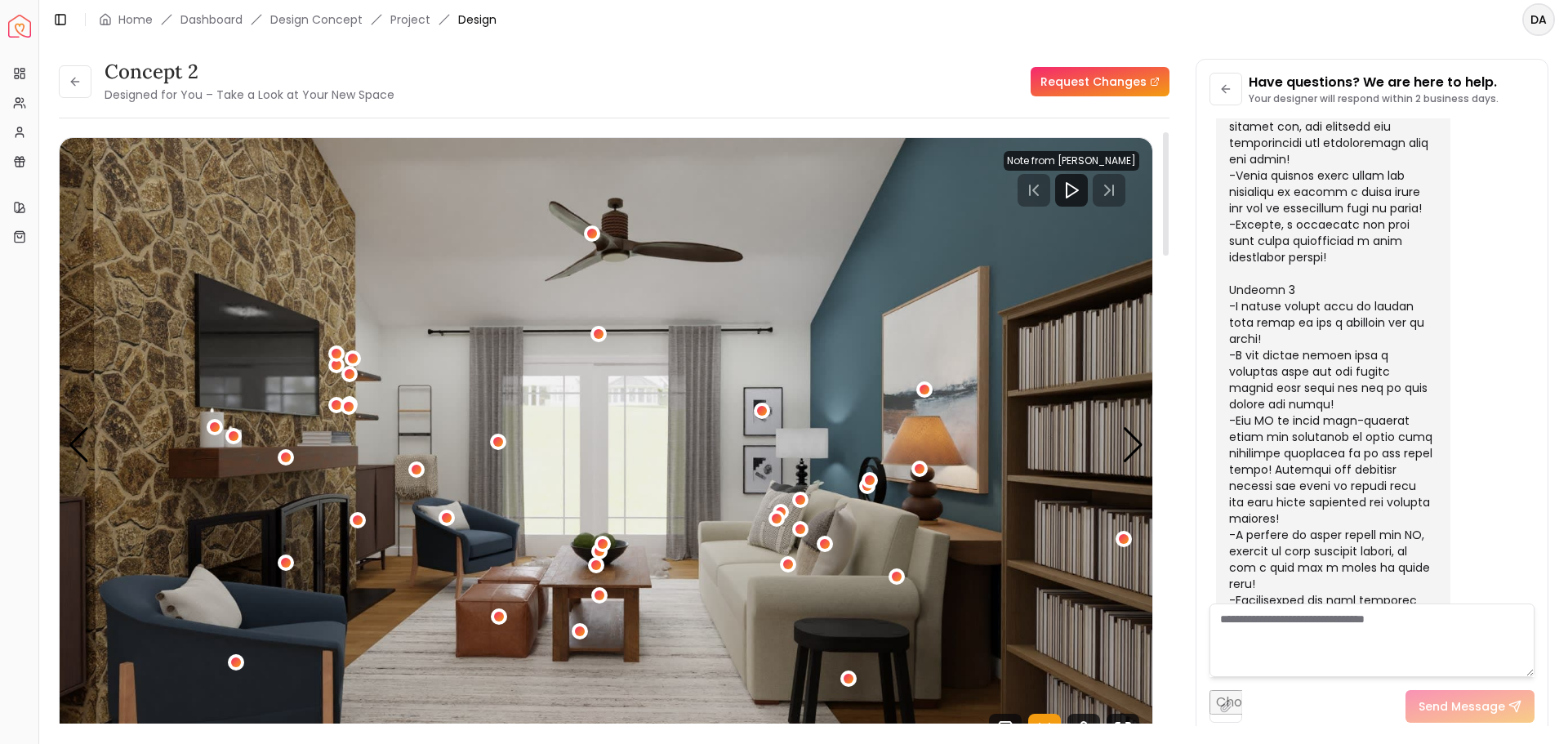
scroll to position [0, 0]
click at [78, 84] on icon at bounding box center [75, 81] width 13 height 13
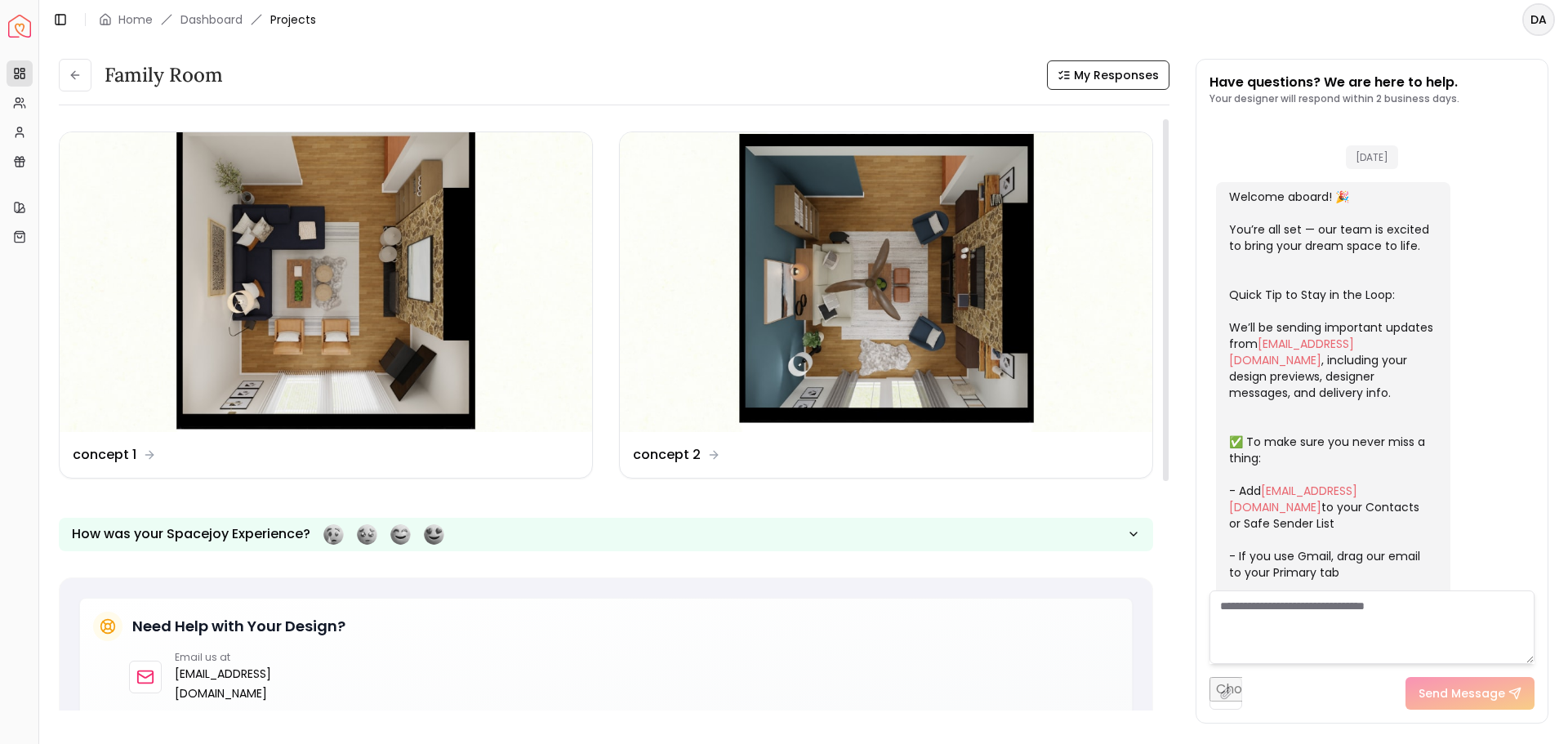
scroll to position [3759, 0]
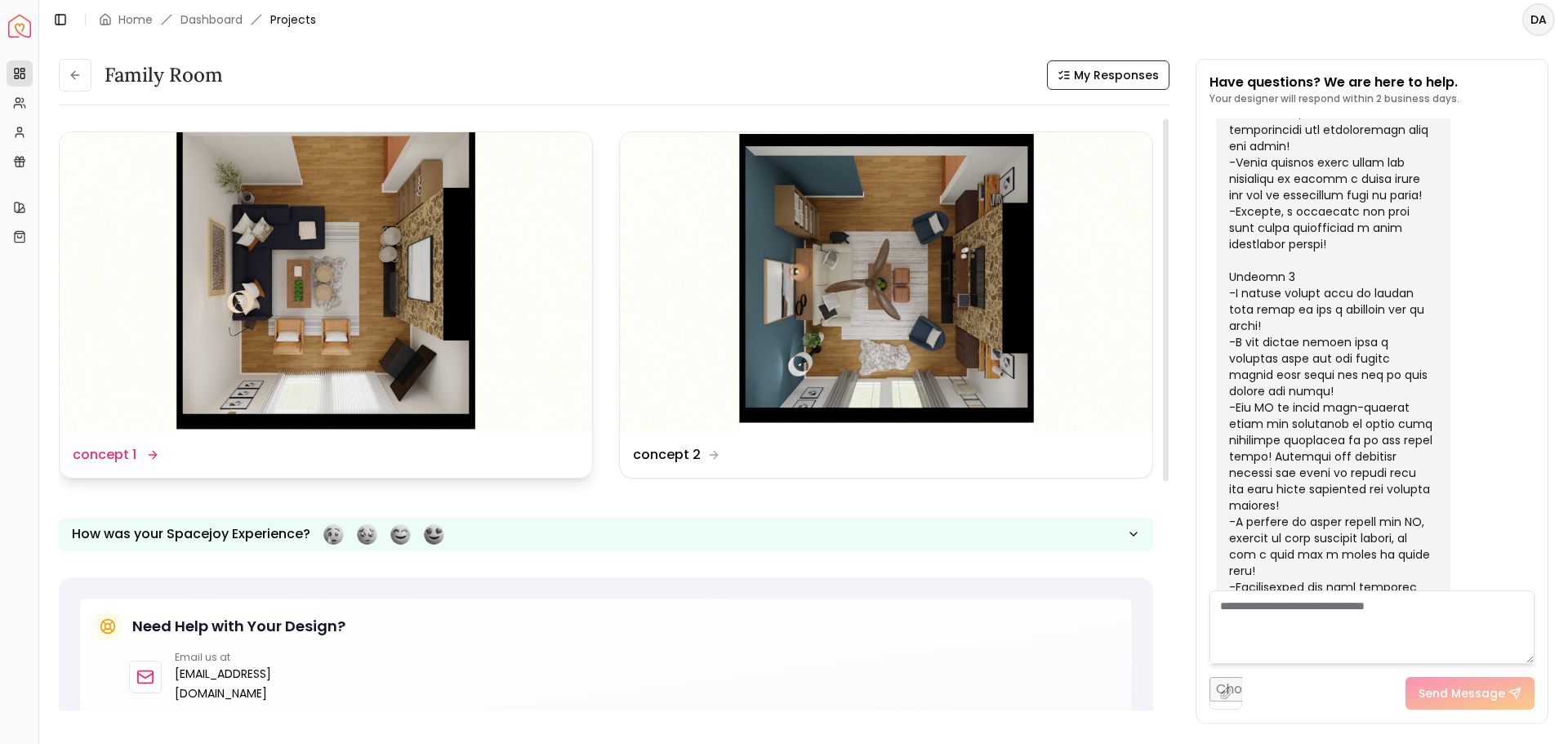
click at [109, 445] on dd "concept 1" at bounding box center [105, 455] width 64 height 20
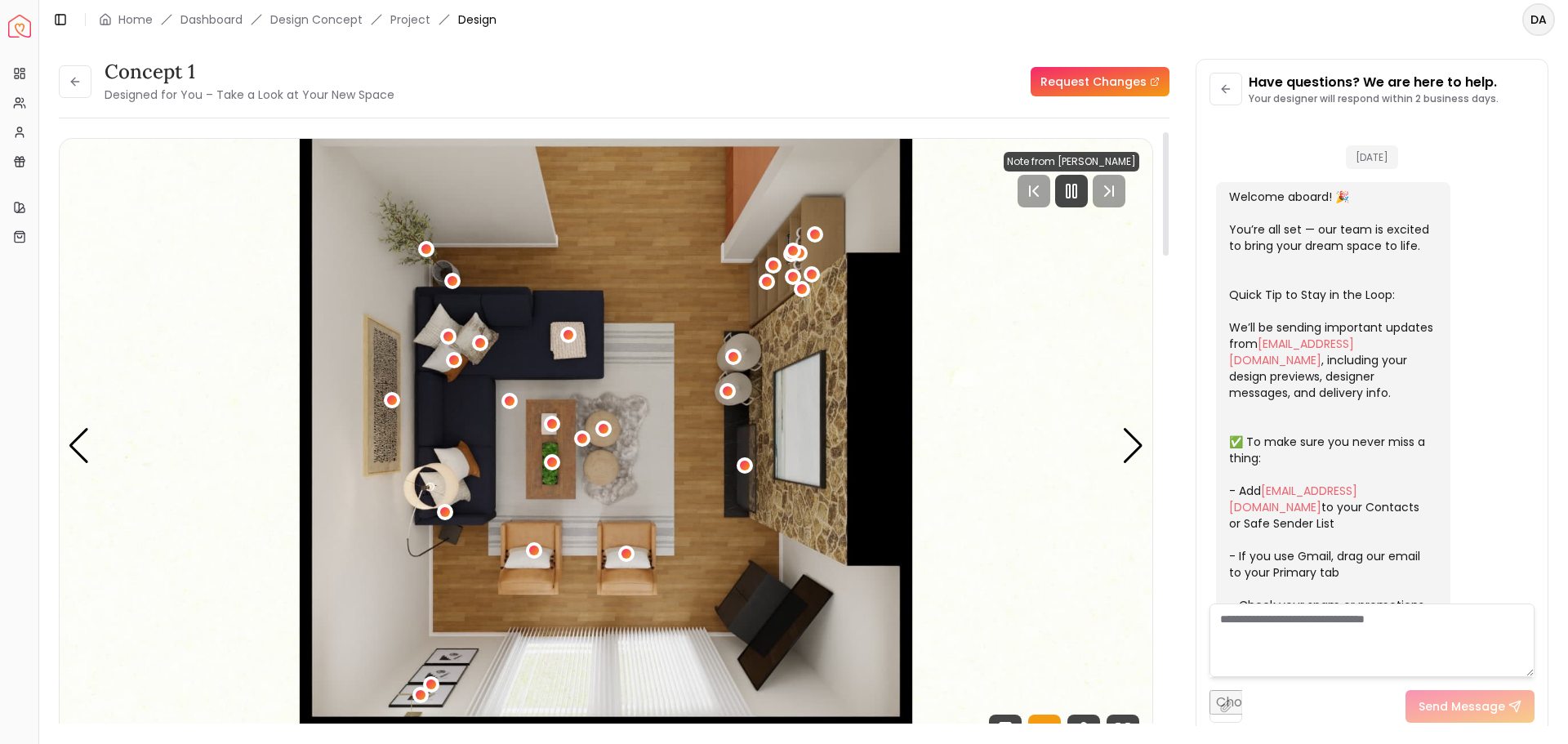
scroll to position [3747, 0]
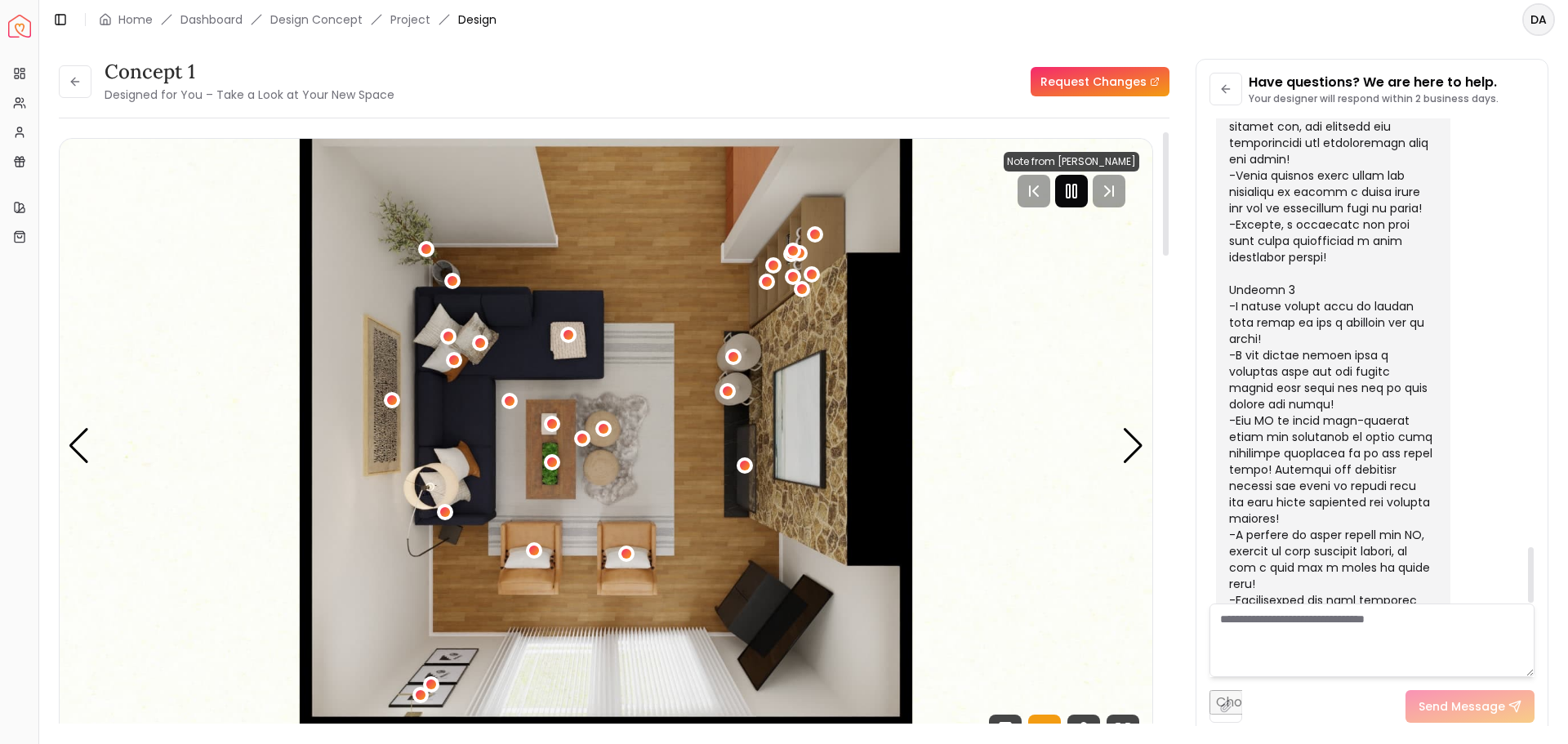
click at [1075, 194] on rect "Pause" at bounding box center [1075, 190] width 4 height 13
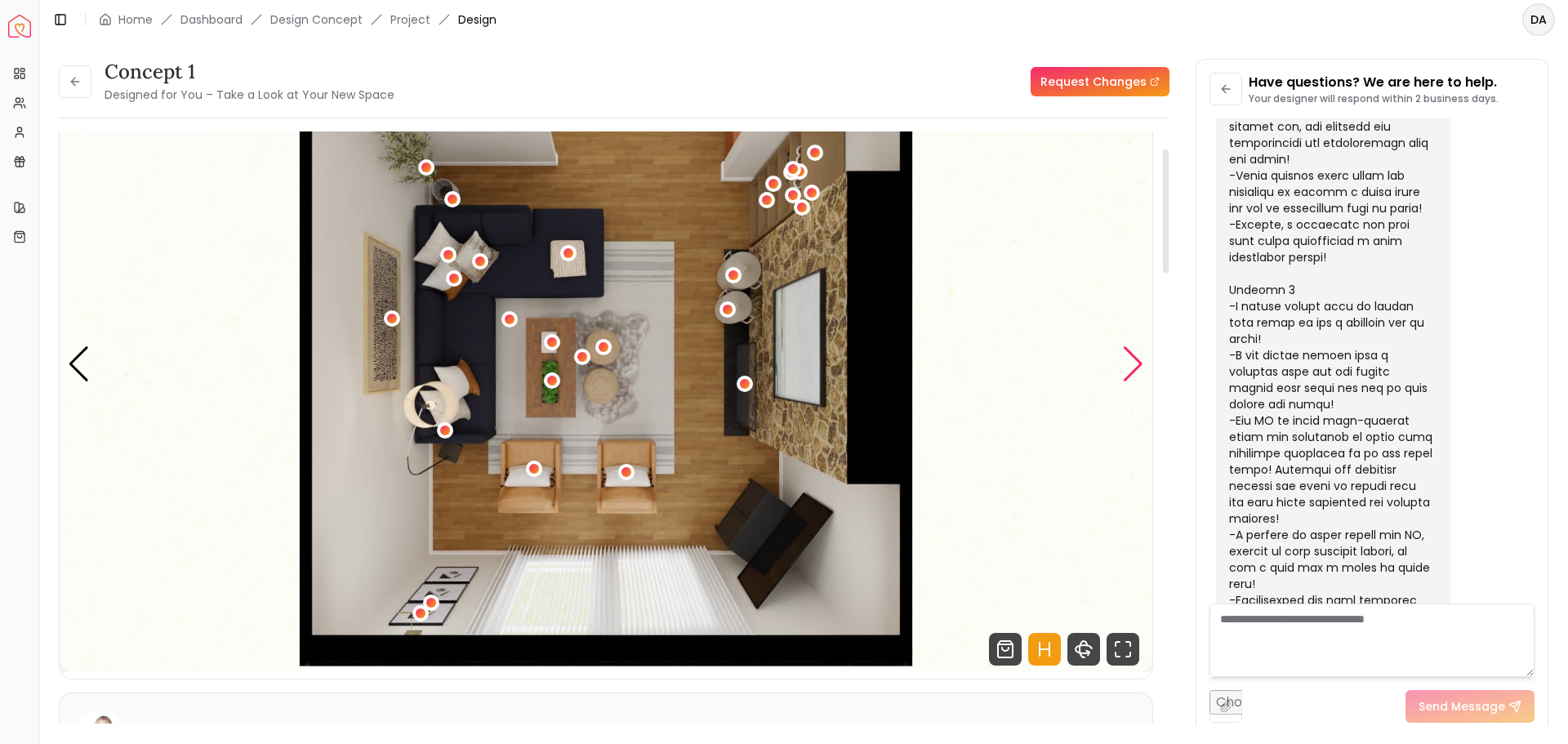
click at [1141, 360] on div "Next slide" at bounding box center [1133, 364] width 22 height 36
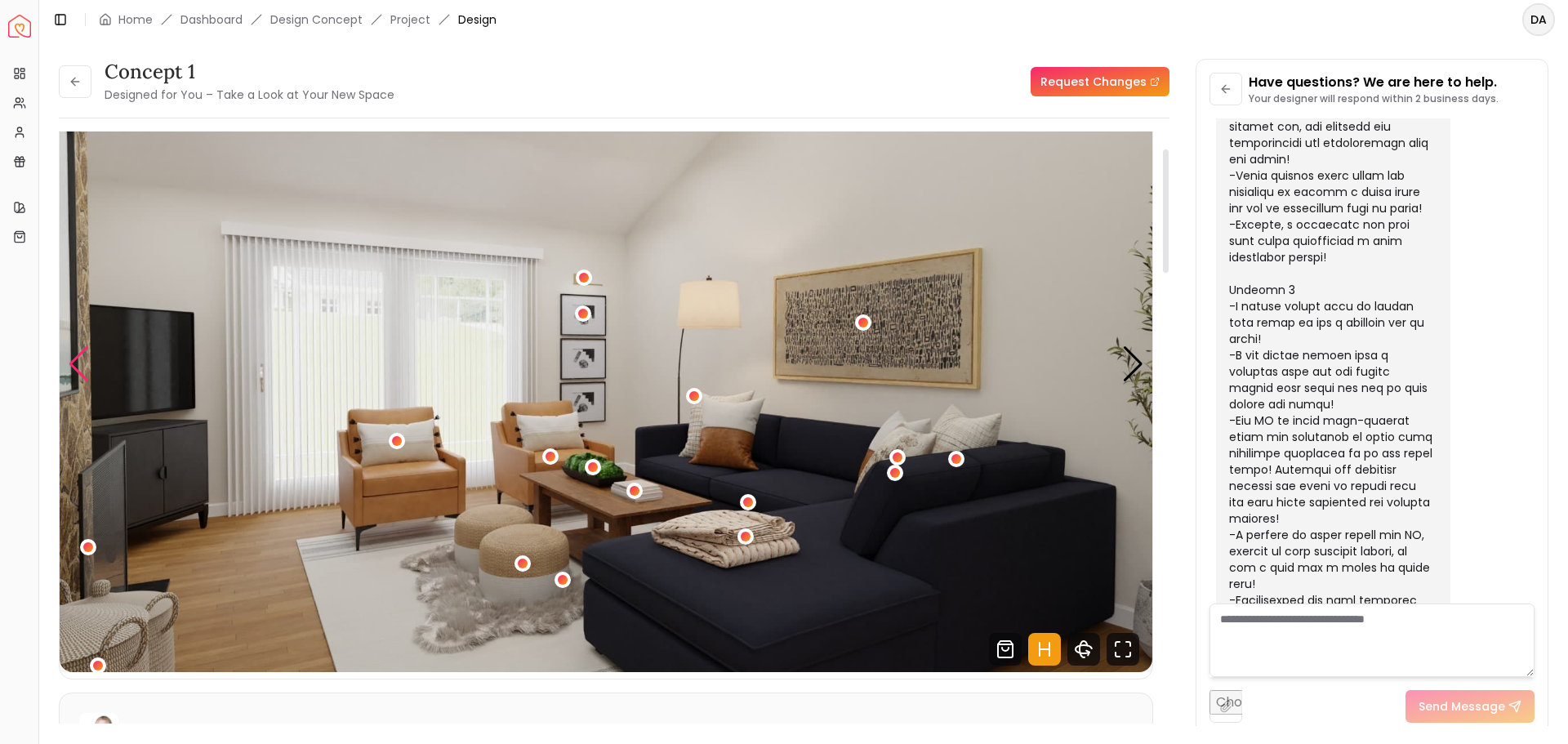
click at [75, 360] on div "Previous slide" at bounding box center [78, 364] width 22 height 36
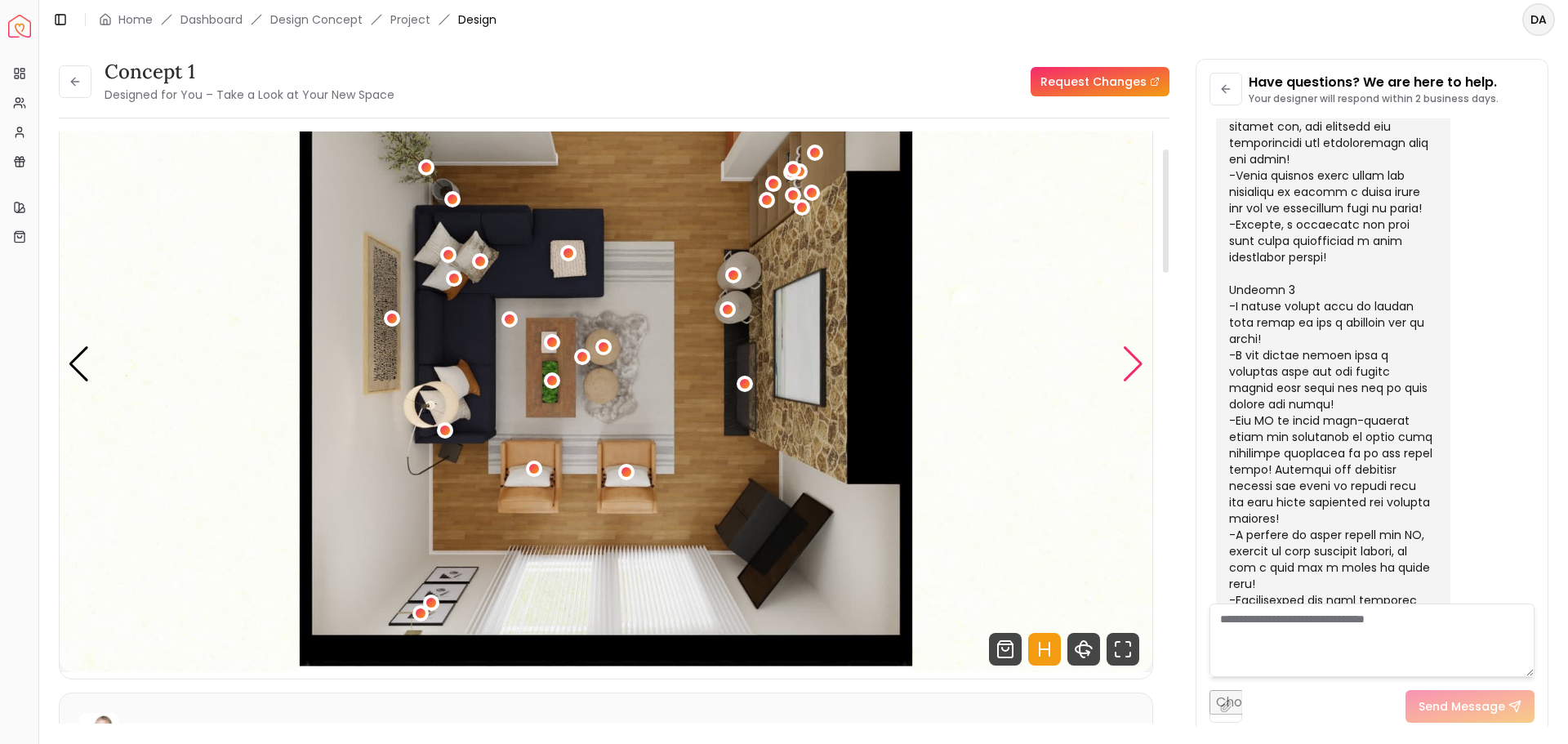
click at [1142, 365] on div "Next slide" at bounding box center [1133, 364] width 22 height 36
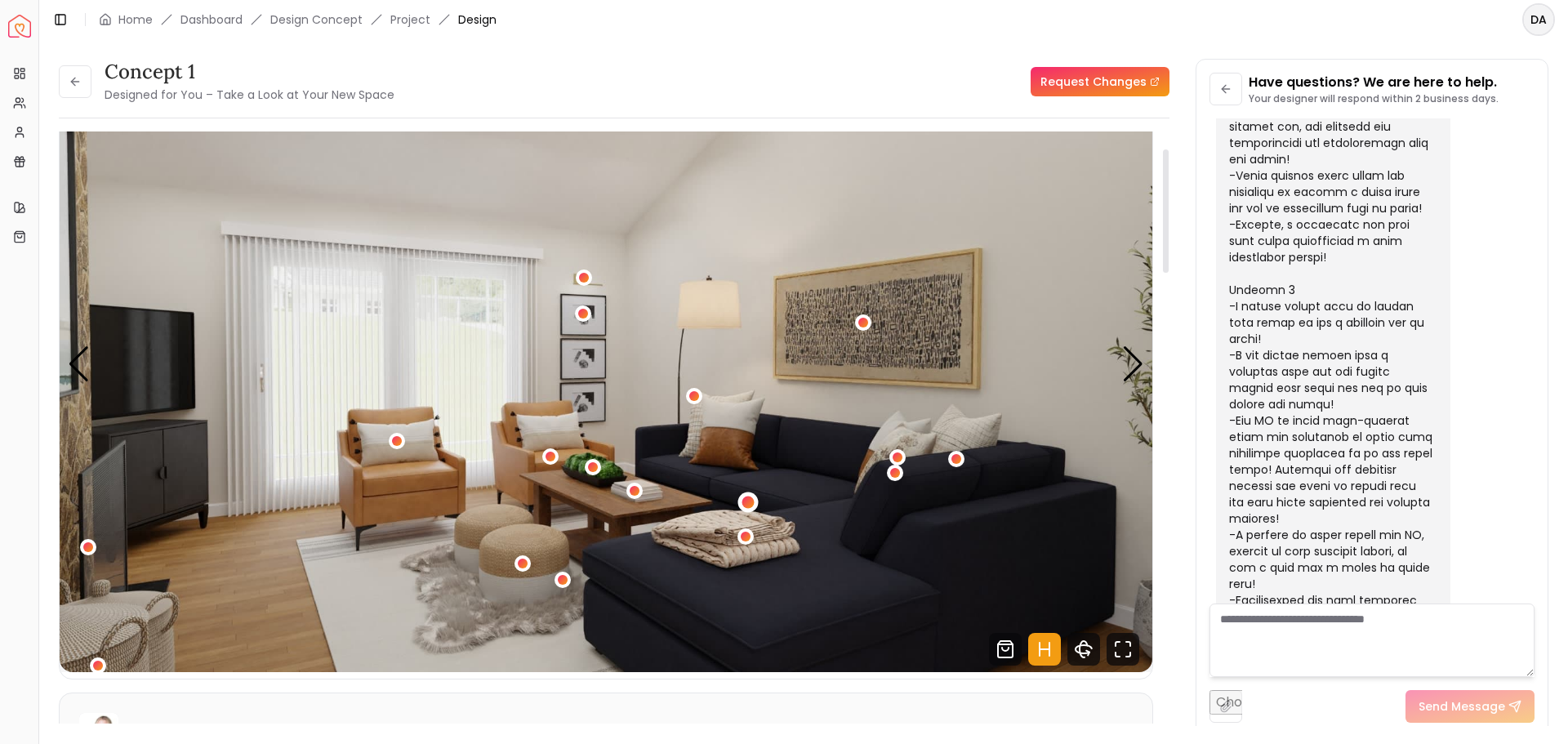
click at [752, 502] on div "2 / 5" at bounding box center [748, 503] width 12 height 12
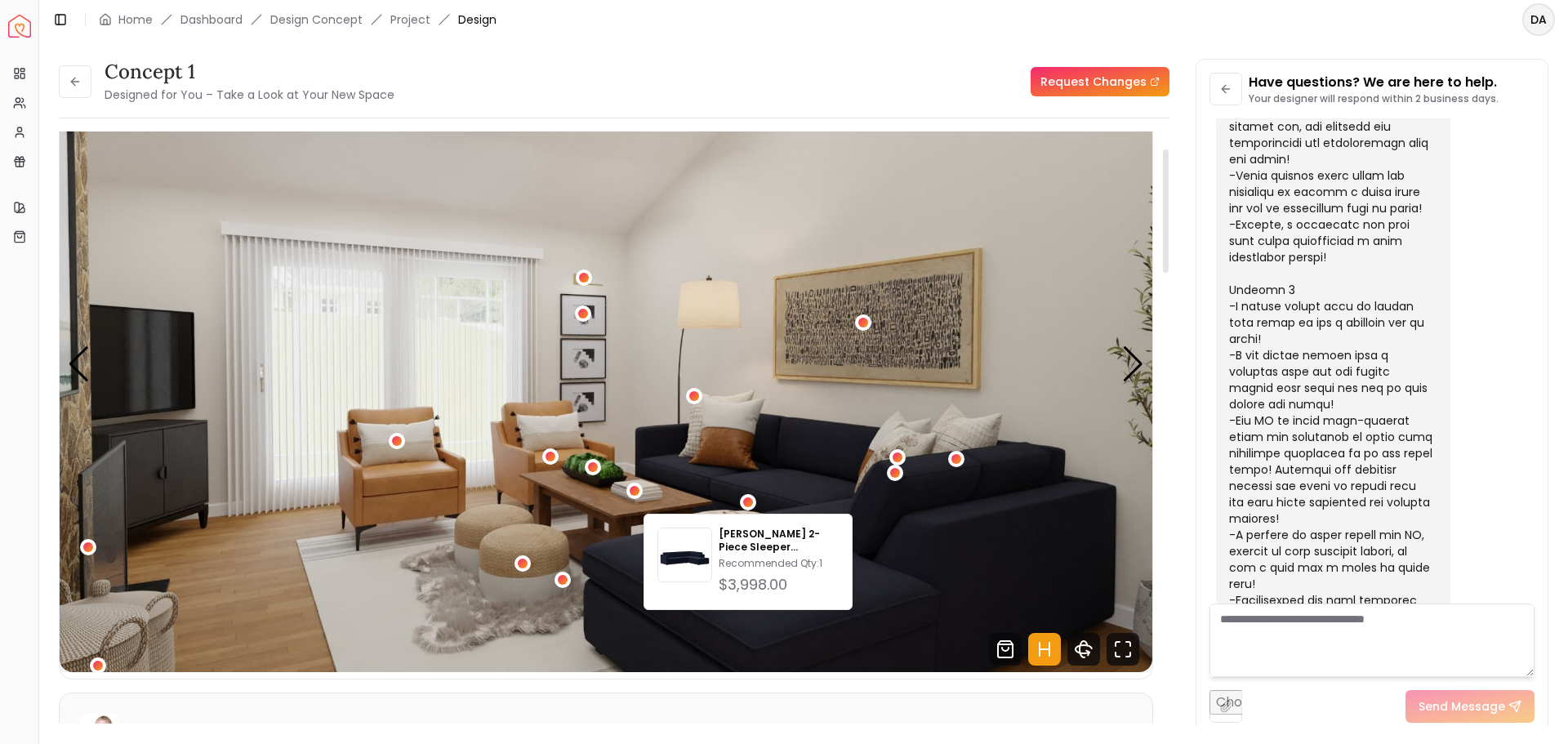
click at [974, 319] on img "2 / 5" at bounding box center [606, 364] width 1093 height 615
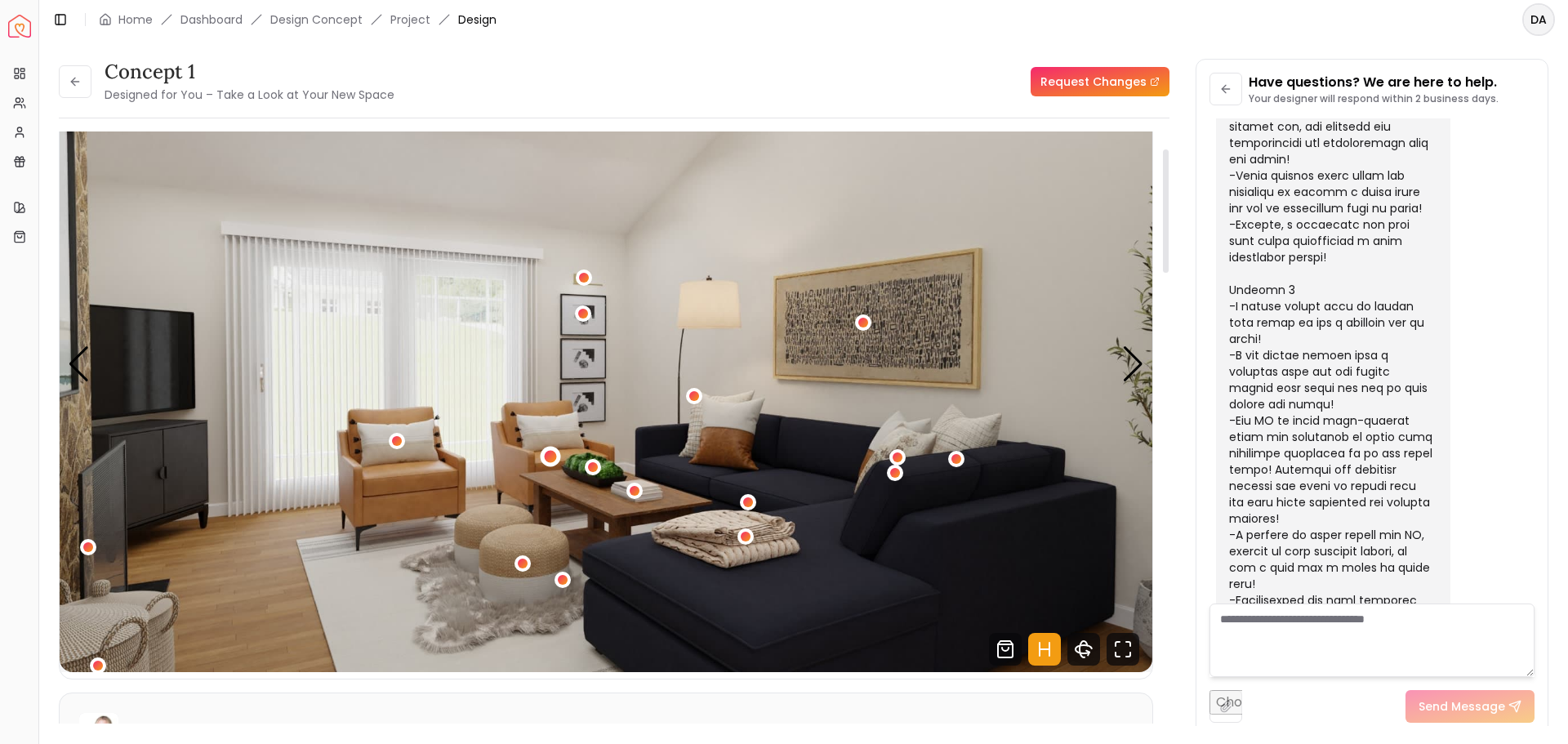
click at [547, 453] on div "2 / 5" at bounding box center [550, 457] width 12 height 12
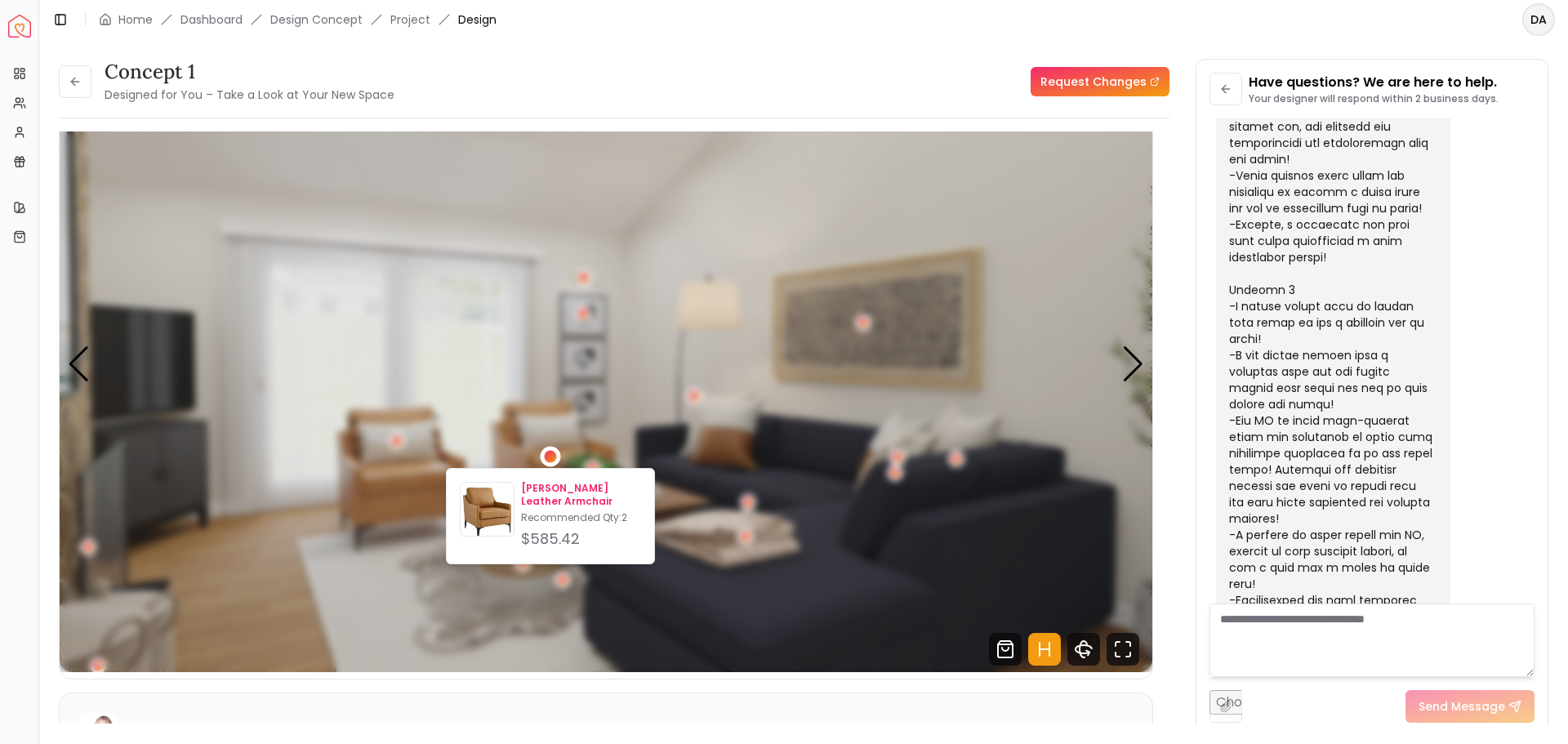
click at [563, 486] on p "[PERSON_NAME] Leather Armchair" at bounding box center [581, 495] width 120 height 26
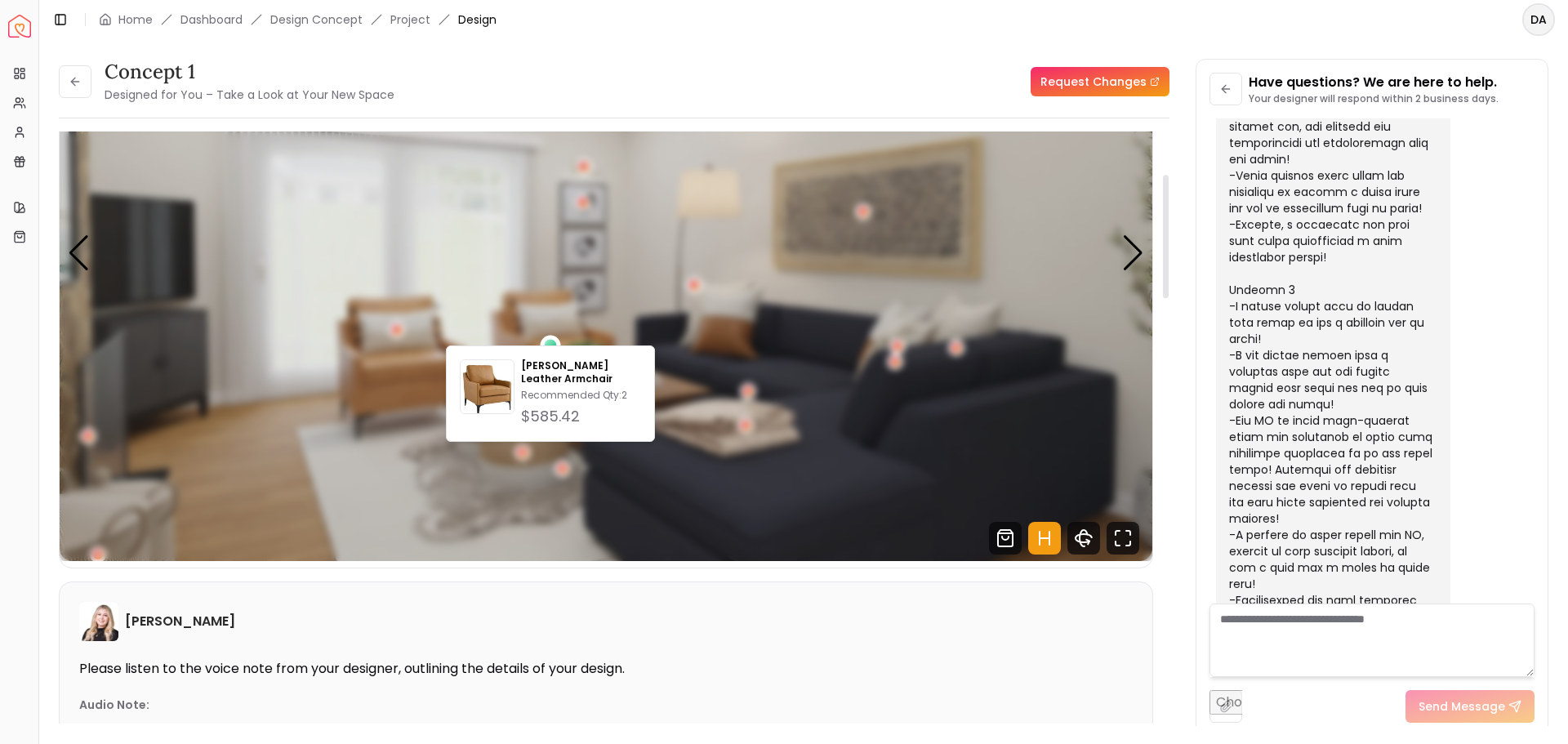
scroll to position [164, 0]
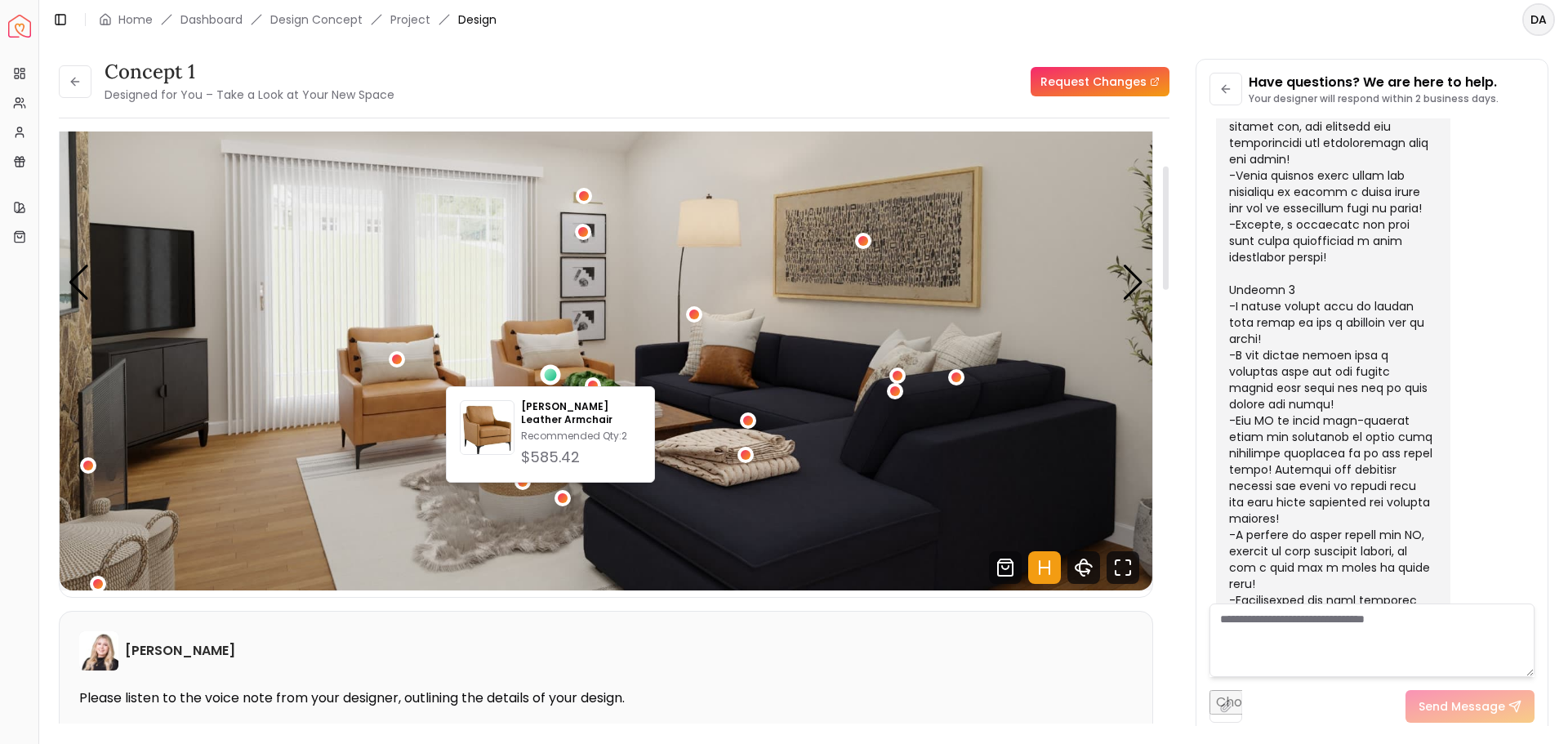
click at [675, 227] on img "2 / 5" at bounding box center [606, 282] width 1093 height 615
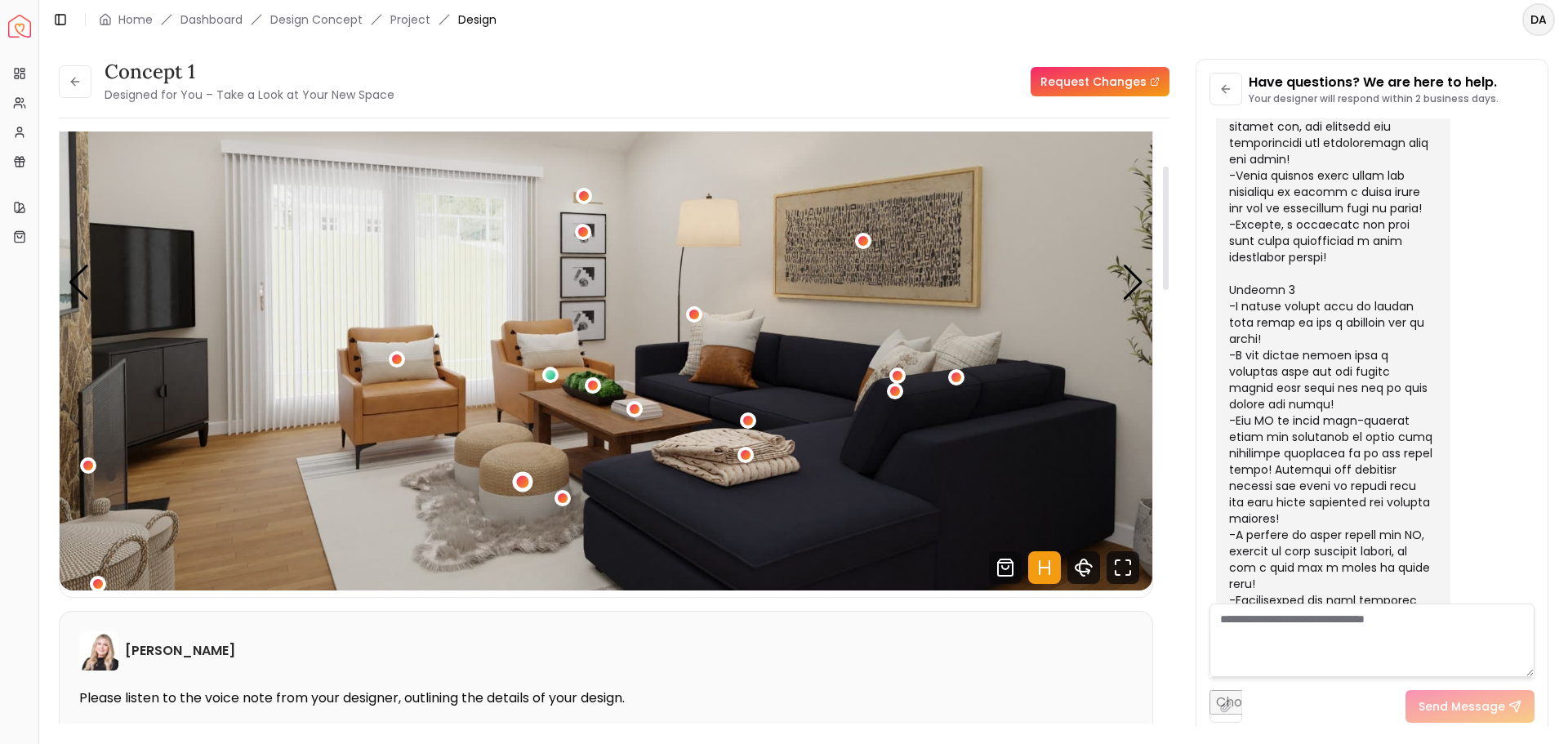
click at [522, 477] on div "2 / 5" at bounding box center [523, 482] width 12 height 12
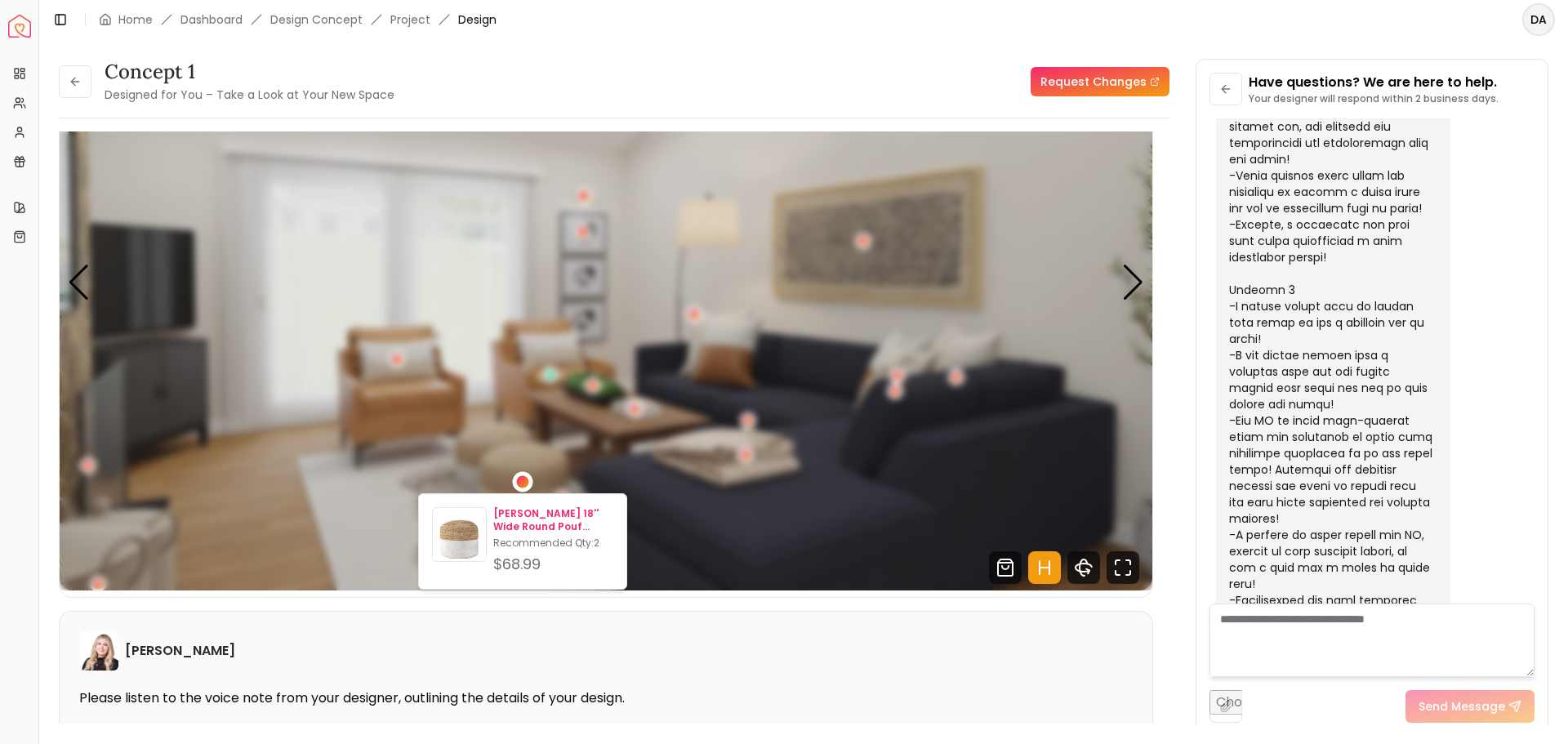
click at [569, 513] on p "[PERSON_NAME] 18'' Wide Round Pouf Ottoman Sand & Stable™" at bounding box center [553, 520] width 120 height 26
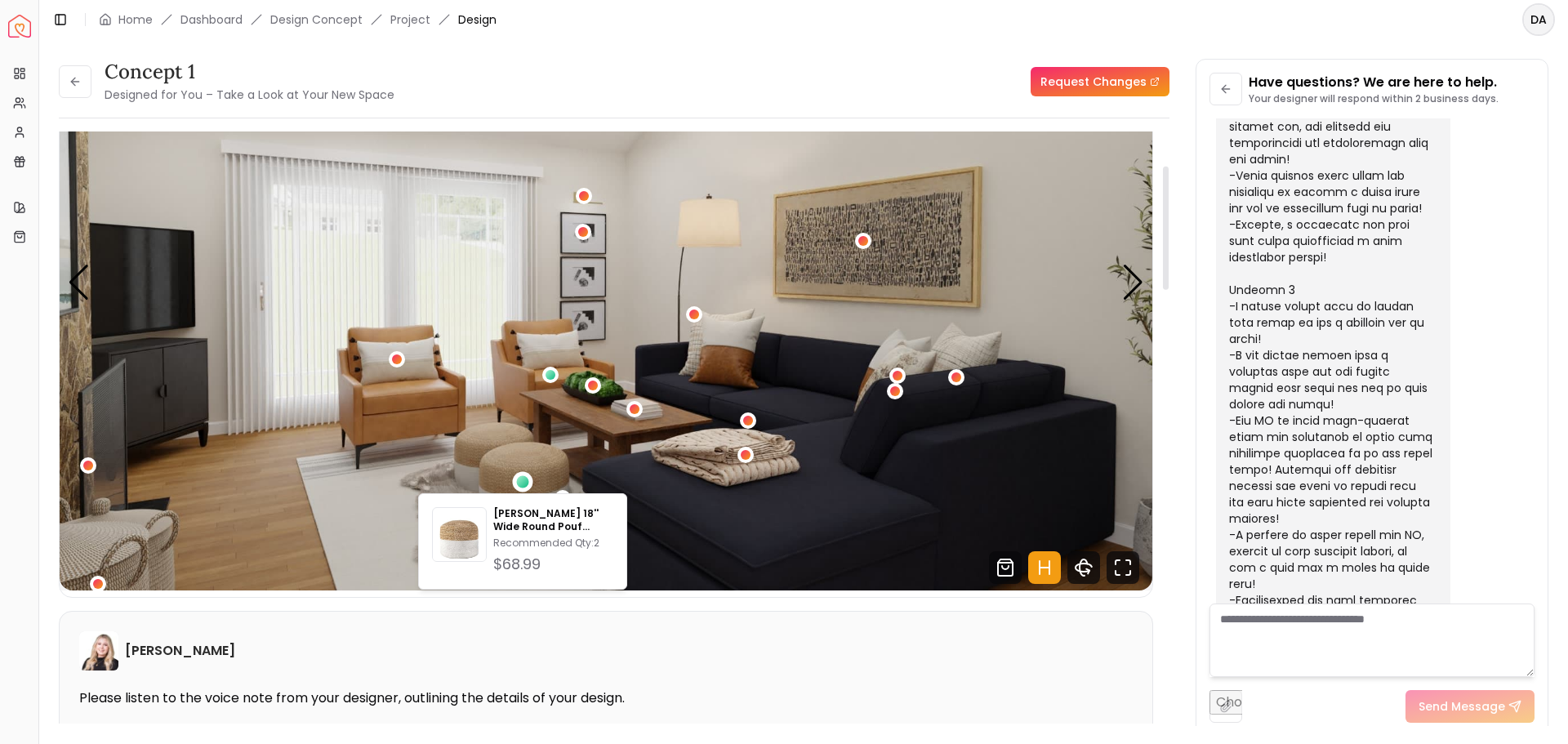
click at [809, 317] on img "2 / 5" at bounding box center [606, 282] width 1093 height 615
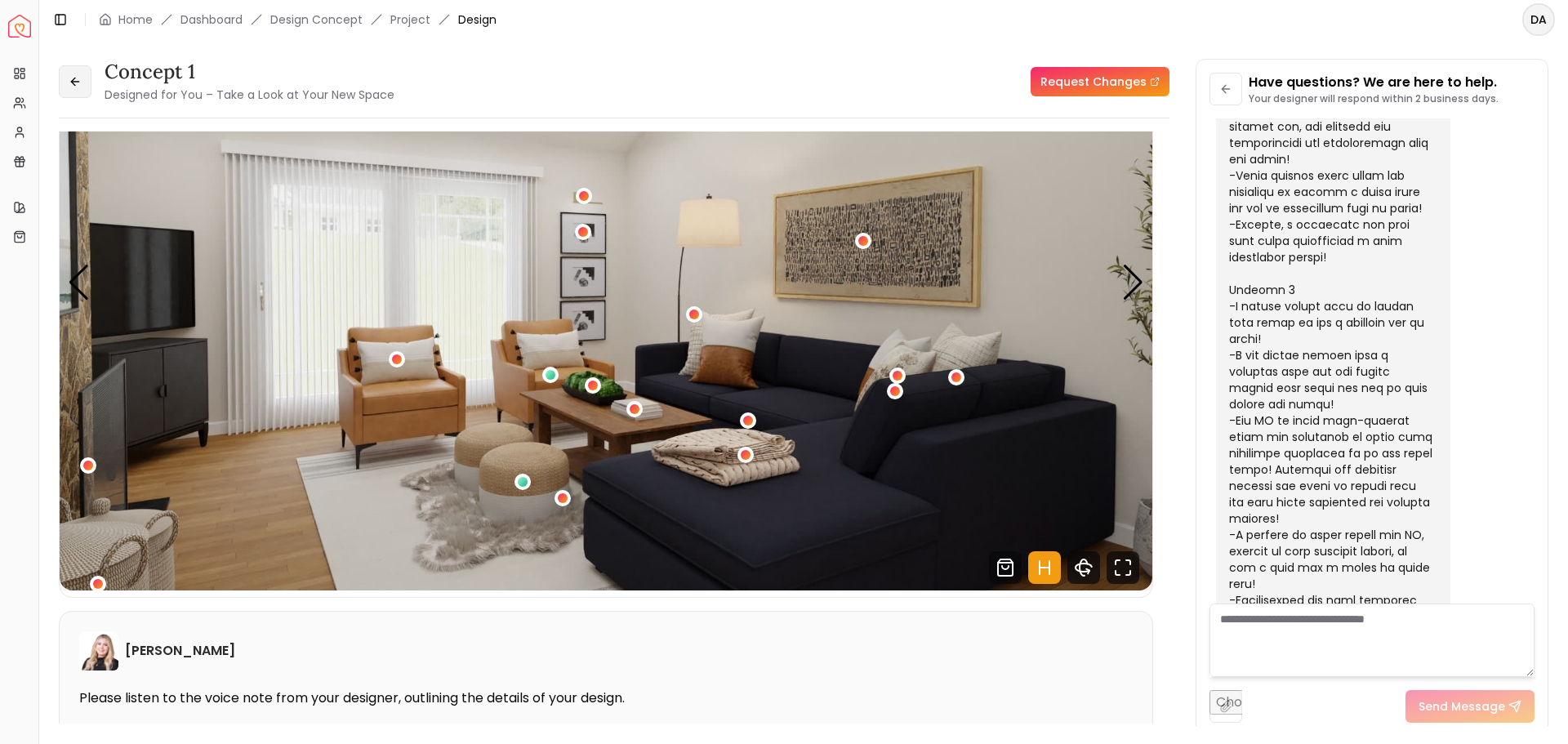
click at [74, 83] on icon at bounding box center [75, 81] width 13 height 13
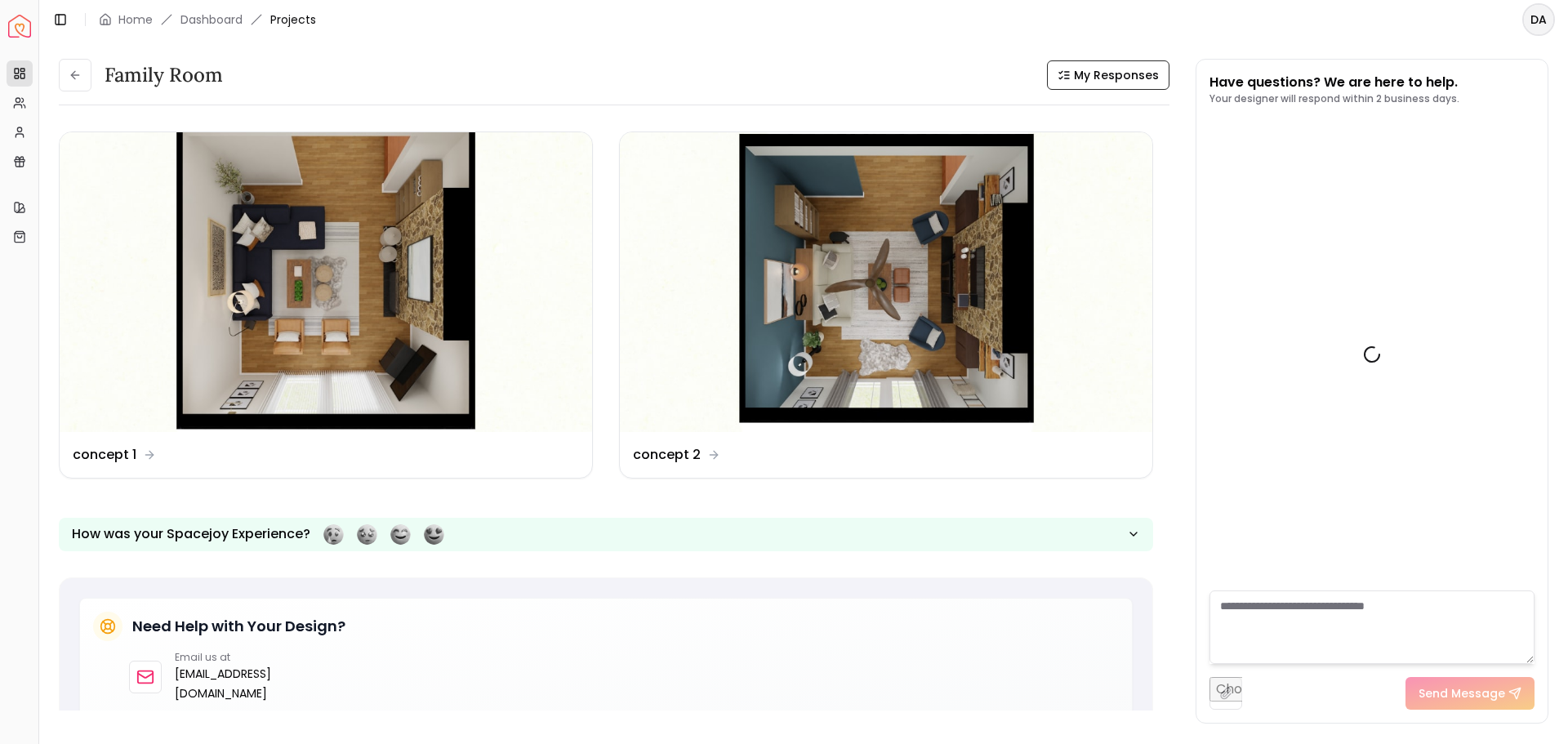
scroll to position [3759, 0]
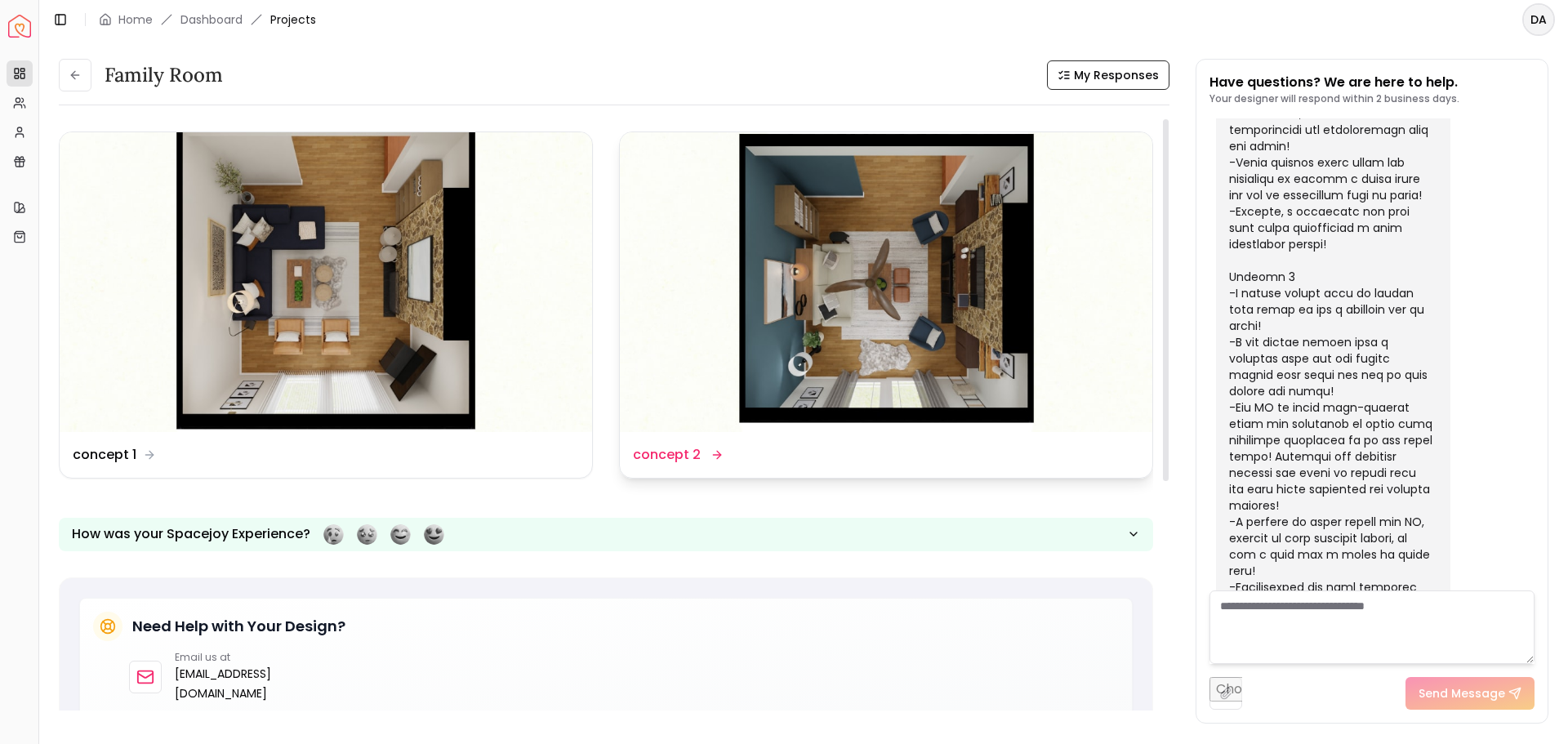
click at [652, 453] on dd "concept 2" at bounding box center [667, 455] width 68 height 20
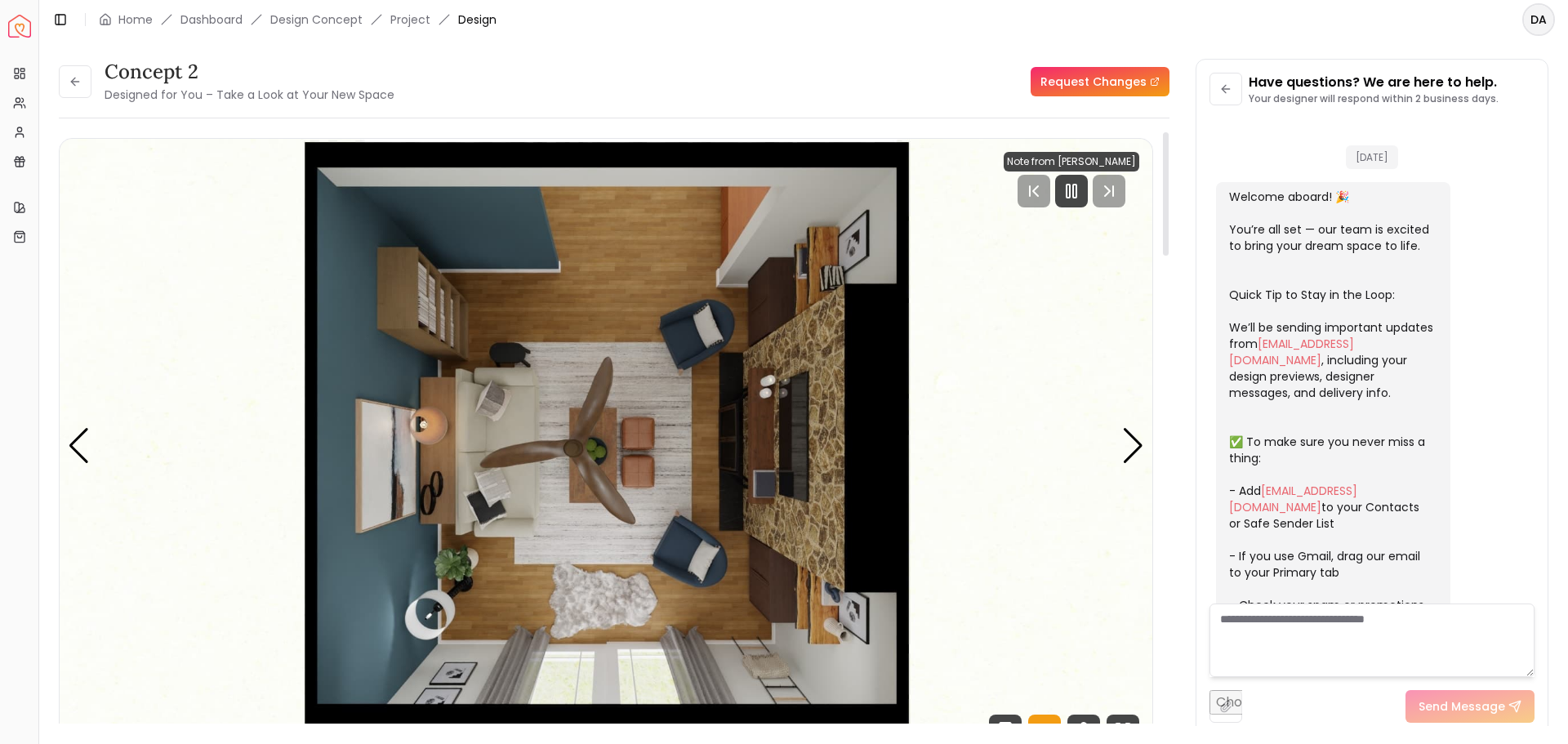
scroll to position [3747, 0]
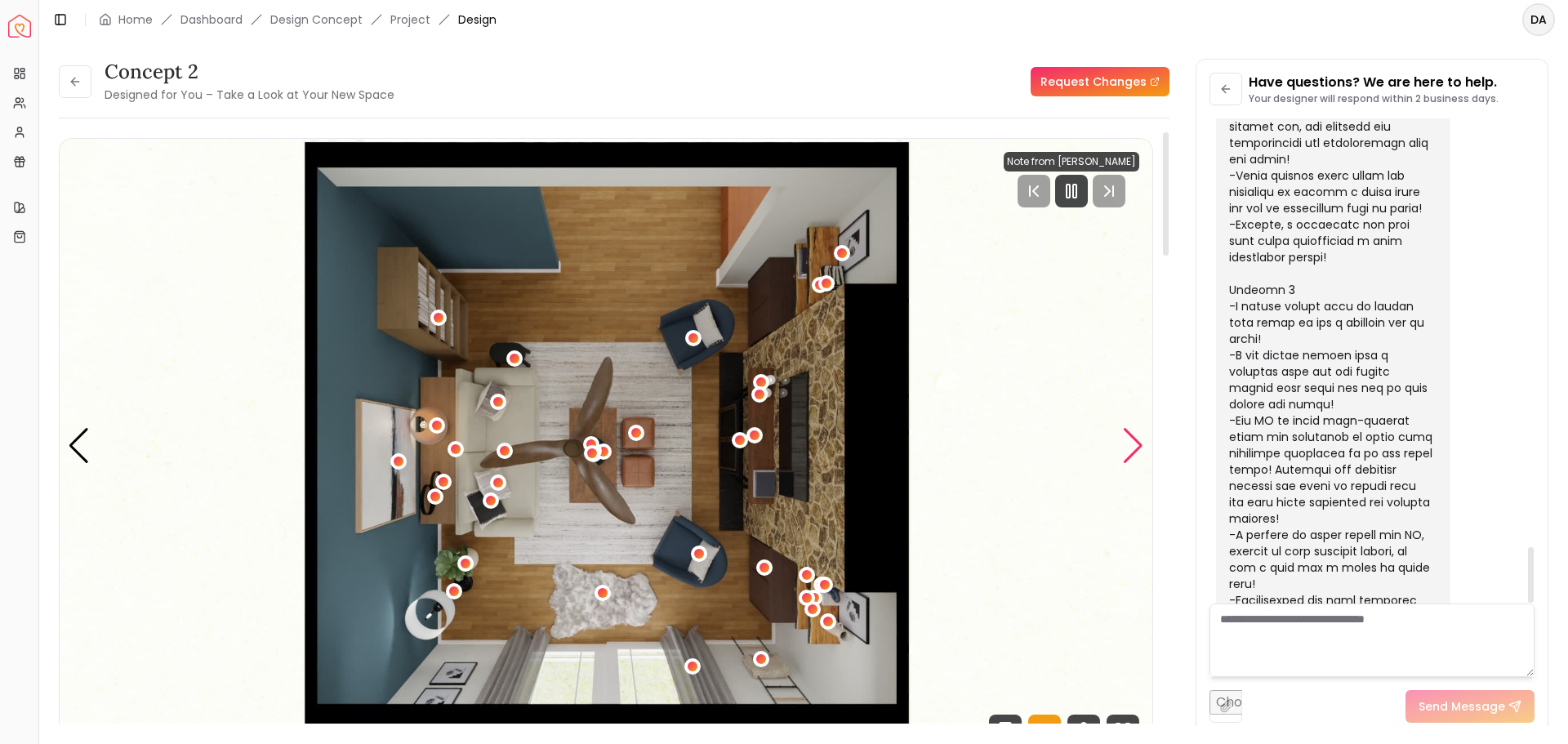
click at [1134, 443] on div "Next slide" at bounding box center [1133, 446] width 22 height 36
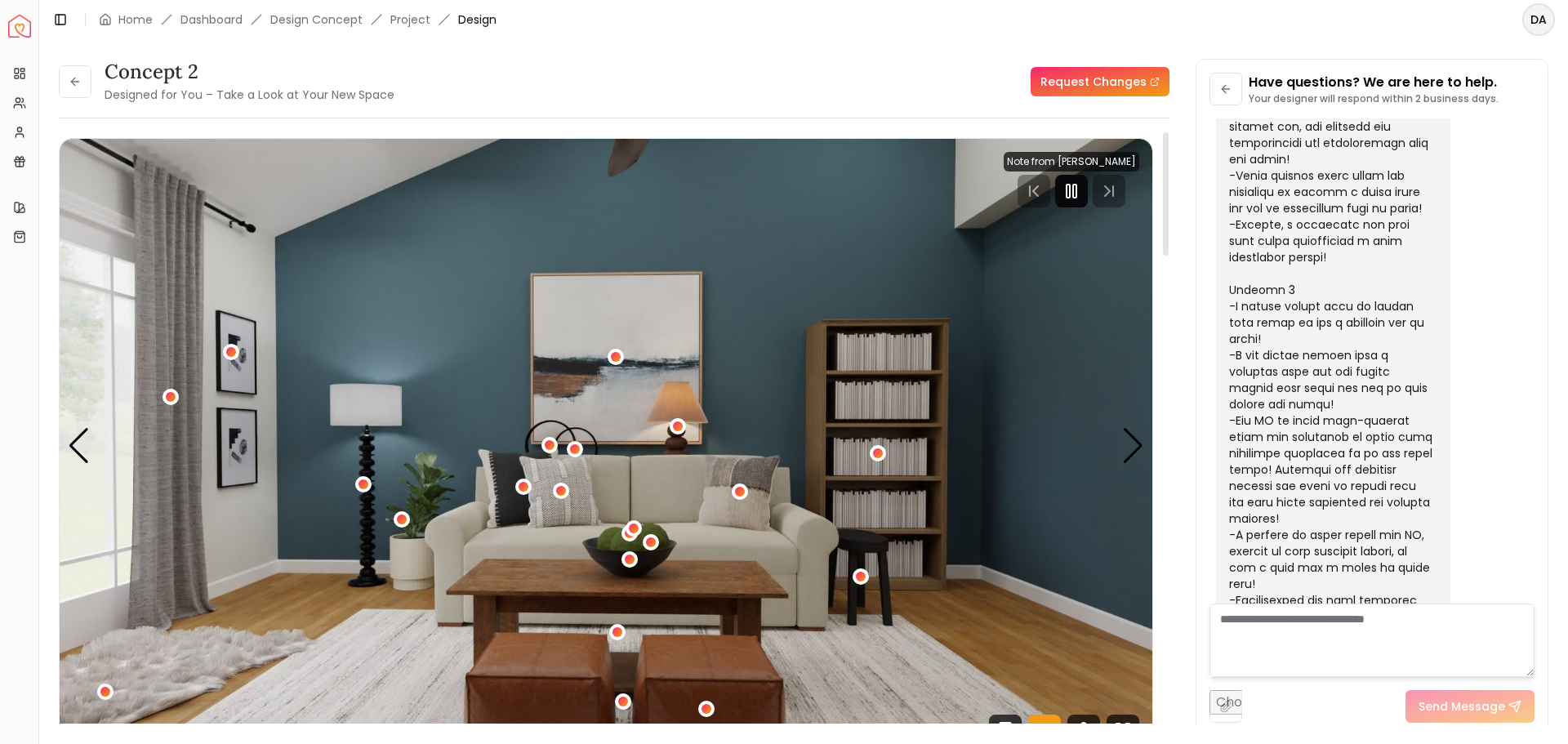
click at [1080, 192] on icon "Pause" at bounding box center [1071, 191] width 20 height 20
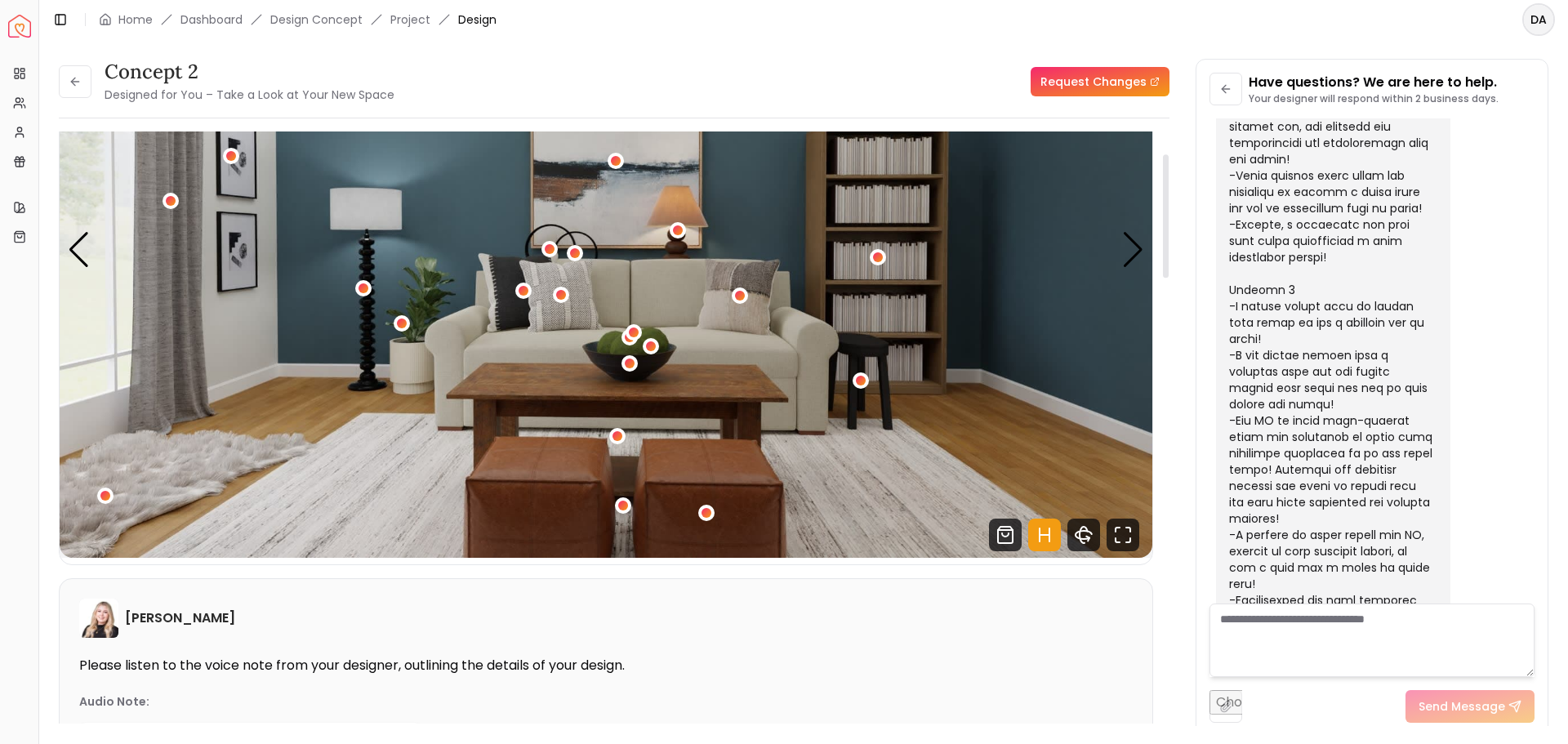
scroll to position [245, 0]
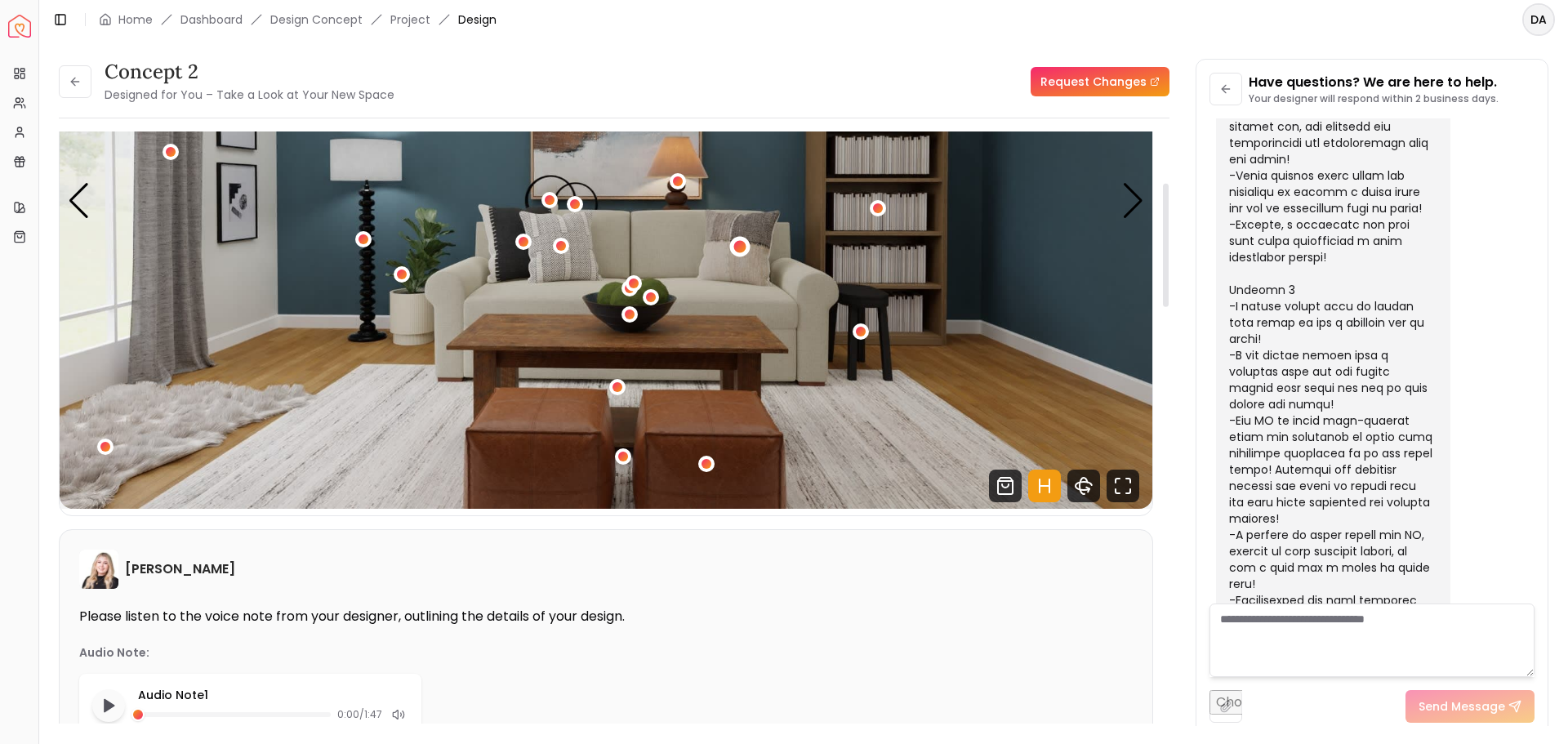
click at [741, 244] on div "2 / 5" at bounding box center [740, 247] width 12 height 12
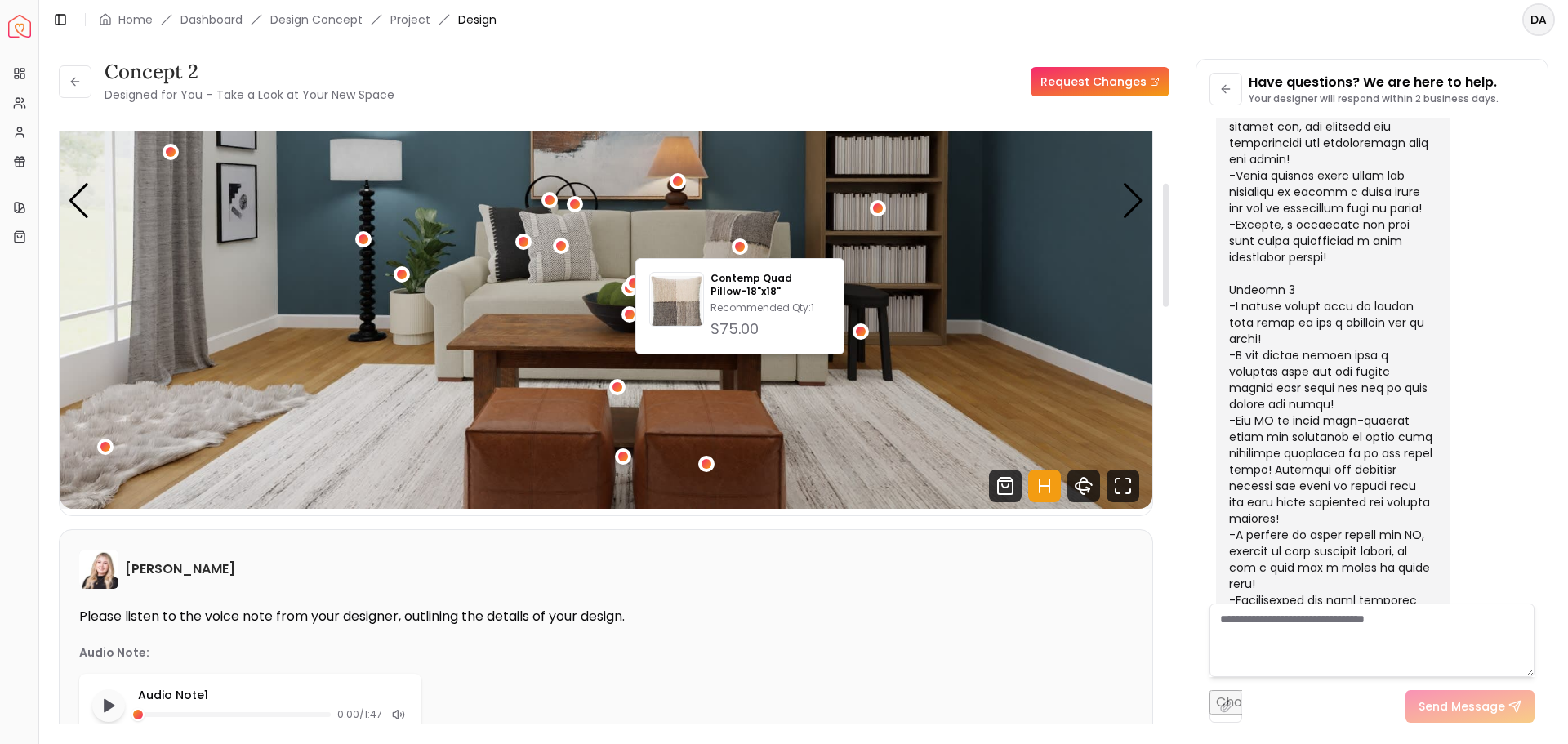
click at [708, 234] on img "2 / 5" at bounding box center [606, 201] width 1093 height 615
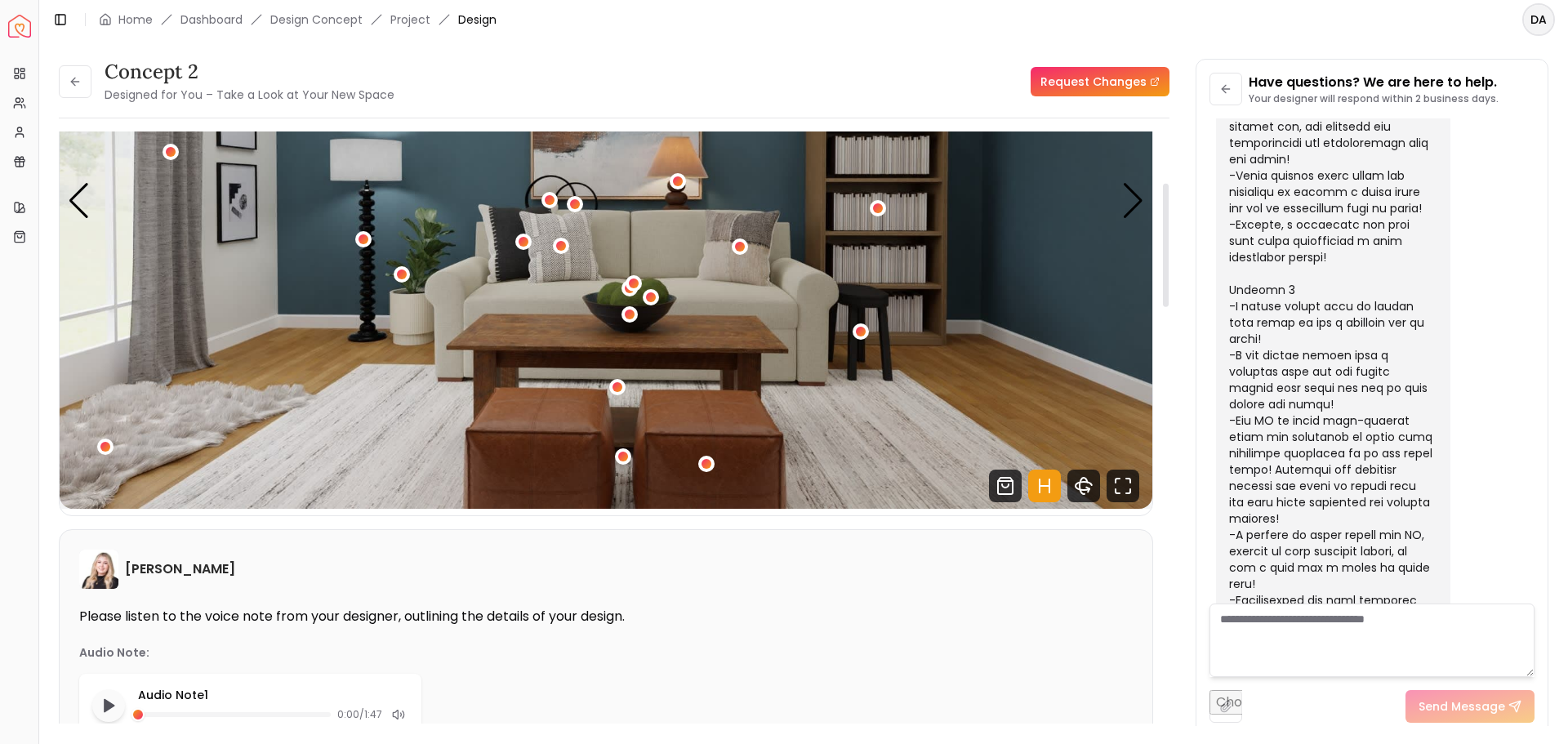
click at [529, 285] on img "2 / 5" at bounding box center [606, 201] width 1093 height 615
click at [638, 277] on div "2 / 5" at bounding box center [634, 283] width 20 height 20
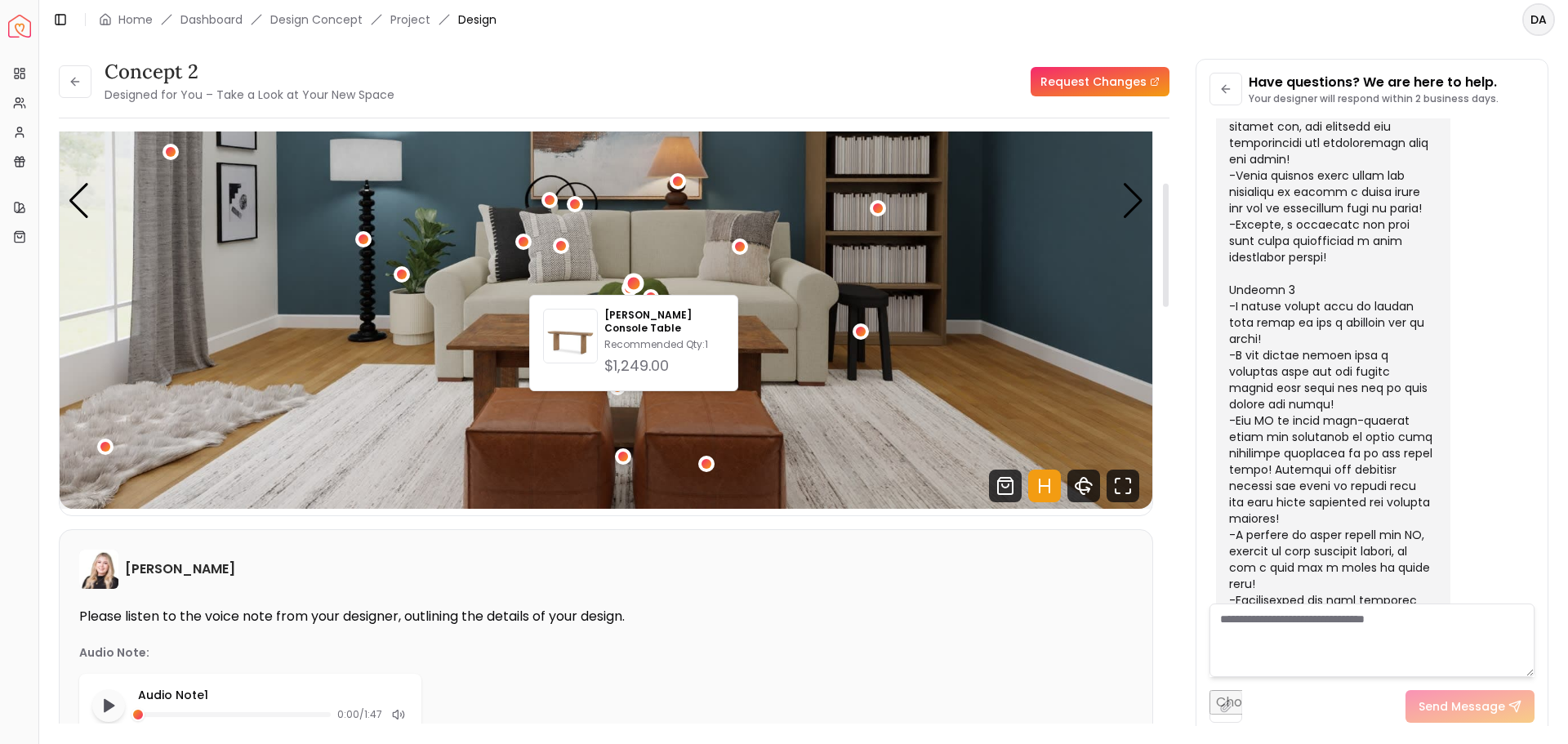
click at [695, 247] on img "2 / 5" at bounding box center [606, 201] width 1093 height 615
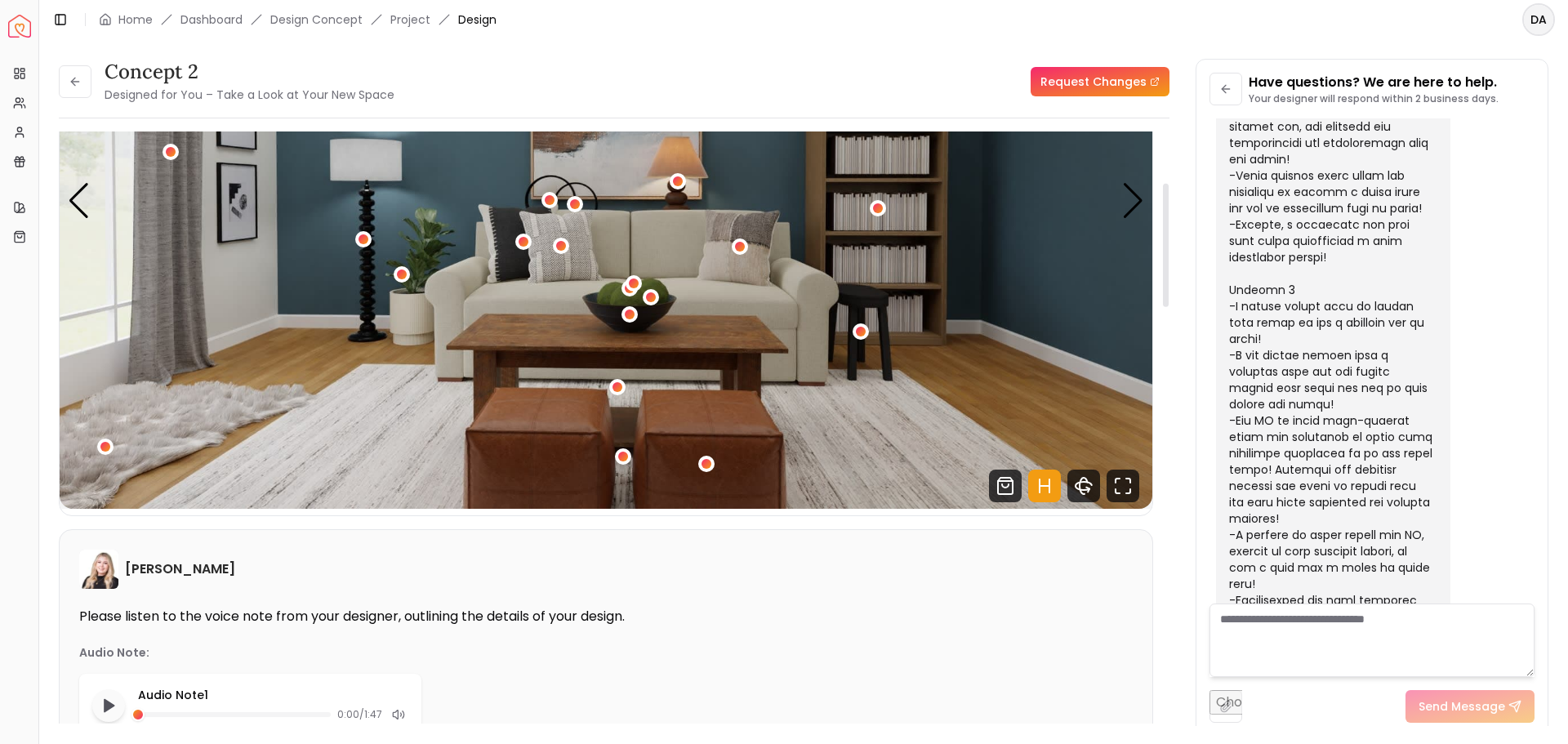
click at [626, 289] on button "2 / 5" at bounding box center [634, 283] width 16 height 16
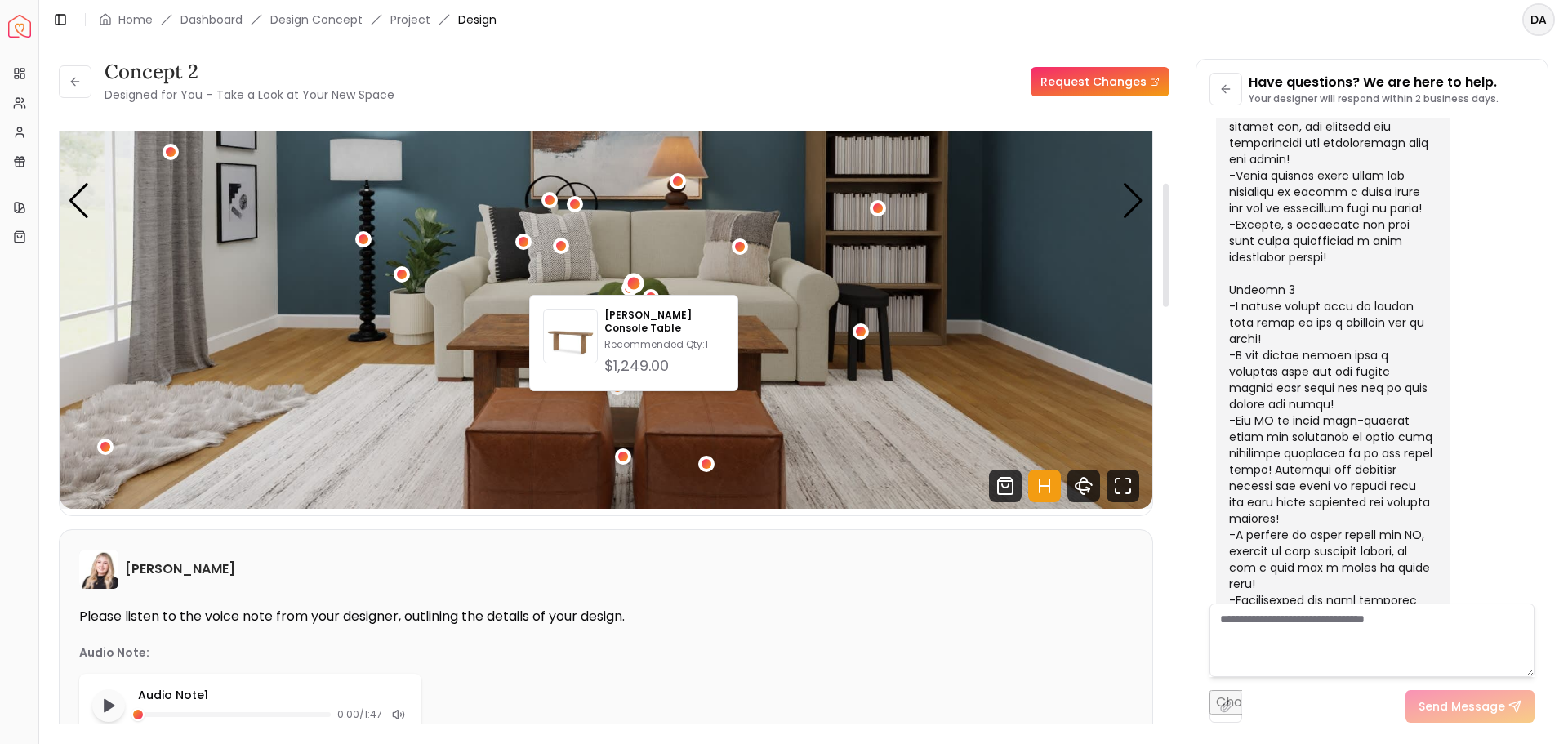
click at [702, 255] on img "2 / 5" at bounding box center [606, 201] width 1093 height 615
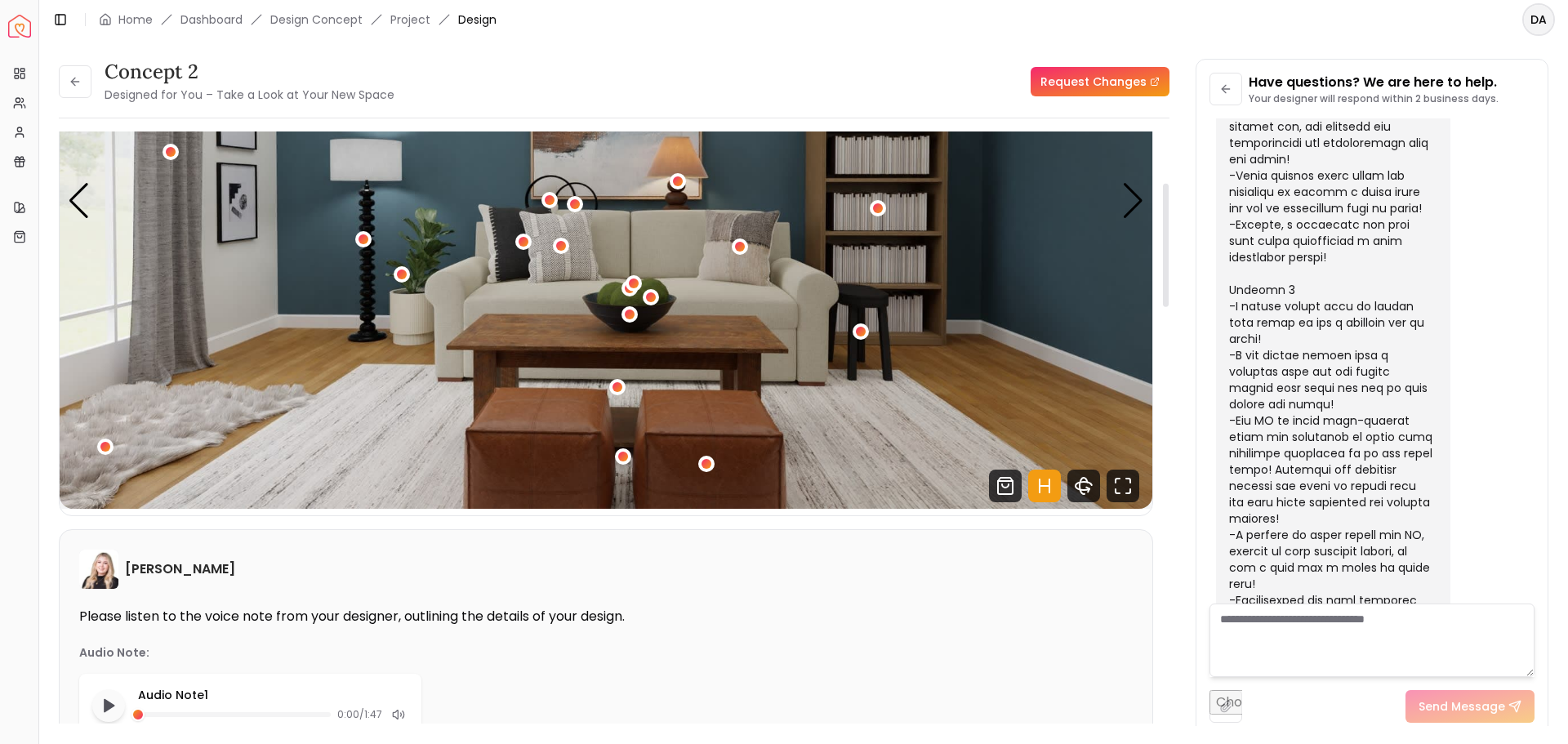
click at [659, 296] on img "2 / 5" at bounding box center [606, 201] width 1093 height 615
click at [649, 295] on div "2 / 5" at bounding box center [651, 298] width 12 height 12
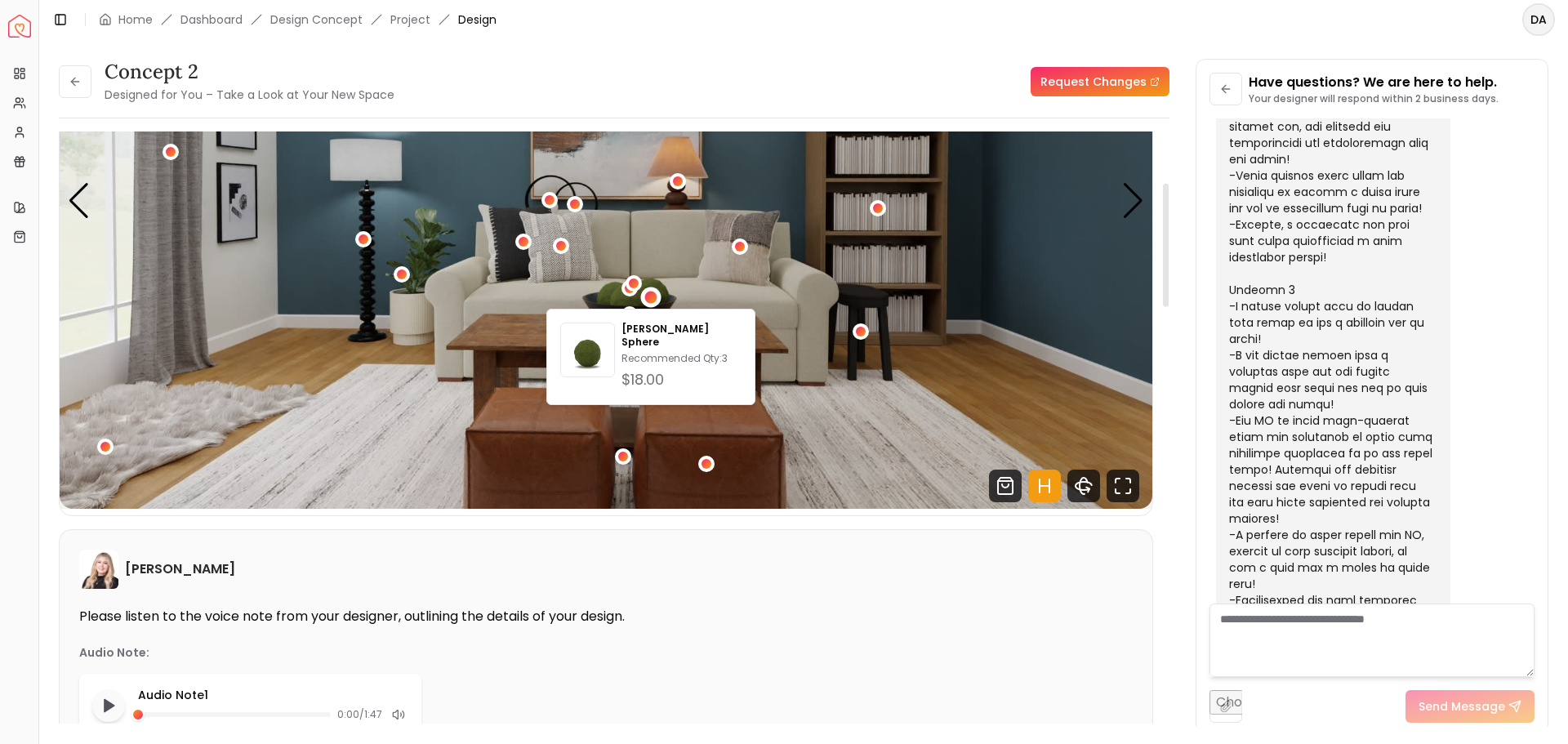
click at [718, 259] on img "2 / 5" at bounding box center [606, 201] width 1093 height 615
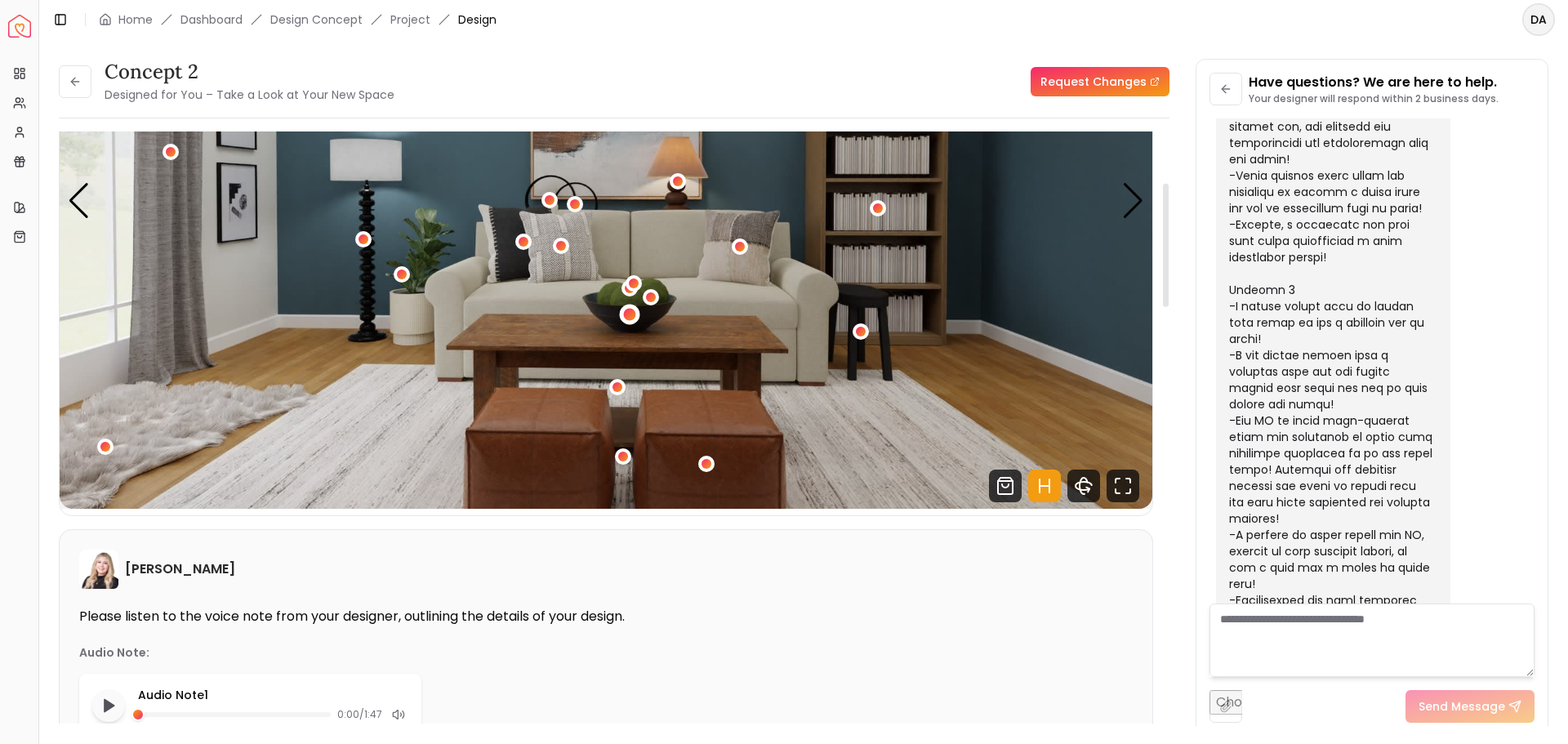
click at [625, 316] on div "2 / 5" at bounding box center [630, 314] width 12 height 12
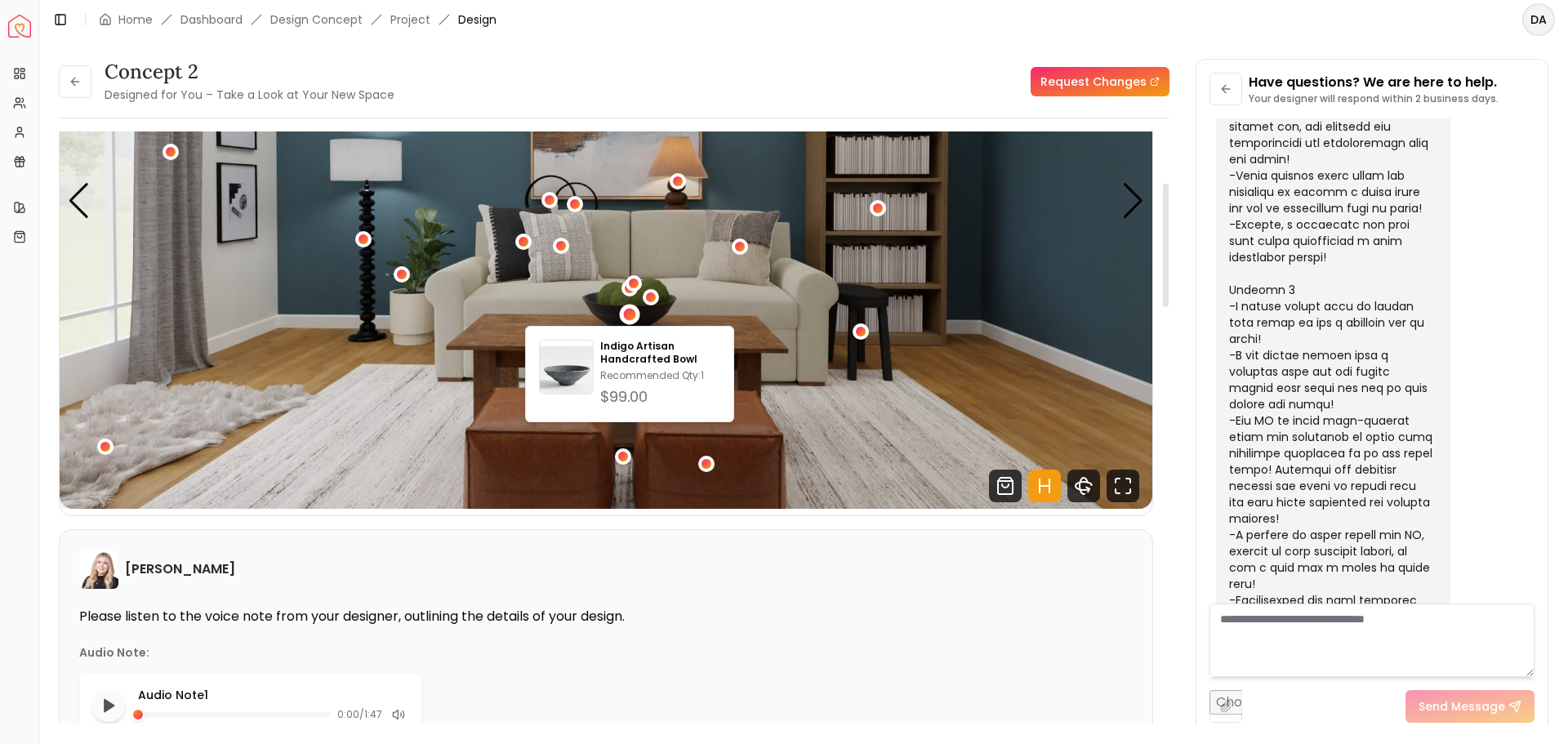
click at [713, 272] on img "2 / 5" at bounding box center [606, 201] width 1093 height 615
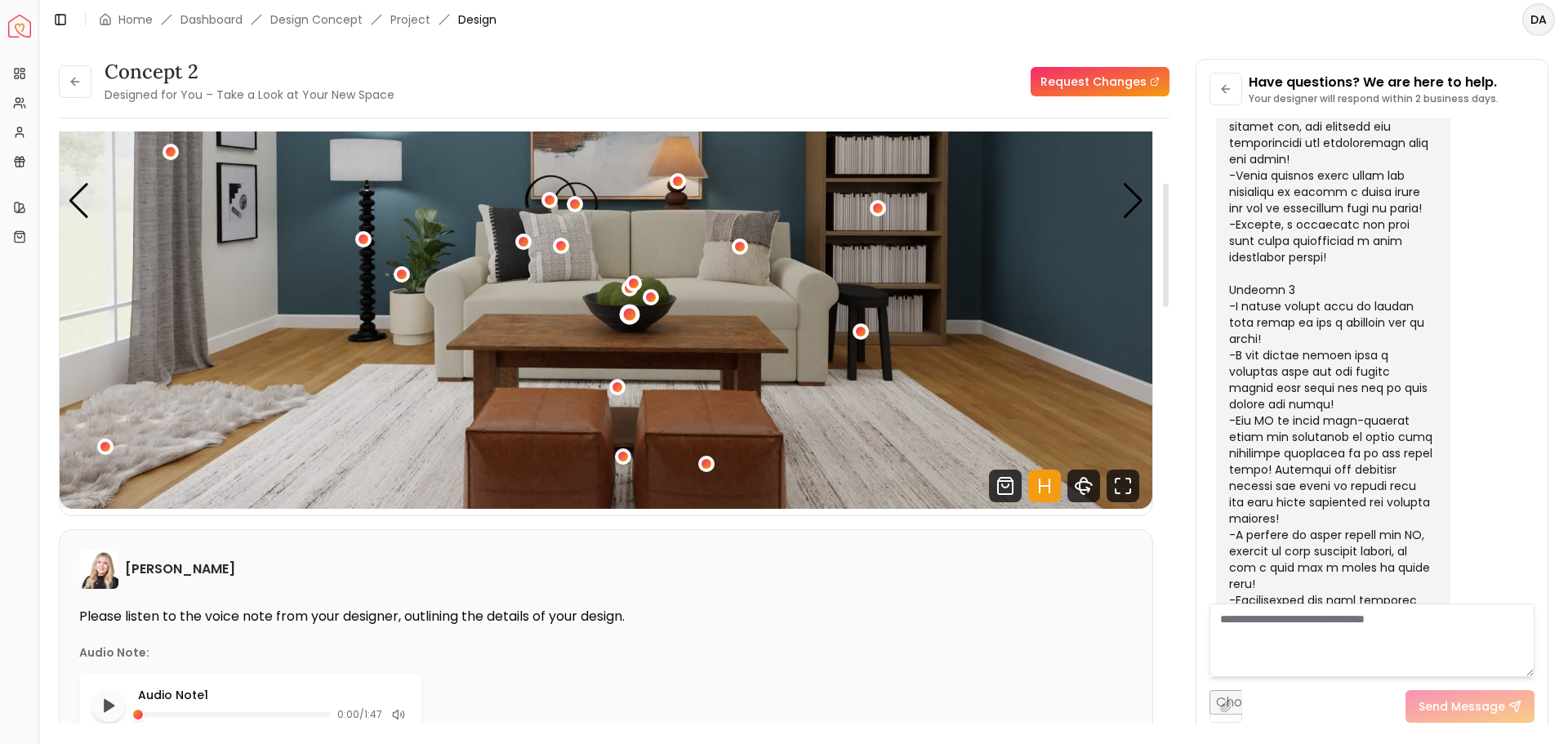
click at [632, 311] on div "2 / 5" at bounding box center [630, 314] width 12 height 12
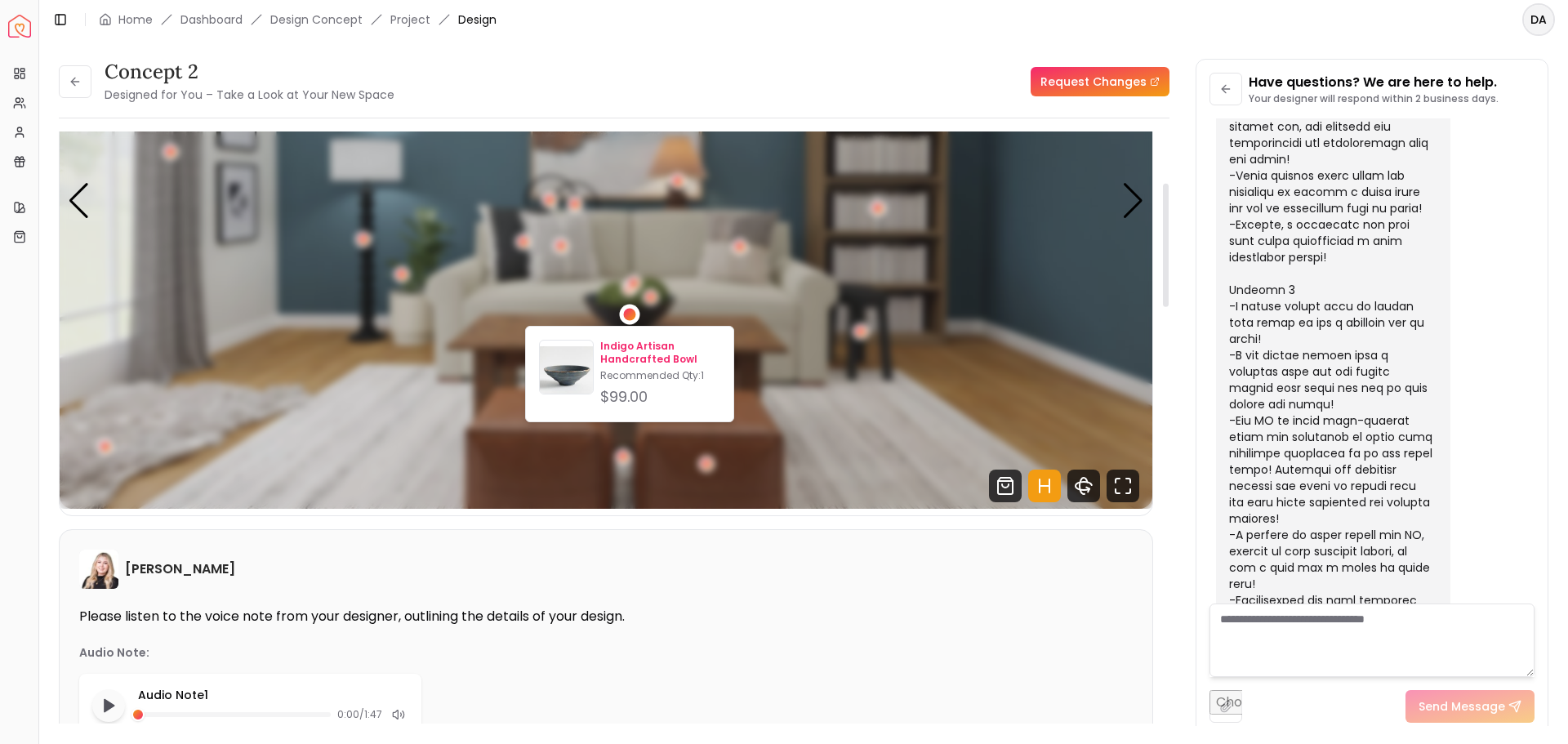
click at [632, 345] on p "Indigo Artisan Handcrafted Bowl" at bounding box center [660, 352] width 120 height 26
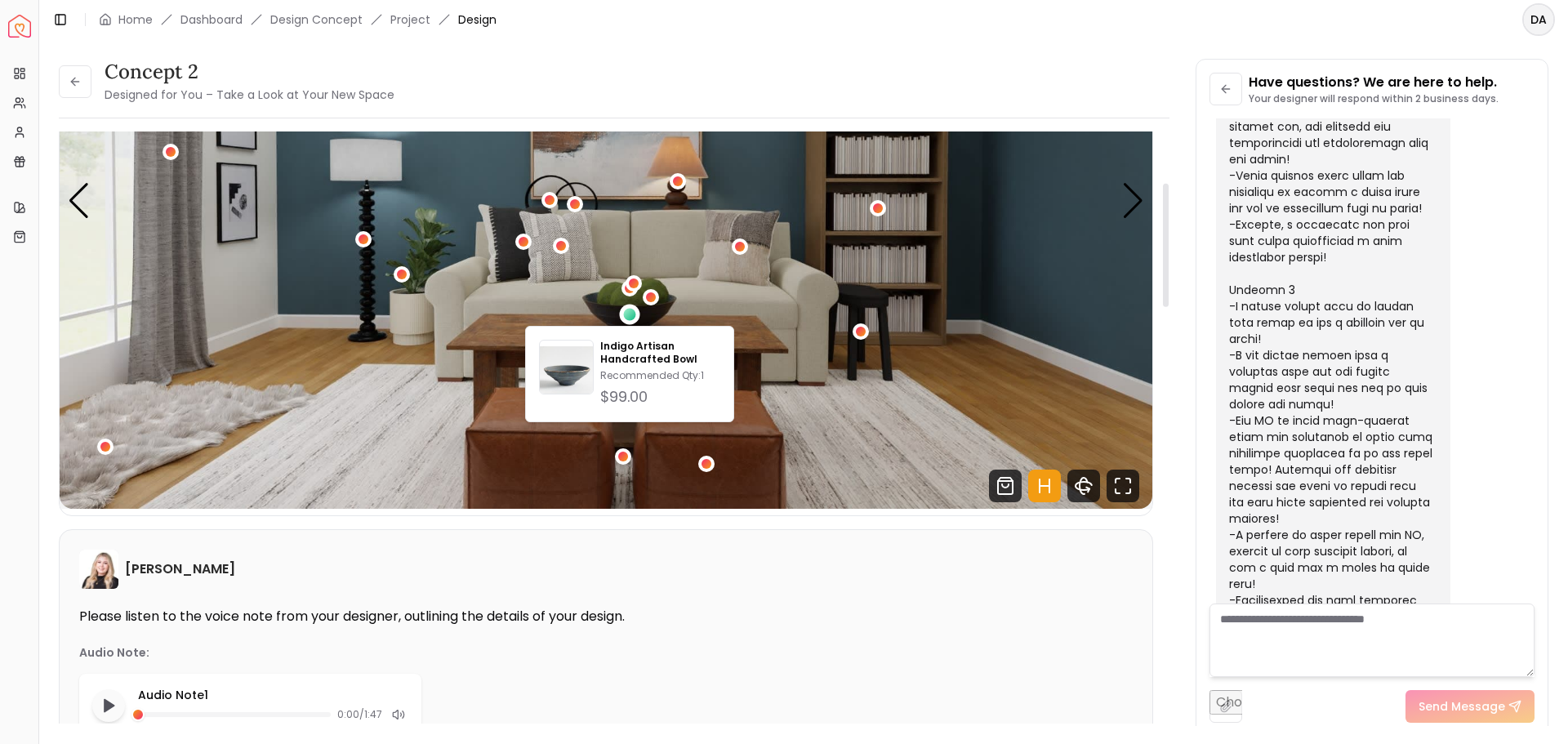
click at [792, 295] on img "2 / 5" at bounding box center [606, 201] width 1093 height 615
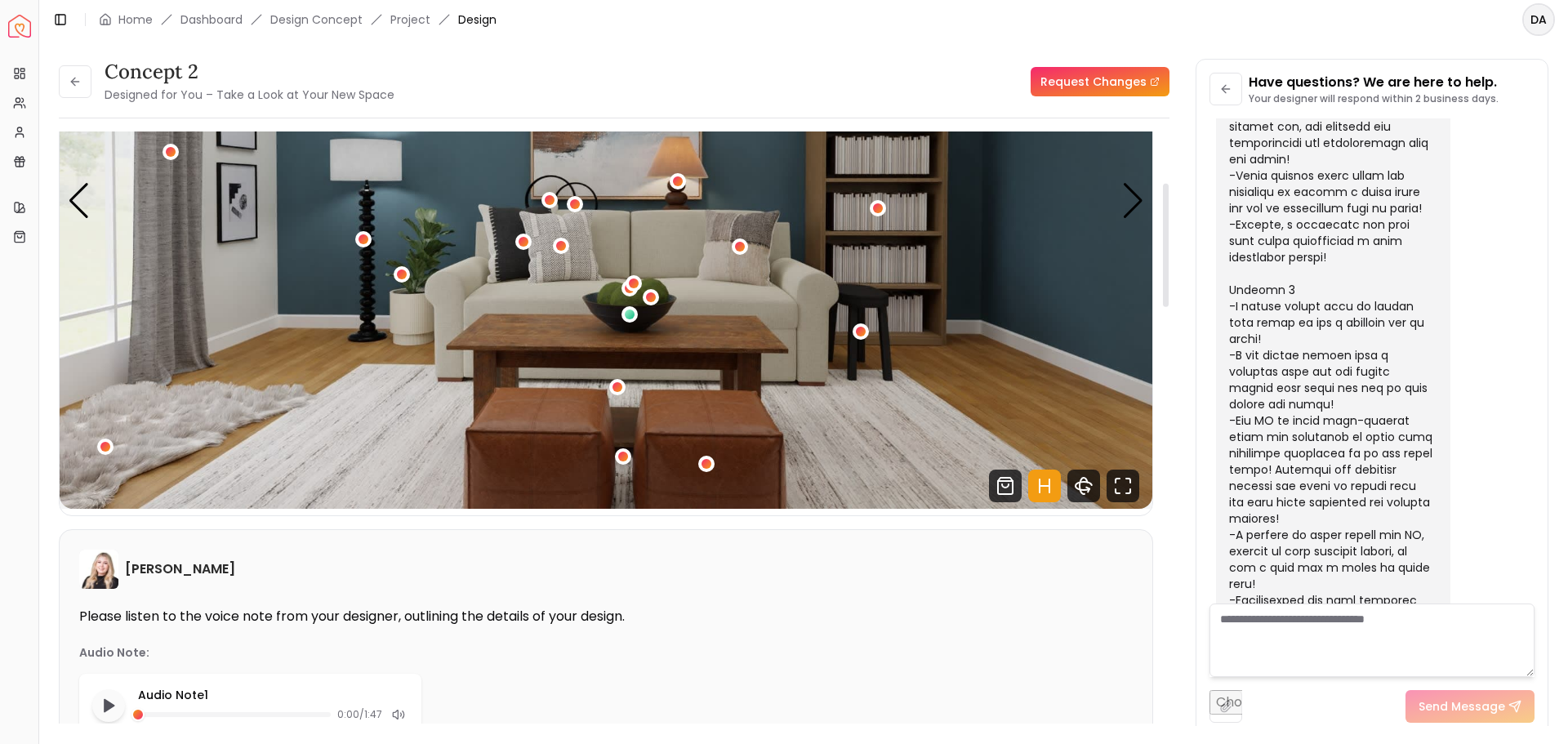
click at [758, 298] on img "2 / 5" at bounding box center [606, 201] width 1093 height 615
click at [643, 229] on img "2 / 5" at bounding box center [606, 201] width 1093 height 615
click at [481, 284] on img "2 / 5" at bounding box center [606, 201] width 1093 height 615
click at [440, 282] on img "2 / 5" at bounding box center [606, 201] width 1093 height 615
click at [574, 205] on div "2 / 5" at bounding box center [576, 204] width 12 height 12
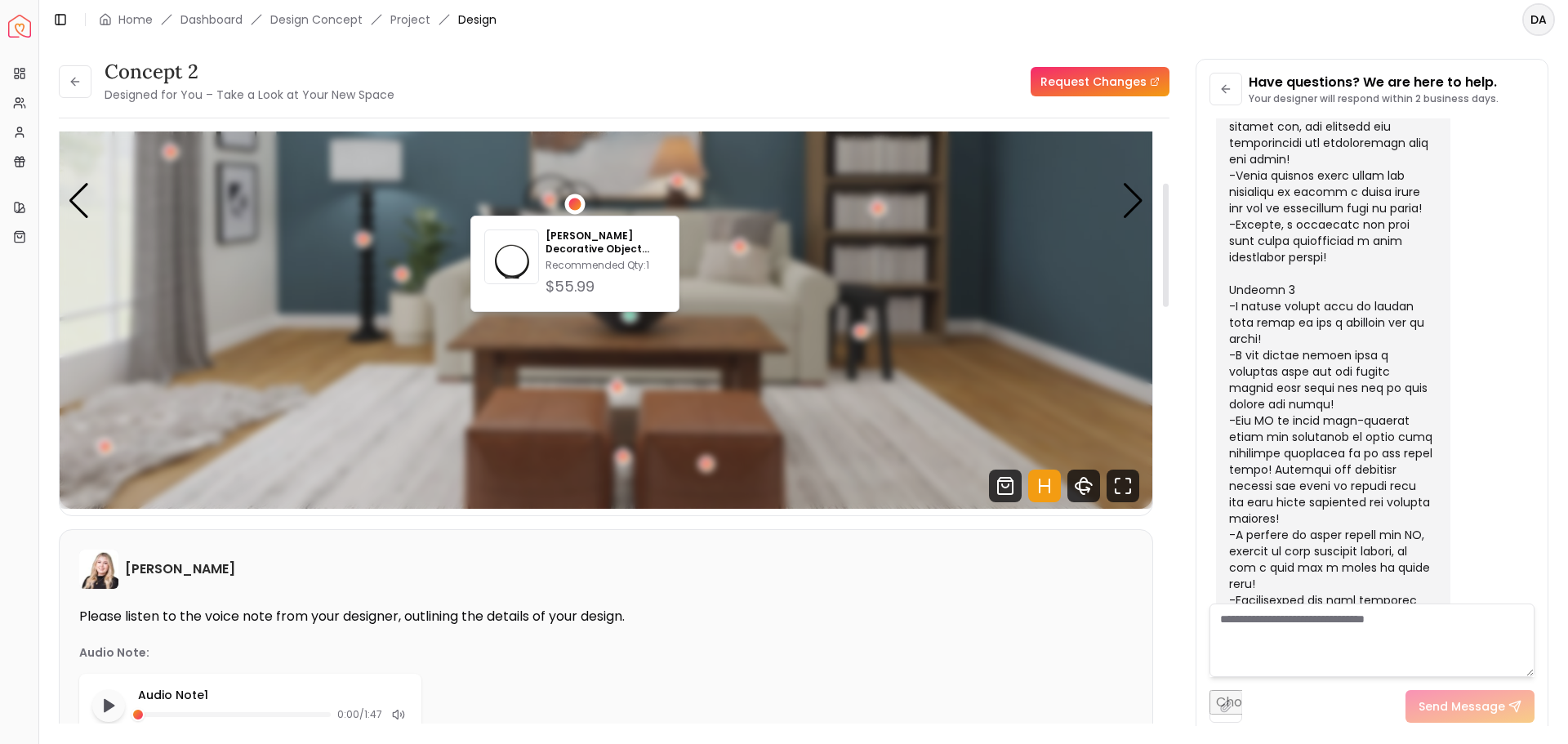
click at [574, 205] on div "2 / 5" at bounding box center [576, 204] width 12 height 12
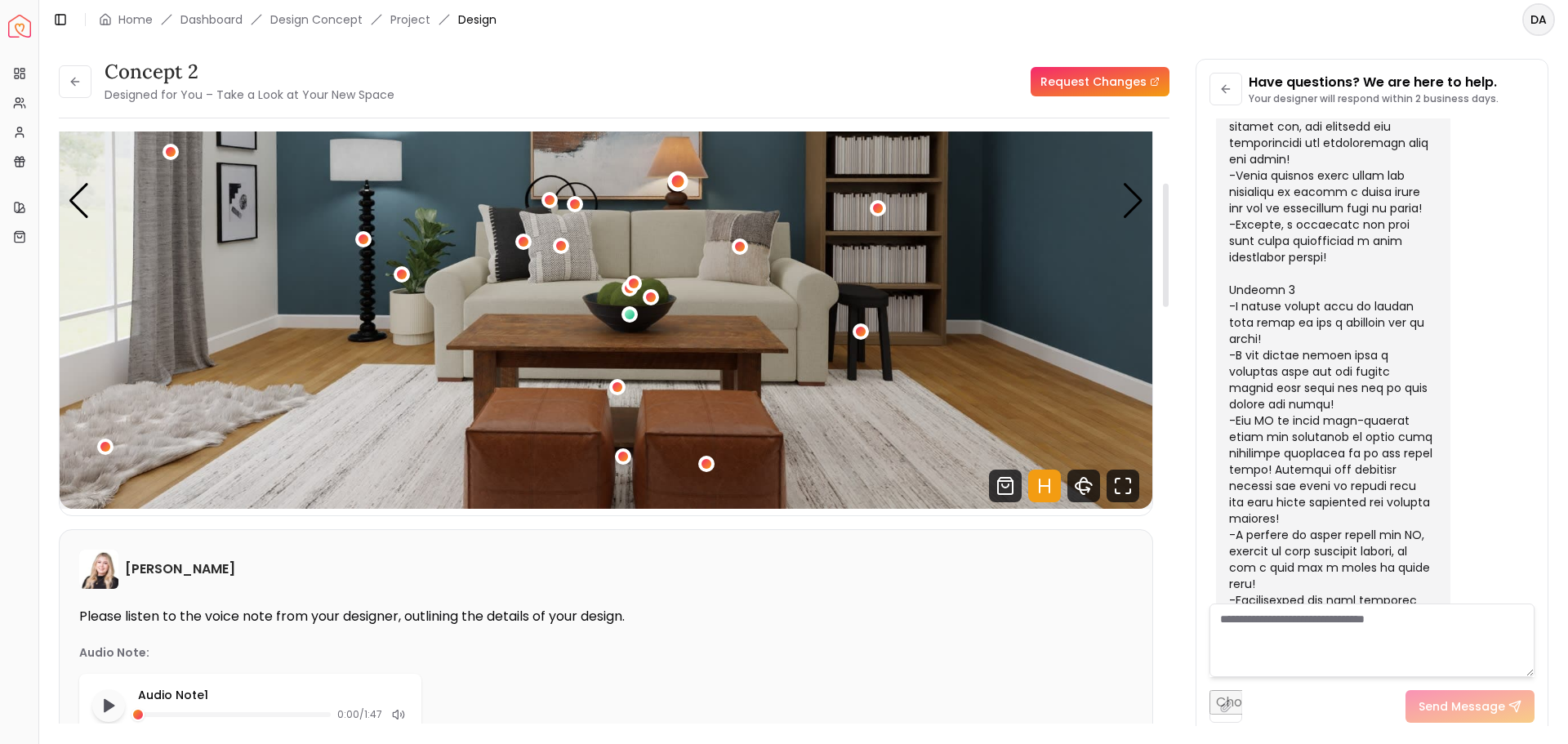
click at [683, 184] on div "2 / 5" at bounding box center [678, 181] width 12 height 12
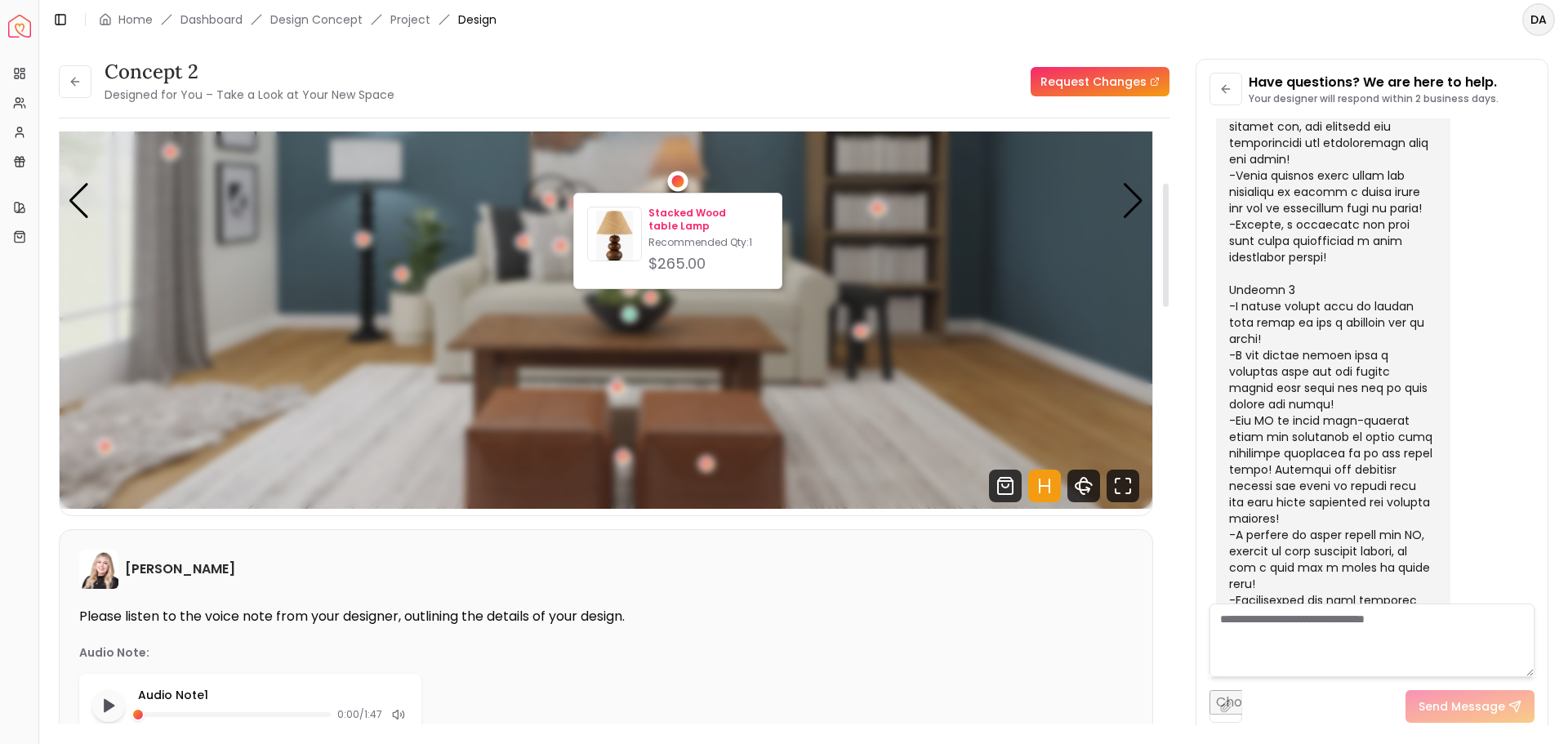
click at [681, 223] on p "Stacked Wood table Lamp" at bounding box center [708, 219] width 120 height 26
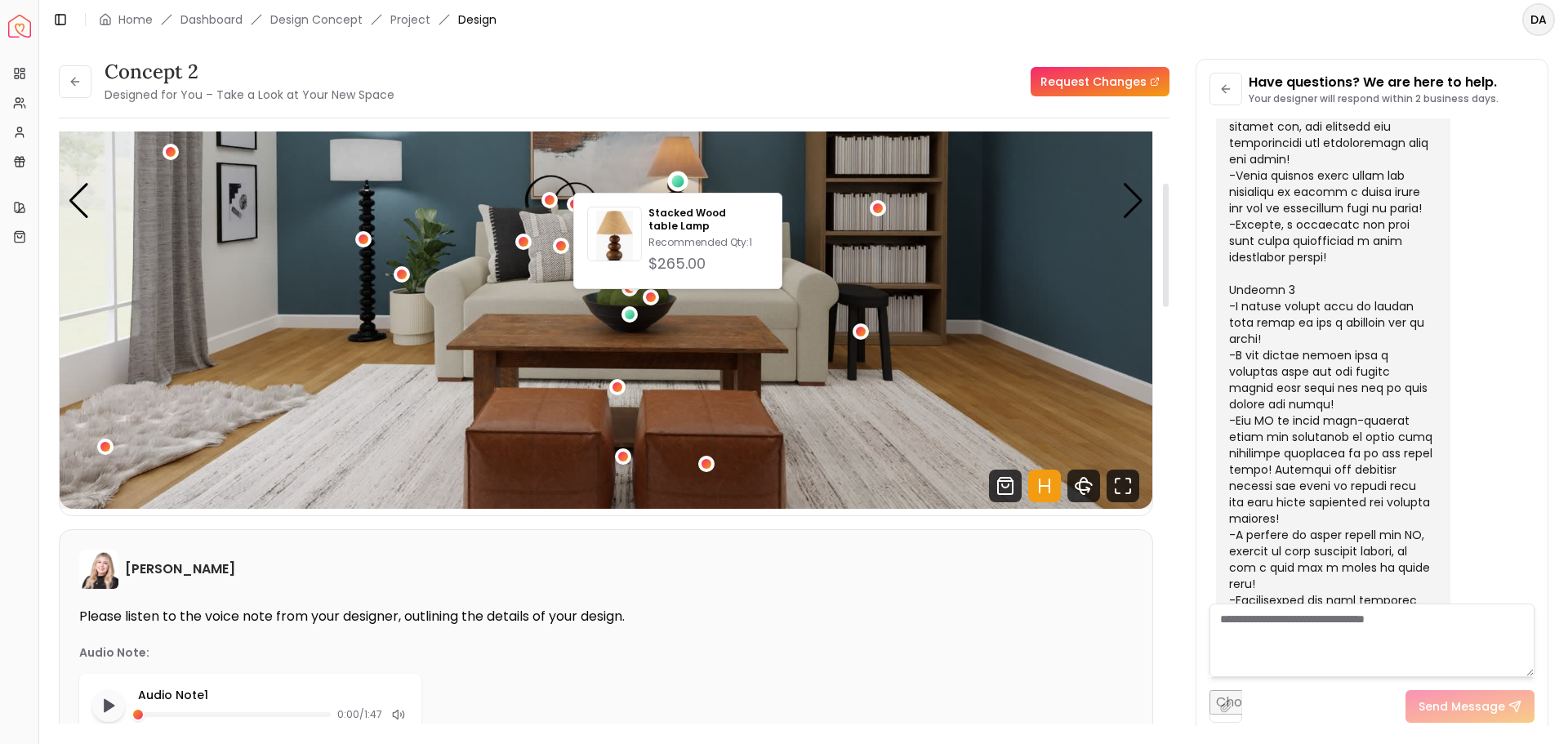
click at [921, 449] on img "2 / 5" at bounding box center [606, 201] width 1093 height 615
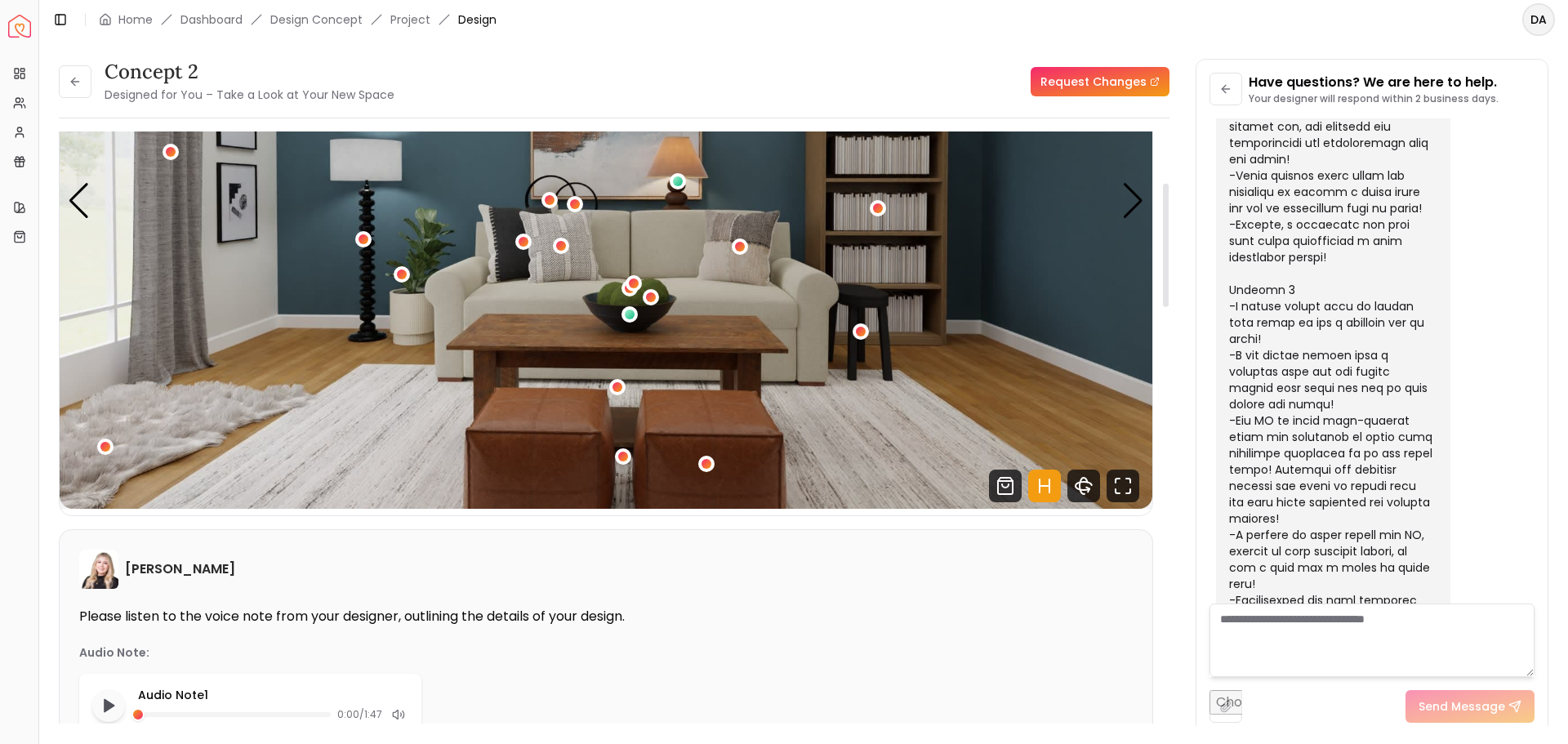
click at [442, 289] on img "2 / 5" at bounding box center [606, 201] width 1093 height 615
click at [666, 237] on img "2 / 5" at bounding box center [606, 201] width 1093 height 615
click at [816, 323] on img "2 / 5" at bounding box center [606, 201] width 1093 height 615
click at [801, 272] on img "2 / 5" at bounding box center [606, 201] width 1093 height 615
click at [482, 293] on img "2 / 5" at bounding box center [606, 201] width 1093 height 615
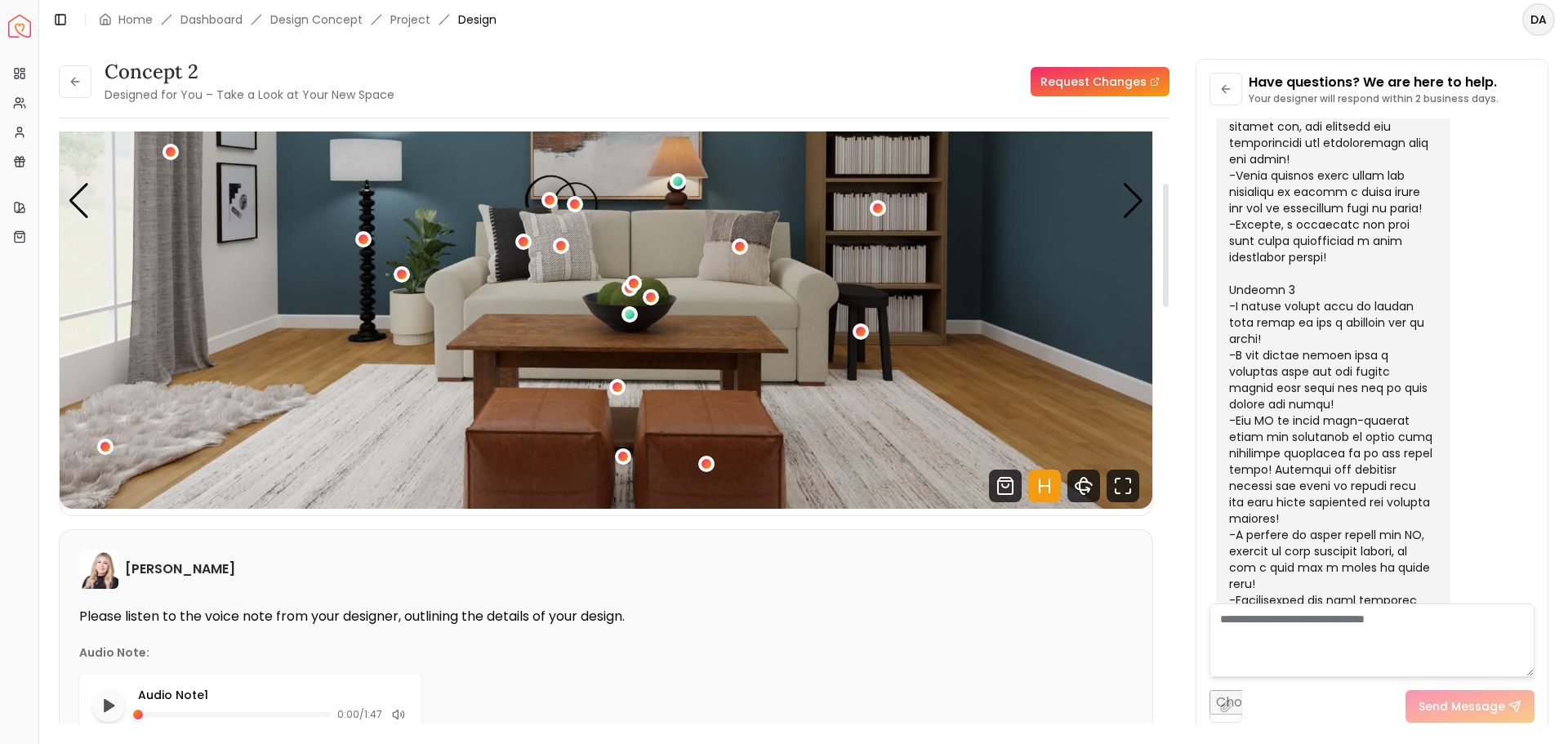
click at [551, 289] on img "2 / 5" at bounding box center [606, 201] width 1093 height 615
click at [518, 278] on img "2 / 5" at bounding box center [606, 201] width 1093 height 615
click at [1139, 203] on div "Next slide" at bounding box center [1133, 201] width 22 height 36
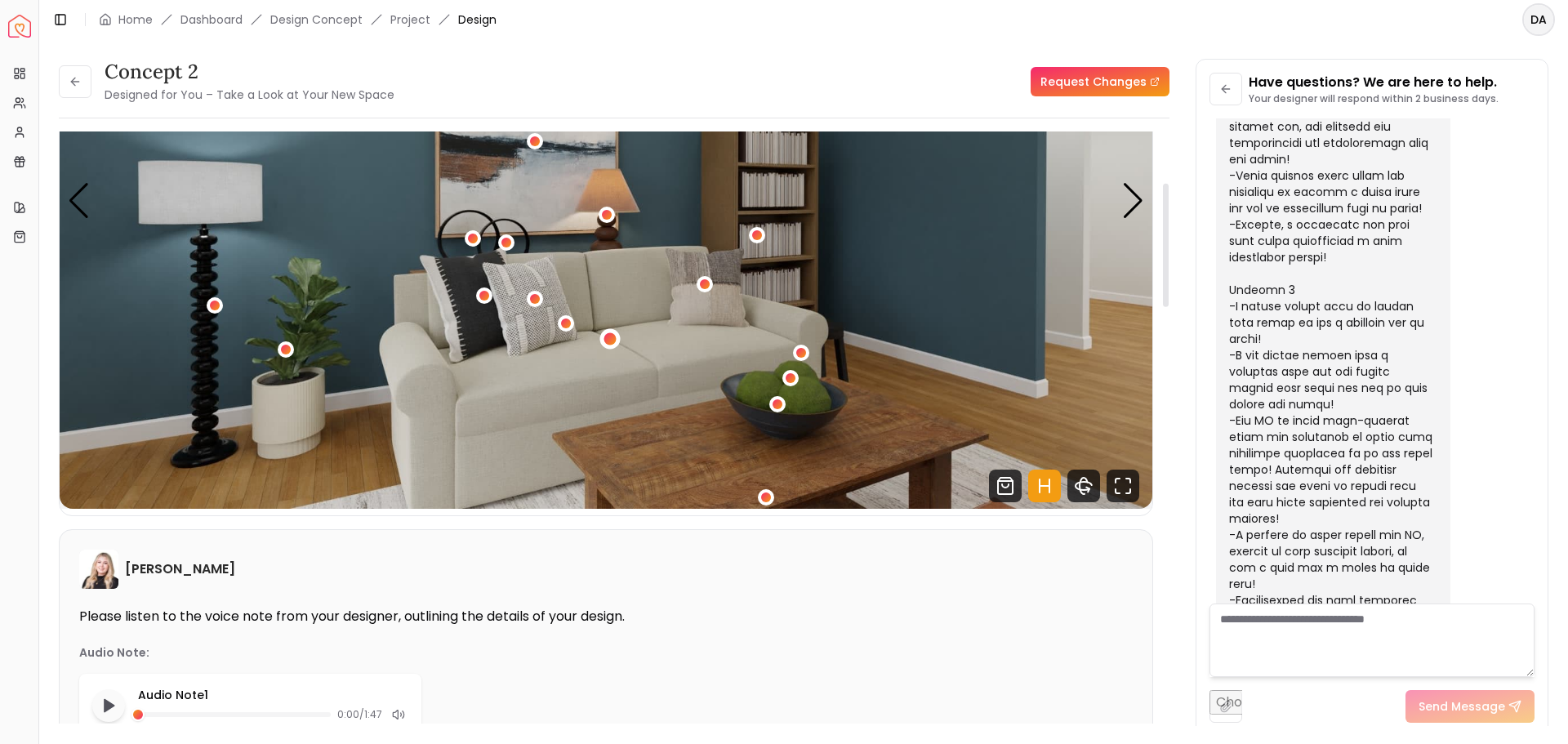
click at [613, 336] on div "3 / 5" at bounding box center [610, 340] width 12 height 12
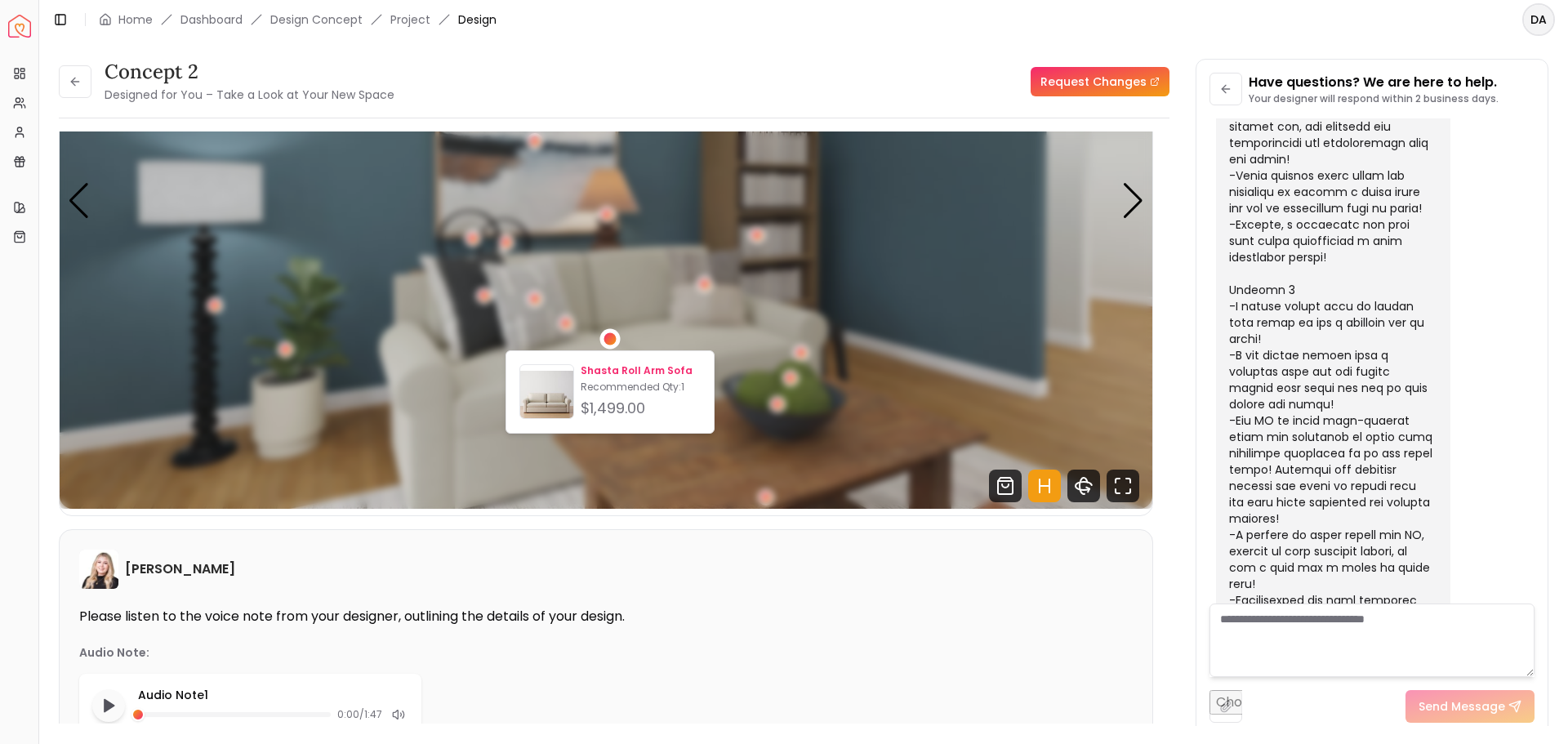
click at [632, 368] on p "Shasta Roll Arm Sofa" at bounding box center [641, 370] width 120 height 13
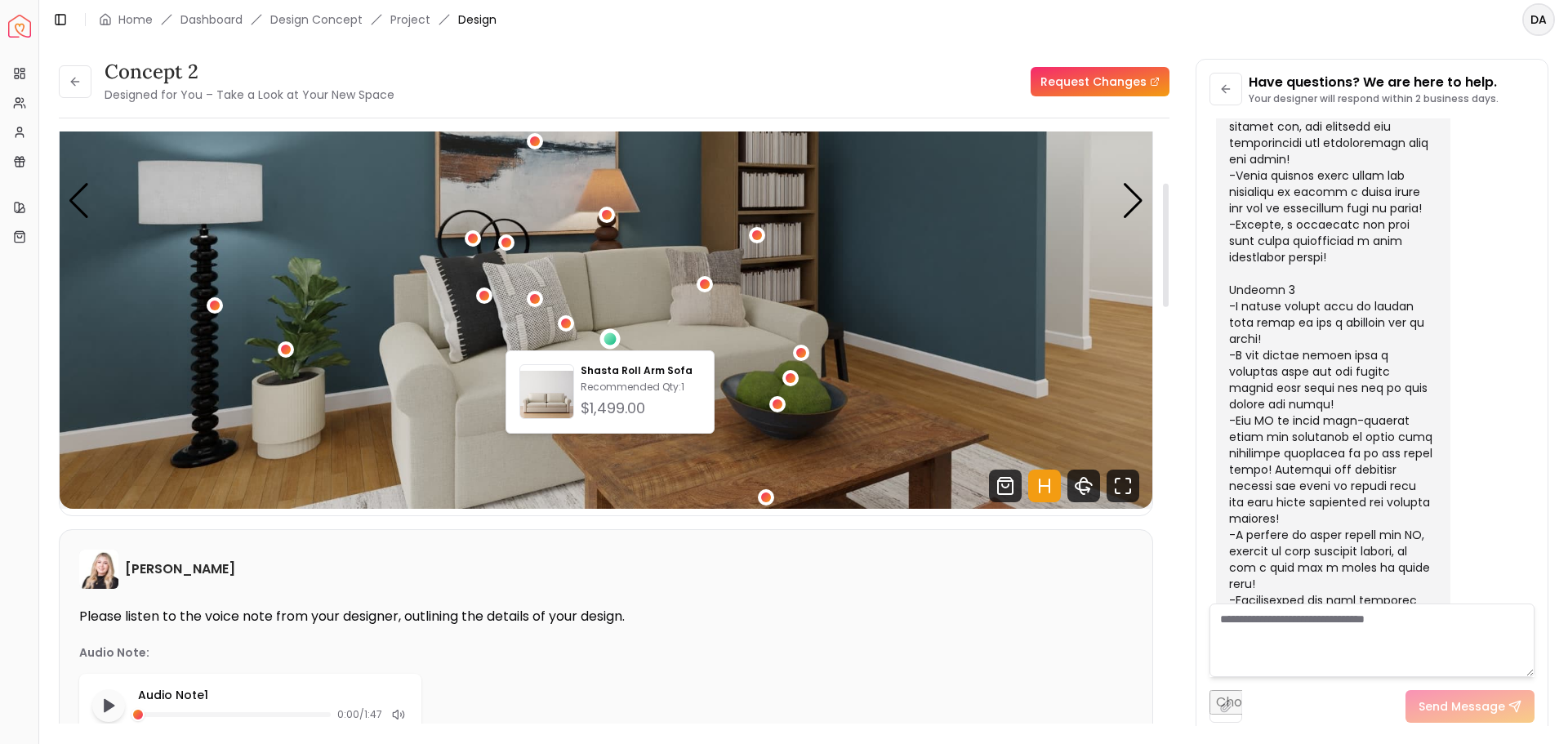
click at [870, 260] on img "3 / 5" at bounding box center [606, 201] width 1093 height 615
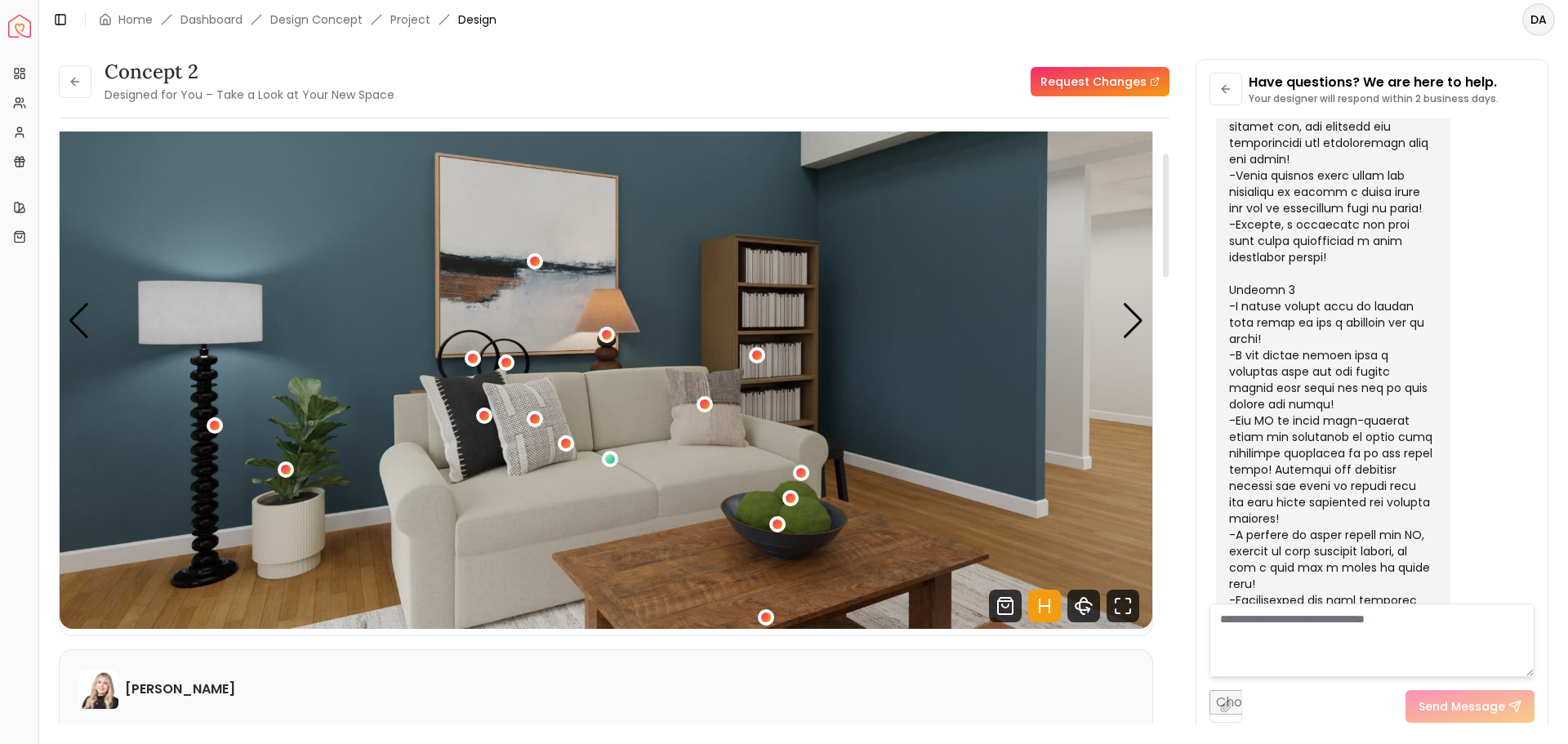
scroll to position [82, 0]
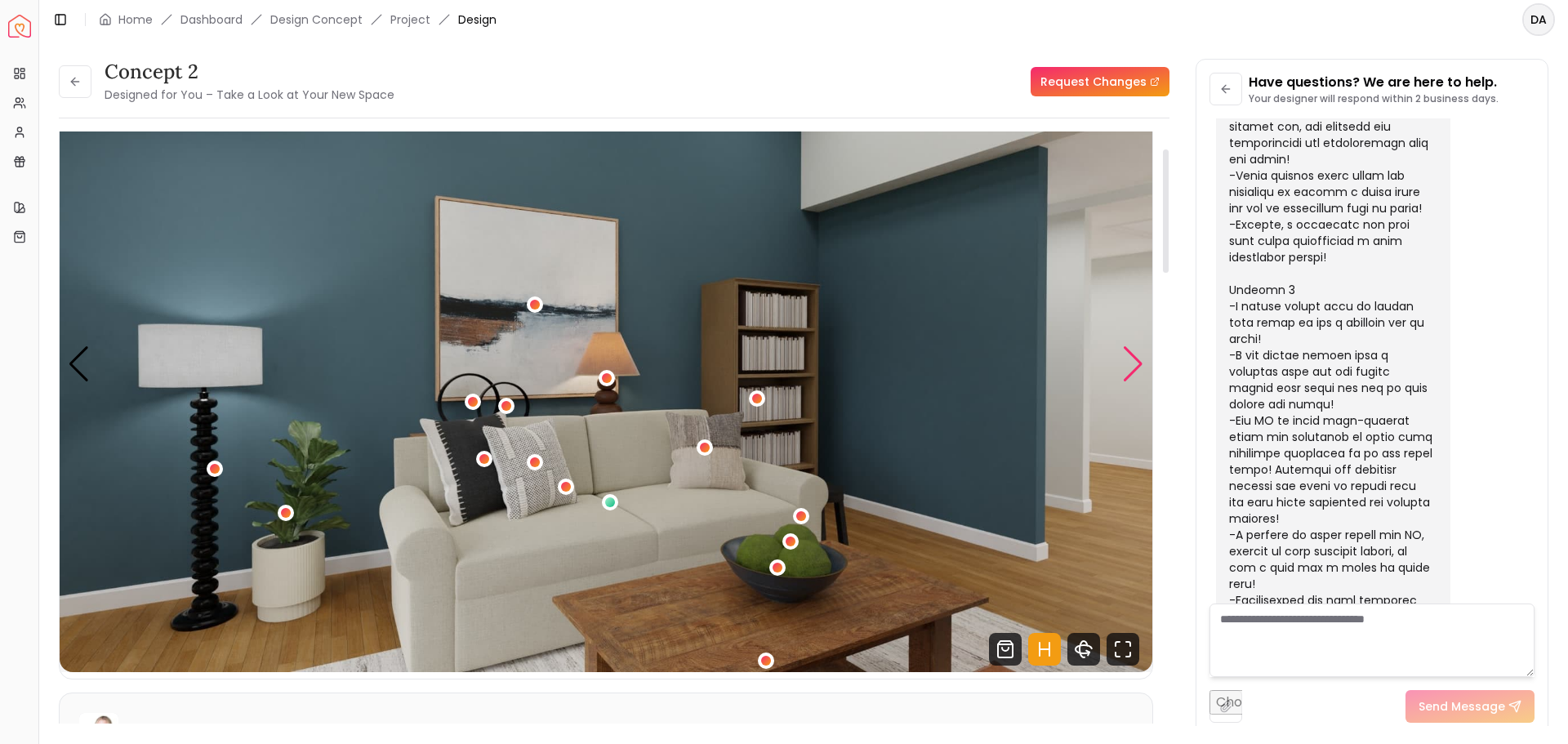
click at [1136, 363] on div "Next slide" at bounding box center [1133, 364] width 22 height 36
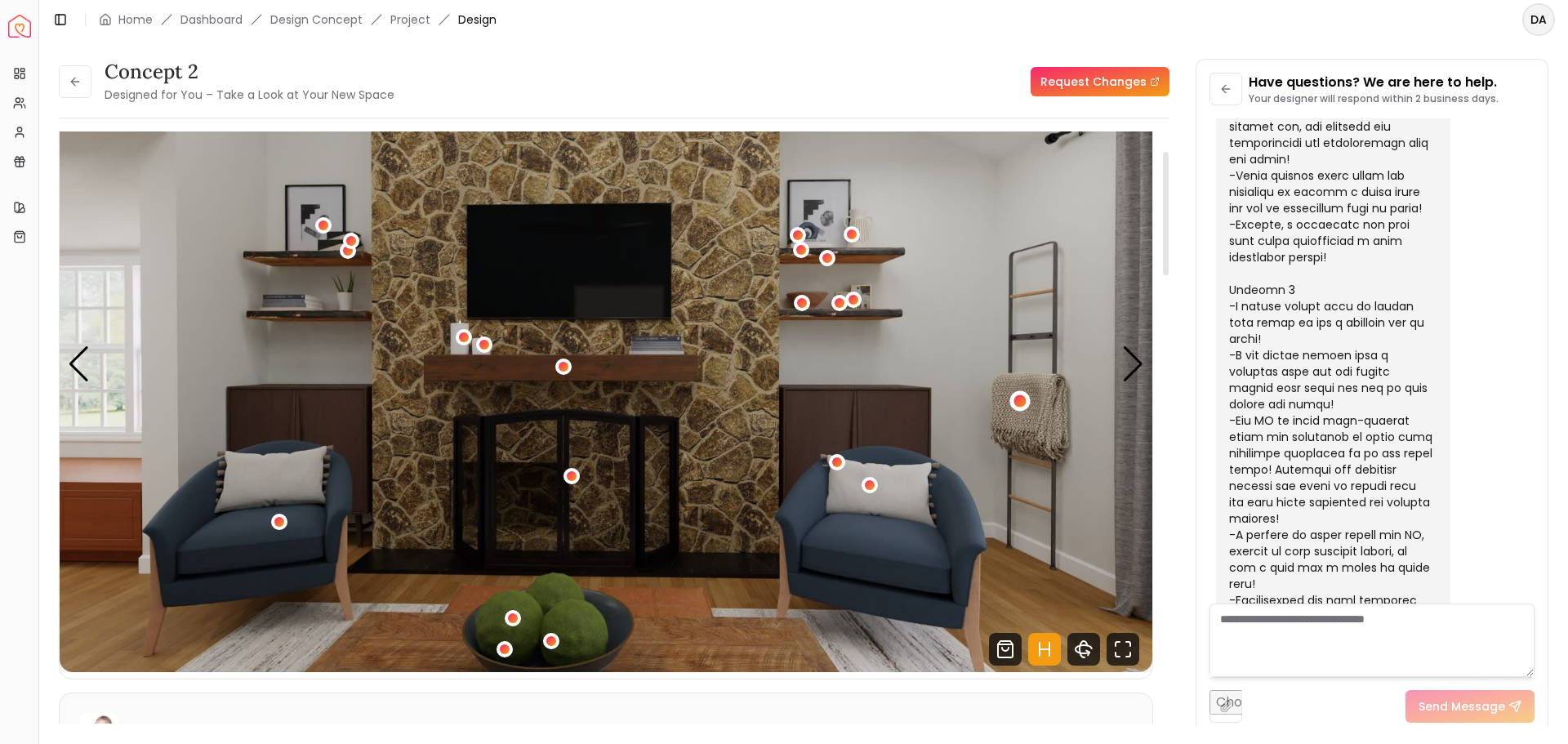
scroll to position [164, 0]
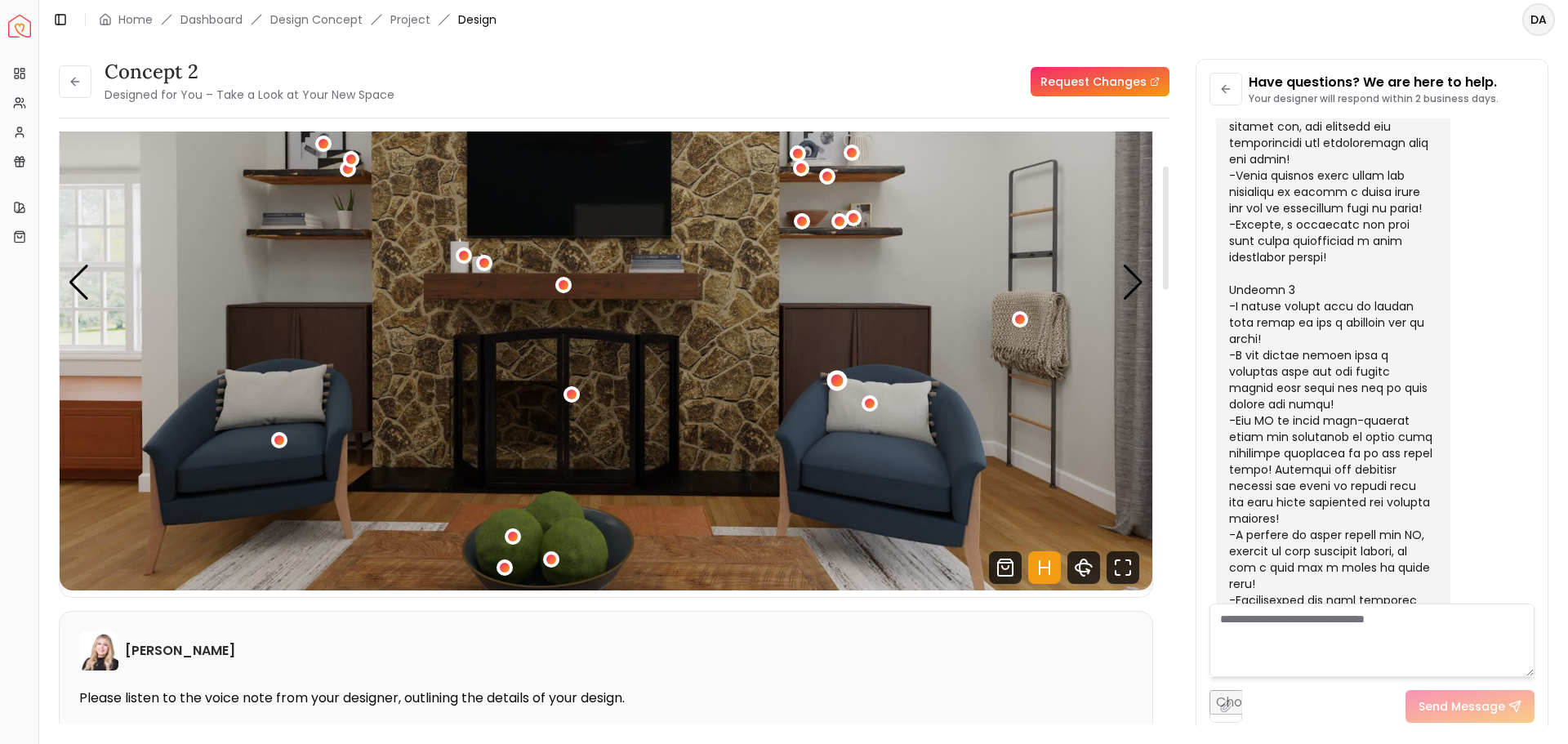
click at [841, 378] on div "4 / 5" at bounding box center [837, 380] width 12 height 12
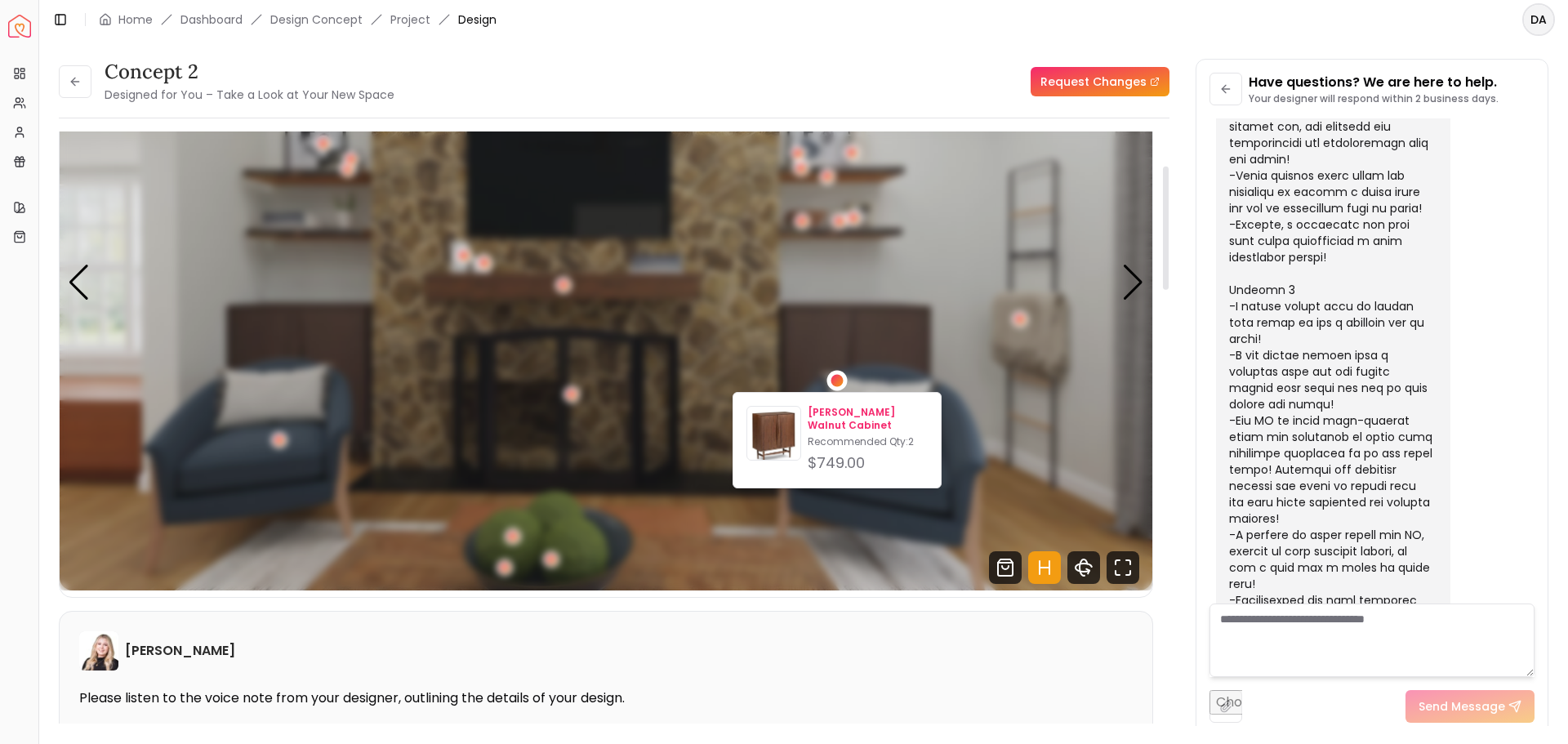
click at [922, 426] on div "[PERSON_NAME] Walnut Cabinet Recommended Qty: 2 $749.00" at bounding box center [837, 441] width 209 height 96
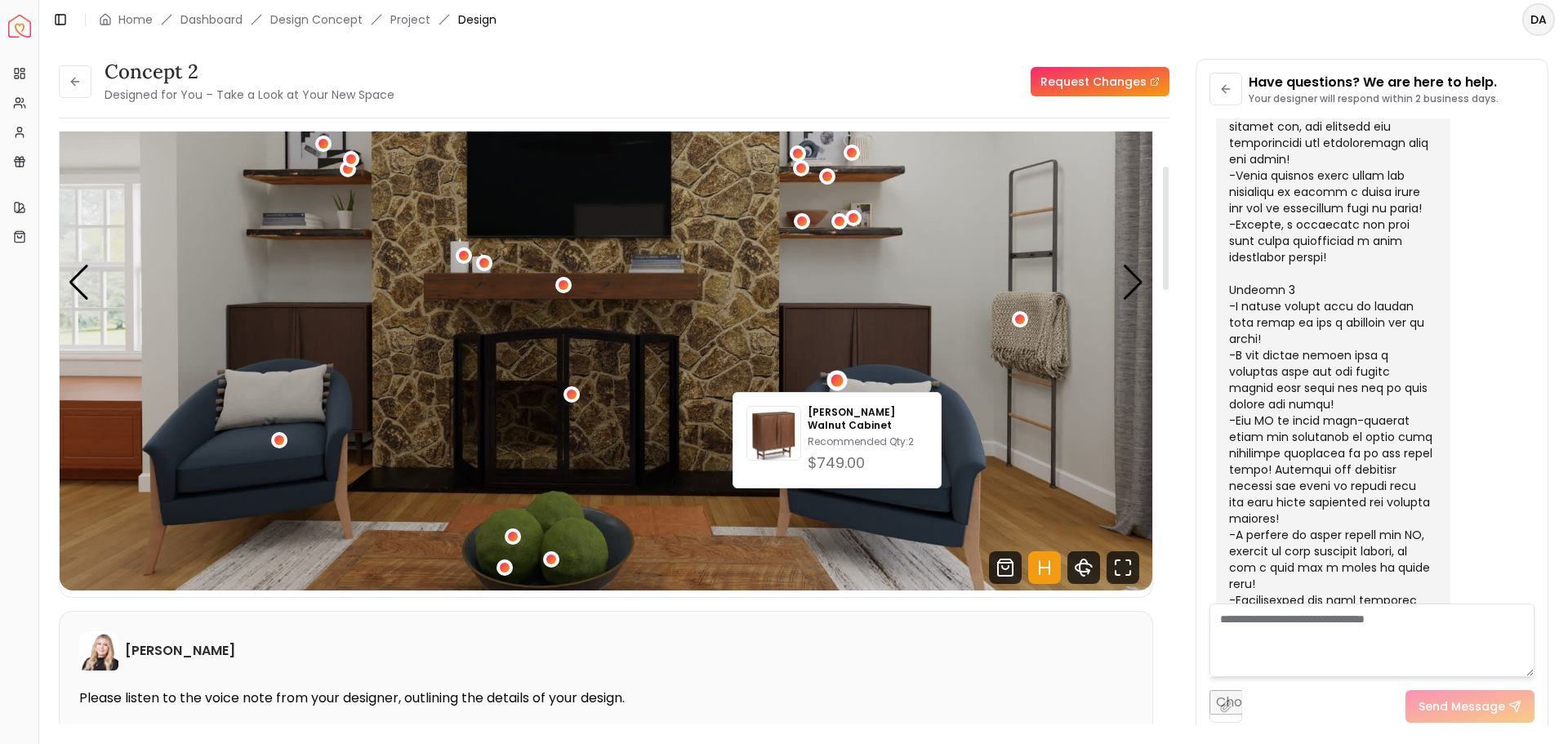
click at [937, 514] on img "4 / 5" at bounding box center [606, 282] width 1093 height 615
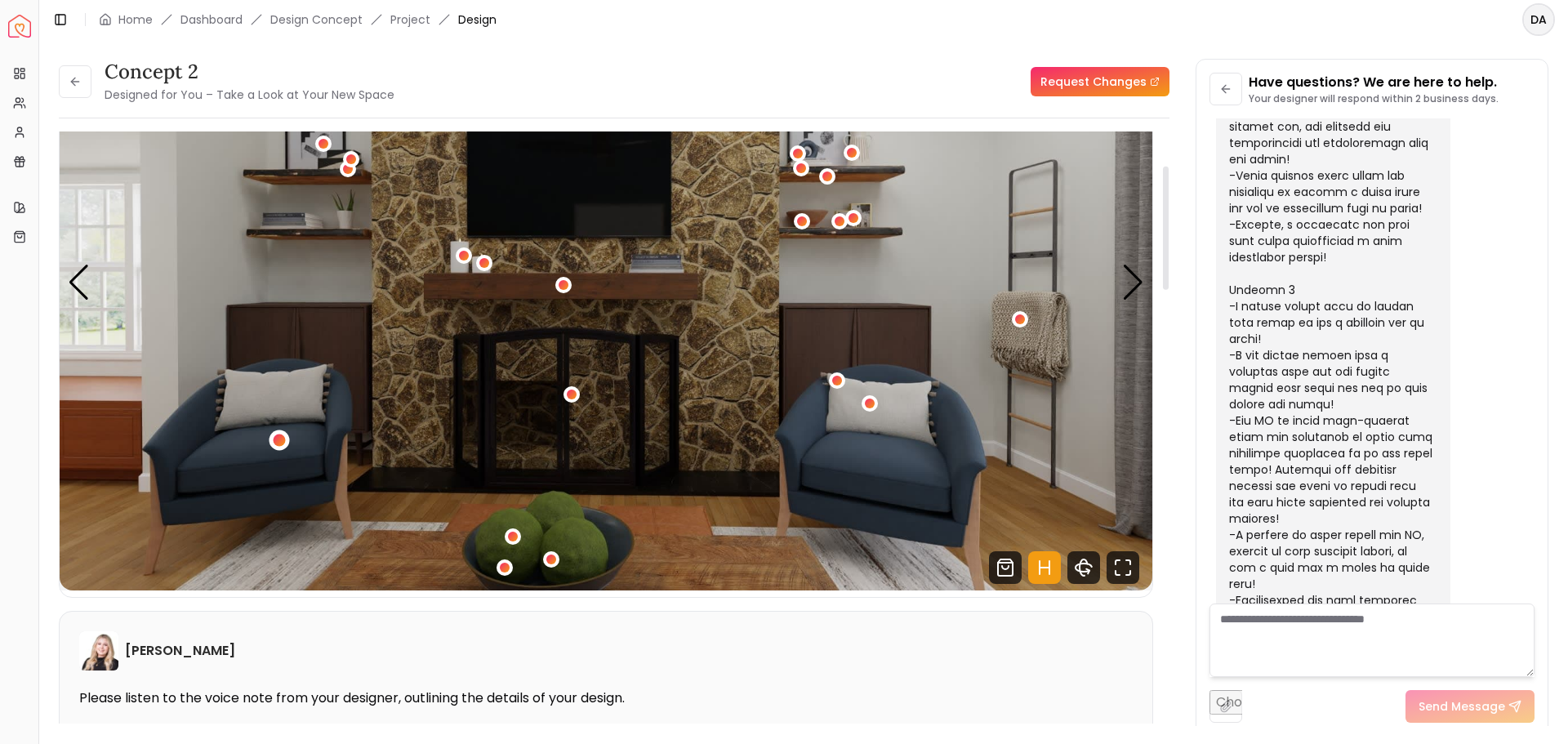
click at [284, 443] on div "4 / 5" at bounding box center [279, 441] width 12 height 12
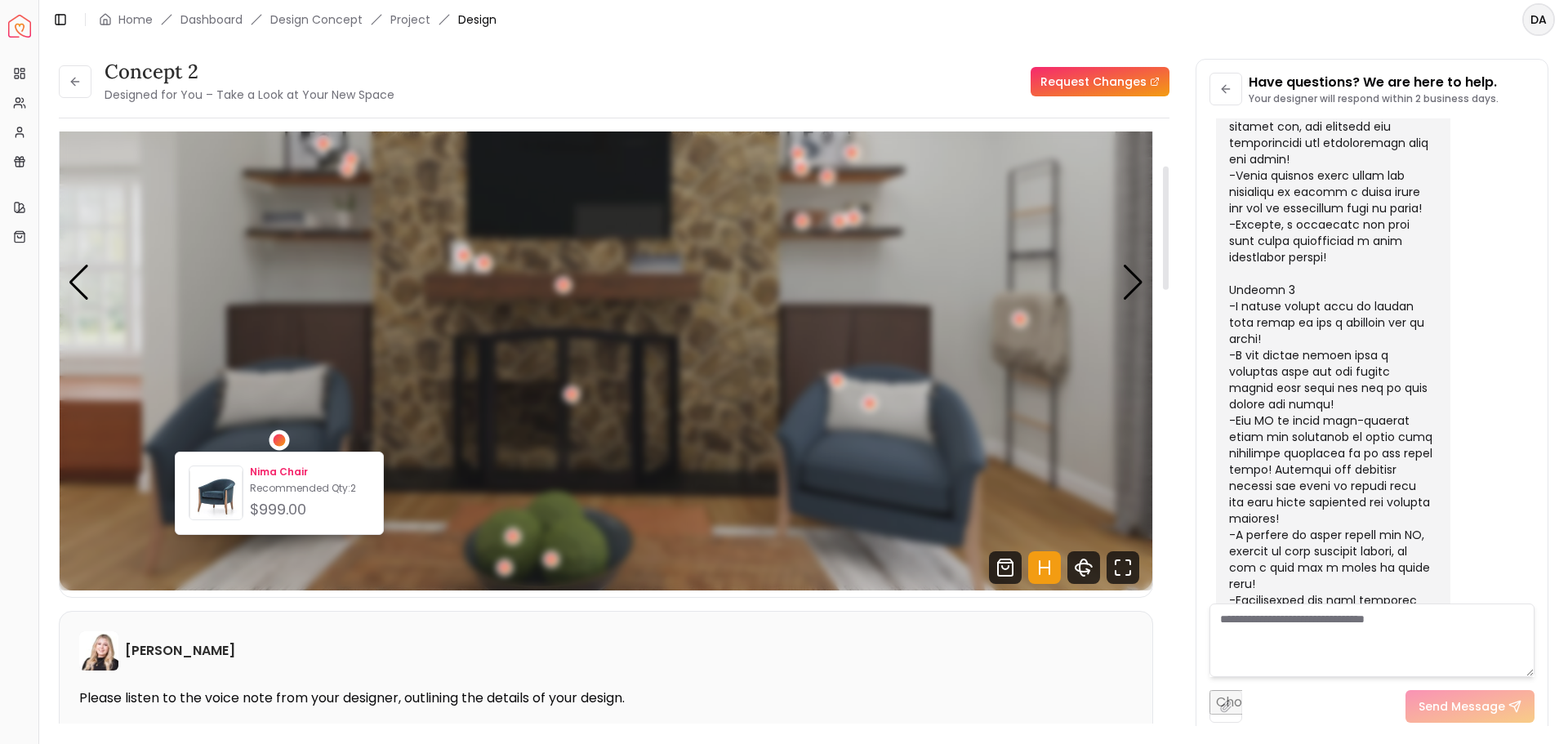
click at [291, 475] on p "Nima Chair" at bounding box center [310, 472] width 120 height 13
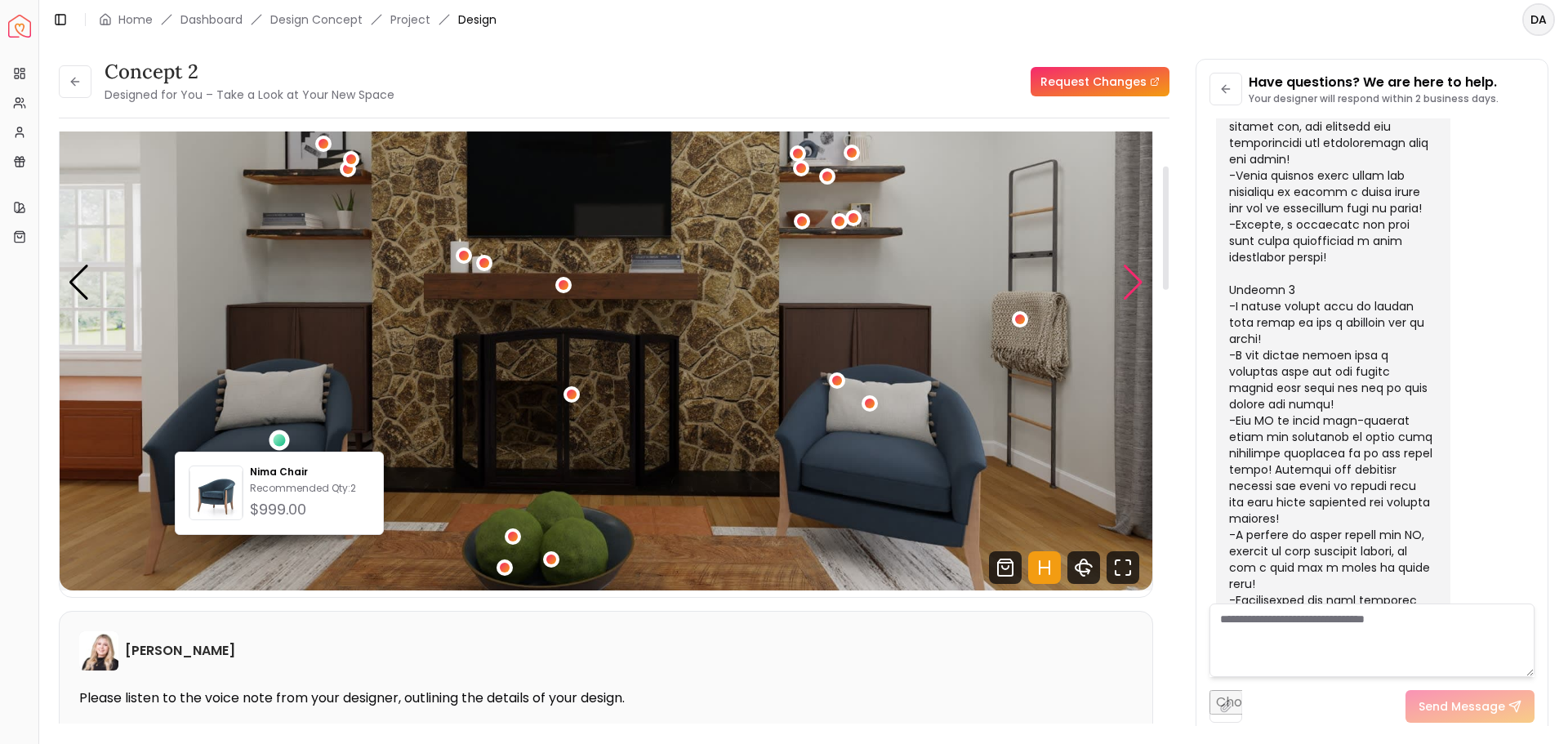
click at [1136, 287] on div "Next slide" at bounding box center [1133, 282] width 22 height 36
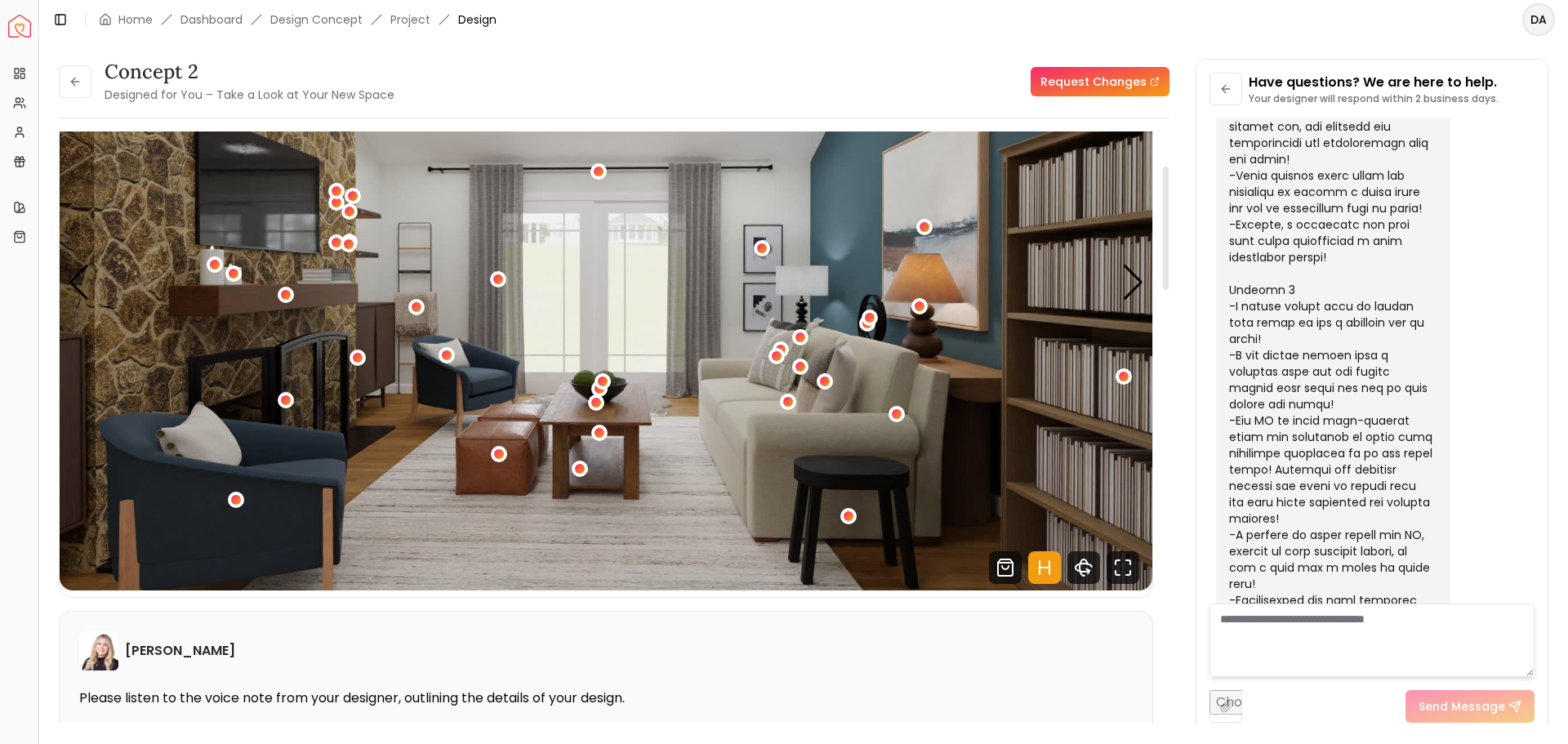
drag, startPoint x: 0, startPoint y: 515, endPoint x: 0, endPoint y: 524, distance: 9.0
click at [632, 258] on img "5 / 5" at bounding box center [606, 282] width 1093 height 615
click at [1137, 284] on div "Next slide" at bounding box center [1133, 282] width 22 height 36
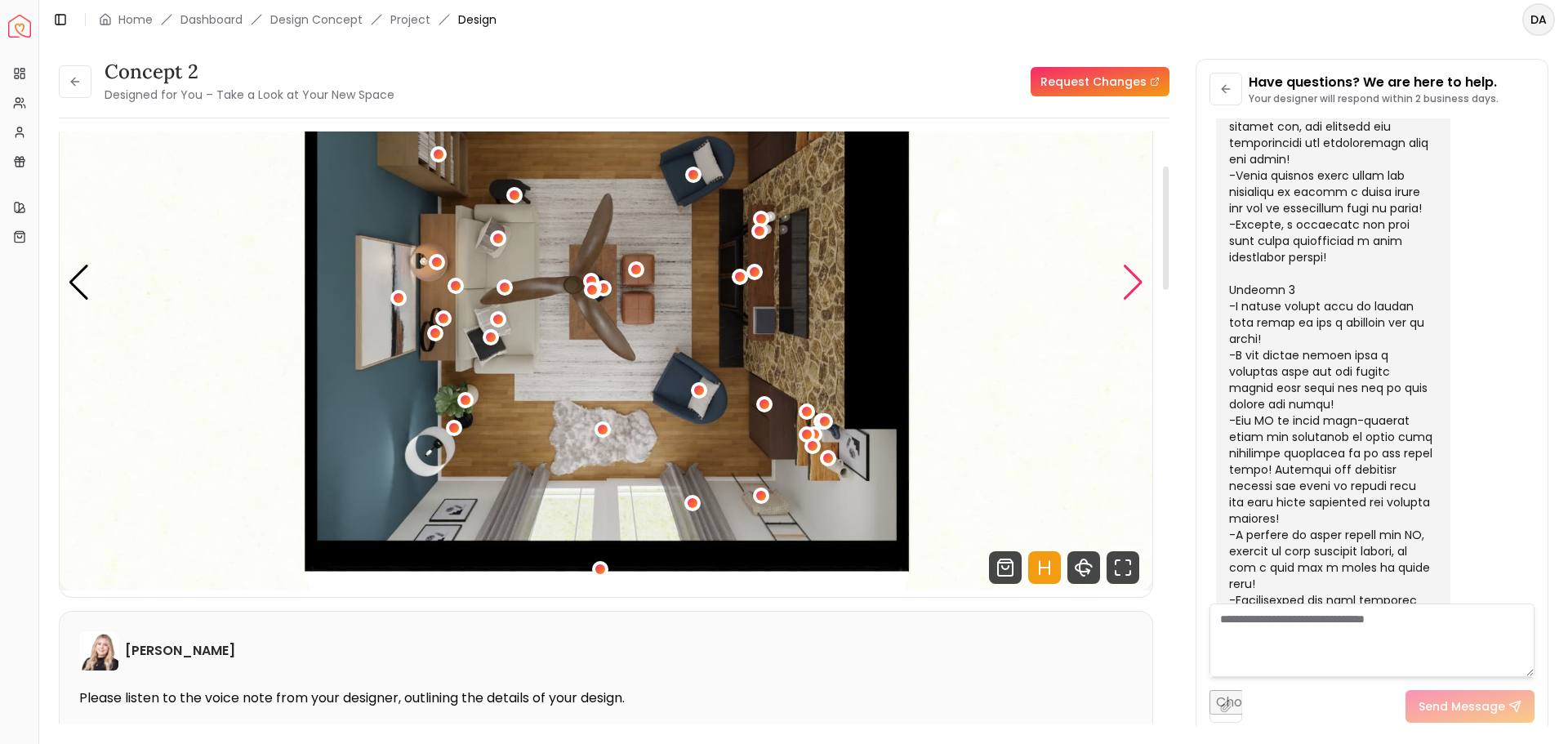
click at [1127, 277] on div "Next slide" at bounding box center [1133, 282] width 22 height 36
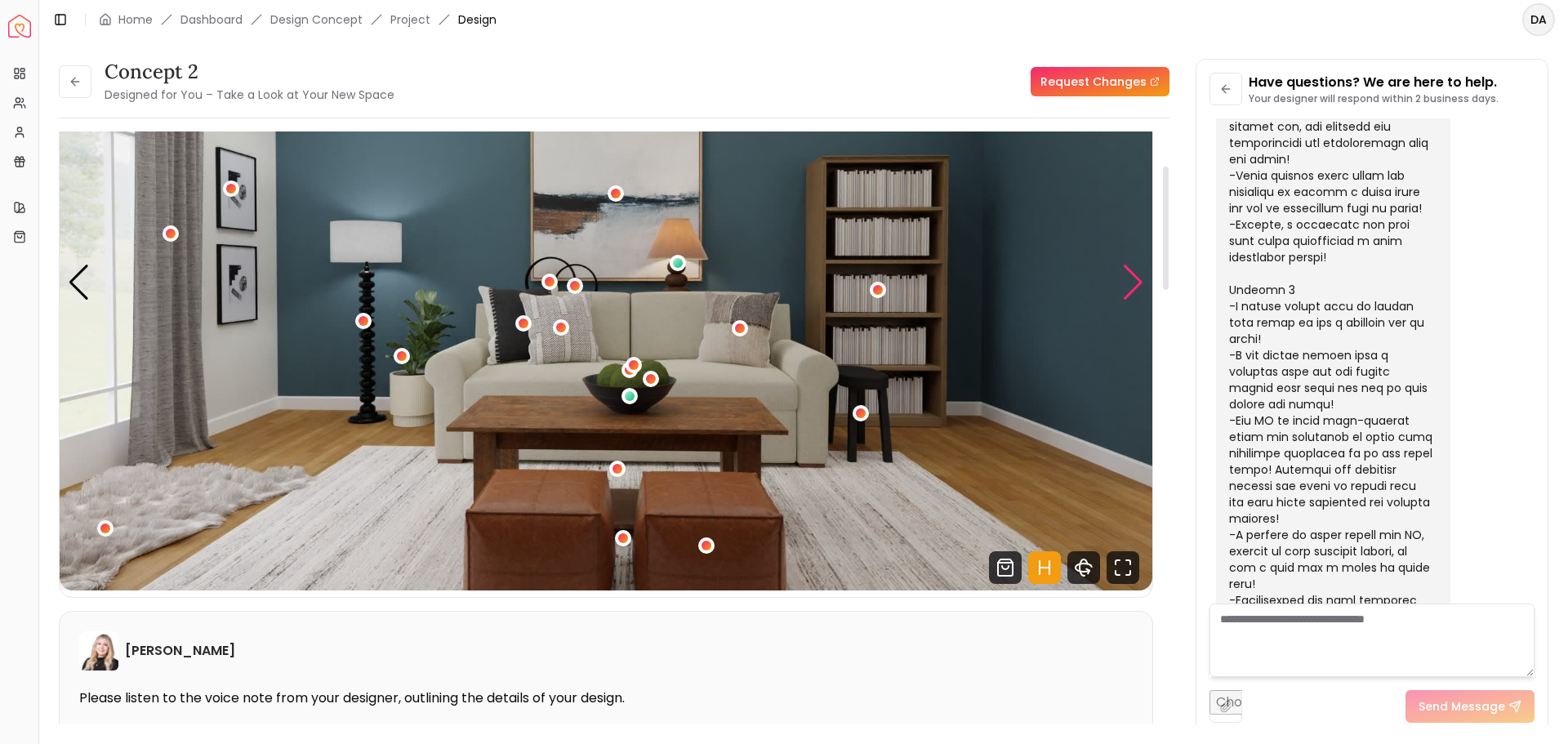
click at [988, 294] on img "2 / 5" at bounding box center [606, 282] width 1093 height 615
click at [1138, 282] on div "Next slide" at bounding box center [1133, 282] width 22 height 36
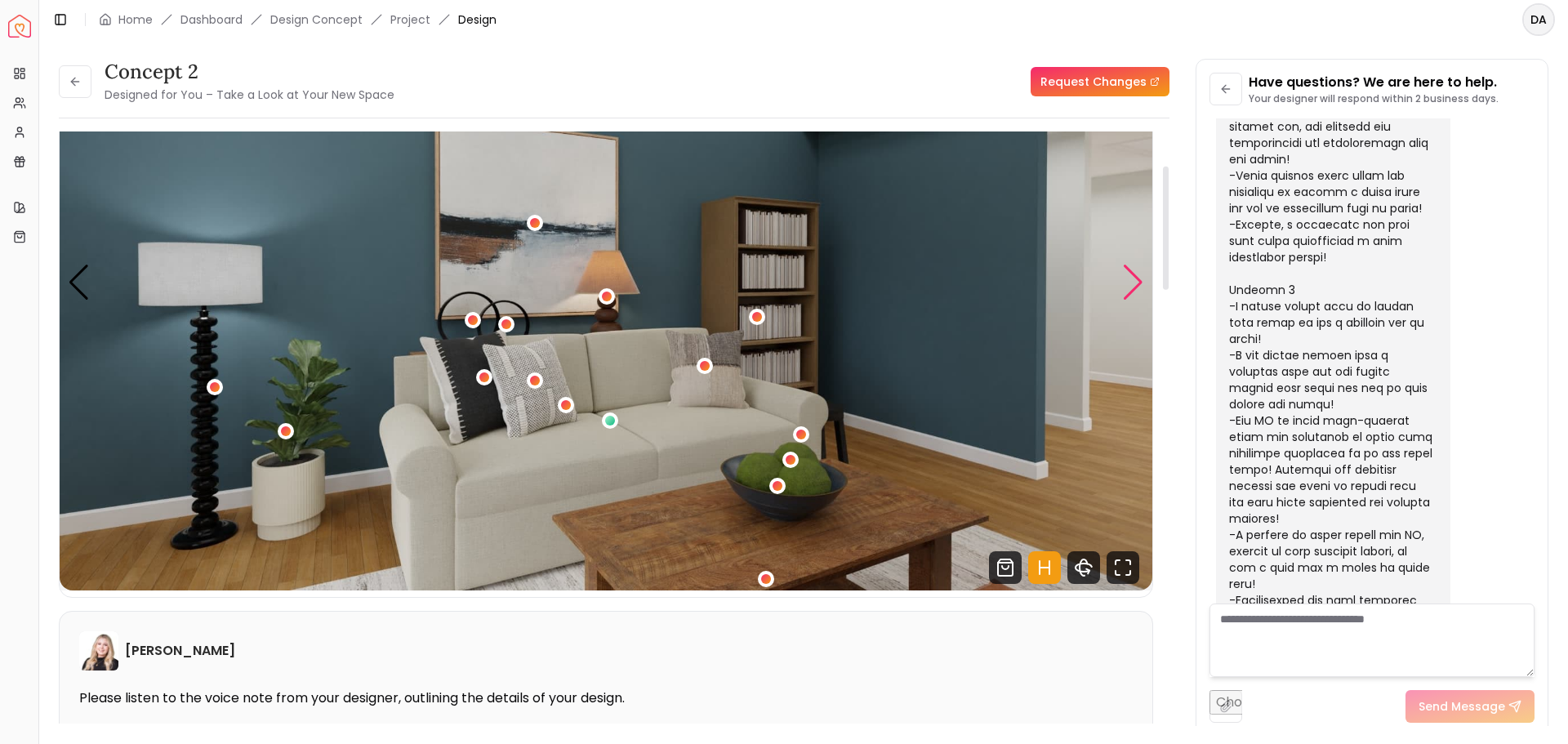
click at [1137, 281] on div "Next slide" at bounding box center [1133, 282] width 22 height 36
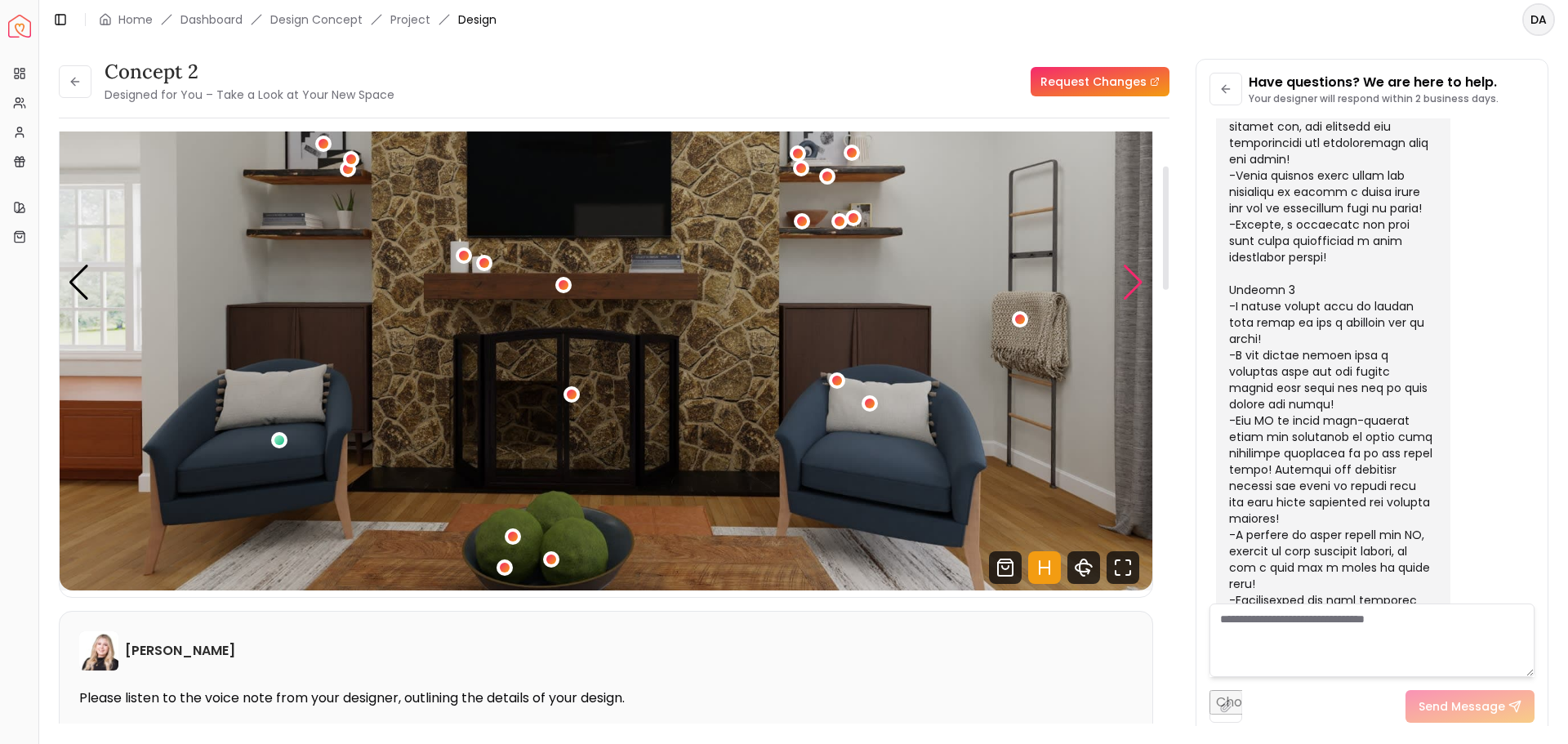
click at [1137, 281] on div "Next slide" at bounding box center [1133, 282] width 22 height 36
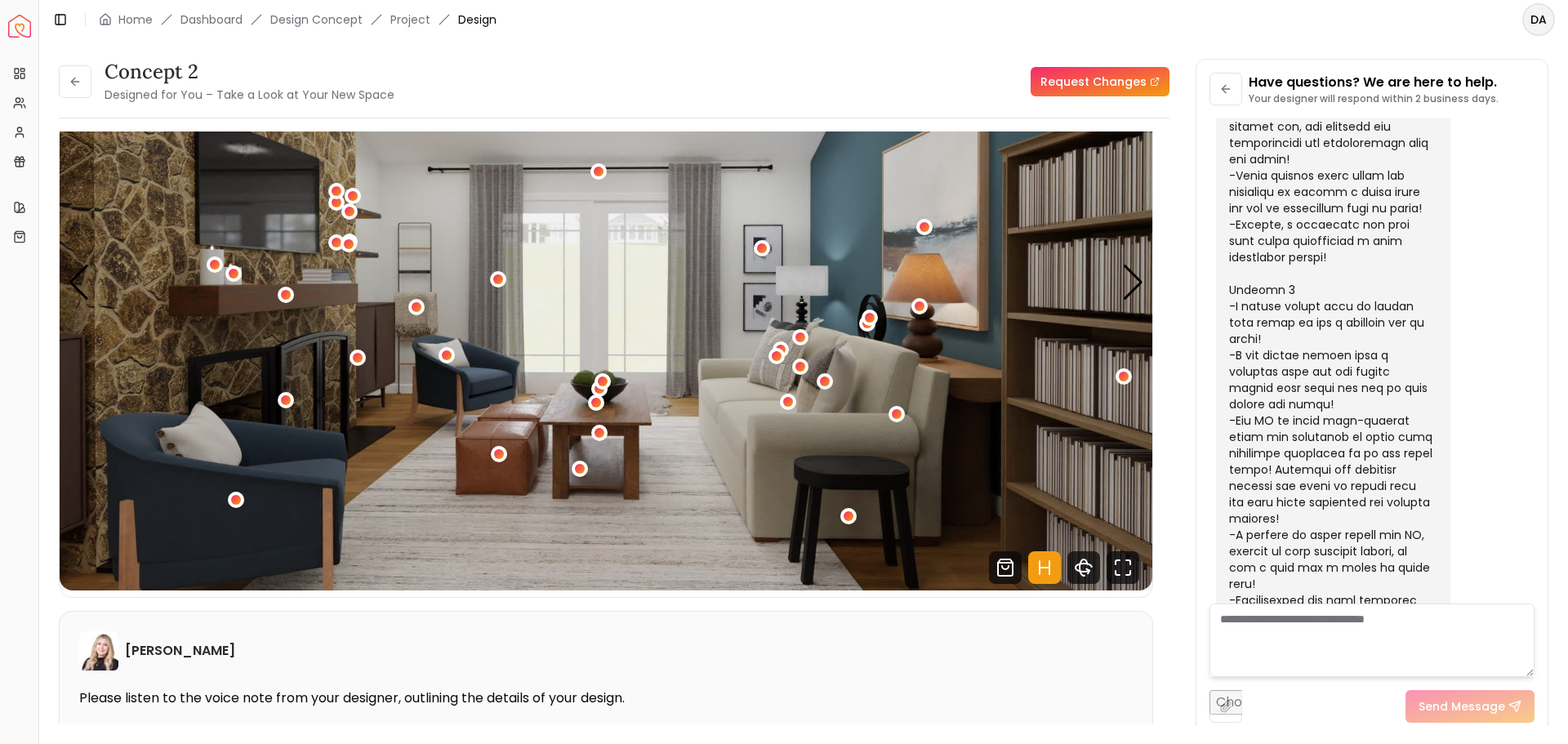
click at [1230, 622] on textarea at bounding box center [1371, 640] width 325 height 74
type textarea "*"
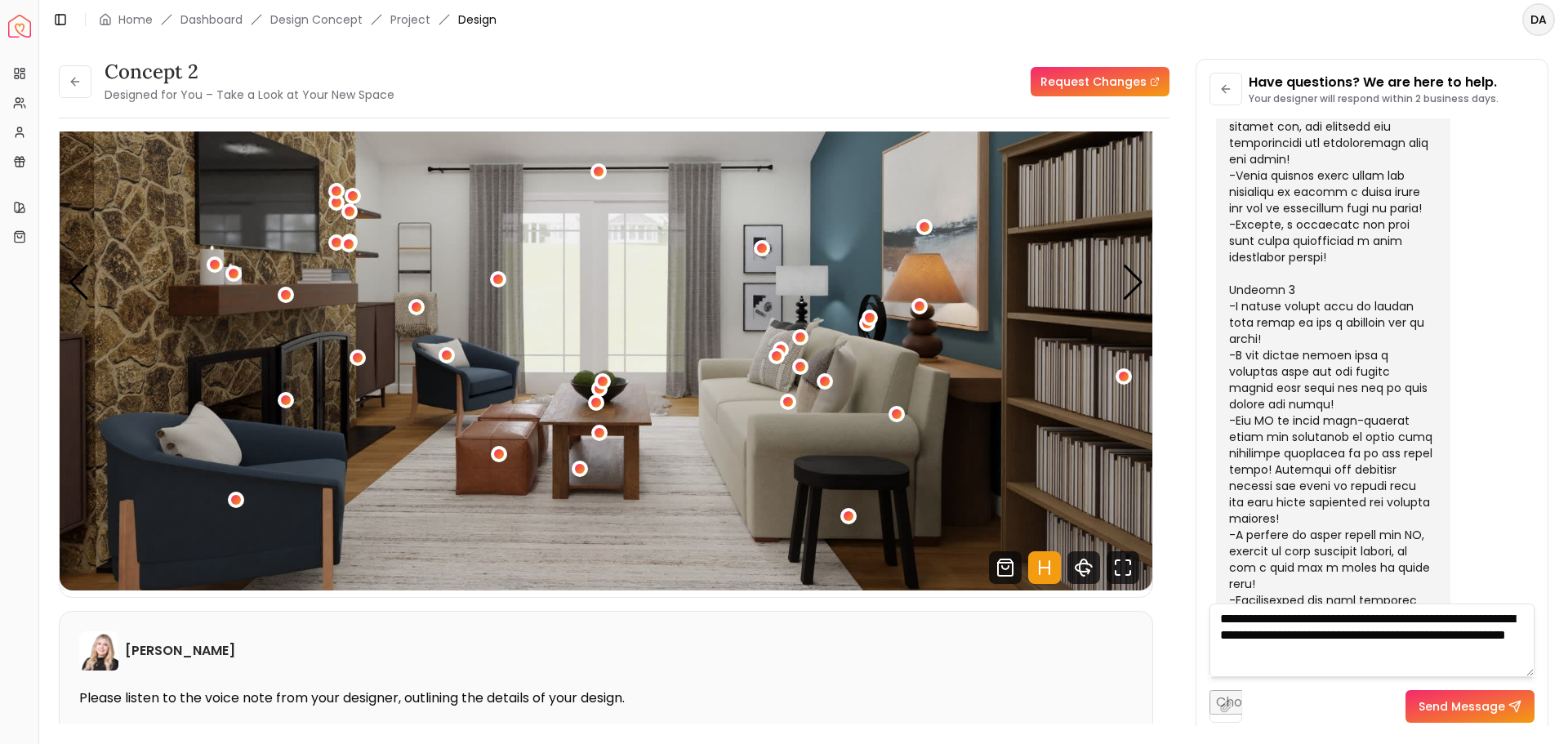
click at [1312, 651] on textarea "**********" at bounding box center [1371, 640] width 325 height 74
click at [1330, 652] on textarea "**********" at bounding box center [1371, 640] width 325 height 74
click at [1405, 649] on textarea "**********" at bounding box center [1371, 640] width 325 height 74
click at [1434, 647] on textarea "**********" at bounding box center [1371, 640] width 325 height 74
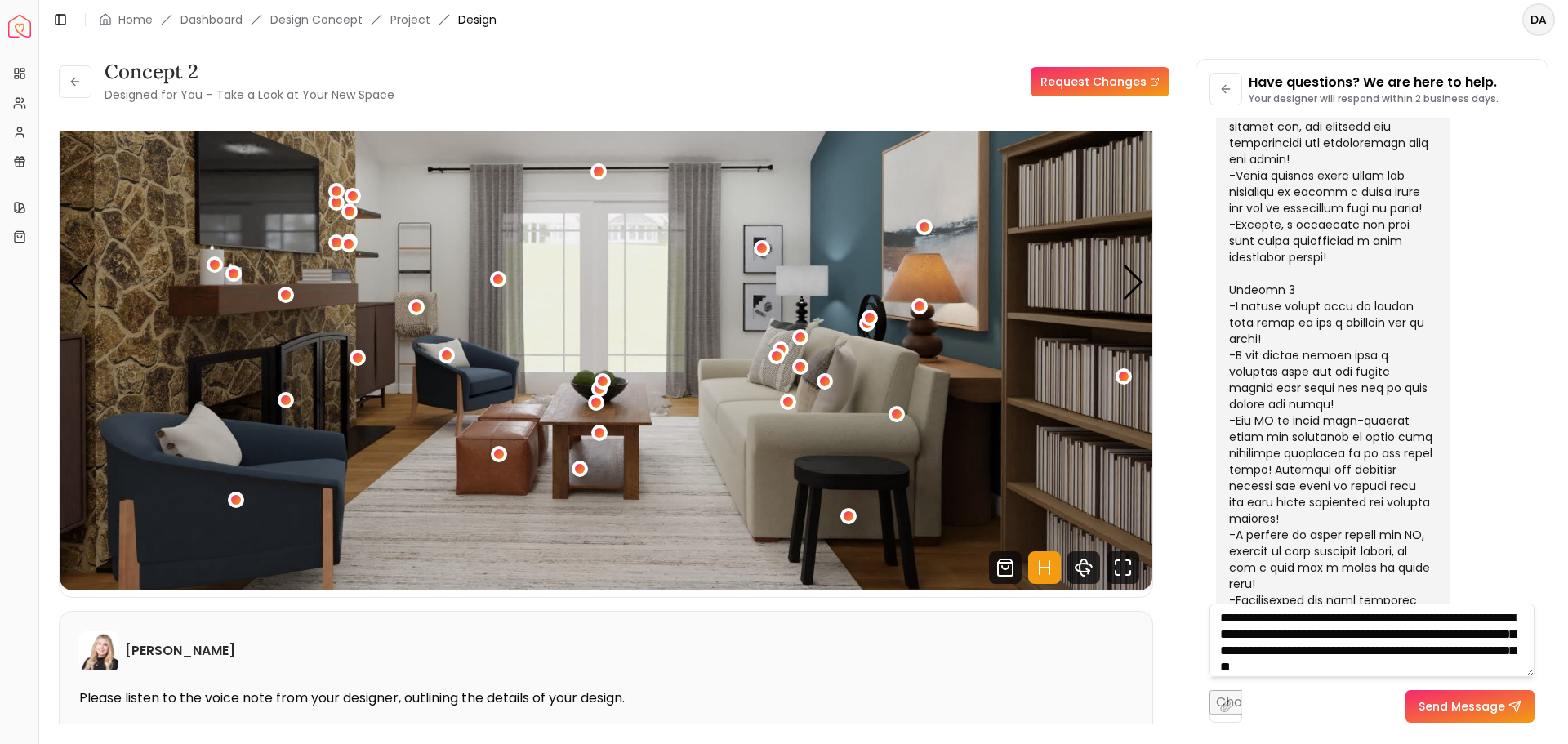
click at [1490, 662] on textarea "**********" at bounding box center [1371, 640] width 325 height 74
click at [1291, 665] on textarea "**********" at bounding box center [1371, 640] width 325 height 74
click at [1405, 664] on textarea "**********" at bounding box center [1371, 640] width 325 height 74
type textarea "**********"
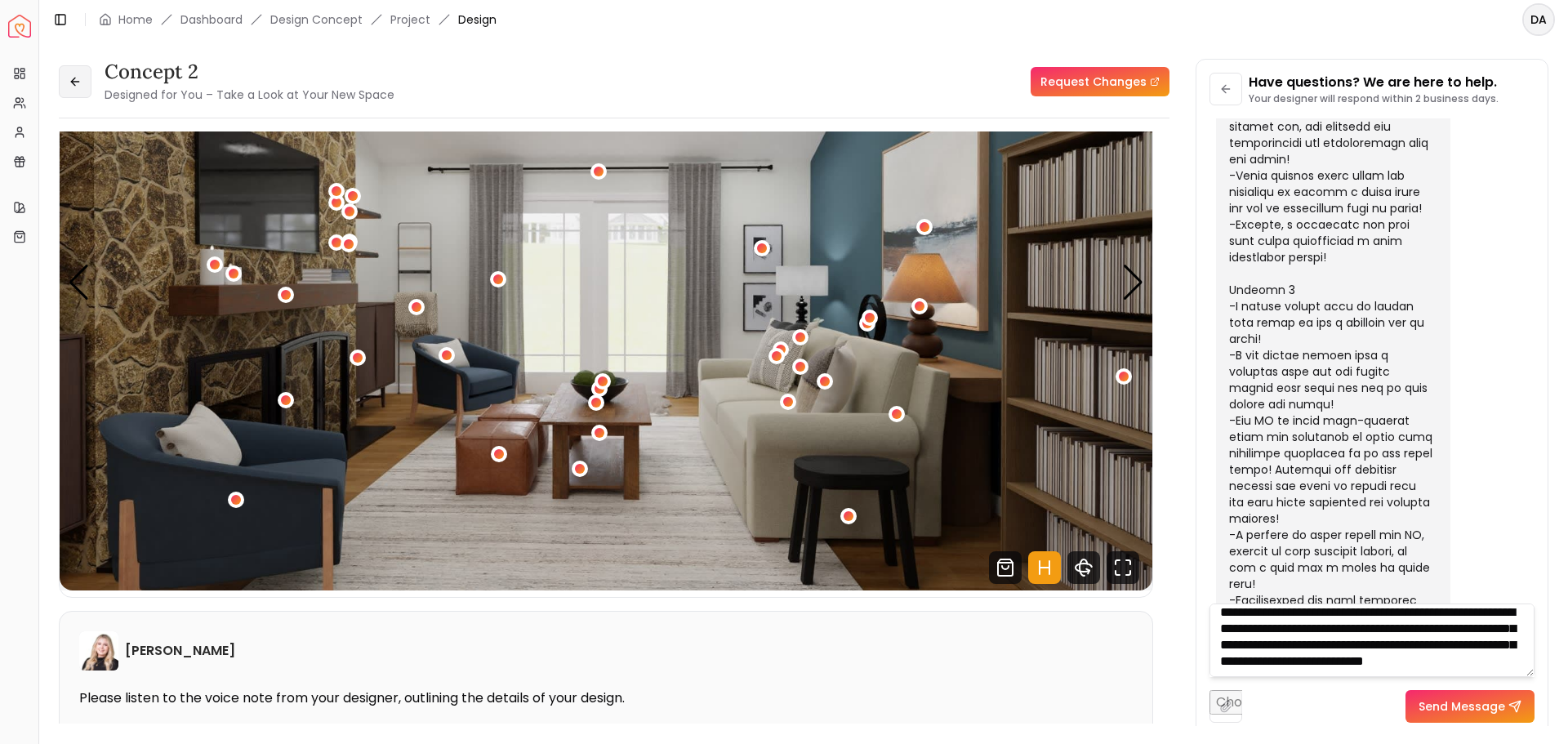
click at [77, 82] on icon at bounding box center [75, 82] width 7 height 0
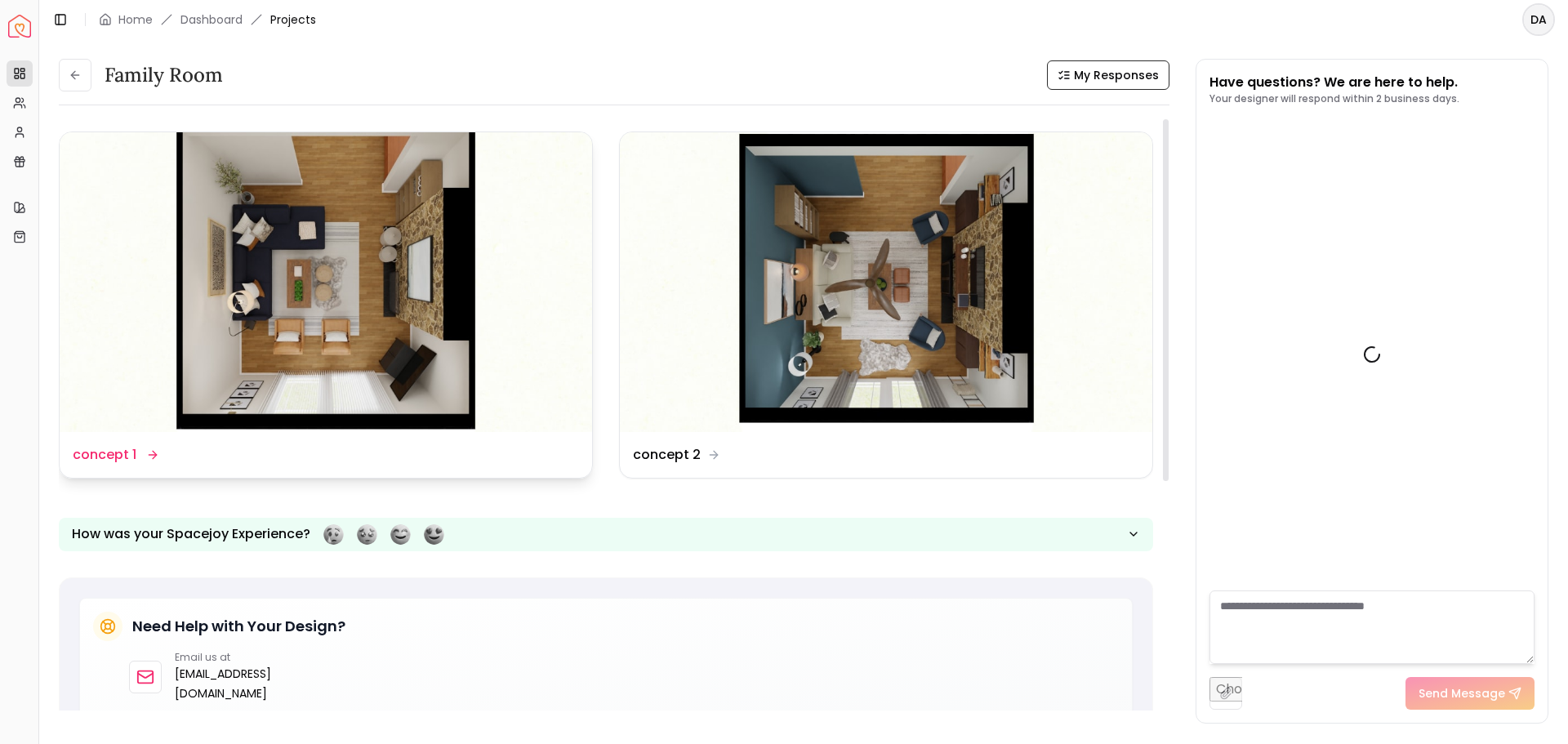
scroll to position [3759, 0]
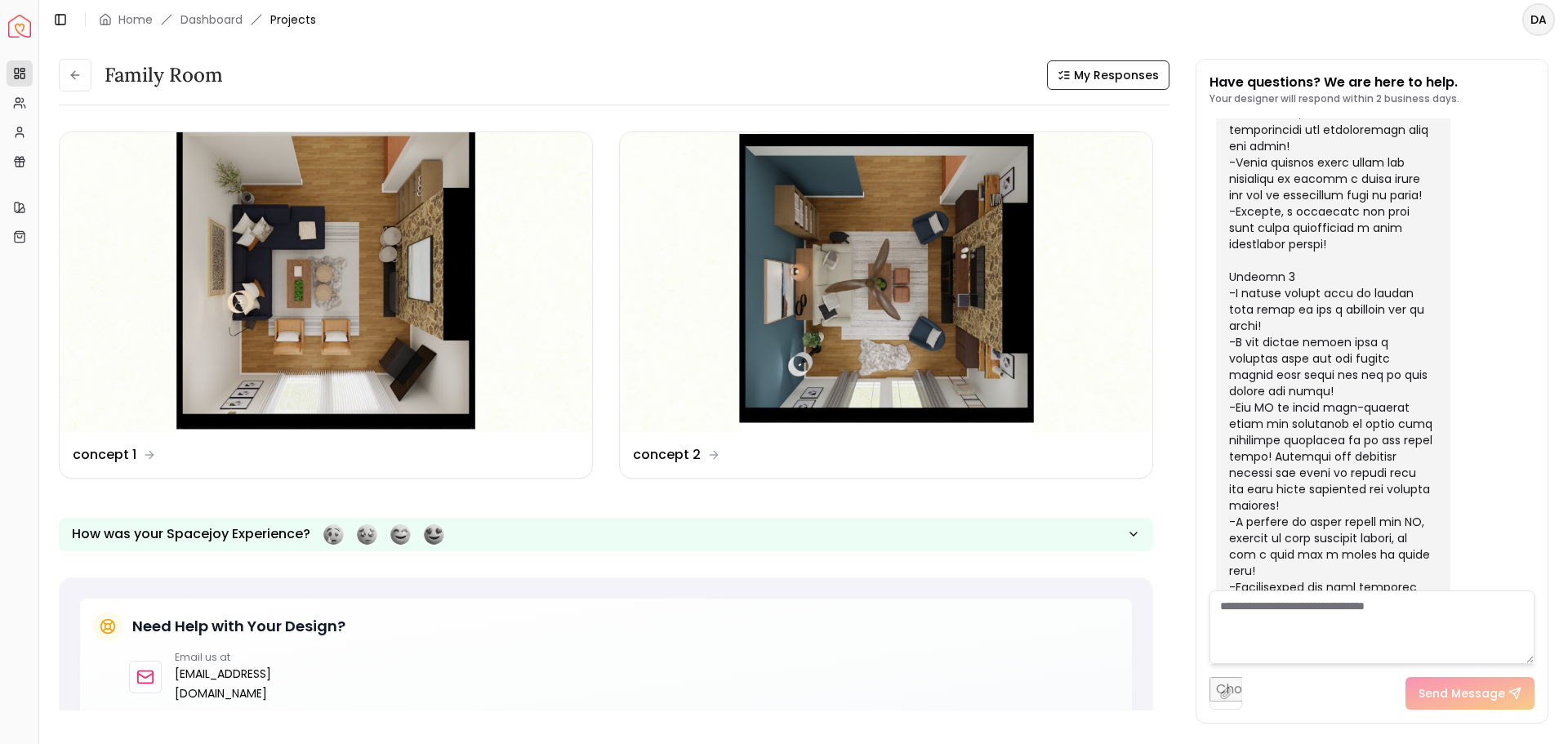
click at [1343, 626] on textarea at bounding box center [1371, 627] width 325 height 74
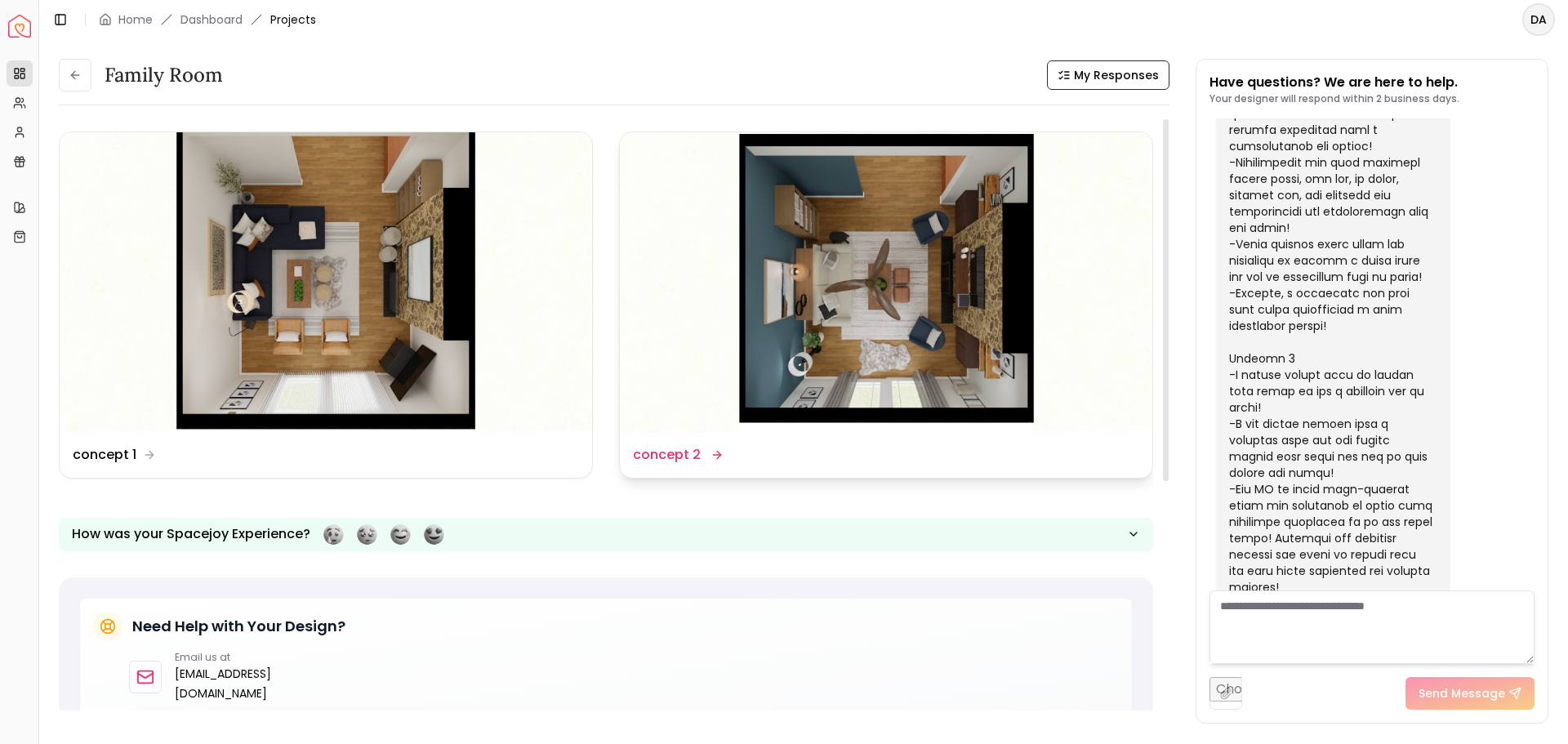
click at [874, 255] on img at bounding box center [886, 282] width 532 height 300
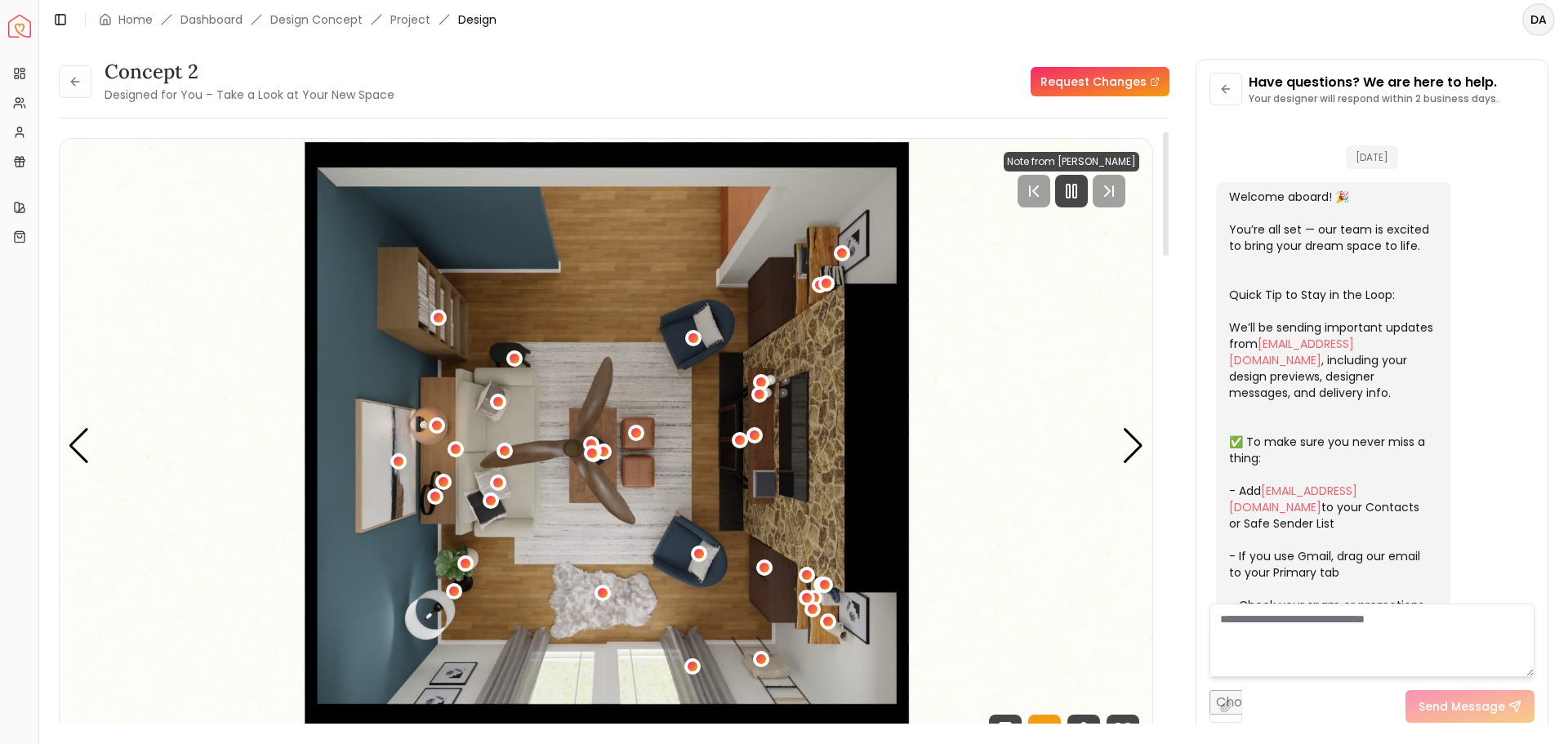
scroll to position [3747, 0]
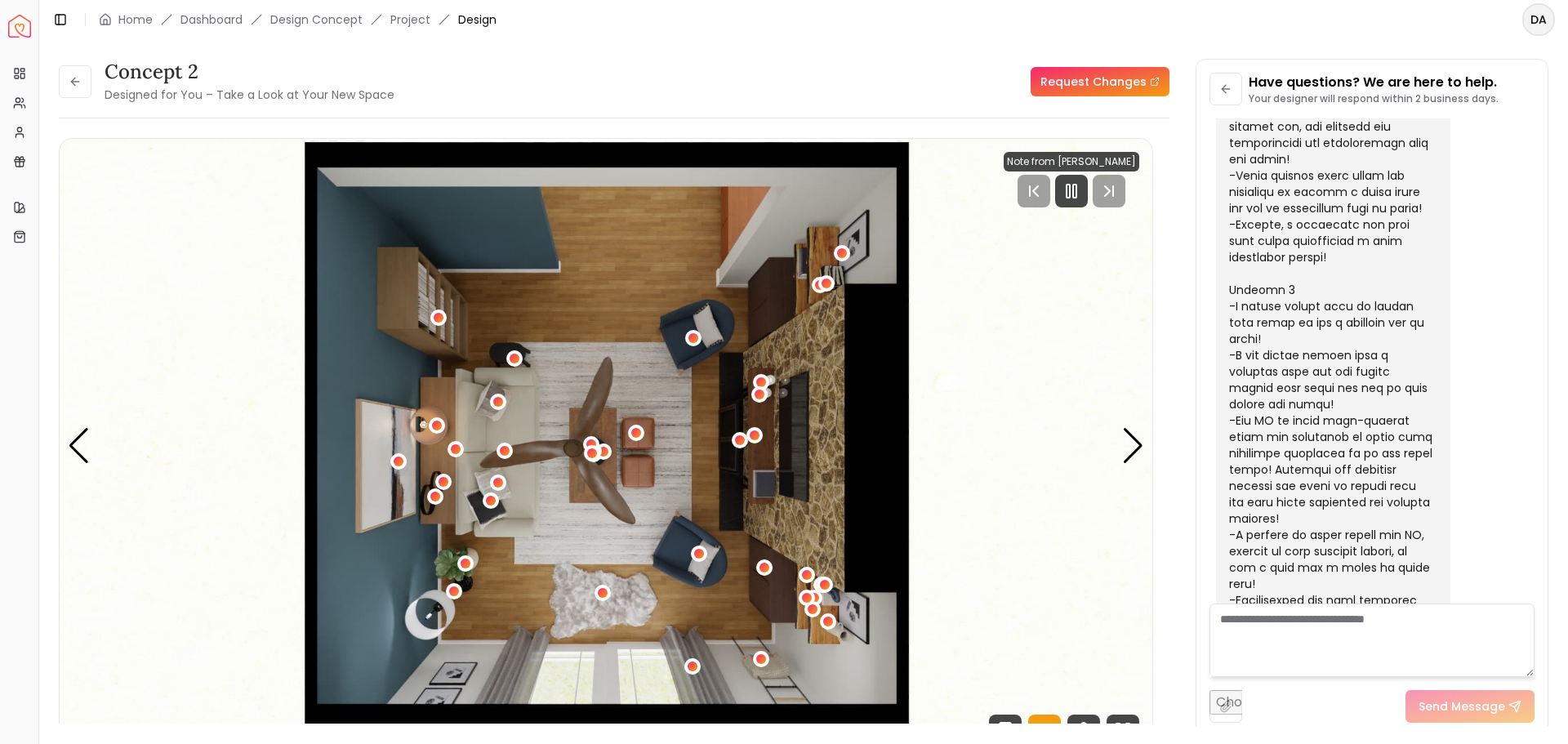
click at [1283, 641] on textarea at bounding box center [1371, 640] width 325 height 74
click at [1073, 185] on icon "Pause" at bounding box center [1071, 191] width 20 height 20
click at [1226, 620] on textarea at bounding box center [1371, 640] width 325 height 74
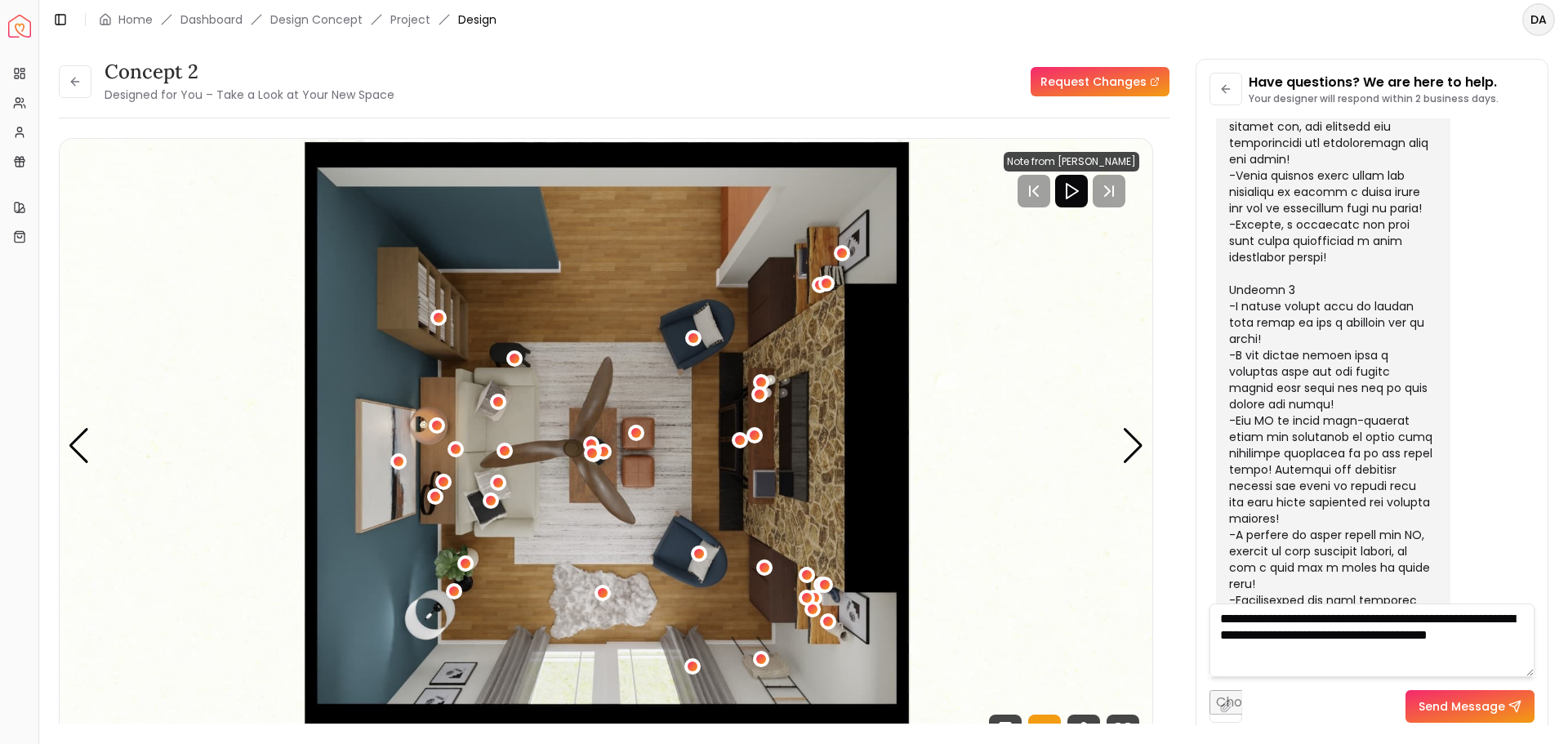
click at [1368, 637] on textarea "**********" at bounding box center [1371, 640] width 325 height 74
click at [1360, 651] on textarea "**********" at bounding box center [1371, 640] width 325 height 74
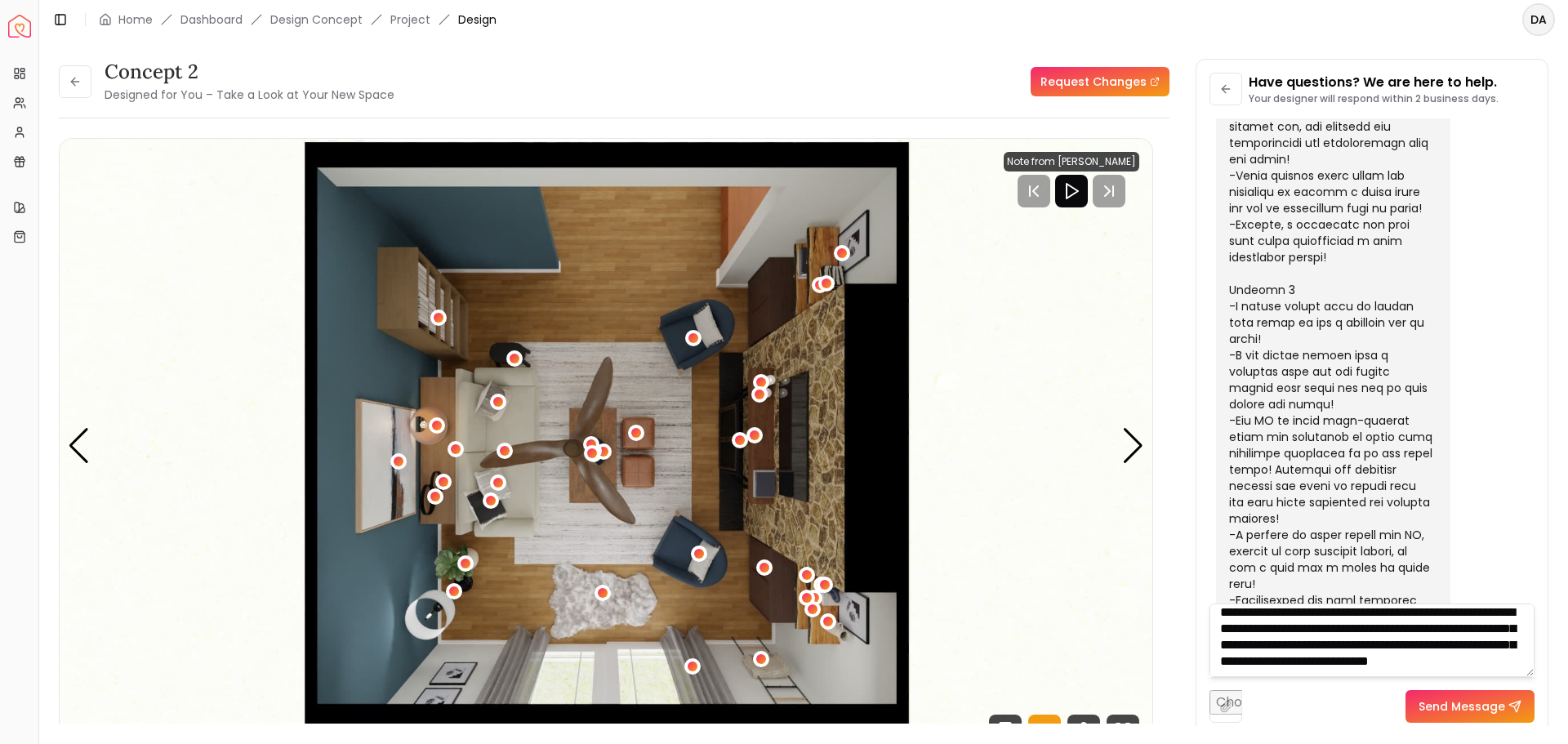
scroll to position [23, 0]
drag, startPoint x: 1389, startPoint y: 670, endPoint x: 1484, endPoint y: 652, distance: 96.7
click at [1484, 652] on textarea "**********" at bounding box center [1371, 640] width 325 height 74
drag, startPoint x: 1419, startPoint y: 667, endPoint x: 1355, endPoint y: 672, distance: 64.2
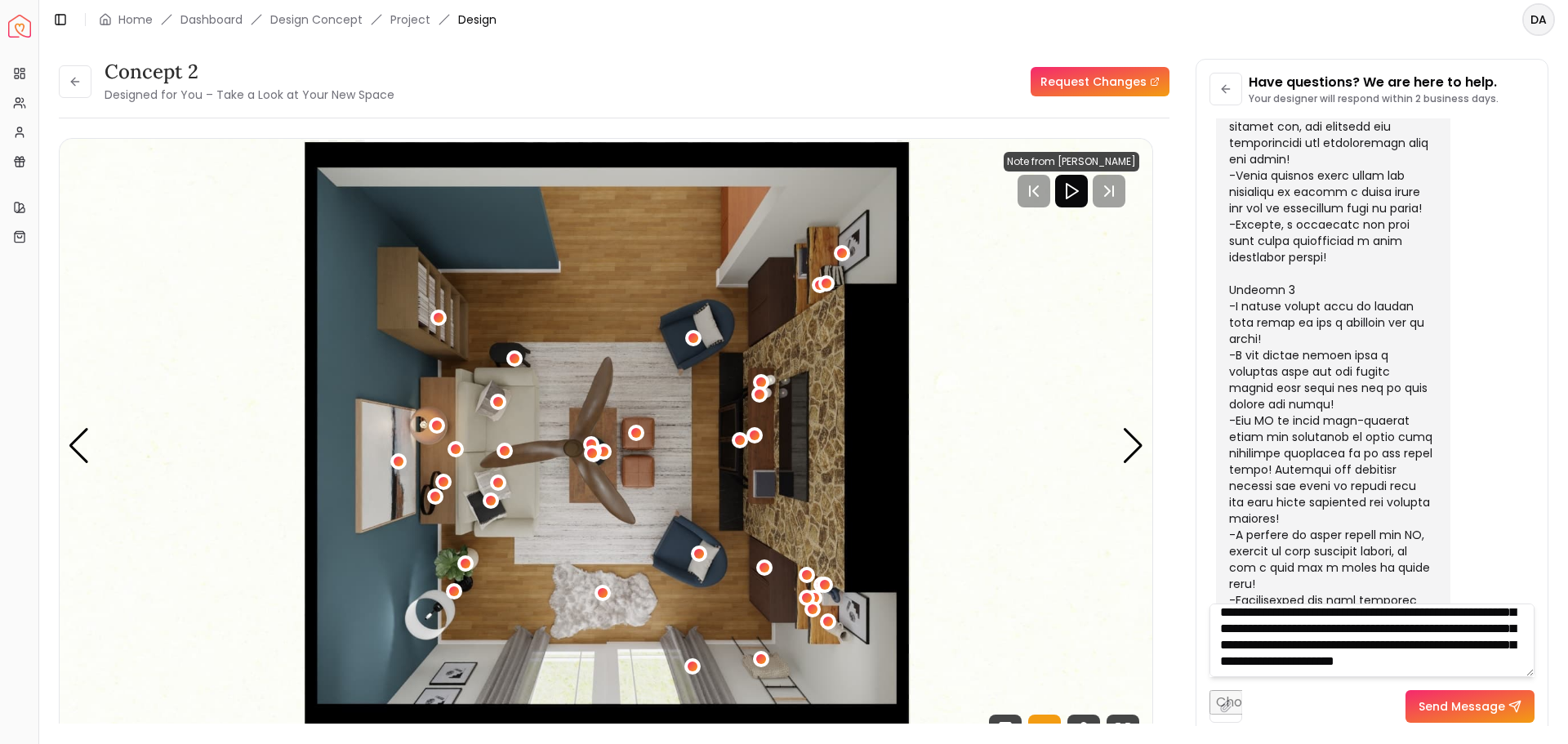
click at [1355, 672] on textarea "**********" at bounding box center [1371, 640] width 325 height 74
click at [1473, 662] on textarea "**********" at bounding box center [1371, 640] width 325 height 74
click at [1471, 667] on textarea "**********" at bounding box center [1371, 640] width 325 height 74
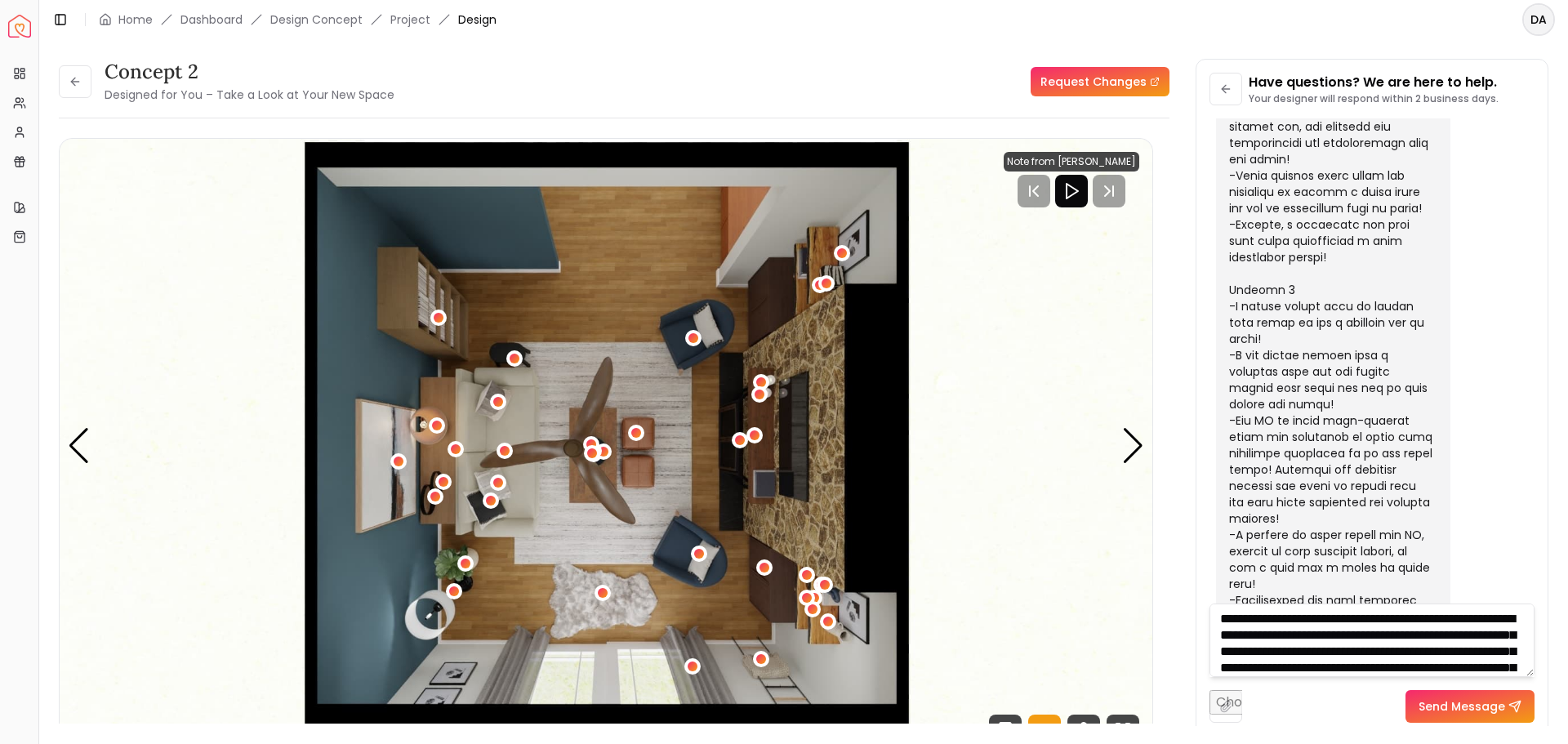
click at [1366, 635] on textarea "**********" at bounding box center [1371, 640] width 325 height 74
click at [1528, 667] on textarea "**********" at bounding box center [1371, 640] width 325 height 74
click at [1539, 657] on div "Have questions? We are here to help. Your designer will respond within 2 busine…" at bounding box center [1372, 398] width 352 height 676
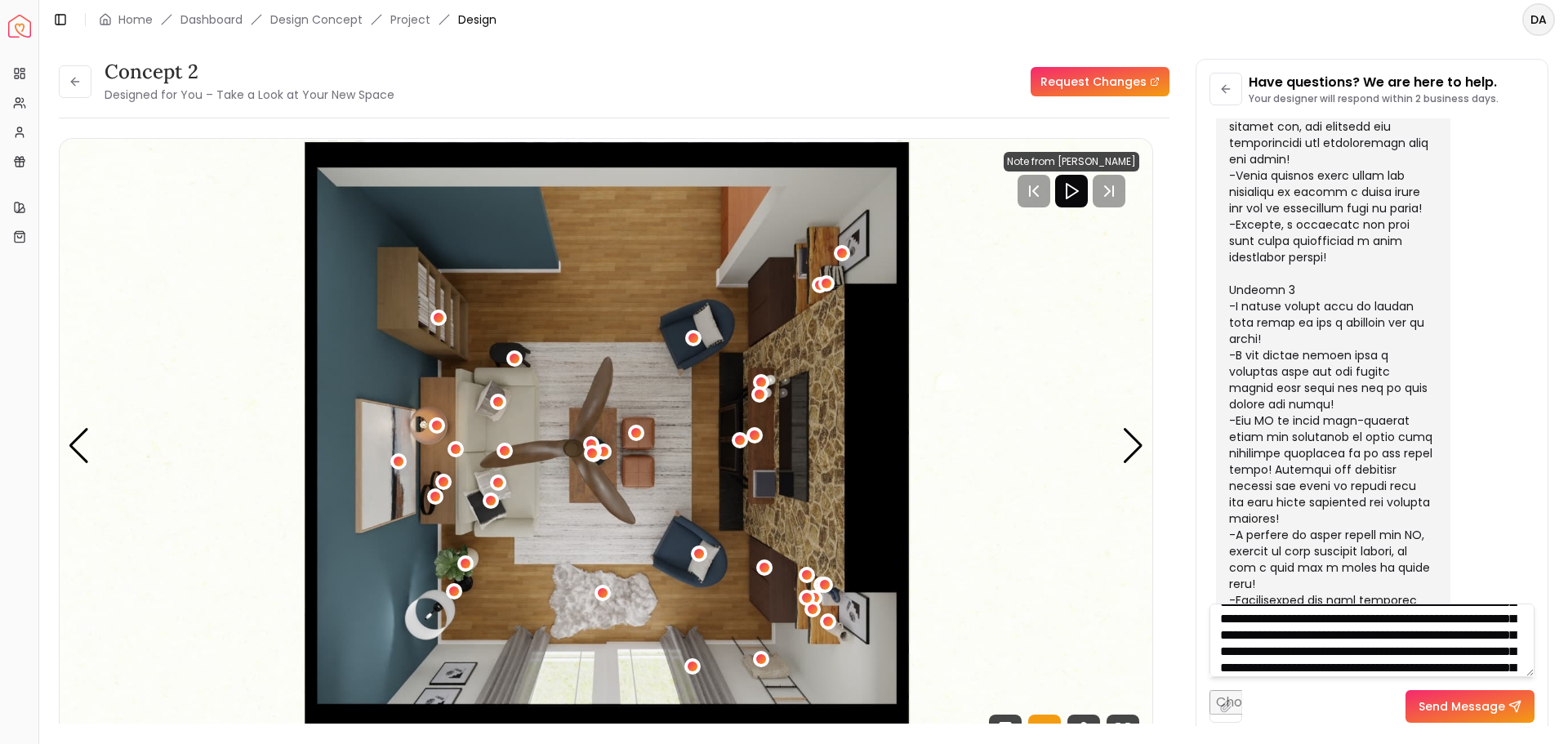
click at [1356, 669] on textarea "**********" at bounding box center [1371, 640] width 325 height 74
click at [1233, 649] on textarea "**********" at bounding box center [1371, 640] width 325 height 74
click at [1385, 651] on textarea "**********" at bounding box center [1371, 640] width 325 height 74
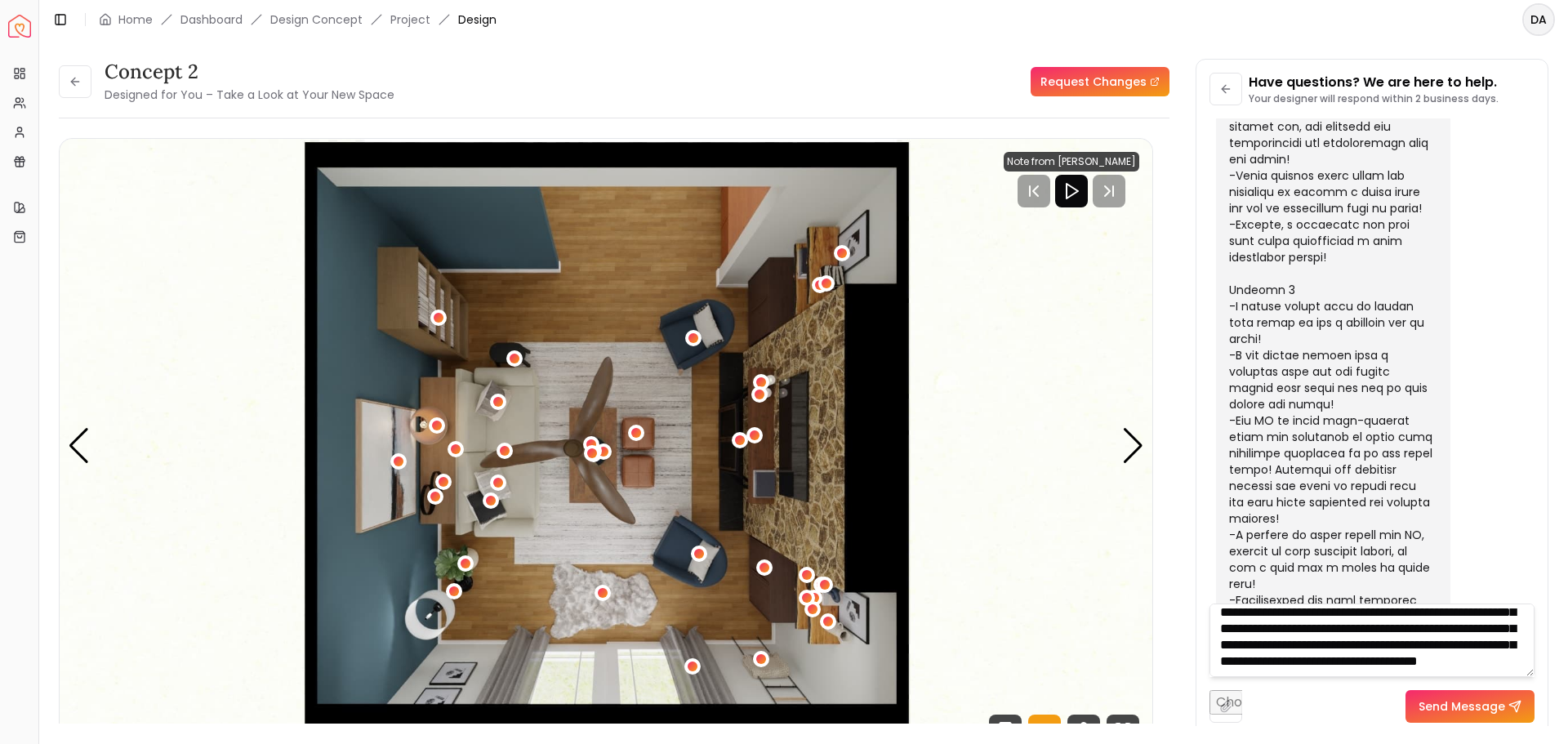
type textarea "**********"
click at [1477, 712] on button "Send Message" at bounding box center [1470, 707] width 129 height 33
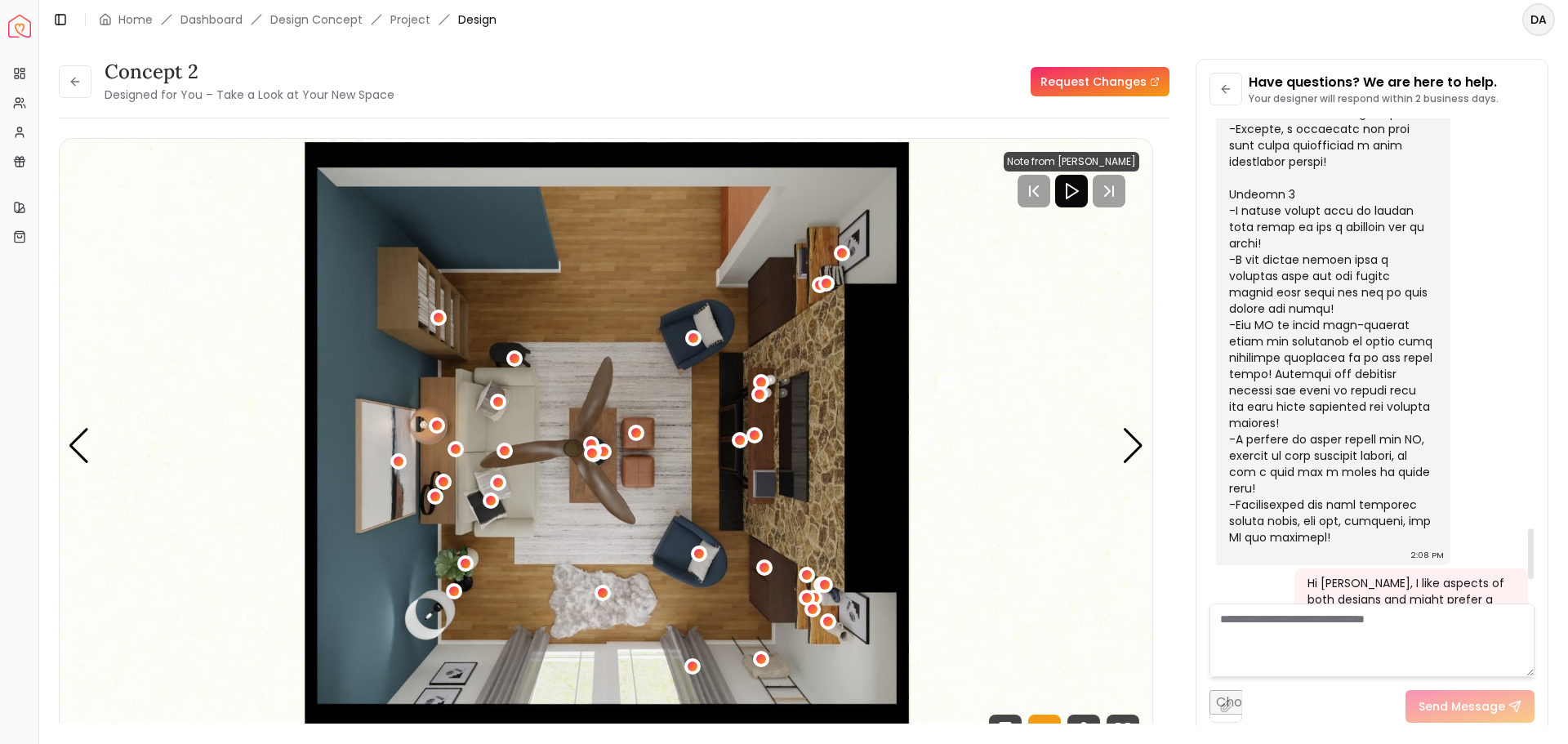
scroll to position [4152, 0]
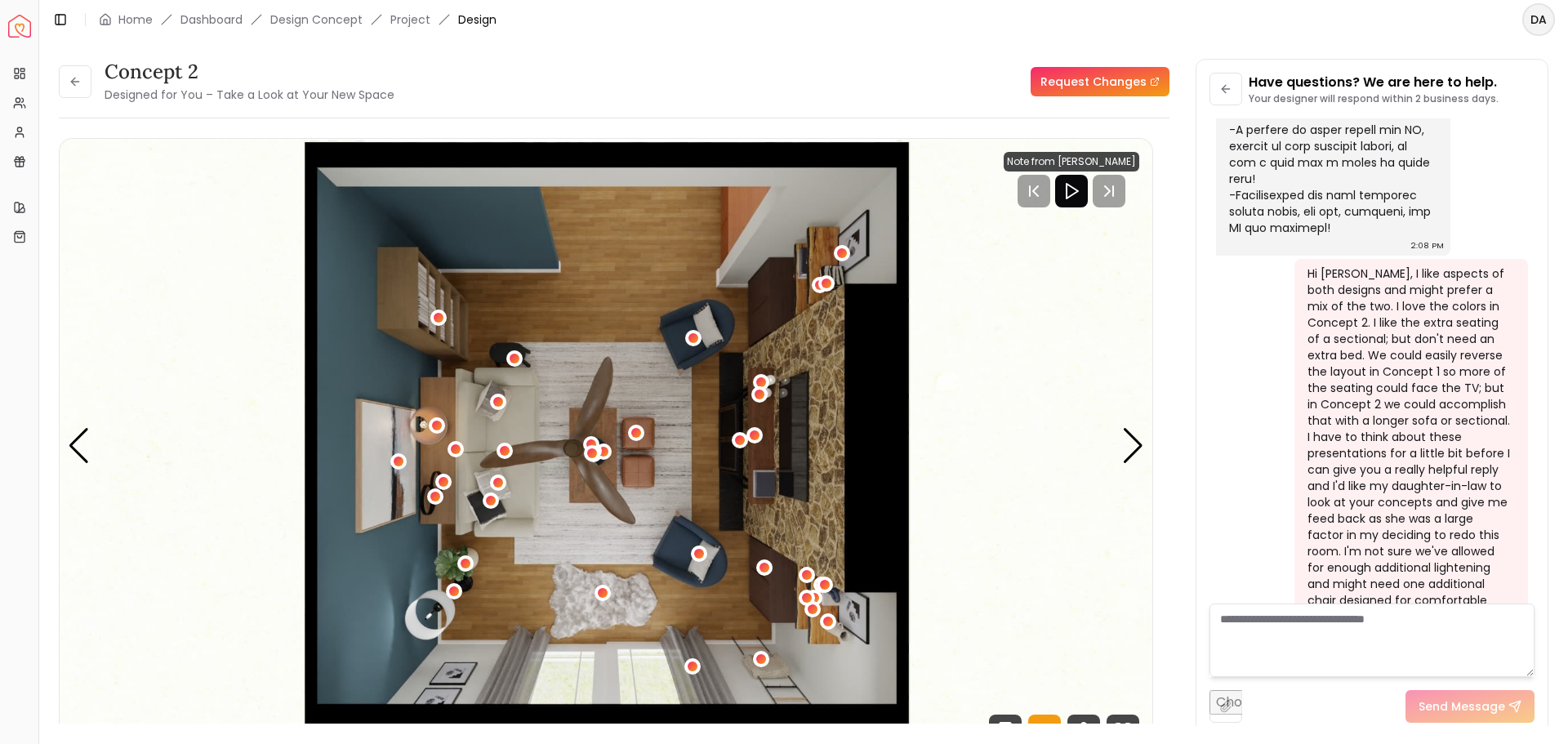
click at [1537, 18] on html "Spacejoy Dashboard Overview Projects My Referrals My Profile Gift Card Balance …" at bounding box center [784, 372] width 1568 height 744
click at [1417, 104] on div "Log out" at bounding box center [1464, 117] width 174 height 26
